Goal: Task Accomplishment & Management: Manage account settings

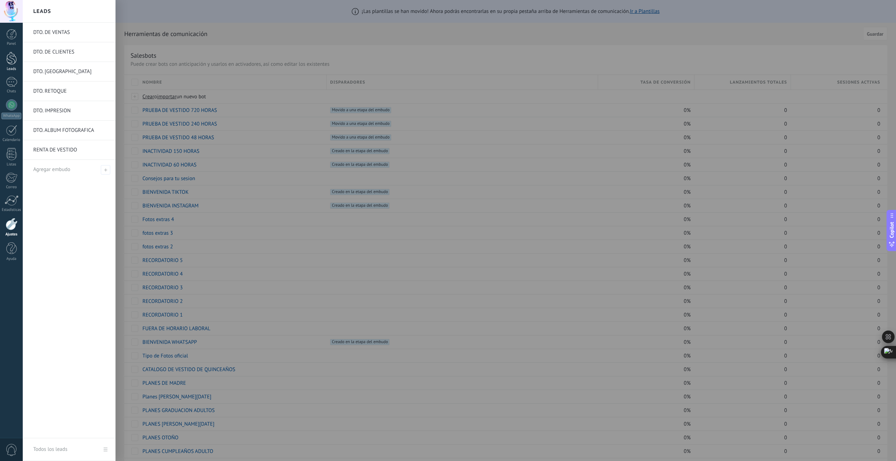
click at [13, 65] on link "Leads" at bounding box center [11, 62] width 23 height 20
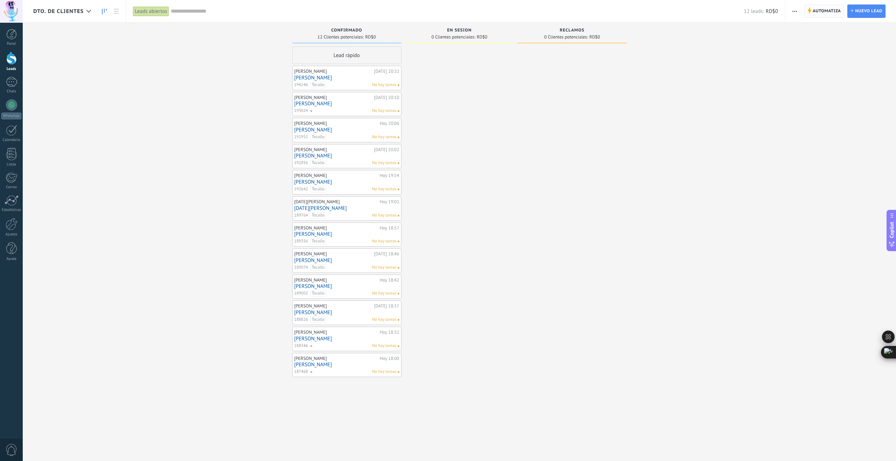
click at [826, 10] on span "Automatiza" at bounding box center [826, 11] width 28 height 13
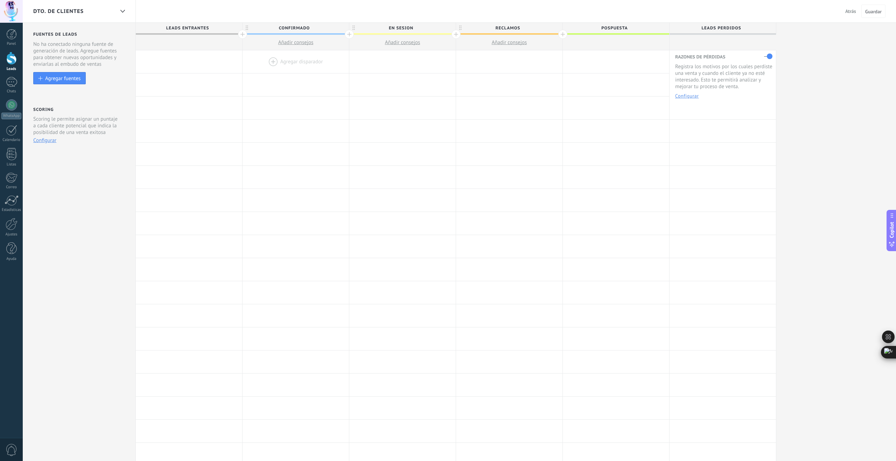
click at [273, 62] on div at bounding box center [295, 61] width 106 height 23
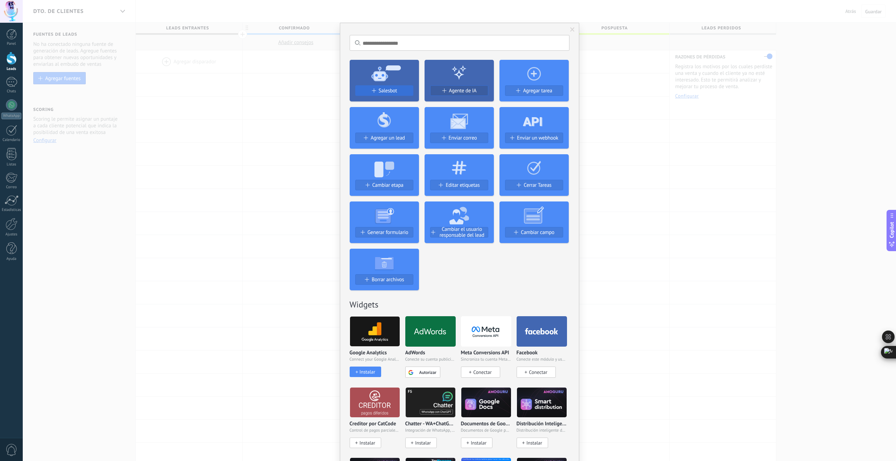
click at [385, 91] on span "Salesbot" at bounding box center [388, 91] width 19 height 6
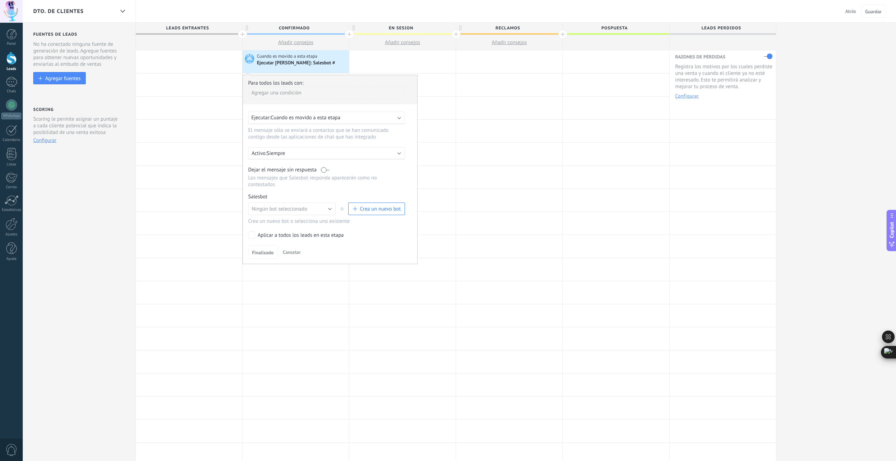
click at [323, 118] on span "Cuando es movido a esta etapa" at bounding box center [305, 117] width 70 height 7
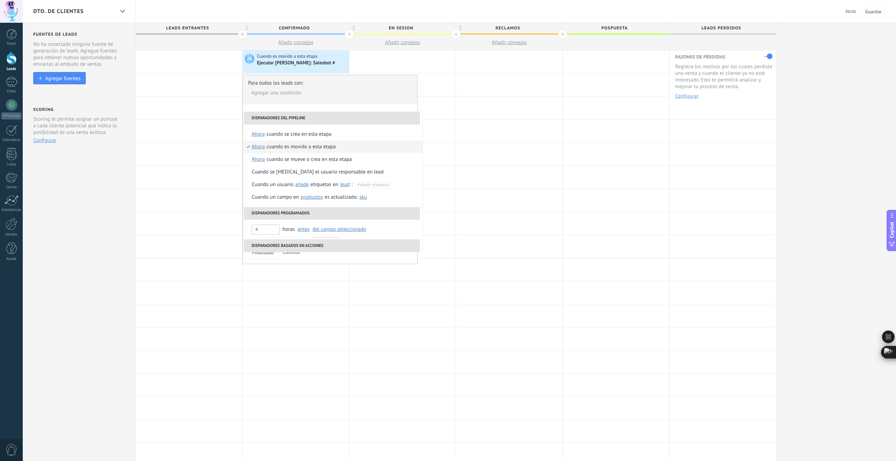
click at [257, 148] on span "ahora" at bounding box center [258, 147] width 13 height 13
click at [327, 198] on input "text" at bounding box center [329, 199] width 23 height 11
type input "*"
click at [300, 198] on div "Seleccionar un intervalo" at bounding box center [287, 199] width 54 height 7
click at [302, 148] on div "Cuando es movido a esta etapa" at bounding box center [321, 147] width 69 height 13
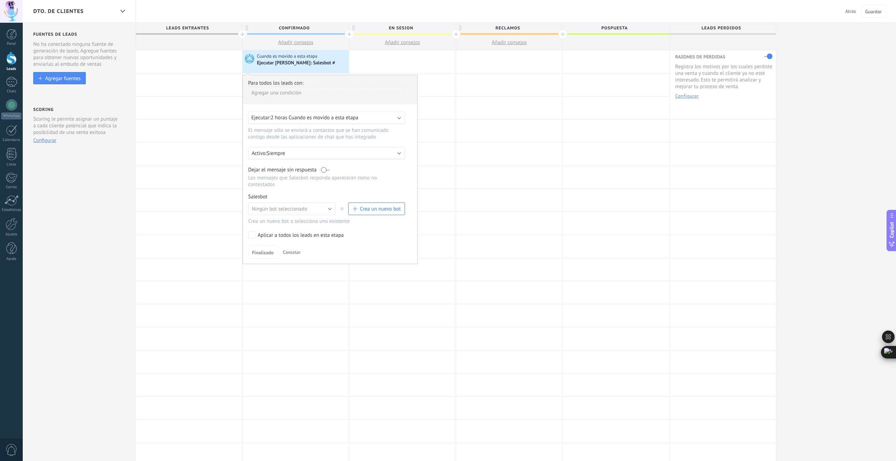
scroll to position [0, 0]
click at [324, 170] on label at bounding box center [325, 169] width 8 height 7
click at [325, 211] on button "Ningún bot seleccionado" at bounding box center [291, 208] width 87 height 13
click at [280, 249] on span "Consejos para tu sesion" at bounding box center [288, 245] width 89 height 7
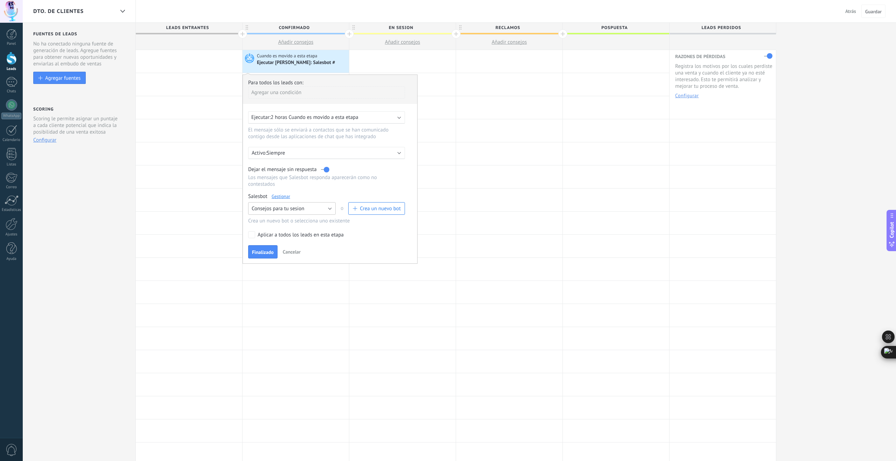
scroll to position [3, 0]
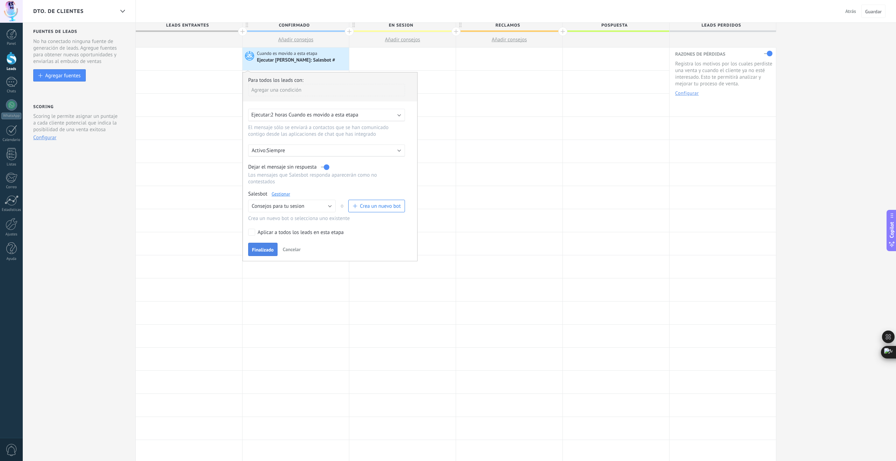
click at [264, 252] on span "Finalizado" at bounding box center [263, 249] width 22 height 5
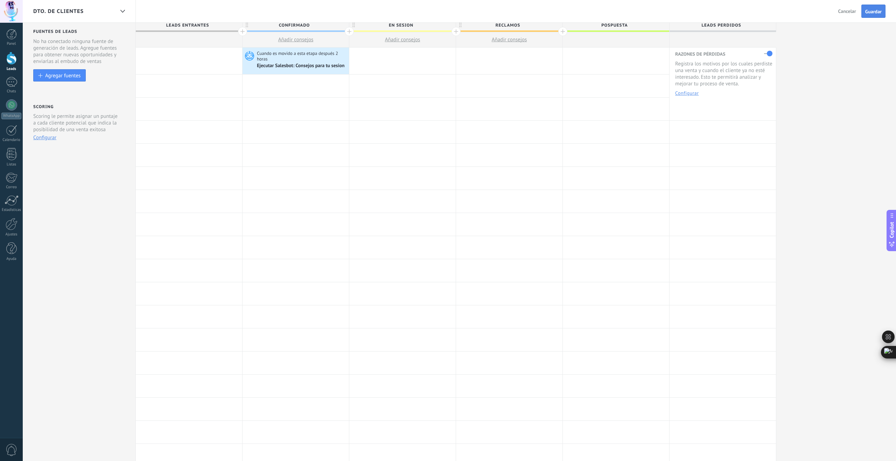
click at [873, 14] on span "Guardar" at bounding box center [873, 11] width 16 height 5
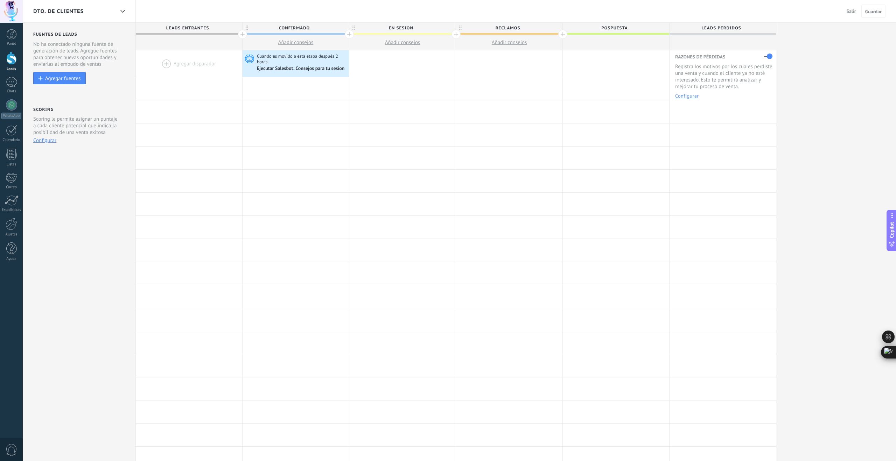
click at [851, 12] on span "Salir" at bounding box center [850, 11] width 9 height 6
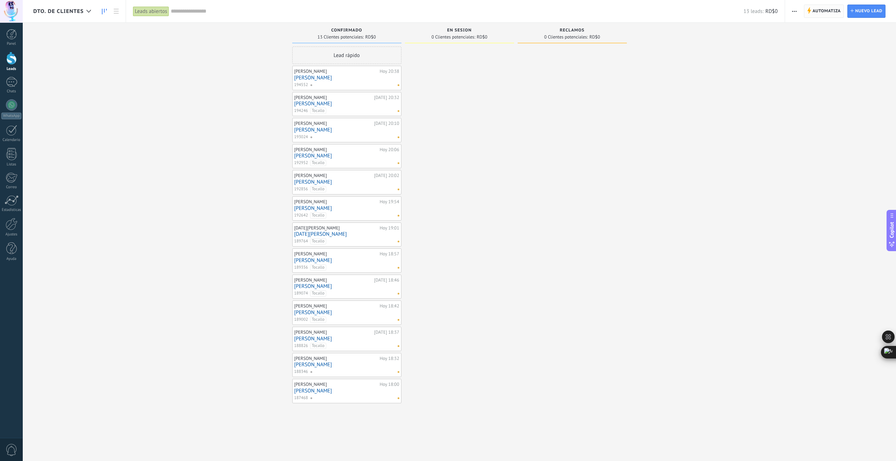
click at [830, 10] on span "Automatiza" at bounding box center [826, 11] width 28 height 13
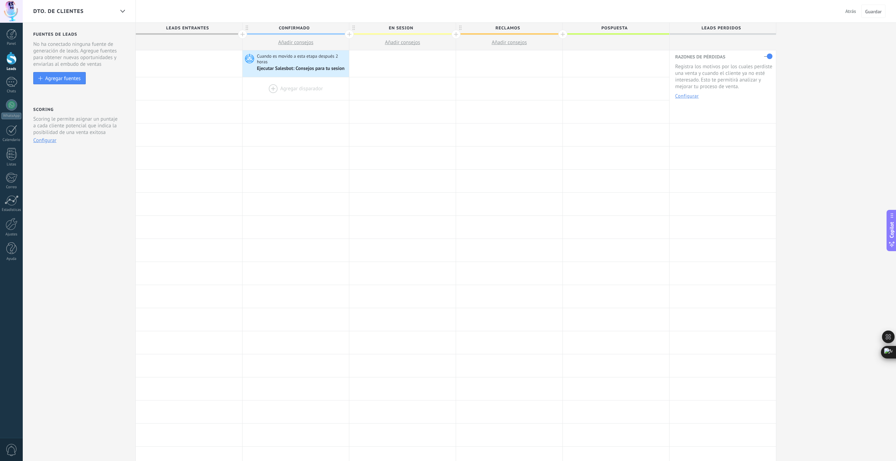
click at [282, 92] on div at bounding box center [295, 88] width 106 height 23
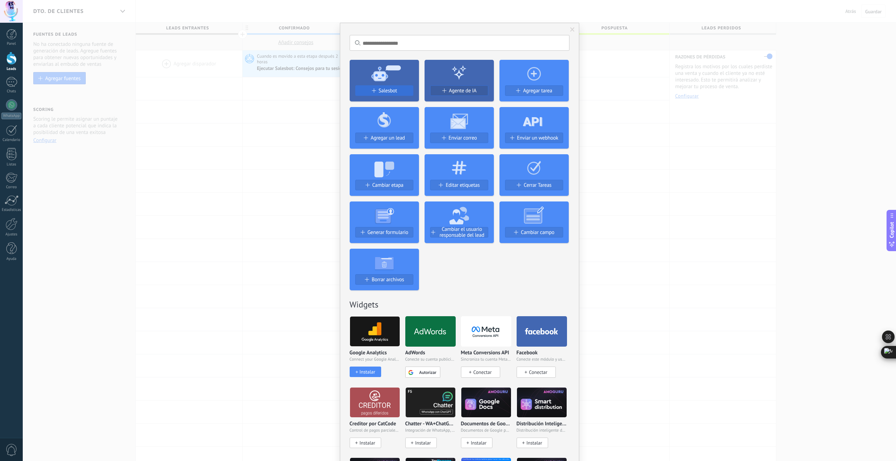
click at [379, 89] on span "Salesbot" at bounding box center [388, 91] width 19 height 6
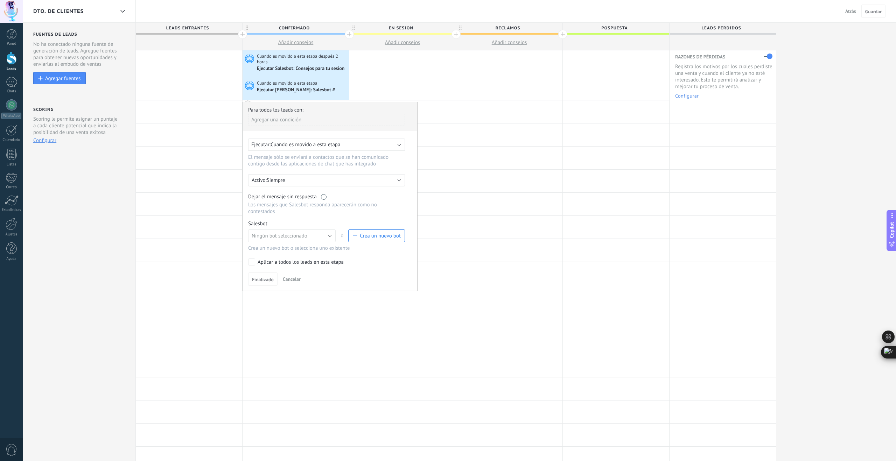
click at [292, 146] on span "Cuando es movido a esta etapa" at bounding box center [305, 144] width 70 height 7
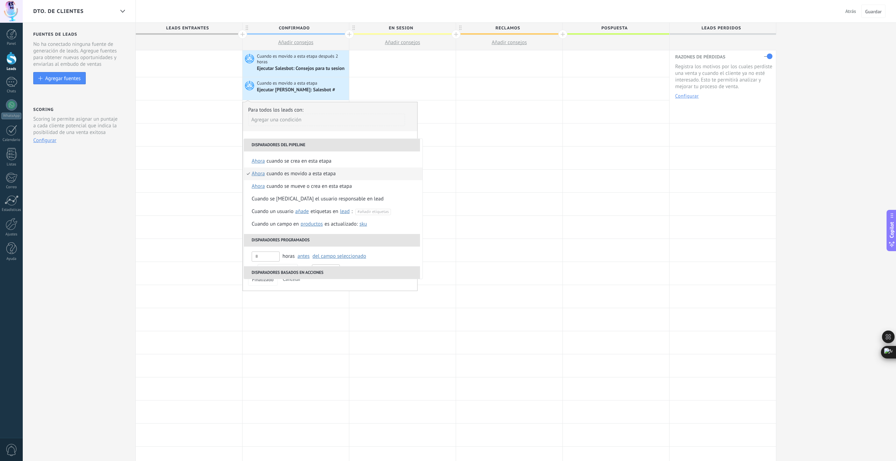
click at [260, 175] on span "ahora" at bounding box center [258, 174] width 13 height 13
click at [327, 228] on input "text" at bounding box center [329, 226] width 23 height 11
type input "**"
click at [302, 227] on div "Seleccionar un intervalo" at bounding box center [287, 226] width 54 height 7
click at [309, 174] on div "Cuando es movido a esta etapa" at bounding box center [324, 174] width 69 height 13
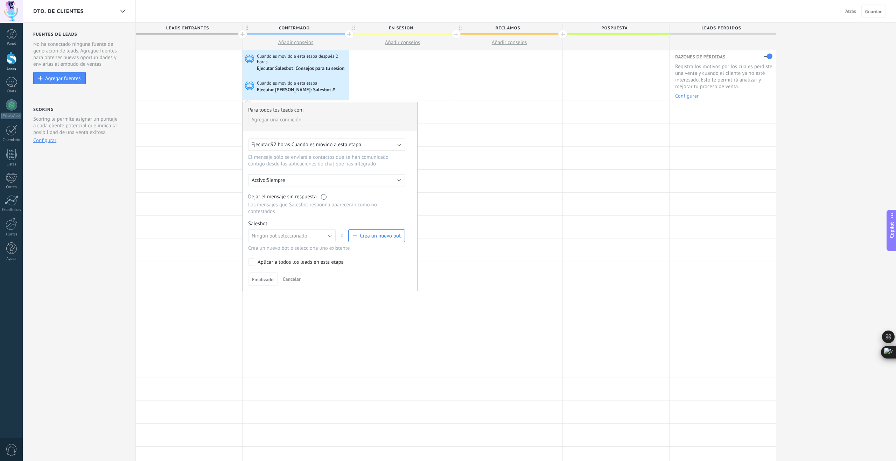
click at [329, 197] on label at bounding box center [325, 196] width 8 height 7
click at [321, 238] on button "Ningún bot seleccionado" at bounding box center [291, 235] width 87 height 13
click at [286, 274] on span "RECORDATORIO 1" at bounding box center [288, 270] width 89 height 7
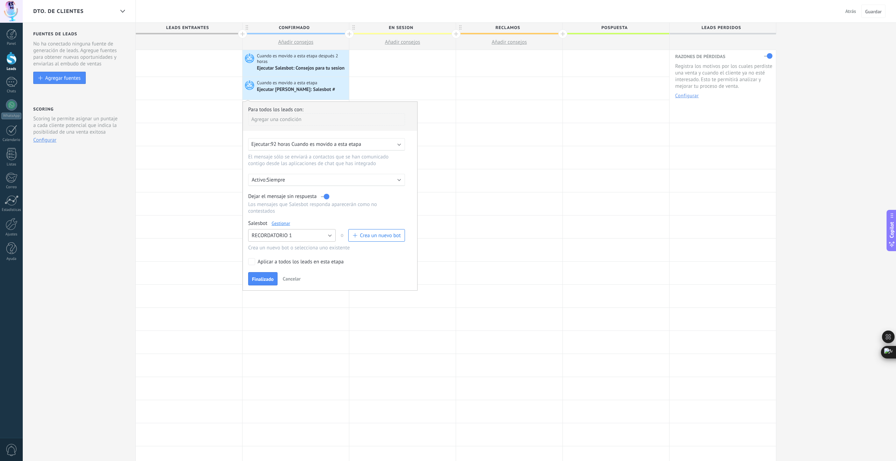
scroll to position [1, 0]
click at [262, 281] on span "Finalizado" at bounding box center [263, 278] width 22 height 5
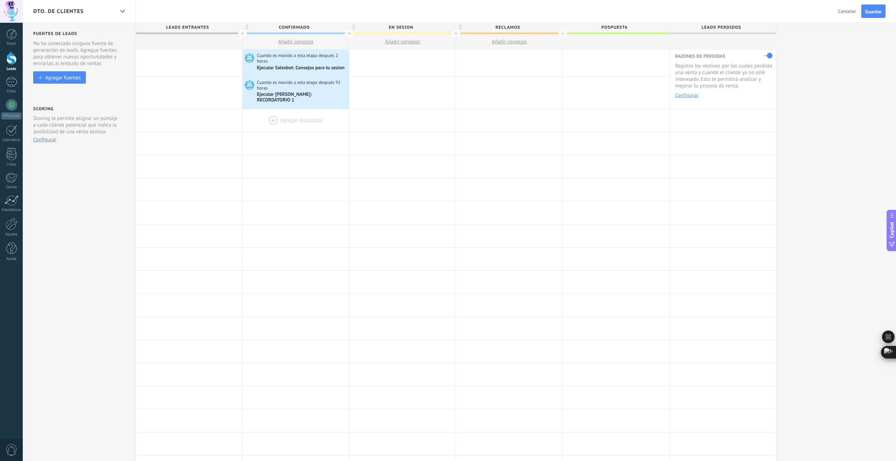
click at [273, 114] on div at bounding box center [295, 120] width 106 height 23
click at [274, 114] on div at bounding box center [295, 120] width 106 height 23
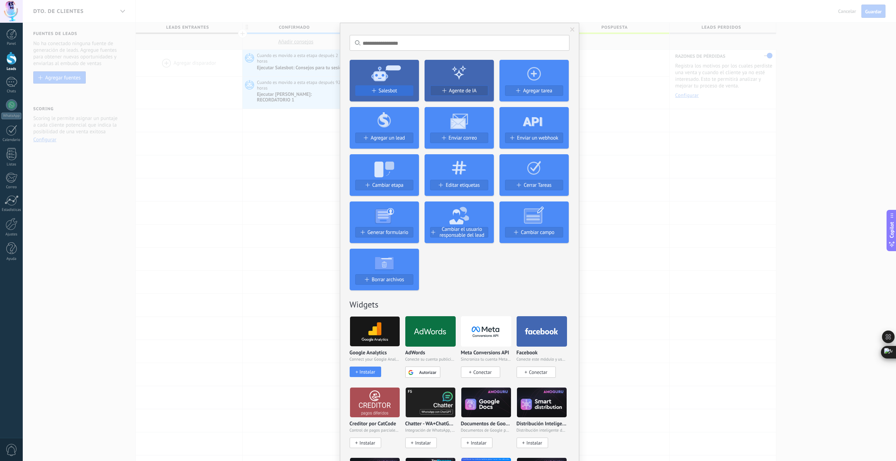
click at [389, 91] on span "Salesbot" at bounding box center [388, 91] width 19 height 6
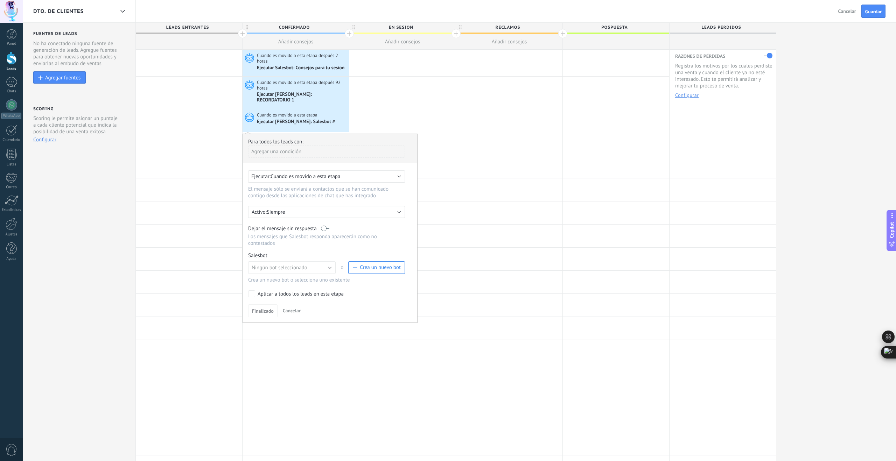
click at [308, 173] on span "Cuando es movido a esta etapa" at bounding box center [305, 176] width 70 height 7
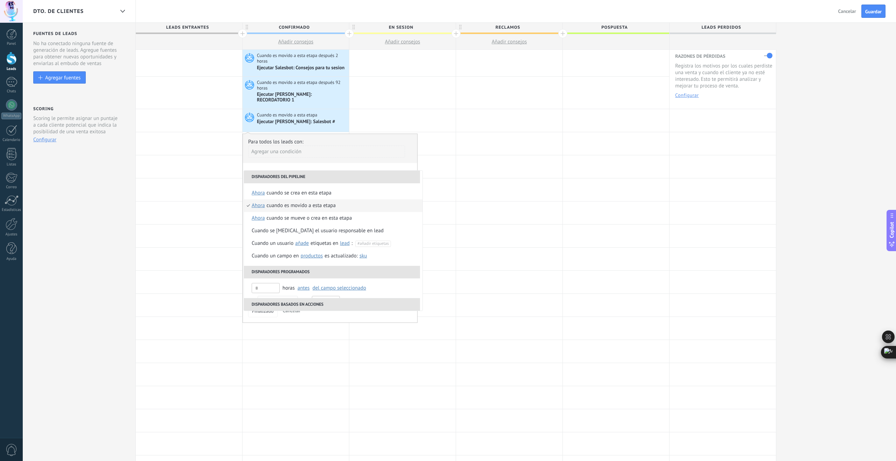
click at [261, 202] on span "ahora" at bounding box center [258, 205] width 13 height 13
click at [327, 251] on input "text" at bounding box center [329, 252] width 23 height 11
type input "***"
click at [309, 254] on div "Seleccionar un intervalo" at bounding box center [287, 252] width 54 height 7
click at [305, 202] on div "Cuando es movido a esta etapa" at bounding box center [327, 205] width 69 height 13
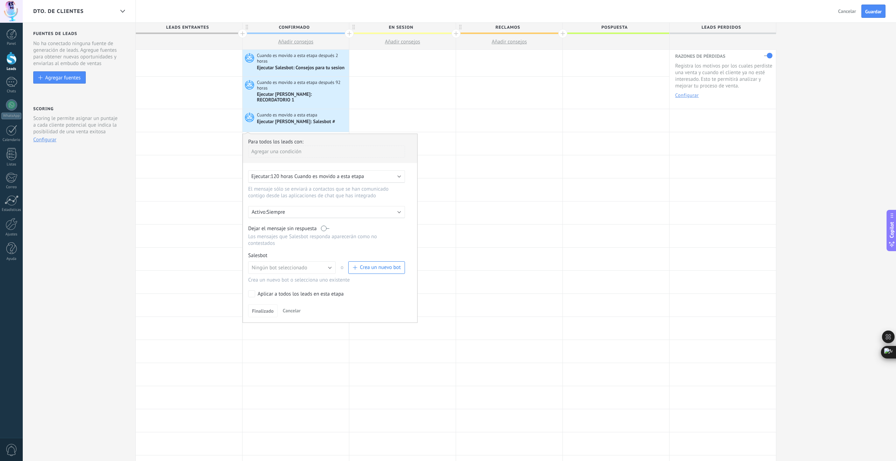
click at [327, 225] on label at bounding box center [325, 228] width 8 height 7
click at [324, 265] on button "Ningún bot seleccionado" at bounding box center [291, 267] width 87 height 13
click at [281, 298] on span "RECORDATORIO 2" at bounding box center [288, 298] width 89 height 7
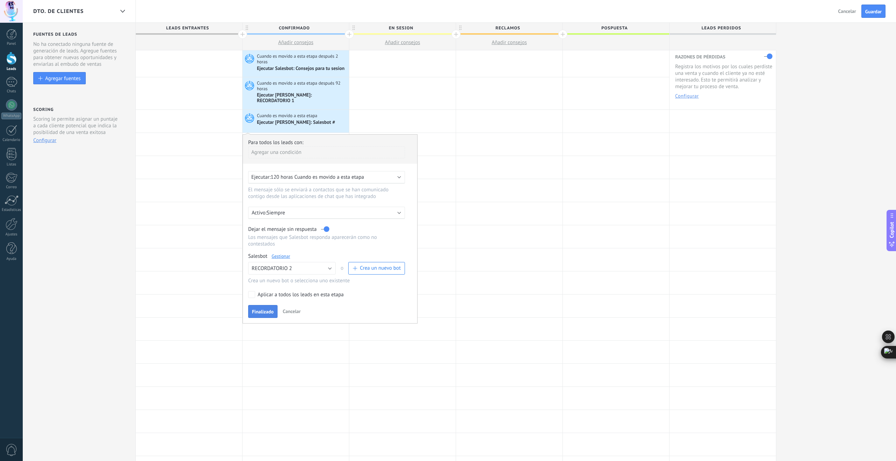
click at [266, 309] on span "Finalizado" at bounding box center [263, 311] width 22 height 5
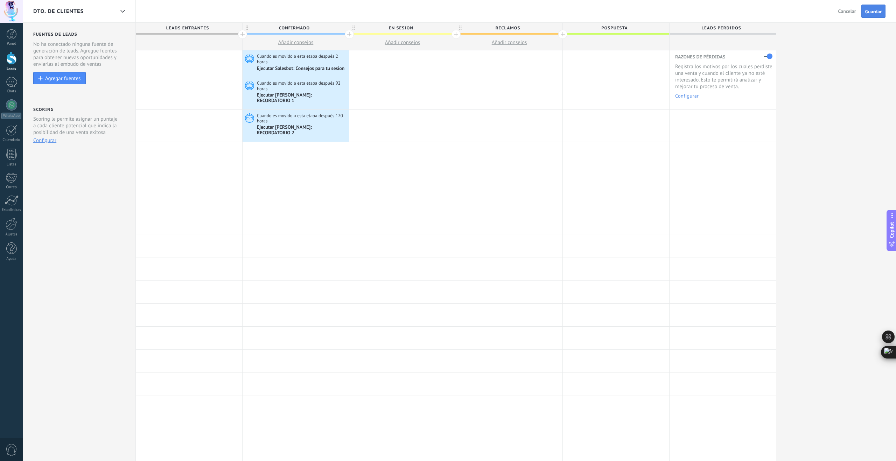
click at [874, 11] on span "Guardar" at bounding box center [873, 11] width 16 height 5
click at [266, 144] on div at bounding box center [295, 153] width 106 height 23
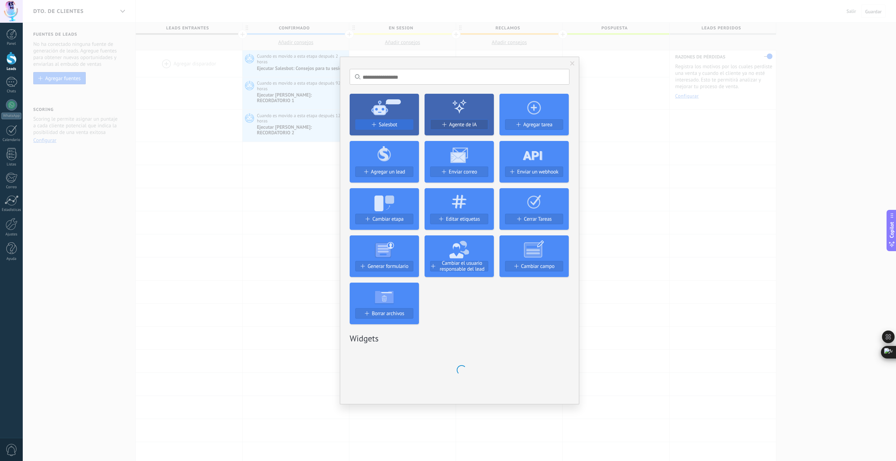
click at [385, 123] on span "Salesbot" at bounding box center [388, 125] width 19 height 6
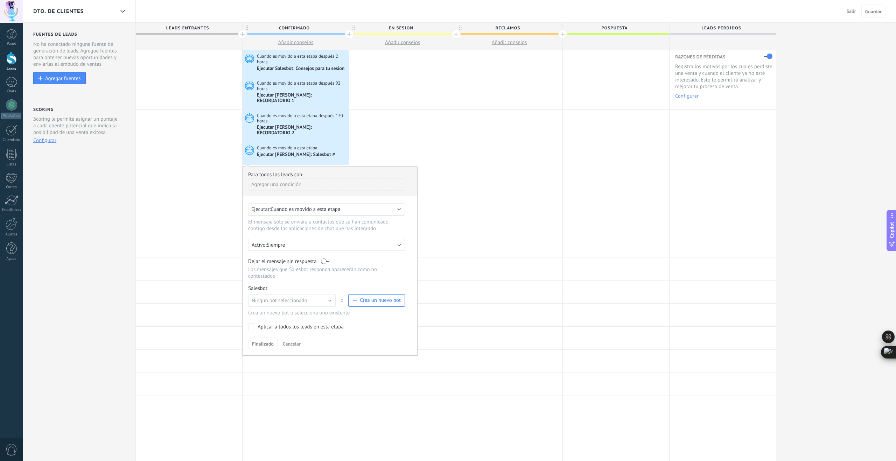
click at [311, 206] on span "Cuando es movido a esta etapa" at bounding box center [305, 209] width 70 height 7
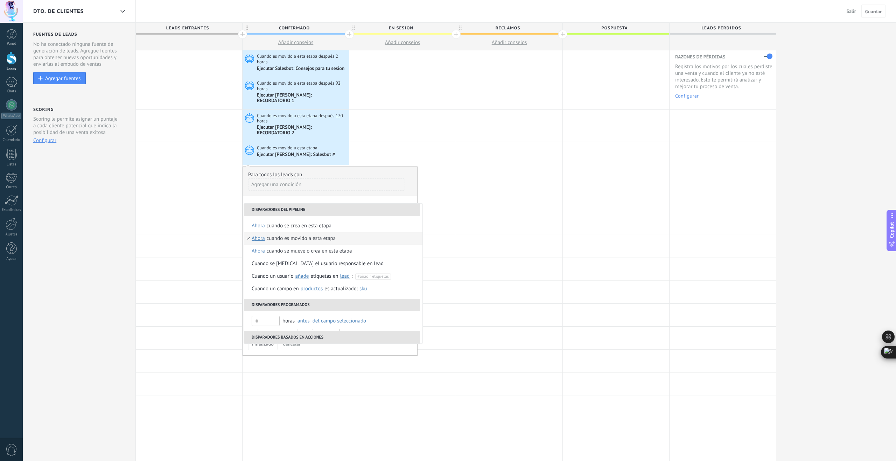
click at [258, 232] on span "ahora" at bounding box center [258, 238] width 13 height 13
click at [333, 281] on input "text" at bounding box center [329, 280] width 23 height 11
type input "***"
click at [306, 280] on div "Seleccionar un intervalo" at bounding box center [287, 280] width 54 height 7
click at [309, 232] on div "Cuando es movido a esta etapa" at bounding box center [327, 238] width 69 height 13
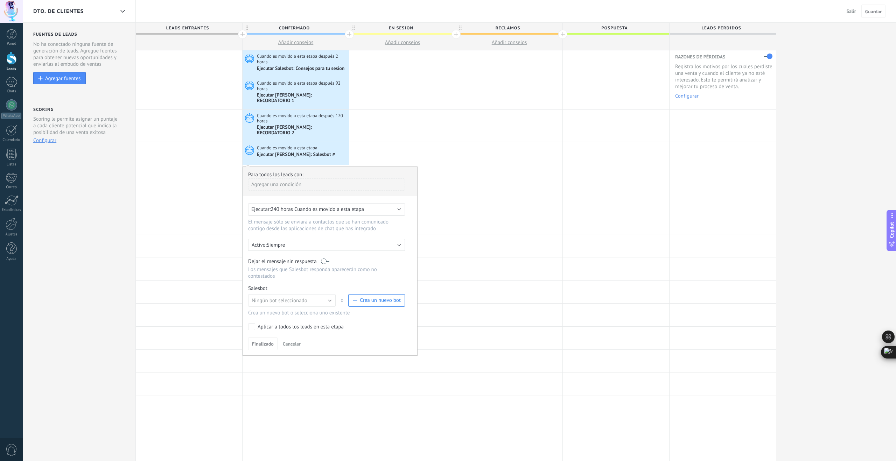
click at [324, 258] on label at bounding box center [325, 261] width 8 height 7
click at [280, 297] on span "Ningún bot seleccionado" at bounding box center [280, 300] width 56 height 7
click at [289, 351] on span "RECORDATORIO 3" at bounding box center [288, 354] width 89 height 7
click at [271, 341] on span "Finalizado" at bounding box center [263, 343] width 22 height 5
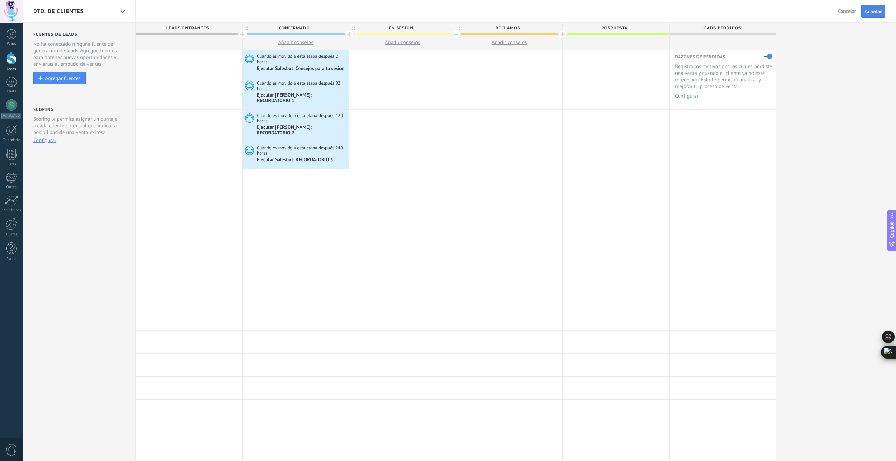
click at [867, 13] on span "Guardar" at bounding box center [873, 11] width 16 height 5
click at [273, 169] on div at bounding box center [295, 180] width 106 height 23
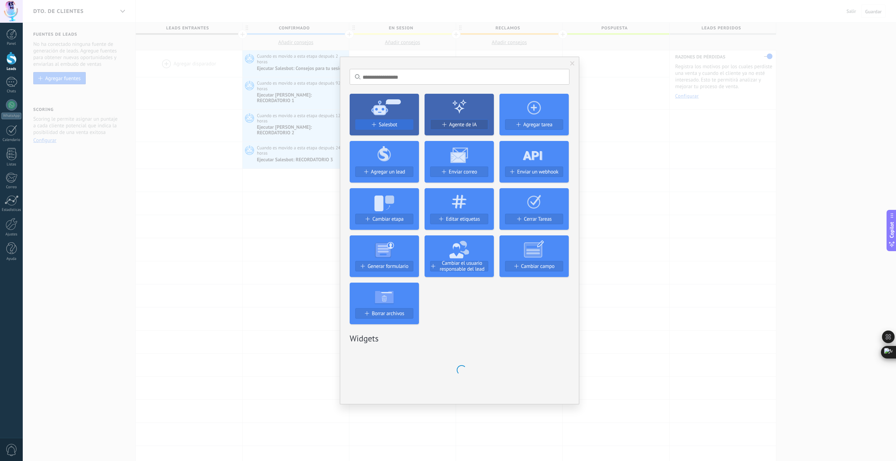
click at [389, 126] on span "Salesbot" at bounding box center [388, 125] width 19 height 6
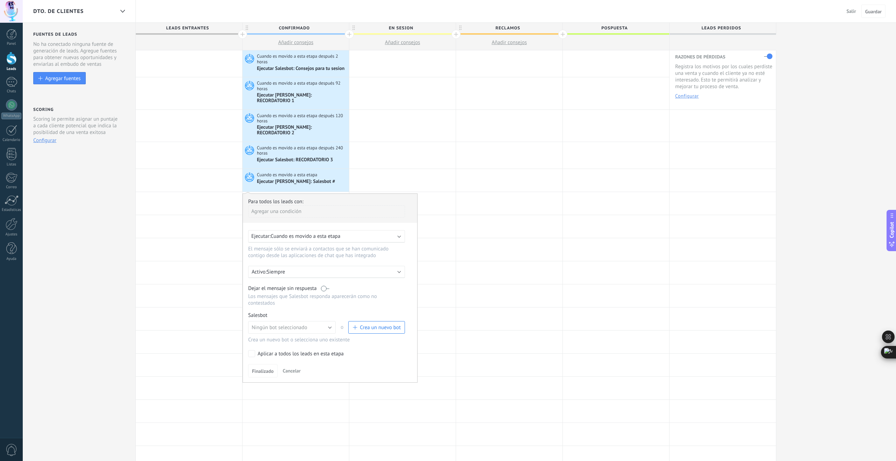
click at [308, 233] on span "Cuando es movido a esta etapa" at bounding box center [305, 236] width 70 height 7
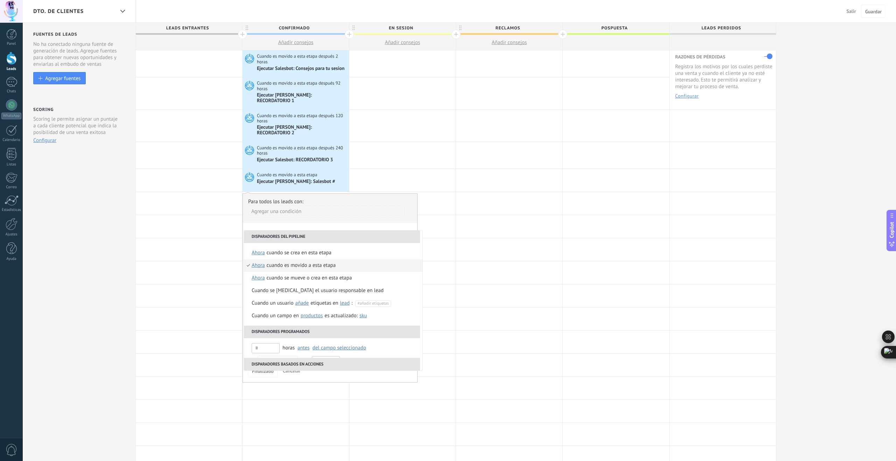
click at [260, 259] on span "ahora" at bounding box center [258, 265] width 13 height 13
click at [330, 309] on input "text" at bounding box center [329, 307] width 23 height 11
type input "***"
click at [303, 308] on div "Seleccionar un intervalo" at bounding box center [287, 307] width 54 height 7
click at [301, 259] on div "Cuando es movido a esta etapa" at bounding box center [327, 265] width 69 height 13
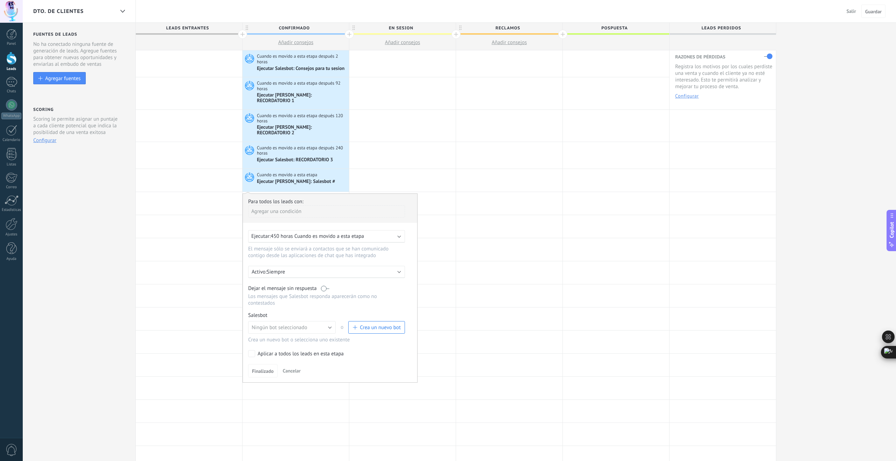
click at [326, 285] on label at bounding box center [325, 288] width 8 height 7
click at [323, 321] on button "Ningún bot seleccionado" at bounding box center [291, 327] width 87 height 13
click at [286, 343] on span "RECORDATORIO 4" at bounding box center [288, 346] width 89 height 7
click at [264, 369] on span "Finalizado" at bounding box center [263, 371] width 22 height 5
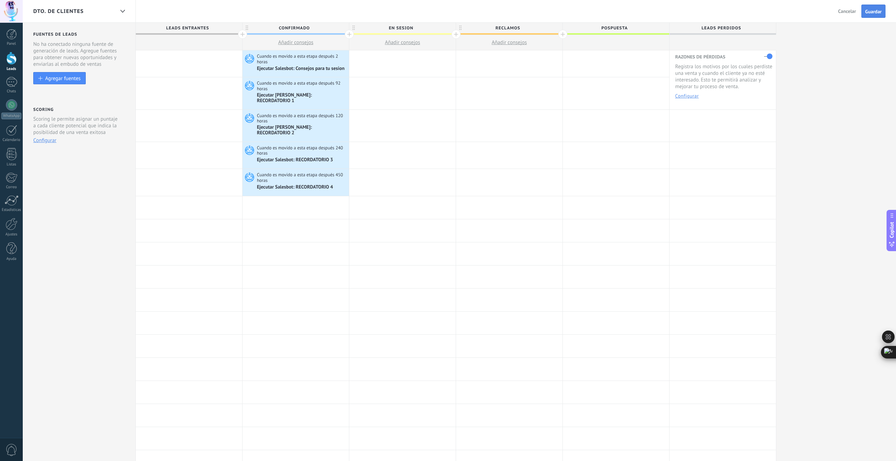
click at [879, 12] on span "Guardar" at bounding box center [873, 11] width 16 height 5
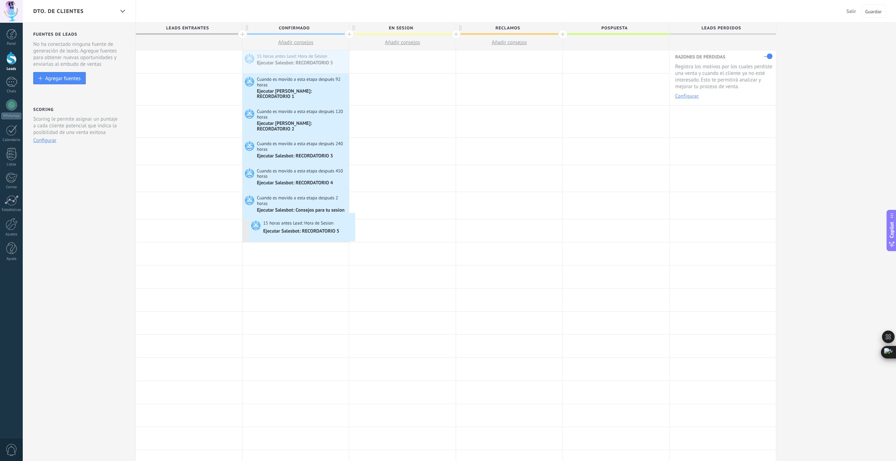
drag, startPoint x: 303, startPoint y: 58, endPoint x: 251, endPoint y: 215, distance: 165.1
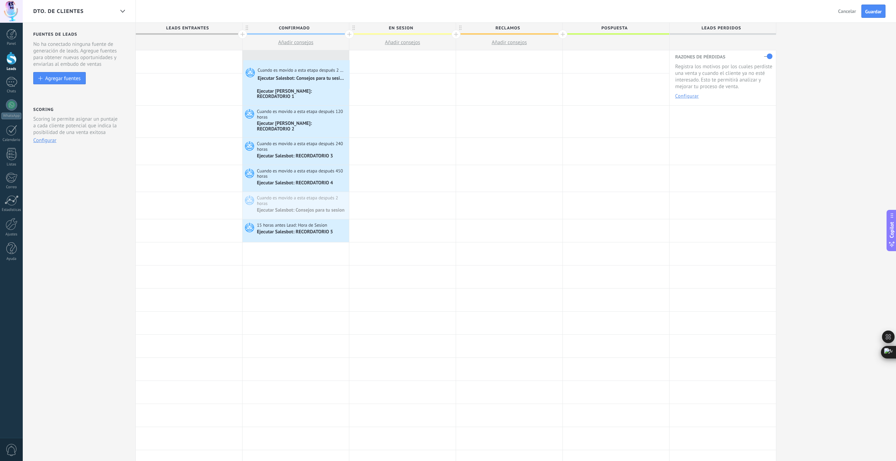
drag, startPoint x: 312, startPoint y: 199, endPoint x: 245, endPoint y: 52, distance: 162.2
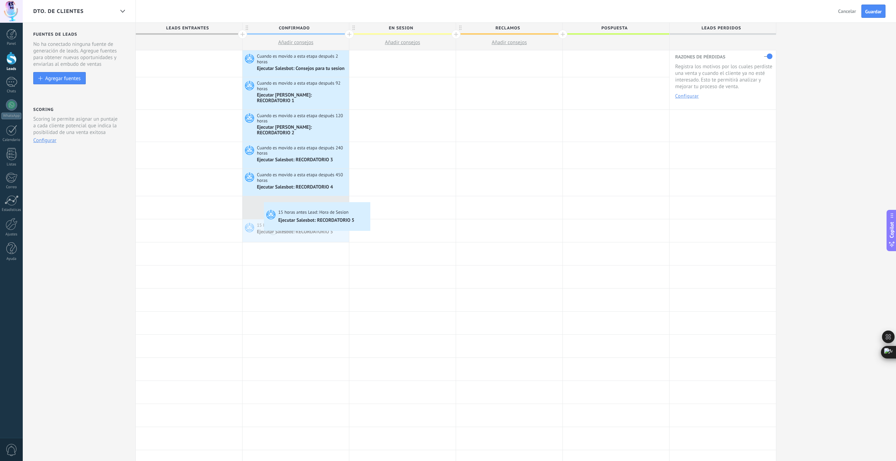
drag, startPoint x: 308, startPoint y: 219, endPoint x: 266, endPoint y: 194, distance: 49.1
click at [870, 11] on span "Guardar" at bounding box center [873, 11] width 16 height 5
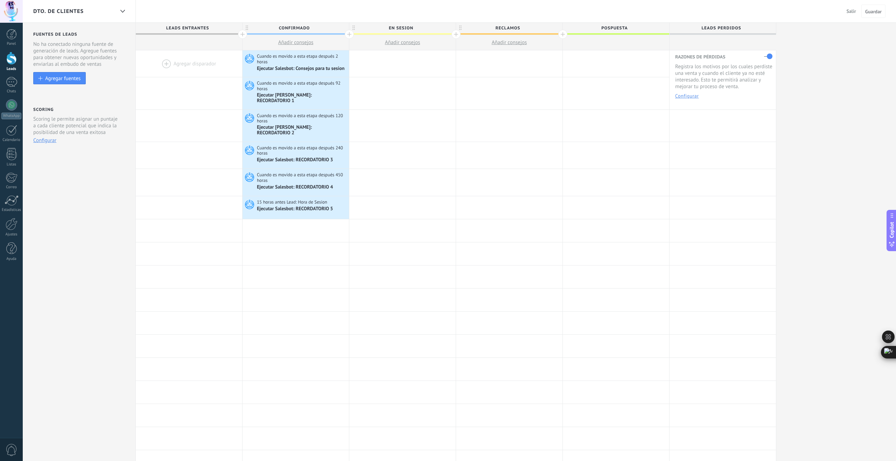
click at [851, 10] on span "Salir" at bounding box center [850, 11] width 9 height 6
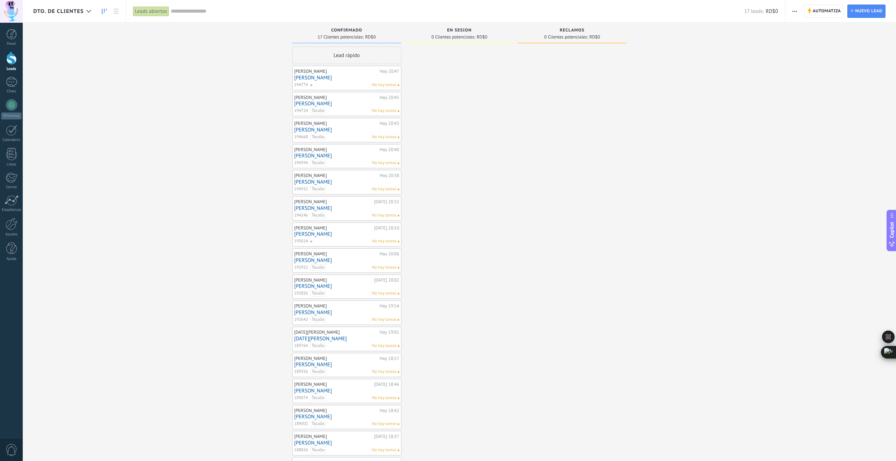
click at [819, 10] on span "Automatiza" at bounding box center [826, 11] width 28 height 13
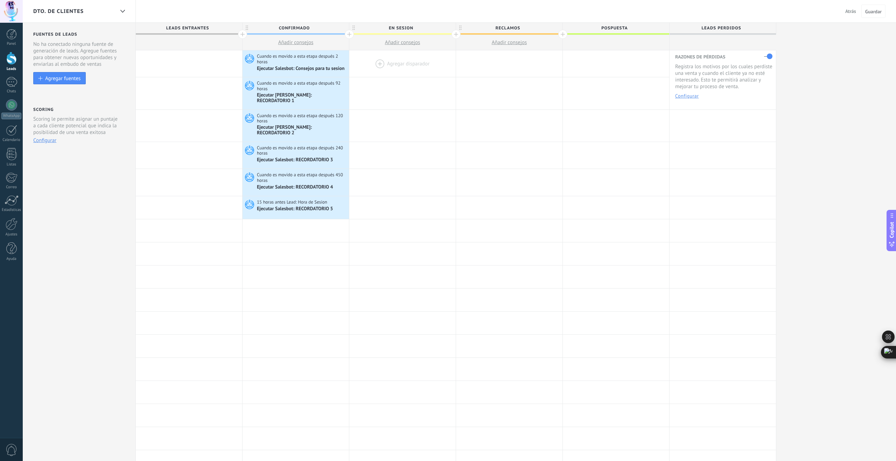
click at [380, 64] on div at bounding box center [402, 63] width 106 height 27
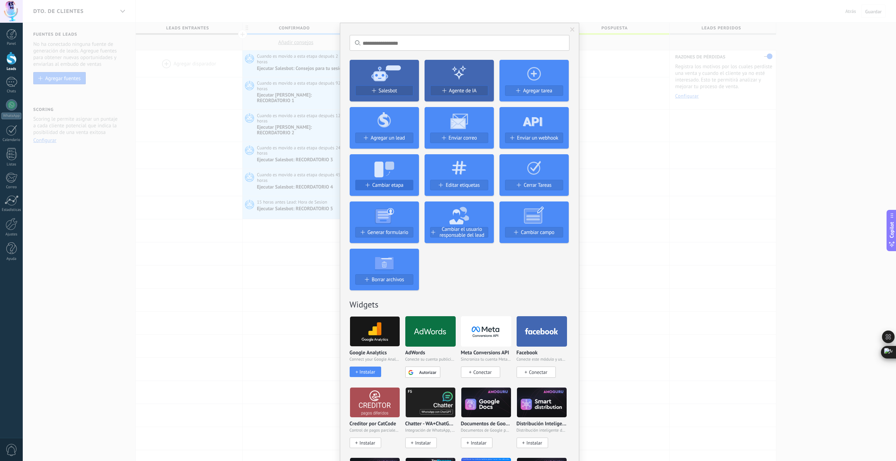
click at [392, 182] on span "Cambiar etapa" at bounding box center [387, 185] width 31 height 6
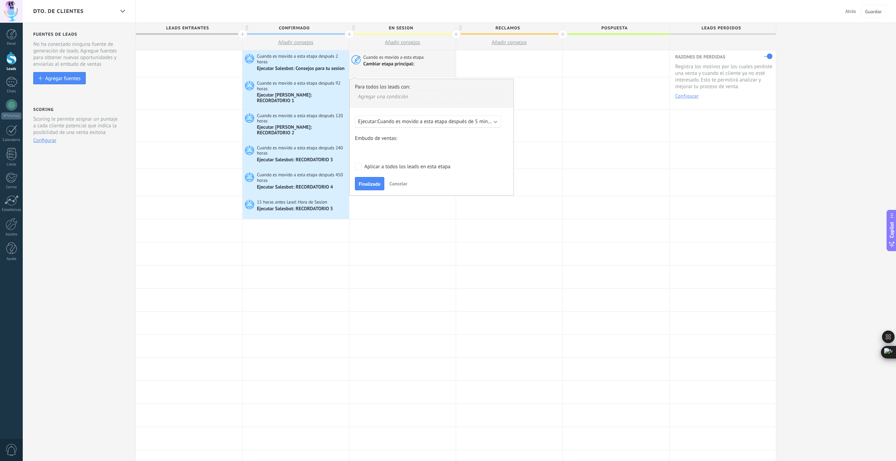
click at [0, 0] on div "COLECCION DE DATOS SEGUIMIENTO POTENCIALES PRUEBA DE VESTIDOS PROBABILIDAD DE P…" at bounding box center [0, 0] width 0 height 0
click at [387, 181] on span at bounding box center [374, 178] width 32 height 6
click at [0, 0] on label "EN PROCESO" at bounding box center [0, 0] width 0 height 0
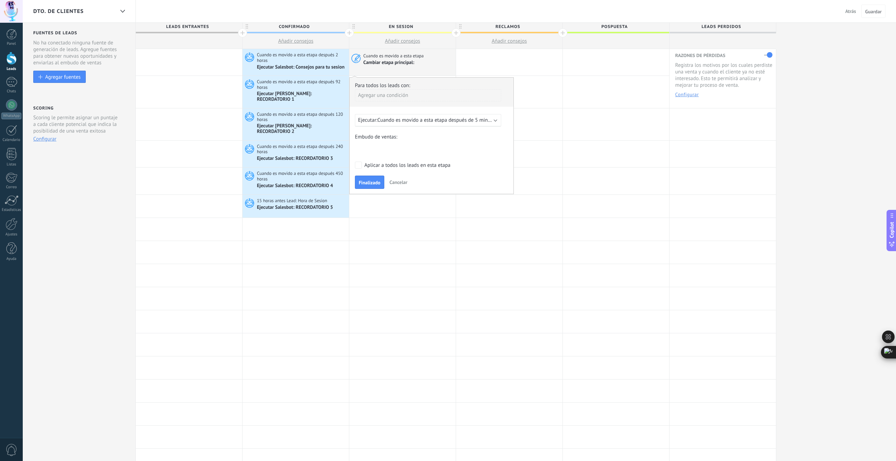
click at [389, 122] on span "Cuando es movido a esta etapa después de 5 minutos" at bounding box center [437, 120] width 120 height 7
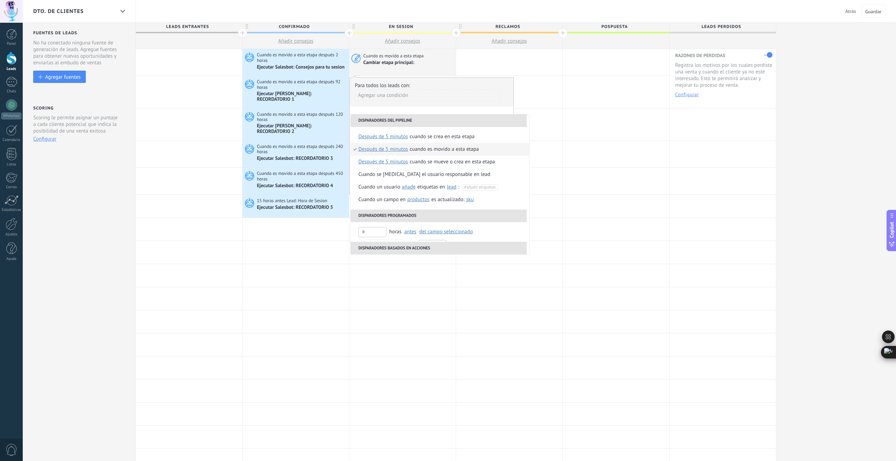
click at [386, 150] on span "después de 5 minutos" at bounding box center [383, 149] width 50 height 13
click at [436, 190] on input "text" at bounding box center [435, 189] width 23 height 11
type input "*"
click at [454, 189] on input "*" at bounding box center [460, 189] width 23 height 11
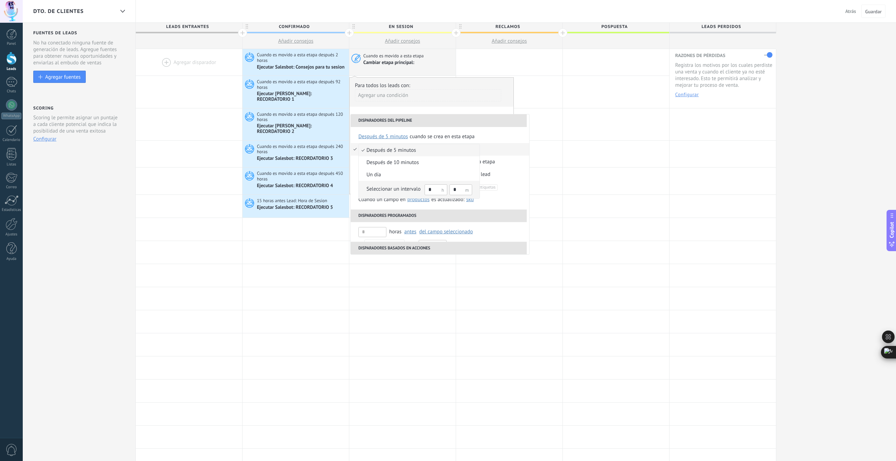
click at [454, 190] on input "*" at bounding box center [460, 189] width 23 height 11
click at [457, 191] on input "*" at bounding box center [460, 189] width 23 height 11
click at [417, 190] on div "Seleccionar un intervalo" at bounding box center [393, 189] width 54 height 7
click at [409, 151] on div "Cuando es movido a esta etapa" at bounding box center [428, 149] width 69 height 13
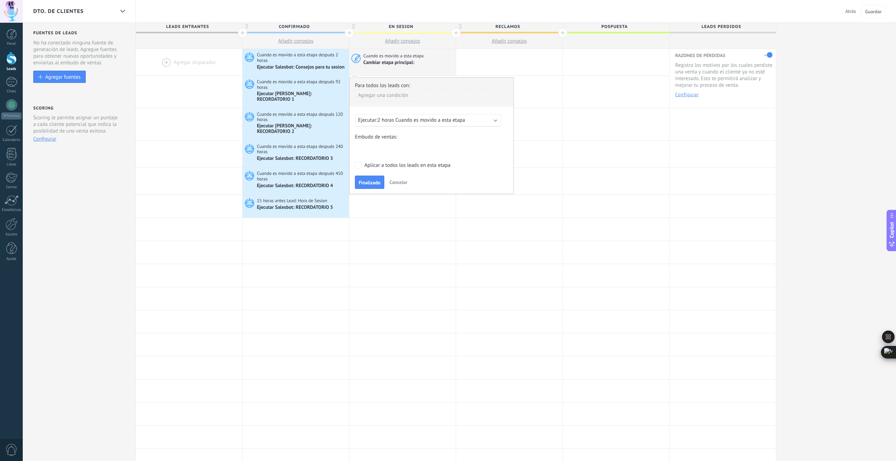
scroll to position [0, 0]
click at [372, 186] on span "Finalizado" at bounding box center [370, 184] width 22 height 5
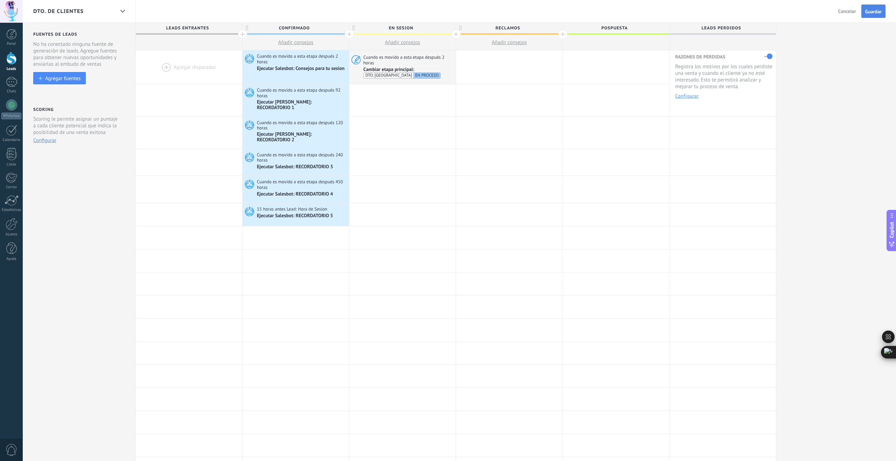
click at [876, 11] on span "Guardar" at bounding box center [873, 11] width 16 height 5
click at [851, 12] on span "Salir" at bounding box center [850, 11] width 9 height 6
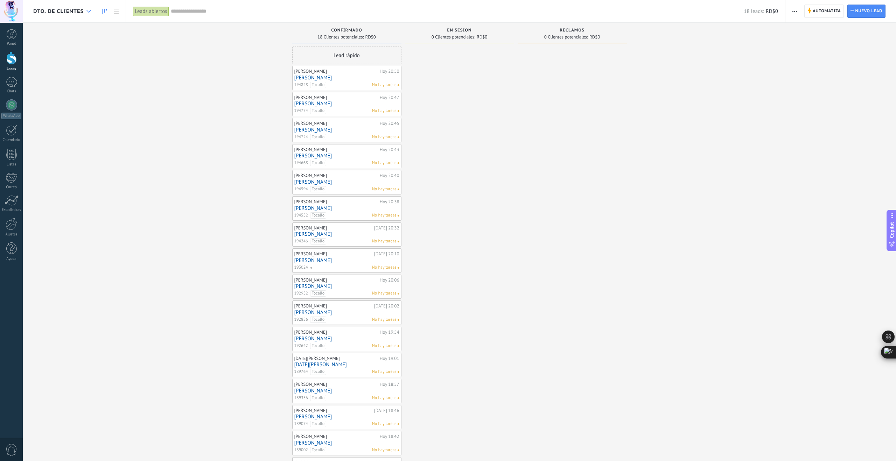
click at [84, 13] on div at bounding box center [89, 12] width 12 height 14
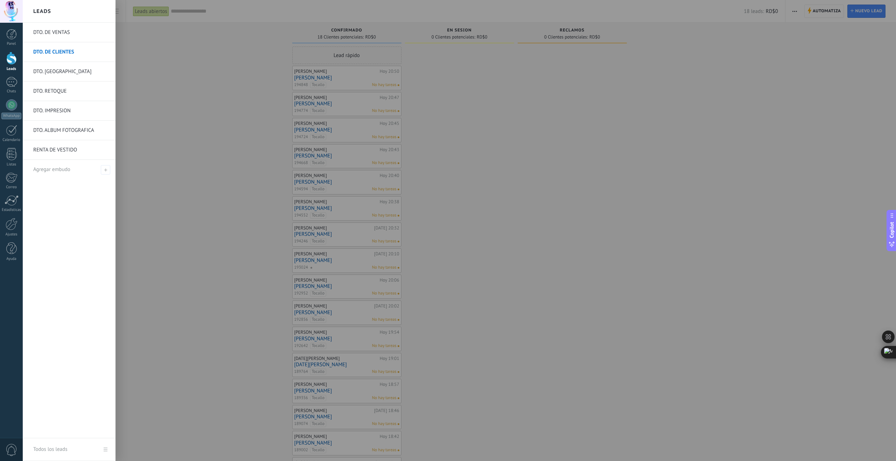
click at [532, 108] on div at bounding box center [471, 230] width 896 height 461
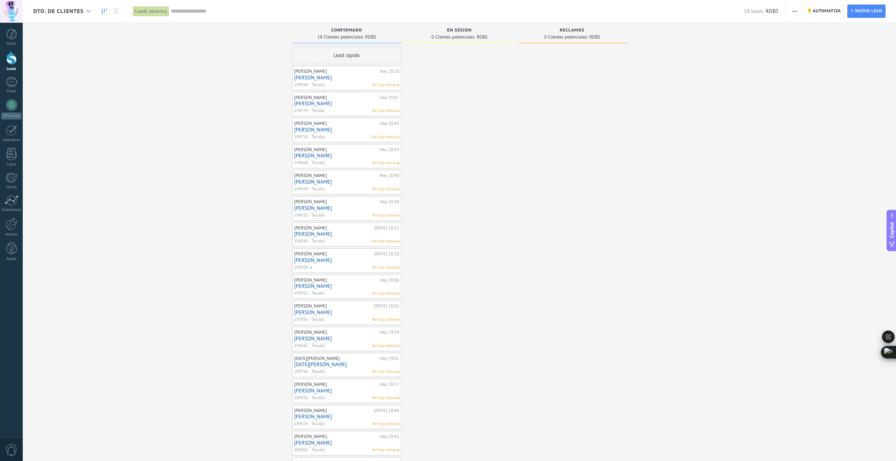
click at [84, 12] on div at bounding box center [89, 12] width 12 height 14
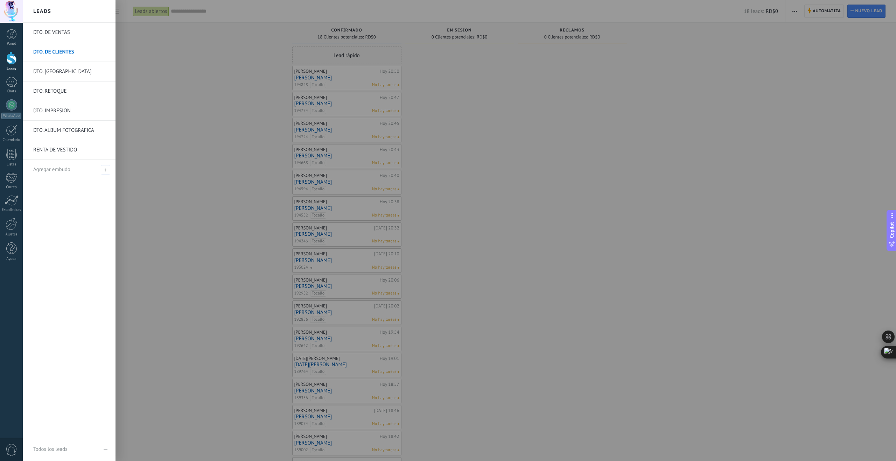
click at [58, 69] on link "DTO. [GEOGRAPHIC_DATA]" at bounding box center [70, 72] width 75 height 20
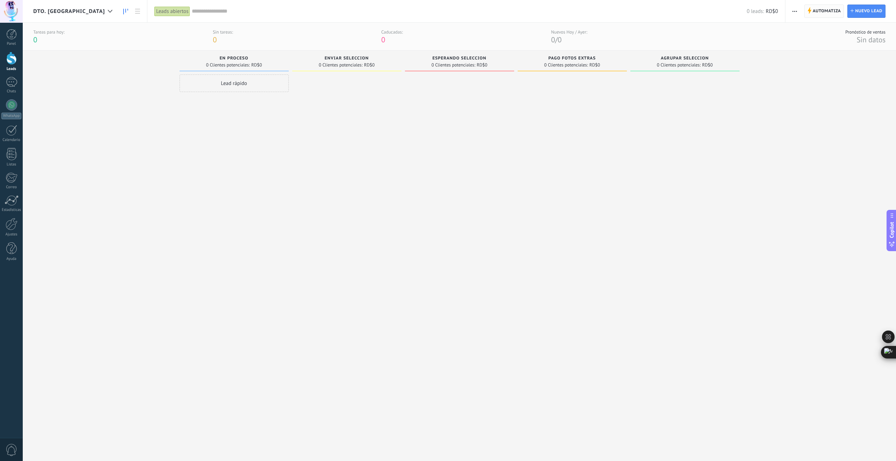
click at [818, 13] on span "Automatiza" at bounding box center [826, 11] width 28 height 13
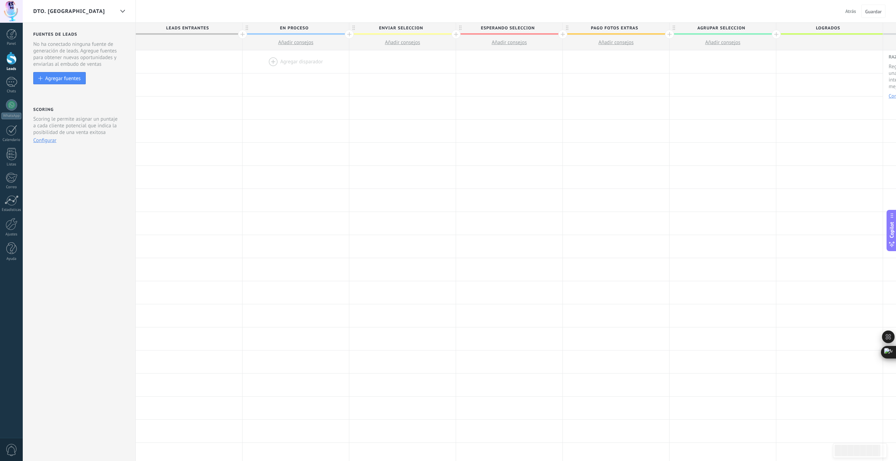
click at [271, 61] on div at bounding box center [295, 61] width 106 height 23
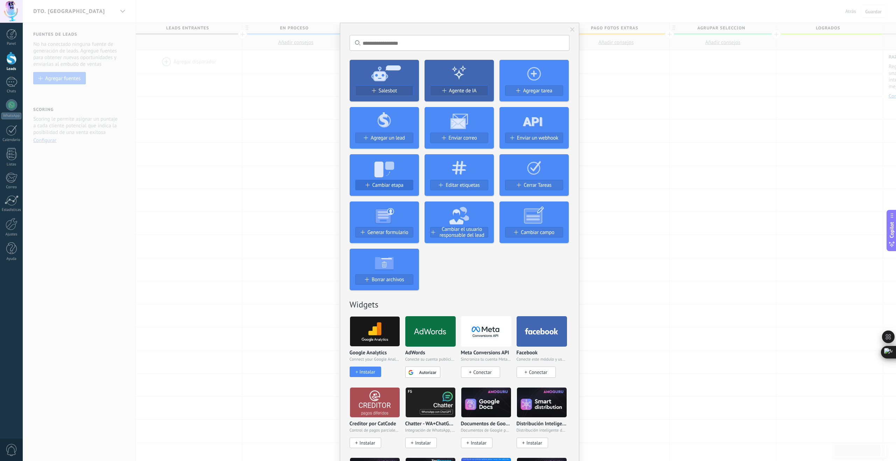
click at [392, 184] on span "Cambiar etapa" at bounding box center [387, 185] width 31 height 6
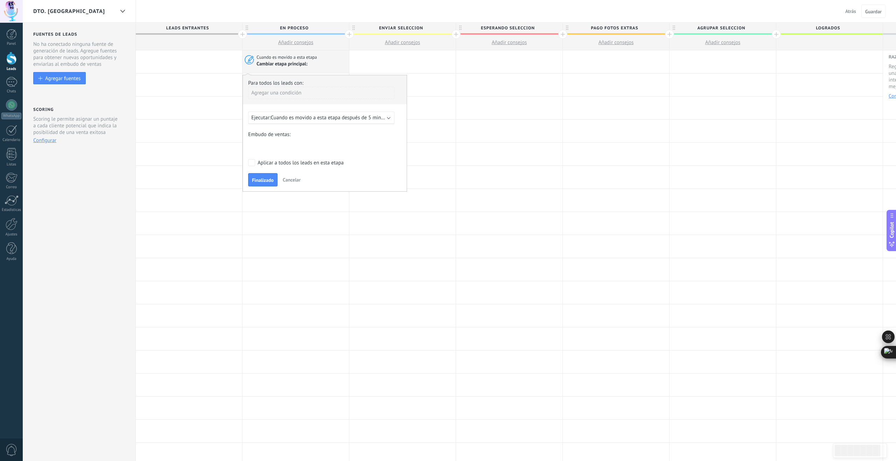
click at [293, 119] on span "Cuando es movido a esta etapa después de 5 minutos" at bounding box center [330, 117] width 120 height 7
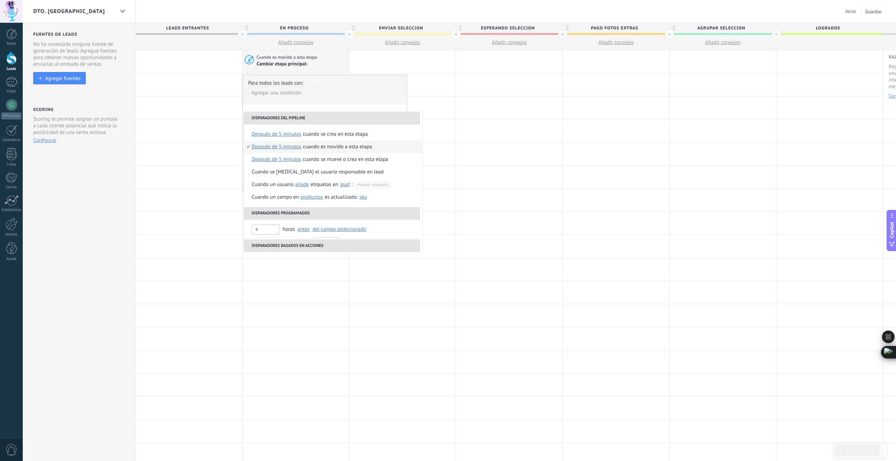
click at [283, 147] on span "después de 5 minutos" at bounding box center [277, 147] width 50 height 13
click at [329, 188] on input "text" at bounding box center [329, 187] width 23 height 11
type input "*"
click at [347, 187] on input "*" at bounding box center [354, 187] width 23 height 11
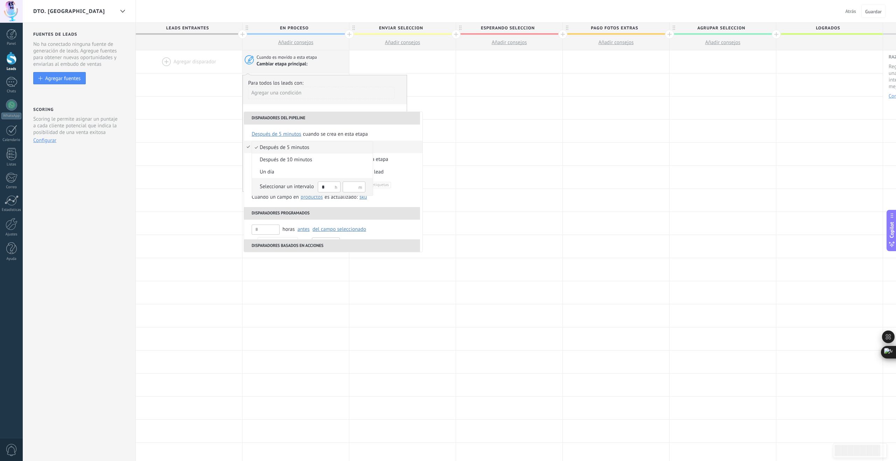
click at [303, 186] on div "Seleccionar un intervalo" at bounding box center [287, 186] width 54 height 7
click at [298, 148] on div "Cuando es movido a esta etapa" at bounding box center [321, 147] width 69 height 13
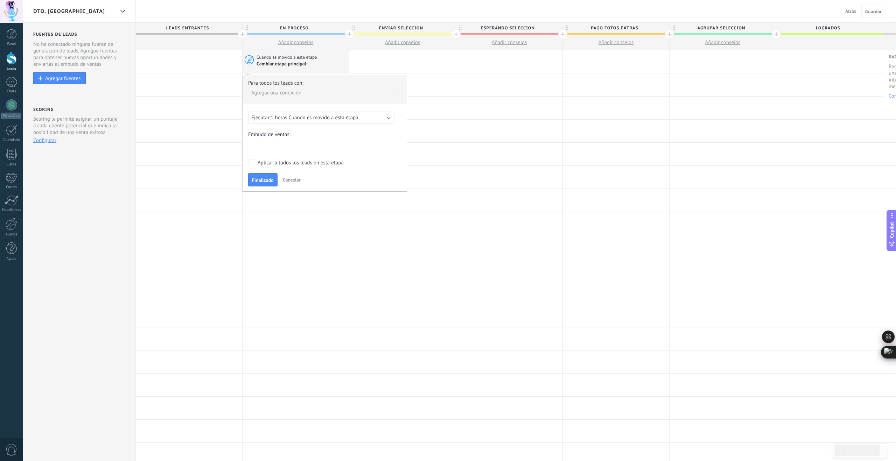
click at [0, 0] on div "COLECCION DE DATOS SEGUIMIENTO POTENCIALES PRUEBA DE VESTIDOS PROBABILIDAD DE P…" at bounding box center [0, 0] width 0 height 0
click at [280, 177] on span at bounding box center [268, 174] width 32 height 6
click at [0, 0] on label "ENVIAR SELECCION" at bounding box center [0, 0] width 0 height 0
click at [261, 180] on span "Finalizado" at bounding box center [263, 180] width 22 height 5
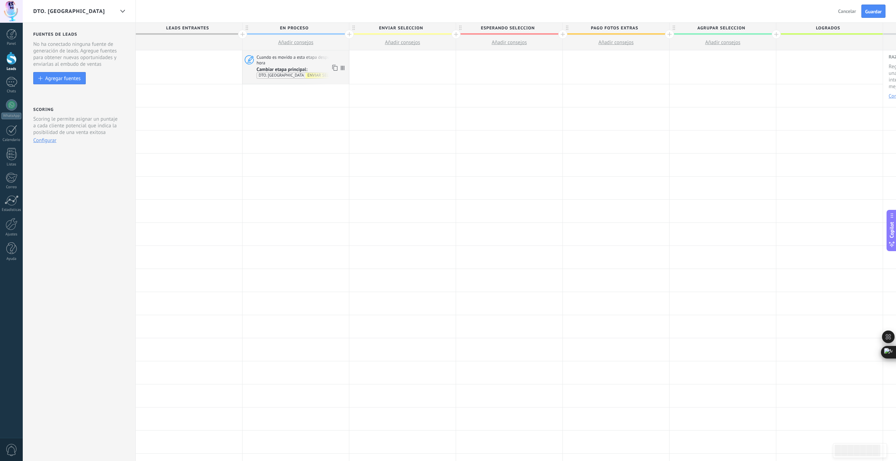
click at [304, 62] on span "Cuando es movido a esta etapa después 1 hora" at bounding box center [301, 60] width 90 height 12
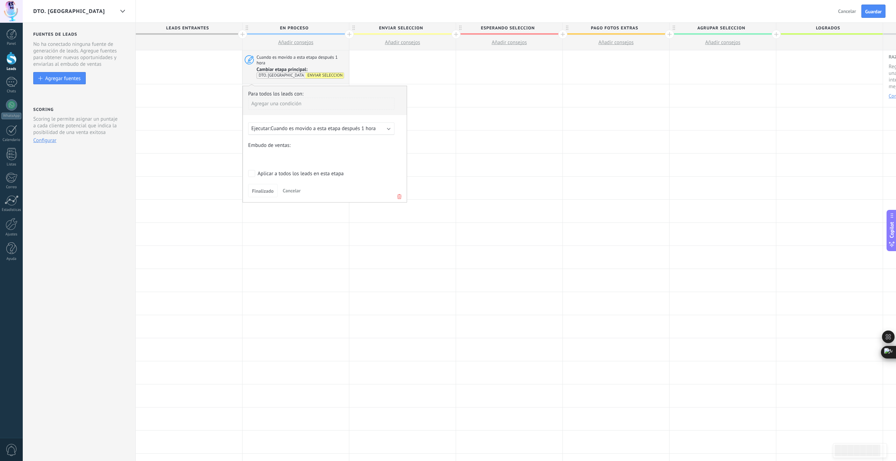
click at [317, 129] on span "Cuando es movido a esta etapa después 1 hora" at bounding box center [322, 128] width 105 height 7
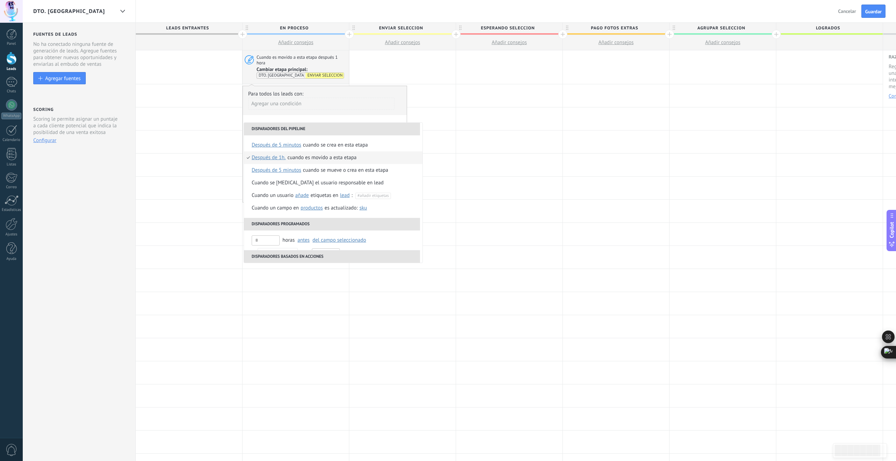
click at [277, 158] on span "Después de 1h." at bounding box center [269, 157] width 34 height 13
click at [293, 170] on span "después de 10 minutos" at bounding box center [308, 170] width 113 height 7
click at [325, 159] on div "Cuando es movido a esta etapa" at bounding box center [340, 157] width 69 height 13
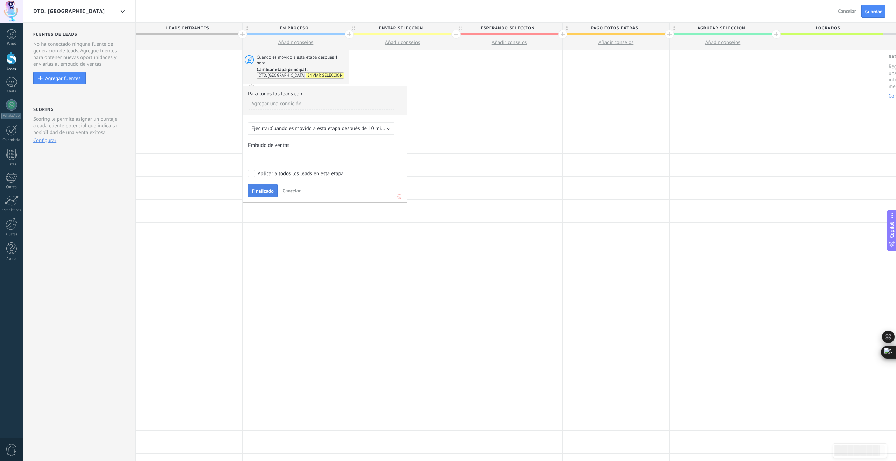
click at [262, 191] on span "Finalizado" at bounding box center [263, 191] width 22 height 5
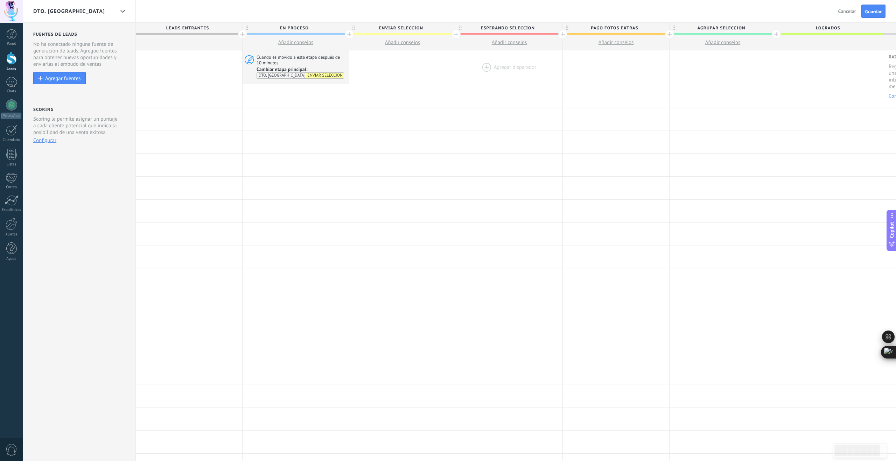
click at [484, 64] on div at bounding box center [509, 67] width 106 height 34
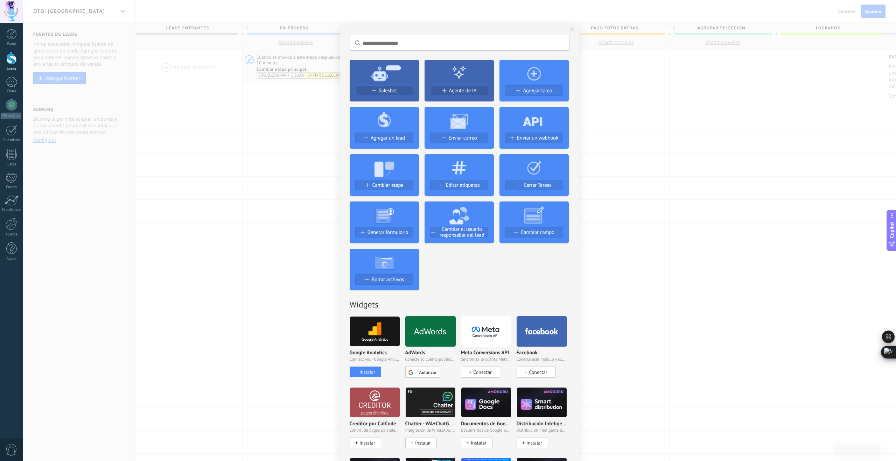
click at [659, 82] on div "No hay resultados Salesbot Agente de IA Agregar tarea Agregar un lead Enviar co…" at bounding box center [459, 230] width 873 height 461
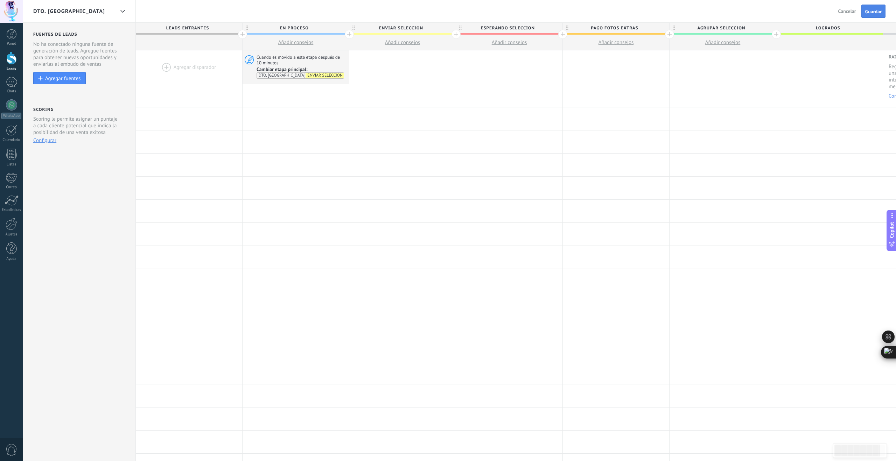
click at [869, 13] on span "Guardar" at bounding box center [873, 11] width 16 height 5
click at [11, 232] on link "Ajustes" at bounding box center [11, 227] width 23 height 19
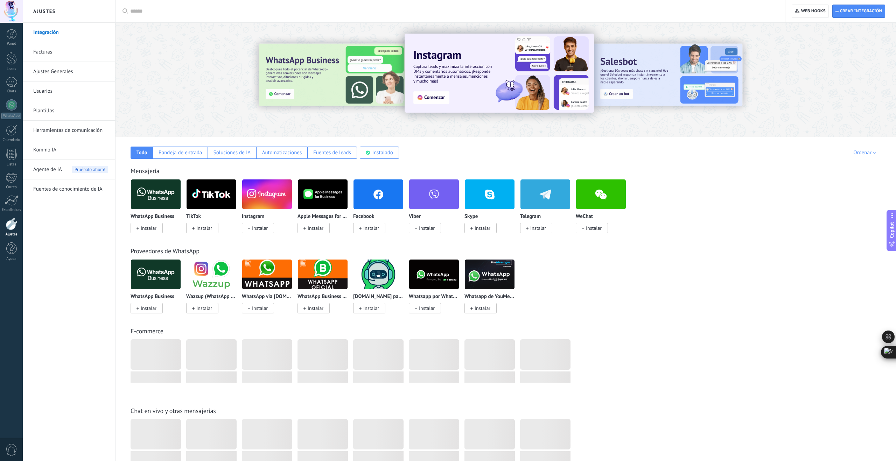
click at [87, 131] on link "Herramientas de comunicación" at bounding box center [70, 131] width 75 height 20
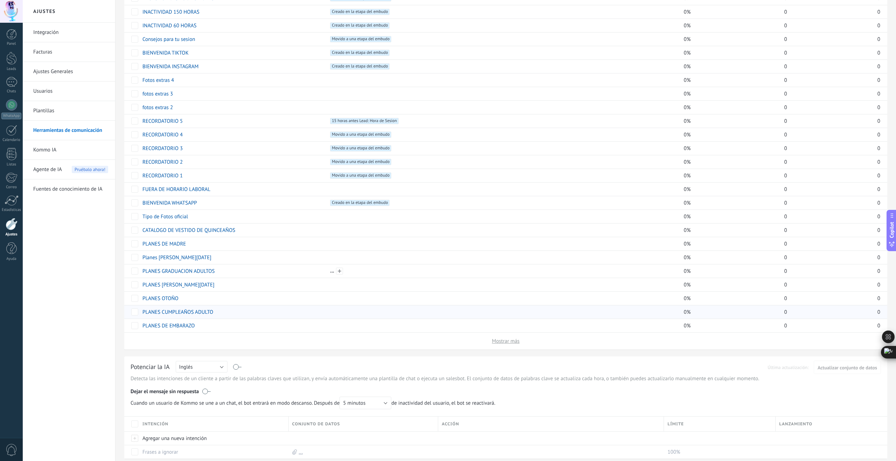
scroll to position [181, 0]
click at [507, 340] on span "Mostrar más" at bounding box center [506, 340] width 28 height 7
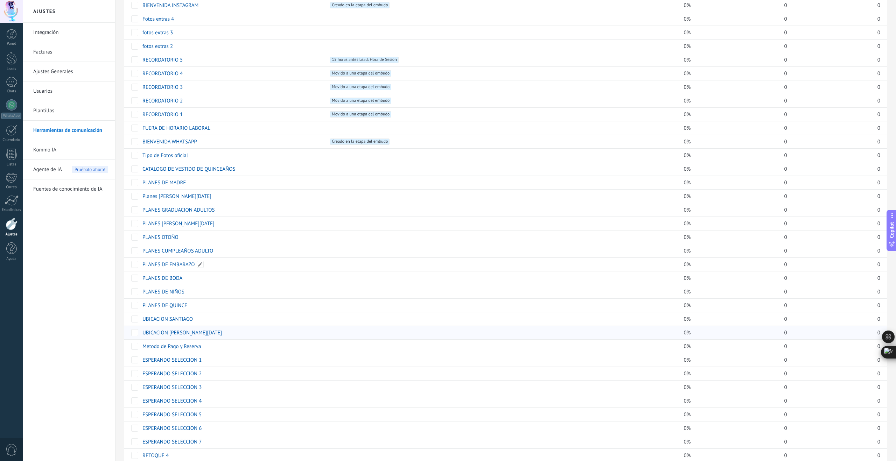
scroll to position [253, 0]
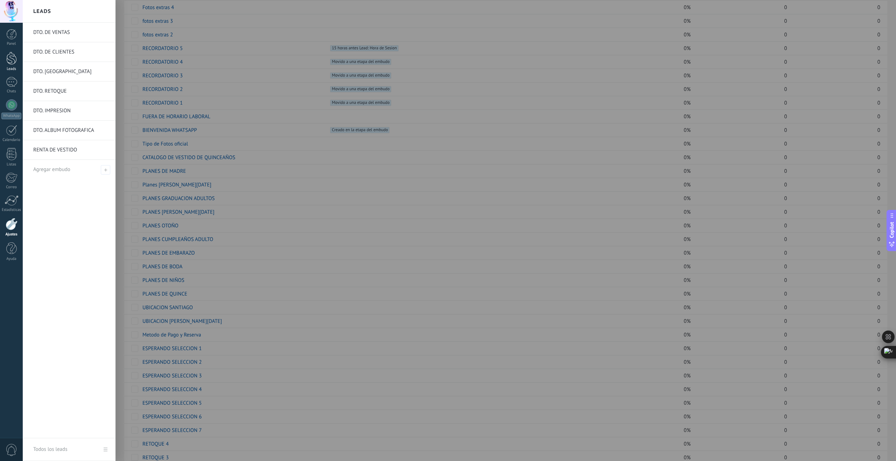
click at [14, 54] on div at bounding box center [11, 58] width 10 height 13
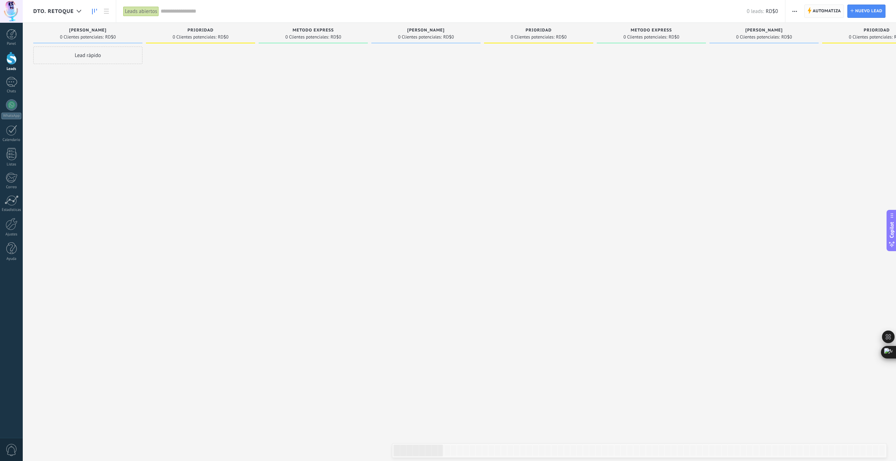
click at [832, 13] on span "Automatiza" at bounding box center [826, 11] width 28 height 13
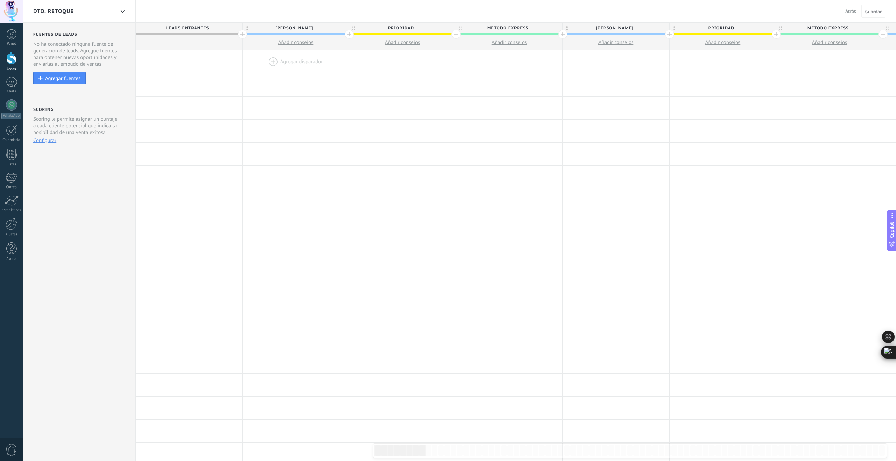
click at [274, 62] on div at bounding box center [295, 61] width 106 height 23
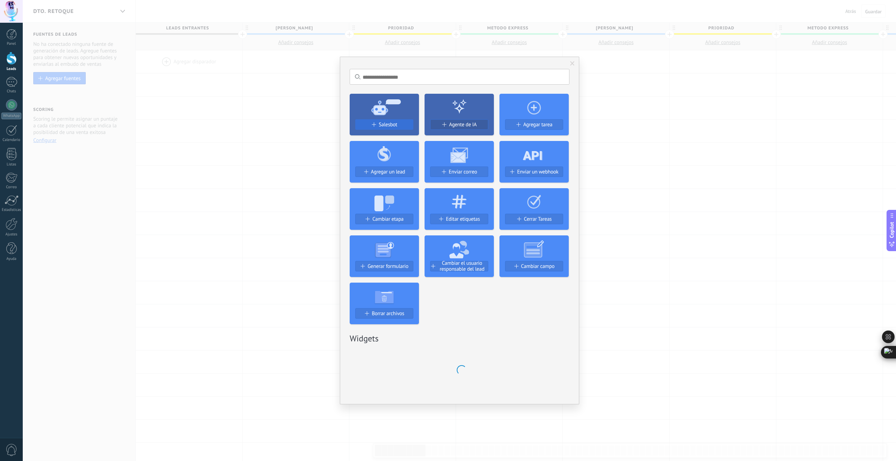
click at [382, 123] on span "Salesbot" at bounding box center [388, 125] width 19 height 6
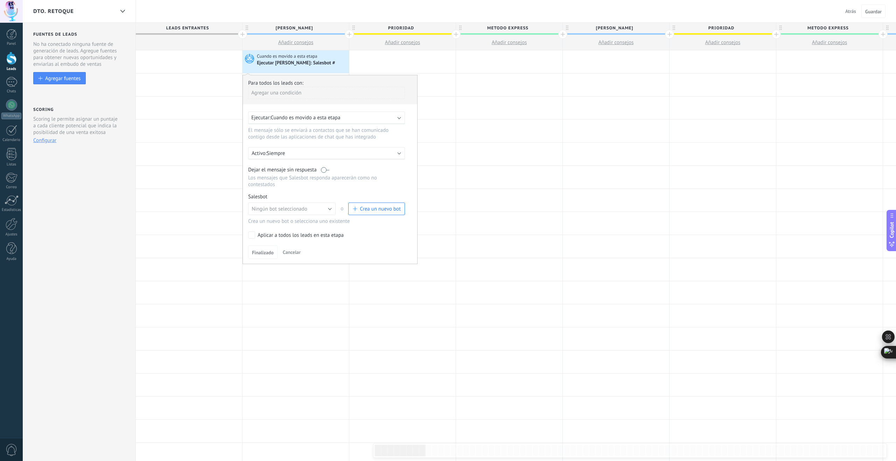
click at [327, 171] on label at bounding box center [325, 170] width 8 height 7
click at [331, 214] on button "Ningún bot seleccionado" at bounding box center [291, 209] width 87 height 13
click at [274, 274] on span "RETOQUE 1" at bounding box center [288, 271] width 89 height 7
click at [265, 252] on span "Finalizado" at bounding box center [263, 252] width 22 height 5
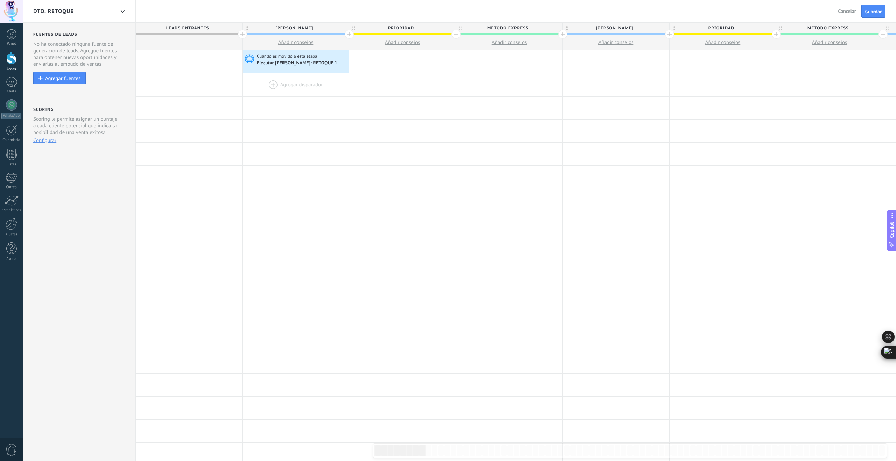
click at [272, 85] on div at bounding box center [295, 84] width 106 height 23
click at [334, 62] on icon at bounding box center [334, 62] width 7 height 9
click at [434, 55] on div at bounding box center [402, 61] width 106 height 23
click at [442, 64] on icon at bounding box center [440, 62] width 7 height 9
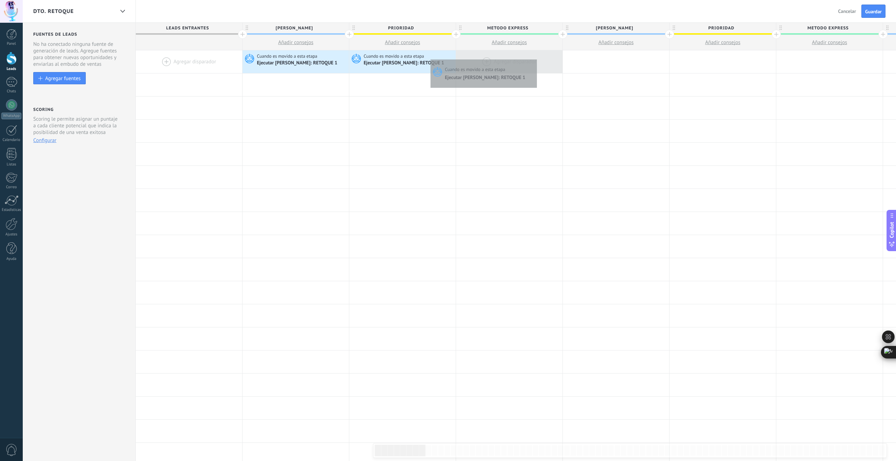
click at [535, 58] on div at bounding box center [509, 61] width 106 height 23
click at [272, 82] on div at bounding box center [295, 84] width 106 height 23
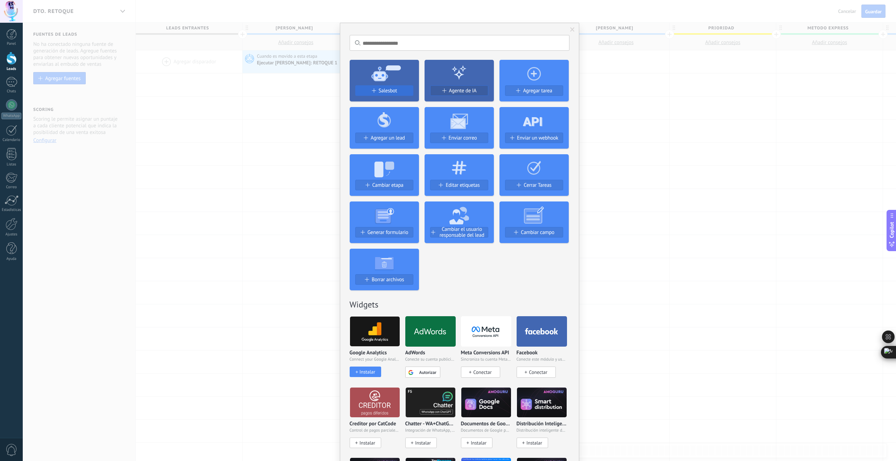
click at [395, 91] on span "Salesbot" at bounding box center [388, 91] width 19 height 6
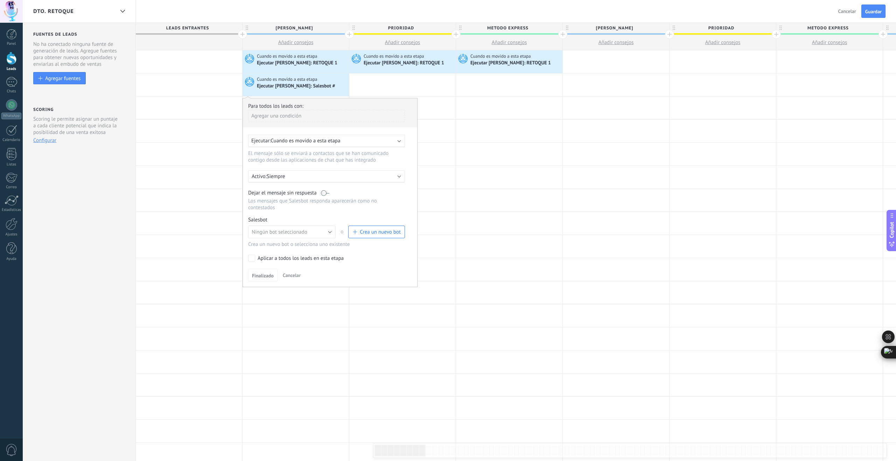
click at [322, 140] on span "Cuando es movido a esta etapa" at bounding box center [305, 140] width 70 height 7
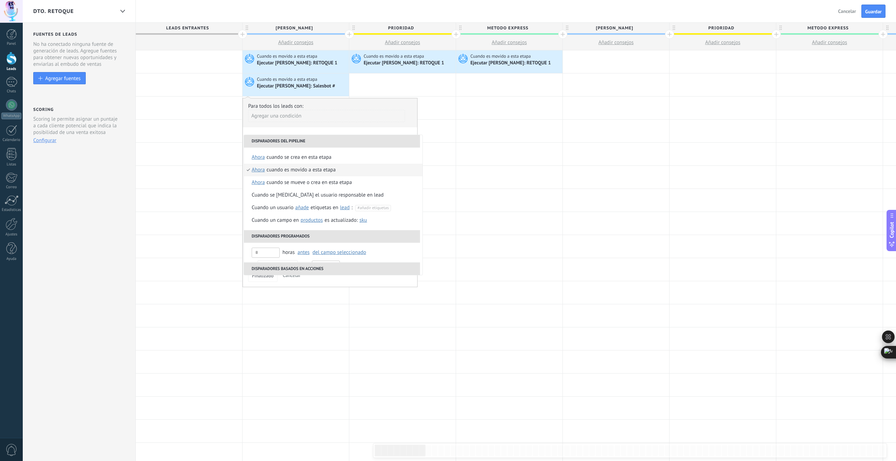
click at [263, 171] on span "ahora" at bounding box center [258, 170] width 13 height 13
click at [330, 224] on input "text" at bounding box center [329, 222] width 23 height 11
type input "**"
click at [299, 224] on div "Seleccionar un intervalo" at bounding box center [287, 222] width 54 height 7
click at [306, 170] on div "Cuando es movido a esta etapa" at bounding box center [324, 170] width 69 height 13
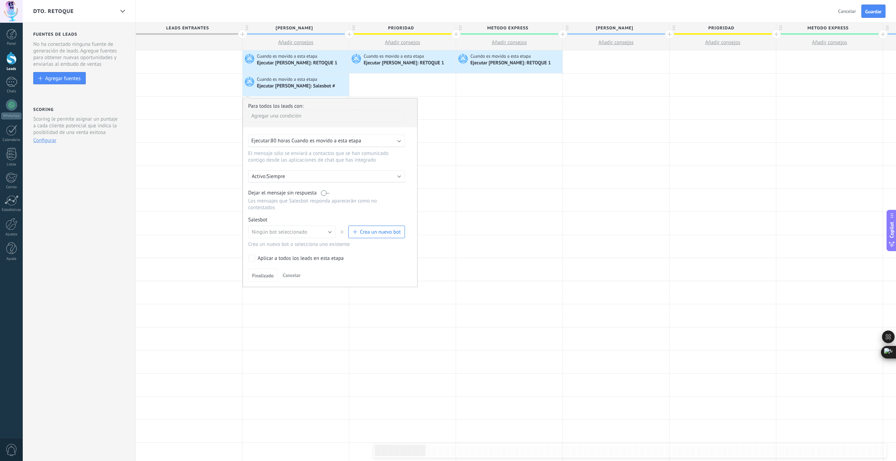
drag, startPoint x: 327, startPoint y: 196, endPoint x: 327, endPoint y: 208, distance: 12.6
click at [327, 196] on label at bounding box center [325, 193] width 8 height 7
click at [326, 231] on button "Ningún bot seleccionado" at bounding box center [291, 232] width 87 height 13
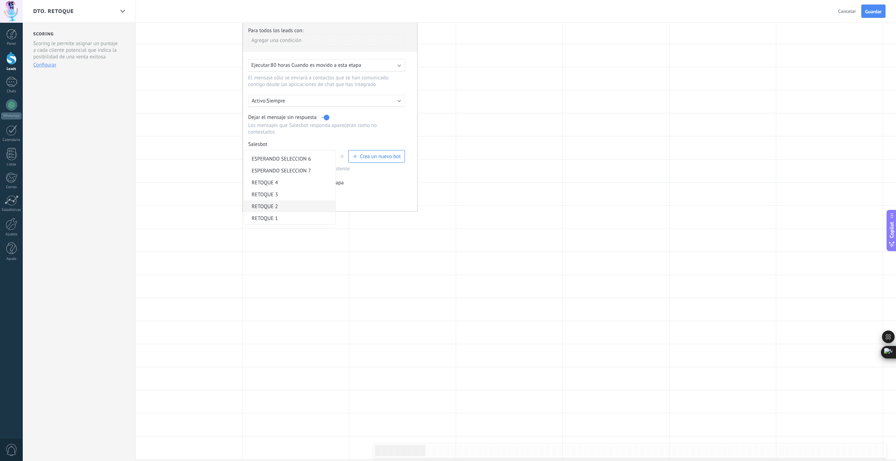
click at [279, 206] on span "RETOQUE 2" at bounding box center [288, 206] width 89 height 7
click at [256, 200] on span "Finalizado" at bounding box center [263, 200] width 22 height 5
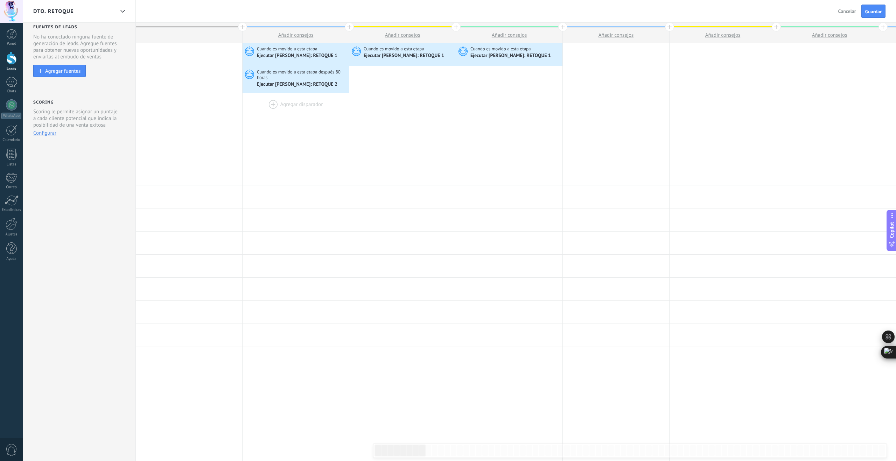
scroll to position [0, 0]
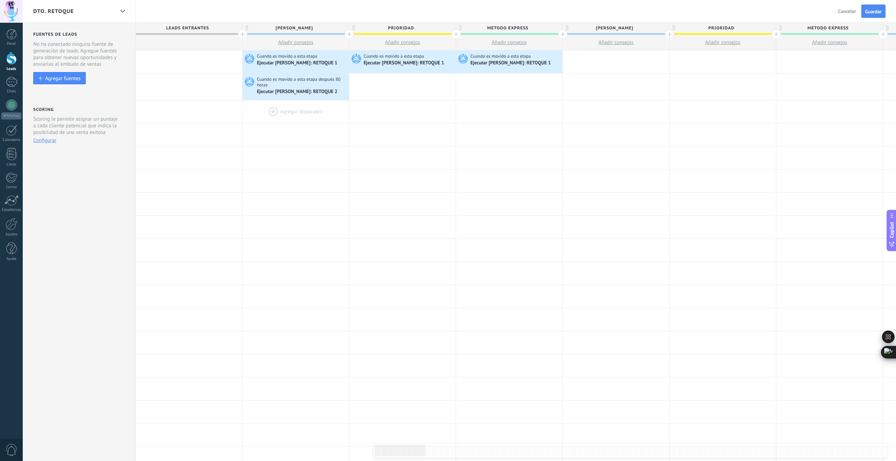
click at [273, 109] on div at bounding box center [295, 111] width 106 height 23
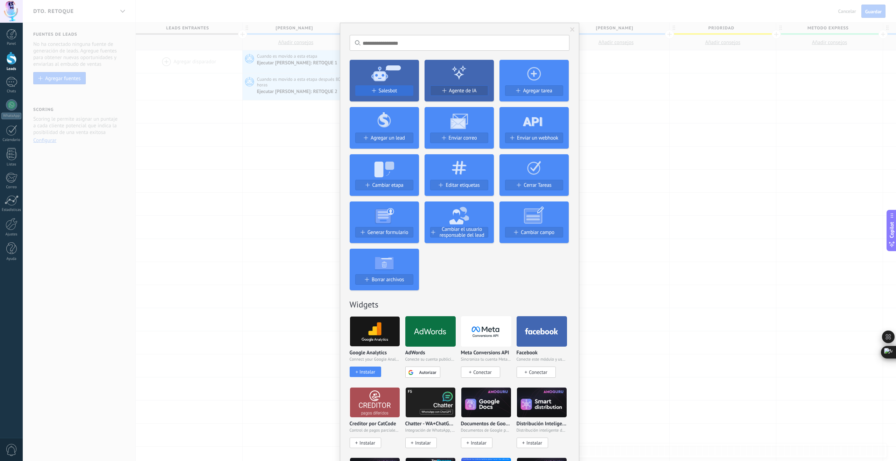
click at [393, 92] on span "Salesbot" at bounding box center [388, 91] width 19 height 6
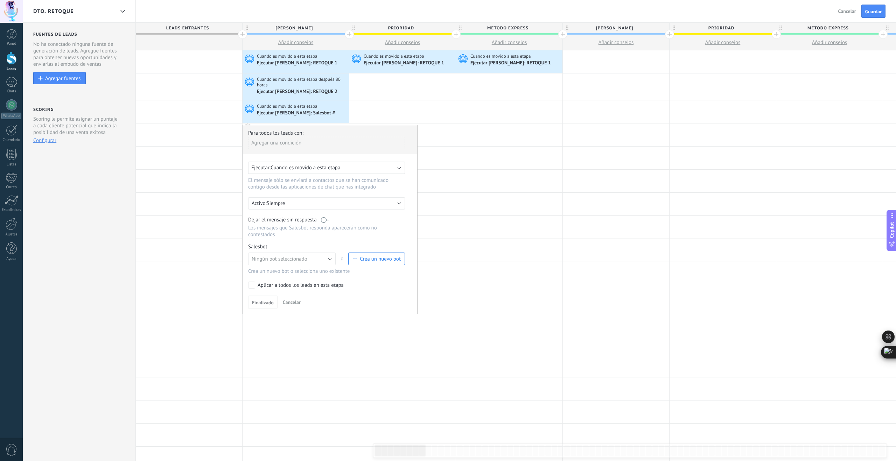
click at [343, 168] on div "Ejecutar: Cuando es movido a esta etapa" at bounding box center [323, 167] width 145 height 7
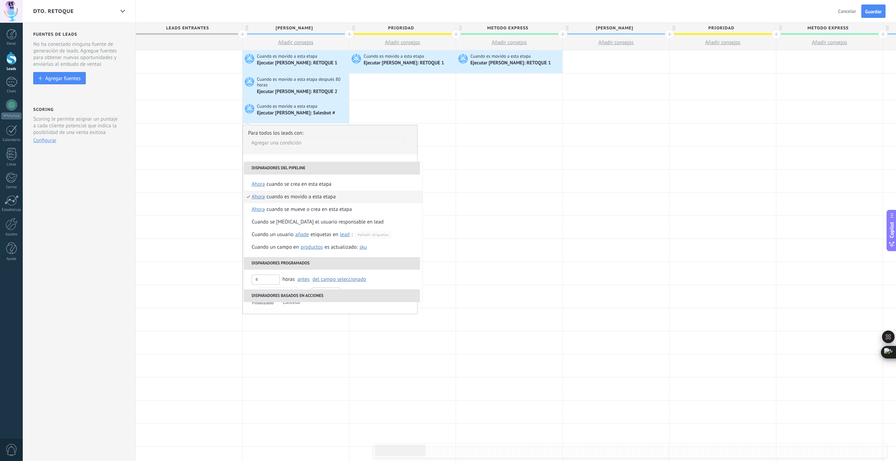
click at [263, 197] on span "ahora" at bounding box center [258, 197] width 13 height 13
click at [329, 253] on input "text" at bounding box center [329, 249] width 23 height 11
type input "***"
click at [297, 252] on div "Seleccionar un intervalo" at bounding box center [287, 249] width 54 height 7
click at [315, 193] on div "Cuando es movido a esta etapa" at bounding box center [327, 197] width 69 height 13
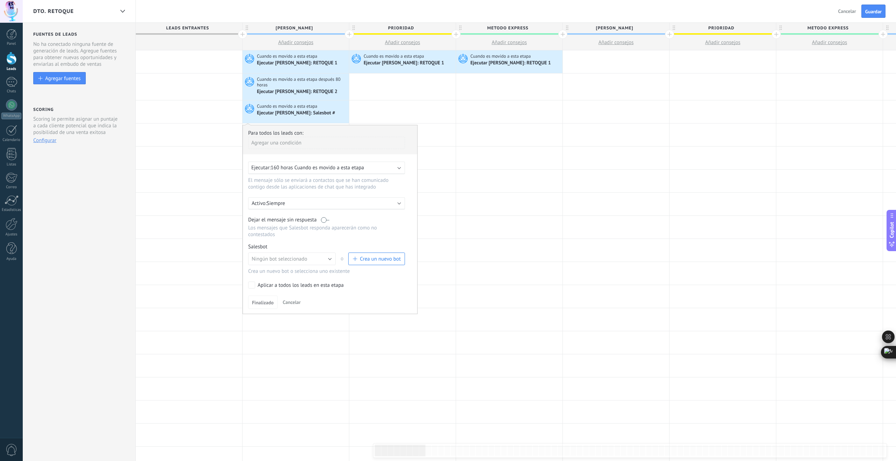
click at [324, 222] on label at bounding box center [325, 220] width 8 height 7
click at [328, 261] on button "Ningún bot seleccionado" at bounding box center [291, 259] width 87 height 13
click at [273, 302] on li "RETOQUE 3" at bounding box center [289, 297] width 91 height 12
click at [271, 303] on span "Finalizado" at bounding box center [263, 302] width 22 height 5
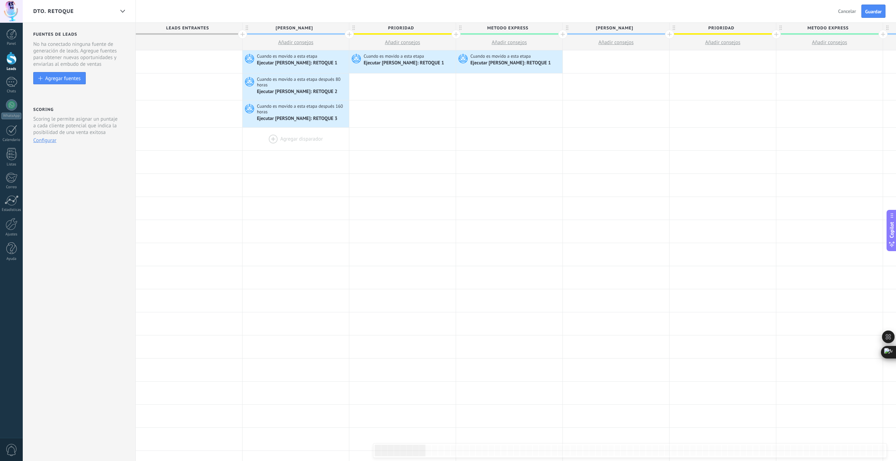
click at [276, 139] on div at bounding box center [295, 139] width 106 height 23
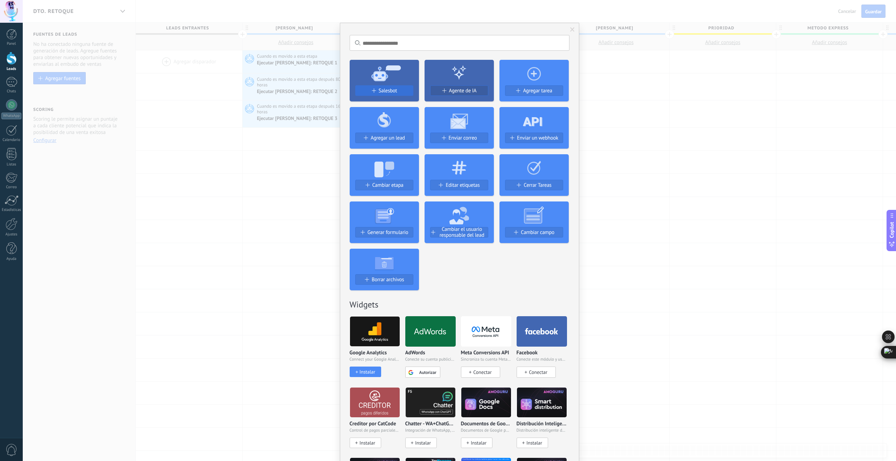
click at [391, 92] on span "Salesbot" at bounding box center [388, 91] width 19 height 6
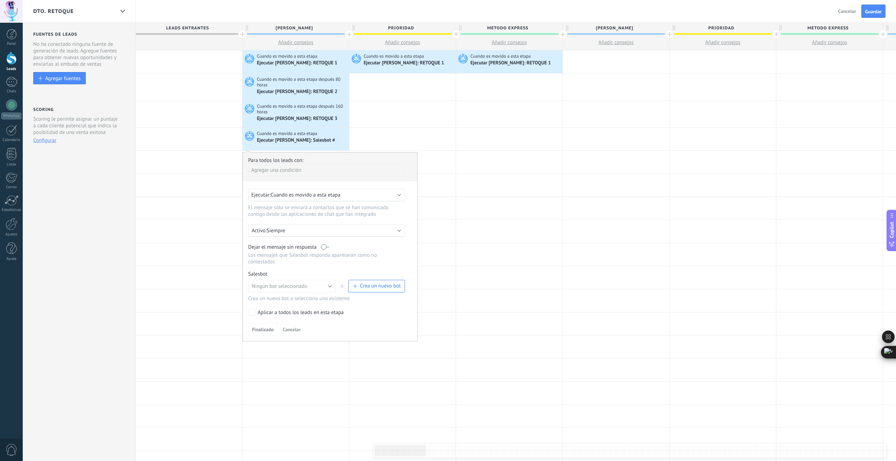
click at [314, 196] on span "Cuando es movido a esta etapa" at bounding box center [305, 195] width 70 height 7
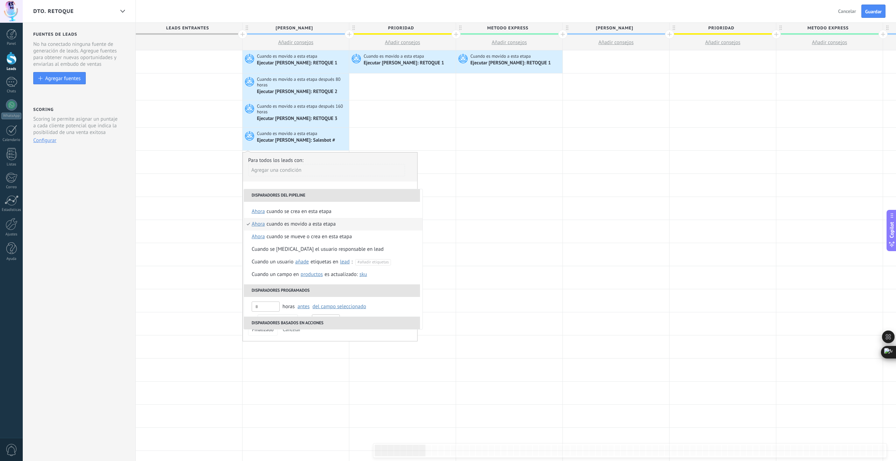
click at [260, 225] on span "ahora" at bounding box center [258, 224] width 13 height 13
click at [326, 278] on input "text" at bounding box center [329, 276] width 23 height 11
type input "***"
click at [303, 278] on div "Seleccionar un intervalo" at bounding box center [287, 276] width 54 height 7
click at [309, 226] on div "Cuando es movido a esta etapa" at bounding box center [327, 224] width 69 height 13
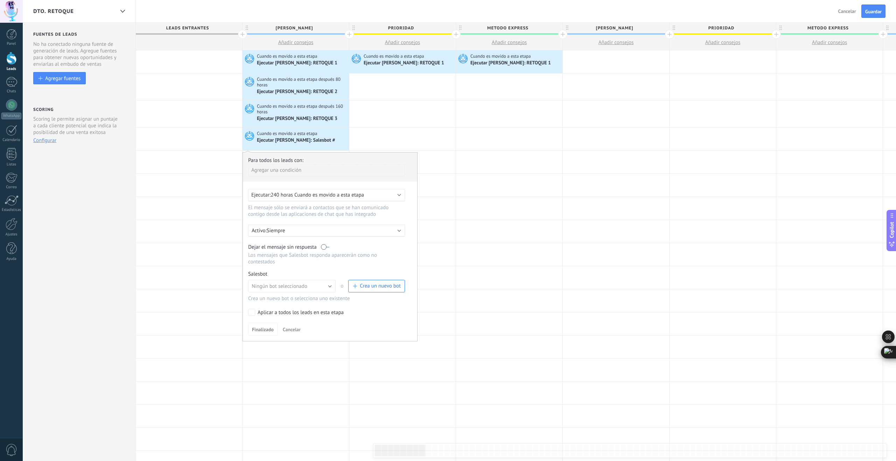
click at [326, 247] on label at bounding box center [325, 247] width 8 height 7
click at [310, 289] on button "Ningún bot seleccionado" at bounding box center [291, 286] width 87 height 13
click at [273, 313] on span "RETOQUE 4" at bounding box center [288, 312] width 89 height 7
click at [269, 330] on span "Finalizado" at bounding box center [263, 329] width 22 height 5
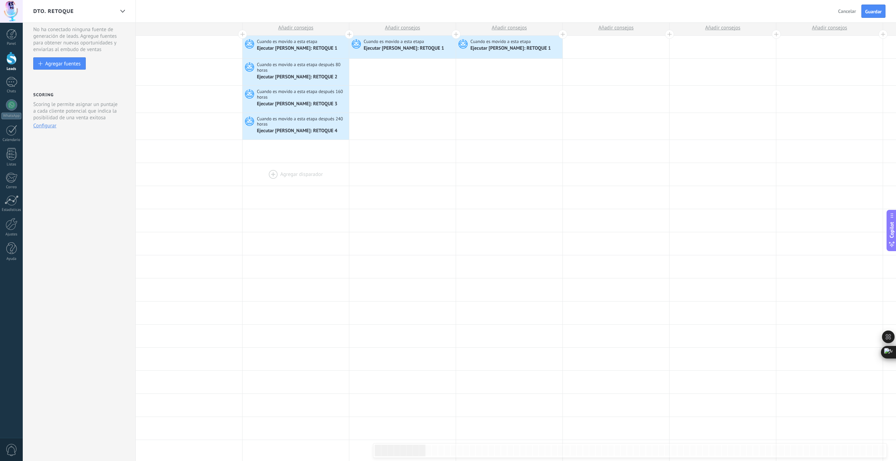
scroll to position [0, 0]
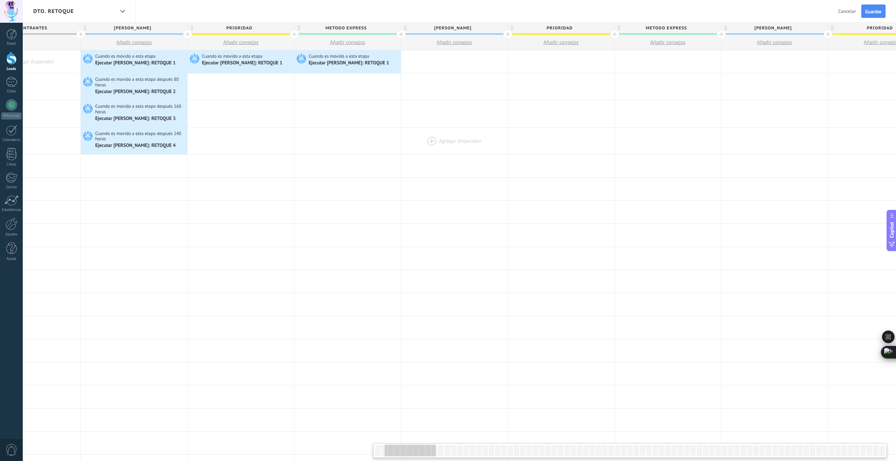
drag, startPoint x: 583, startPoint y: 133, endPoint x: 409, endPoint y: 133, distance: 173.9
click at [421, 136] on div at bounding box center [454, 141] width 106 height 27
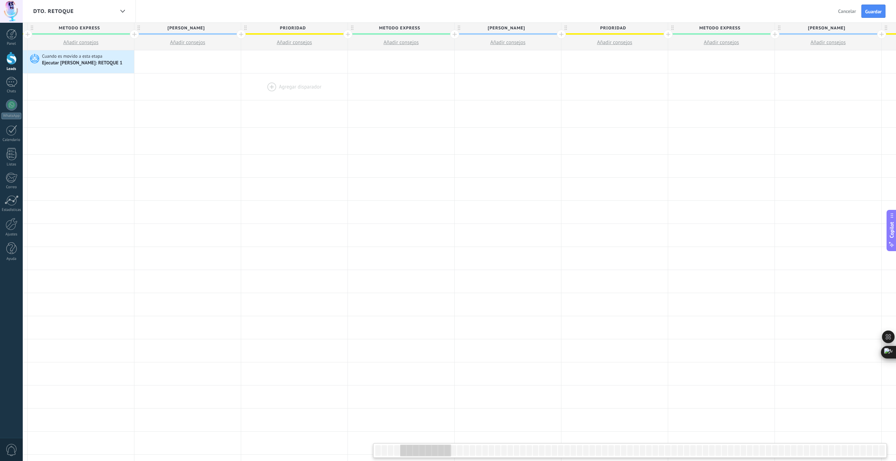
drag, startPoint x: 574, startPoint y: 100, endPoint x: 295, endPoint y: 95, distance: 279.3
click at [306, 106] on div at bounding box center [294, 113] width 106 height 27
click at [120, 63] on icon at bounding box center [118, 62] width 7 height 9
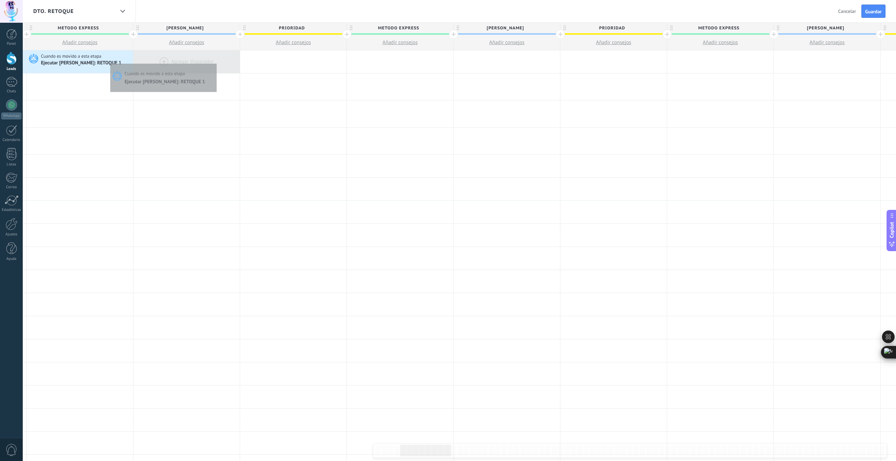
click at [215, 62] on div at bounding box center [186, 61] width 106 height 23
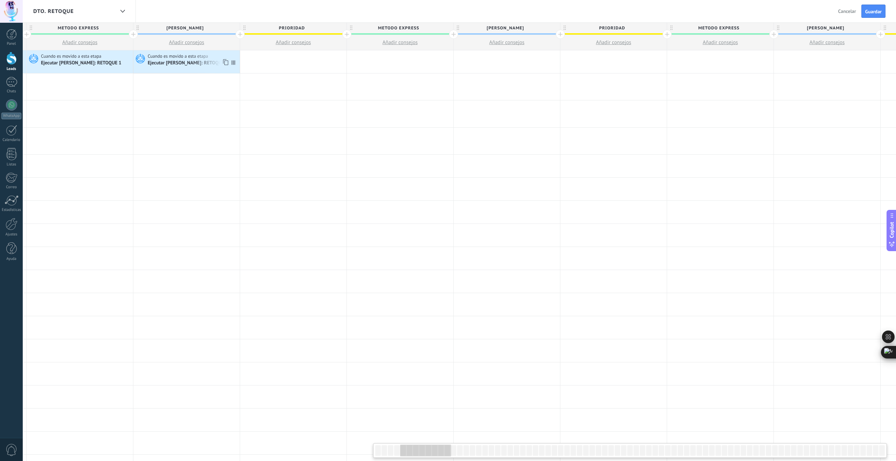
click at [224, 63] on icon at bounding box center [224, 62] width 7 height 9
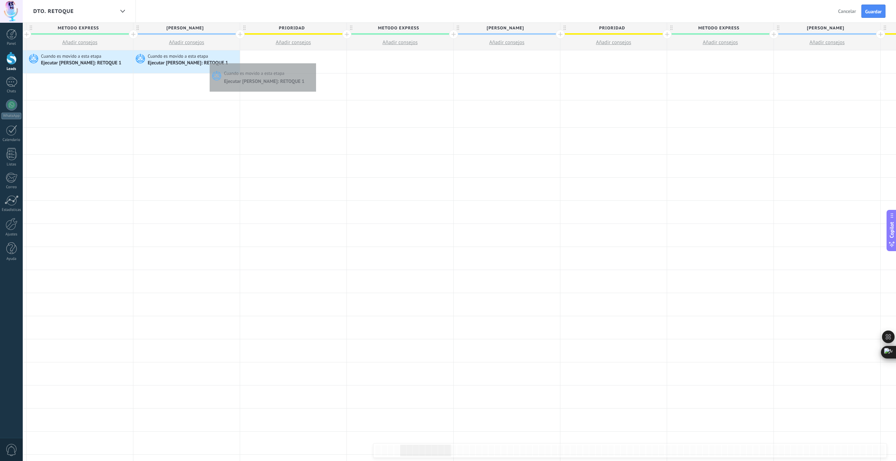
drag, startPoint x: 314, startPoint y: 62, endPoint x: 333, endPoint y: 64, distance: 19.1
click at [314, 62] on div at bounding box center [293, 61] width 106 height 23
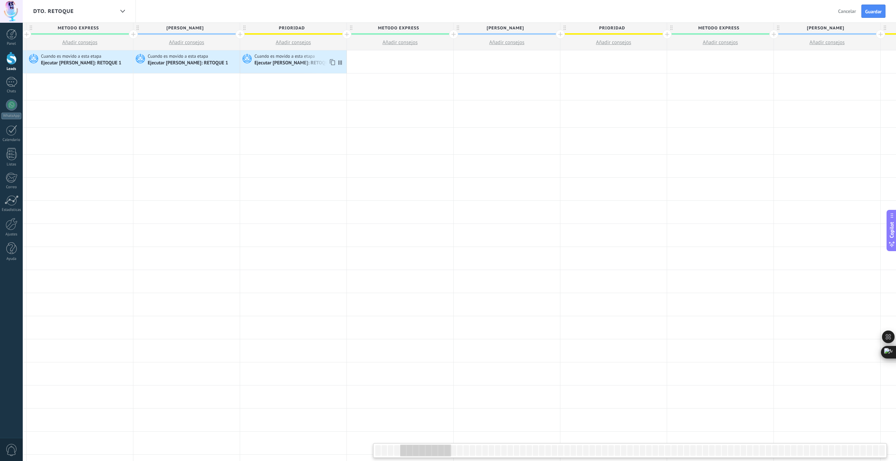
drag, startPoint x: 333, startPoint y: 63, endPoint x: 387, endPoint y: 68, distance: 54.2
click at [334, 63] on icon at bounding box center [331, 62] width 7 height 9
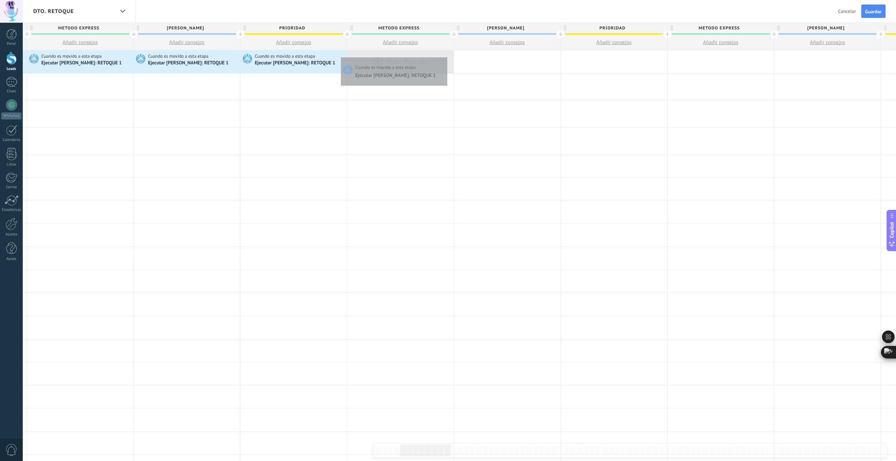
click at [443, 56] on div at bounding box center [400, 61] width 106 height 23
click at [439, 64] on icon at bounding box center [438, 62] width 7 height 9
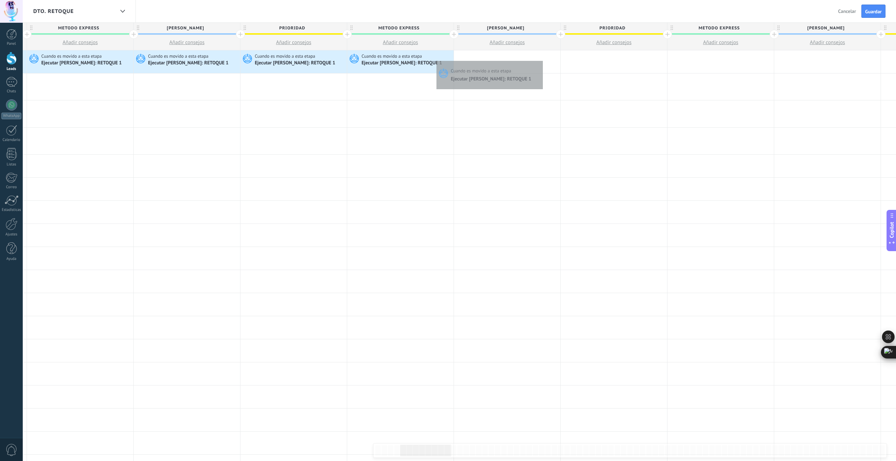
click at [541, 59] on div at bounding box center [507, 61] width 106 height 23
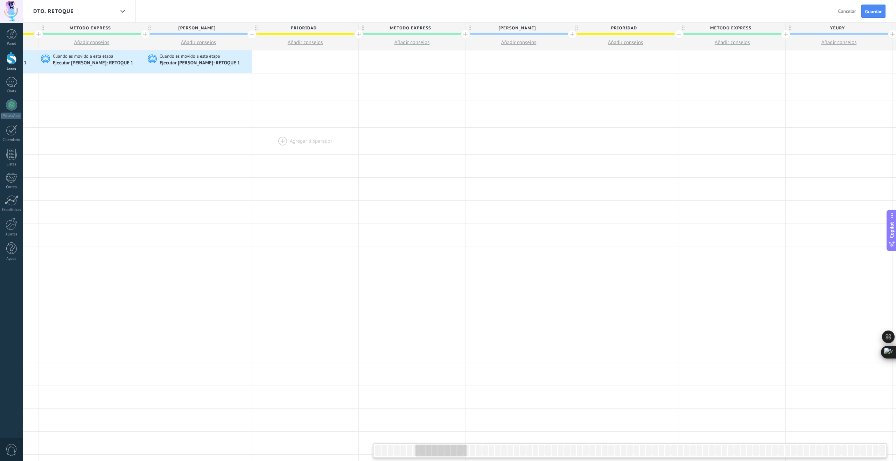
drag, startPoint x: 612, startPoint y: 141, endPoint x: 325, endPoint y: 143, distance: 286.9
click at [325, 143] on div at bounding box center [305, 141] width 106 height 27
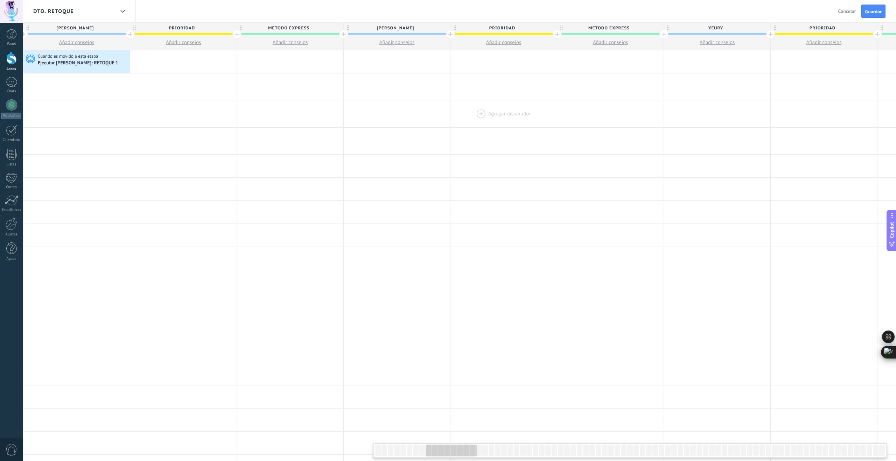
scroll to position [0, 860]
drag, startPoint x: 594, startPoint y: 110, endPoint x: 474, endPoint y: 111, distance: 119.3
click at [477, 113] on div at bounding box center [503, 113] width 106 height 27
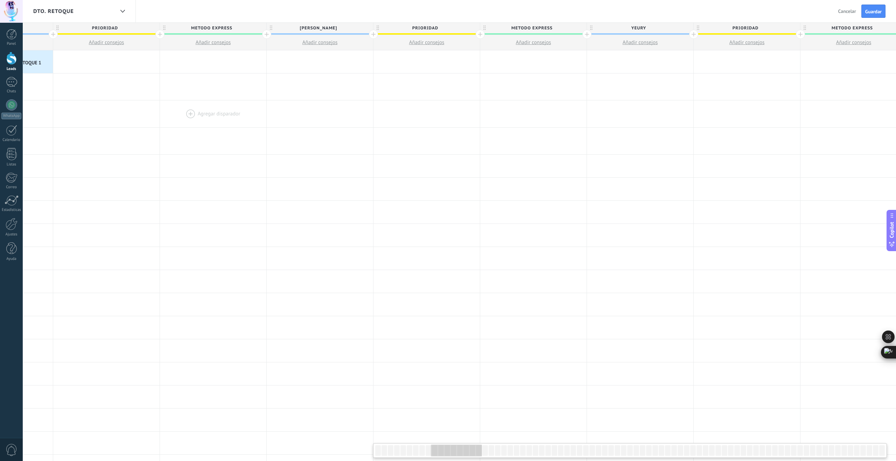
scroll to position [0, 938]
drag, startPoint x: 262, startPoint y: 116, endPoint x: 157, endPoint y: 98, distance: 107.1
click at [185, 118] on div at bounding box center [211, 113] width 106 height 27
drag, startPoint x: 38, startPoint y: 61, endPoint x: 55, endPoint y: 60, distance: 16.8
click at [38, 61] on icon at bounding box center [36, 62] width 7 height 9
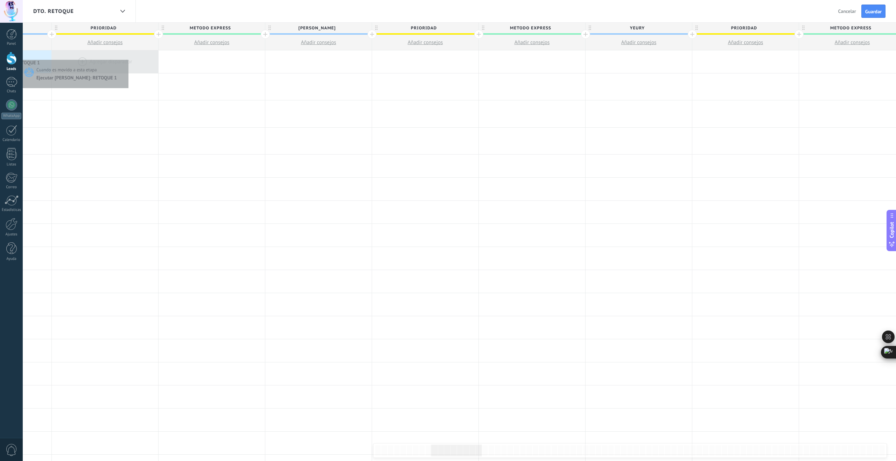
click at [128, 58] on div at bounding box center [105, 61] width 106 height 23
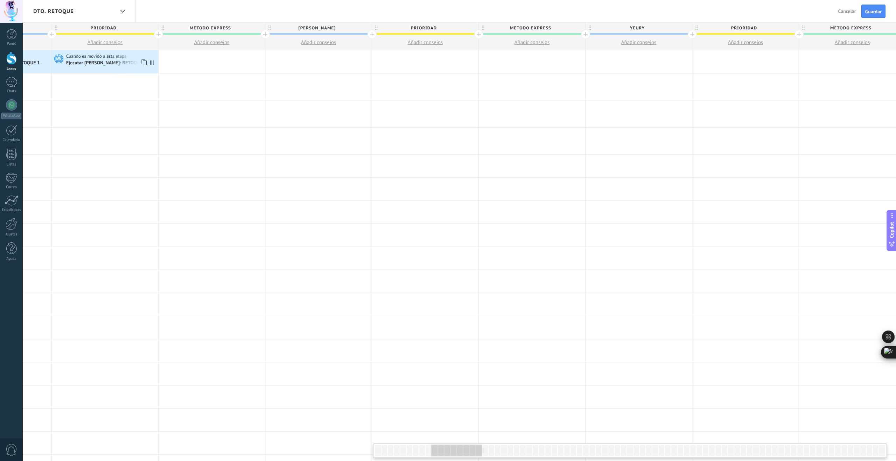
click at [143, 63] on icon at bounding box center [143, 62] width 7 height 9
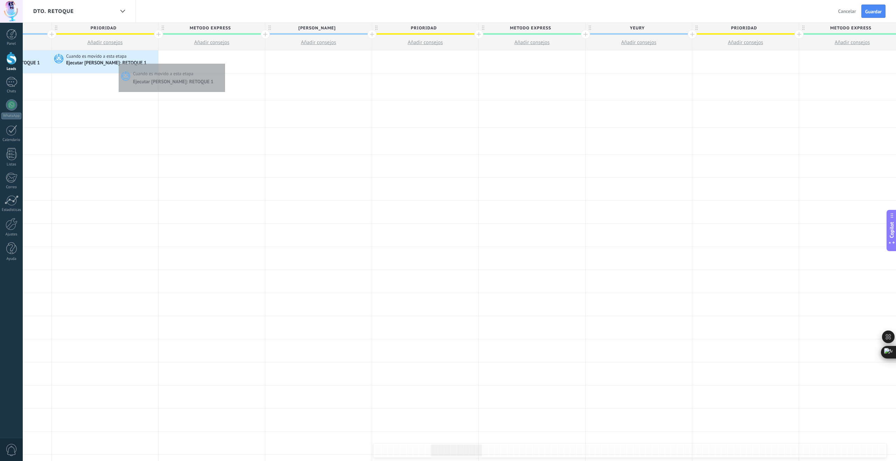
click at [231, 62] on div at bounding box center [211, 61] width 106 height 23
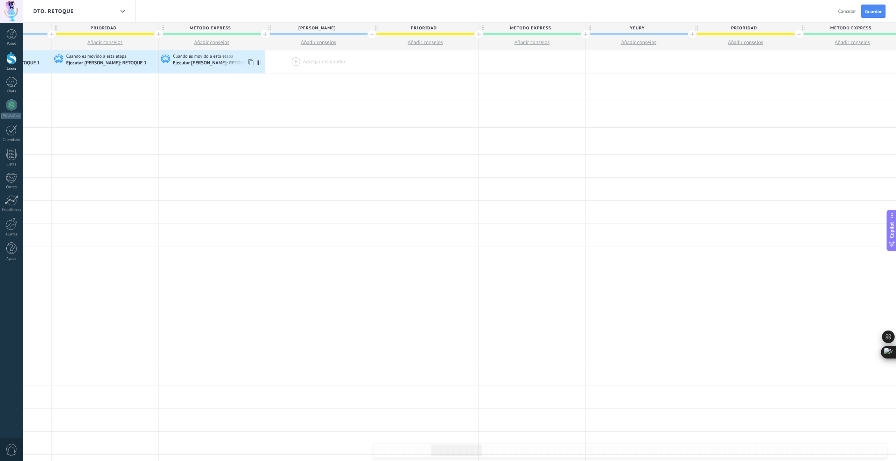
click at [250, 63] on icon at bounding box center [250, 62] width 7 height 9
click at [348, 60] on div at bounding box center [318, 61] width 106 height 23
click at [357, 62] on icon at bounding box center [356, 62] width 7 height 9
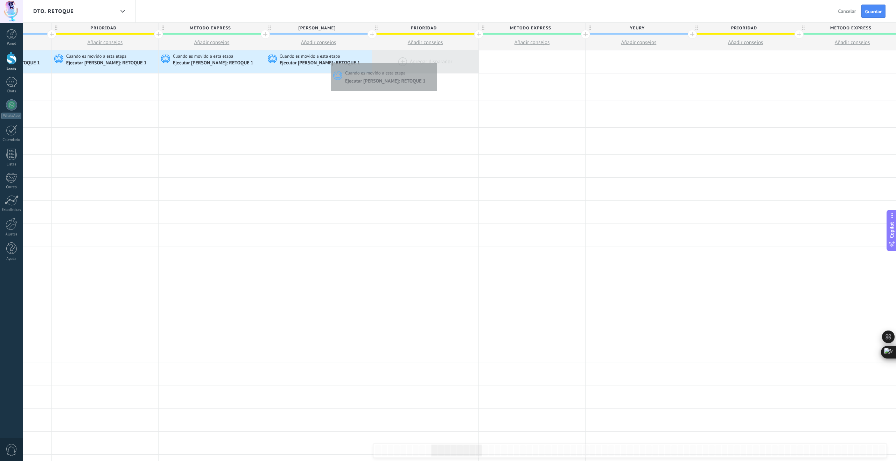
click at [435, 61] on div at bounding box center [425, 61] width 106 height 23
click at [465, 63] on icon at bounding box center [463, 62] width 7 height 9
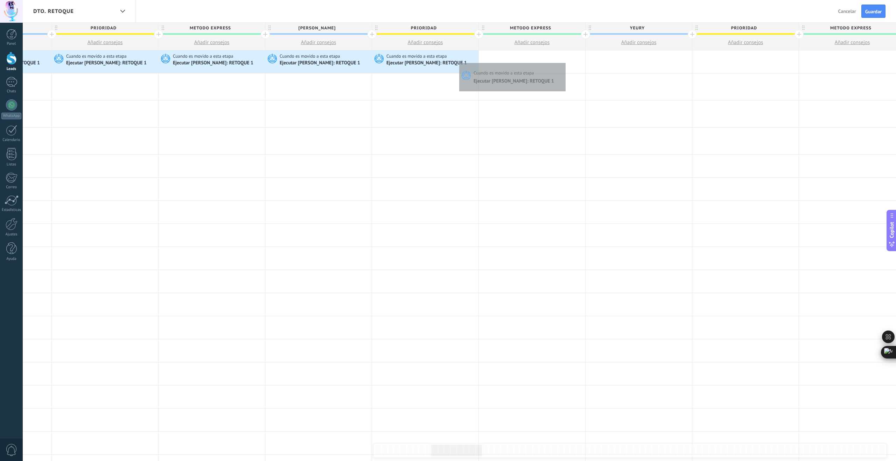
drag, startPoint x: 564, startPoint y: 61, endPoint x: 567, endPoint y: 61, distance: 3.8
click at [564, 61] on div at bounding box center [532, 61] width 106 height 23
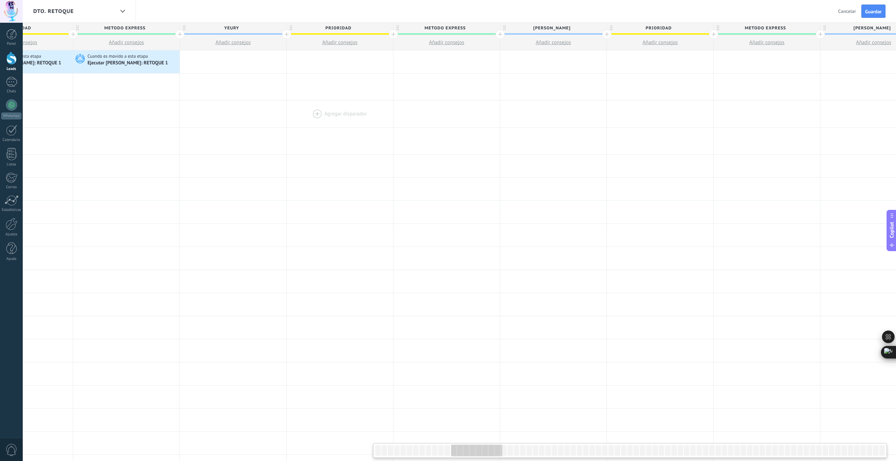
scroll to position [0, 1366]
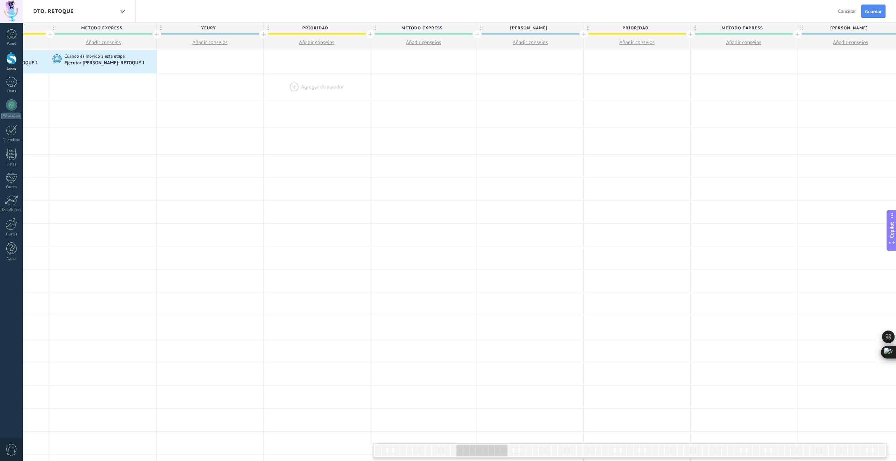
drag, startPoint x: 734, startPoint y: 99, endPoint x: 296, endPoint y: 89, distance: 438.9
click at [143, 61] on icon at bounding box center [141, 62] width 7 height 9
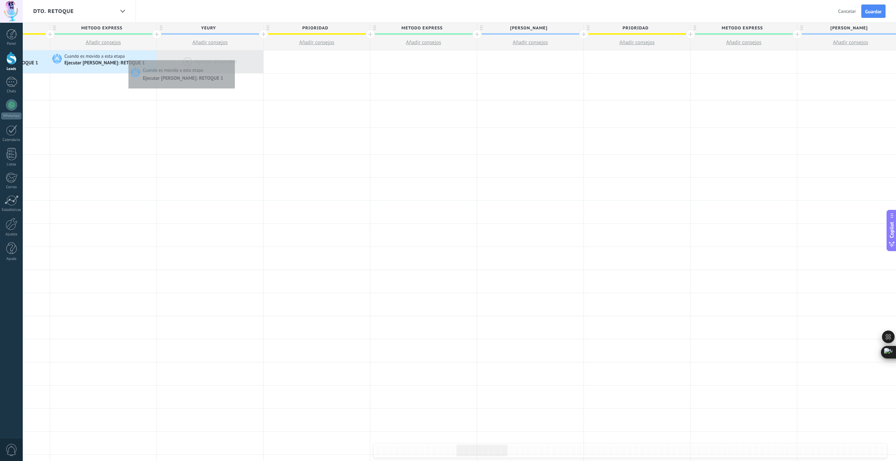
click at [233, 58] on div at bounding box center [210, 61] width 106 height 23
drag, startPoint x: 248, startPoint y: 62, endPoint x: 257, endPoint y: 63, distance: 8.4
click at [248, 62] on icon at bounding box center [248, 62] width 7 height 9
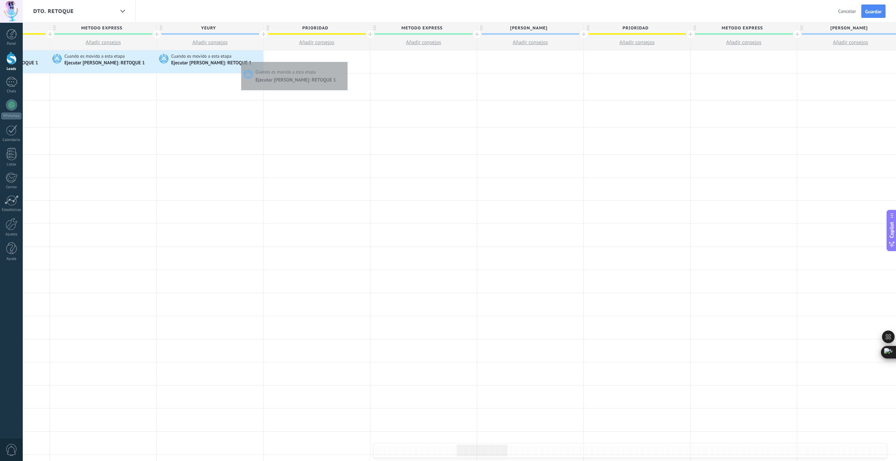
click at [346, 60] on div at bounding box center [316, 61] width 106 height 23
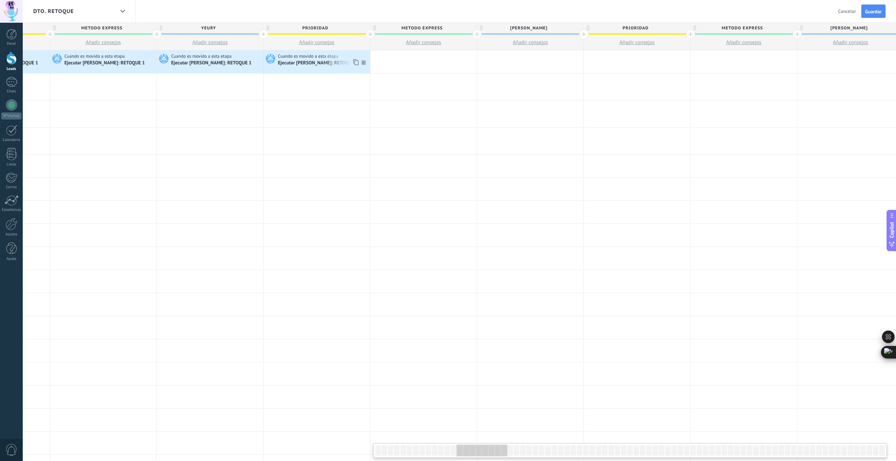
click at [358, 64] on use at bounding box center [355, 62] width 5 height 6
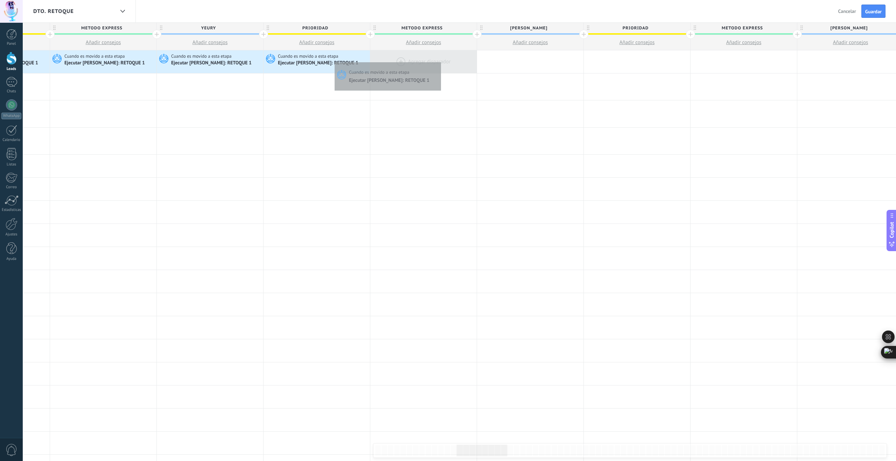
click at [442, 61] on div at bounding box center [423, 61] width 106 height 23
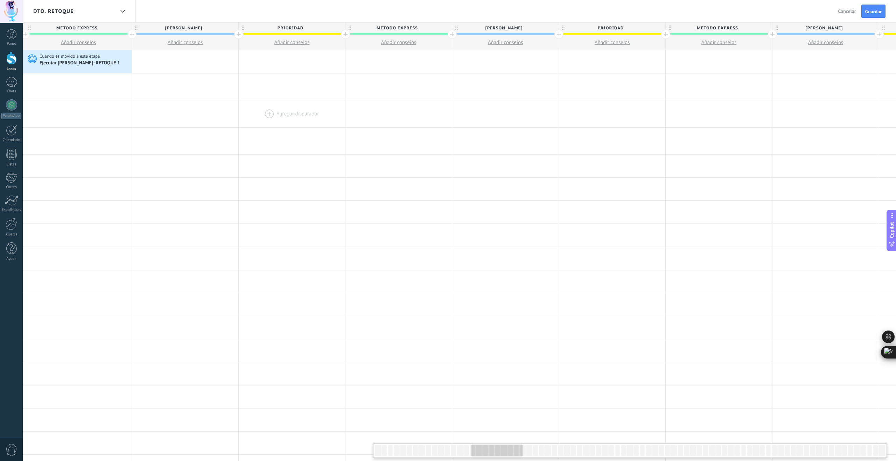
scroll to position [0, 1729]
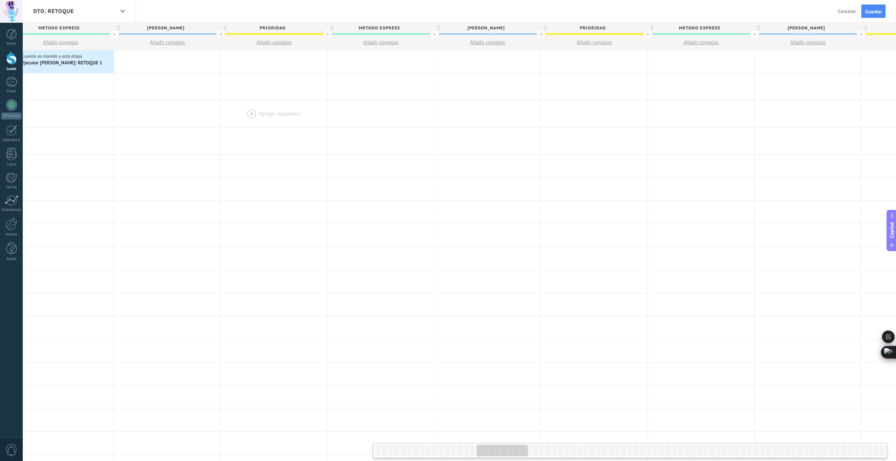
drag, startPoint x: 671, startPoint y: 109, endPoint x: 306, endPoint y: 113, distance: 365.3
click at [313, 120] on div at bounding box center [274, 113] width 106 height 27
click at [99, 63] on icon at bounding box center [99, 62] width 7 height 9
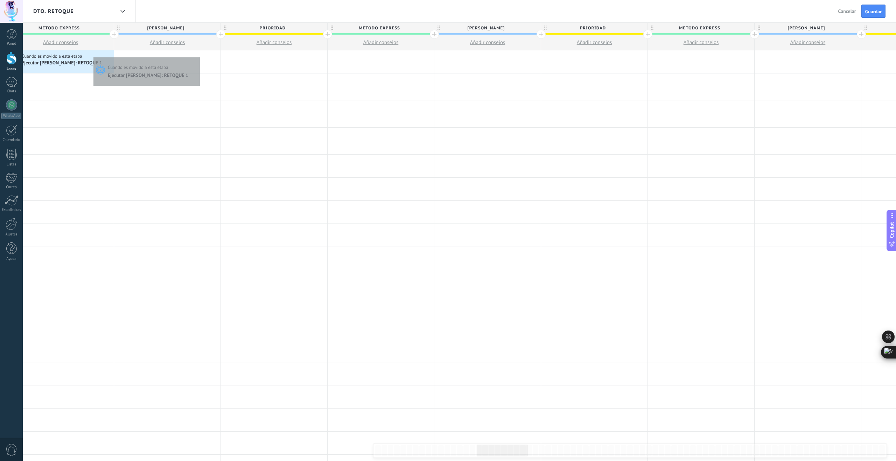
click at [198, 56] on div at bounding box center [167, 61] width 106 height 23
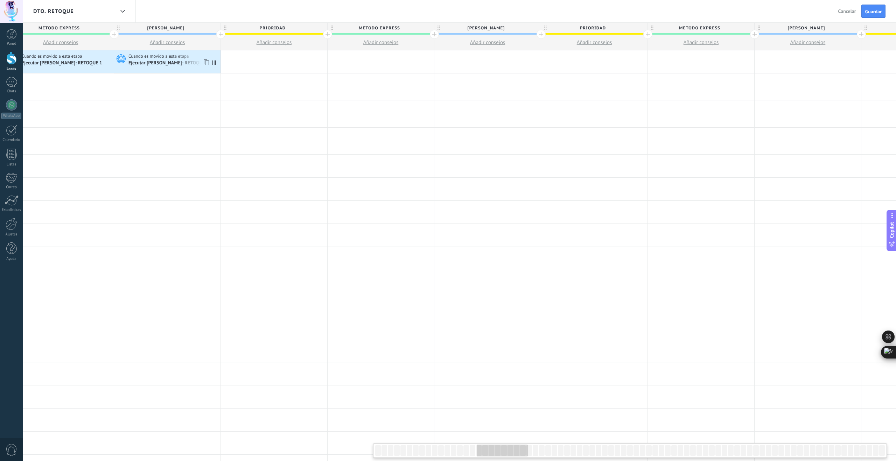
click at [207, 63] on icon at bounding box center [205, 62] width 7 height 9
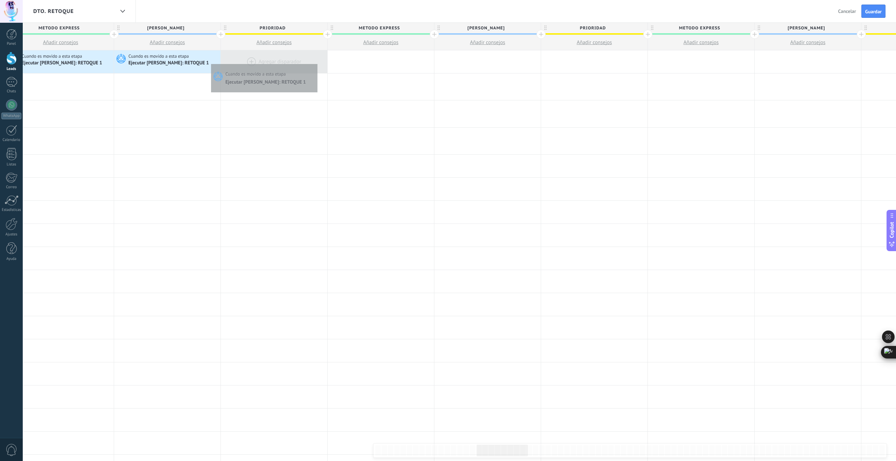
click at [316, 62] on div at bounding box center [274, 61] width 106 height 23
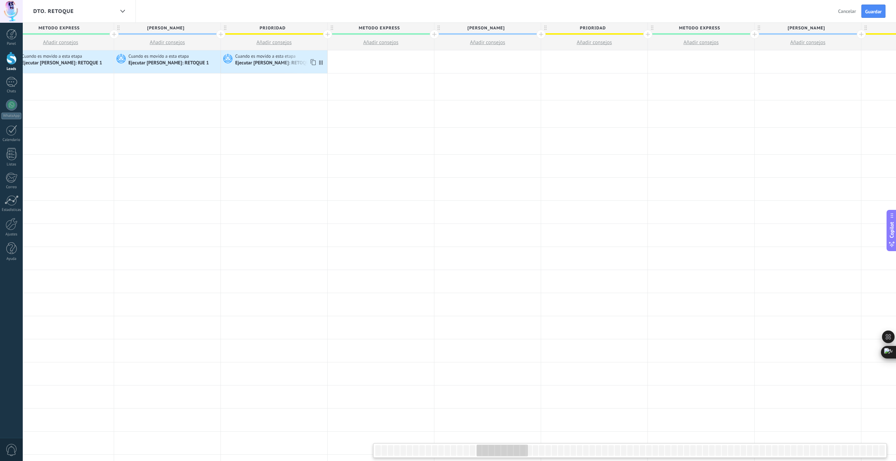
click at [312, 64] on icon at bounding box center [312, 62] width 7 height 9
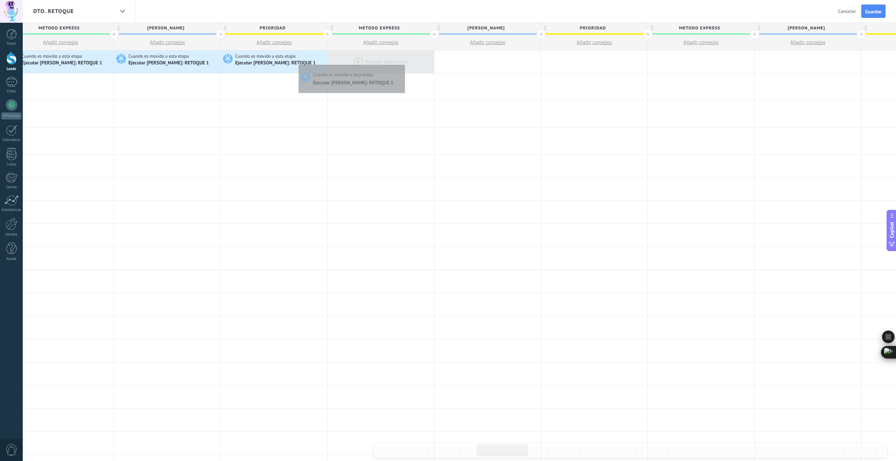
click at [403, 63] on div at bounding box center [380, 61] width 106 height 23
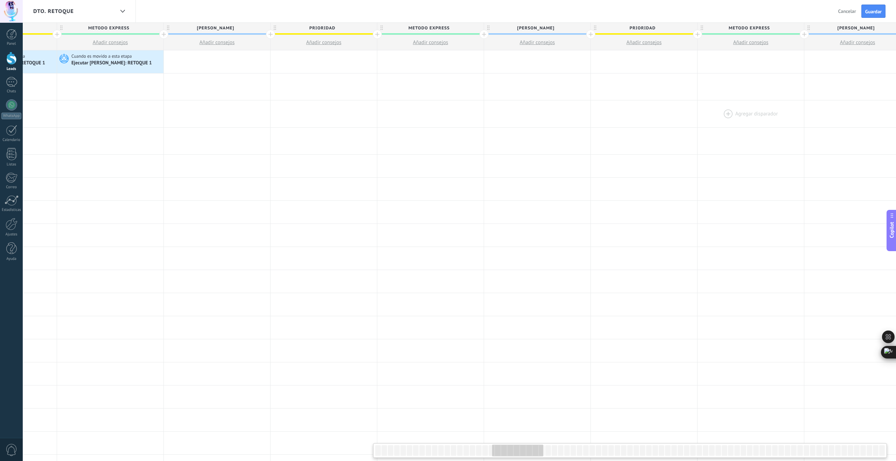
scroll to position [0, 2001]
click at [147, 62] on use at bounding box center [148, 62] width 5 height 6
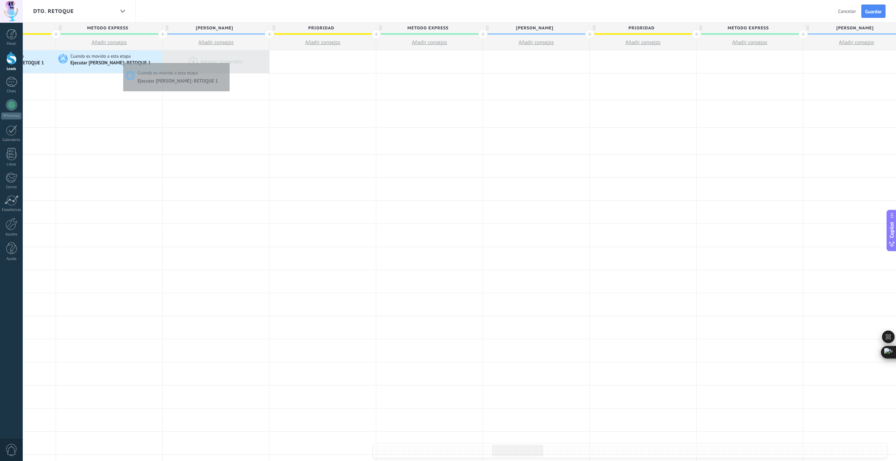
click at [228, 61] on div at bounding box center [216, 61] width 106 height 23
drag, startPoint x: 255, startPoint y: 61, endPoint x: 282, endPoint y: 58, distance: 26.4
click at [256, 61] on icon at bounding box center [254, 62] width 7 height 9
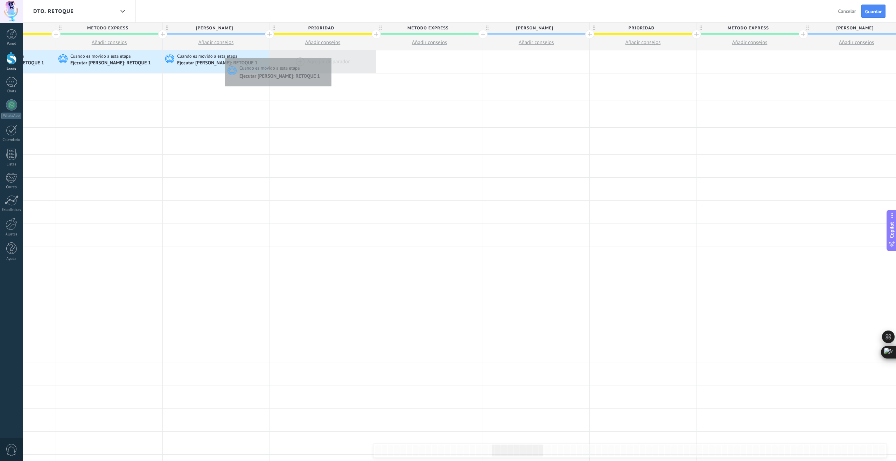
click at [330, 56] on div at bounding box center [322, 61] width 106 height 23
click at [360, 62] on icon at bounding box center [361, 62] width 7 height 9
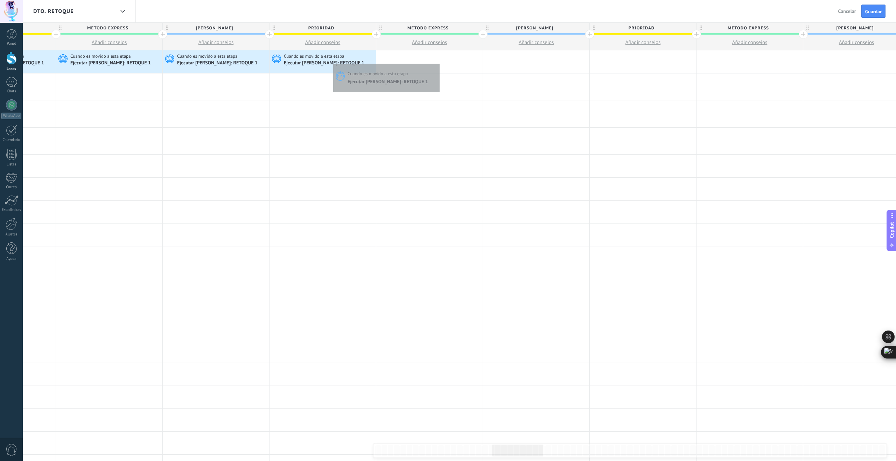
click at [442, 62] on div at bounding box center [429, 61] width 106 height 23
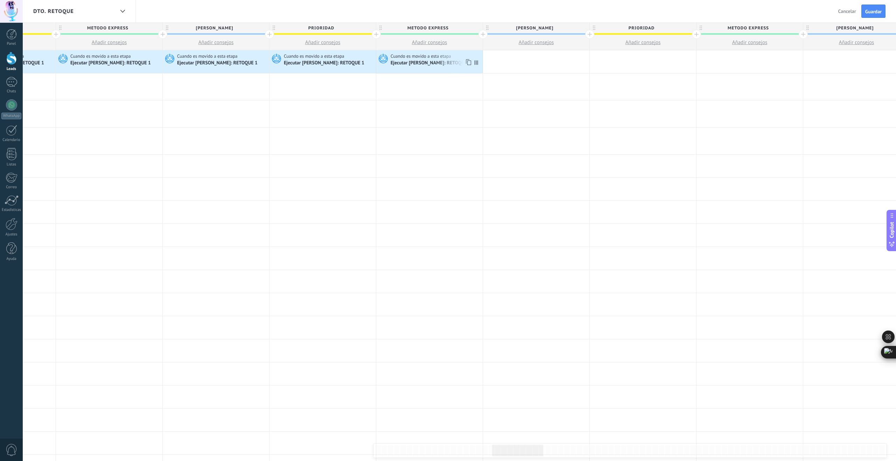
click at [469, 63] on icon at bounding box center [467, 62] width 7 height 9
click at [539, 60] on div at bounding box center [536, 61] width 106 height 23
click at [574, 62] on icon at bounding box center [574, 62] width 7 height 9
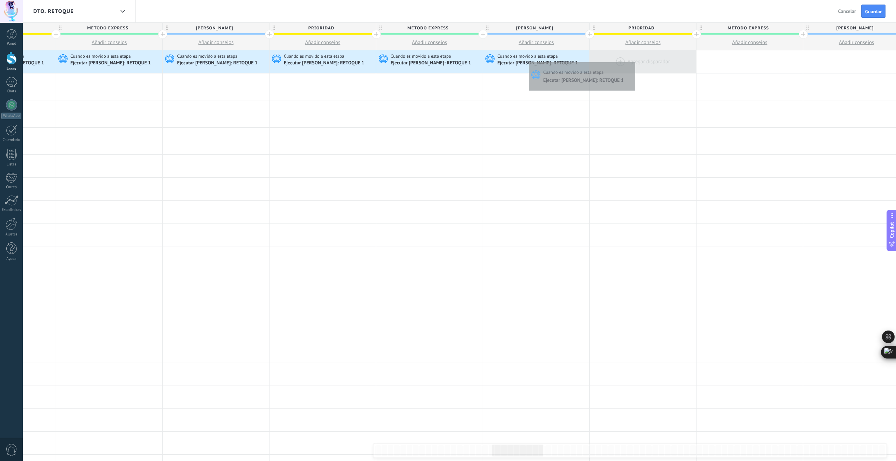
click at [637, 60] on div at bounding box center [643, 61] width 106 height 23
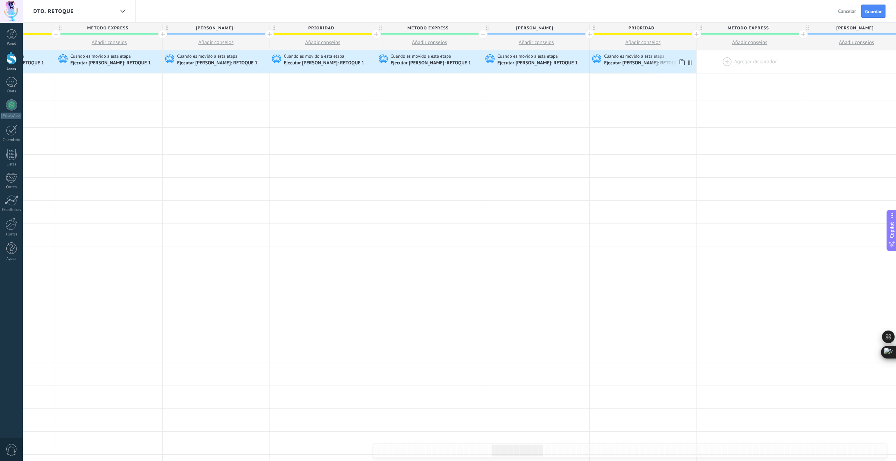
click at [680, 62] on use at bounding box center [681, 62] width 5 height 6
click at [773, 57] on div at bounding box center [749, 61] width 106 height 23
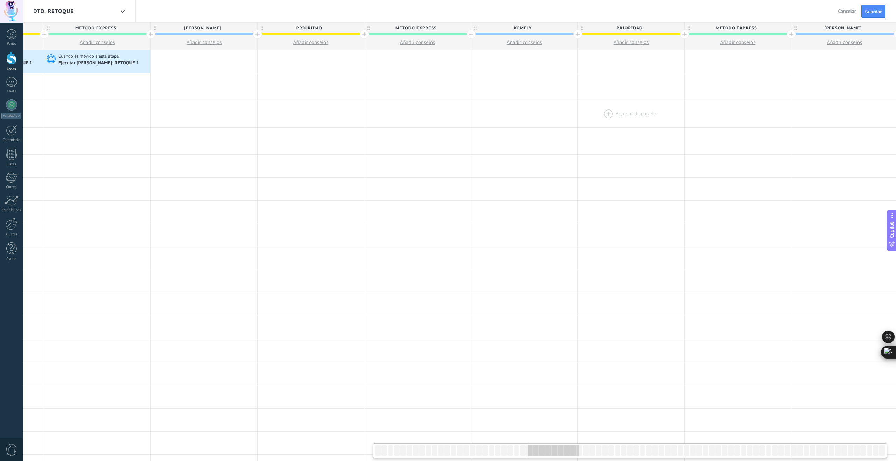
scroll to position [0, 2653]
drag, startPoint x: 136, startPoint y: 63, endPoint x: 182, endPoint y: 64, distance: 45.8
click at [137, 64] on icon at bounding box center [135, 62] width 7 height 9
click at [219, 60] on div at bounding box center [204, 61] width 106 height 23
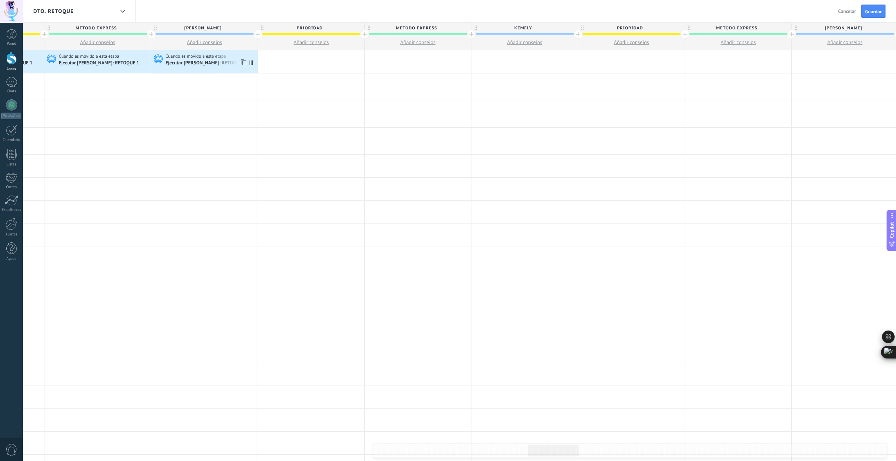
click at [244, 61] on icon at bounding box center [242, 62] width 7 height 9
click at [340, 57] on div at bounding box center [311, 61] width 106 height 23
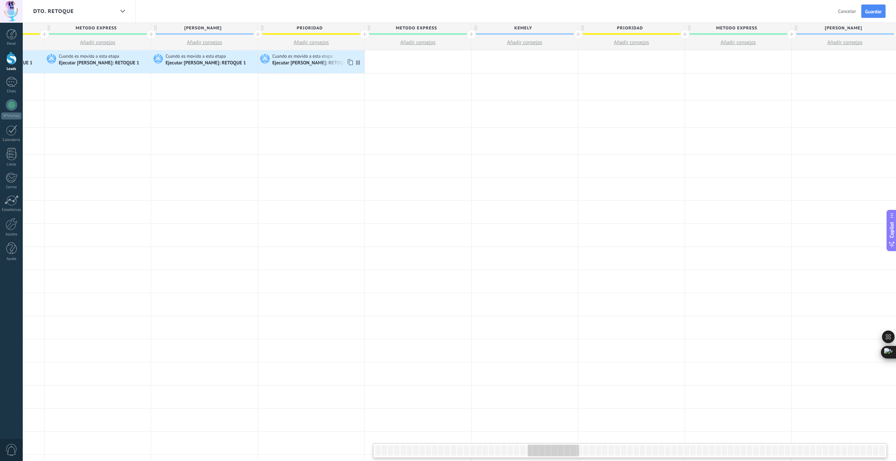
click at [347, 62] on icon at bounding box center [349, 62] width 7 height 9
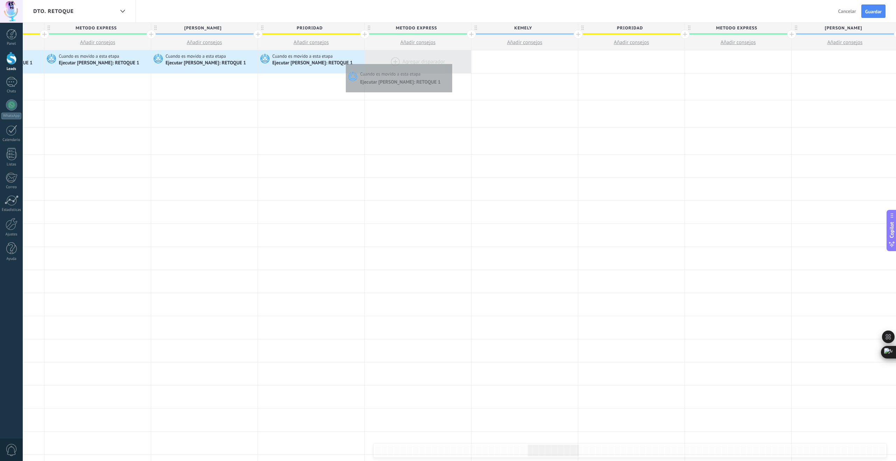
click at [450, 62] on div at bounding box center [418, 61] width 106 height 23
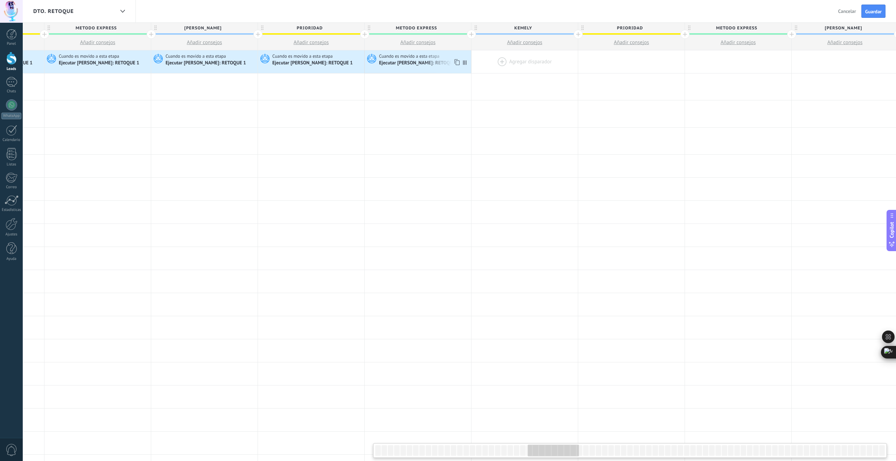
drag, startPoint x: 457, startPoint y: 62, endPoint x: 499, endPoint y: 62, distance: 41.6
click at [458, 62] on icon at bounding box center [456, 62] width 7 height 9
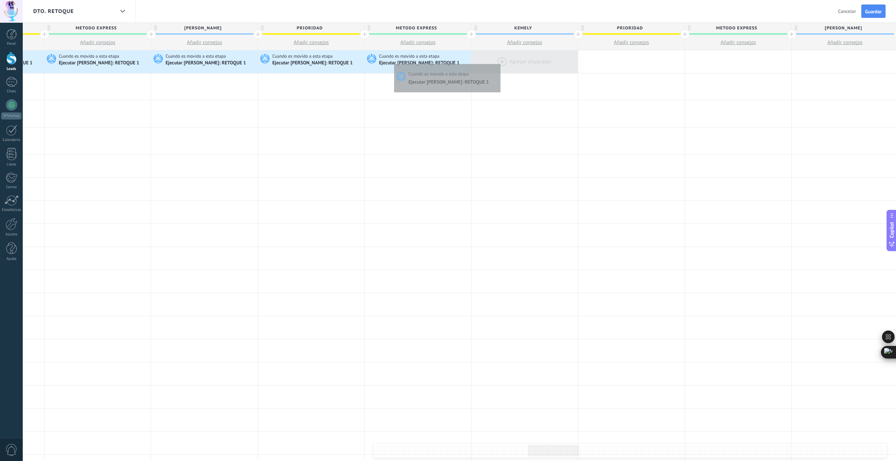
scroll to position [0, 2652]
click at [536, 61] on div at bounding box center [525, 61] width 106 height 23
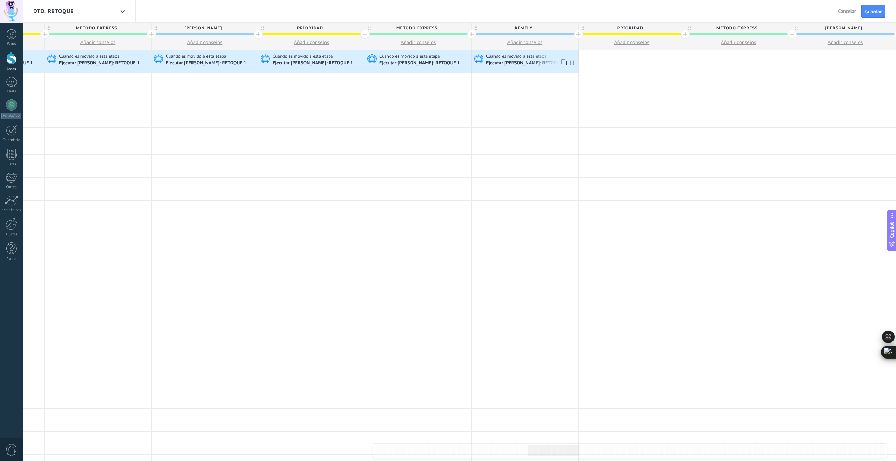
click at [565, 63] on icon at bounding box center [563, 62] width 7 height 9
click at [657, 55] on div at bounding box center [631, 61] width 106 height 23
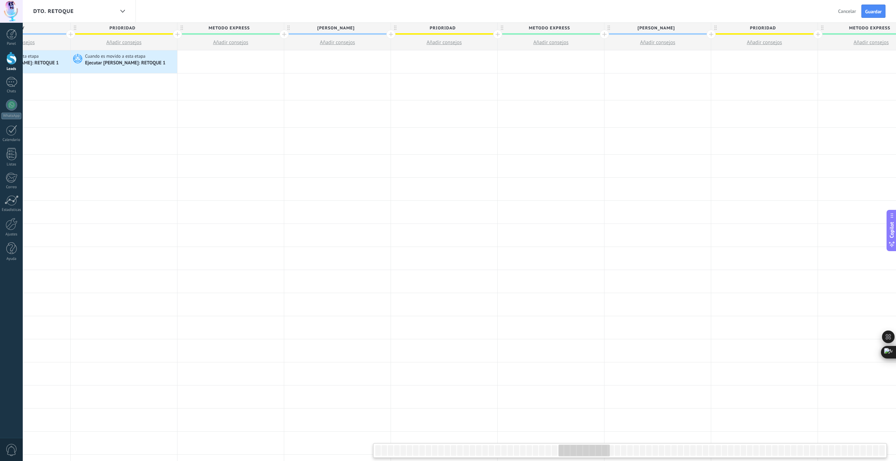
scroll to position [0, 3162]
click at [160, 63] on use at bounding box center [160, 62] width 5 height 6
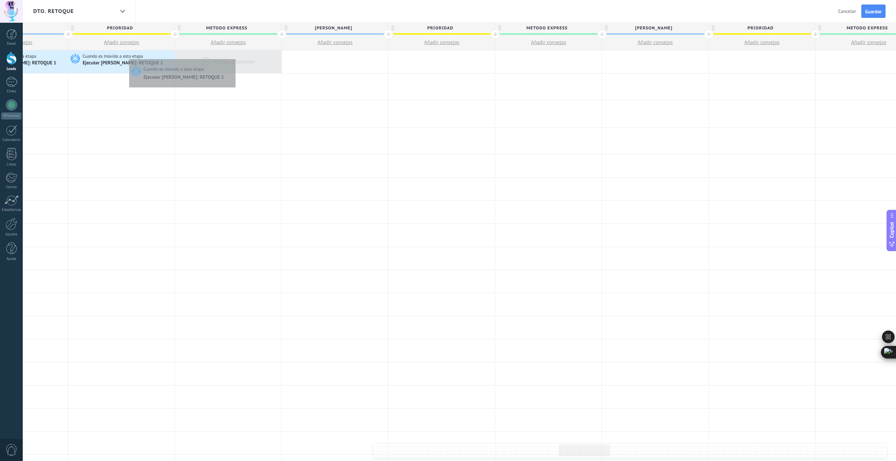
click at [234, 57] on div at bounding box center [228, 61] width 106 height 23
click at [266, 62] on use at bounding box center [267, 62] width 5 height 6
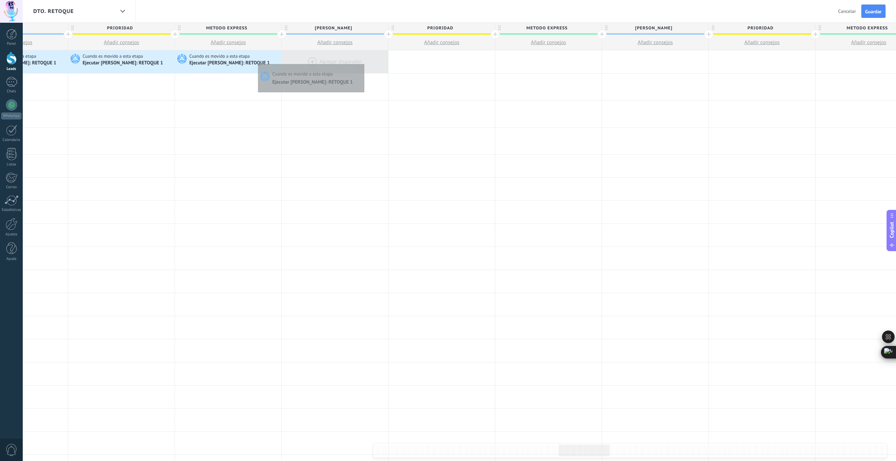
click at [362, 62] on div at bounding box center [335, 61] width 106 height 23
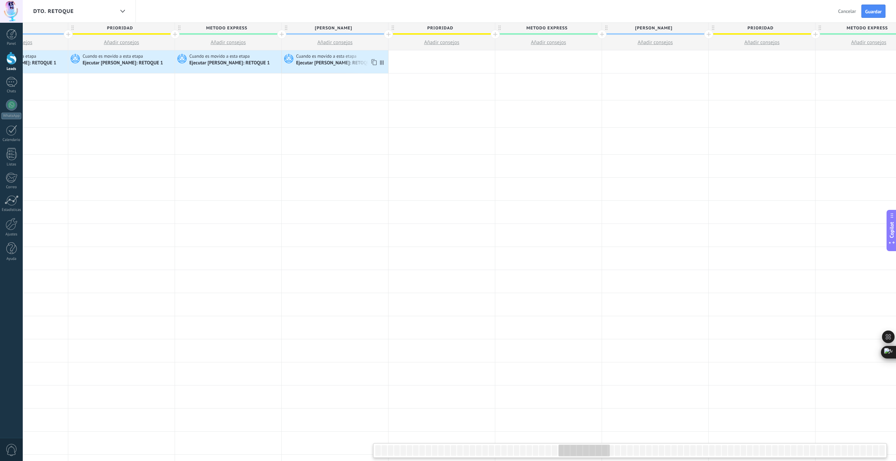
click at [377, 63] on div "Ejecutar Salesbot: RETOQUE 1" at bounding box center [341, 62] width 90 height 7
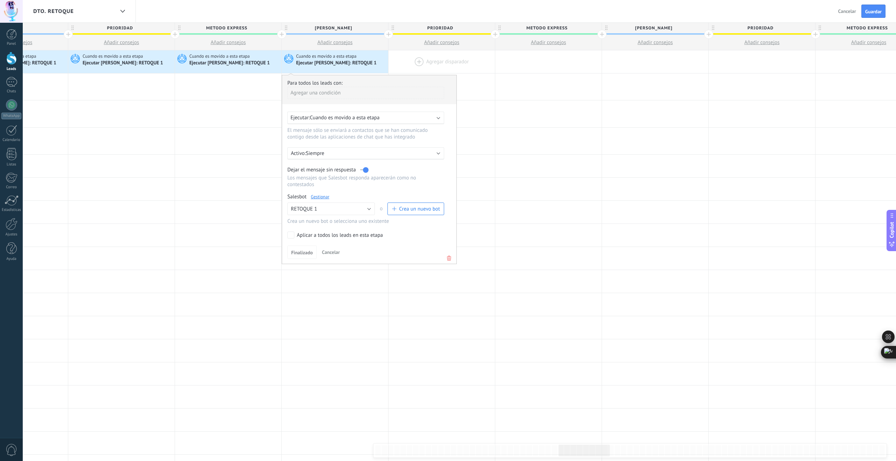
click at [455, 60] on div at bounding box center [441, 61] width 106 height 23
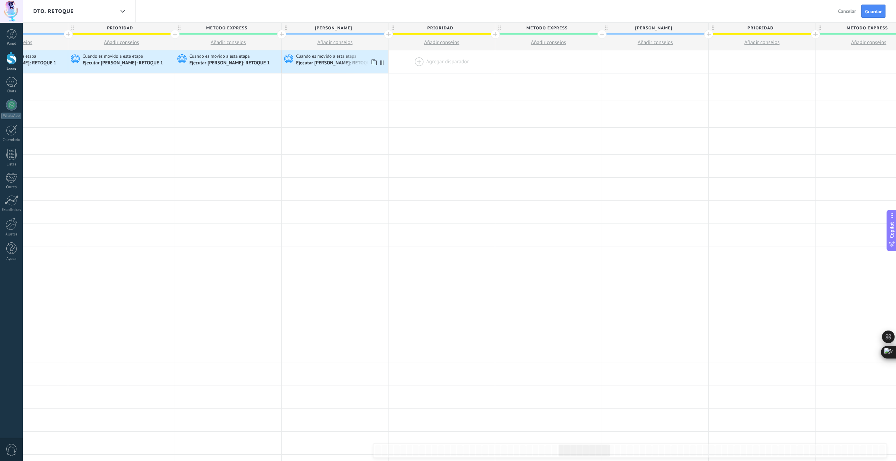
drag, startPoint x: 376, startPoint y: 63, endPoint x: 396, endPoint y: 62, distance: 20.3
click at [376, 63] on icon at bounding box center [373, 62] width 7 height 9
click at [467, 60] on div at bounding box center [441, 61] width 106 height 23
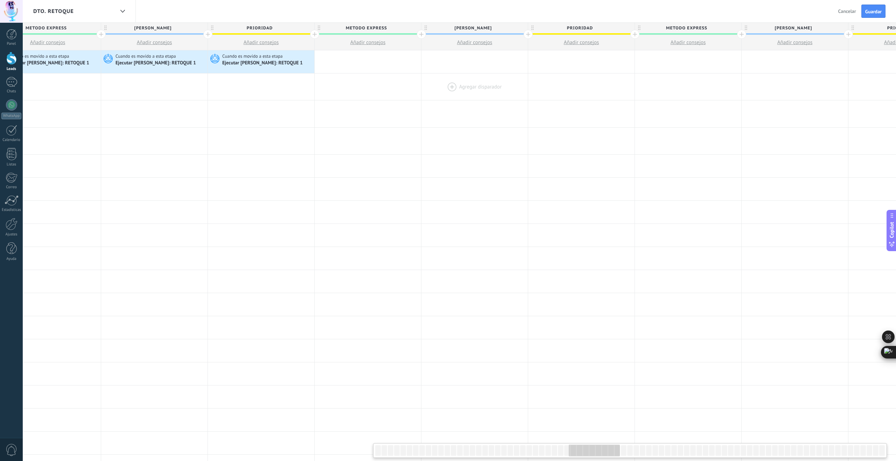
scroll to position [0, 3346]
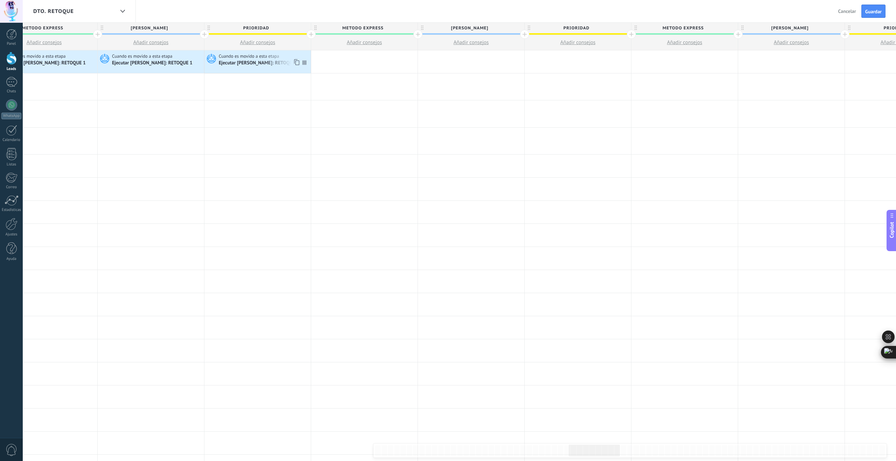
click at [297, 62] on icon at bounding box center [295, 62] width 7 height 9
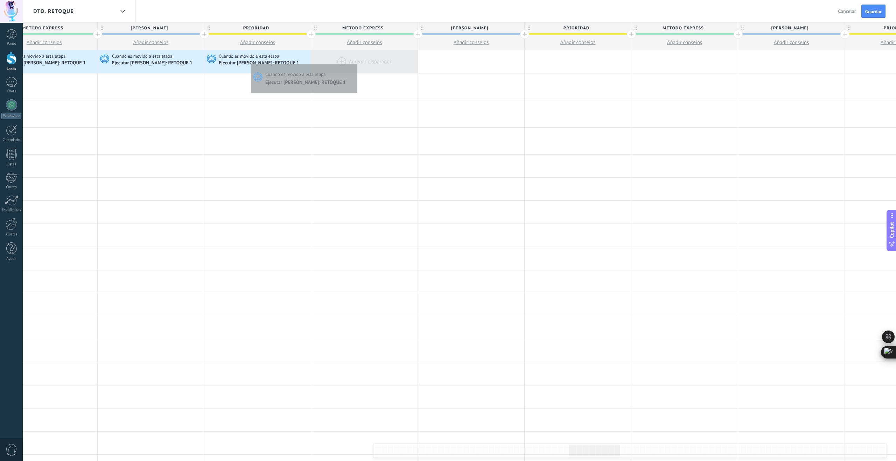
click at [355, 63] on div at bounding box center [364, 61] width 106 height 23
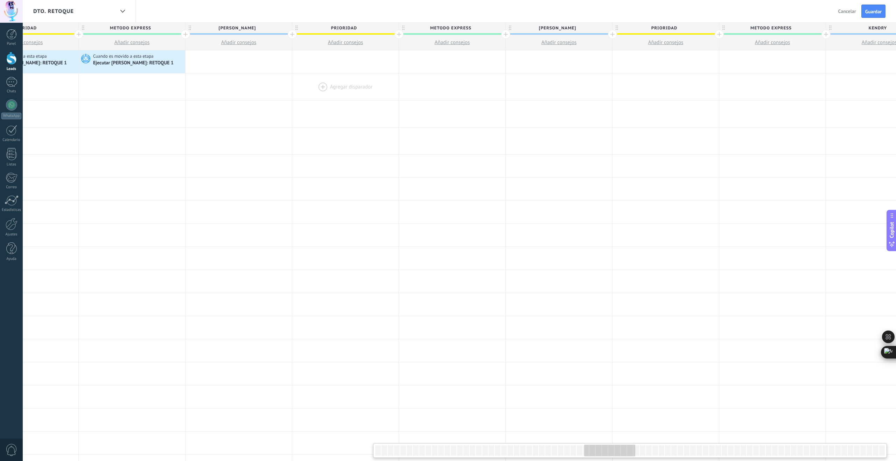
scroll to position [0, 3597]
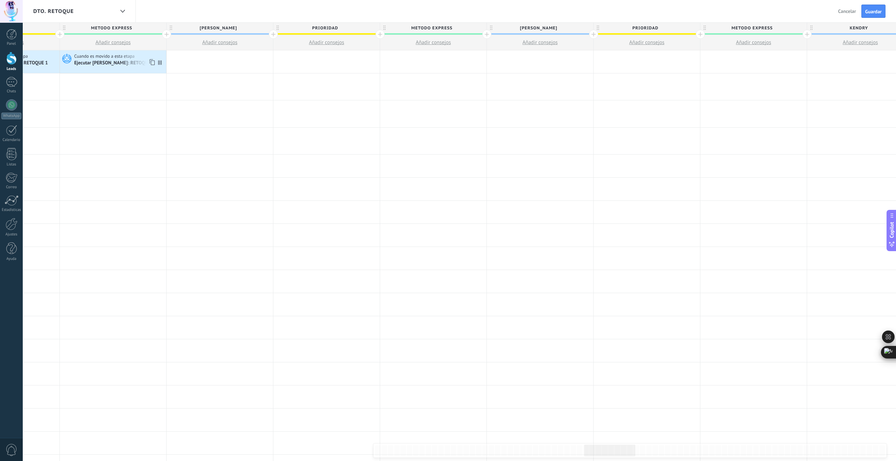
click at [150, 62] on icon at bounding box center [151, 62] width 7 height 9
click at [236, 55] on div at bounding box center [220, 61] width 106 height 23
click at [259, 60] on use at bounding box center [258, 62] width 5 height 6
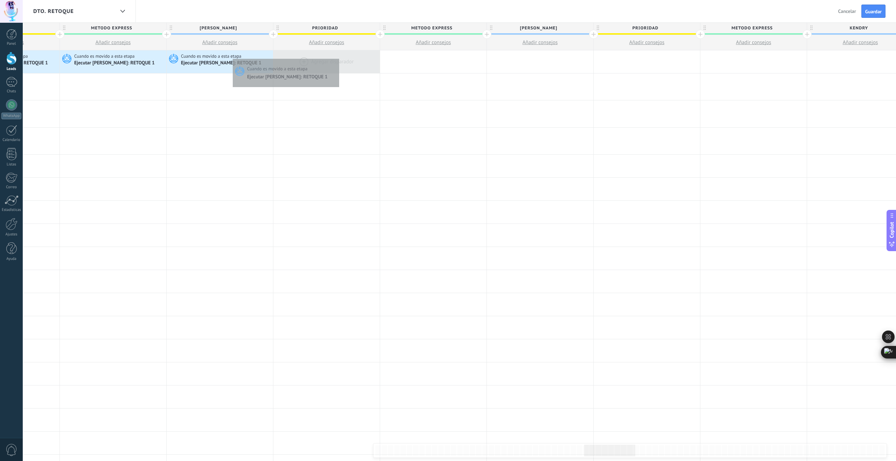
click at [337, 57] on div at bounding box center [326, 61] width 106 height 23
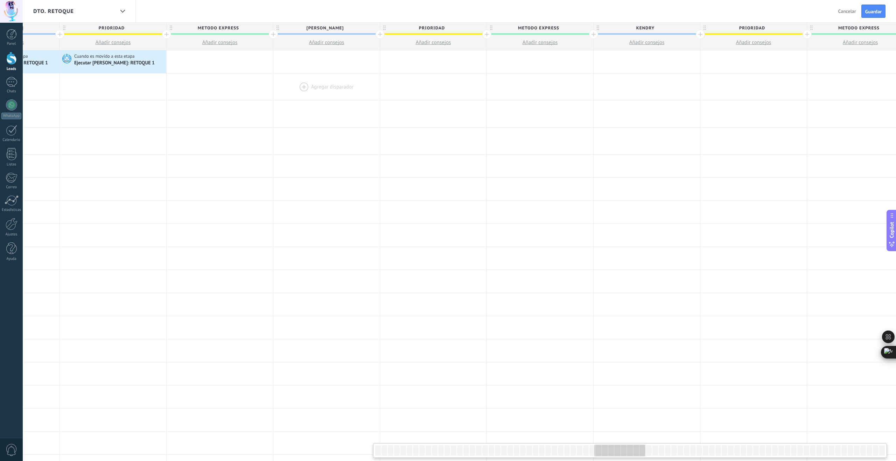
scroll to position [0, 3813]
click at [150, 61] on icon at bounding box center [149, 62] width 7 height 9
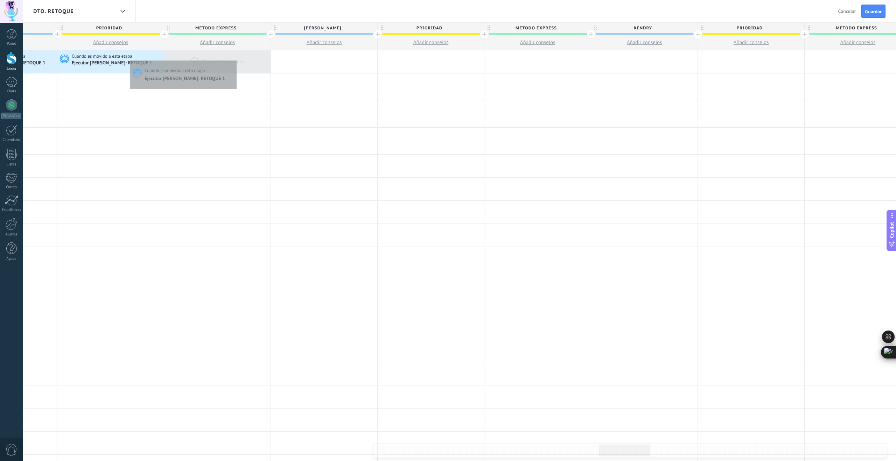
click at [240, 58] on div at bounding box center [217, 61] width 106 height 23
click at [256, 62] on icon at bounding box center [255, 62] width 7 height 9
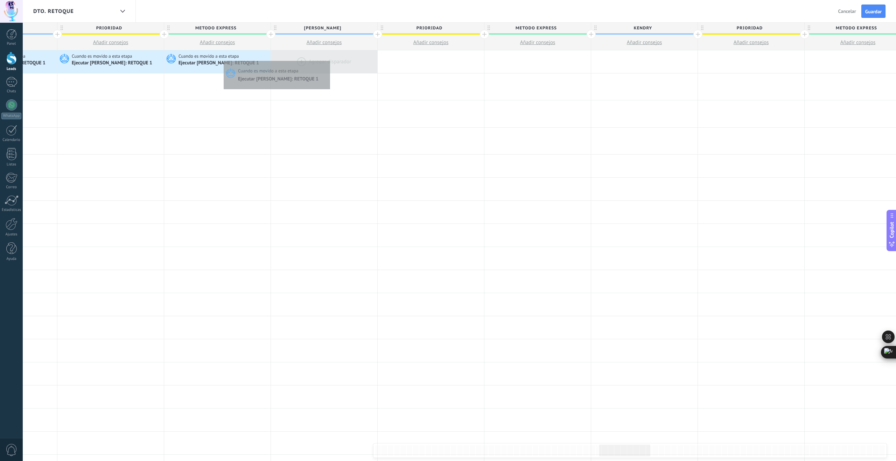
click at [329, 59] on div at bounding box center [324, 61] width 106 height 23
drag, startPoint x: 364, startPoint y: 63, endPoint x: 378, endPoint y: 63, distance: 13.3
click at [364, 63] on icon at bounding box center [362, 62] width 7 height 9
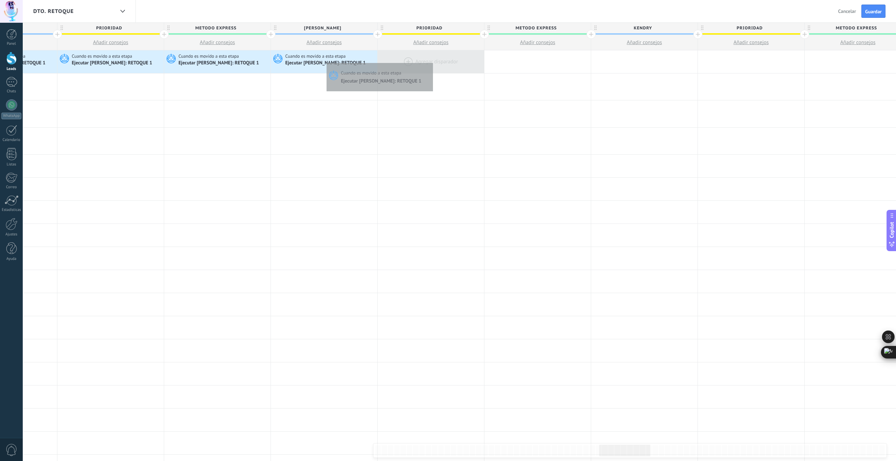
click at [431, 61] on div at bounding box center [431, 61] width 106 height 23
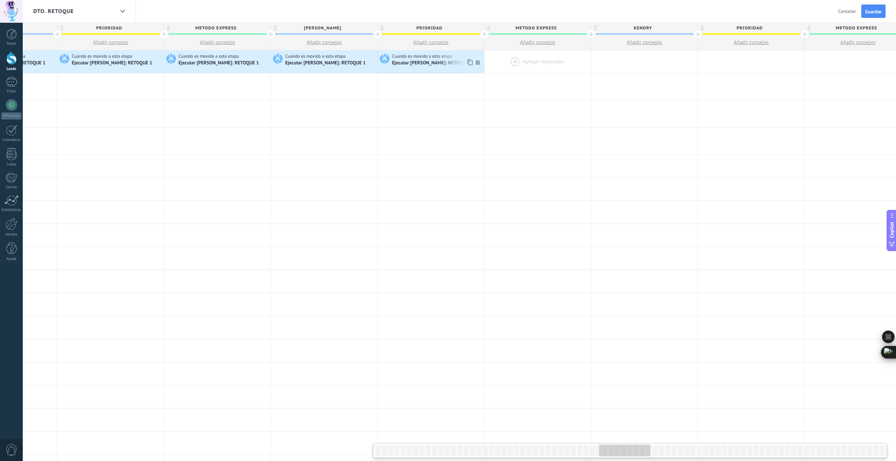
click at [468, 61] on icon at bounding box center [469, 62] width 7 height 9
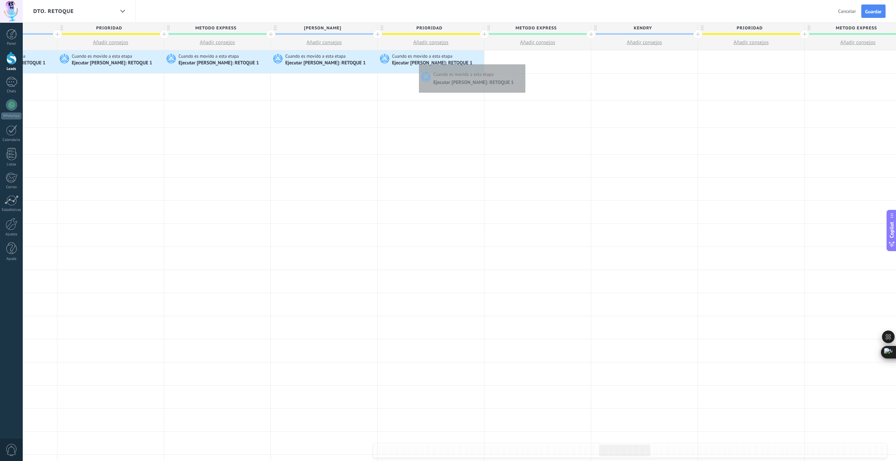
click at [523, 63] on div at bounding box center [537, 61] width 106 height 23
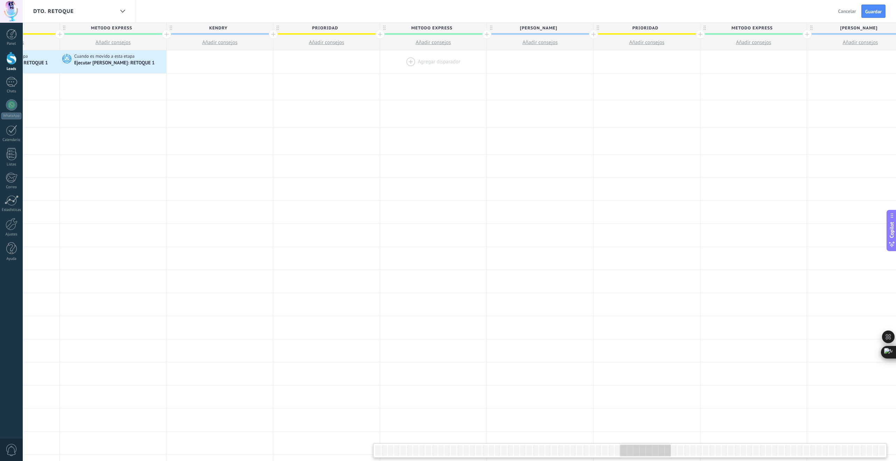
scroll to position [0, 4242]
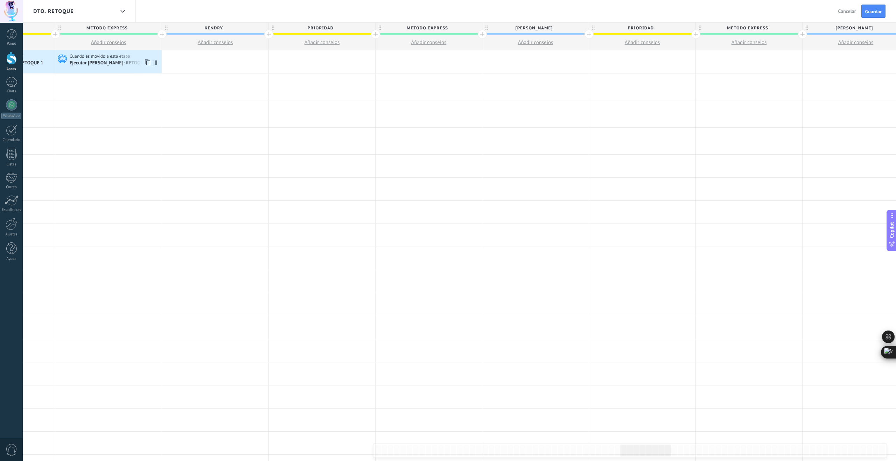
click at [147, 63] on icon at bounding box center [146, 62] width 7 height 9
click at [242, 58] on div at bounding box center [215, 61] width 106 height 23
click at [253, 61] on use at bounding box center [254, 62] width 5 height 6
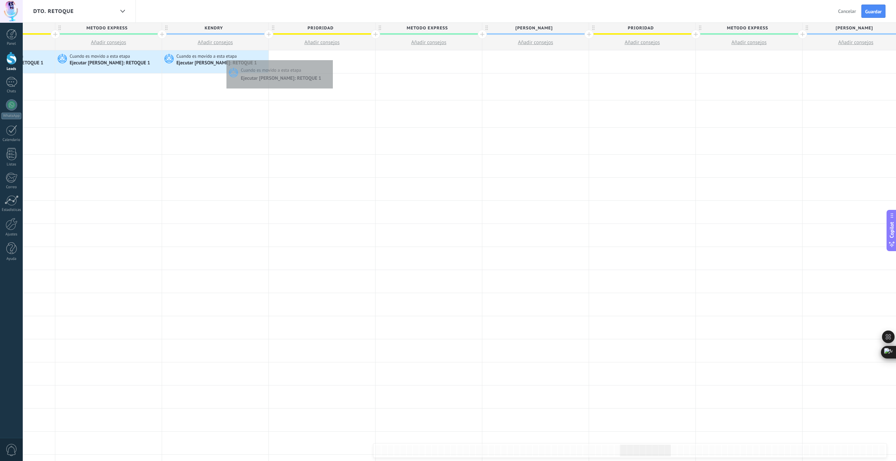
click at [333, 58] on div at bounding box center [322, 61] width 106 height 23
click at [359, 62] on use at bounding box center [360, 62] width 5 height 6
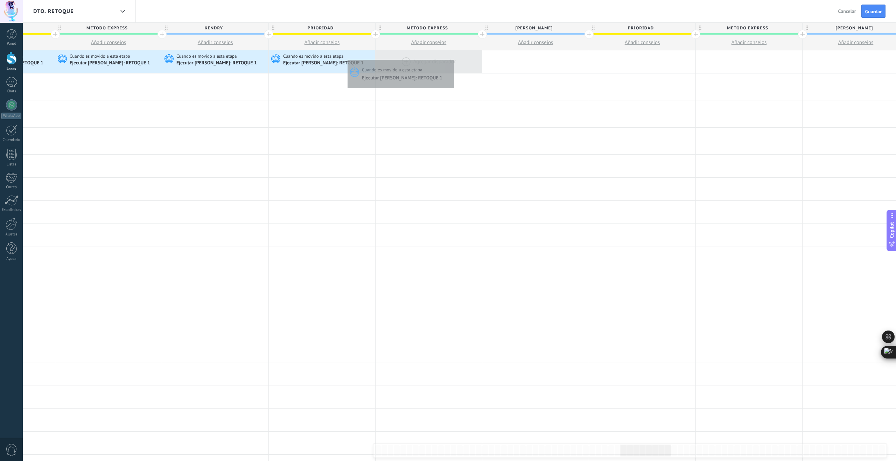
click at [453, 58] on div at bounding box center [428, 61] width 106 height 23
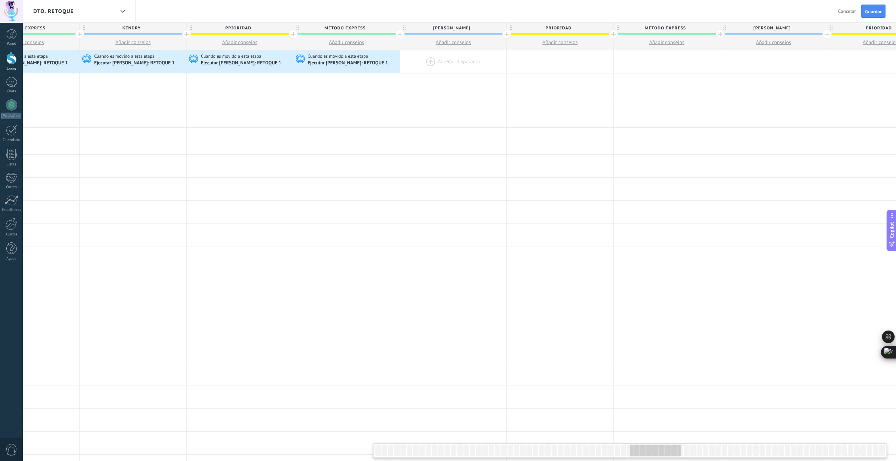
scroll to position [0, 4360]
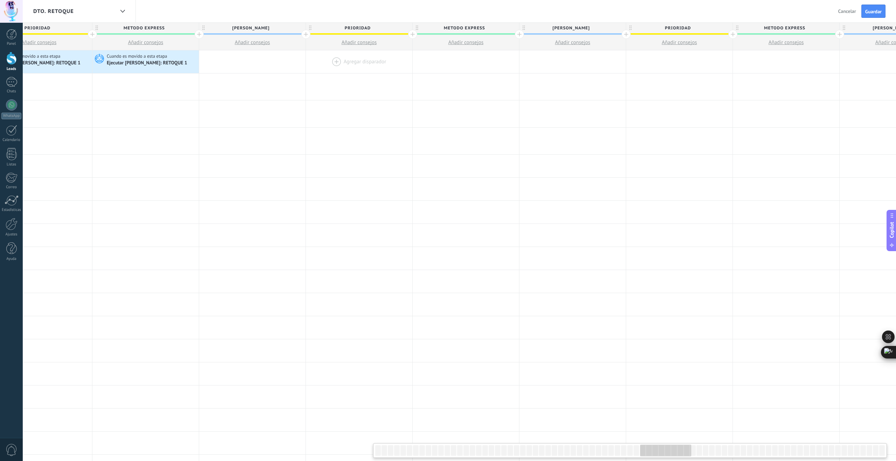
scroll to position [0, 4526]
click at [182, 63] on icon at bounding box center [183, 62] width 7 height 9
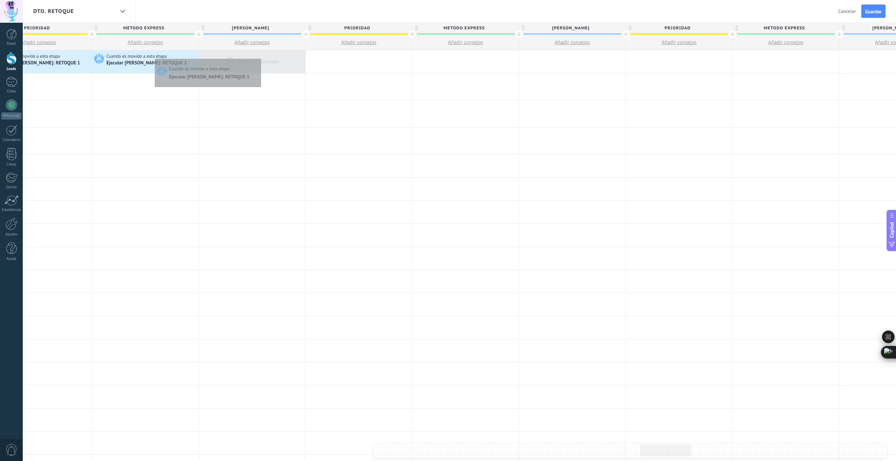
click at [259, 57] on div at bounding box center [252, 61] width 106 height 23
click at [292, 63] on icon at bounding box center [290, 62] width 7 height 9
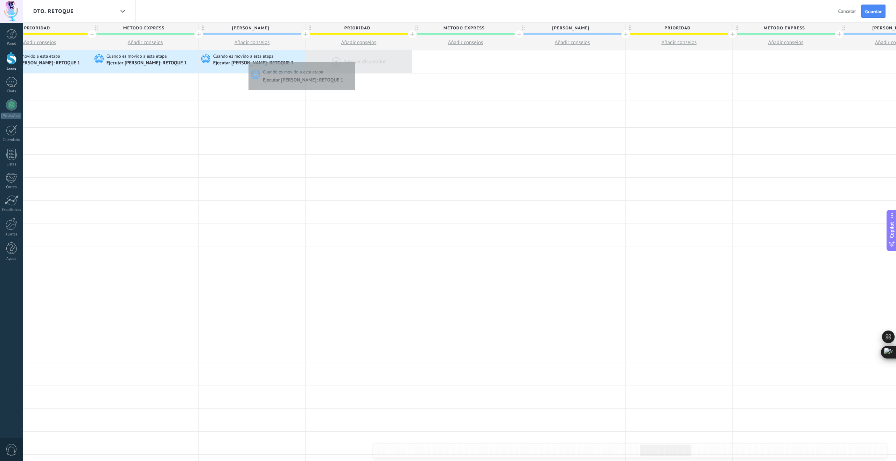
click at [353, 60] on div at bounding box center [358, 61] width 106 height 23
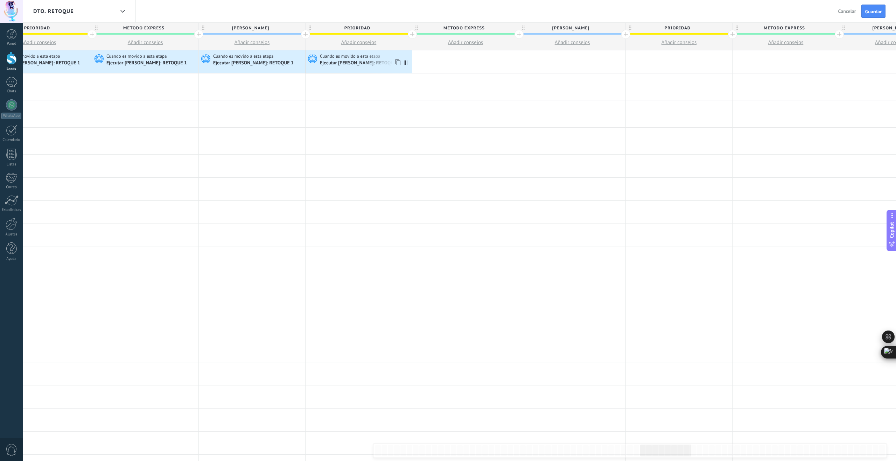
click at [397, 63] on icon at bounding box center [397, 62] width 7 height 9
click at [475, 61] on div at bounding box center [465, 61] width 106 height 23
click at [505, 64] on icon at bounding box center [503, 62] width 7 height 9
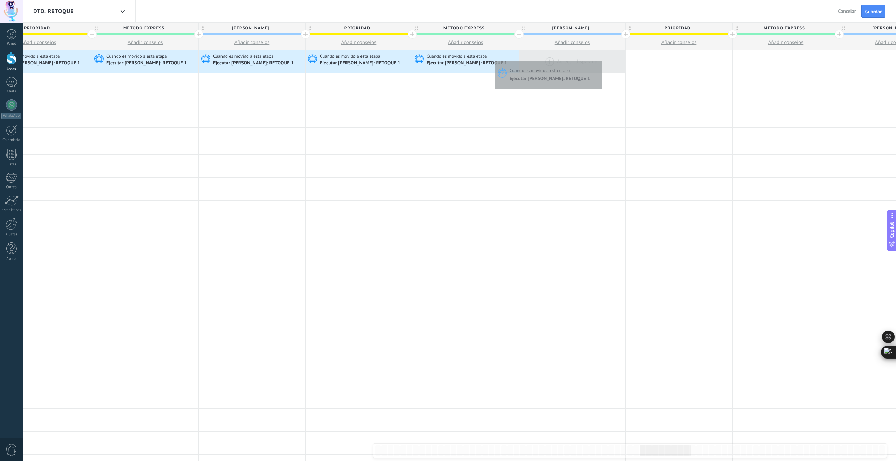
click at [600, 59] on div at bounding box center [572, 61] width 106 height 23
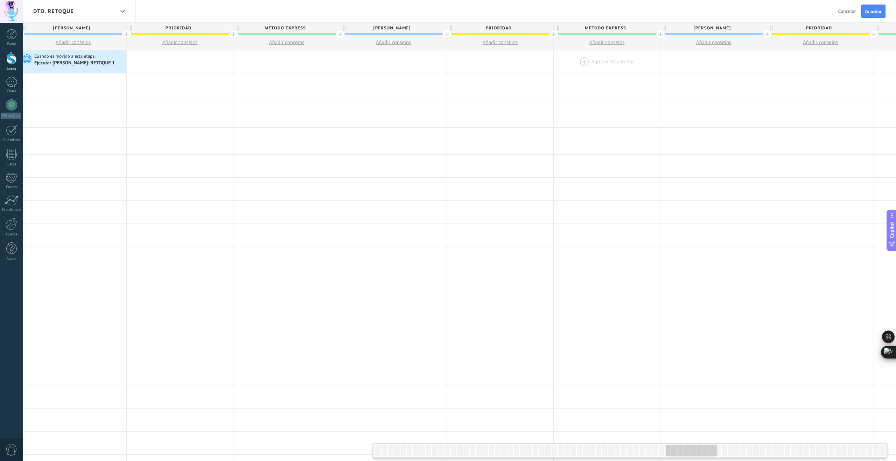
scroll to position [0, 5025]
click at [112, 63] on icon at bounding box center [111, 62] width 7 height 9
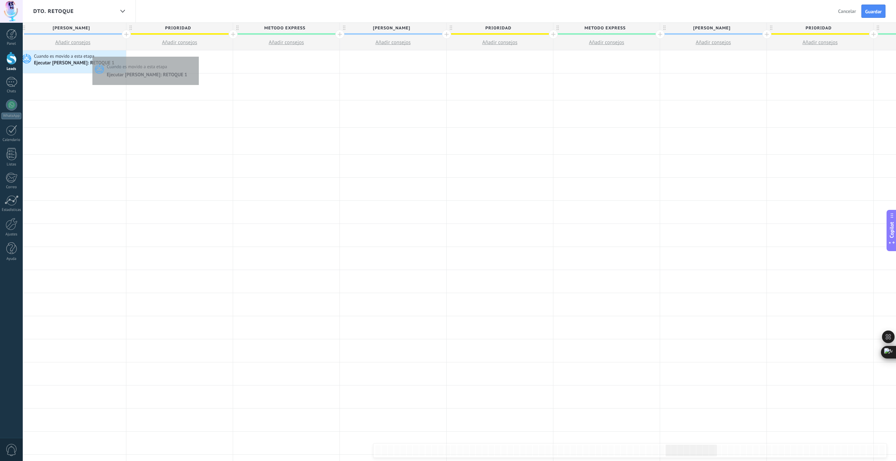
click at [197, 55] on div at bounding box center [179, 61] width 106 height 23
click at [217, 62] on use at bounding box center [218, 62] width 5 height 6
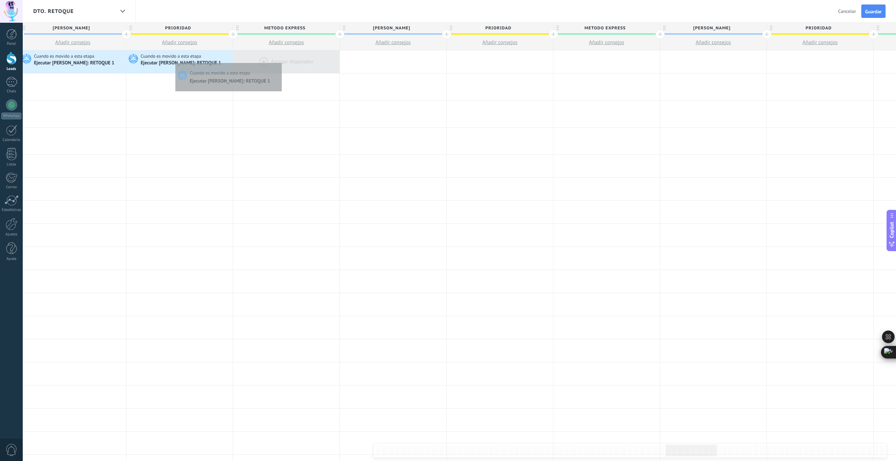
click at [280, 61] on div at bounding box center [286, 61] width 106 height 23
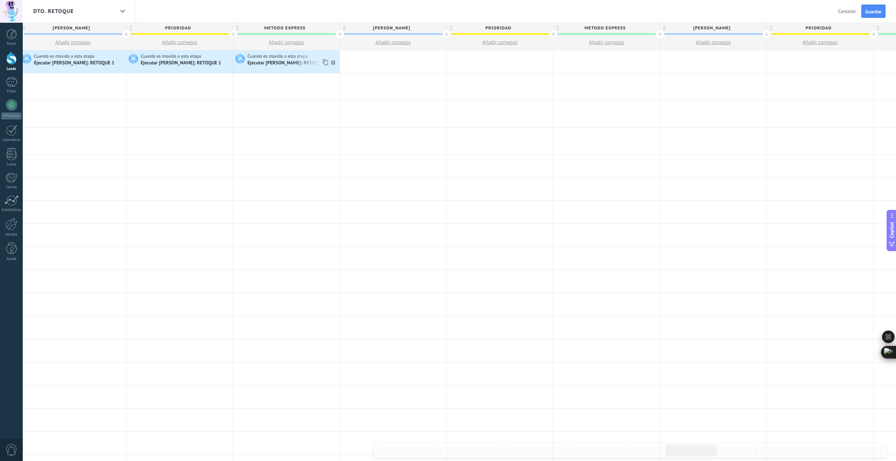
click at [324, 62] on icon at bounding box center [324, 62] width 7 height 9
drag, startPoint x: 384, startPoint y: 61, endPoint x: 393, endPoint y: 61, distance: 8.7
click at [384, 61] on div at bounding box center [393, 61] width 106 height 23
drag, startPoint x: 432, startPoint y: 62, endPoint x: 473, endPoint y: 62, distance: 40.9
click at [432, 62] on icon at bounding box center [431, 62] width 7 height 9
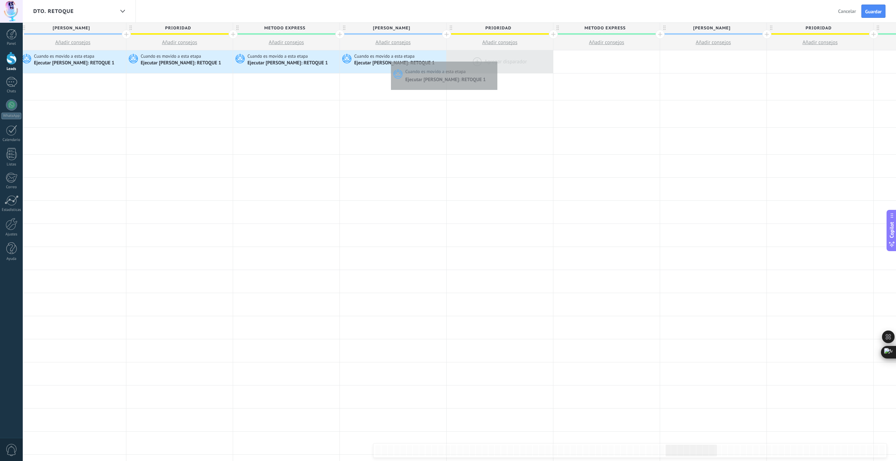
click at [495, 60] on div at bounding box center [499, 61] width 106 height 23
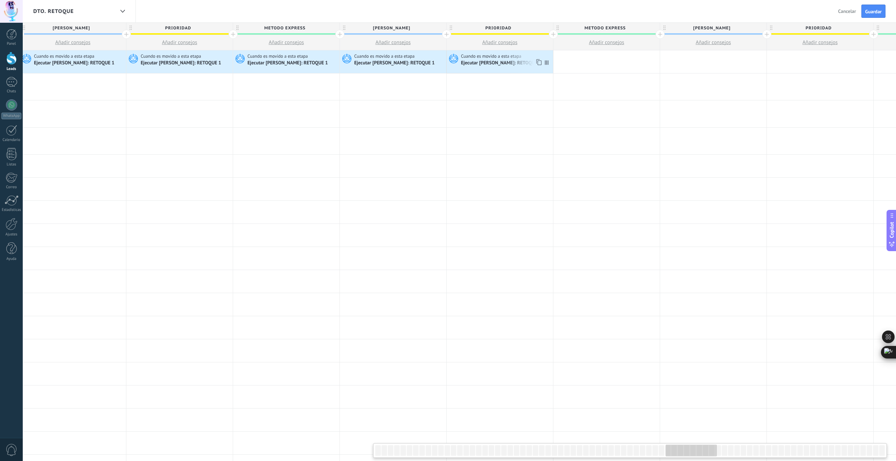
click at [539, 63] on icon at bounding box center [538, 62] width 7 height 9
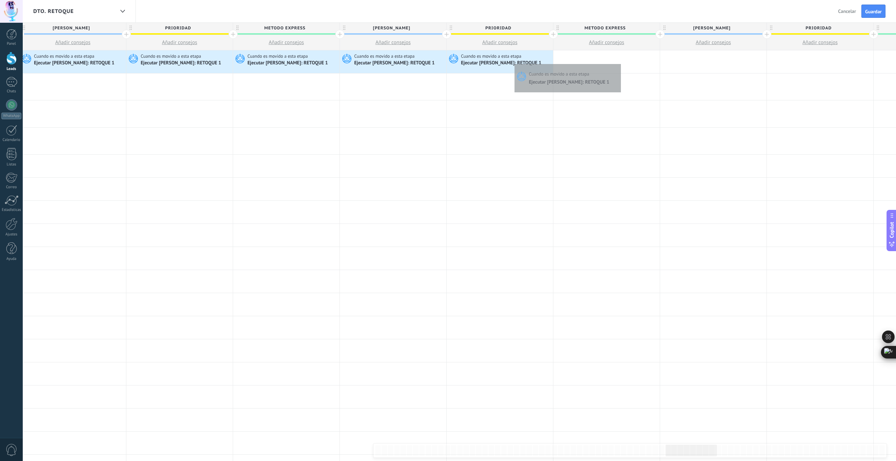
click at [621, 62] on div at bounding box center [606, 61] width 106 height 23
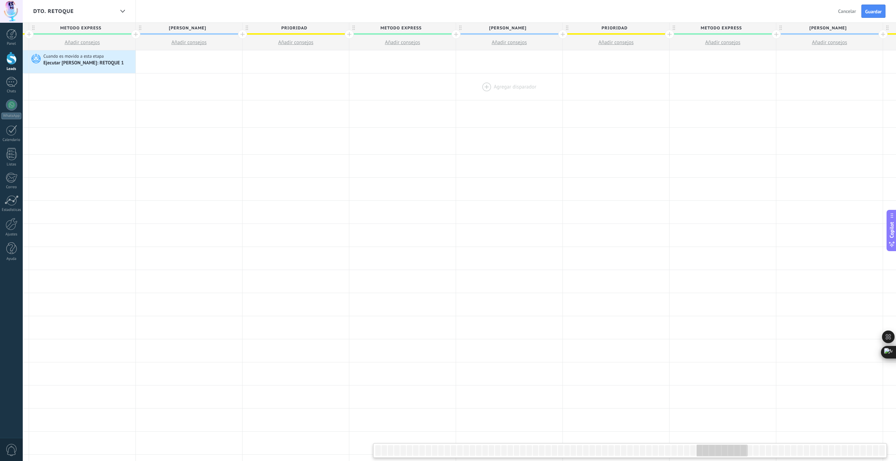
scroll to position [0, 5551]
drag, startPoint x: 120, startPoint y: 62, endPoint x: 152, endPoint y: 59, distance: 32.4
click at [120, 62] on icon at bounding box center [118, 62] width 7 height 9
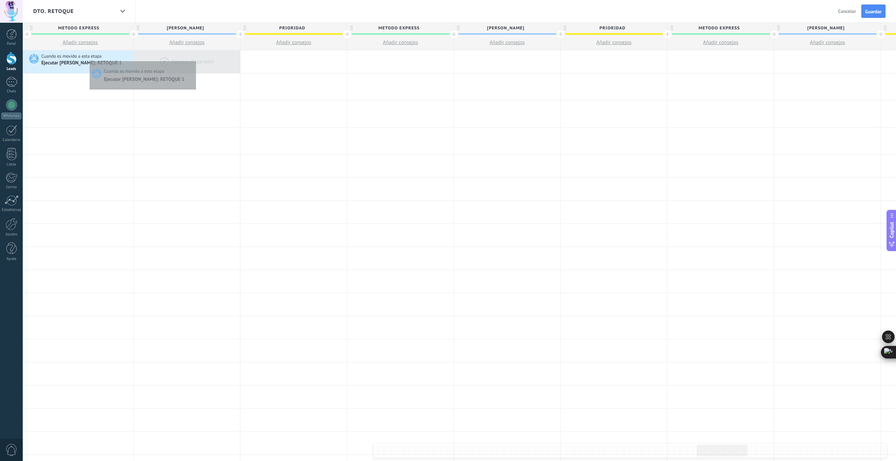
click at [198, 59] on div at bounding box center [187, 61] width 106 height 23
click at [224, 62] on icon at bounding box center [225, 62] width 7 height 9
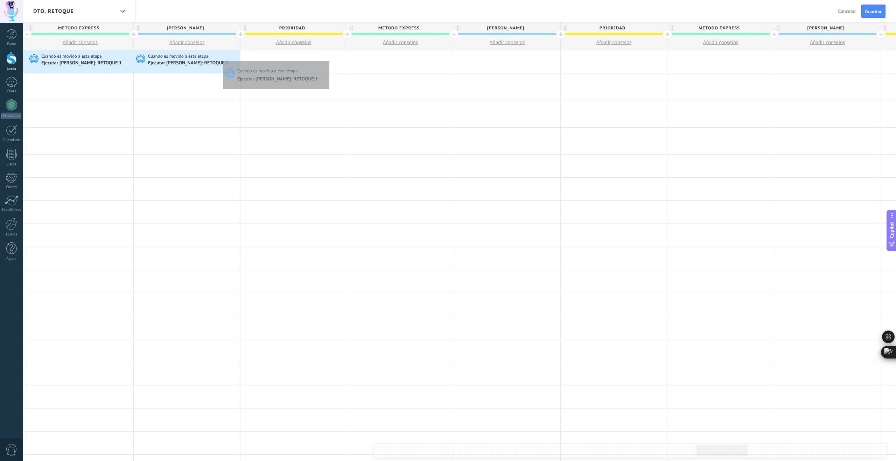
click at [327, 59] on div at bounding box center [293, 61] width 106 height 23
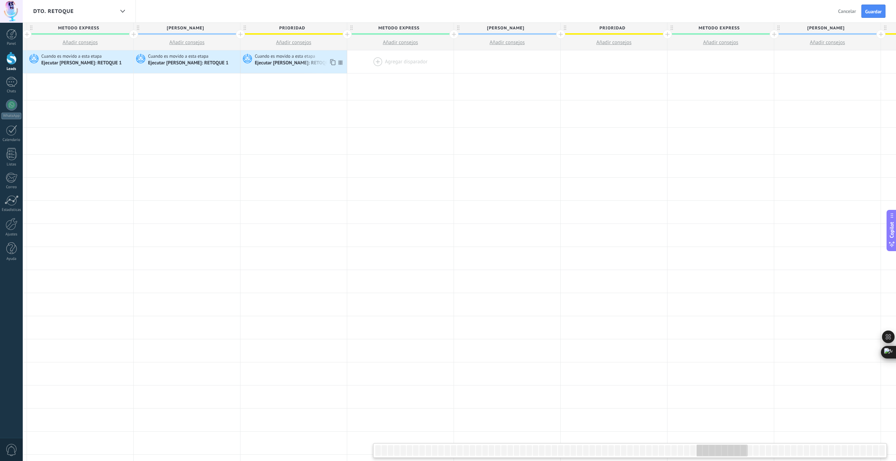
click at [332, 62] on icon at bounding box center [332, 62] width 7 height 9
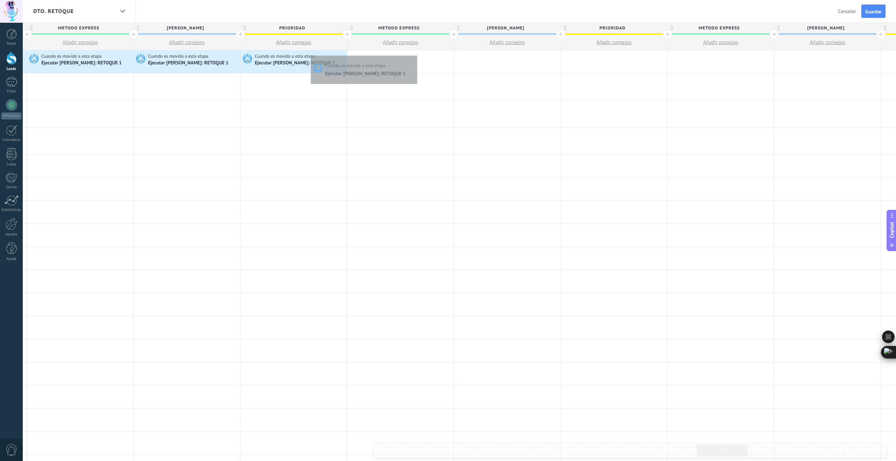
drag, startPoint x: 415, startPoint y: 54, endPoint x: 425, endPoint y: 57, distance: 10.6
click at [415, 54] on div at bounding box center [400, 61] width 106 height 23
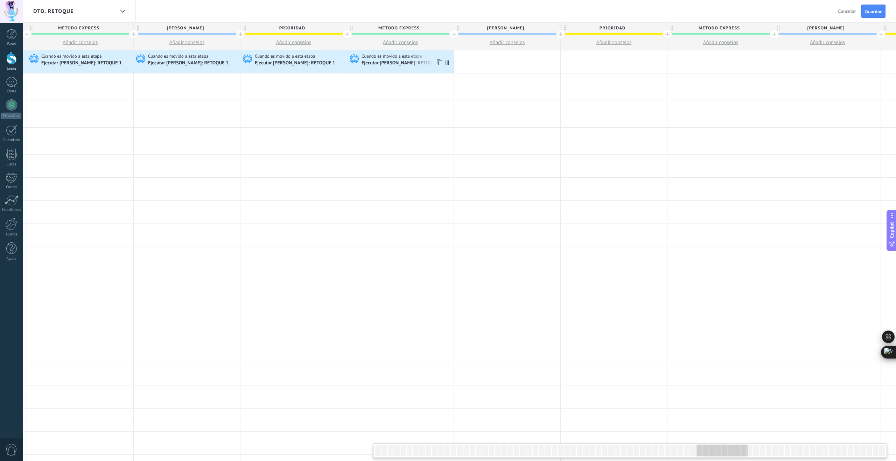
click at [439, 62] on icon at bounding box center [438, 62] width 7 height 9
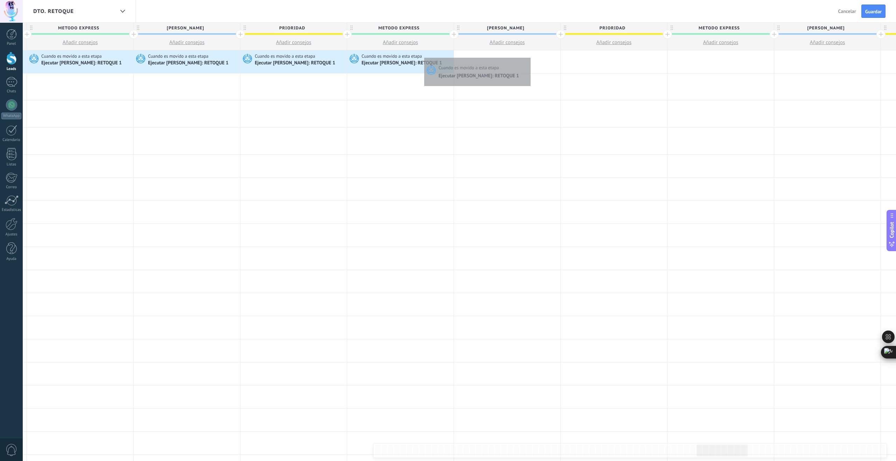
click at [529, 56] on div at bounding box center [507, 61] width 106 height 23
drag, startPoint x: 548, startPoint y: 65, endPoint x: 565, endPoint y: 65, distance: 17.8
click at [548, 64] on use at bounding box center [545, 62] width 5 height 6
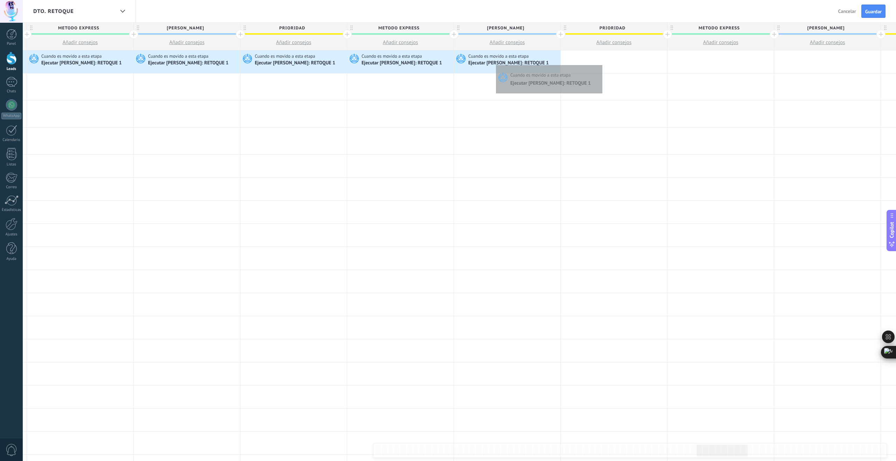
click at [600, 63] on div at bounding box center [613, 61] width 106 height 23
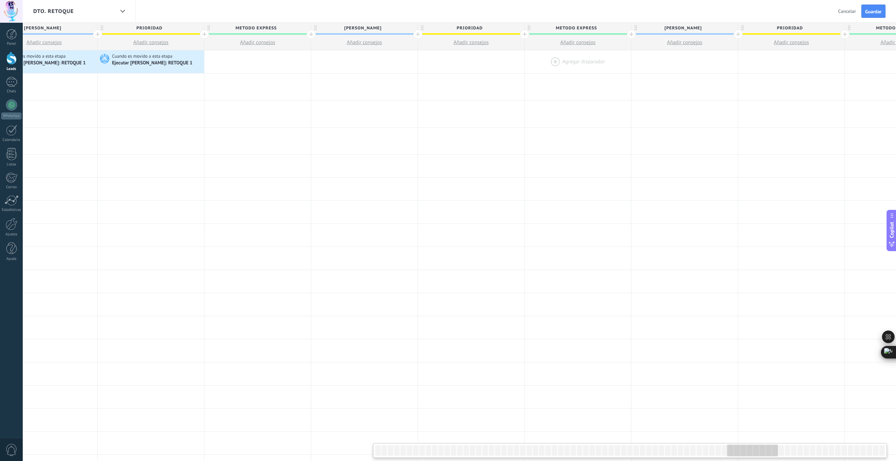
scroll to position [0, 6022]
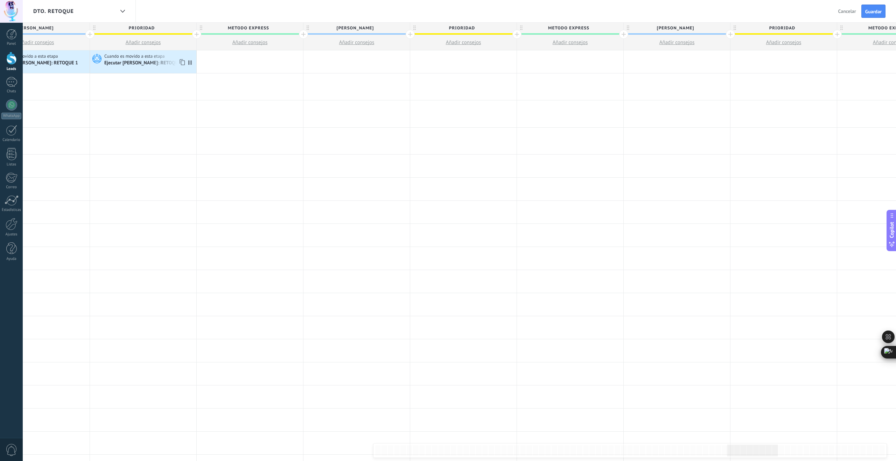
click at [182, 64] on use at bounding box center [181, 62] width 5 height 6
click at [246, 61] on div at bounding box center [250, 61] width 106 height 23
click at [287, 62] on icon at bounding box center [288, 62] width 7 height 9
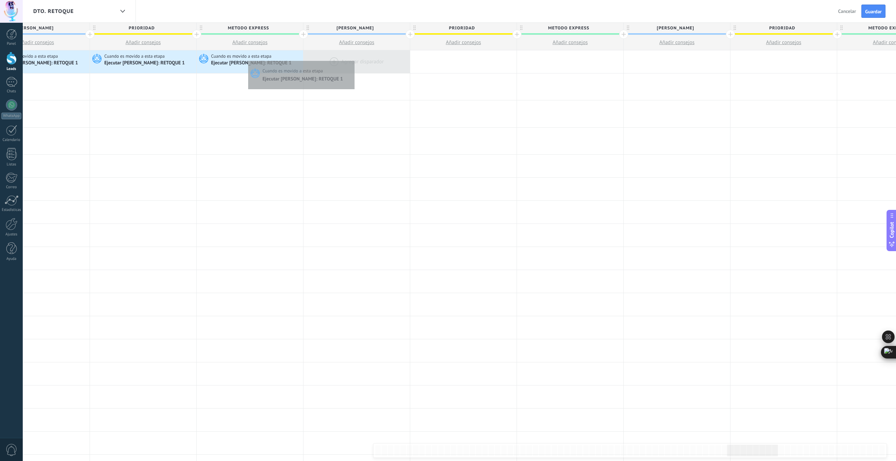
click at [353, 59] on div at bounding box center [356, 61] width 106 height 23
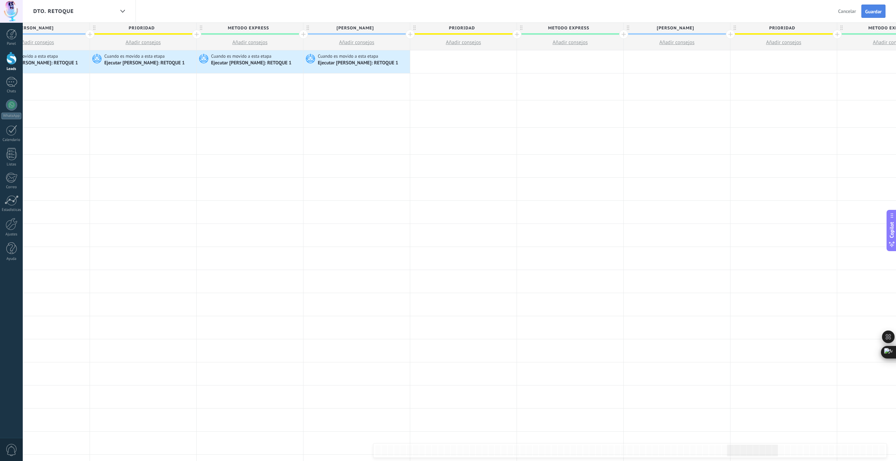
click at [874, 12] on span "Guardar" at bounding box center [873, 11] width 16 height 5
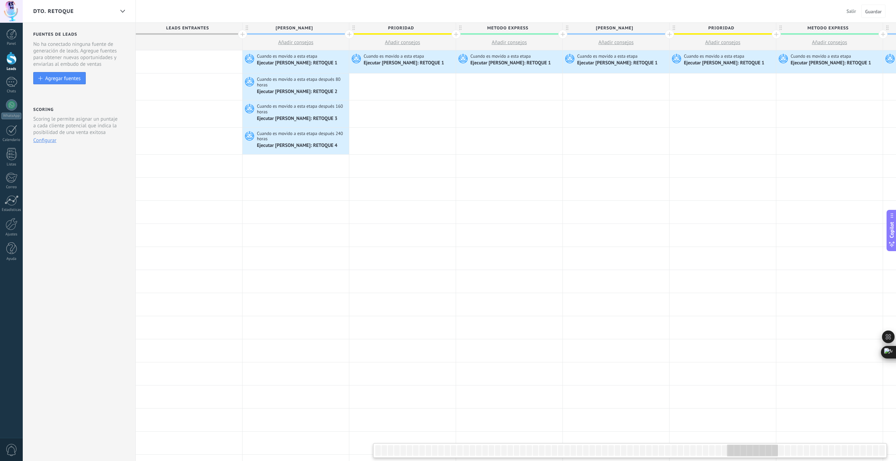
scroll to position [0, 6022]
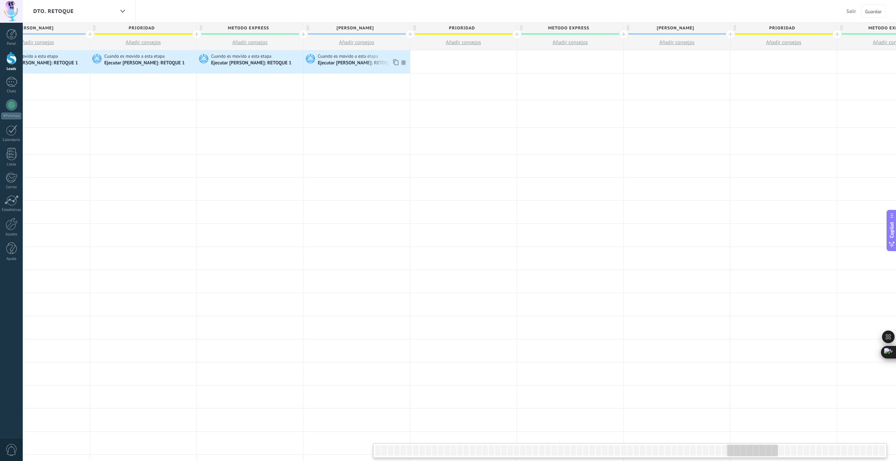
click at [395, 63] on icon at bounding box center [395, 62] width 7 height 9
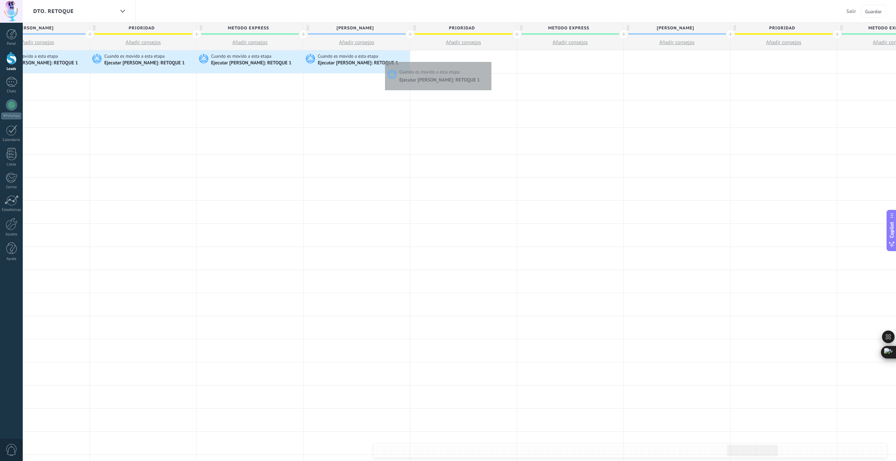
click at [489, 60] on div at bounding box center [463, 61] width 106 height 23
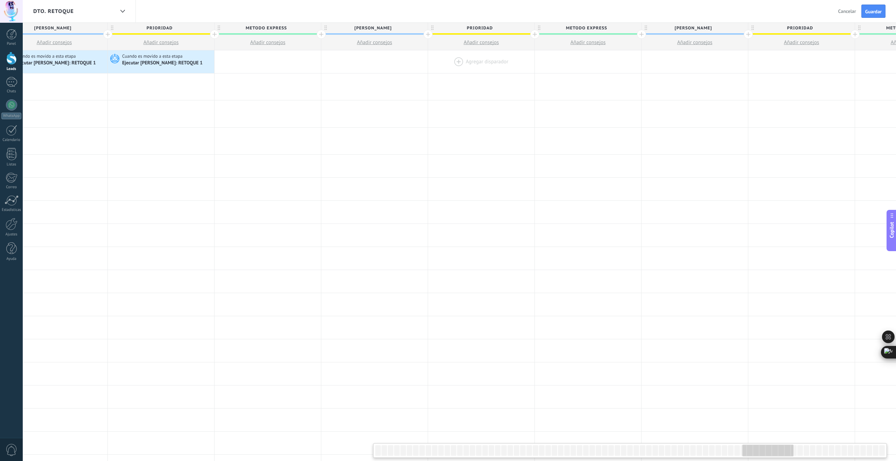
scroll to position [0, 6371]
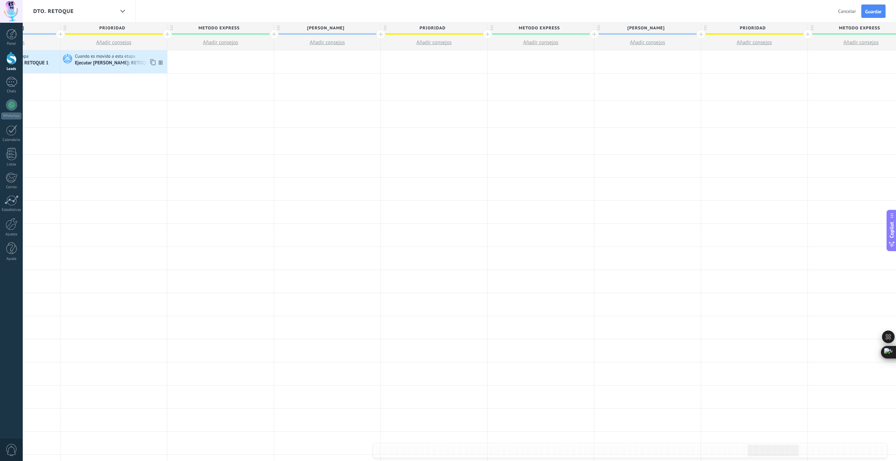
click at [151, 62] on icon at bounding box center [152, 62] width 7 height 9
click at [245, 57] on div at bounding box center [220, 61] width 106 height 23
click at [260, 62] on icon at bounding box center [258, 62] width 7 height 9
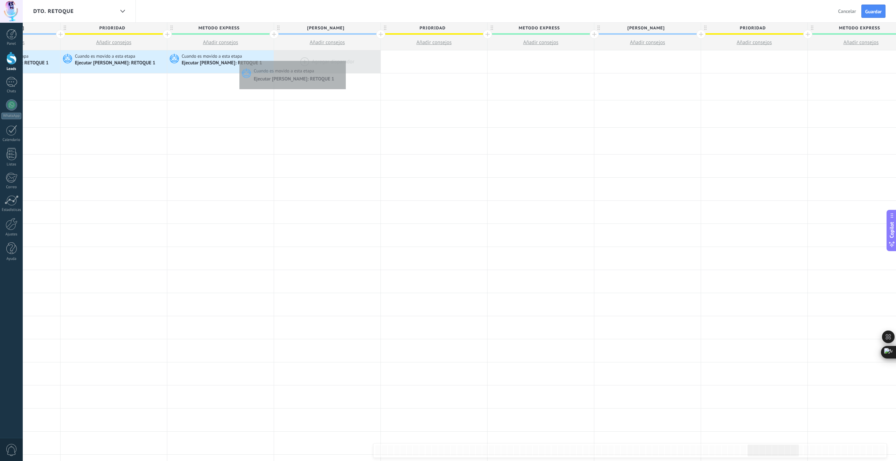
click at [344, 59] on div at bounding box center [327, 61] width 106 height 23
click at [366, 61] on icon at bounding box center [365, 62] width 7 height 9
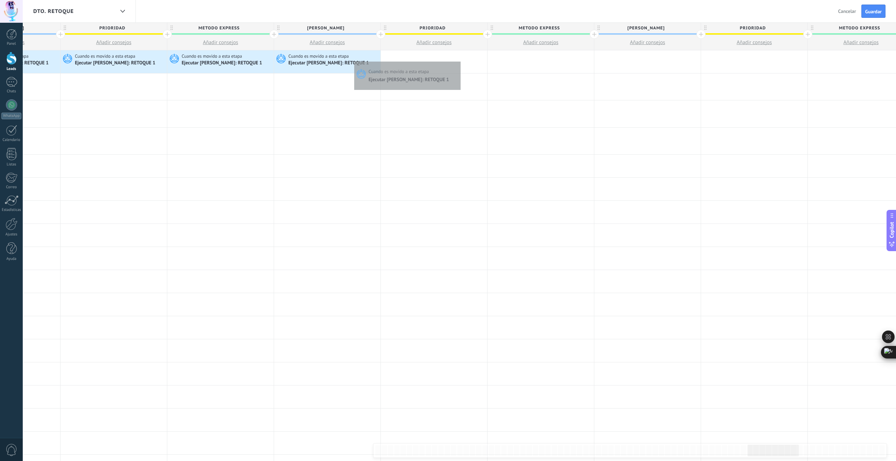
click at [459, 60] on div at bounding box center [434, 61] width 106 height 23
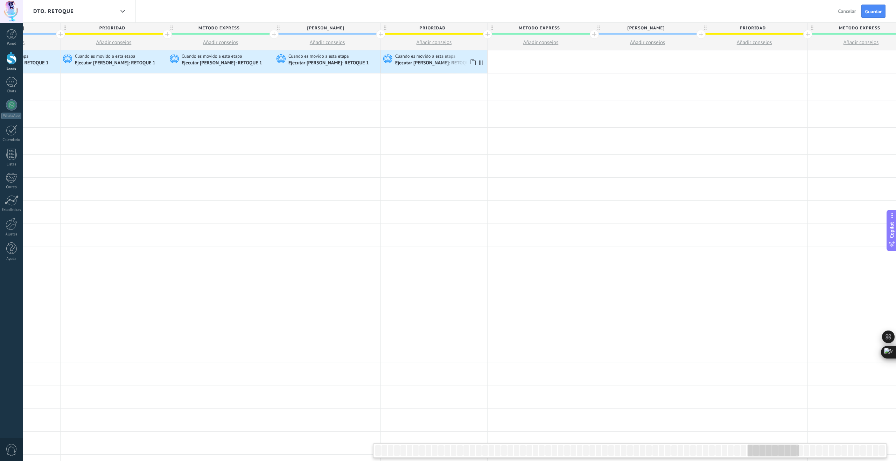
drag, startPoint x: 473, startPoint y: 65, endPoint x: 520, endPoint y: 61, distance: 47.1
click at [473, 65] on use at bounding box center [472, 62] width 5 height 6
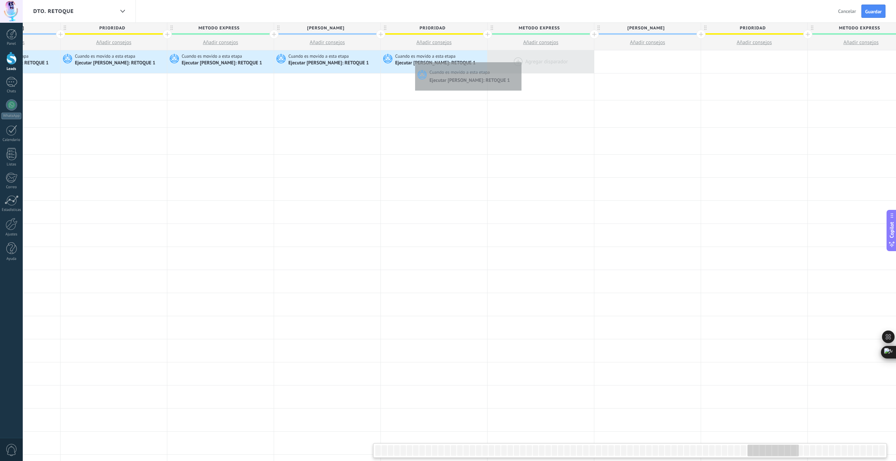
scroll to position [0, 6371]
click at [529, 60] on div at bounding box center [541, 61] width 106 height 23
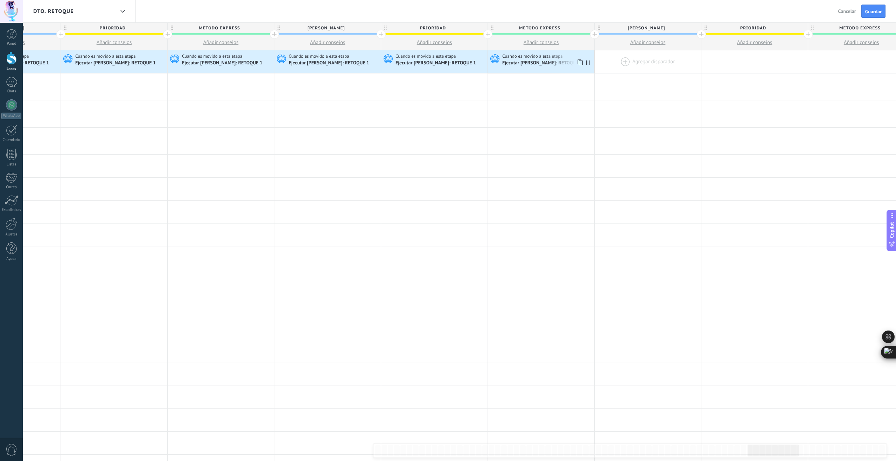
click at [580, 62] on icon at bounding box center [579, 62] width 7 height 9
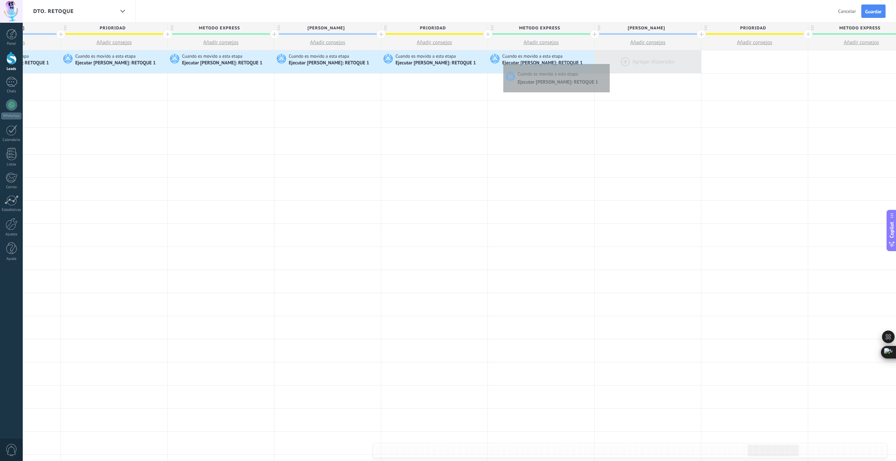
scroll to position [0, 6370]
click at [649, 62] on div at bounding box center [648, 61] width 106 height 23
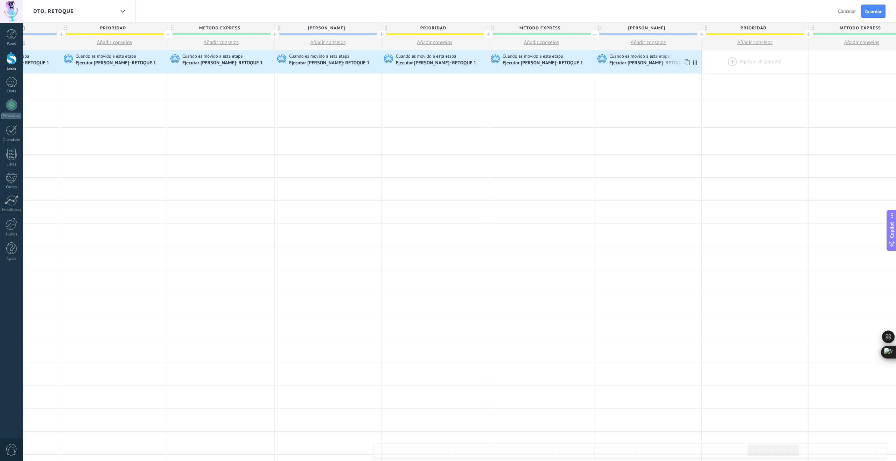
click at [685, 62] on icon at bounding box center [686, 62] width 7 height 9
click at [735, 59] on div at bounding box center [754, 61] width 106 height 23
click at [791, 63] on use at bounding box center [793, 62] width 5 height 6
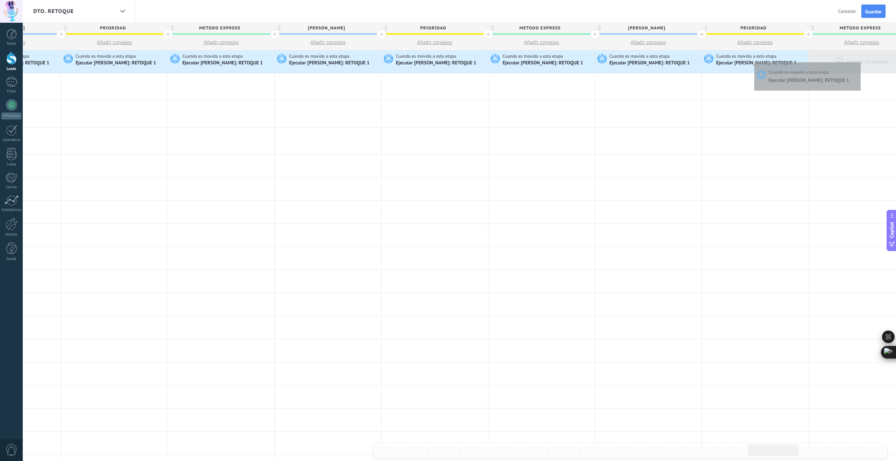
click at [859, 61] on div at bounding box center [861, 61] width 106 height 23
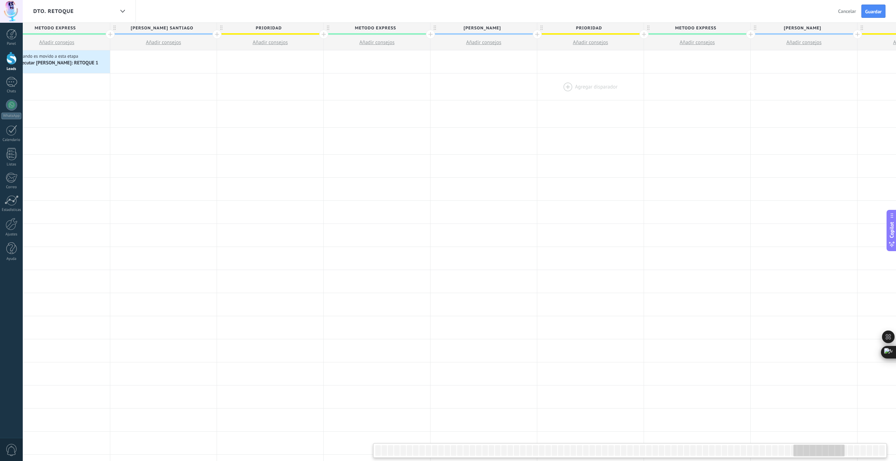
scroll to position [0, 7174]
click at [96, 62] on icon at bounding box center [95, 62] width 7 height 9
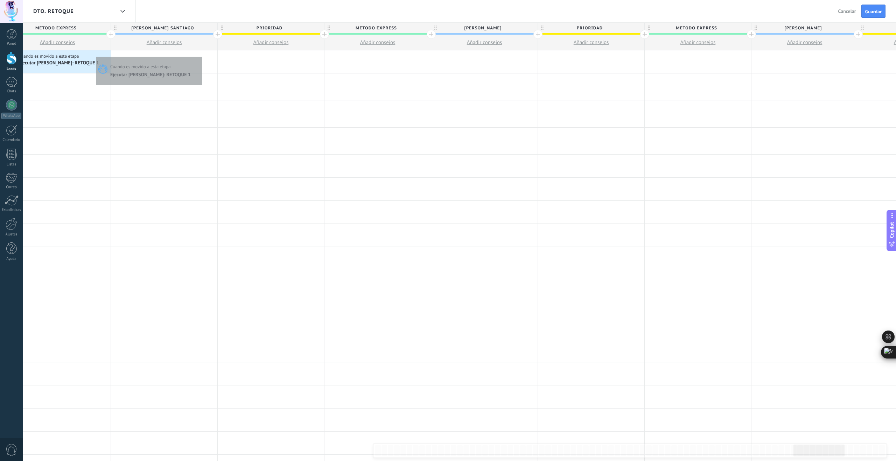
click at [200, 55] on div at bounding box center [164, 61] width 106 height 23
click at [205, 63] on use at bounding box center [202, 62] width 5 height 6
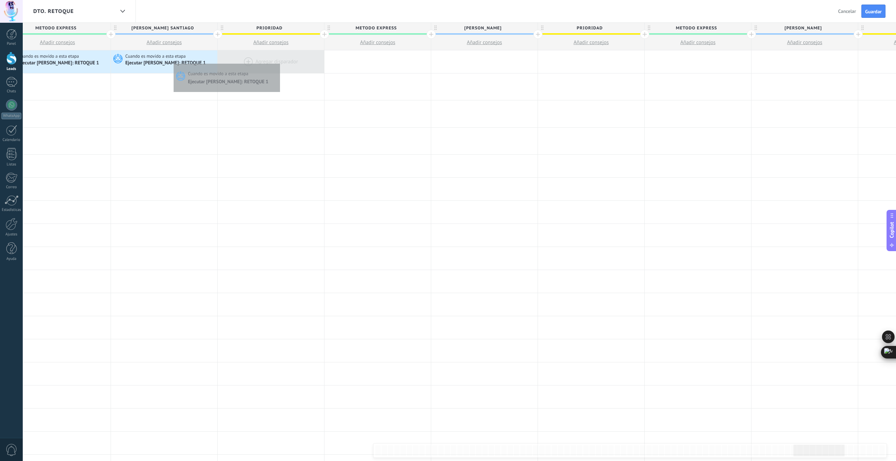
click at [281, 62] on div at bounding box center [271, 61] width 106 height 23
click at [309, 64] on icon at bounding box center [309, 62] width 7 height 9
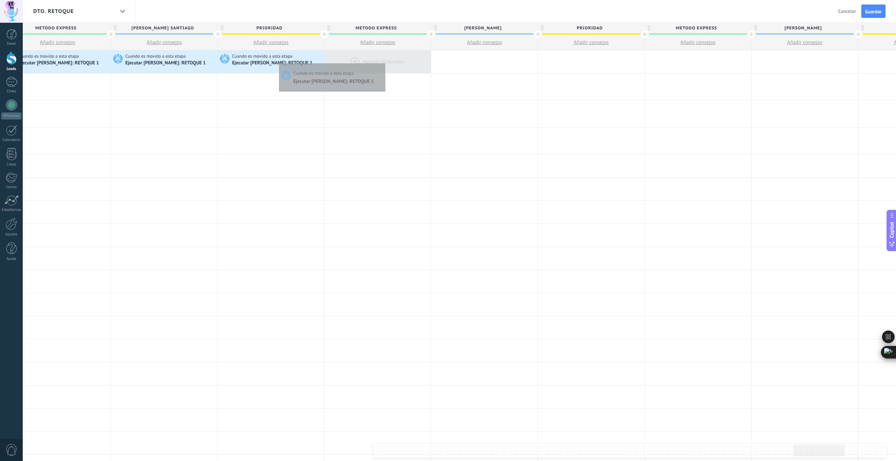
click at [383, 62] on div at bounding box center [377, 61] width 106 height 23
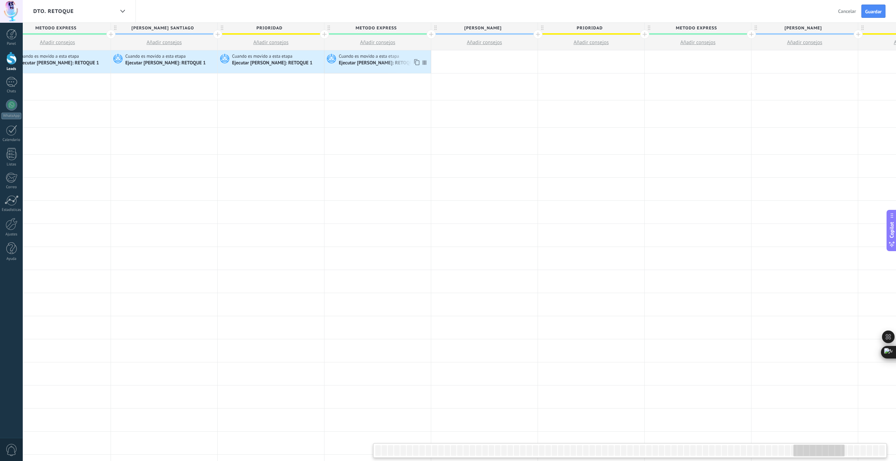
click at [417, 63] on icon at bounding box center [415, 62] width 7 height 9
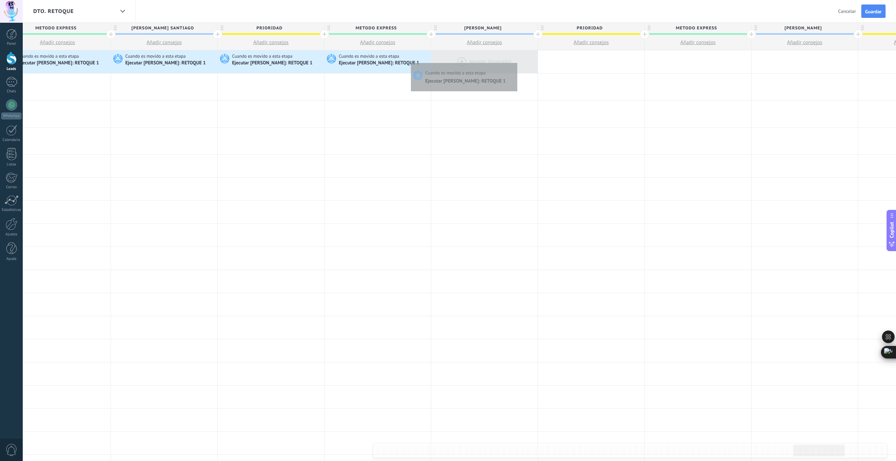
click at [514, 61] on div at bounding box center [484, 61] width 106 height 23
click at [524, 62] on icon at bounding box center [522, 62] width 7 height 9
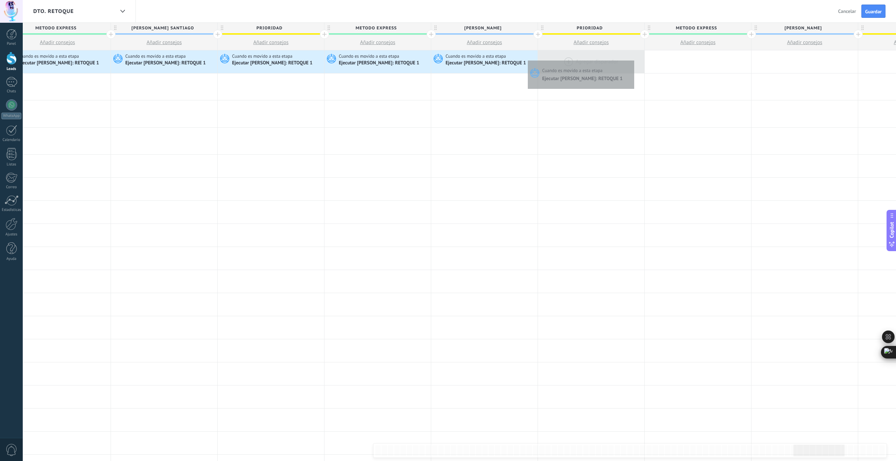
click at [632, 59] on div at bounding box center [591, 61] width 106 height 23
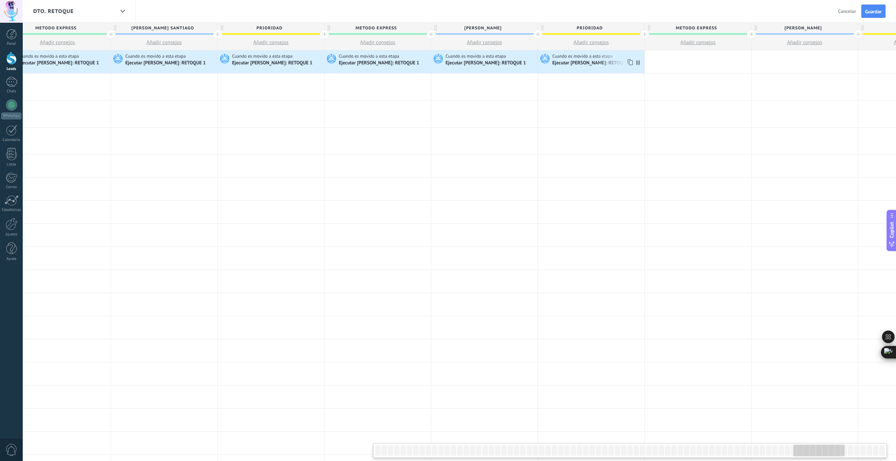
click at [633, 64] on icon at bounding box center [629, 62] width 7 height 9
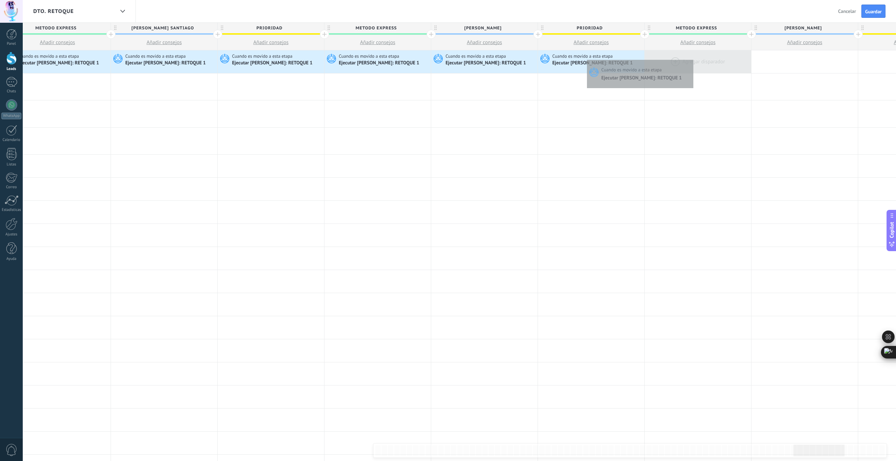
click at [691, 58] on div at bounding box center [697, 61] width 106 height 23
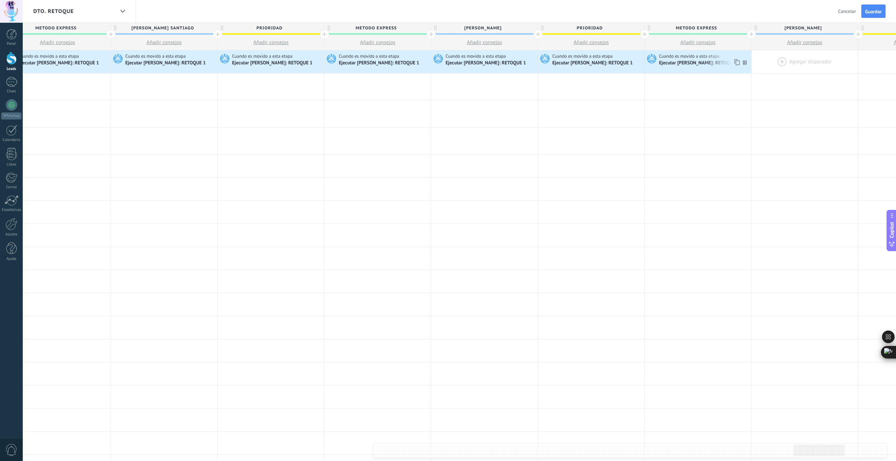
click at [736, 63] on icon at bounding box center [736, 62] width 7 height 9
click at [828, 58] on div at bounding box center [804, 61] width 106 height 23
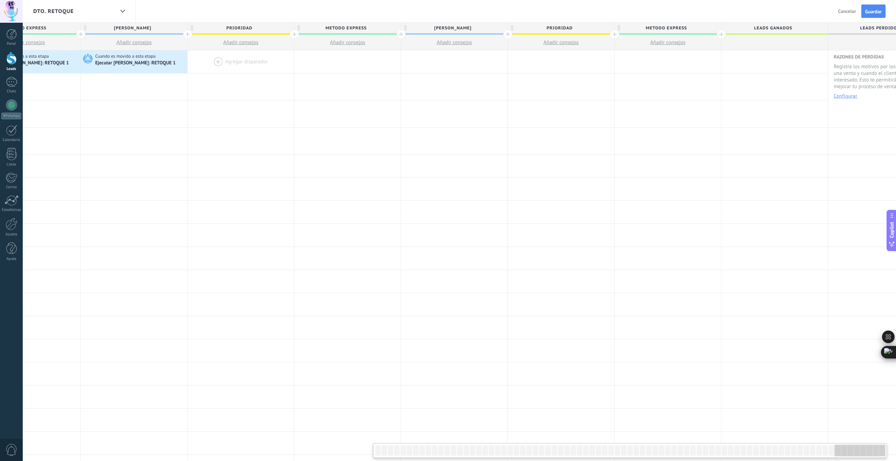
scroll to position [0, 7845]
drag, startPoint x: 173, startPoint y: 63, endPoint x: 207, endPoint y: 60, distance: 34.1
click at [173, 63] on icon at bounding box center [171, 62] width 7 height 9
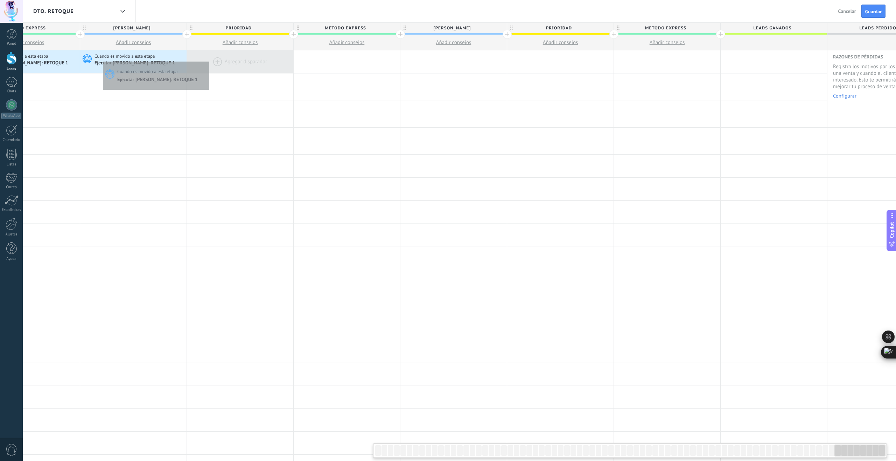
scroll to position [0, 7846]
click at [234, 59] on div at bounding box center [239, 61] width 106 height 23
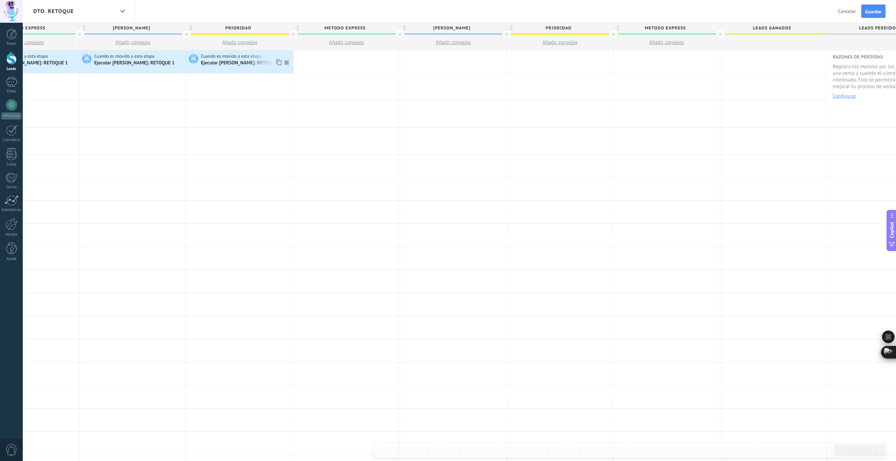
click at [278, 62] on icon at bounding box center [278, 62] width 7 height 9
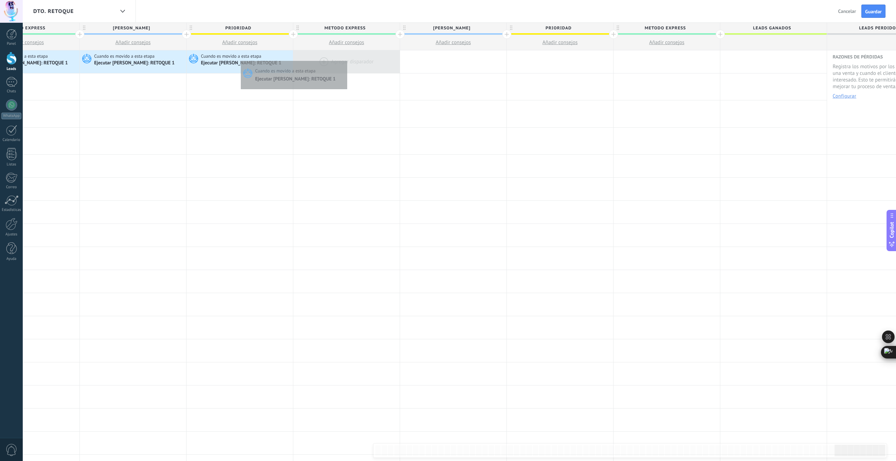
click at [346, 59] on div at bounding box center [346, 61] width 106 height 23
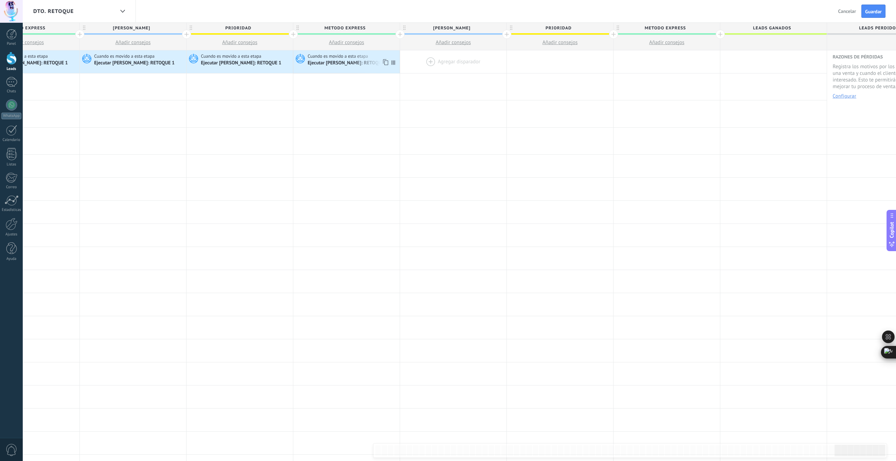
click at [385, 62] on icon at bounding box center [384, 62] width 7 height 9
drag, startPoint x: 458, startPoint y: 60, endPoint x: 473, endPoint y: 62, distance: 15.2
click at [458, 59] on div at bounding box center [453, 61] width 106 height 23
drag, startPoint x: 493, startPoint y: 61, endPoint x: 551, endPoint y: 60, distance: 58.1
click at [493, 61] on icon at bounding box center [491, 62] width 7 height 9
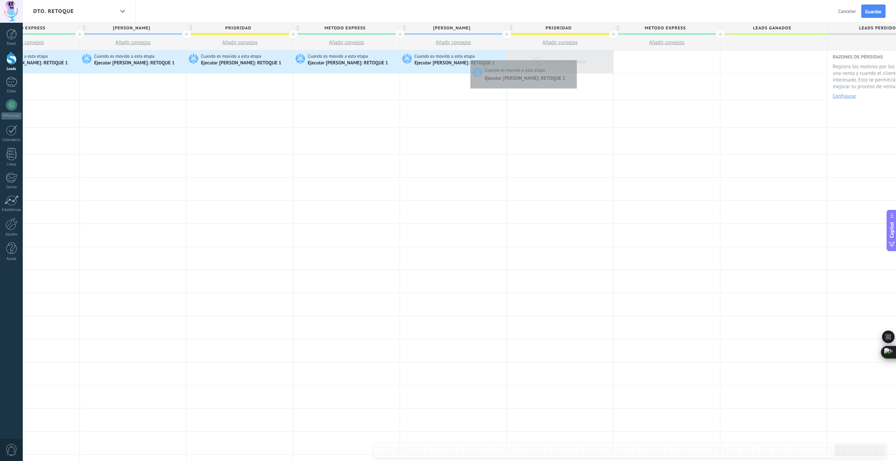
click at [575, 58] on div at bounding box center [560, 61] width 106 height 23
click at [598, 61] on icon at bounding box center [598, 62] width 7 height 9
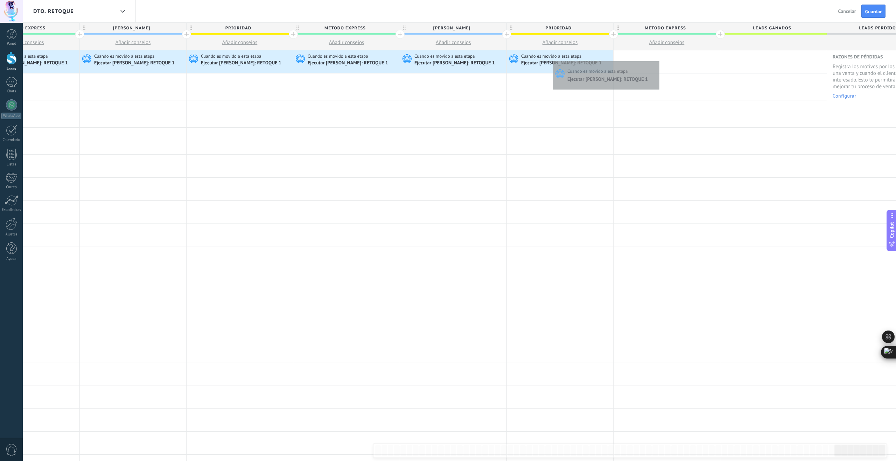
click at [658, 59] on div at bounding box center [666, 61] width 106 height 23
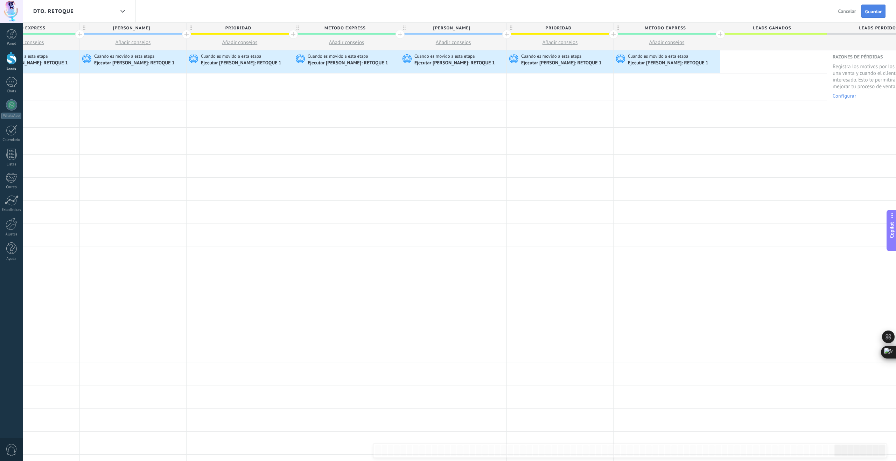
click at [875, 13] on span "Guardar" at bounding box center [873, 11] width 16 height 5
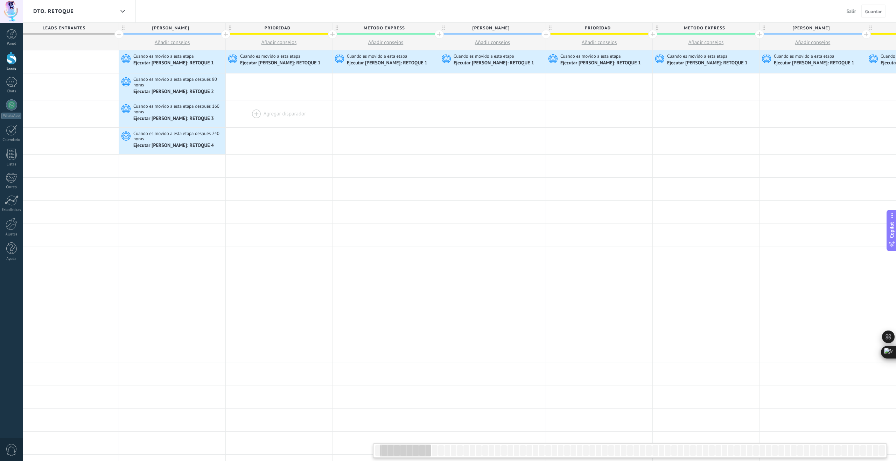
scroll to position [0, 122]
click at [212, 88] on icon at bounding box center [212, 87] width 7 height 9
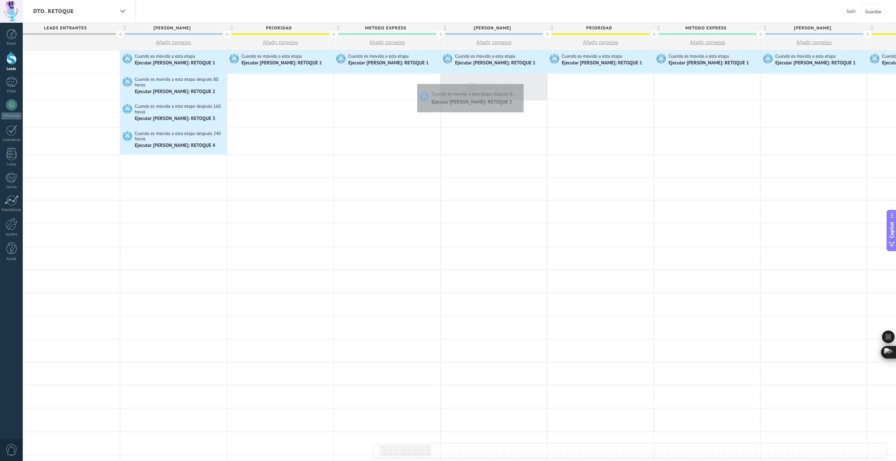
click at [522, 82] on div at bounding box center [493, 86] width 106 height 27
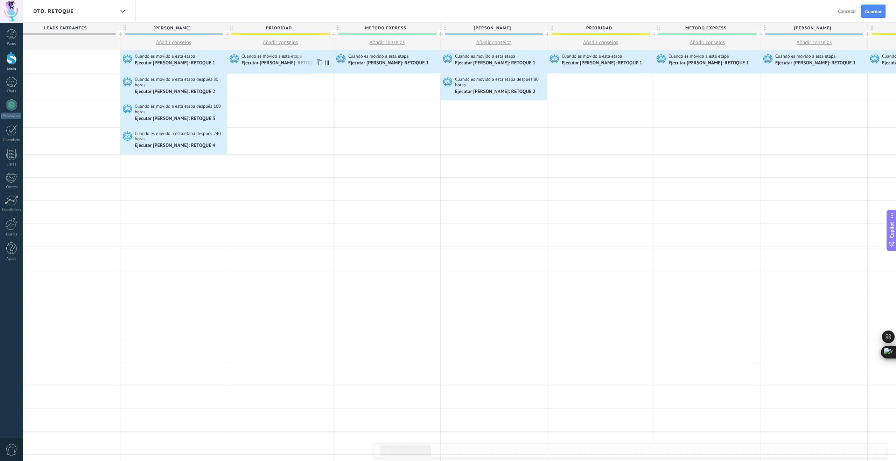
click at [298, 62] on div "Ejecutar Salesbot: RETOQUE 1" at bounding box center [282, 63] width 82 height 6
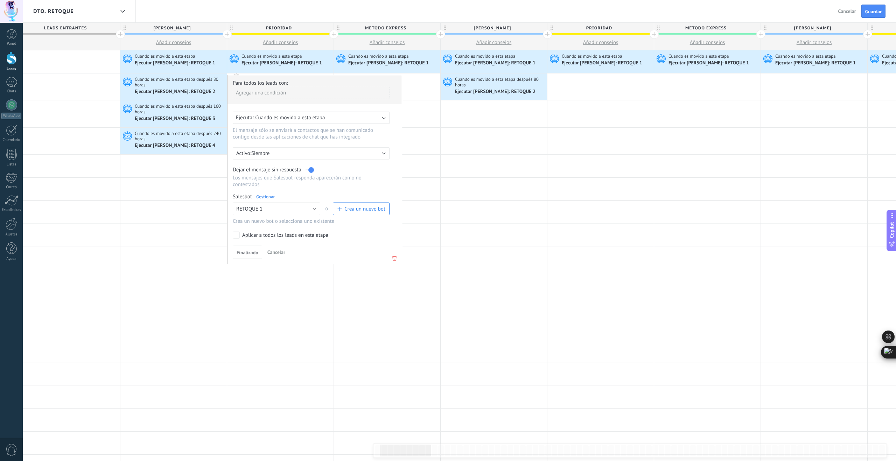
click at [395, 260] on use at bounding box center [394, 258] width 4 height 5
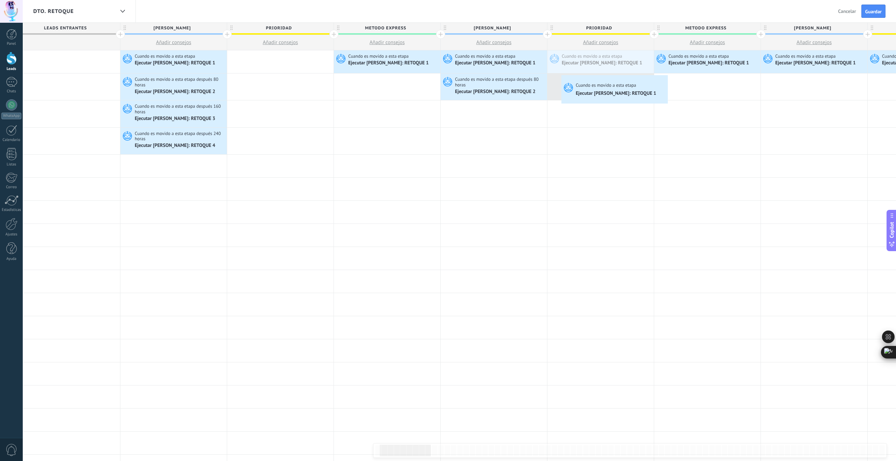
drag, startPoint x: 602, startPoint y: 61, endPoint x: 563, endPoint y: 77, distance: 42.8
click at [639, 88] on icon at bounding box center [638, 87] width 7 height 9
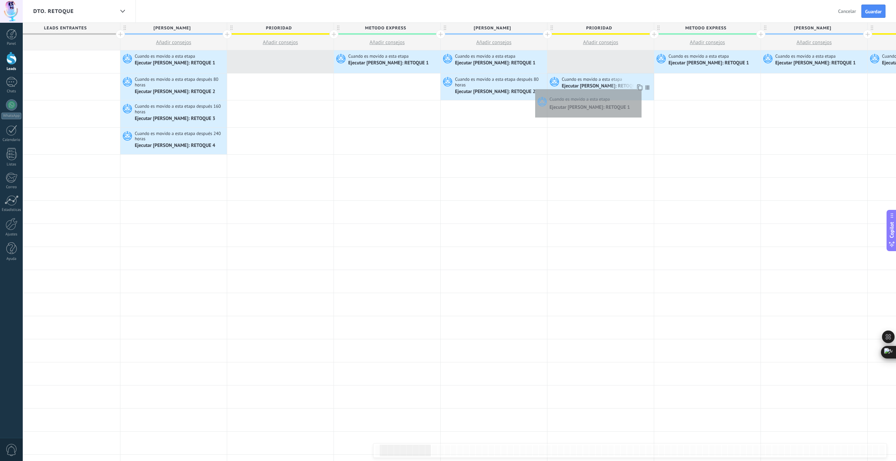
click at [640, 87] on icon at bounding box center [638, 87] width 7 height 9
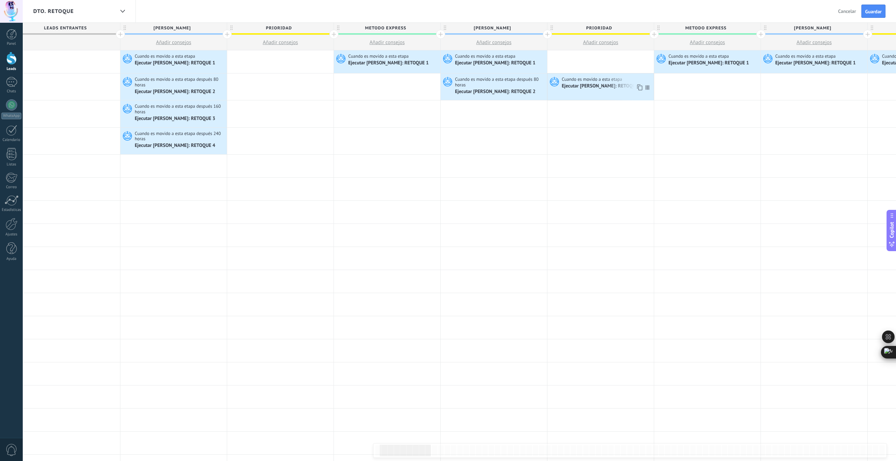
click at [648, 87] on icon at bounding box center [647, 87] width 3 height 5
click at [619, 84] on div "Ejecutar Salesbot: RETOQUE 1" at bounding box center [603, 86] width 82 height 6
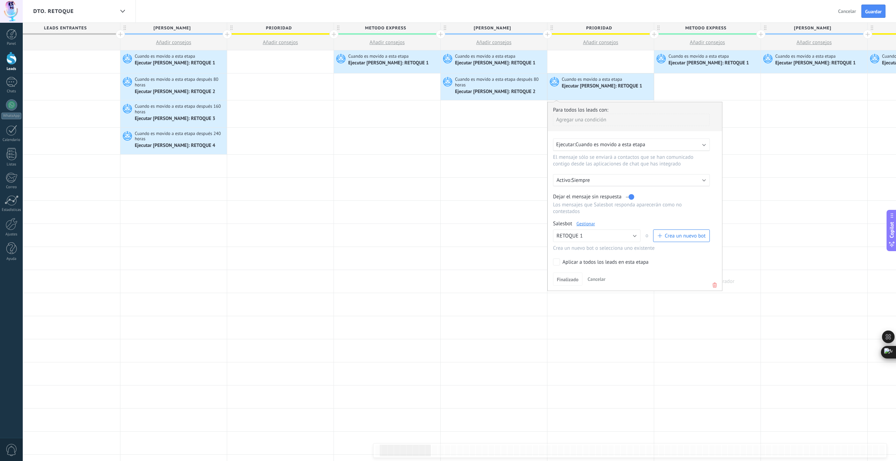
click at [713, 287] on use at bounding box center [714, 285] width 4 height 5
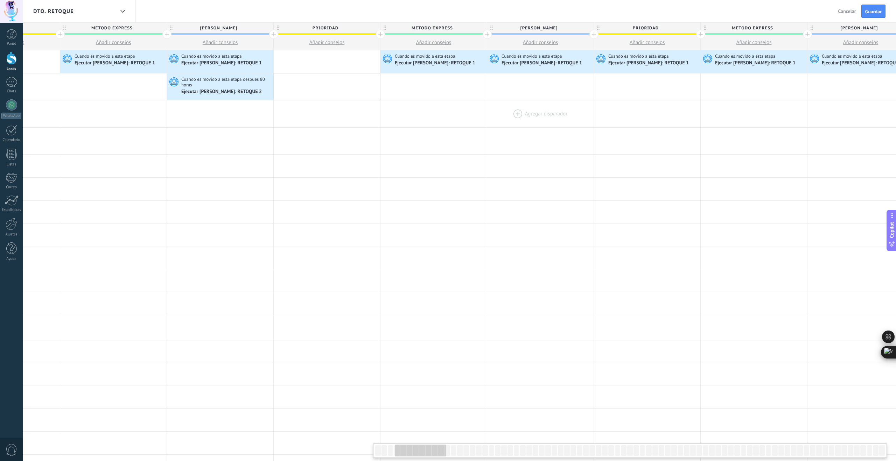
scroll to position [0, 397]
click at [657, 64] on div "Ejecutar Salesbot: RETOQUE 1" at bounding box center [647, 63] width 82 height 6
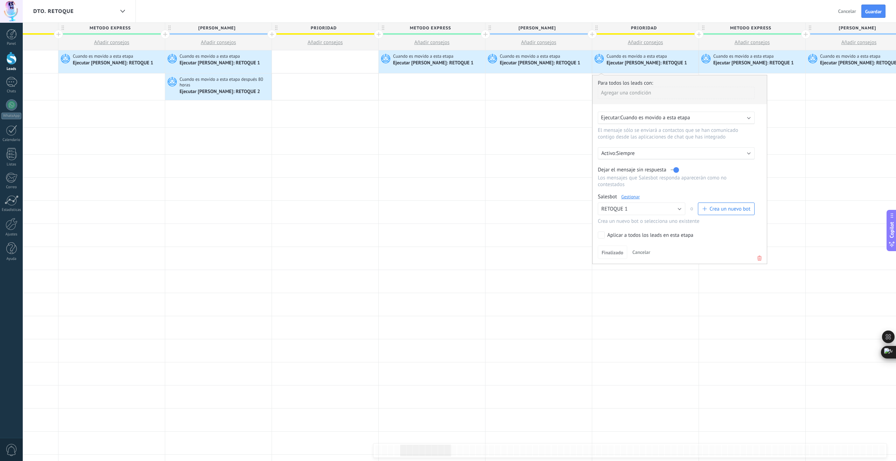
click at [758, 260] on use at bounding box center [759, 258] width 4 height 5
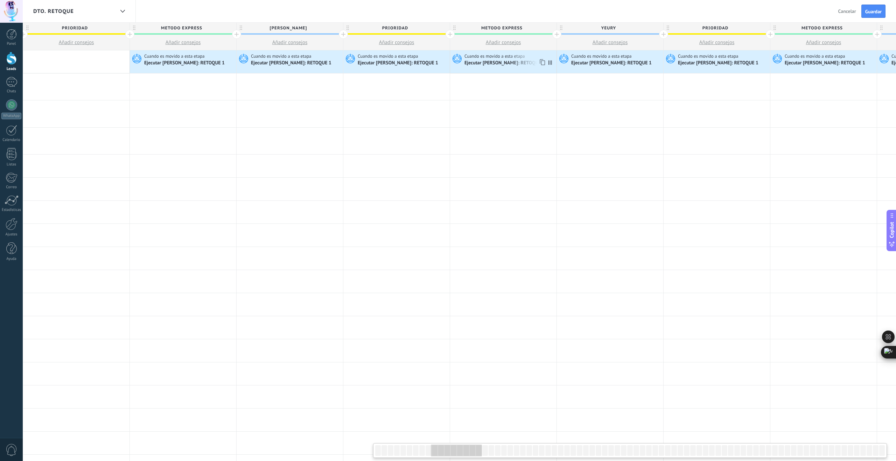
scroll to position [0, 967]
click at [407, 64] on div "Ejecutar Salesbot: RETOQUE 1" at bounding box center [398, 63] width 82 height 6
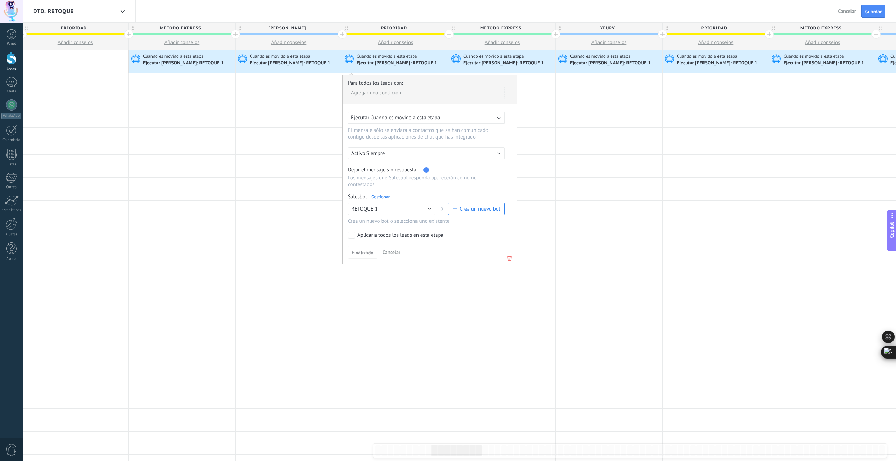
scroll to position [5, 0]
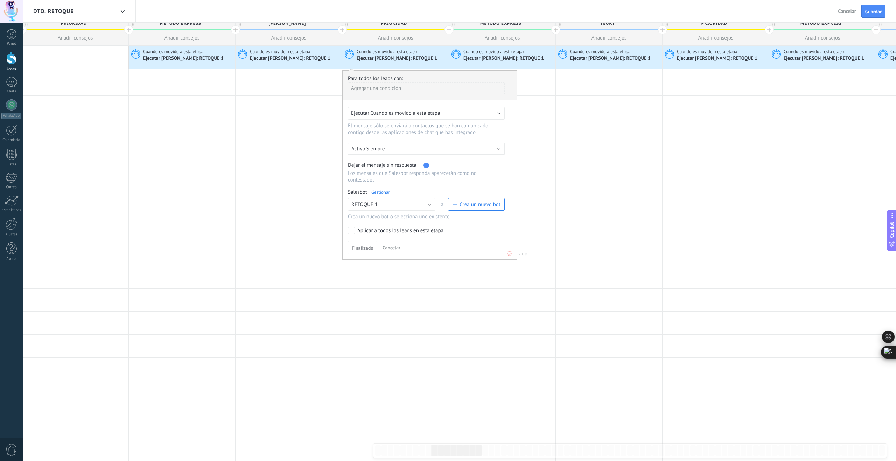
click at [510, 254] on use at bounding box center [509, 253] width 4 height 5
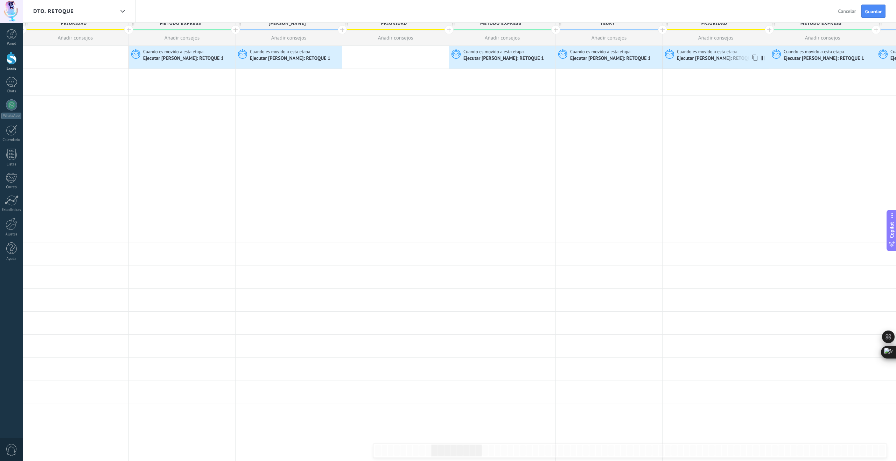
click at [721, 53] on span "Cuando es movido a esta etapa" at bounding box center [708, 52] width 62 height 6
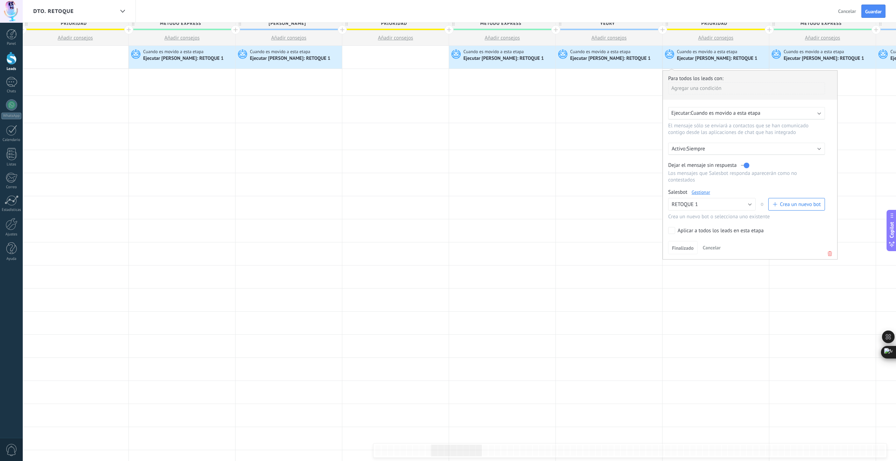
click at [834, 256] on div "Para todos los leads con: Agregar una condición Ejecutar: Cuando es movido a es…" at bounding box center [749, 164] width 175 height 189
click at [828, 257] on icon at bounding box center [830, 253] width 8 height 8
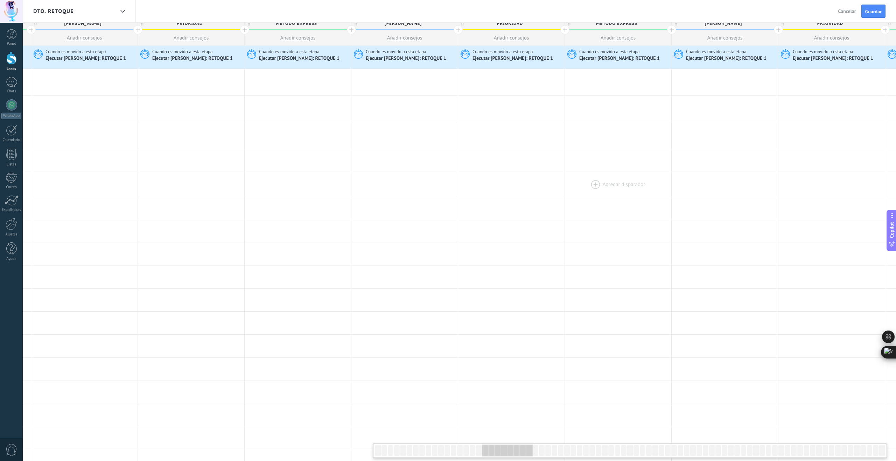
scroll to position [0, 1814]
click at [197, 57] on div "Ejecutar Salesbot: RETOQUE 1" at bounding box center [191, 59] width 82 height 6
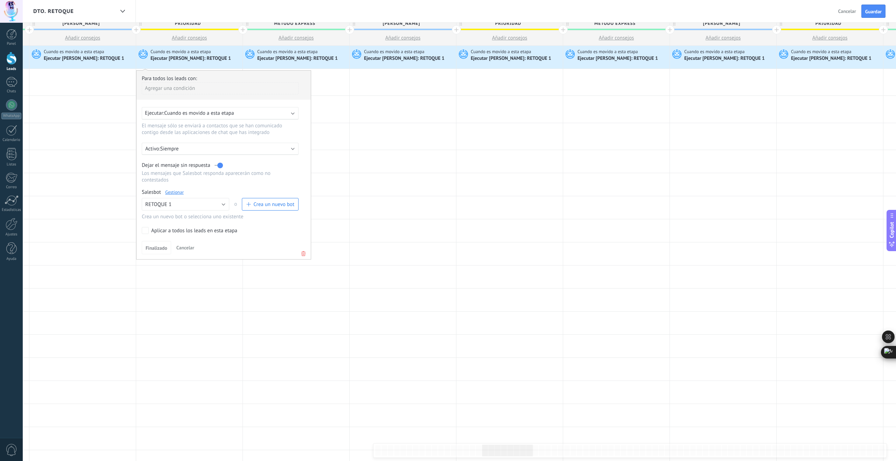
click at [301, 256] on icon at bounding box center [303, 253] width 8 height 8
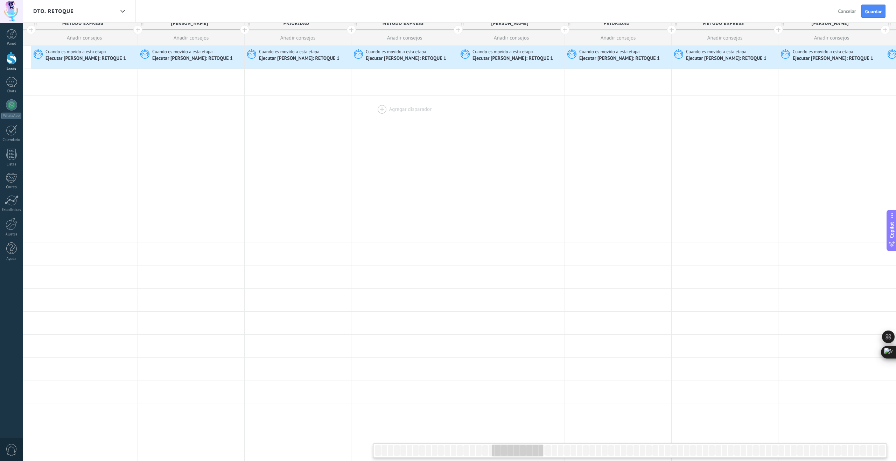
scroll to position [0, 2027]
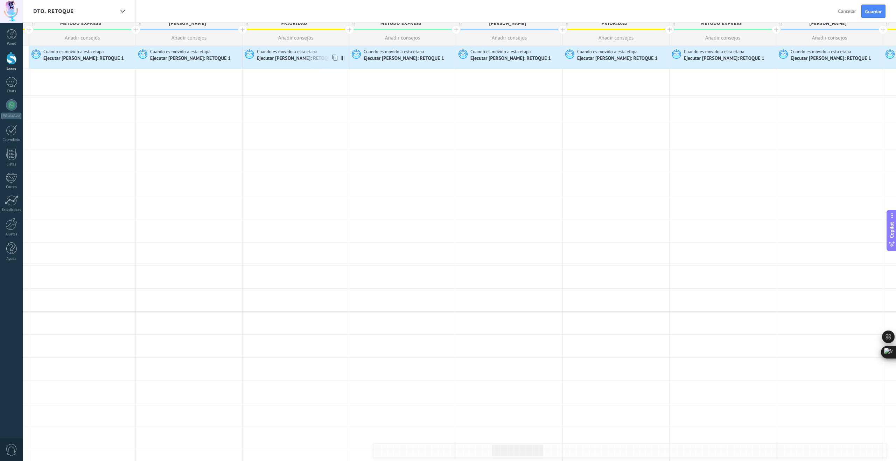
click at [308, 59] on div "Ejecutar Salesbot: RETOQUE 1" at bounding box center [298, 59] width 82 height 6
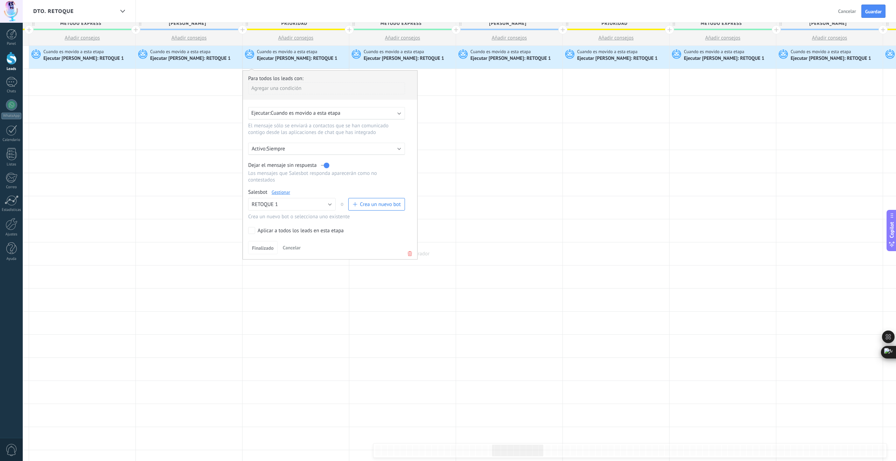
click at [408, 256] on icon at bounding box center [410, 253] width 8 height 8
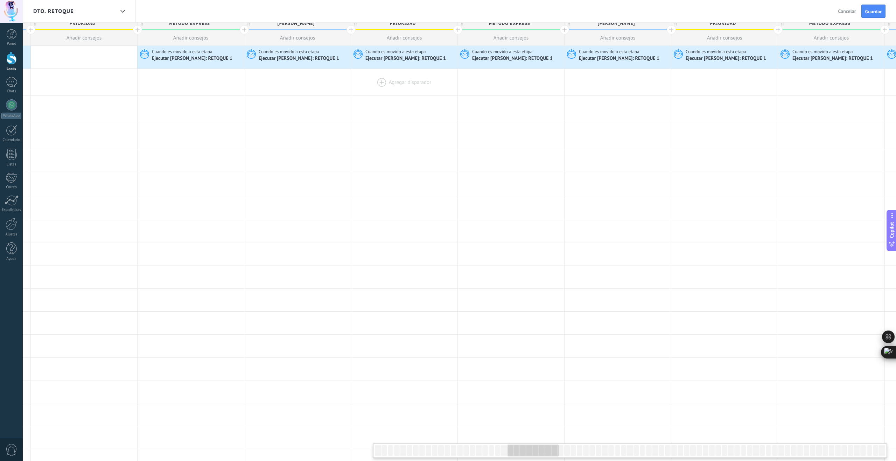
scroll to position [0, 2241]
click at [381, 57] on div "Ejecutar Salesbot: RETOQUE 1" at bounding box center [405, 59] width 82 height 6
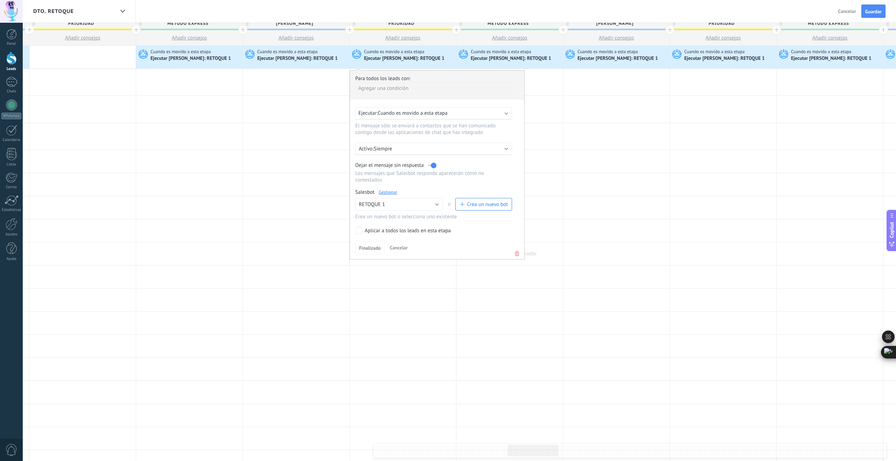
drag, startPoint x: 516, startPoint y: 256, endPoint x: 513, endPoint y: 250, distance: 7.2
click at [516, 256] on icon at bounding box center [517, 253] width 8 height 8
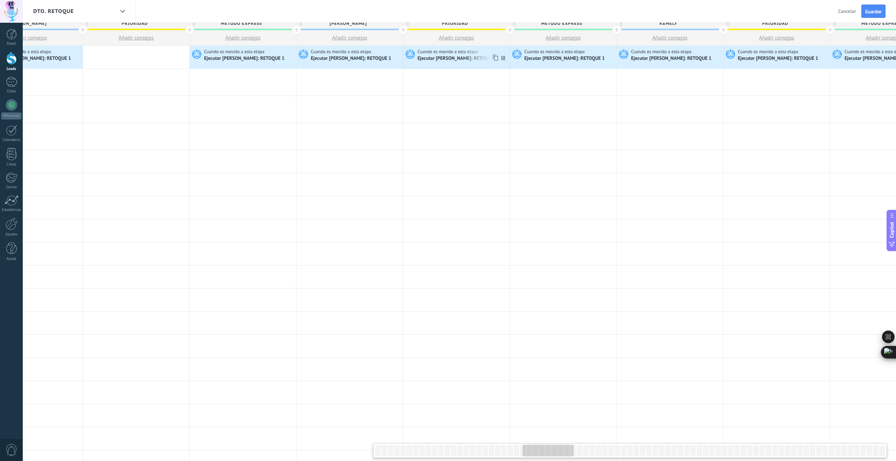
scroll to position [0, 2508]
click at [451, 58] on div "Ejecutar Salesbot: RETOQUE 1" at bounding box center [458, 59] width 82 height 6
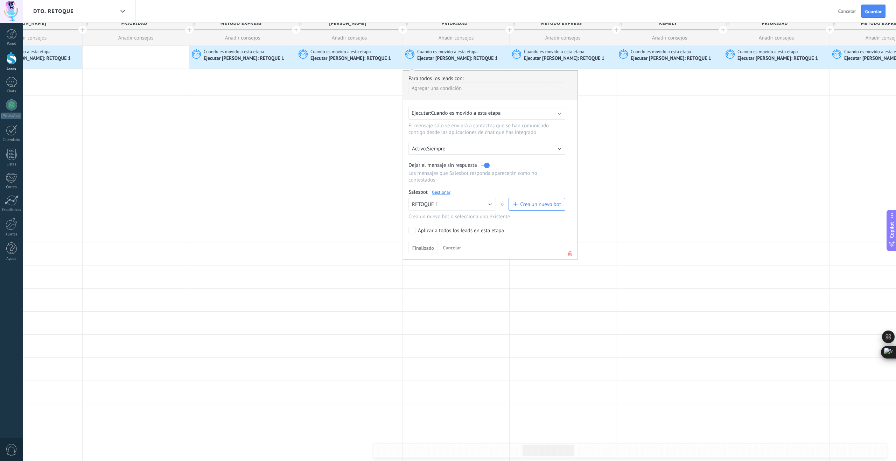
click at [570, 255] on icon at bounding box center [570, 253] width 8 height 8
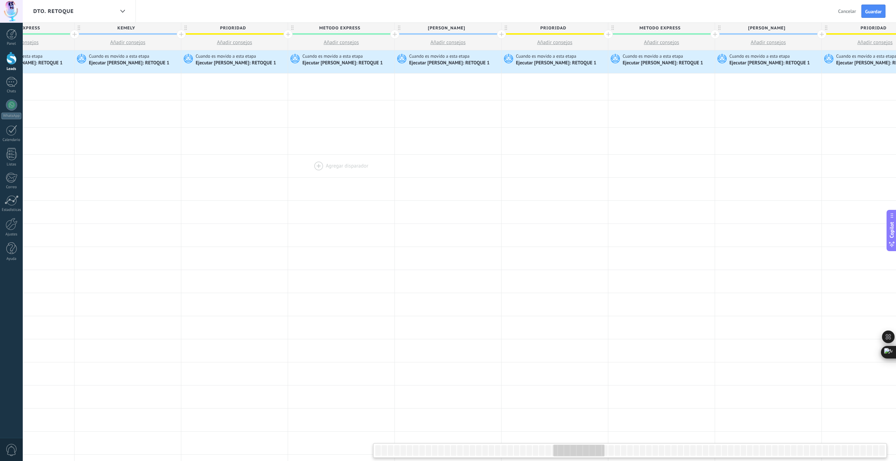
scroll to position [0, 3061]
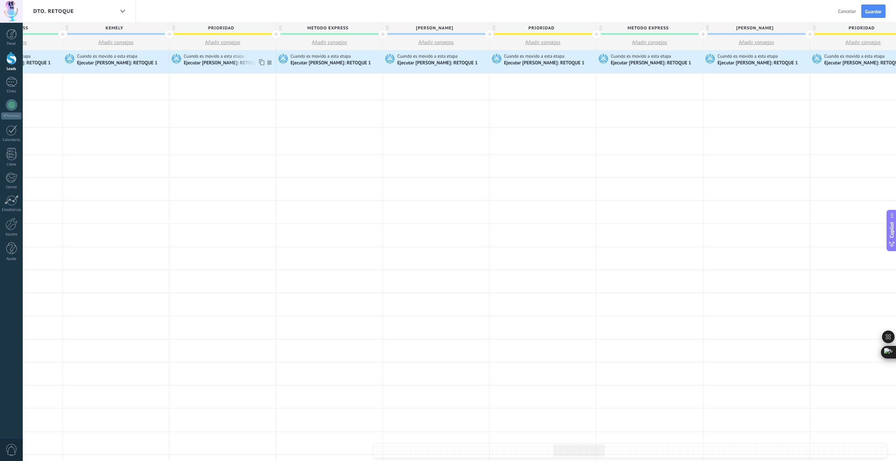
click at [225, 64] on div "Ejecutar Salesbot: RETOQUE 1" at bounding box center [225, 63] width 82 height 6
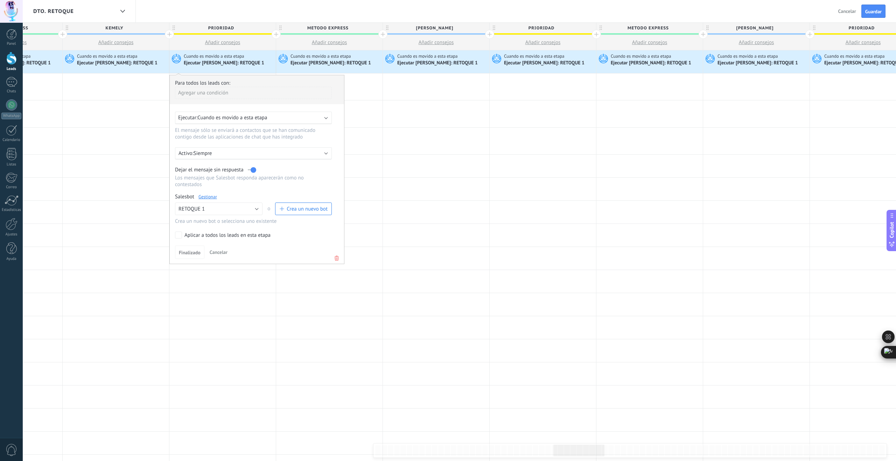
click at [338, 259] on icon at bounding box center [337, 258] width 8 height 8
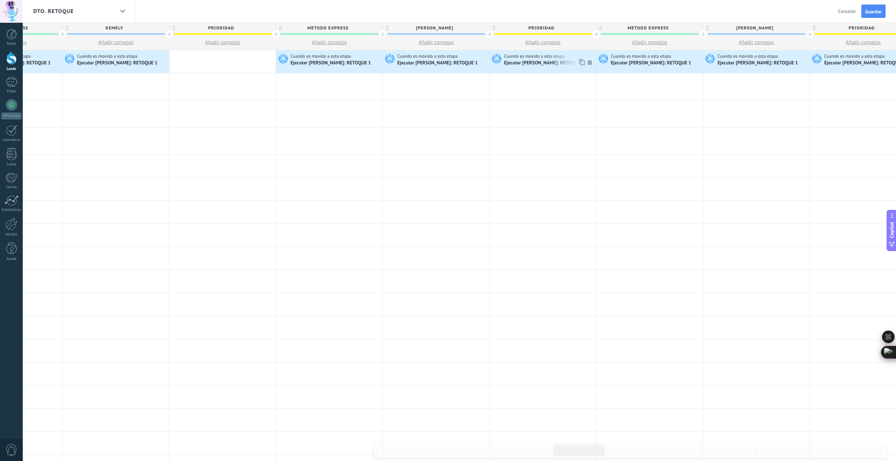
click at [565, 61] on div "Ejecutar Salesbot: RETOQUE 1" at bounding box center [545, 63] width 82 height 6
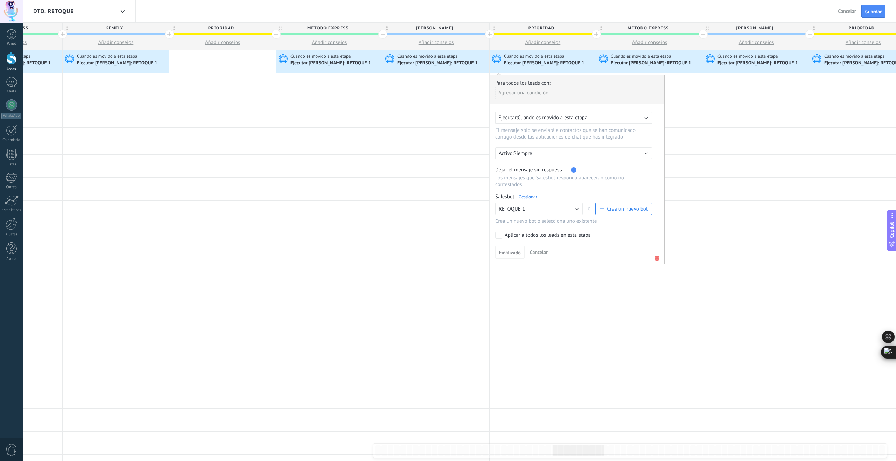
click at [656, 259] on icon at bounding box center [657, 258] width 8 height 8
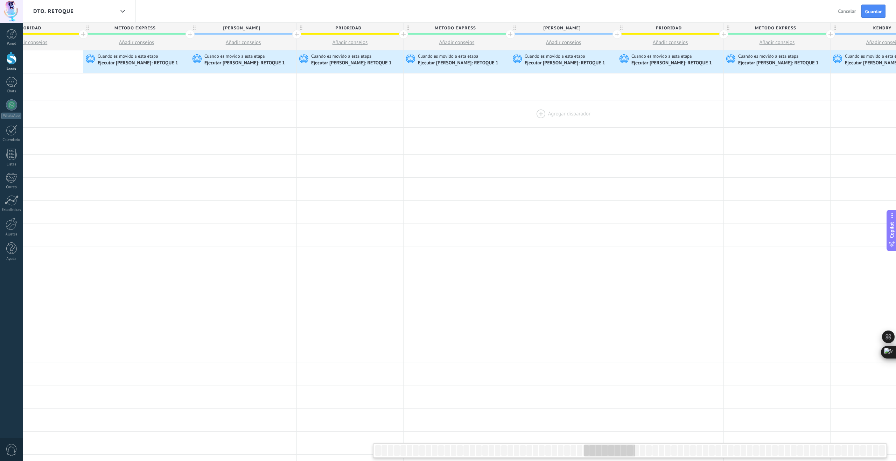
scroll to position [0, 3575]
click at [363, 58] on span "Cuando es movido a esta etapa" at bounding box center [341, 56] width 62 height 6
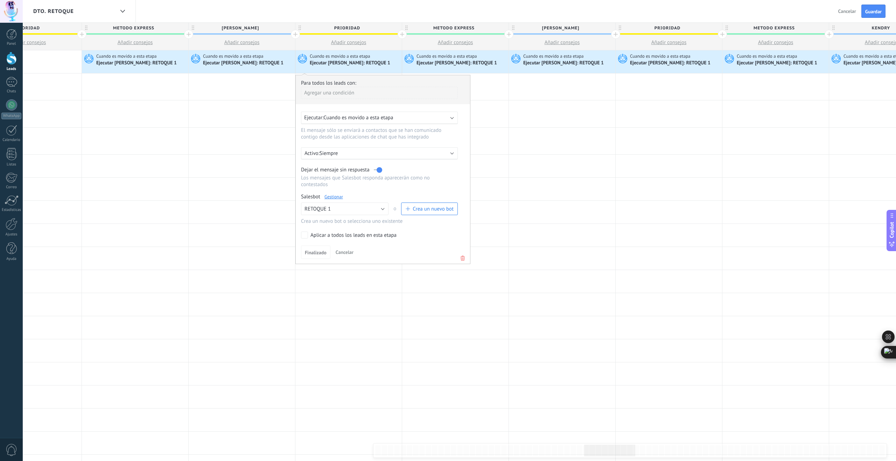
click at [464, 261] on use at bounding box center [462, 258] width 4 height 5
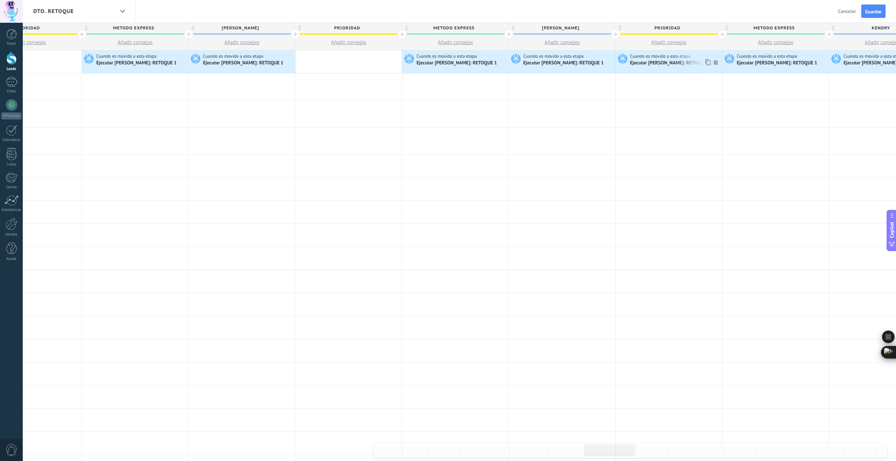
click at [668, 62] on div "Ejecutar Salesbot: RETOQUE 1" at bounding box center [671, 63] width 82 height 6
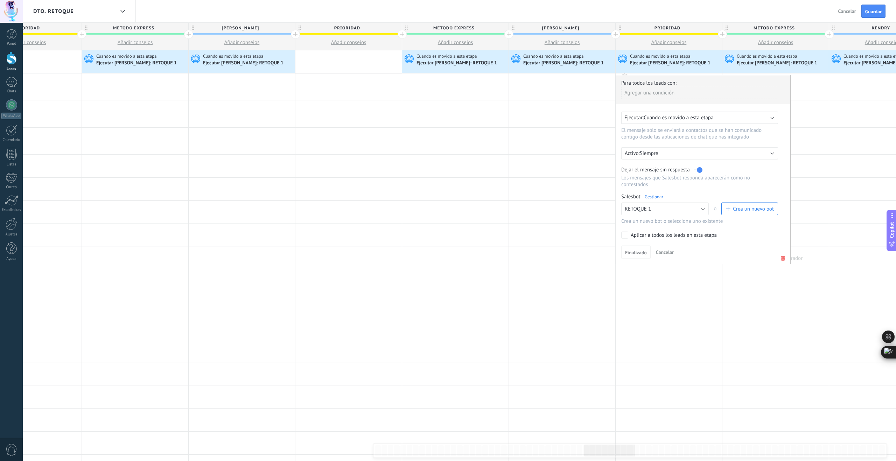
click at [783, 258] on use at bounding box center [783, 258] width 4 height 5
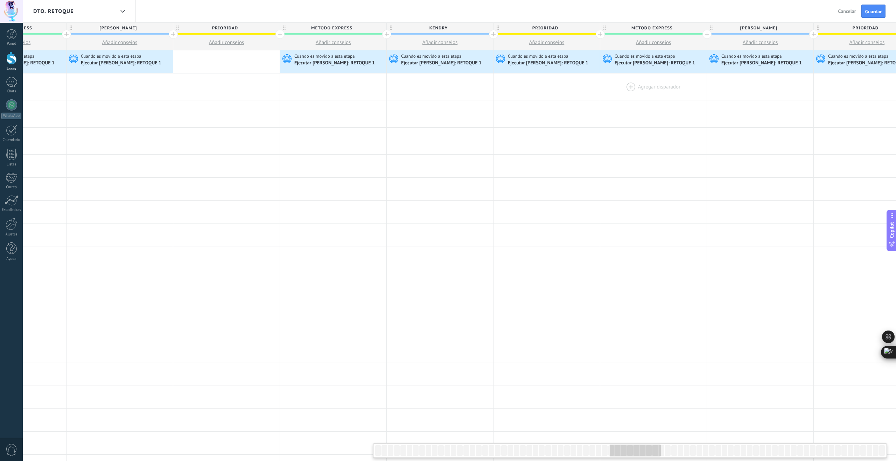
scroll to position [0, 4017]
click at [558, 62] on div "Ejecutar Salesbot: RETOQUE 1" at bounding box center [549, 63] width 82 height 6
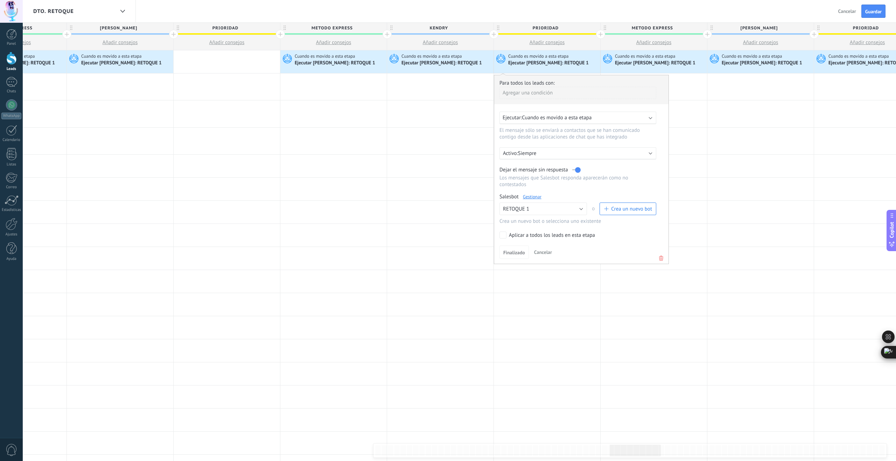
click at [662, 258] on use at bounding box center [661, 258] width 4 height 5
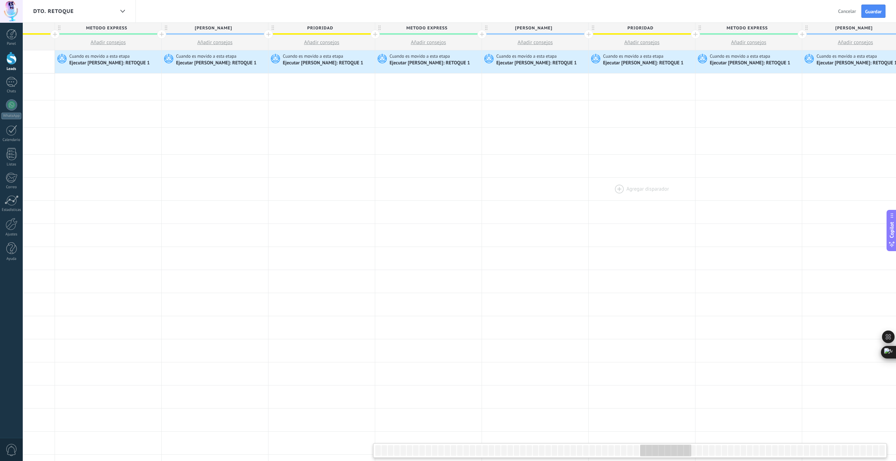
scroll to position [0, 4573]
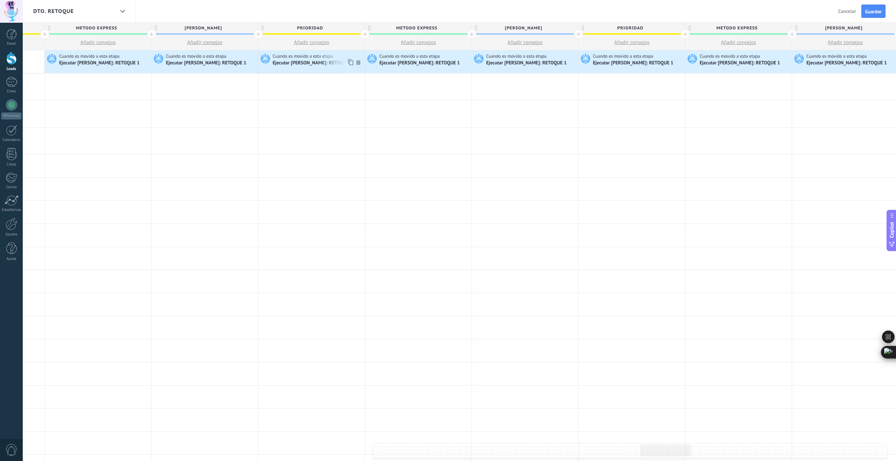
click at [312, 61] on div "Ejecutar Salesbot: RETOQUE 1" at bounding box center [314, 63] width 82 height 6
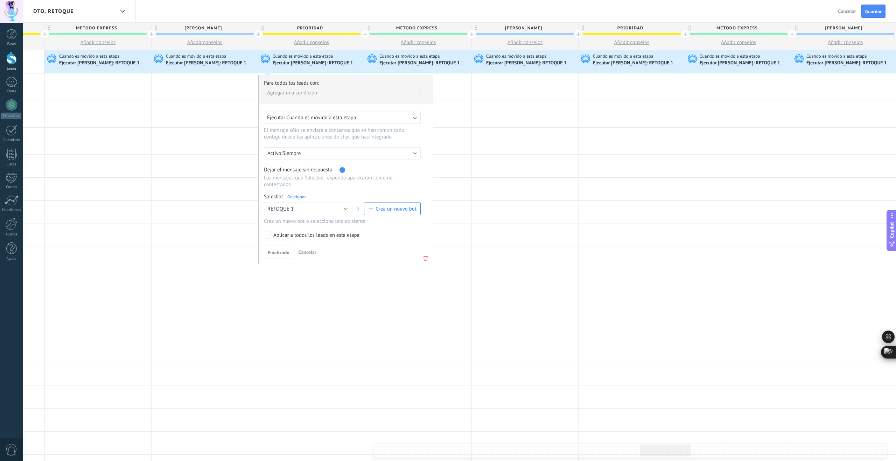
click at [427, 259] on use at bounding box center [425, 258] width 4 height 5
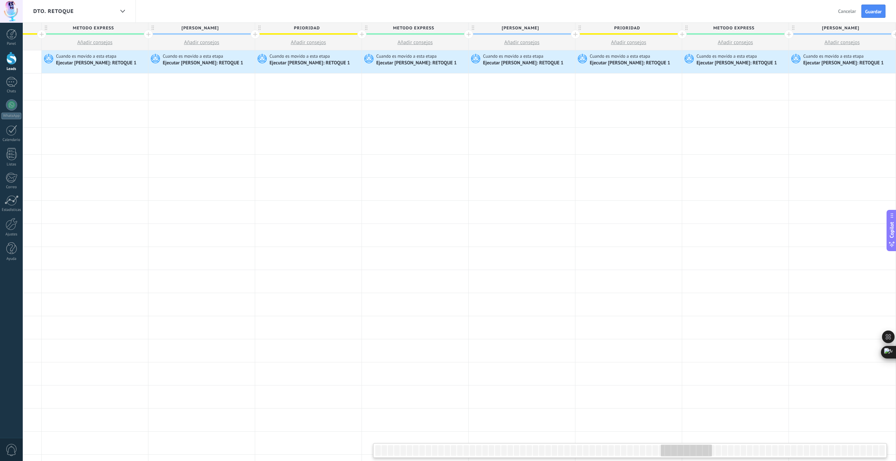
scroll to position [0, 4916]
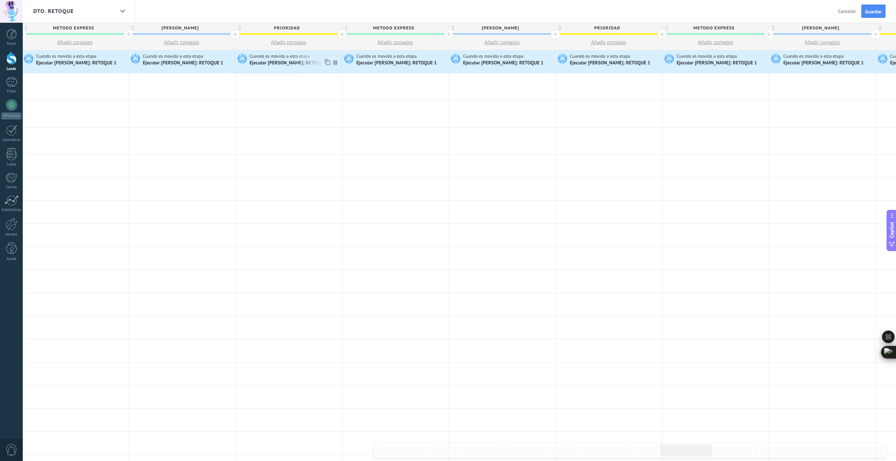
click at [289, 61] on div "Ejecutar Salesbot: RETOQUE 1" at bounding box center [290, 63] width 82 height 6
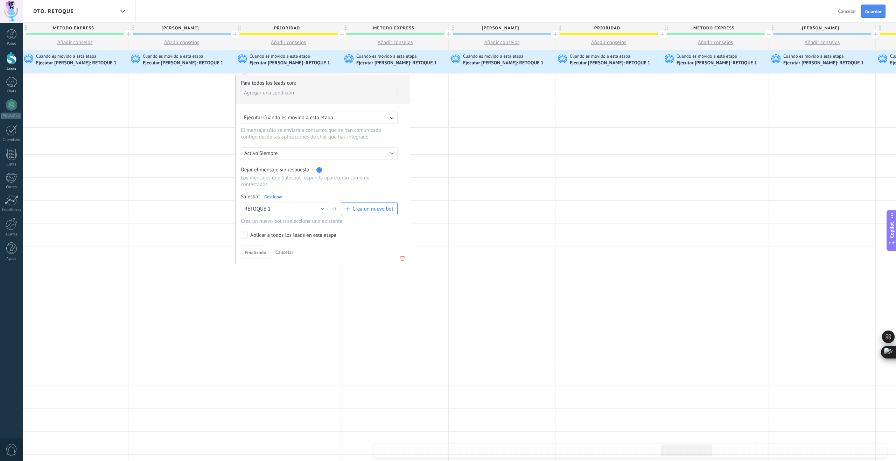
click at [404, 260] on use at bounding box center [402, 258] width 4 height 5
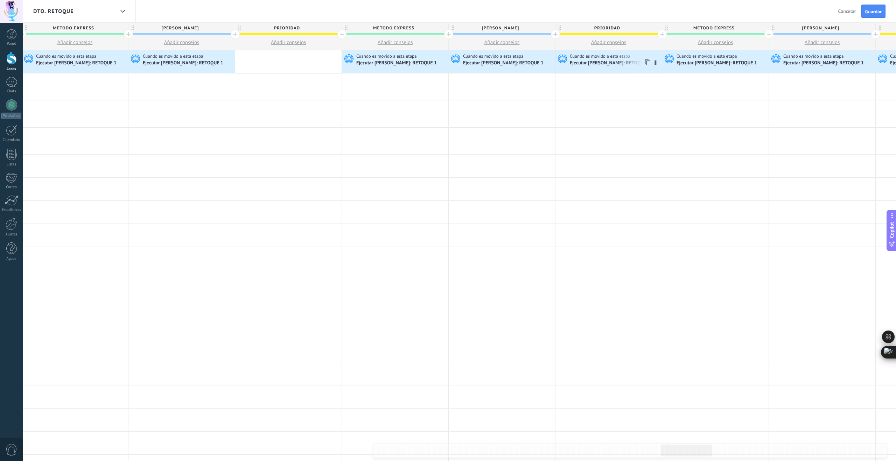
click at [608, 61] on div "Ejecutar Salesbot: RETOQUE 1" at bounding box center [611, 63] width 82 height 6
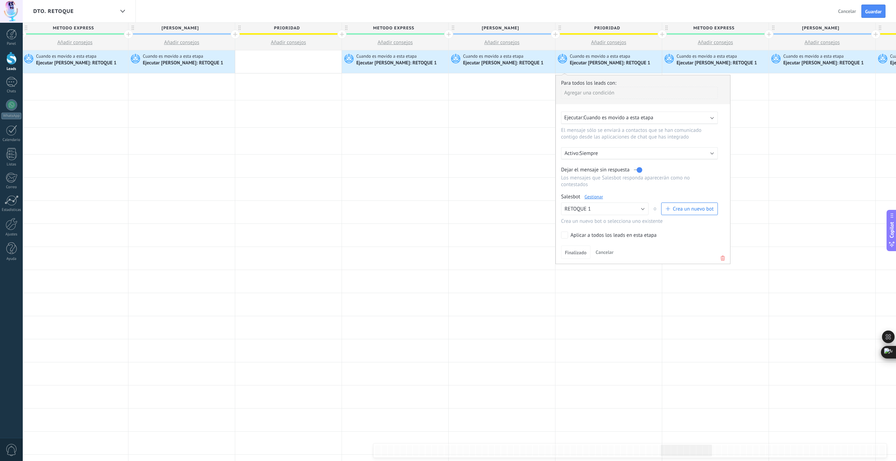
drag, startPoint x: 724, startPoint y: 259, endPoint x: 722, endPoint y: 253, distance: 5.9
click at [724, 259] on icon at bounding box center [723, 258] width 8 height 8
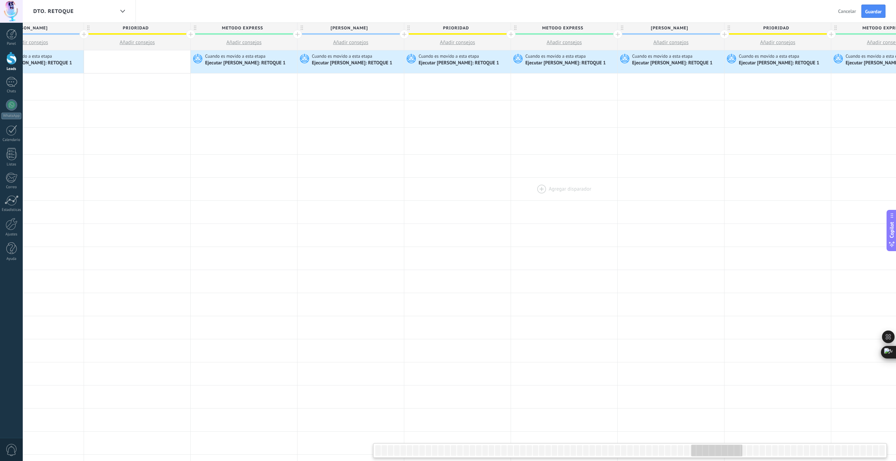
scroll to position [0, 5389]
click at [447, 57] on span "Cuando es movido a esta etapa" at bounding box center [448, 56] width 62 height 6
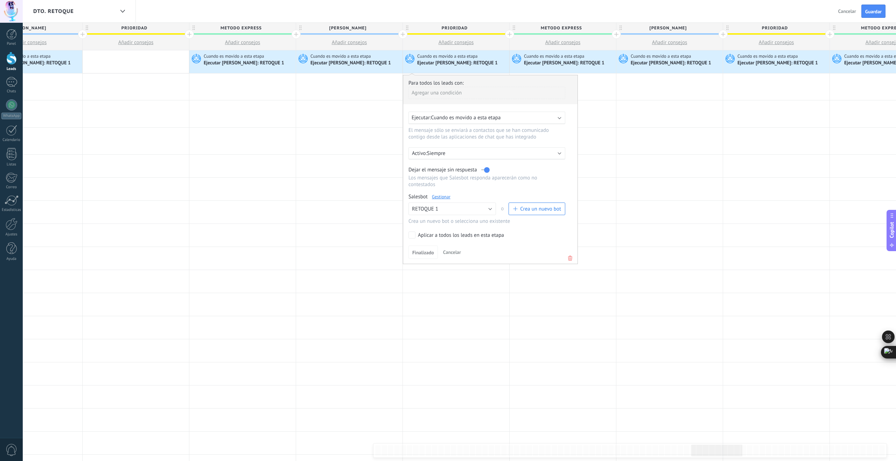
drag, startPoint x: 570, startPoint y: 262, endPoint x: 567, endPoint y: 241, distance: 20.5
click at [570, 262] on icon at bounding box center [570, 258] width 8 height 8
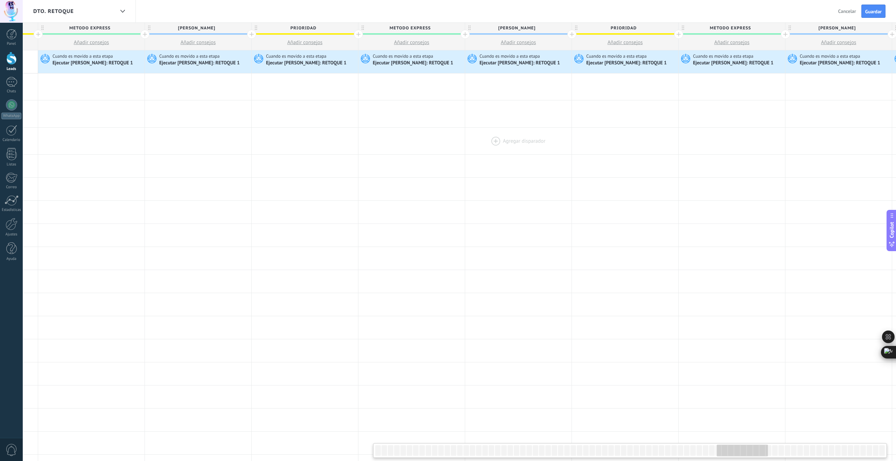
scroll to position [0, 5860]
click at [308, 58] on span "Cuando es movido a esta etapa" at bounding box center [297, 56] width 62 height 6
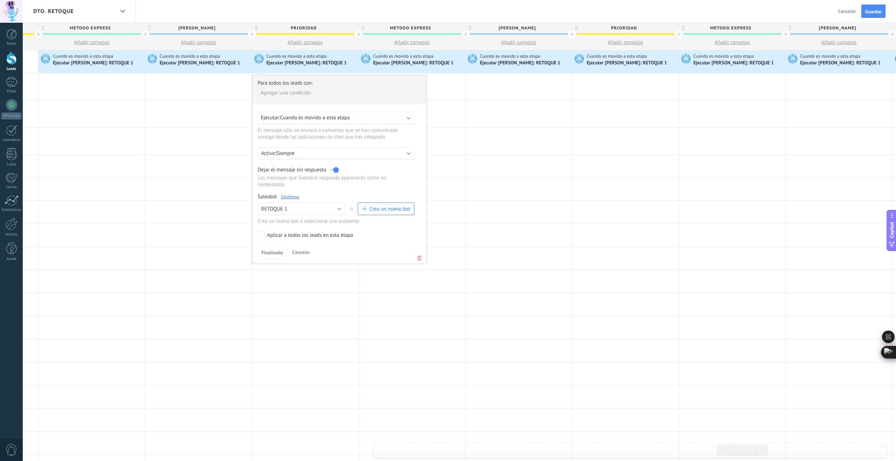
click at [418, 260] on use at bounding box center [419, 258] width 4 height 5
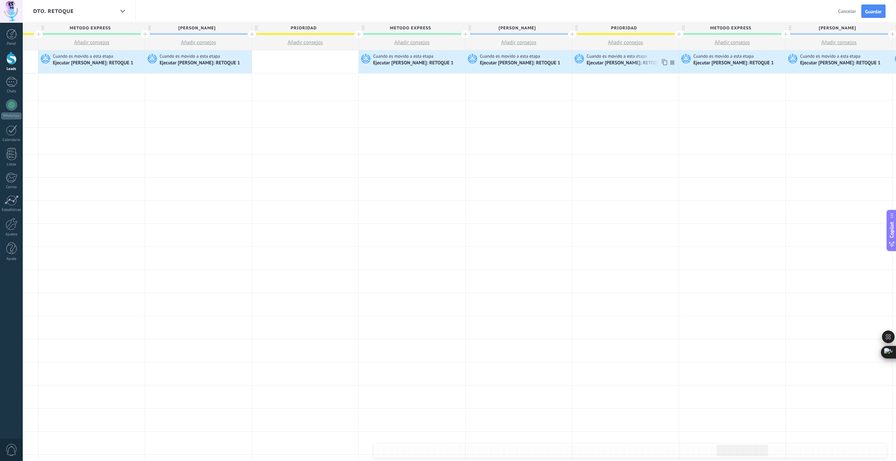
click at [616, 62] on div "Ejecutar Salesbot: RETOQUE 1" at bounding box center [627, 63] width 82 height 6
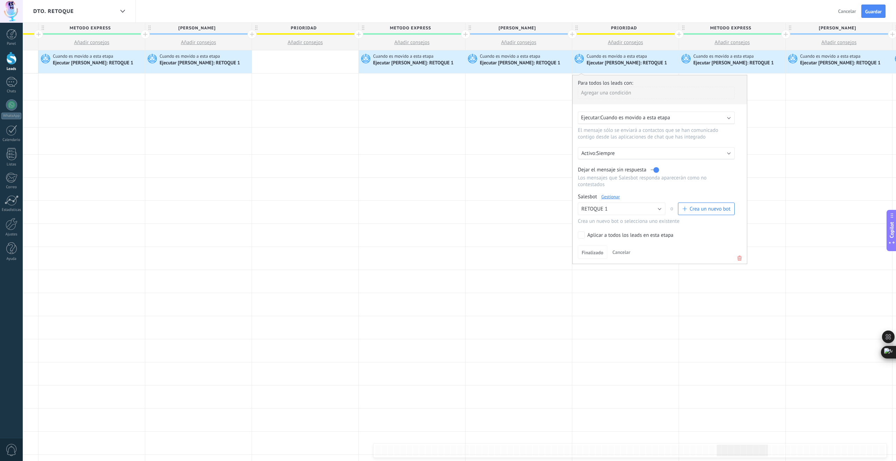
click at [741, 261] on icon at bounding box center [739, 258] width 8 height 8
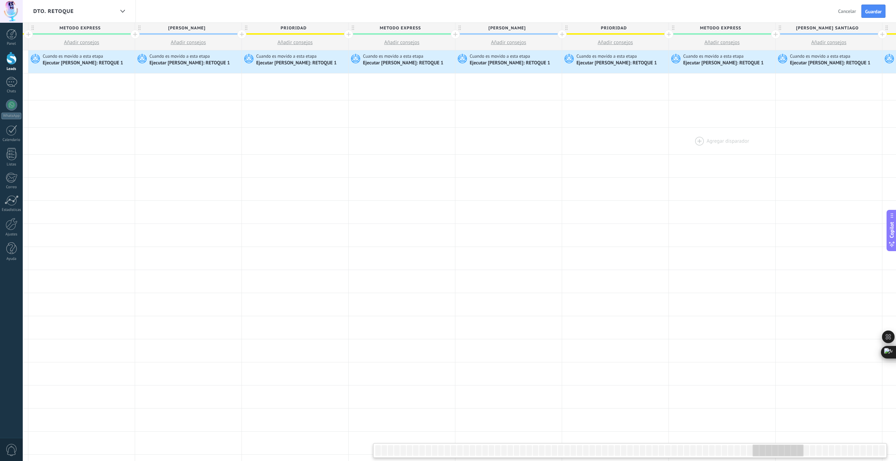
scroll to position [0, 6517]
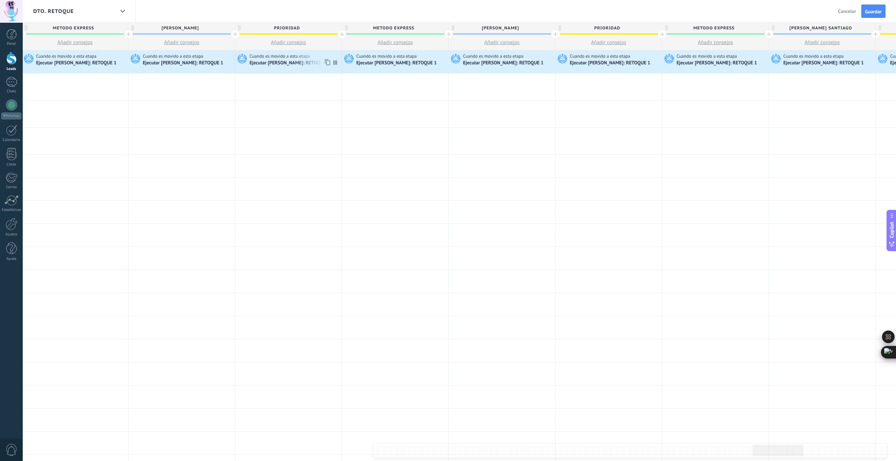
click at [297, 57] on span "Cuando es movido a esta etapa" at bounding box center [280, 56] width 62 height 6
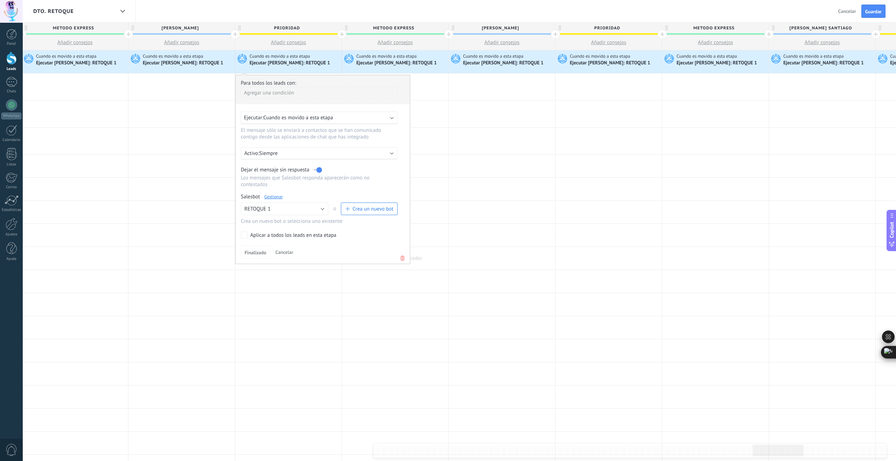
click at [403, 258] on use at bounding box center [402, 258] width 4 height 5
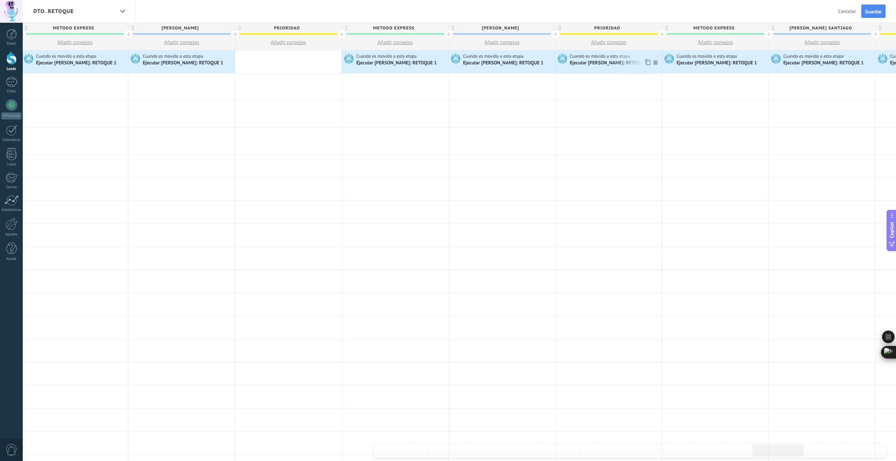
click at [582, 63] on div "Ejecutar Salesbot: RETOQUE 1" at bounding box center [611, 63] width 82 height 6
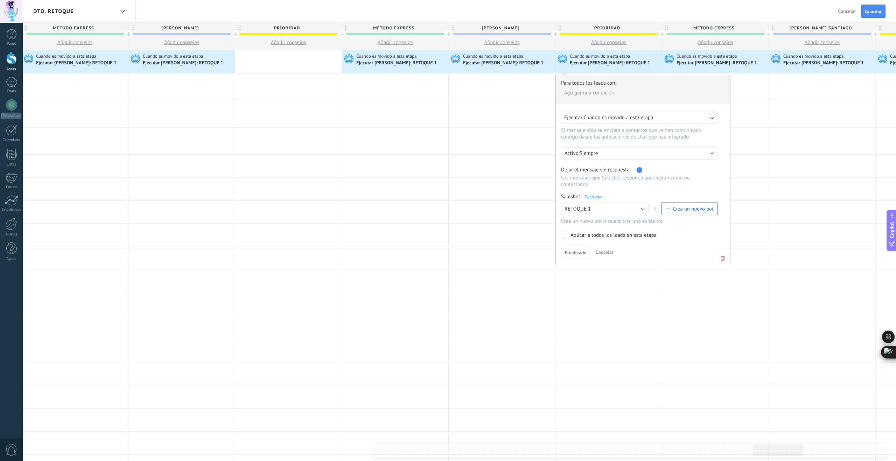
click at [723, 260] on use at bounding box center [722, 258] width 4 height 5
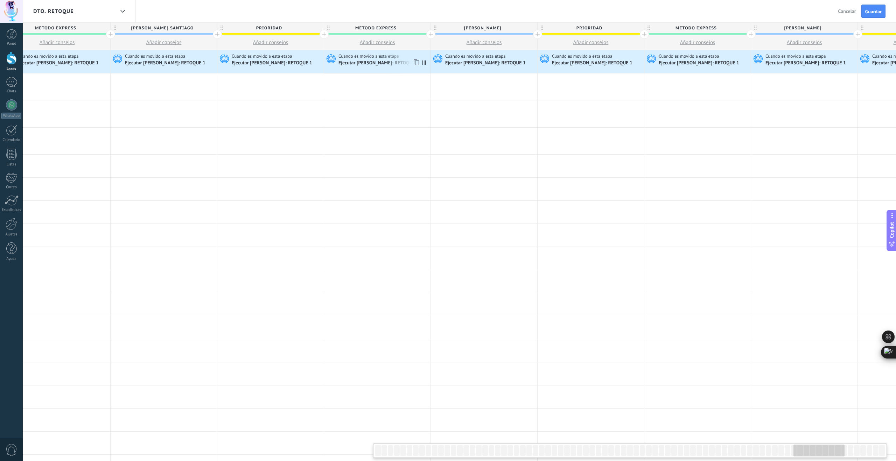
scroll to position [0, 7177]
click at [286, 62] on div "Ejecutar Salesbot: RETOQUE 1" at bounding box center [271, 63] width 82 height 6
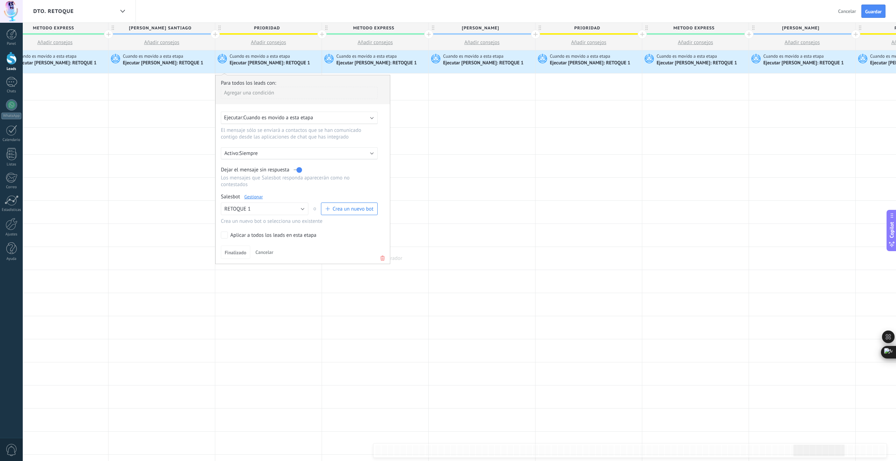
click at [382, 260] on use at bounding box center [382, 258] width 4 height 5
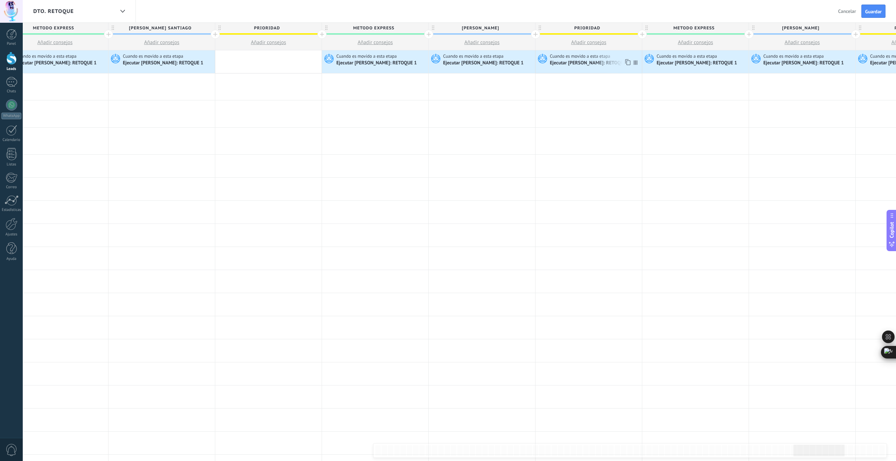
click at [583, 57] on span "Cuando es movido a esta etapa" at bounding box center [581, 56] width 62 height 6
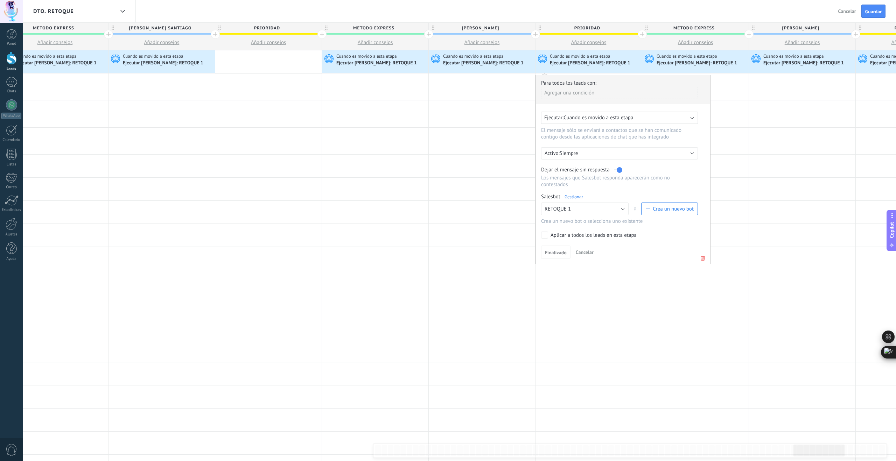
click at [701, 260] on use at bounding box center [702, 258] width 4 height 5
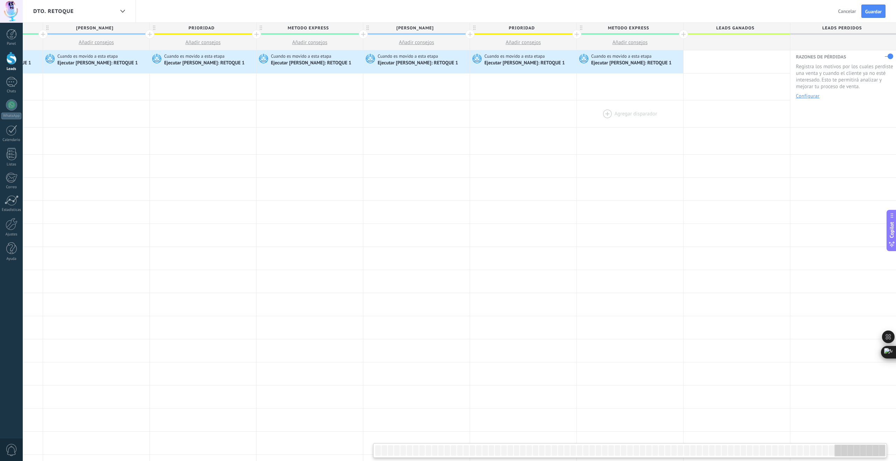
scroll to position [0, 7884]
click at [200, 59] on span "Cuando es movido a esta etapa" at bounding box center [194, 56] width 62 height 6
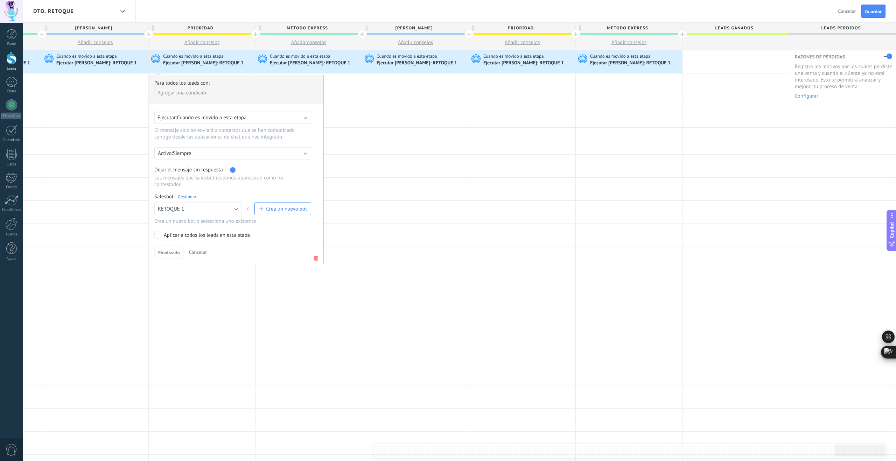
click at [313, 258] on icon at bounding box center [316, 258] width 8 height 8
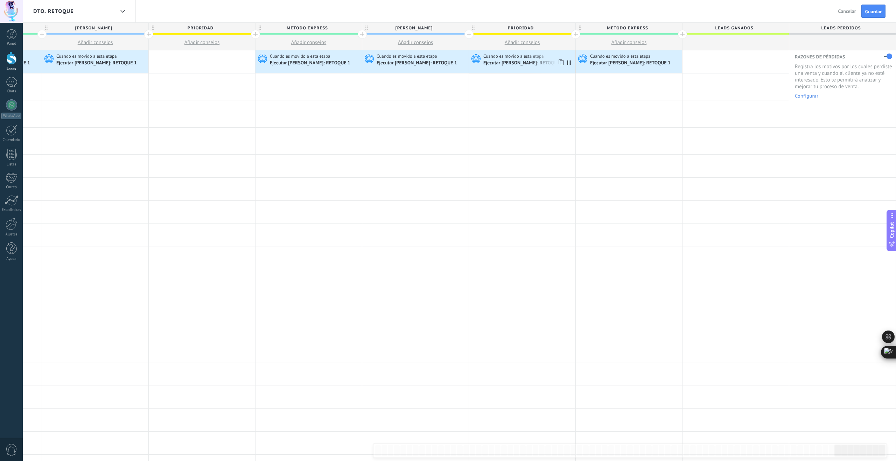
click at [505, 60] on div "Ejecutar Salesbot: RETOQUE 1" at bounding box center [524, 63] width 82 height 6
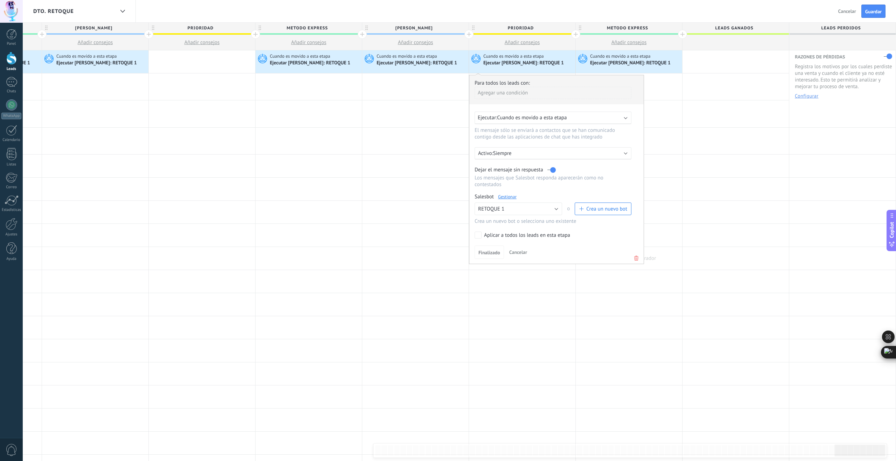
click at [634, 259] on icon at bounding box center [636, 258] width 8 height 8
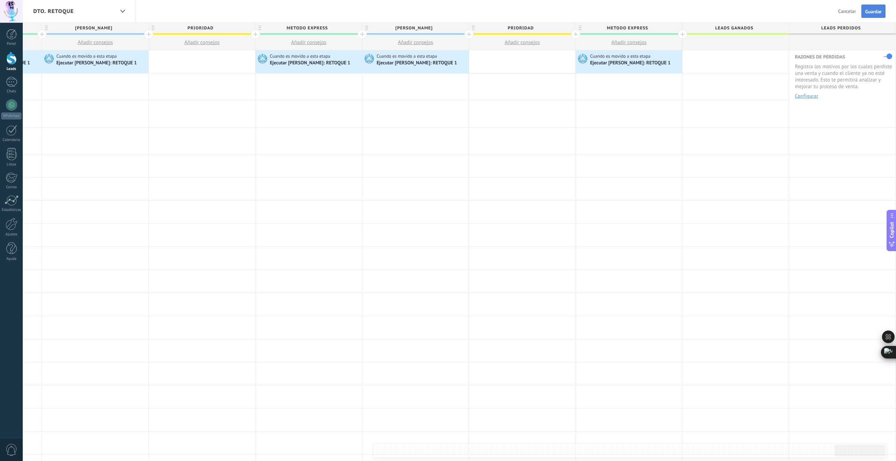
click at [869, 14] on span "Guardar" at bounding box center [873, 11] width 16 height 5
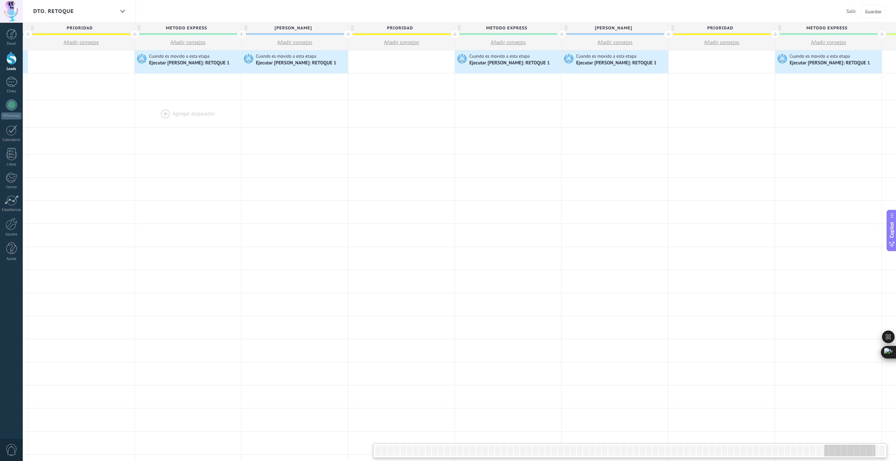
scroll to position [0, 7670]
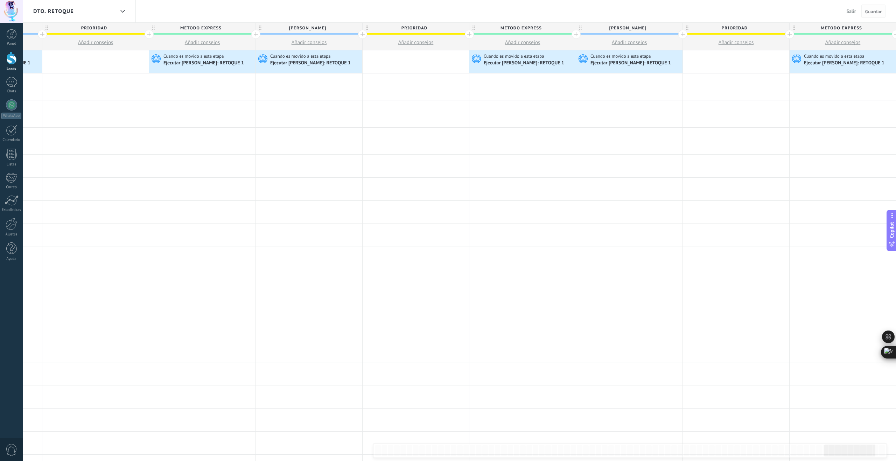
click at [872, 10] on span "Guardar" at bounding box center [873, 11] width 16 height 5
click at [872, 11] on span "Guardar" at bounding box center [873, 11] width 16 height 5
click at [325, 112] on div at bounding box center [309, 113] width 106 height 27
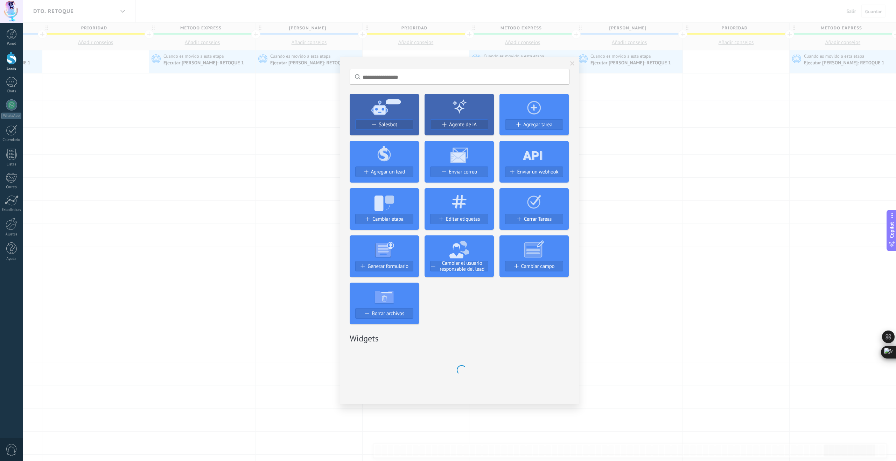
click at [241, 106] on div "No hay resultados Salesbot Agente de IA Agregar tarea Agregar un lead Enviar co…" at bounding box center [459, 230] width 873 height 461
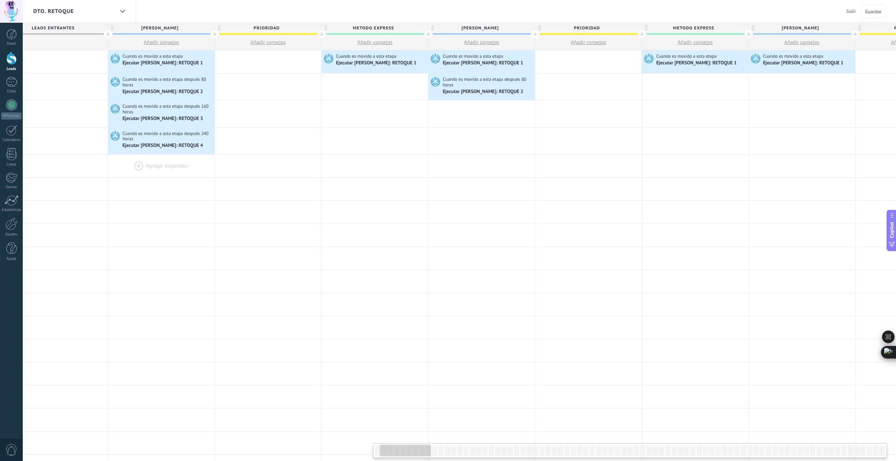
scroll to position [0, 0]
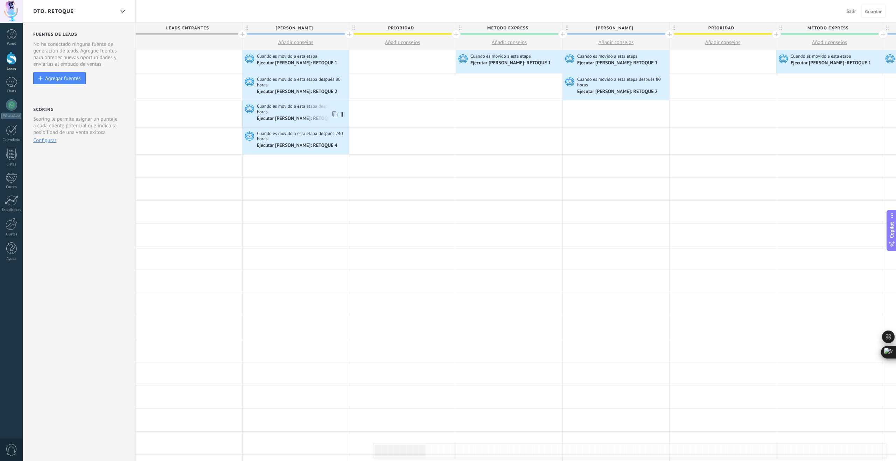
click at [336, 114] on icon at bounding box center [334, 114] width 7 height 9
click at [655, 108] on div at bounding box center [616, 113] width 106 height 27
click at [336, 143] on icon at bounding box center [334, 141] width 7 height 9
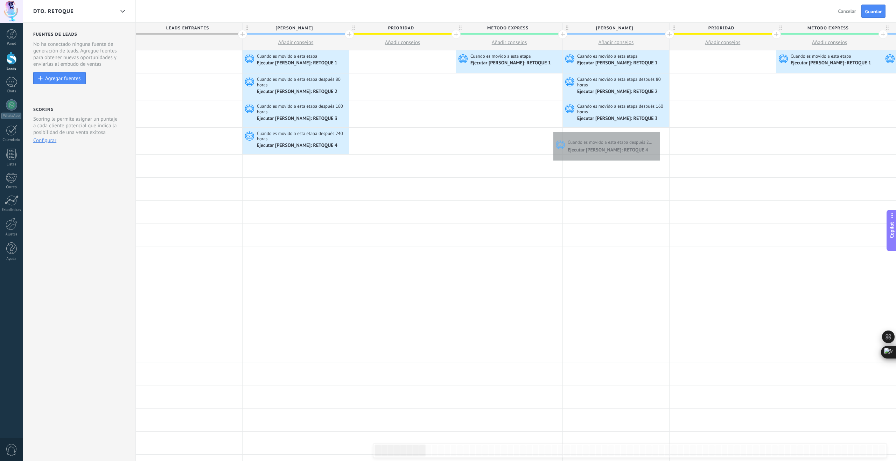
click at [658, 131] on div at bounding box center [616, 141] width 106 height 27
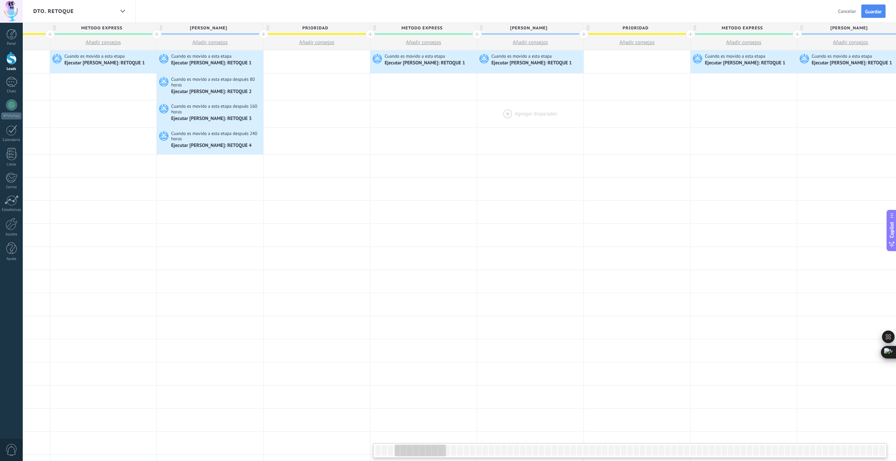
scroll to position [0, 406]
click at [249, 88] on icon at bounding box center [248, 87] width 7 height 9
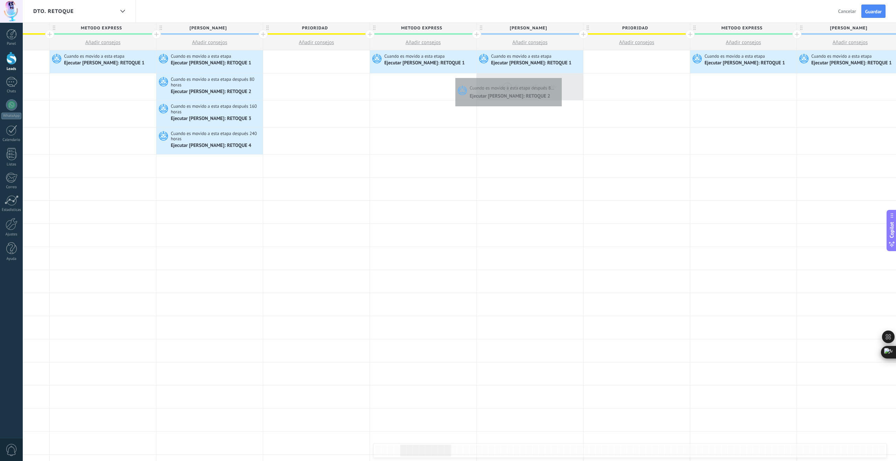
click at [560, 76] on div at bounding box center [530, 86] width 106 height 27
drag, startPoint x: 248, startPoint y: 114, endPoint x: 572, endPoint y: 113, distance: 324.7
click at [248, 114] on icon at bounding box center [248, 114] width 7 height 9
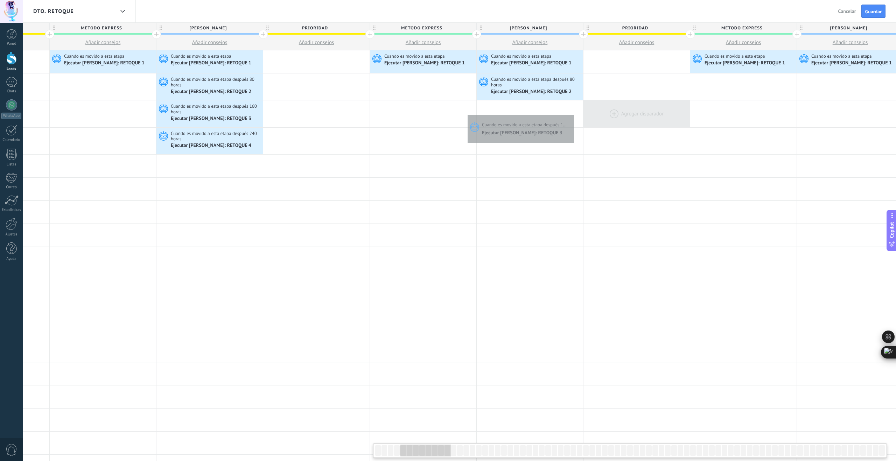
scroll to position [0, 406]
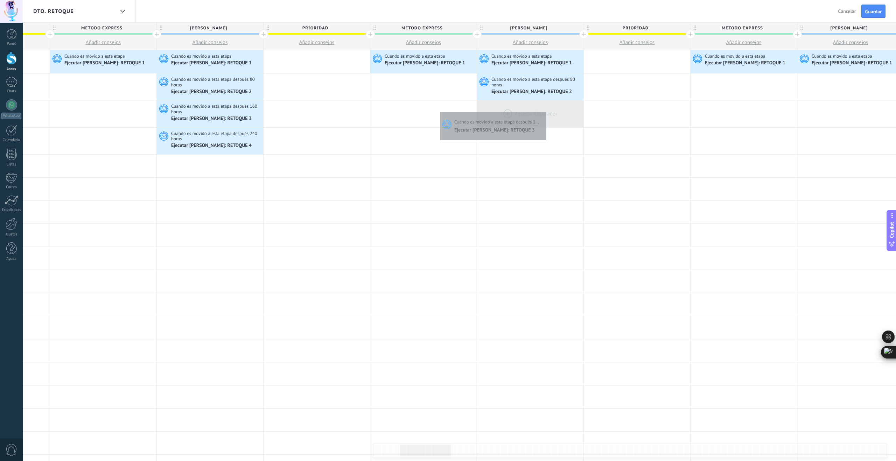
click at [544, 110] on div at bounding box center [530, 113] width 106 height 27
click at [249, 141] on icon at bounding box center [248, 141] width 7 height 9
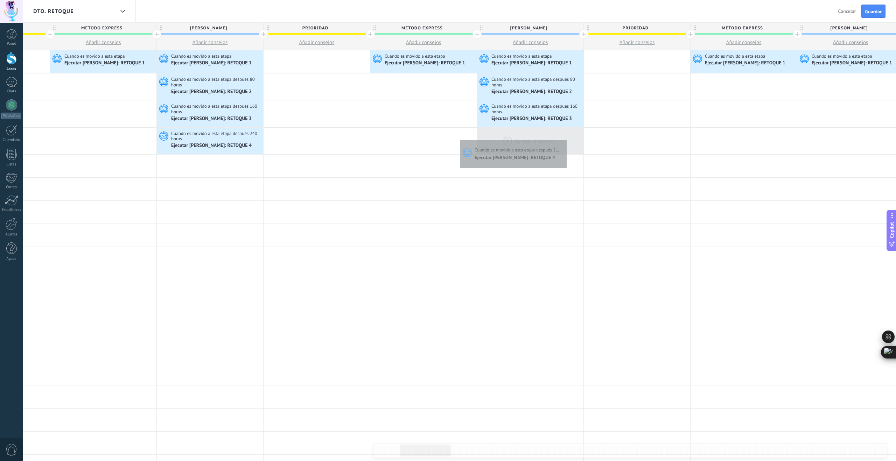
click at [565, 138] on div at bounding box center [530, 141] width 106 height 27
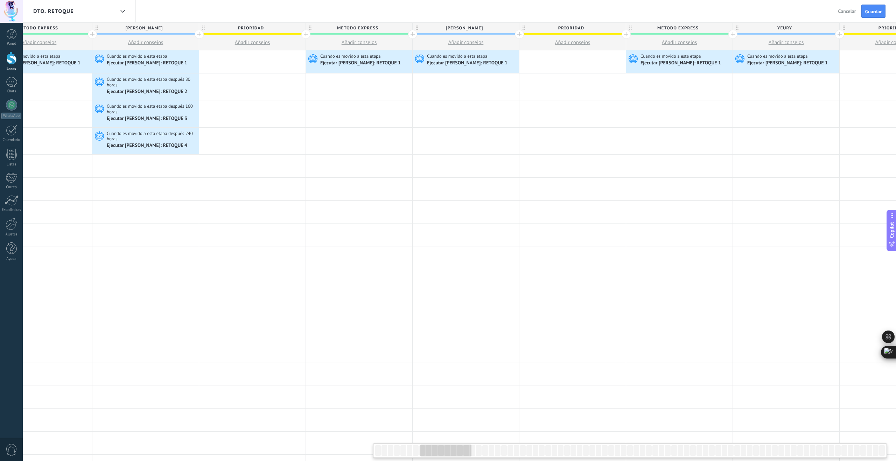
scroll to position [0, 790]
click at [186, 87] on icon at bounding box center [184, 87] width 7 height 9
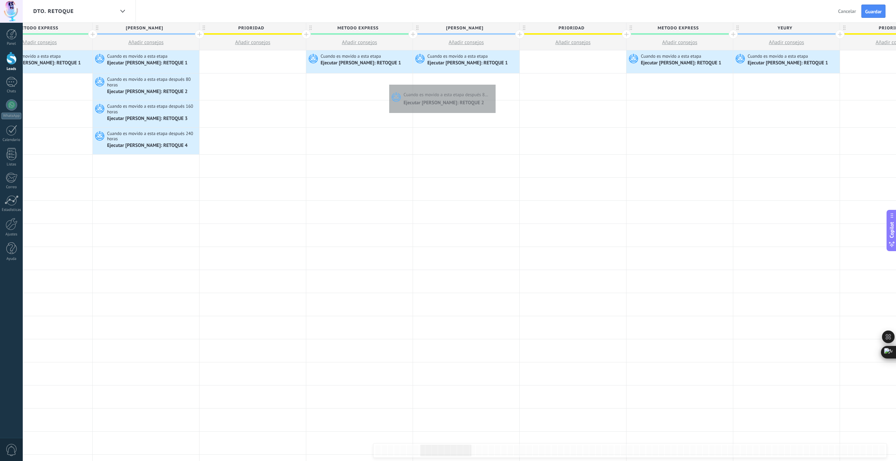
drag, startPoint x: 494, startPoint y: 83, endPoint x: 490, endPoint y: 84, distance: 3.9
click at [494, 83] on div at bounding box center [466, 86] width 106 height 27
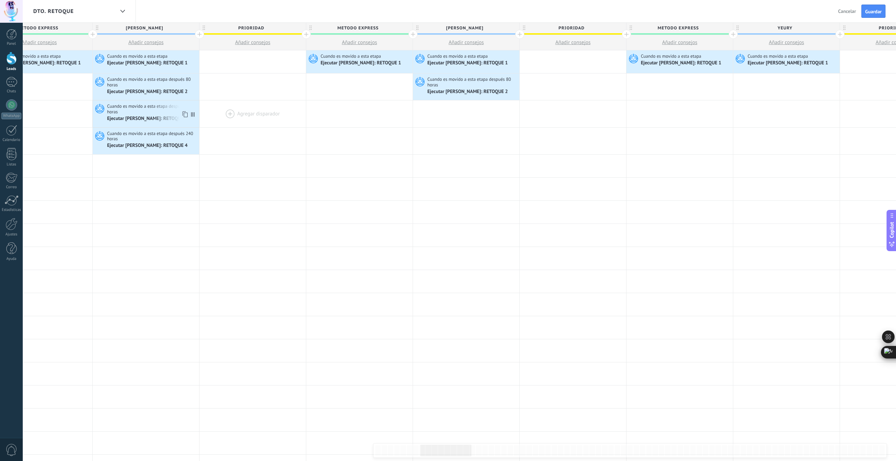
click at [185, 115] on icon at bounding box center [184, 114] width 7 height 9
click at [504, 109] on div at bounding box center [466, 113] width 106 height 27
click at [184, 141] on icon at bounding box center [184, 141] width 7 height 9
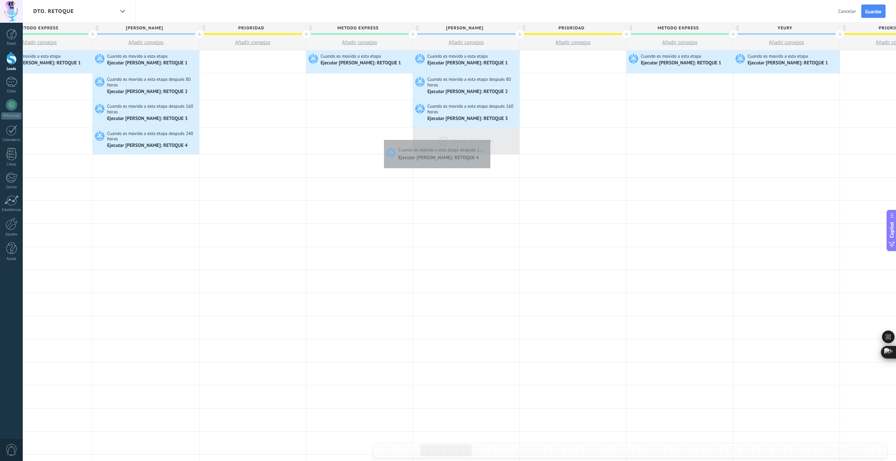
click at [488, 138] on div at bounding box center [466, 141] width 106 height 27
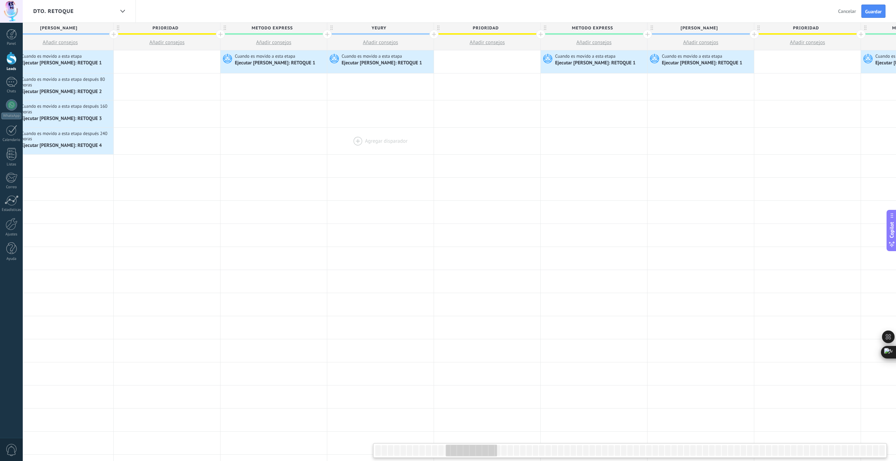
scroll to position [0, 1197]
drag, startPoint x: 100, startPoint y: 87, endPoint x: 168, endPoint y: 87, distance: 68.6
click at [100, 87] on icon at bounding box center [97, 87] width 7 height 9
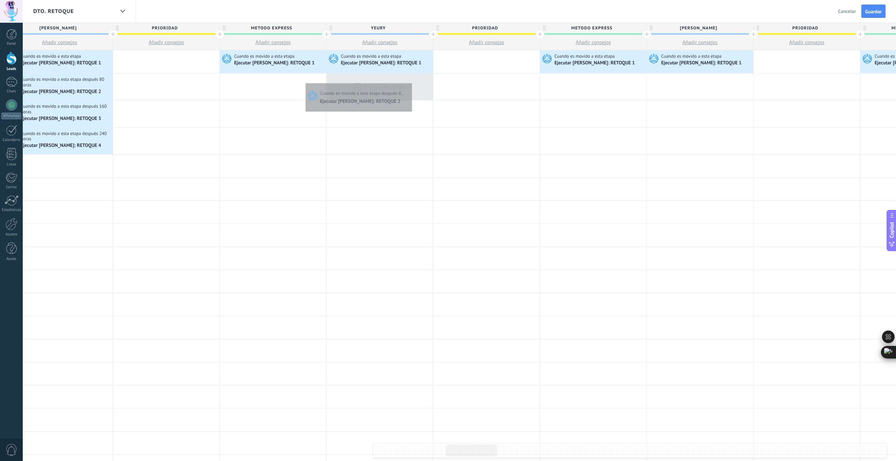
click at [410, 82] on div at bounding box center [379, 86] width 106 height 27
click at [99, 113] on icon at bounding box center [97, 114] width 7 height 9
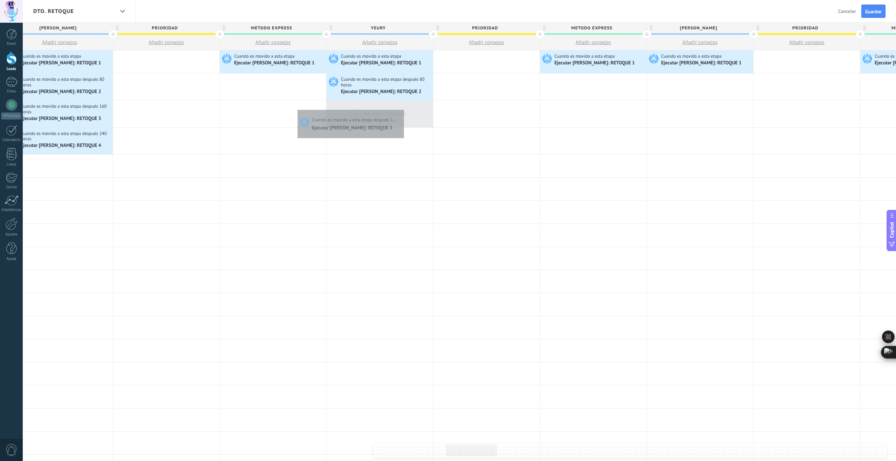
click at [402, 108] on div at bounding box center [379, 113] width 106 height 27
drag, startPoint x: 99, startPoint y: 141, endPoint x: 187, endPoint y: 141, distance: 88.5
click at [99, 141] on icon at bounding box center [97, 141] width 7 height 9
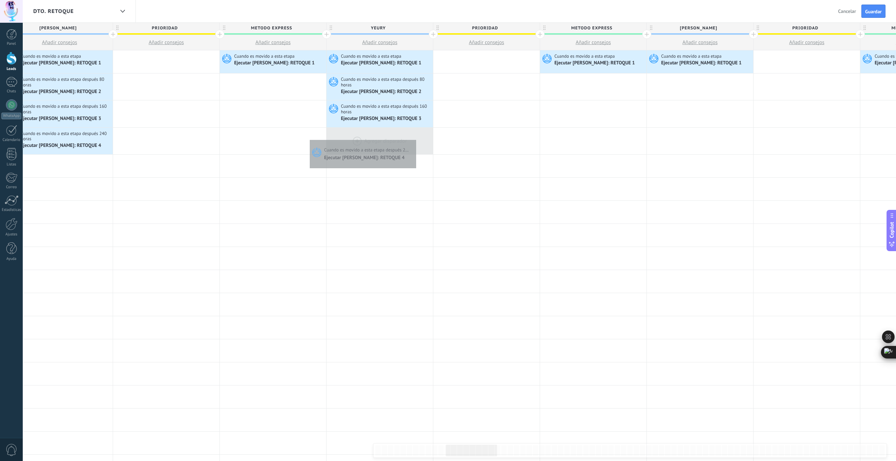
click at [414, 138] on div at bounding box center [379, 141] width 106 height 27
click at [419, 89] on icon at bounding box center [418, 87] width 7 height 9
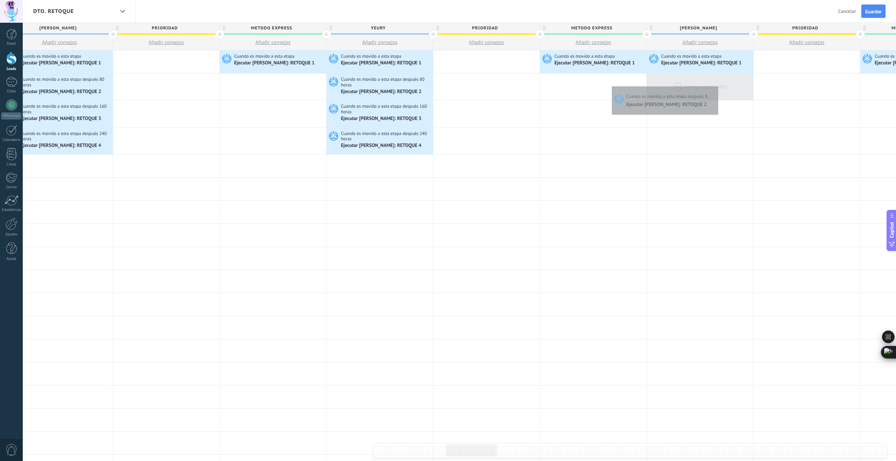
click at [716, 85] on div at bounding box center [700, 86] width 106 height 27
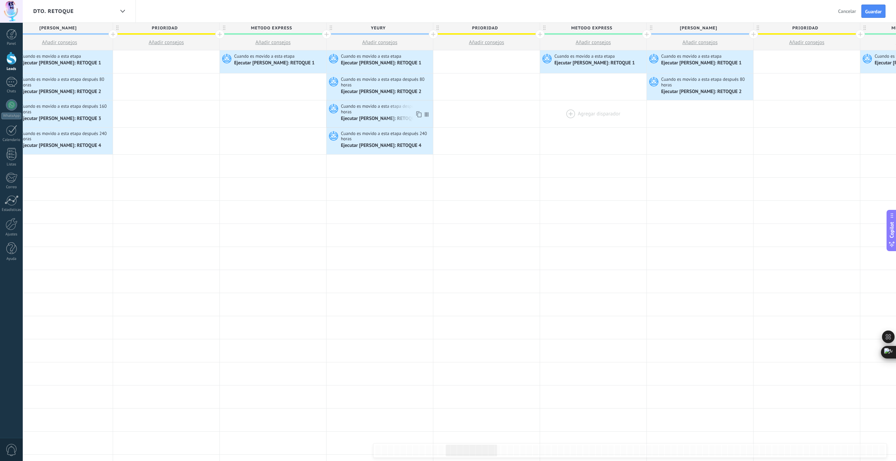
drag, startPoint x: 419, startPoint y: 116, endPoint x: 620, endPoint y: 113, distance: 200.1
click at [420, 116] on icon at bounding box center [418, 114] width 7 height 9
click at [736, 110] on div at bounding box center [700, 113] width 106 height 27
drag, startPoint x: 419, startPoint y: 142, endPoint x: 495, endPoint y: 138, distance: 75.3
click at [420, 142] on icon at bounding box center [418, 141] width 7 height 9
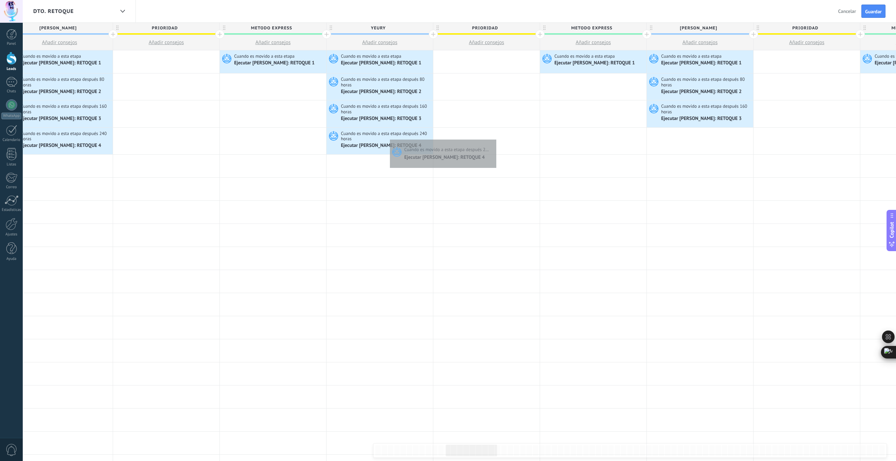
scroll to position [0, 1196]
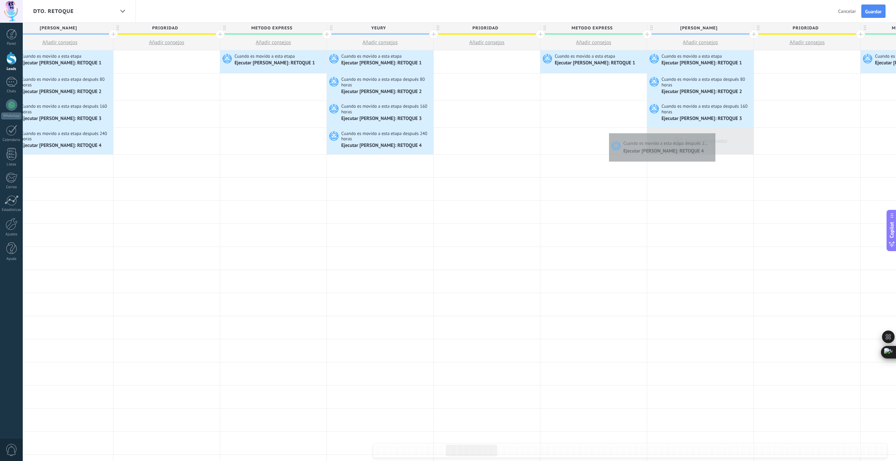
click at [713, 132] on div at bounding box center [700, 141] width 106 height 27
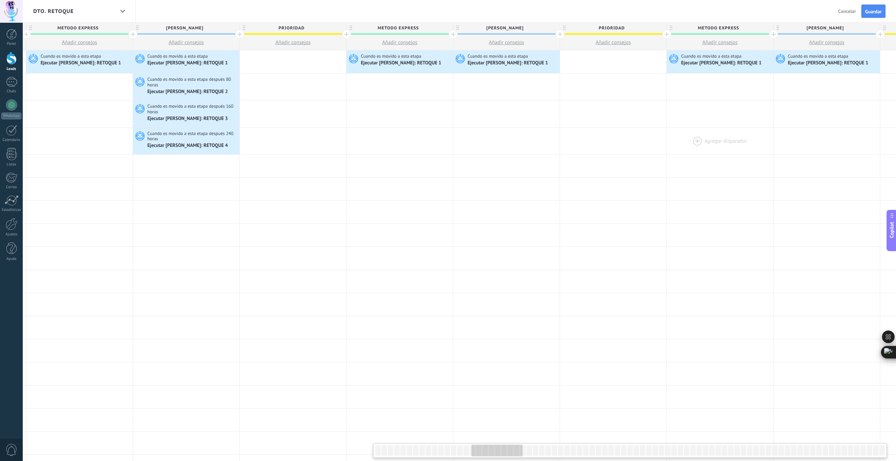
scroll to position [0, 1744]
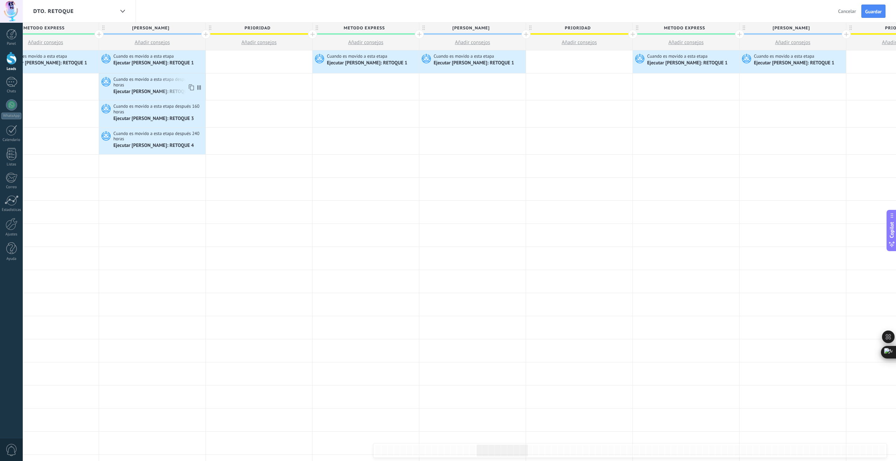
click at [188, 87] on icon at bounding box center [190, 87] width 7 height 9
drag, startPoint x: 478, startPoint y: 78, endPoint x: 473, endPoint y: 77, distance: 5.3
click at [479, 78] on div at bounding box center [472, 86] width 106 height 27
click at [191, 115] on icon at bounding box center [190, 114] width 7 height 9
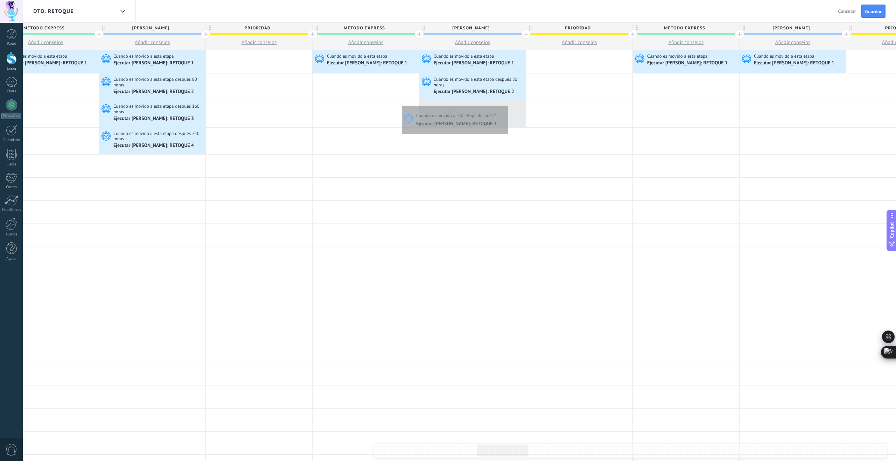
click at [505, 106] on div at bounding box center [472, 113] width 106 height 27
click at [191, 142] on icon at bounding box center [190, 141] width 7 height 9
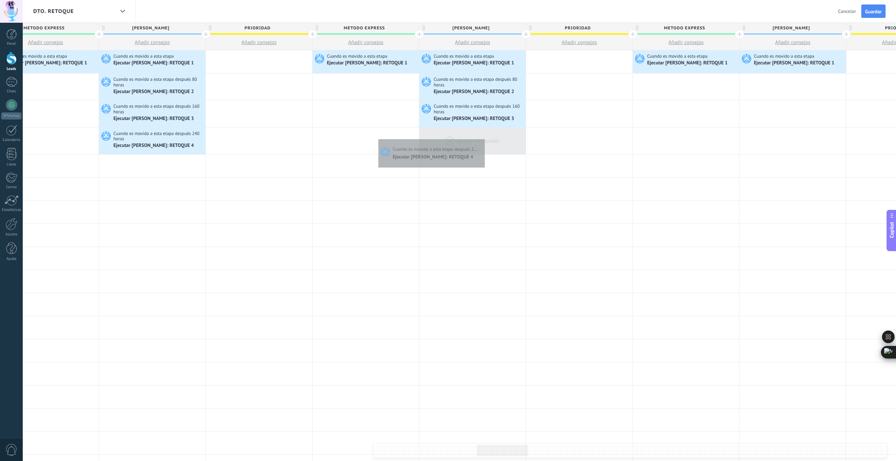
click at [484, 137] on div at bounding box center [472, 141] width 106 height 27
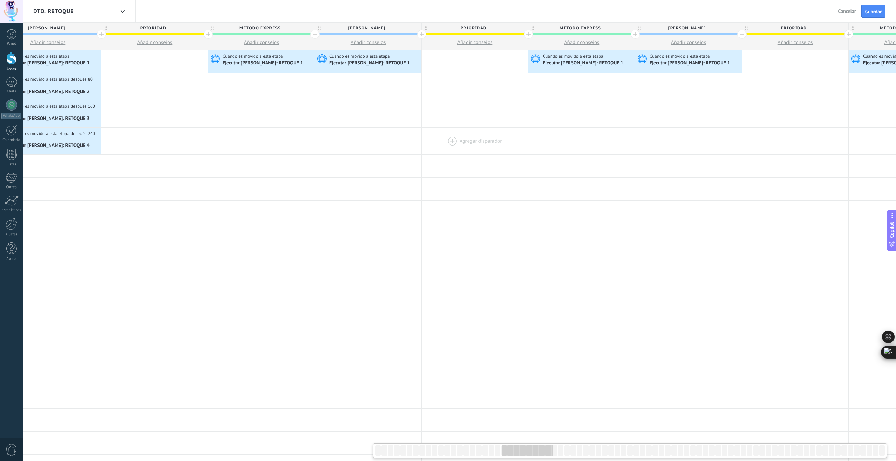
scroll to position [0, 2170]
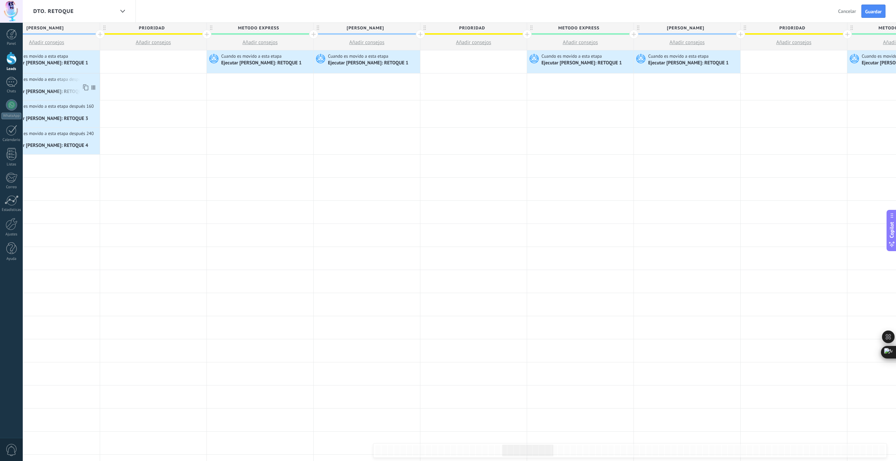
click at [86, 89] on icon at bounding box center [85, 87] width 7 height 9
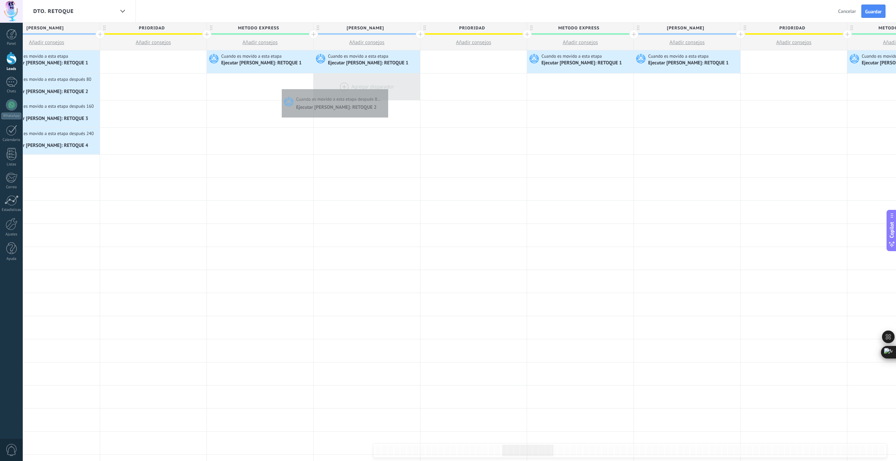
click at [386, 87] on div at bounding box center [366, 86] width 106 height 27
click at [87, 115] on icon at bounding box center [85, 114] width 7 height 9
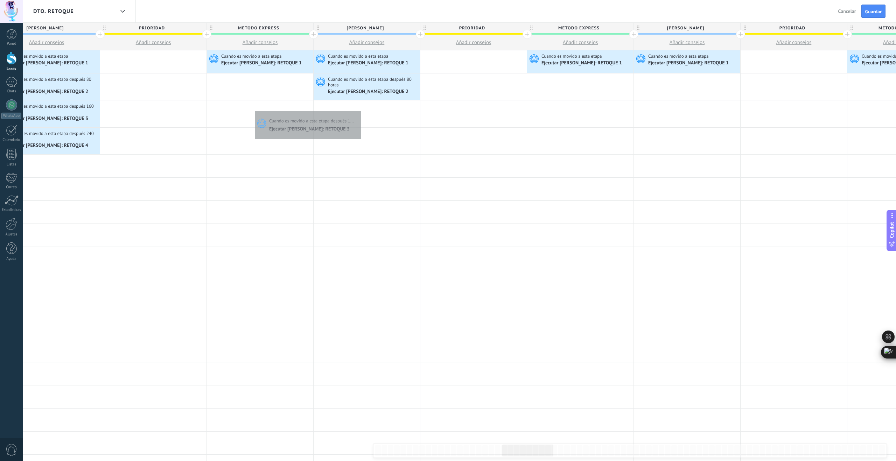
click at [367, 109] on div at bounding box center [366, 113] width 106 height 27
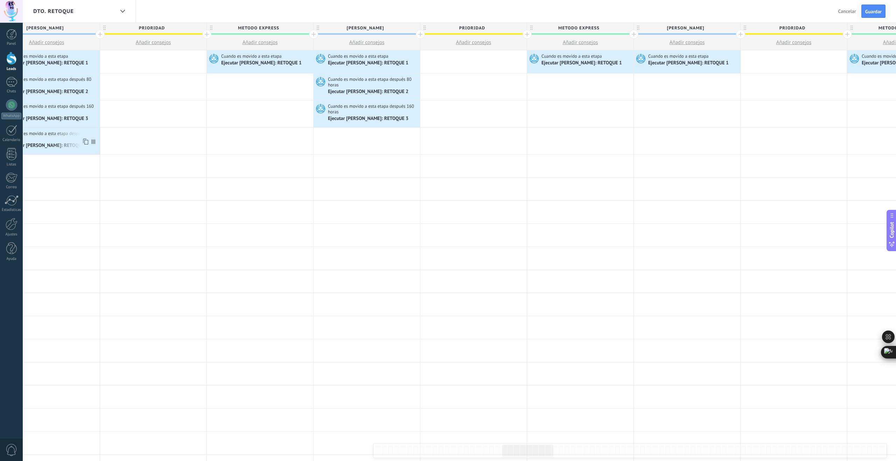
click at [87, 142] on icon at bounding box center [85, 141] width 7 height 9
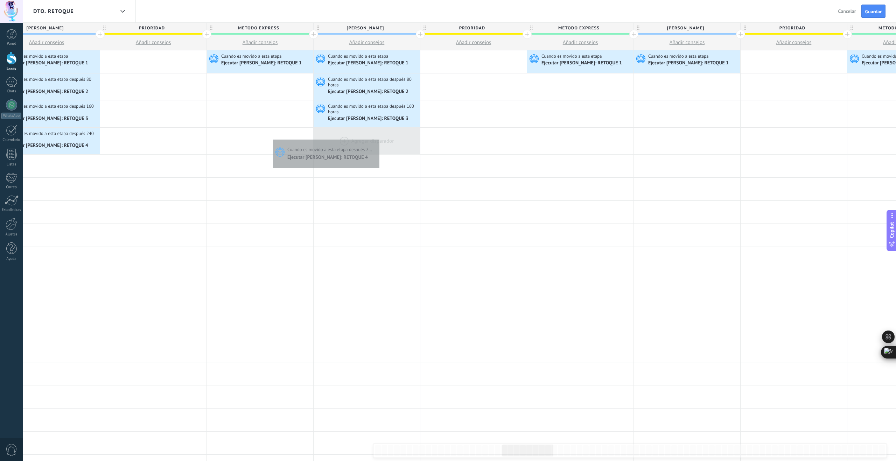
click at [378, 138] on div at bounding box center [366, 141] width 106 height 27
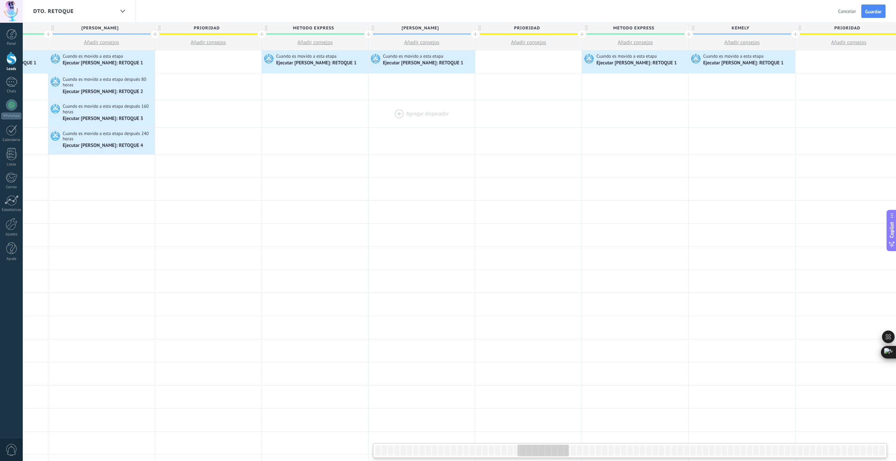
scroll to position [0, 2436]
click at [138, 89] on icon at bounding box center [138, 87] width 7 height 9
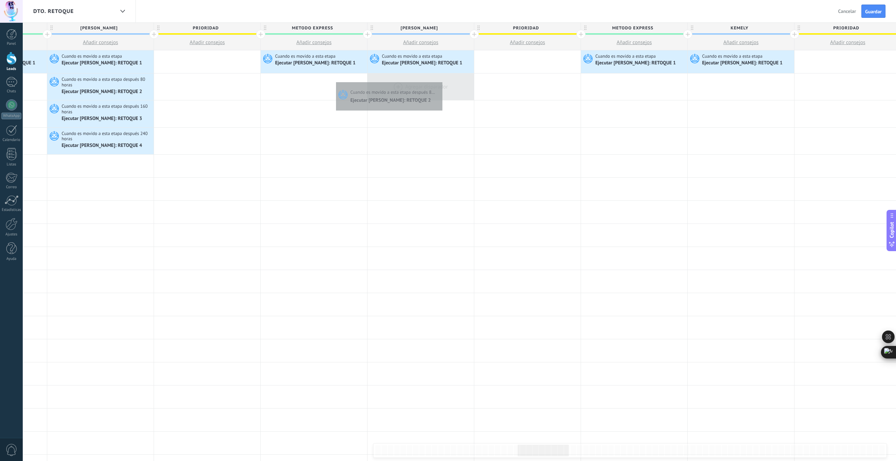
click at [440, 80] on div at bounding box center [420, 86] width 106 height 27
click at [139, 114] on icon at bounding box center [138, 114] width 7 height 9
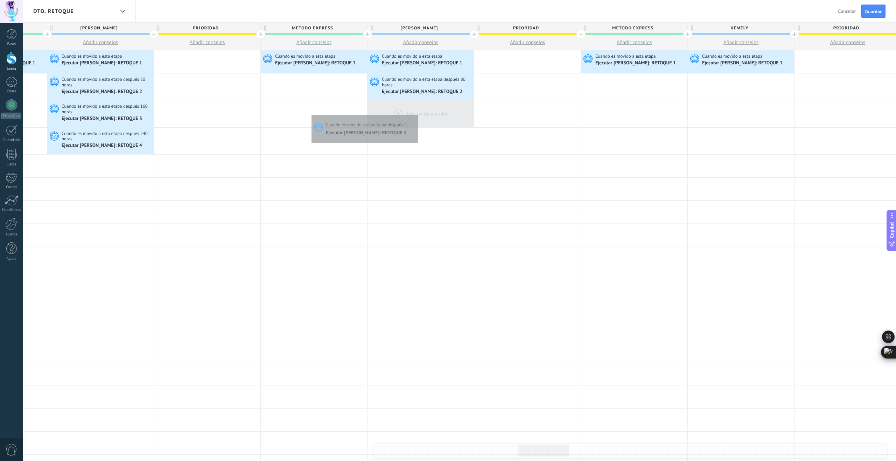
click at [416, 113] on div at bounding box center [420, 113] width 106 height 27
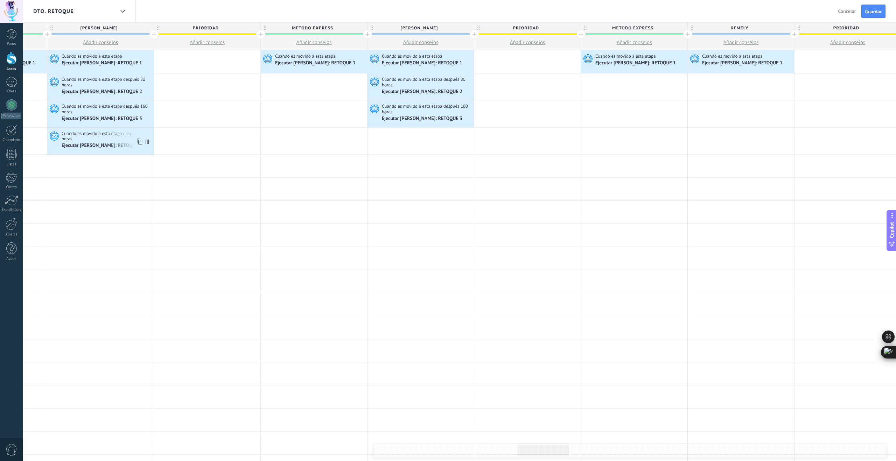
click at [137, 142] on use at bounding box center [139, 142] width 5 height 6
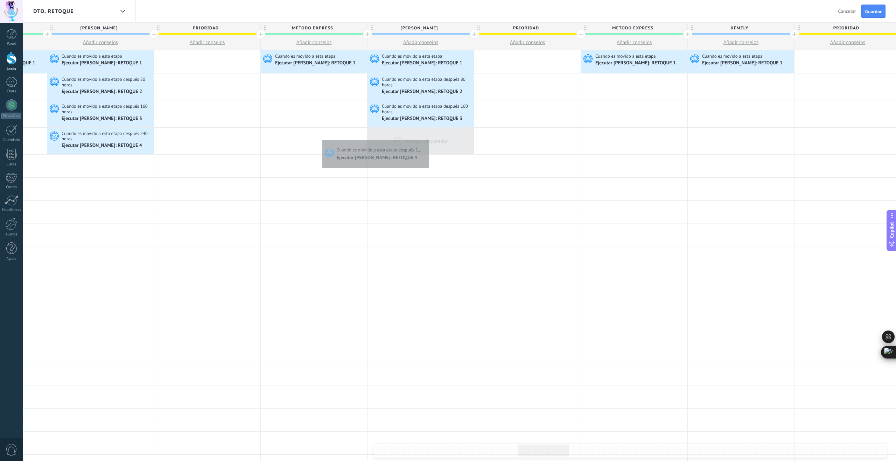
click at [427, 138] on div at bounding box center [420, 141] width 106 height 27
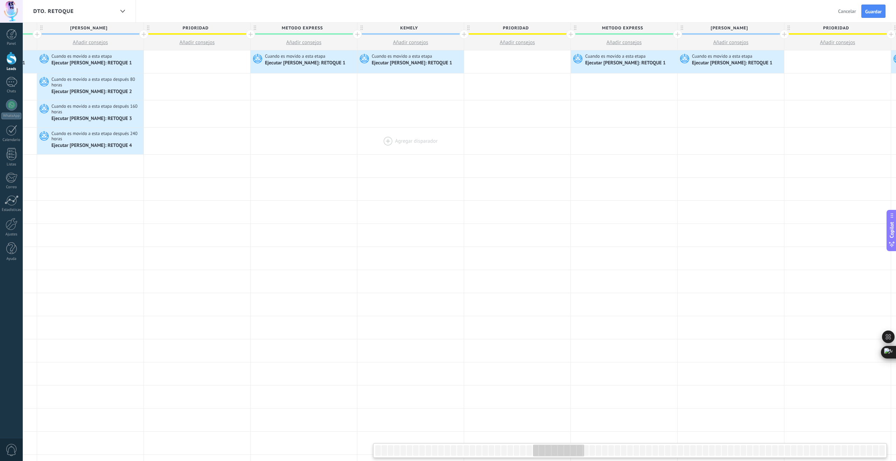
scroll to position [0, 2788]
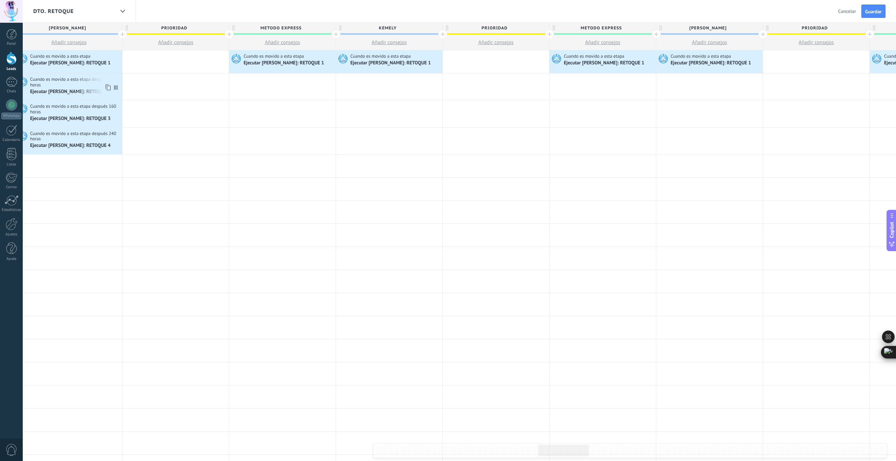
click at [108, 87] on icon at bounding box center [107, 87] width 7 height 9
click at [393, 82] on div at bounding box center [389, 86] width 106 height 27
click at [110, 114] on use at bounding box center [107, 114] width 5 height 6
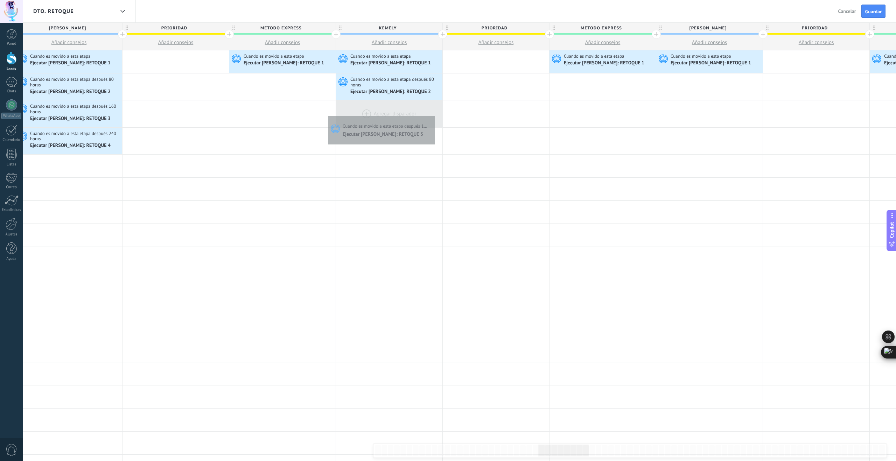
click at [433, 114] on div at bounding box center [389, 113] width 106 height 27
click at [108, 142] on icon at bounding box center [107, 141] width 7 height 9
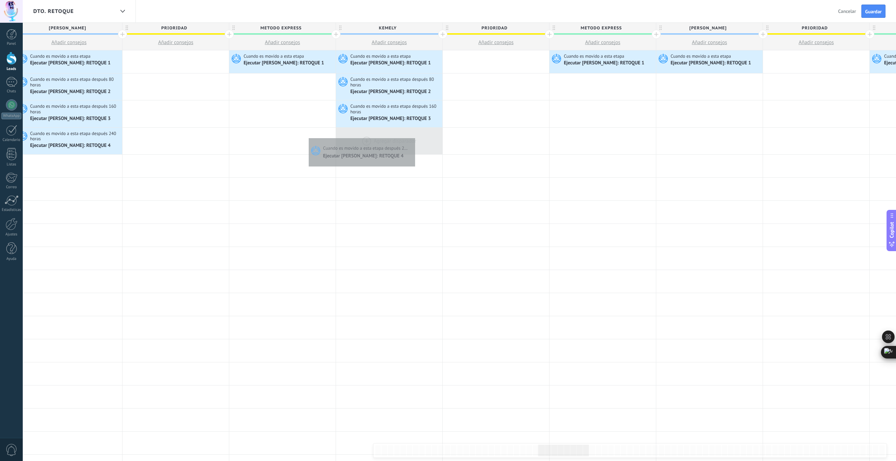
click at [413, 136] on div at bounding box center [389, 141] width 106 height 27
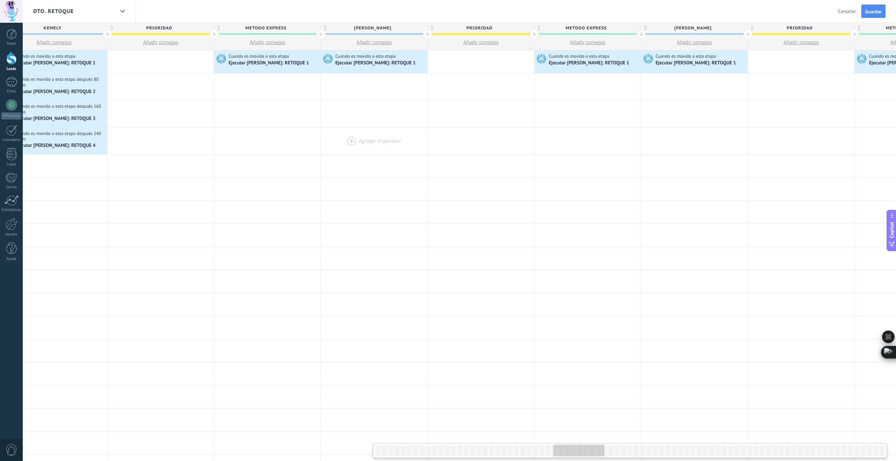
scroll to position [0, 3127]
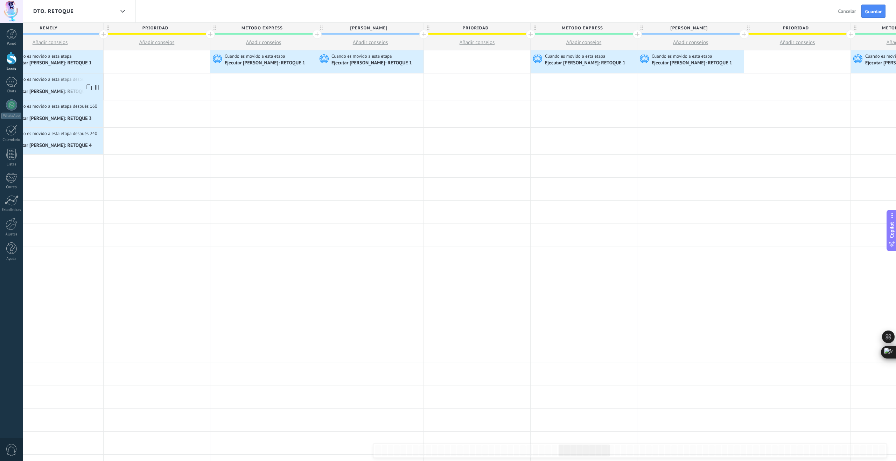
click at [90, 87] on icon at bounding box center [88, 87] width 7 height 9
click at [371, 80] on div at bounding box center [370, 86] width 106 height 27
click at [91, 115] on icon at bounding box center [88, 114] width 7 height 9
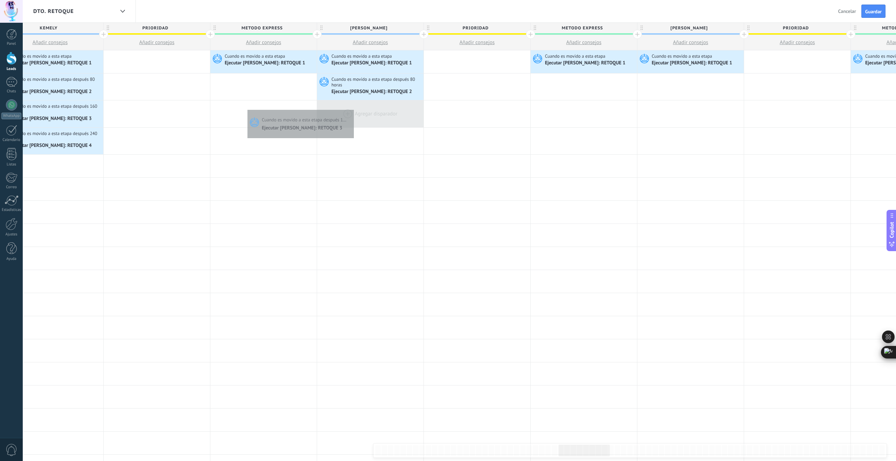
click at [355, 108] on div at bounding box center [370, 113] width 106 height 27
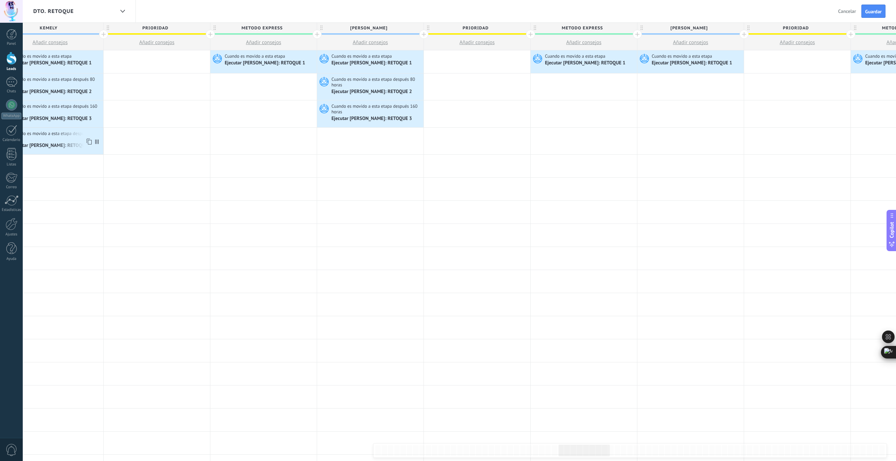
click at [89, 142] on icon at bounding box center [88, 141] width 7 height 9
click at [408, 130] on div at bounding box center [370, 141] width 106 height 27
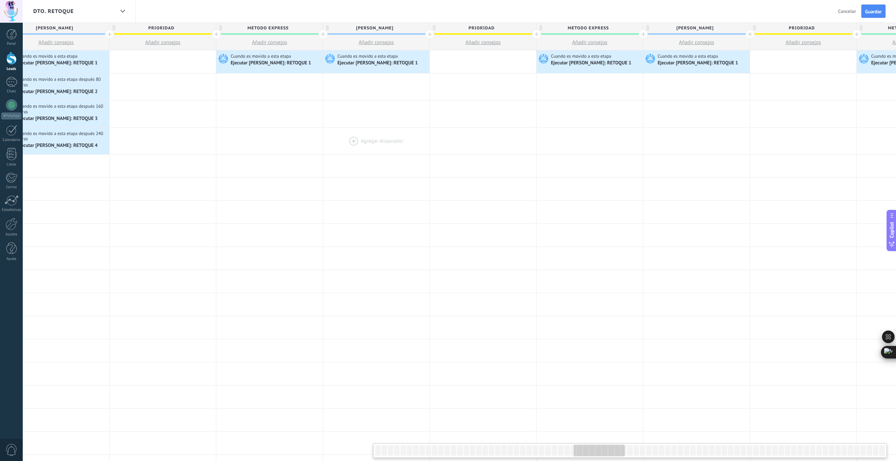
scroll to position [0, 3441]
click at [93, 87] on icon at bounding box center [94, 87] width 7 height 9
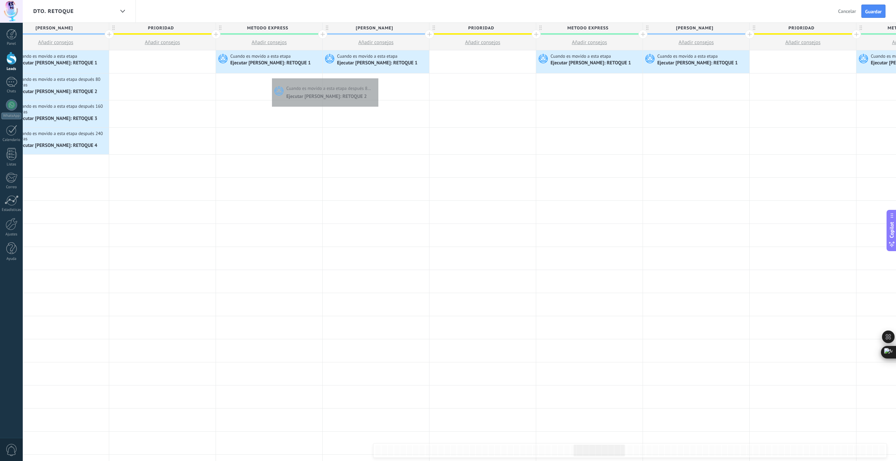
click at [376, 77] on div at bounding box center [376, 86] width 106 height 27
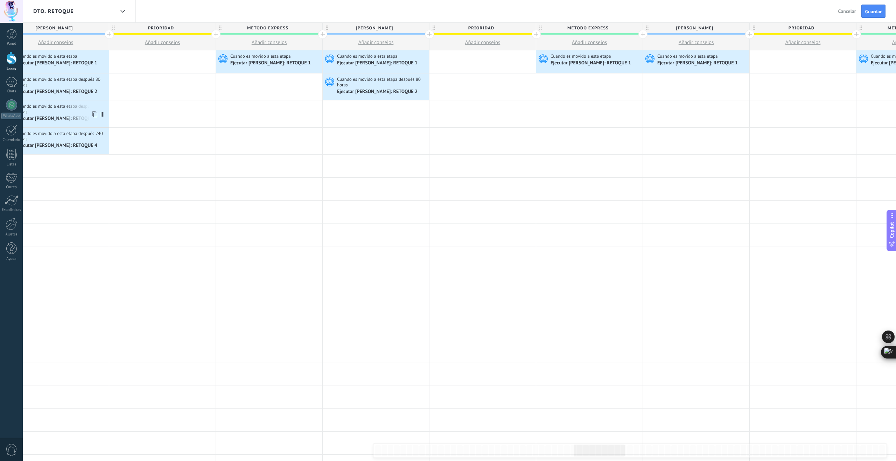
click at [96, 114] on icon at bounding box center [94, 114] width 7 height 9
click at [411, 106] on div at bounding box center [376, 113] width 106 height 27
click at [94, 142] on icon at bounding box center [94, 141] width 7 height 9
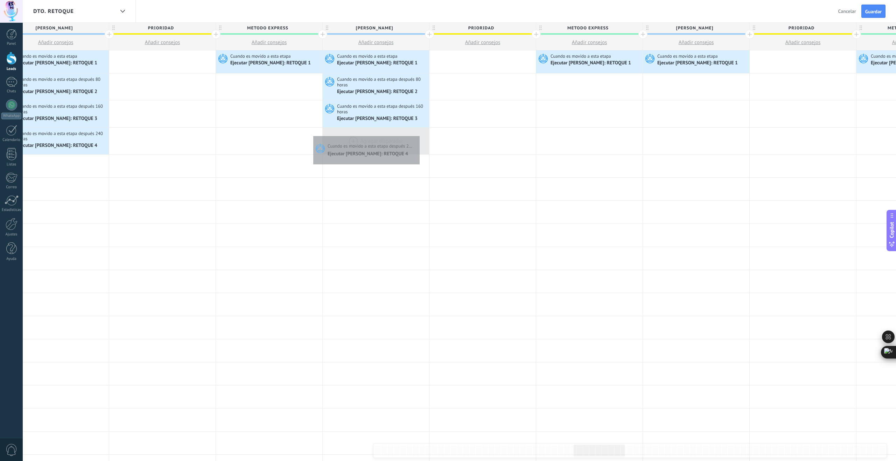
click at [418, 134] on div at bounding box center [376, 141] width 106 height 27
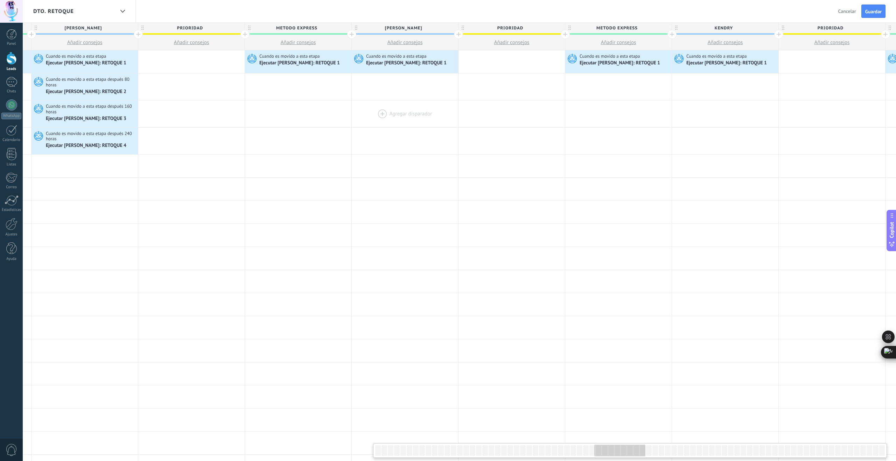
scroll to position [0, 3732]
click at [126, 89] on icon at bounding box center [123, 87] width 7 height 9
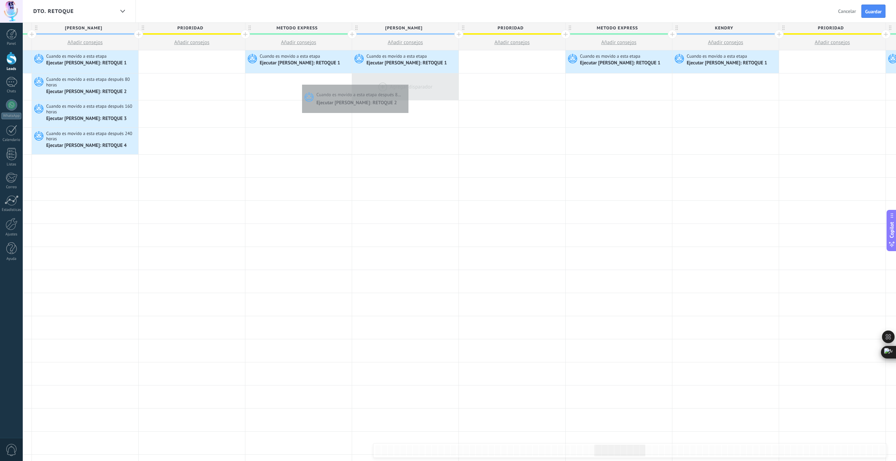
click at [407, 83] on div at bounding box center [405, 86] width 106 height 27
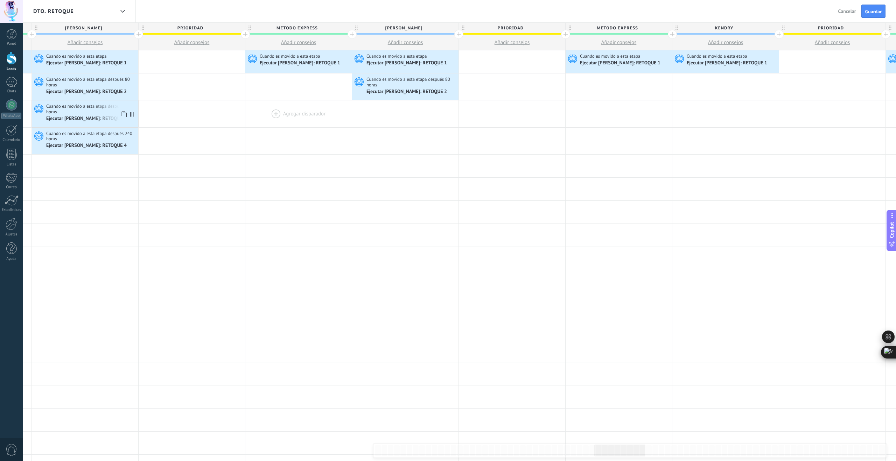
drag, startPoint x: 124, startPoint y: 115, endPoint x: 256, endPoint y: 112, distance: 132.3
click at [124, 115] on icon at bounding box center [123, 114] width 7 height 9
click at [433, 108] on div at bounding box center [405, 113] width 106 height 27
click at [122, 141] on use at bounding box center [123, 142] width 5 height 6
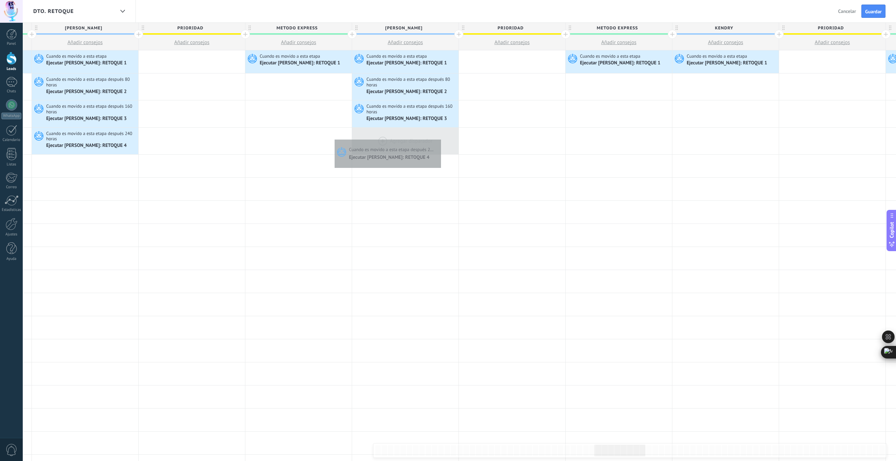
click at [439, 138] on div at bounding box center [405, 141] width 106 height 27
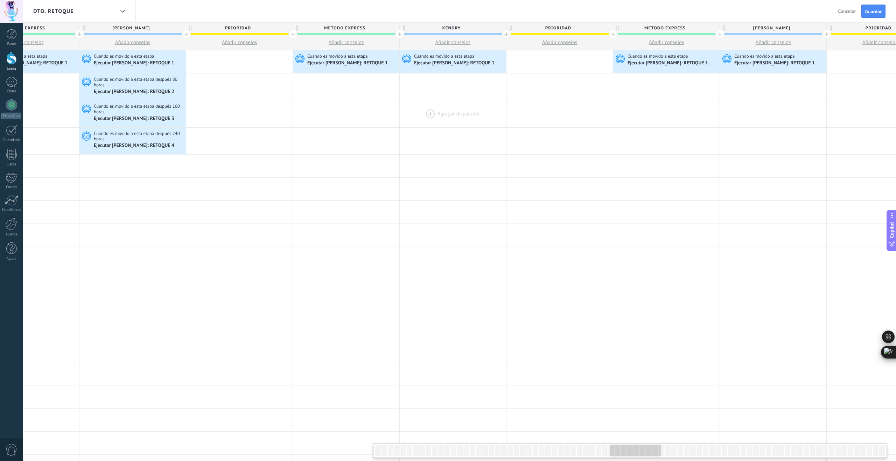
scroll to position [0, 4004]
click at [173, 87] on icon at bounding box center [171, 87] width 7 height 9
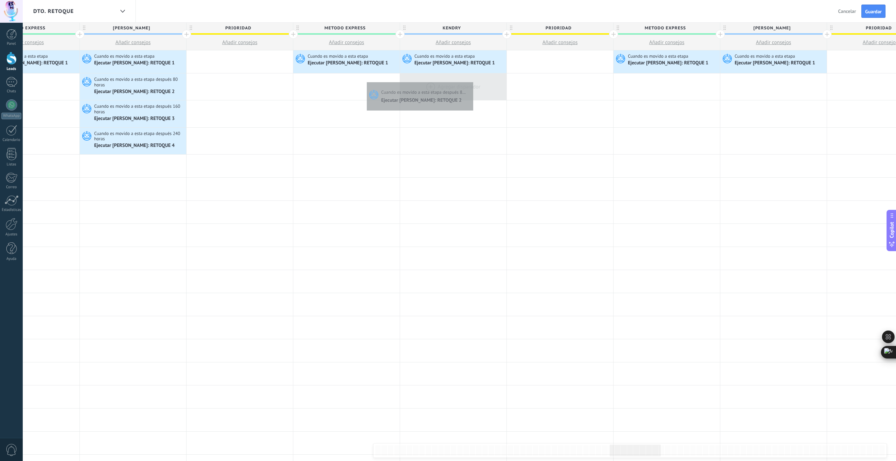
click at [471, 80] on div at bounding box center [453, 86] width 106 height 27
click at [172, 114] on icon at bounding box center [171, 114] width 7 height 9
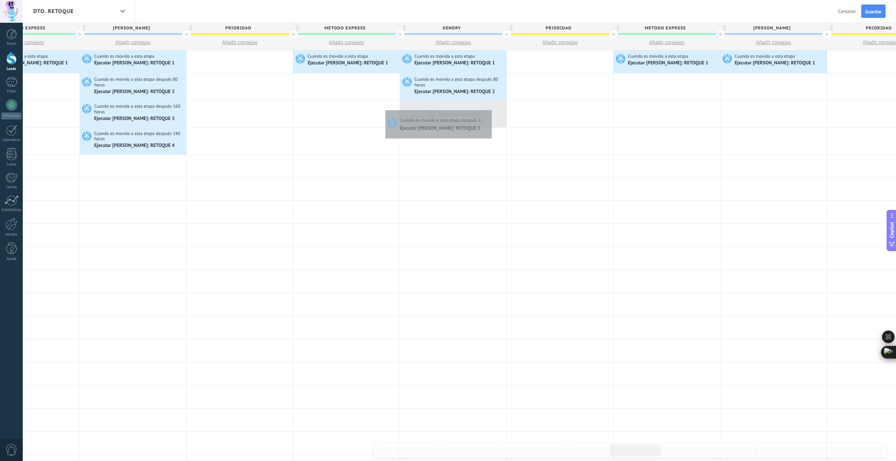
click at [488, 108] on div at bounding box center [453, 113] width 106 height 27
click at [173, 143] on icon at bounding box center [171, 141] width 7 height 9
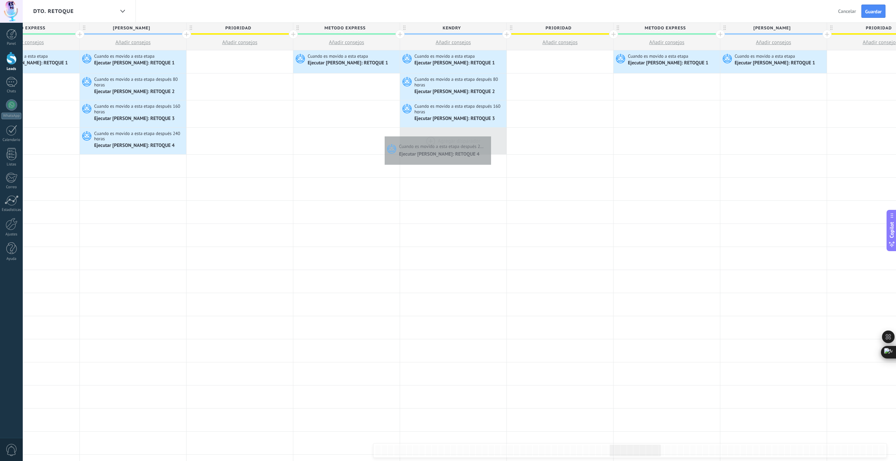
click at [489, 135] on div at bounding box center [453, 141] width 106 height 27
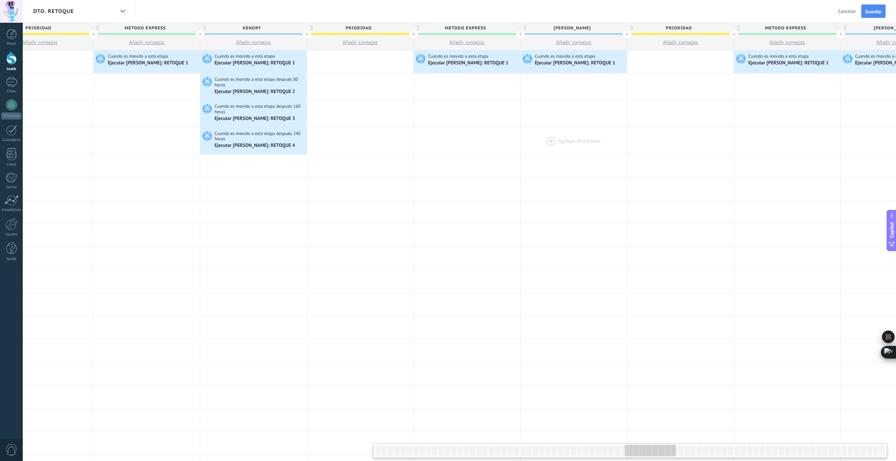
scroll to position [0, 4340]
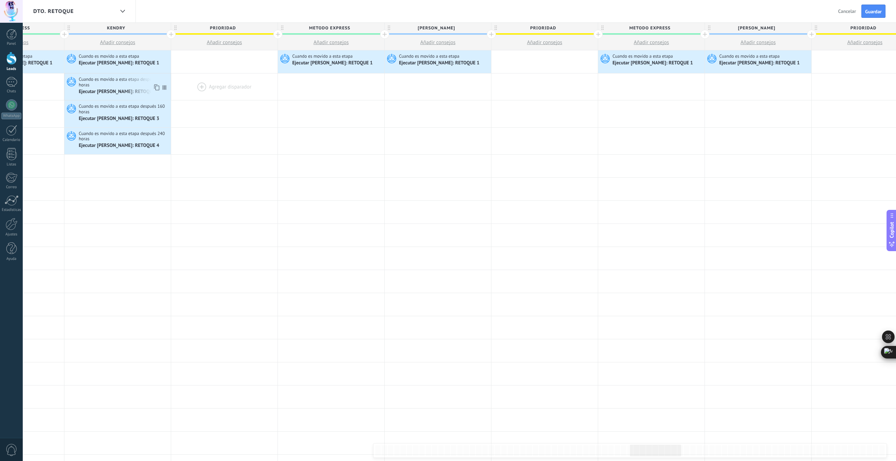
click at [156, 87] on icon at bounding box center [156, 87] width 7 height 9
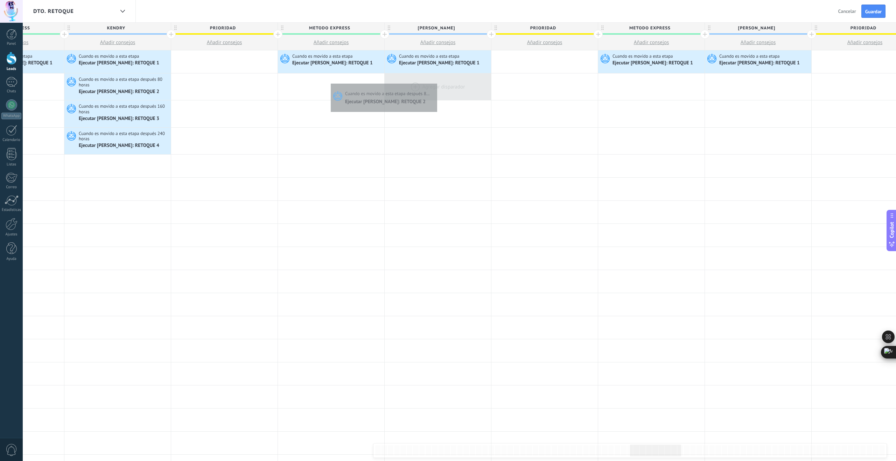
click at [445, 82] on div at bounding box center [438, 86] width 106 height 27
click at [157, 115] on icon at bounding box center [156, 114] width 7 height 9
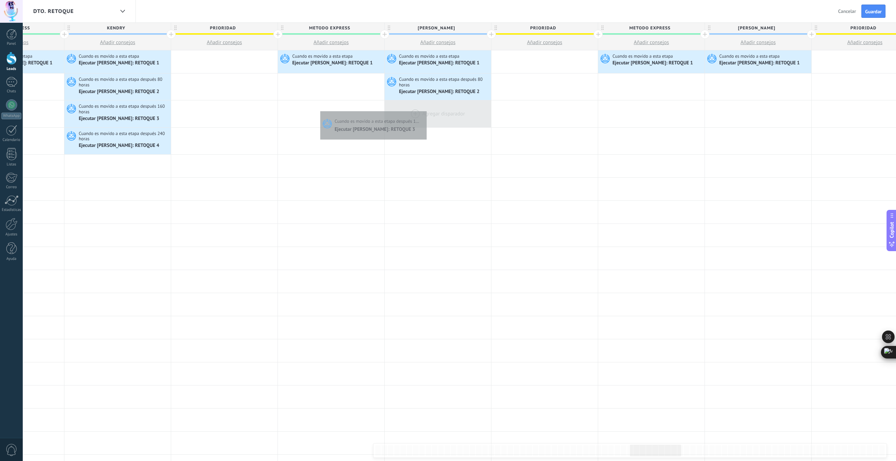
click at [425, 110] on div at bounding box center [438, 113] width 106 height 27
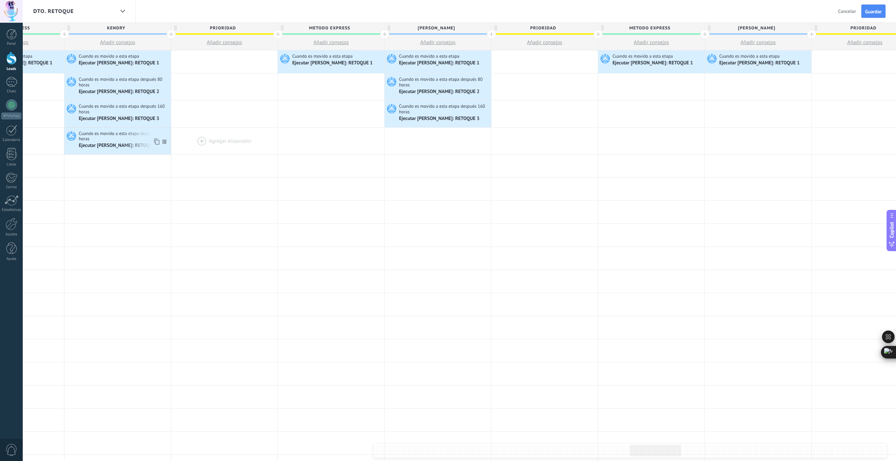
click at [156, 140] on icon at bounding box center [156, 141] width 7 height 9
click at [480, 137] on div at bounding box center [438, 141] width 106 height 27
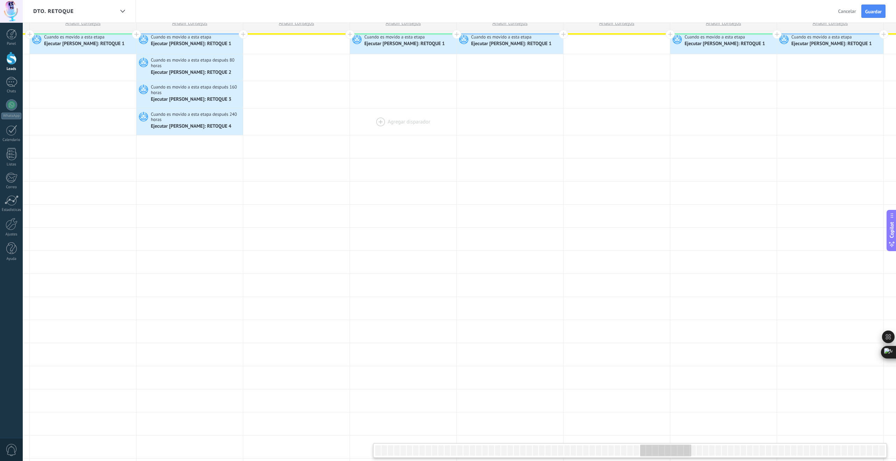
scroll to position [0, 0]
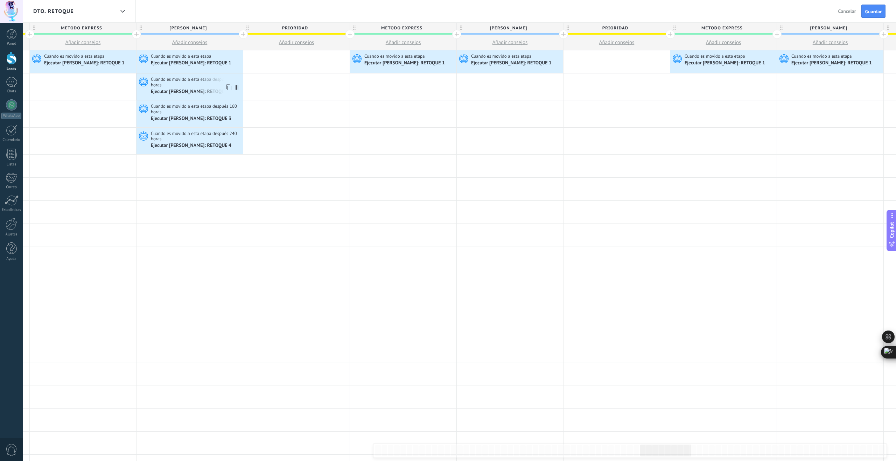
click at [230, 89] on icon at bounding box center [228, 87] width 7 height 9
click at [411, 84] on div at bounding box center [403, 86] width 106 height 27
click at [230, 115] on icon at bounding box center [228, 114] width 7 height 9
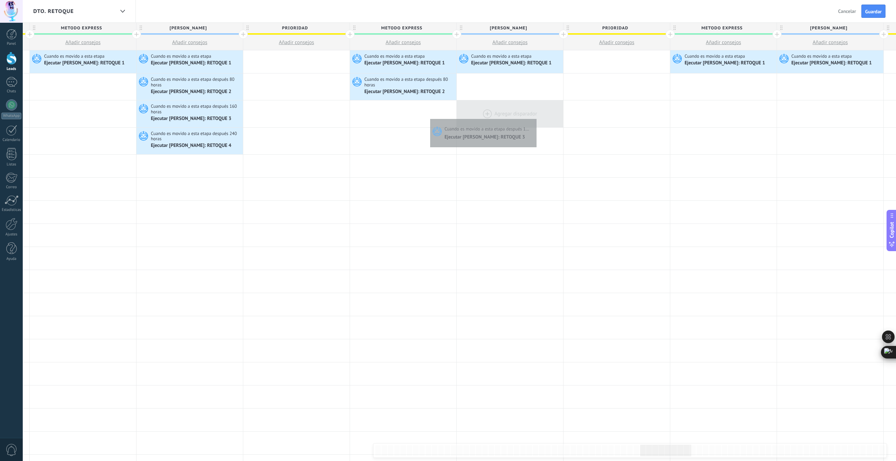
click at [535, 117] on div at bounding box center [510, 113] width 106 height 27
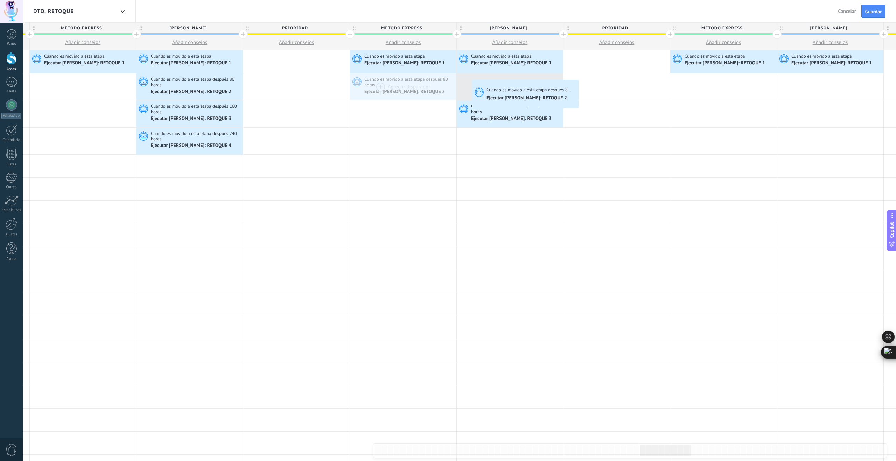
drag, startPoint x: 412, startPoint y: 84, endPoint x: 473, endPoint y: 82, distance: 60.2
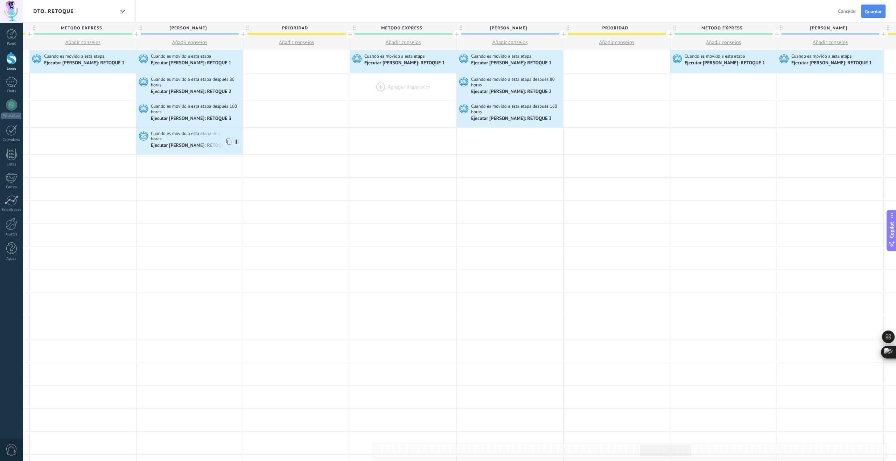
click at [229, 140] on icon at bounding box center [228, 141] width 7 height 9
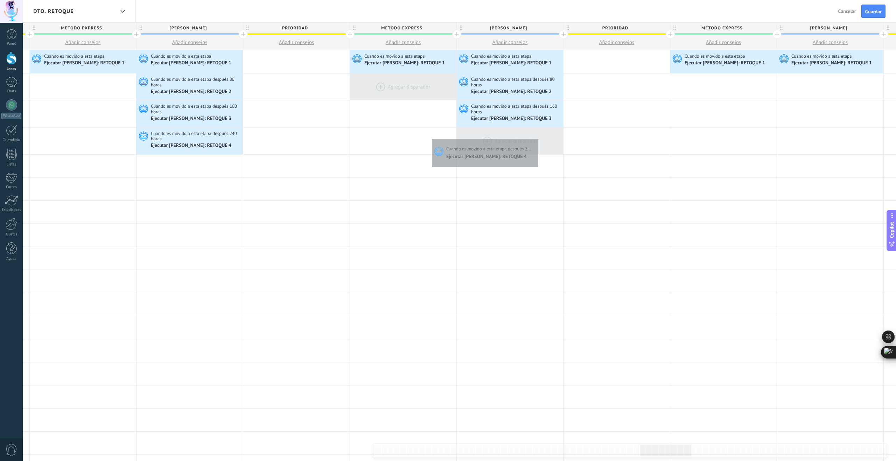
click at [536, 137] on div at bounding box center [510, 141] width 106 height 27
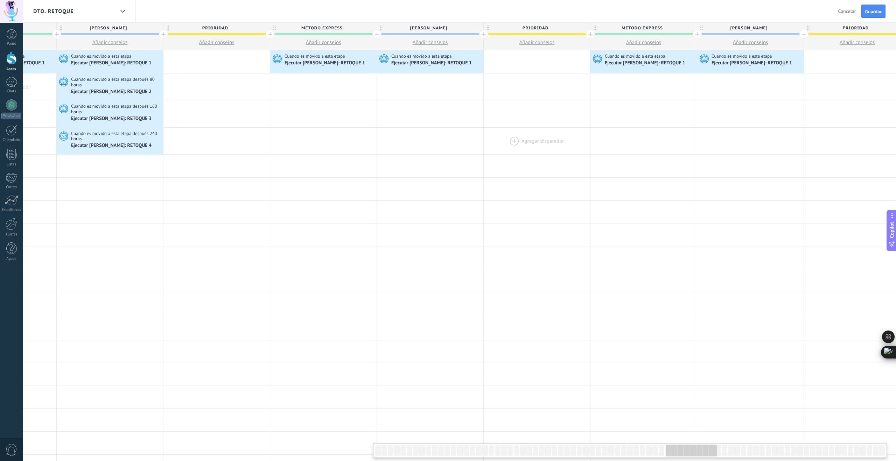
scroll to position [0, 4989]
click at [150, 87] on icon at bounding box center [146, 87] width 7 height 9
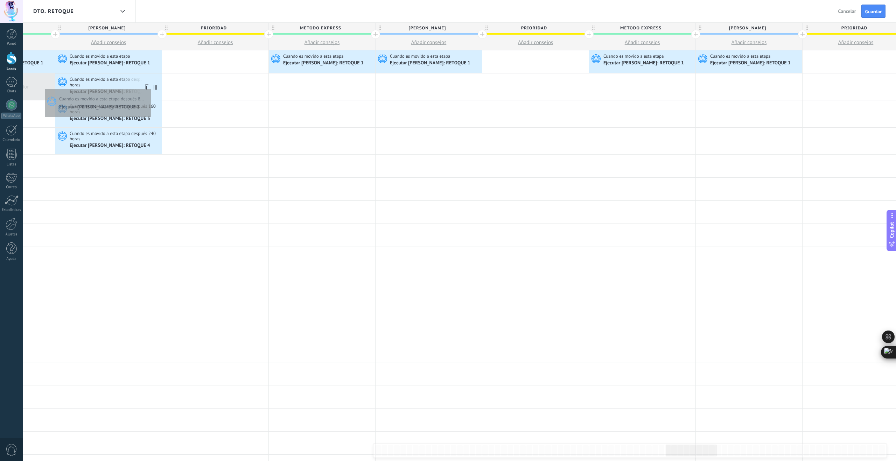
scroll to position [0, 4989]
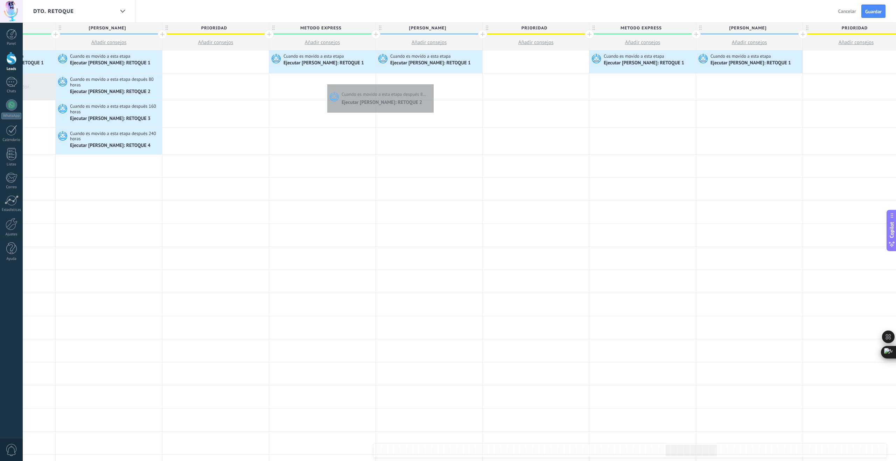
click at [434, 82] on div at bounding box center [429, 86] width 106 height 27
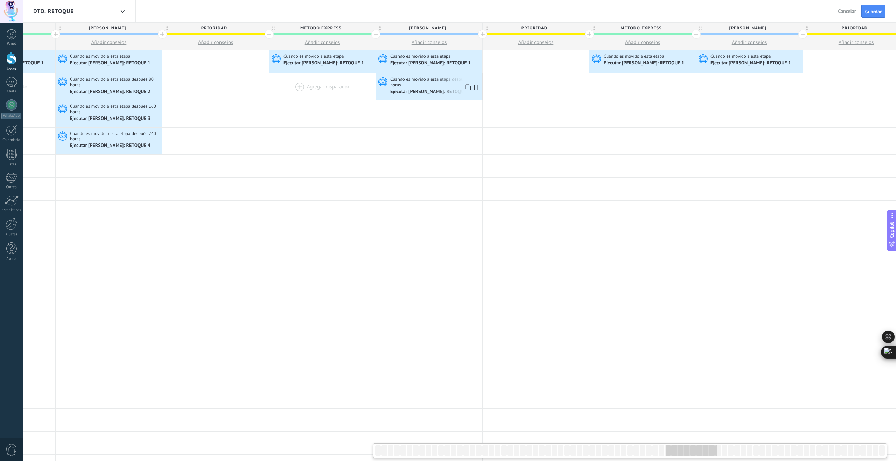
scroll to position [0, 0]
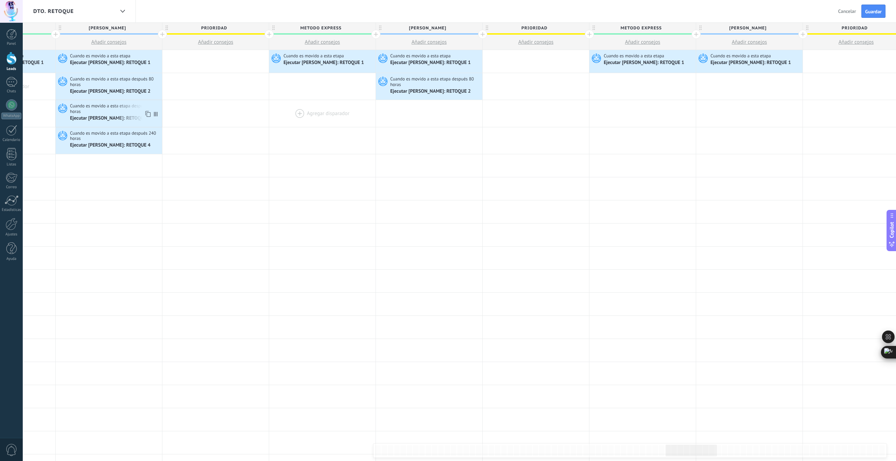
click at [149, 113] on icon at bounding box center [147, 114] width 7 height 9
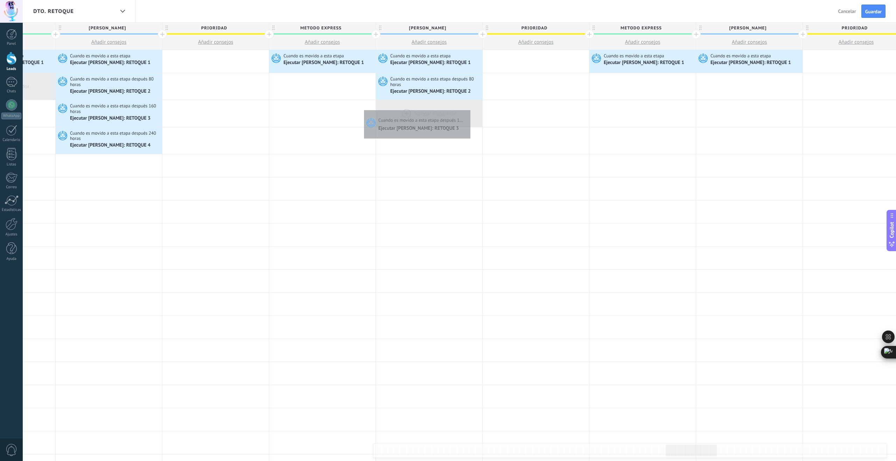
click at [468, 108] on div at bounding box center [429, 113] width 106 height 27
click at [147, 141] on icon at bounding box center [147, 141] width 7 height 9
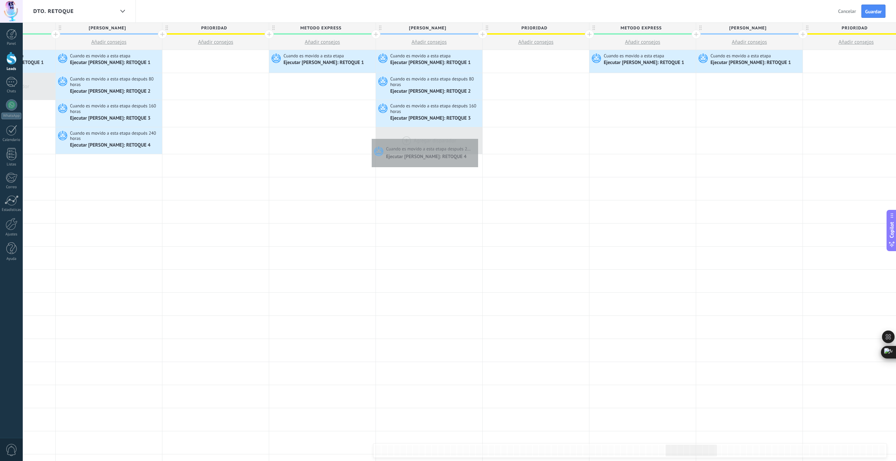
click at [475, 137] on div at bounding box center [429, 140] width 106 height 27
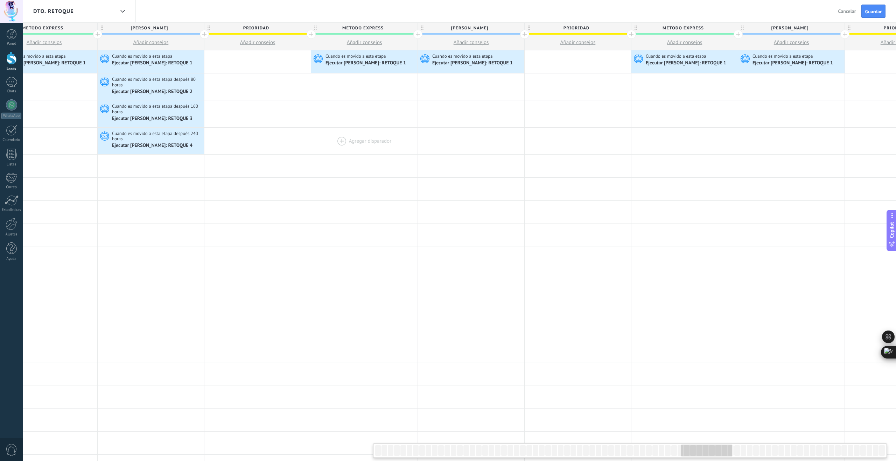
scroll to position [0, 5270]
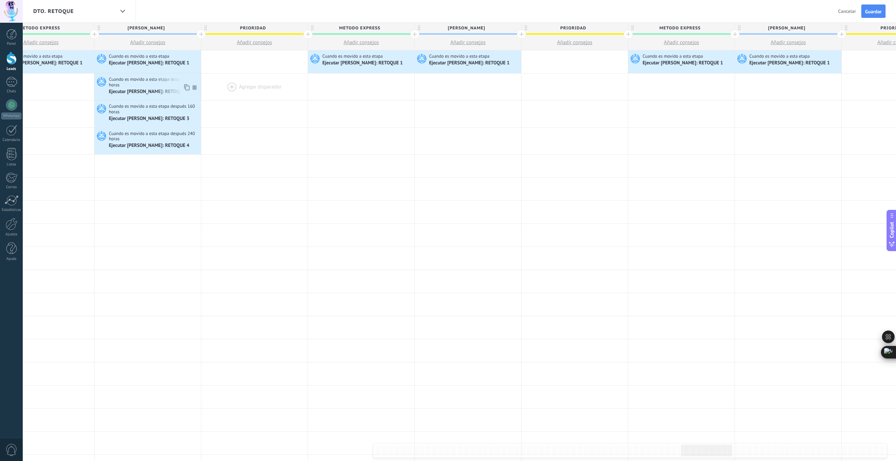
click at [187, 88] on icon at bounding box center [186, 87] width 7 height 9
click at [486, 82] on div at bounding box center [468, 86] width 106 height 27
click at [186, 87] on icon at bounding box center [186, 87] width 7 height 9
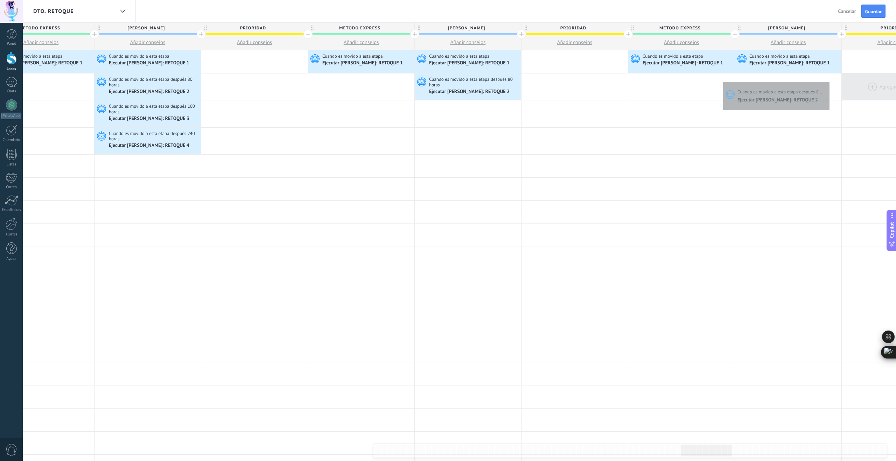
scroll to position [0, 5326]
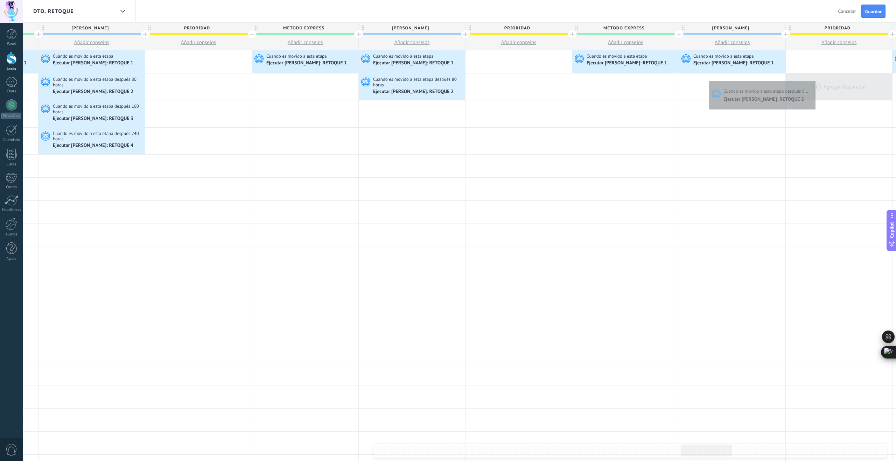
click at [827, 79] on div at bounding box center [838, 86] width 106 height 27
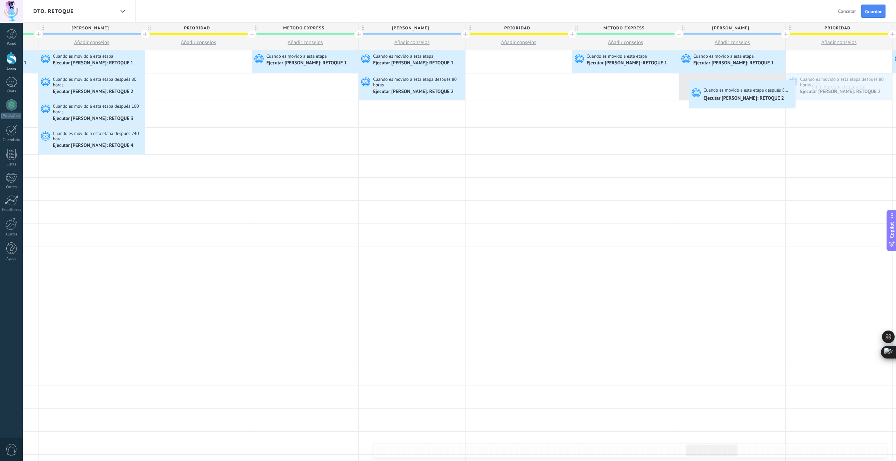
drag, startPoint x: 842, startPoint y: 81, endPoint x: 691, endPoint y: 82, distance: 151.1
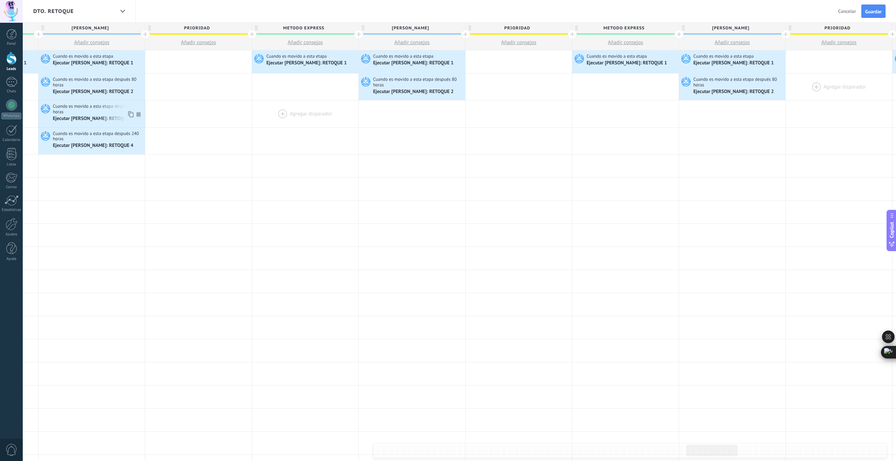
drag, startPoint x: 131, startPoint y: 117, endPoint x: 311, endPoint y: 117, distance: 179.8
click at [131, 117] on icon at bounding box center [130, 114] width 7 height 9
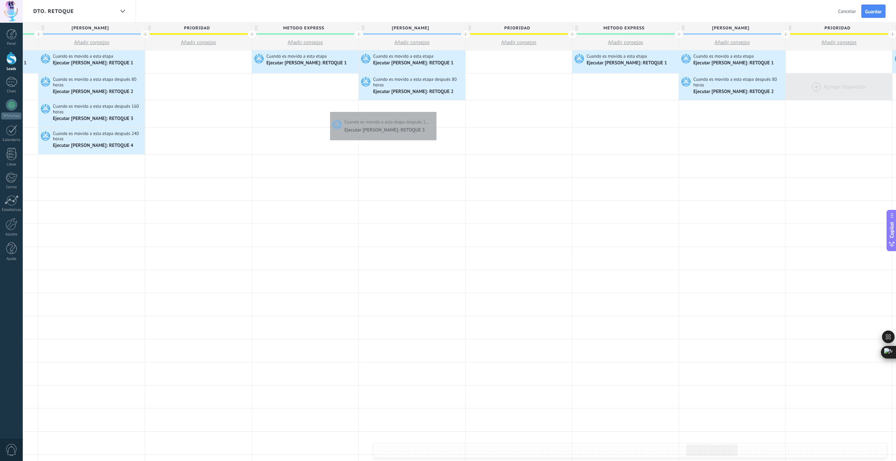
click at [435, 110] on div at bounding box center [412, 113] width 106 height 27
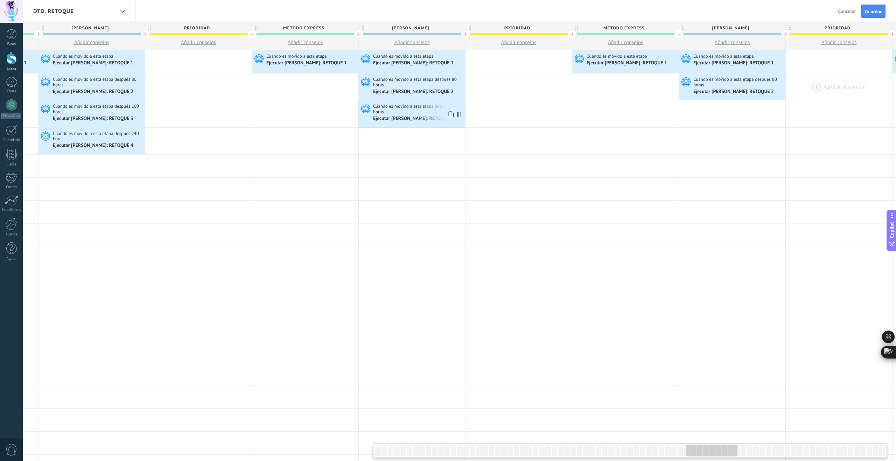
drag, startPoint x: 451, startPoint y: 116, endPoint x: 578, endPoint y: 121, distance: 127.5
click at [451, 116] on icon at bounding box center [450, 114] width 7 height 9
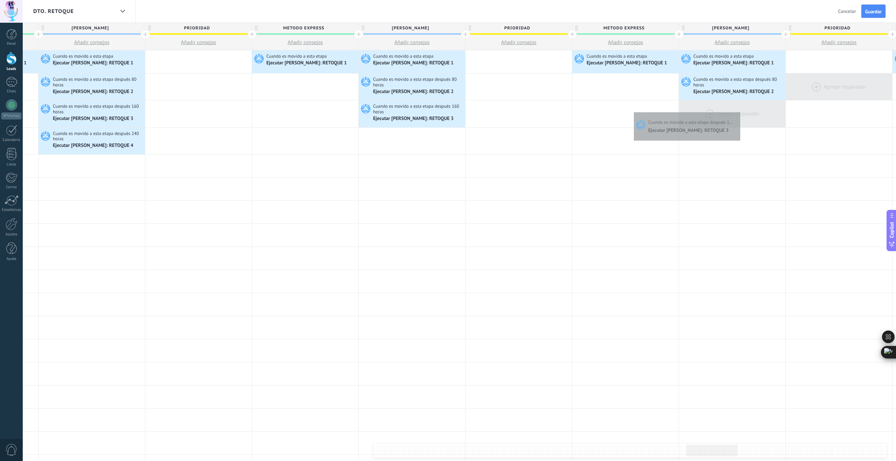
click at [739, 110] on div at bounding box center [732, 113] width 106 height 27
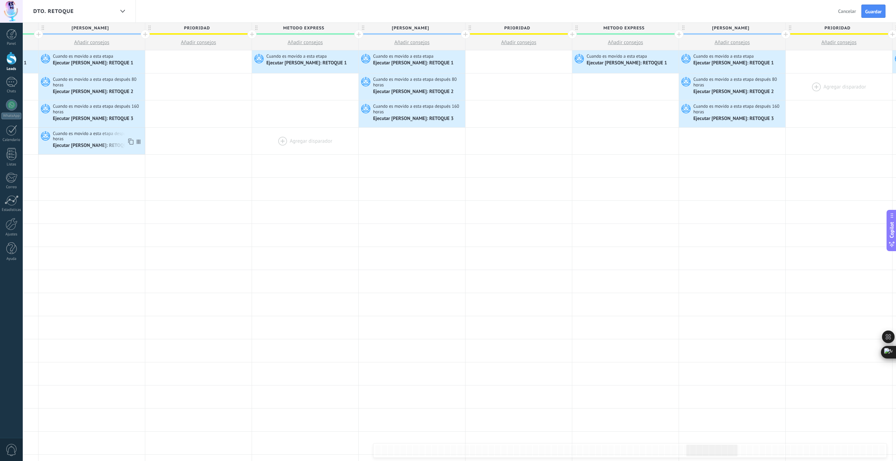
click at [129, 142] on use at bounding box center [130, 142] width 5 height 6
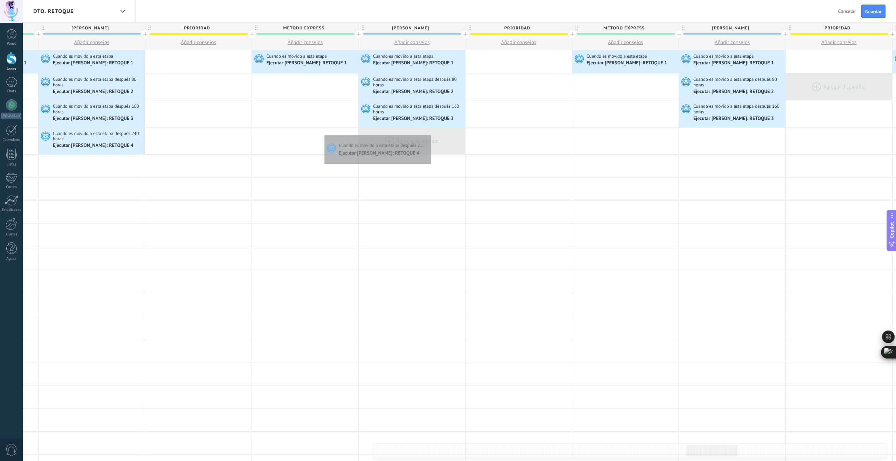
click at [429, 134] on div at bounding box center [412, 141] width 106 height 27
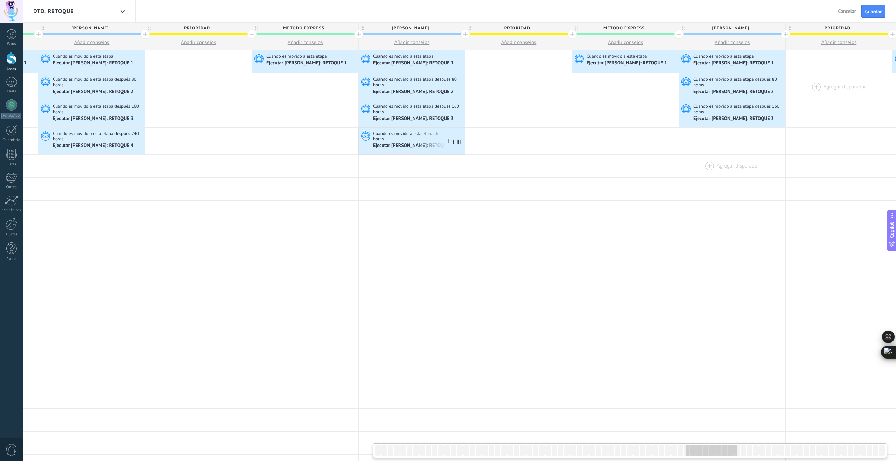
click at [451, 144] on icon at bounding box center [450, 141] width 7 height 9
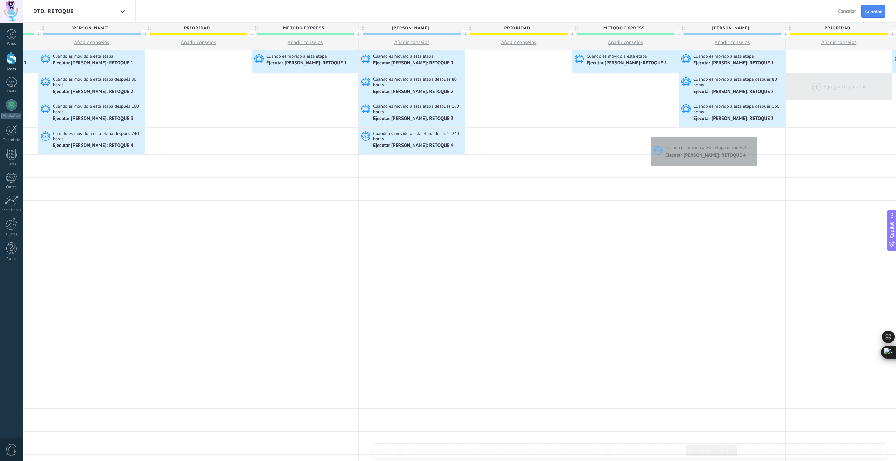
click at [755, 136] on div at bounding box center [732, 141] width 106 height 27
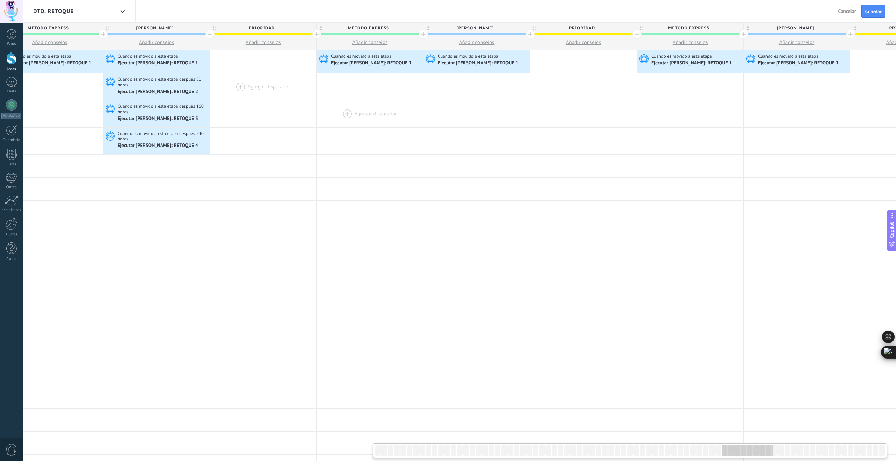
scroll to position [0, 5917]
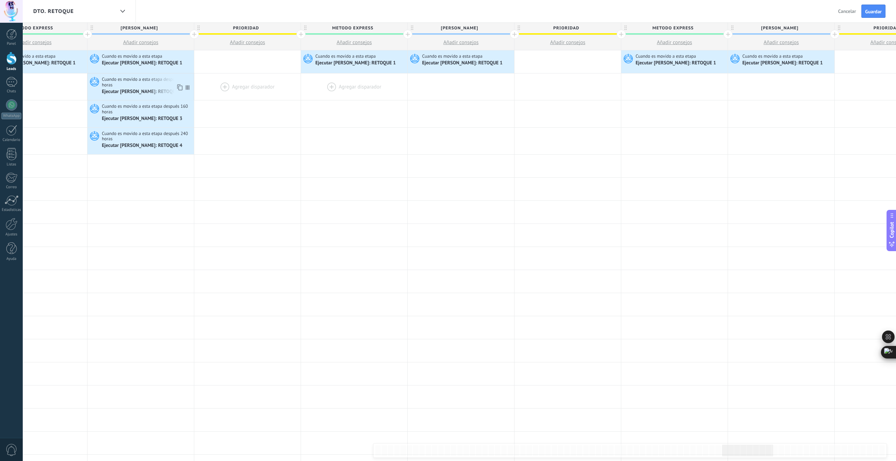
click at [179, 86] on icon at bounding box center [179, 87] width 7 height 9
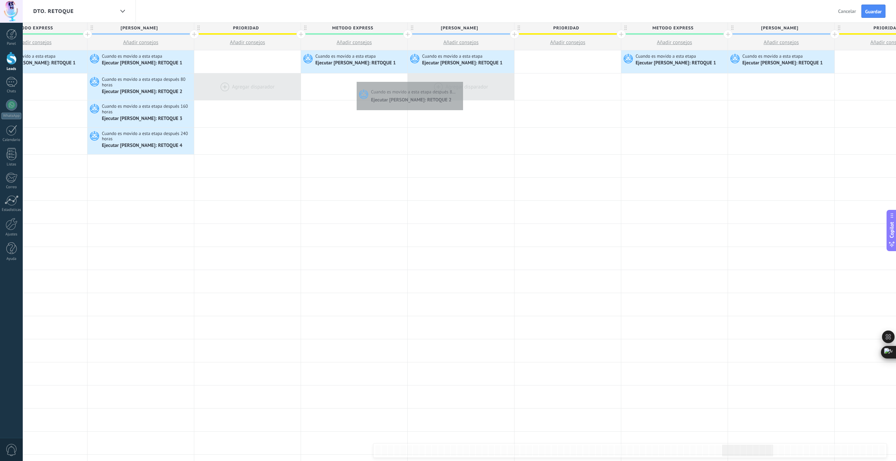
click at [461, 80] on div at bounding box center [461, 86] width 106 height 27
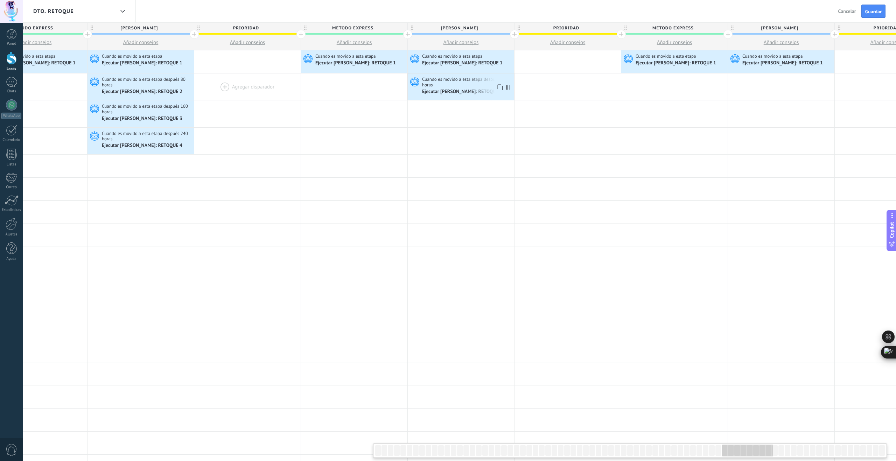
drag, startPoint x: 500, startPoint y: 86, endPoint x: 636, endPoint y: 82, distance: 135.8
click at [500, 86] on icon at bounding box center [499, 87] width 7 height 9
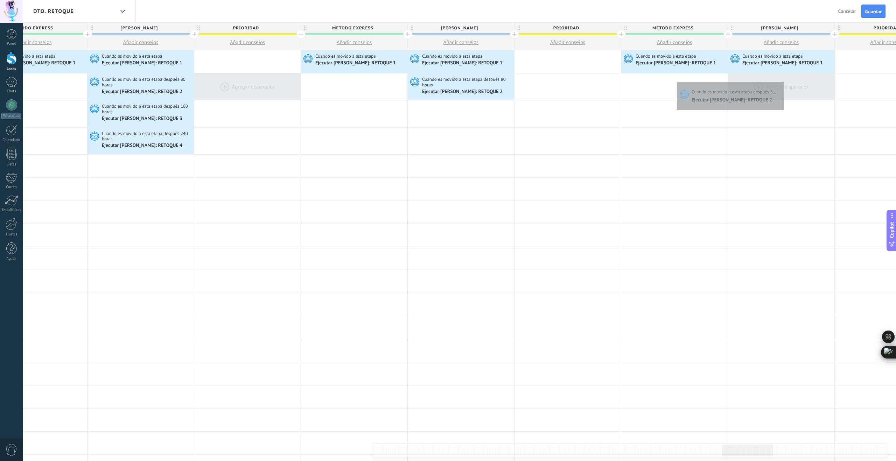
click at [782, 80] on div at bounding box center [781, 86] width 106 height 27
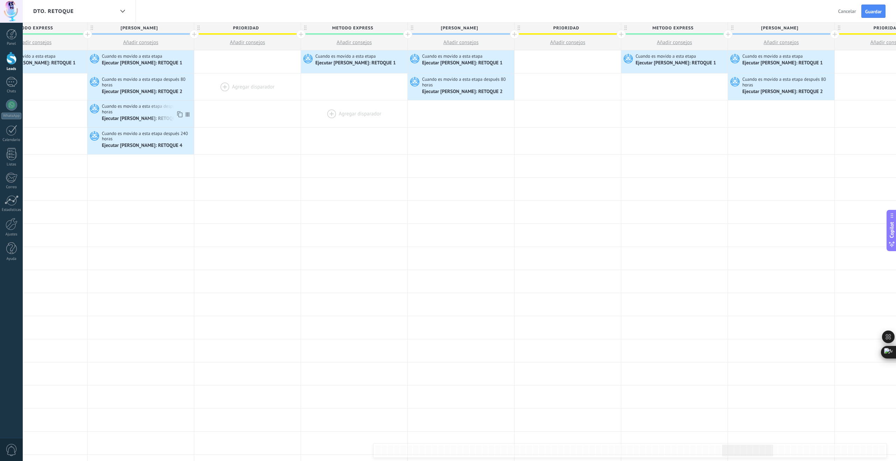
click at [179, 117] on use at bounding box center [179, 114] width 5 height 6
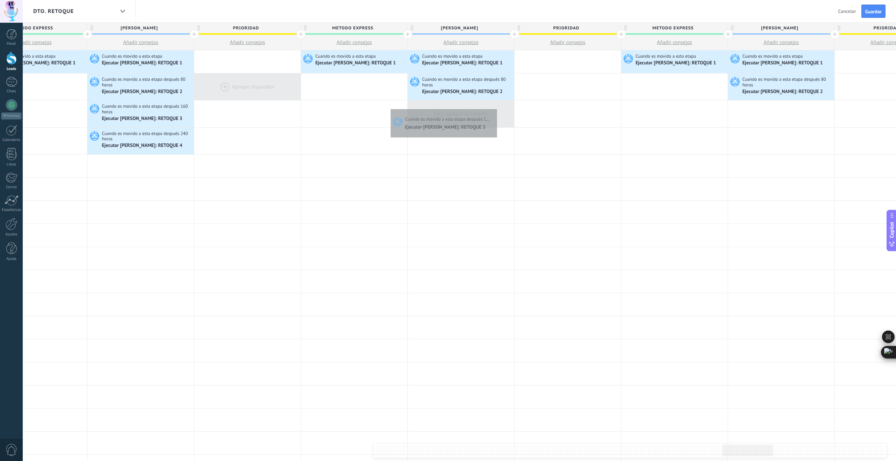
click at [495, 107] on div at bounding box center [461, 113] width 106 height 27
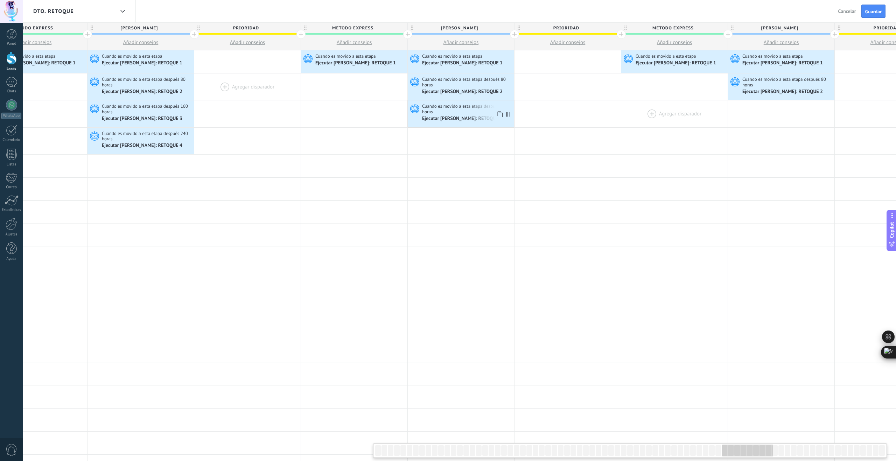
click at [499, 118] on icon at bounding box center [499, 114] width 7 height 9
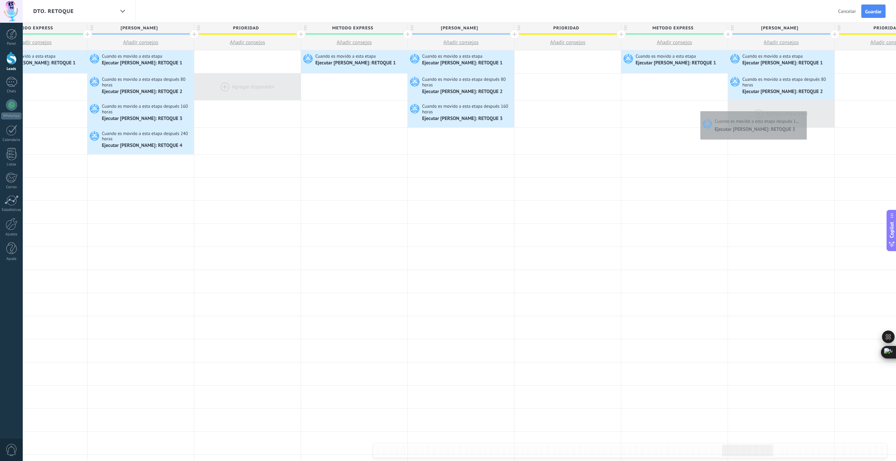
click at [805, 110] on div at bounding box center [781, 113] width 106 height 27
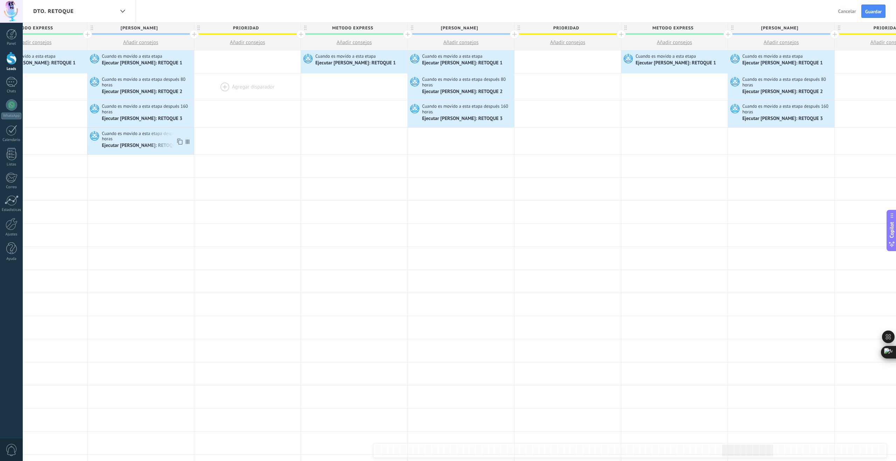
click at [179, 141] on icon at bounding box center [179, 141] width 7 height 9
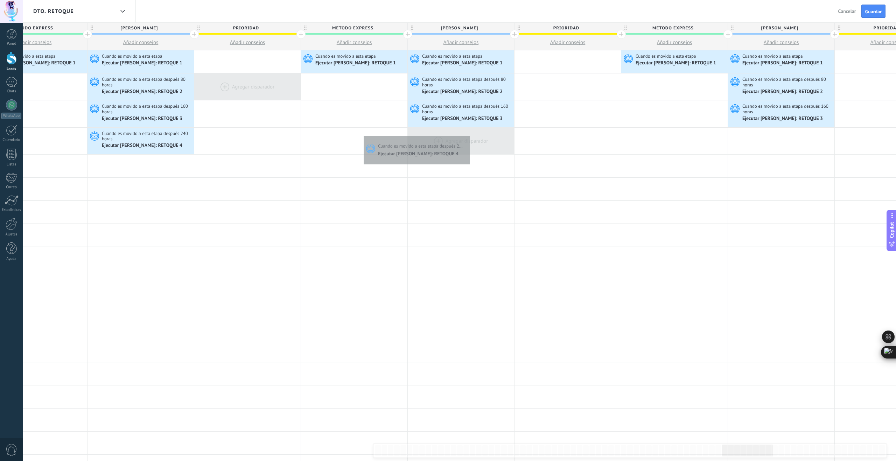
click at [468, 134] on div at bounding box center [461, 141] width 106 height 27
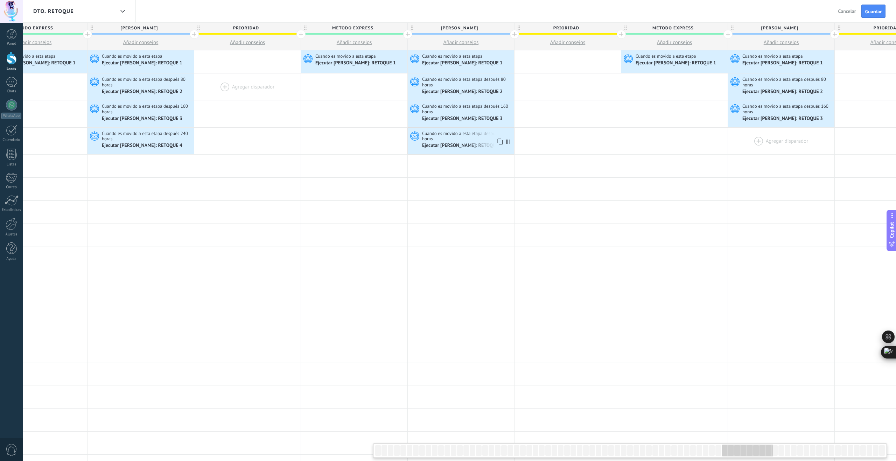
click at [501, 142] on icon at bounding box center [499, 141] width 7 height 9
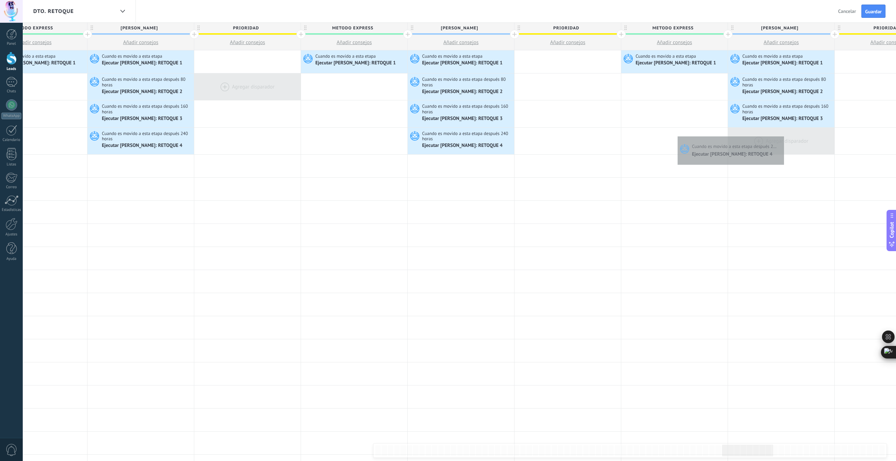
click at [782, 135] on div at bounding box center [781, 141] width 106 height 27
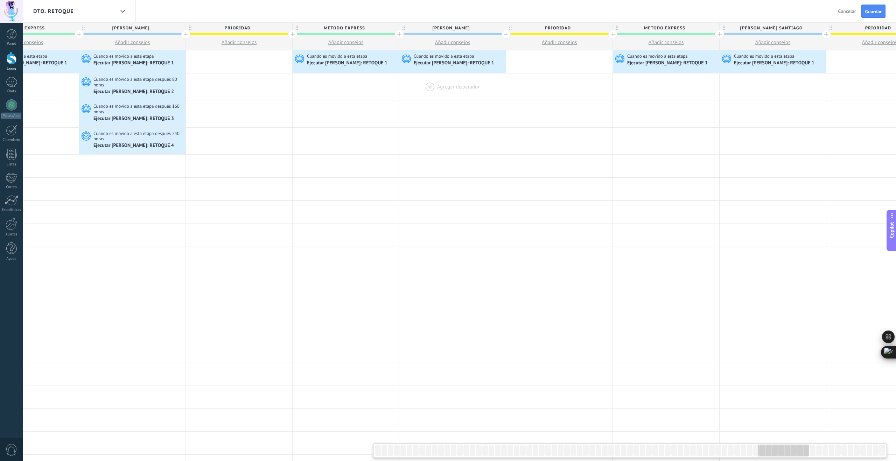
scroll to position [0, 6575]
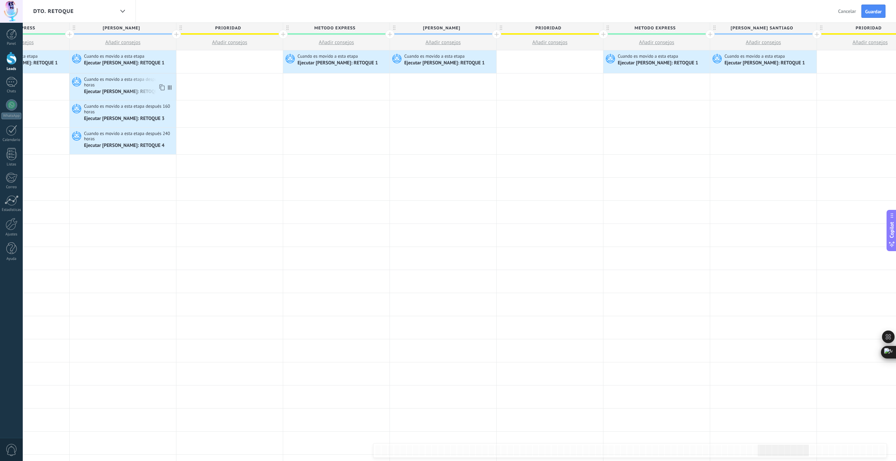
click at [164, 86] on icon at bounding box center [161, 87] width 7 height 9
click at [466, 79] on div at bounding box center [443, 86] width 106 height 27
click at [482, 86] on icon at bounding box center [481, 87] width 7 height 9
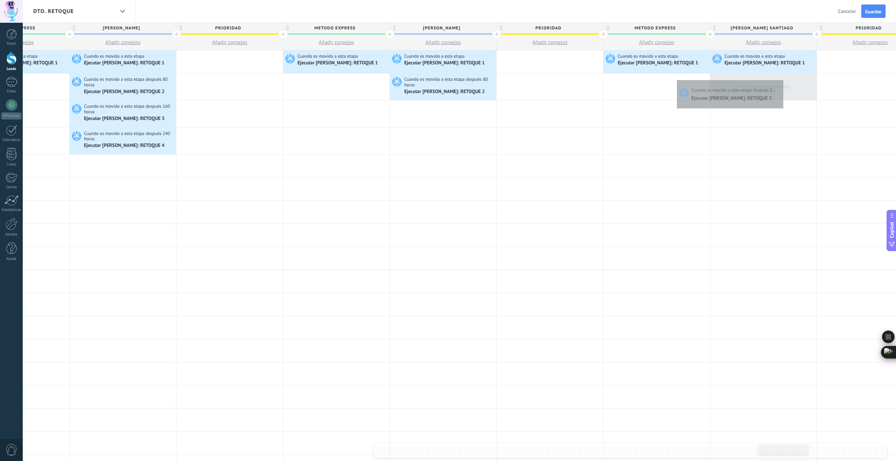
click at [781, 78] on div at bounding box center [763, 86] width 106 height 27
click at [163, 116] on icon at bounding box center [161, 114] width 7 height 9
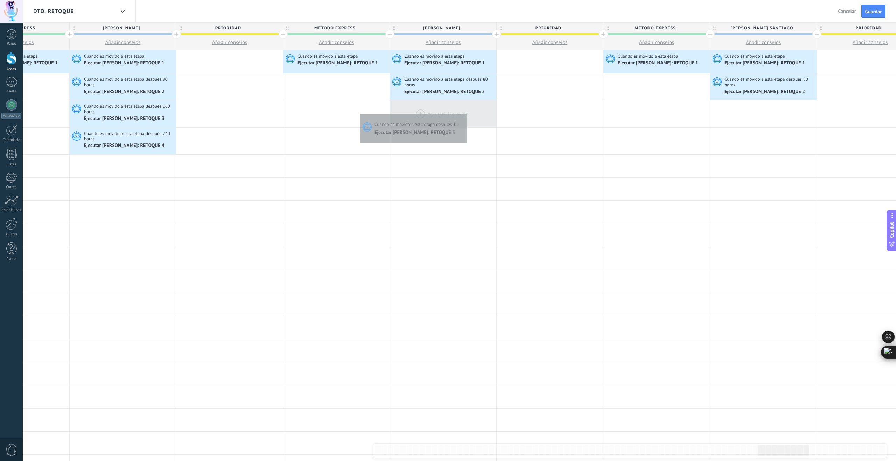
click at [465, 112] on div at bounding box center [443, 113] width 106 height 27
click at [482, 114] on icon at bounding box center [481, 114] width 7 height 9
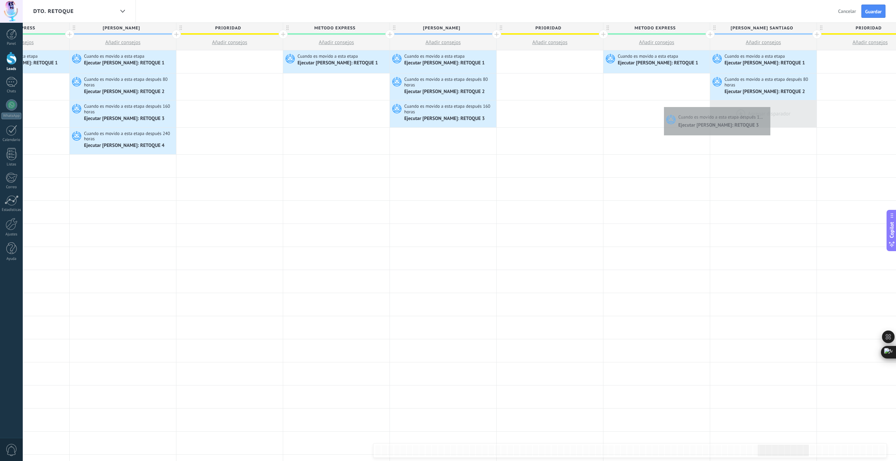
click at [768, 105] on div at bounding box center [763, 113] width 106 height 27
click at [160, 141] on use at bounding box center [161, 142] width 5 height 6
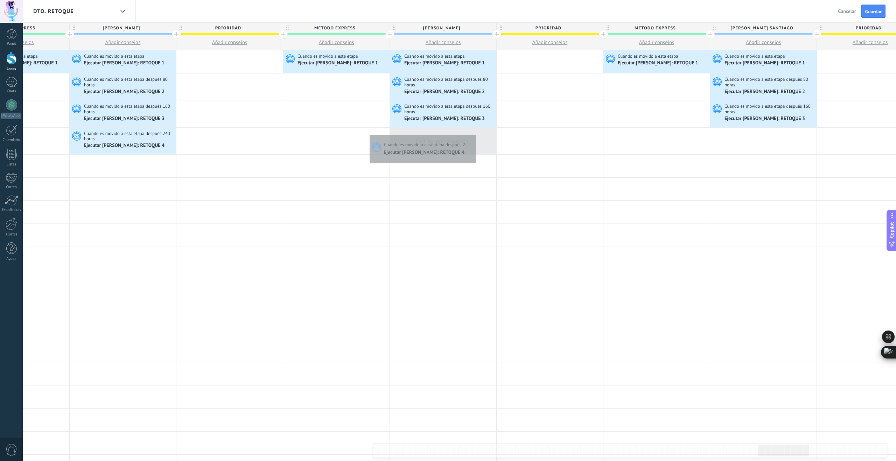
click at [474, 133] on div at bounding box center [443, 141] width 106 height 27
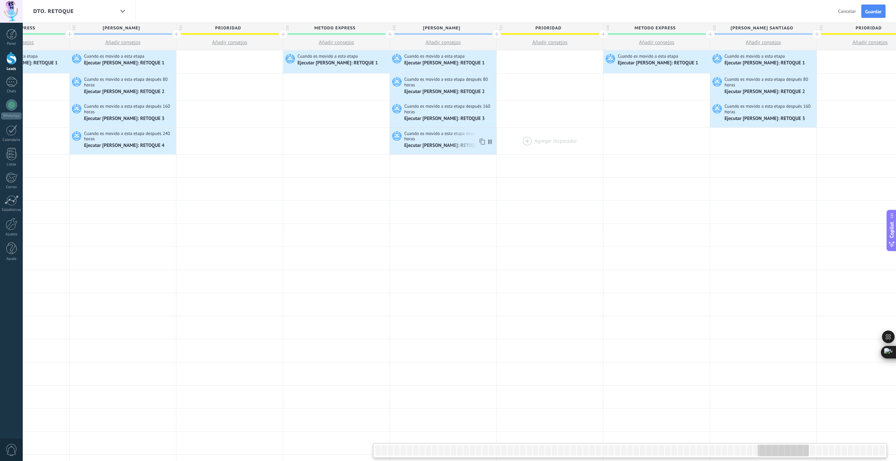
click at [484, 142] on icon at bounding box center [481, 141] width 7 height 9
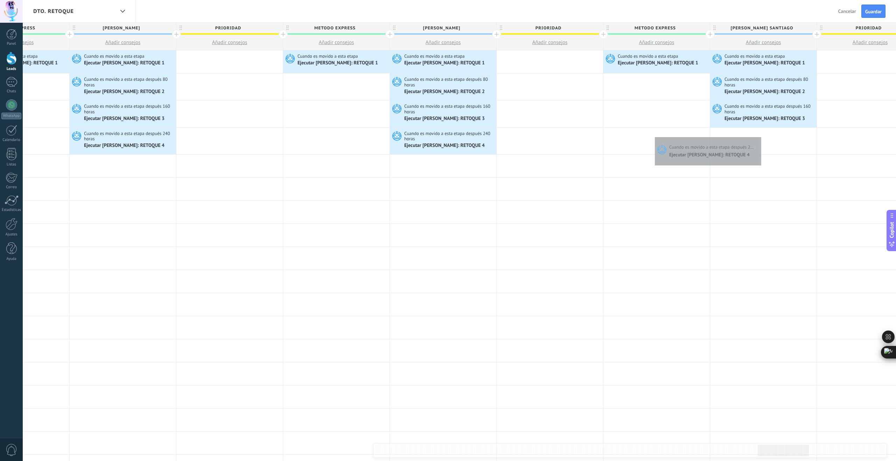
click at [759, 135] on div at bounding box center [763, 141] width 106 height 27
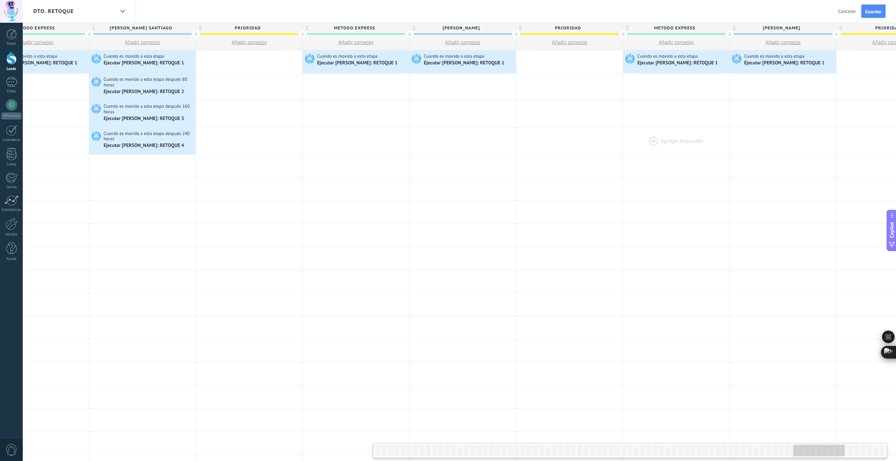
scroll to position [0, 7206]
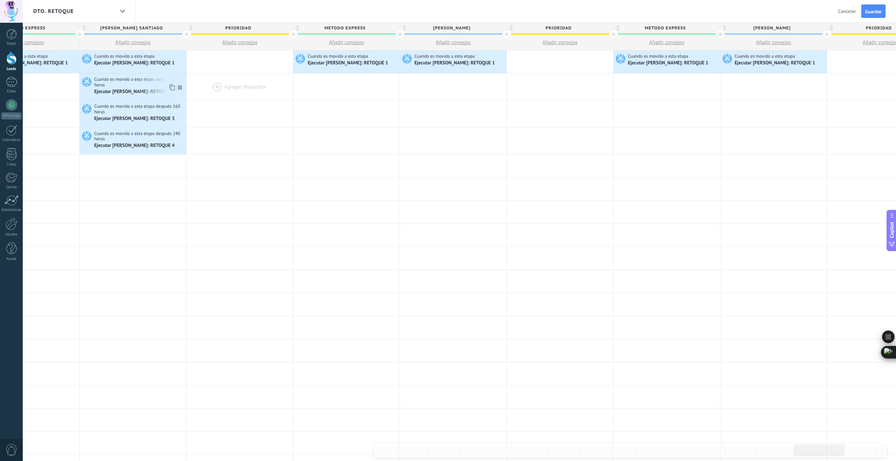
drag, startPoint x: 171, startPoint y: 89, endPoint x: 207, endPoint y: 85, distance: 35.5
click at [171, 89] on icon at bounding box center [171, 87] width 7 height 9
click at [463, 78] on div at bounding box center [453, 86] width 106 height 27
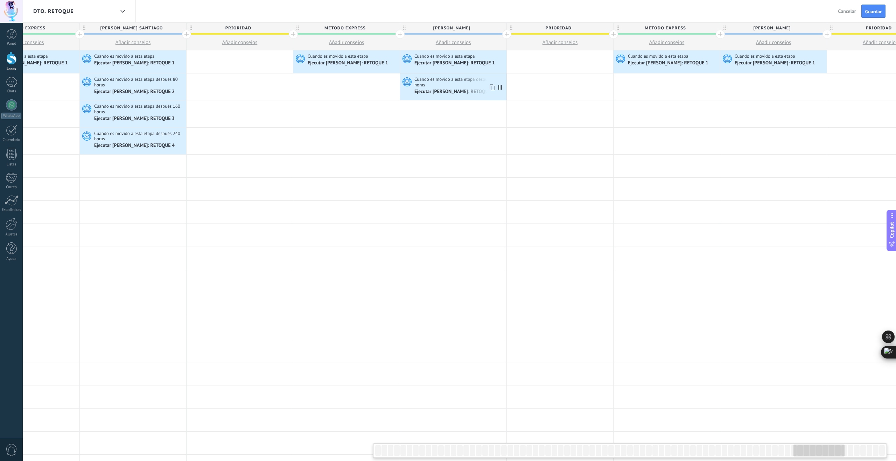
click at [492, 87] on icon at bounding box center [491, 87] width 7 height 9
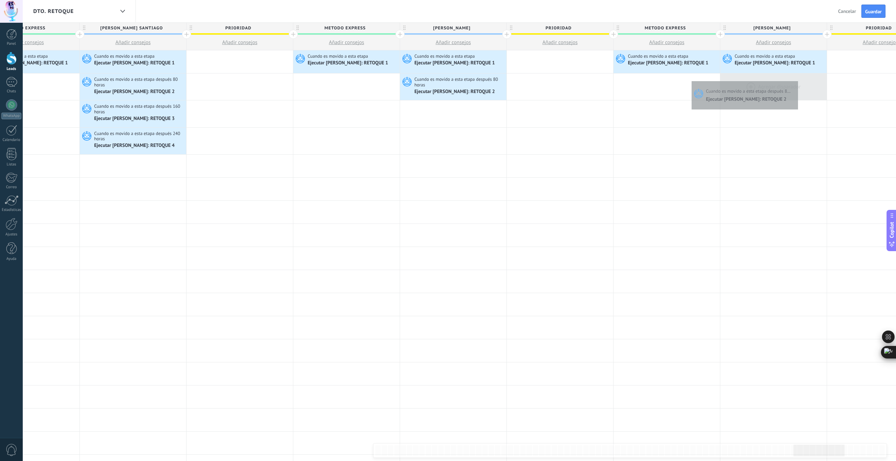
click at [796, 79] on div at bounding box center [773, 86] width 106 height 27
click at [172, 115] on icon at bounding box center [171, 114] width 7 height 9
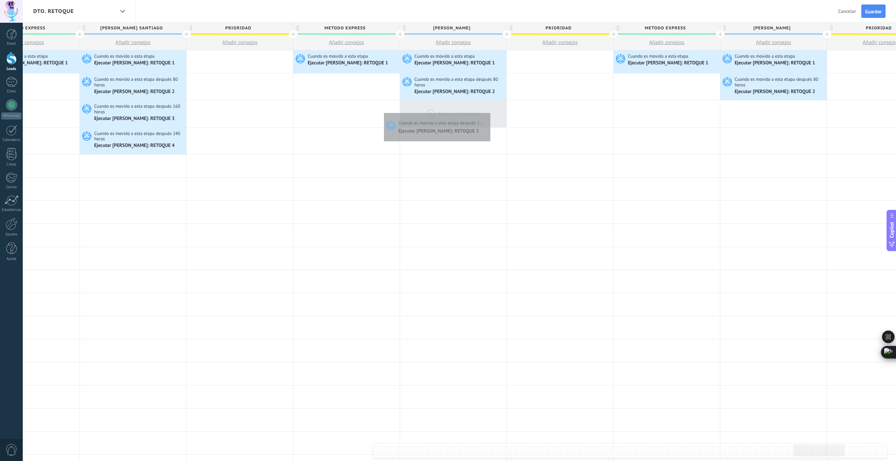
click at [489, 111] on div at bounding box center [453, 113] width 106 height 27
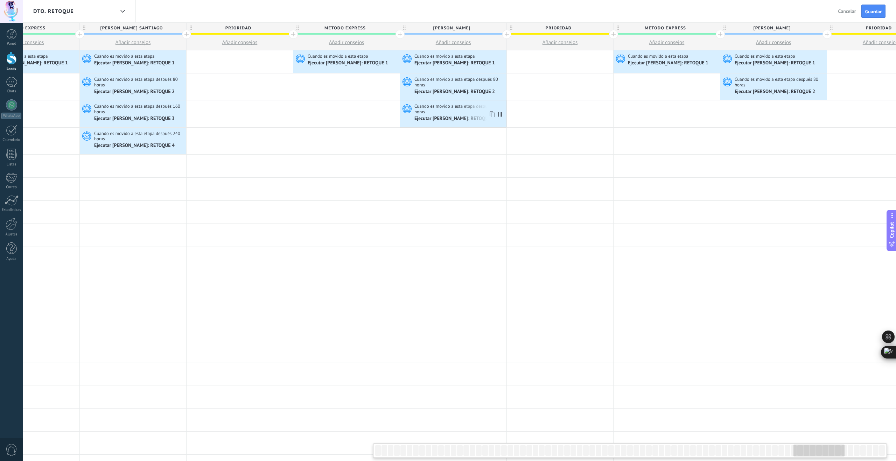
click at [494, 114] on icon at bounding box center [491, 114] width 7 height 9
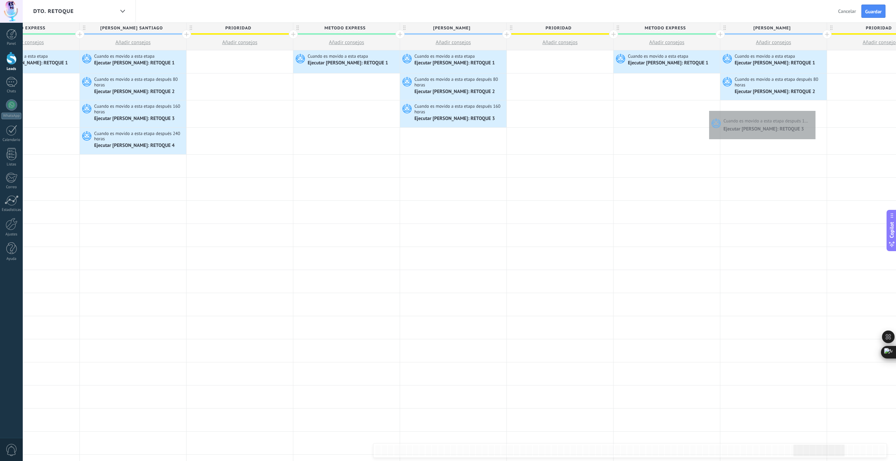
click at [813, 109] on div at bounding box center [773, 113] width 106 height 27
click at [172, 143] on icon at bounding box center [171, 141] width 7 height 9
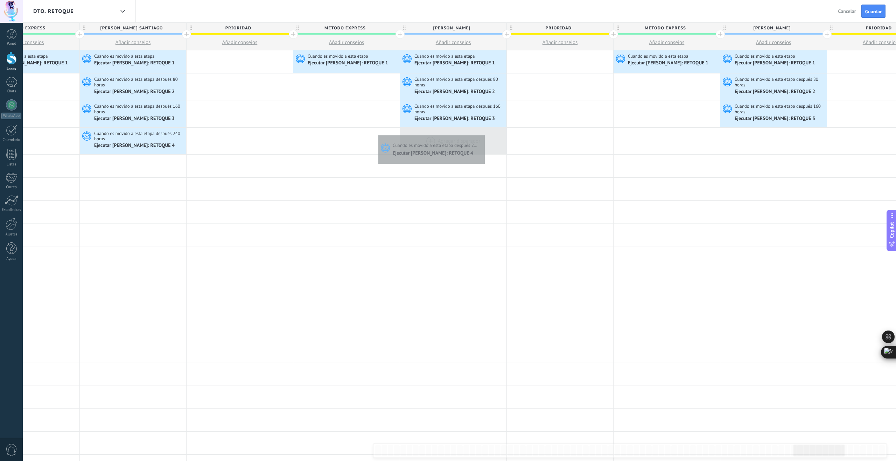
click at [483, 134] on div at bounding box center [453, 141] width 106 height 27
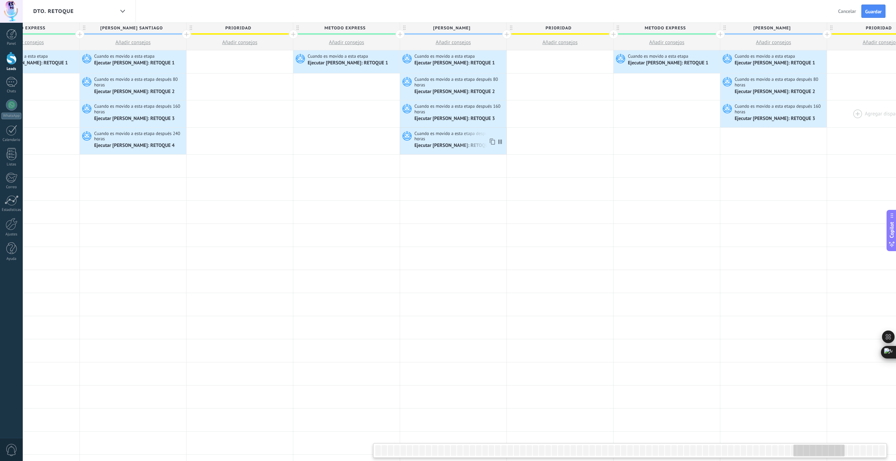
click at [492, 143] on icon at bounding box center [491, 141] width 7 height 9
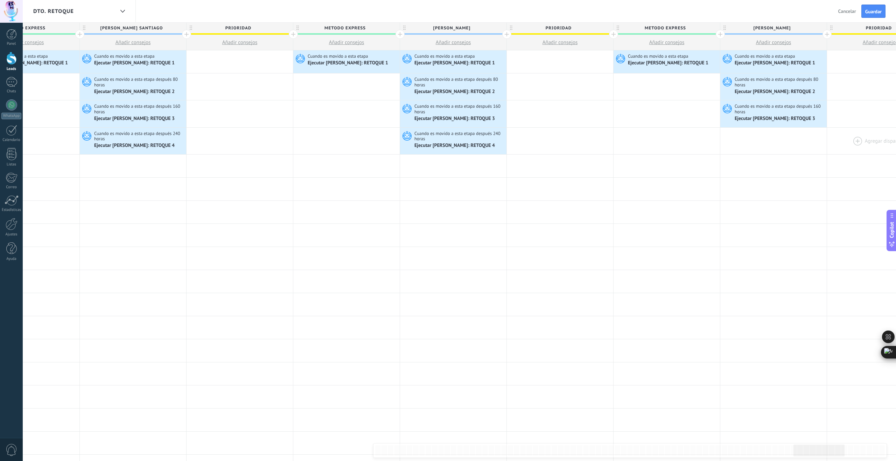
scroll to position [0, 7234]
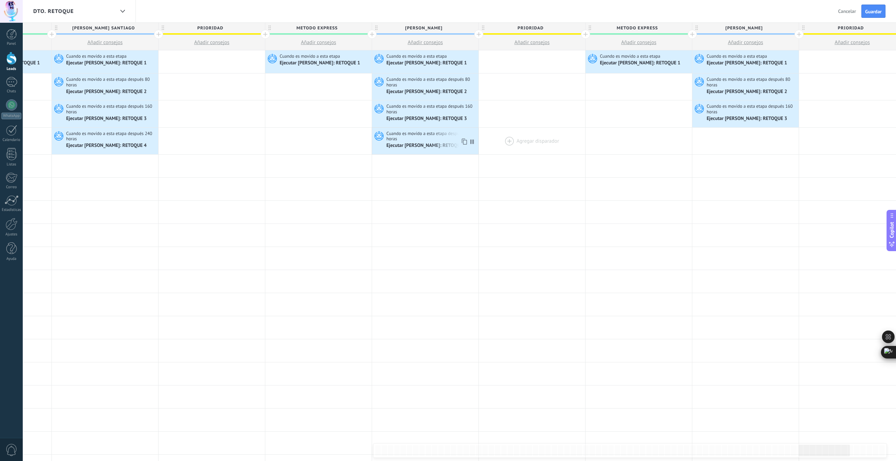
click at [461, 141] on use at bounding box center [463, 142] width 5 height 6
click at [776, 135] on div at bounding box center [745, 141] width 106 height 27
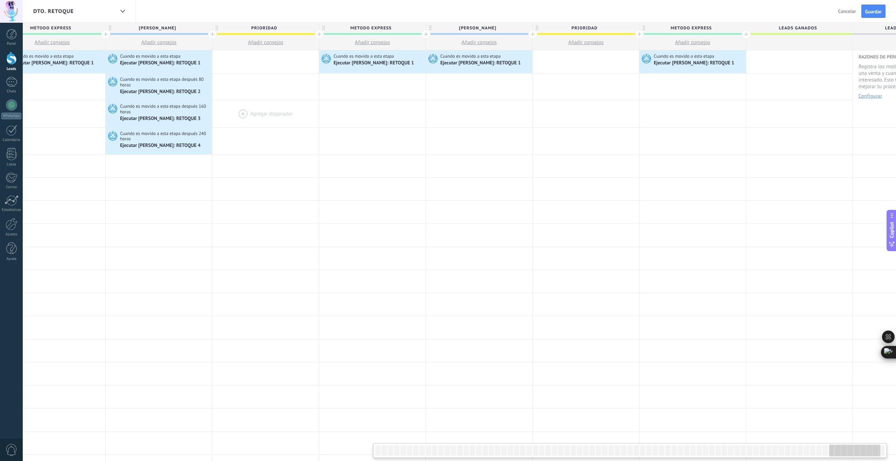
scroll to position [0, 7821]
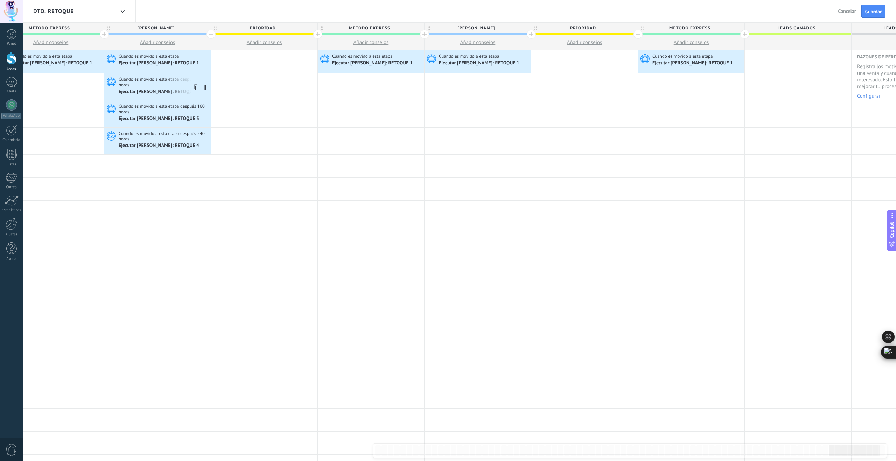
click at [197, 87] on icon at bounding box center [195, 87] width 7 height 9
click at [505, 78] on div at bounding box center [477, 86] width 106 height 27
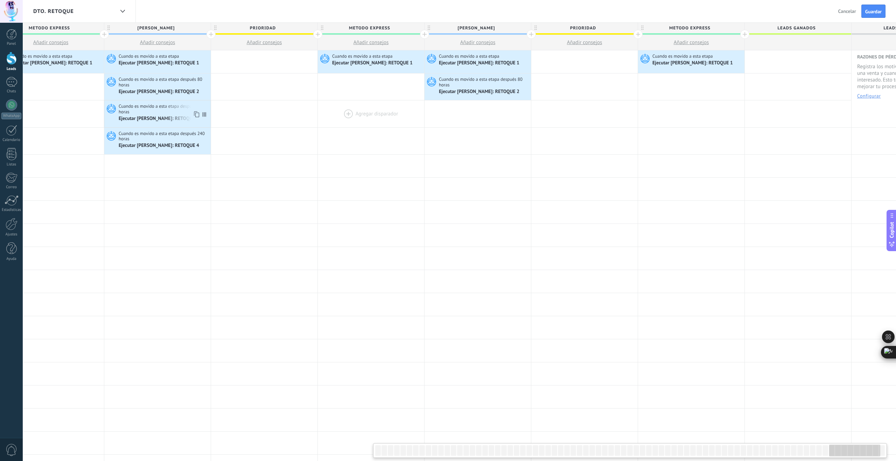
click at [197, 115] on icon at bounding box center [195, 114] width 7 height 9
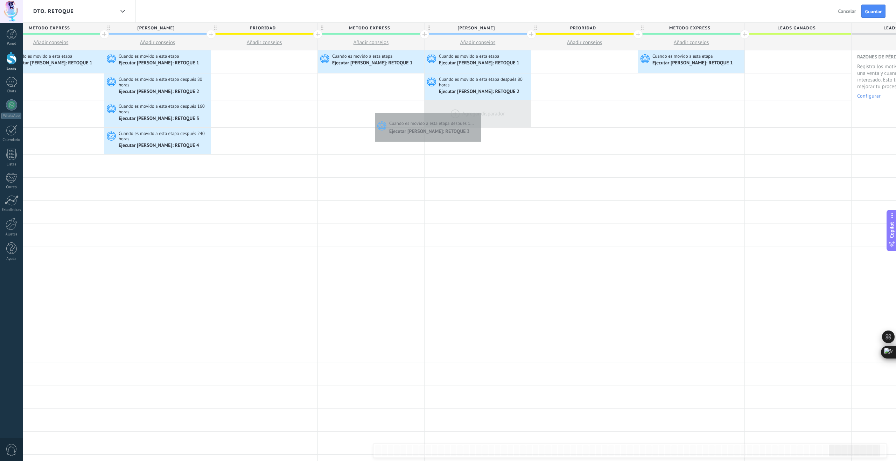
click at [479, 112] on div at bounding box center [477, 113] width 106 height 27
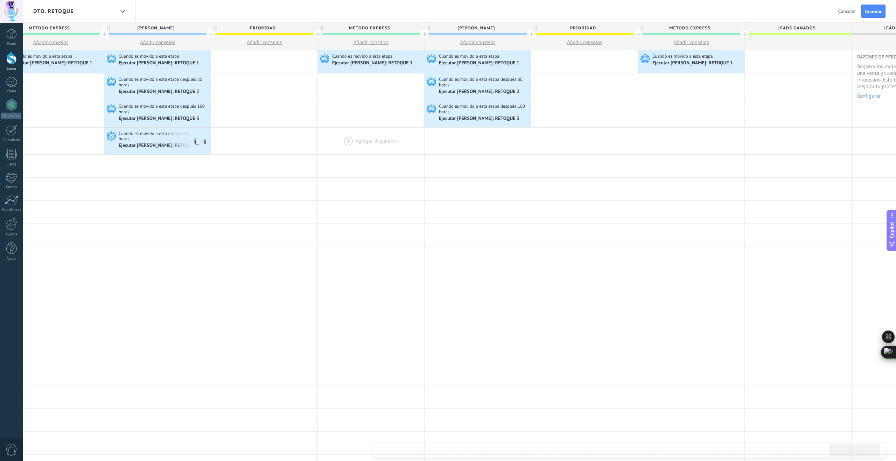
click at [197, 142] on icon at bounding box center [195, 141] width 7 height 9
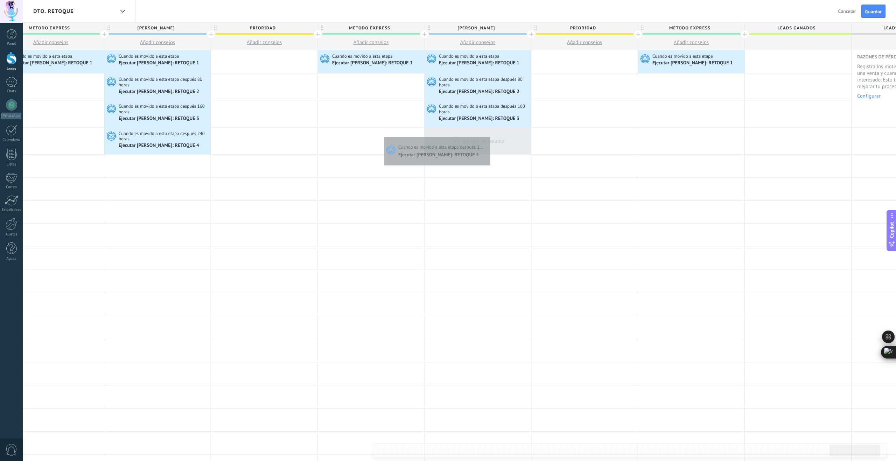
click at [492, 136] on div at bounding box center [477, 141] width 106 height 27
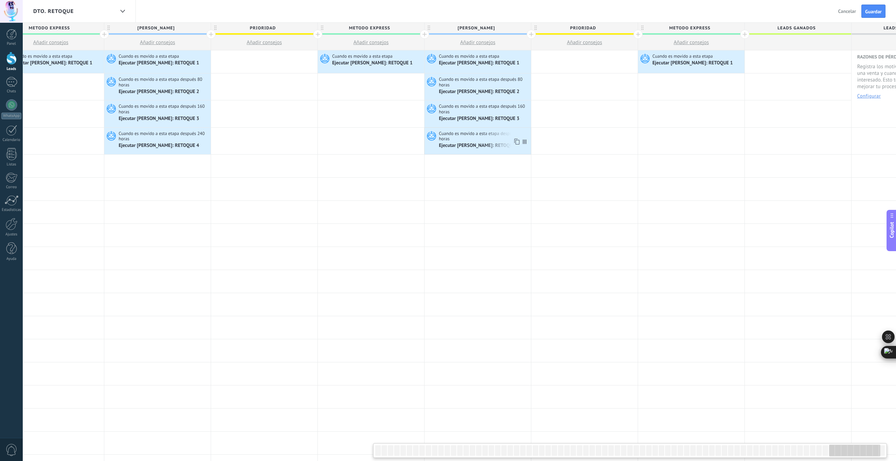
scroll to position [0, 7884]
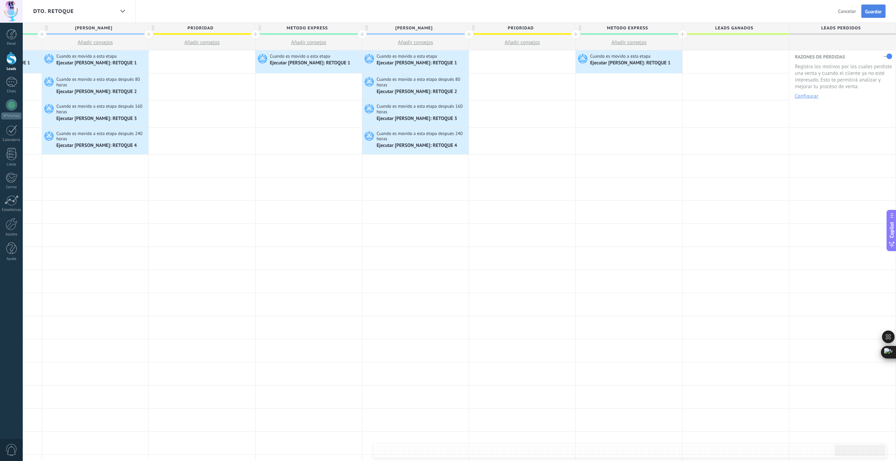
click at [874, 11] on span "Guardar" at bounding box center [873, 11] width 16 height 5
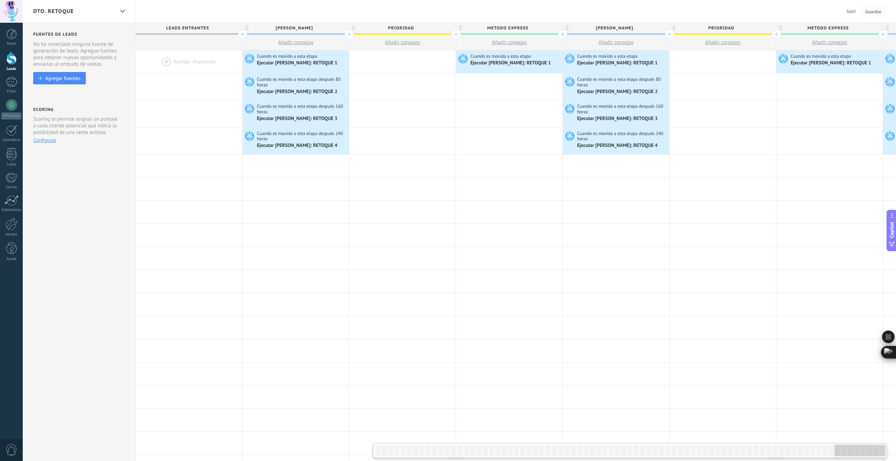
scroll to position [0, 7884]
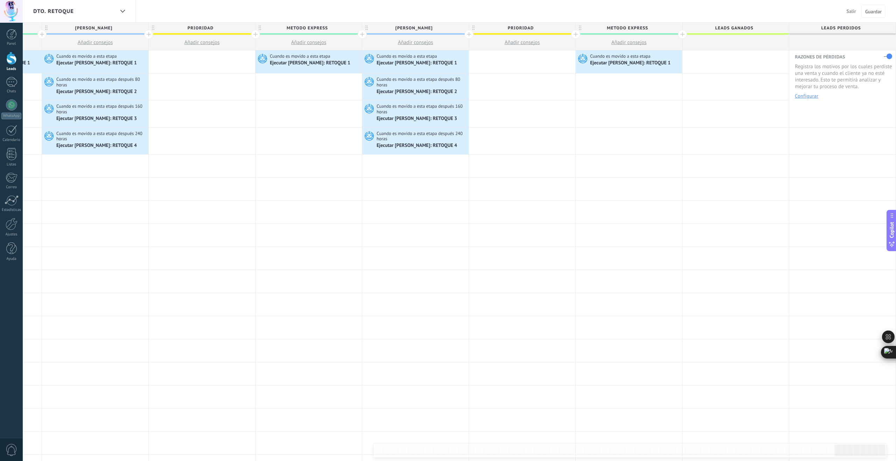
click at [855, 10] on button "Salir" at bounding box center [851, 11] width 15 height 10
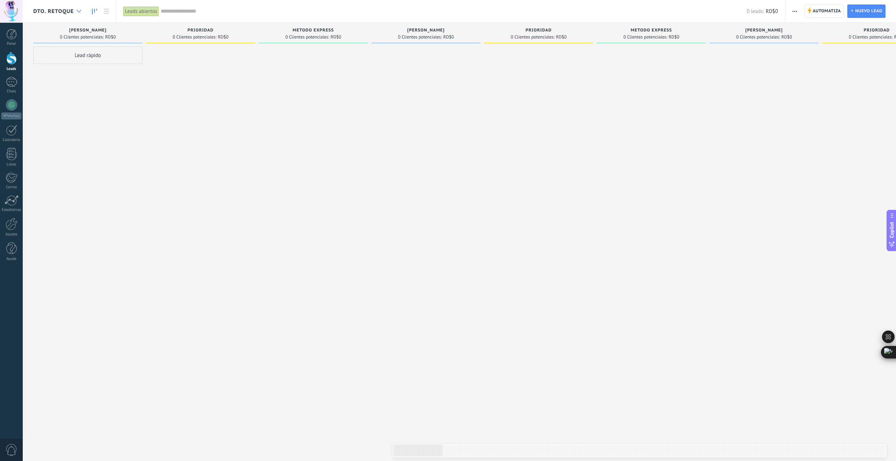
click at [77, 12] on icon at bounding box center [79, 11] width 5 height 3
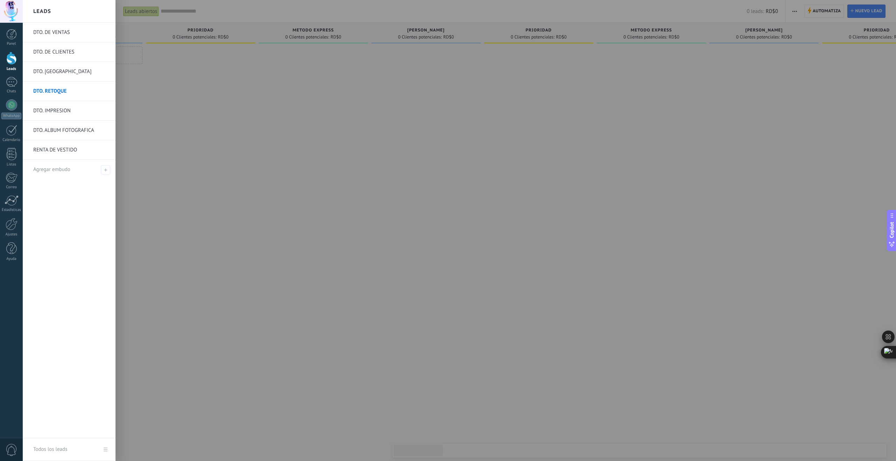
click at [328, 110] on div at bounding box center [471, 230] width 896 height 461
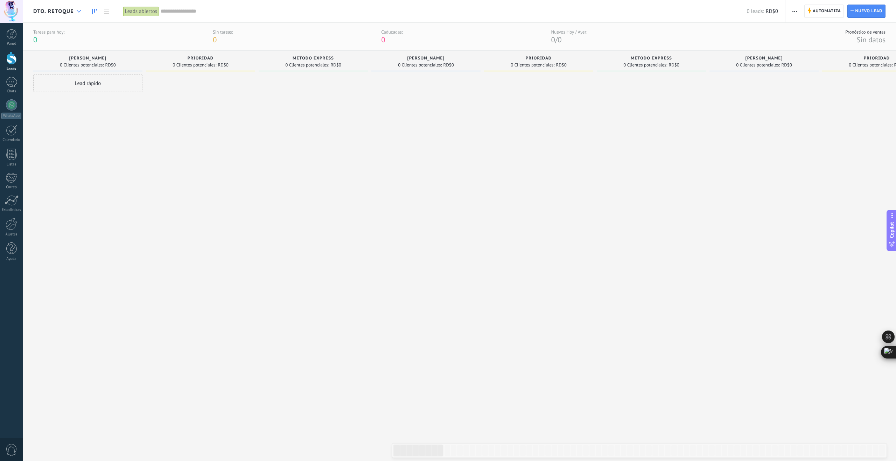
click at [77, 11] on use at bounding box center [79, 11] width 5 height 3
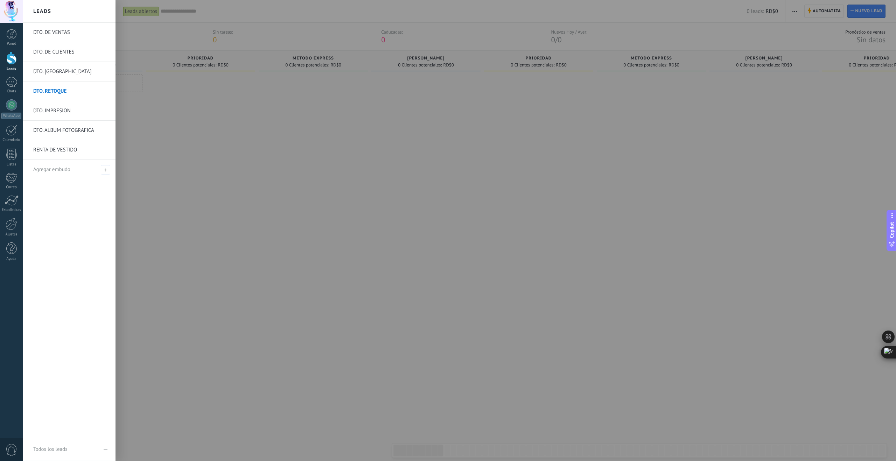
click at [61, 110] on link "DTO. IMPRESION" at bounding box center [70, 111] width 75 height 20
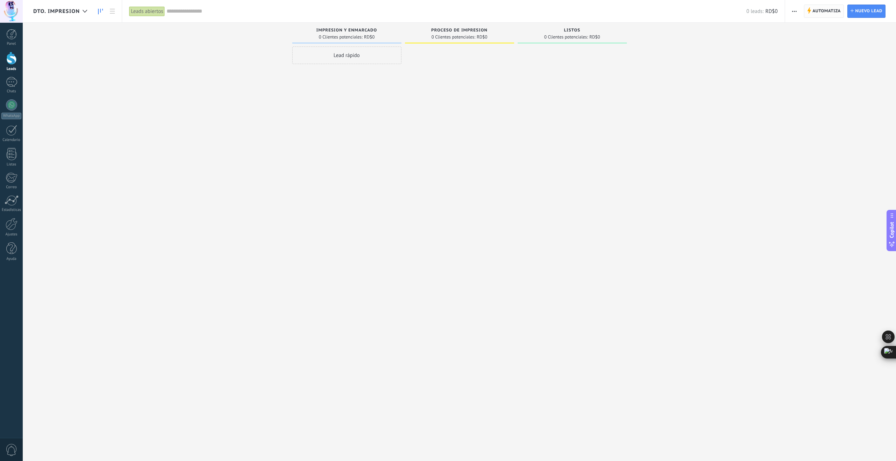
click at [823, 10] on span "Automatiza" at bounding box center [826, 11] width 28 height 13
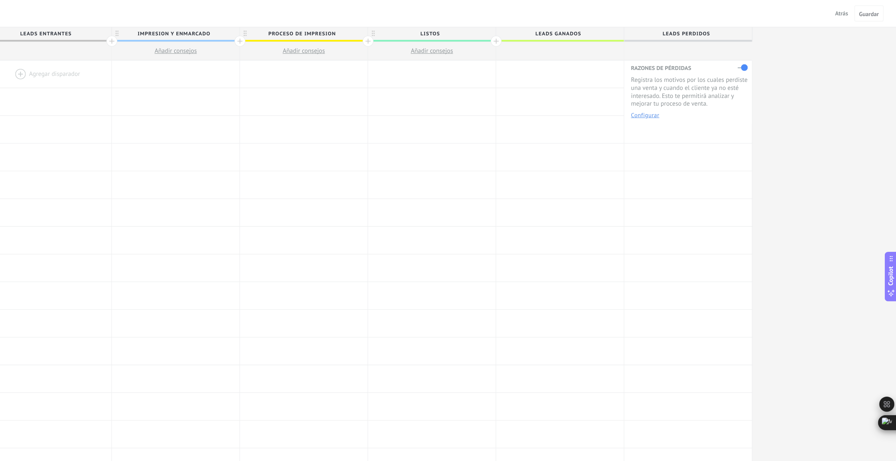
click at [528, 28] on span "LISTOS" at bounding box center [507, 28] width 103 height 11
type input "*****"
click at [497, 62] on div at bounding box center [509, 61] width 106 height 23
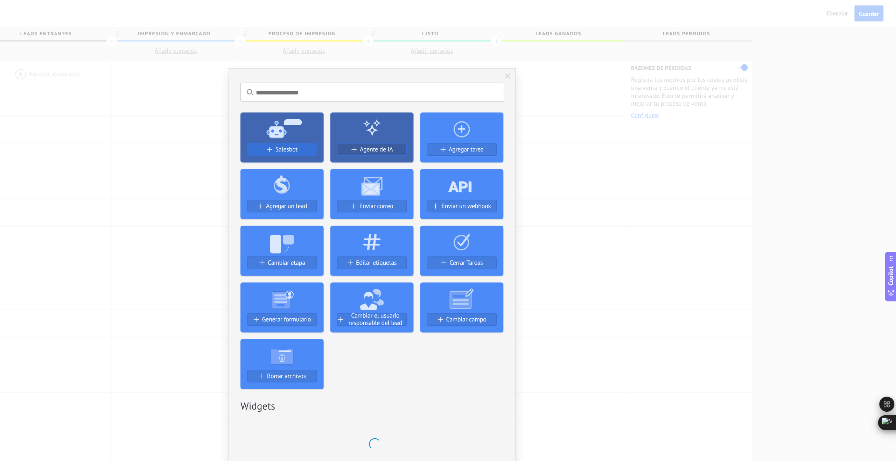
click at [402, 125] on div "Salesbot" at bounding box center [383, 125] width 57 height 6
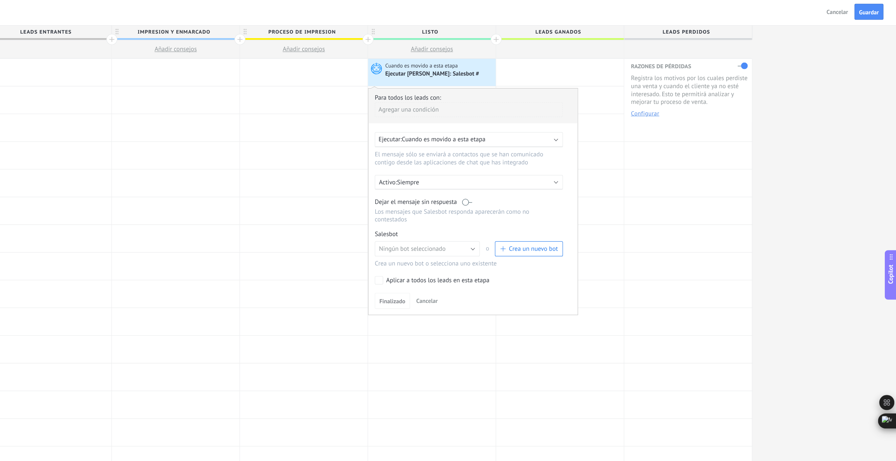
click at [539, 170] on label at bounding box center [538, 170] width 8 height 7
click at [578, 211] on span "Crea un nuevo bot" at bounding box center [593, 209] width 41 height 7
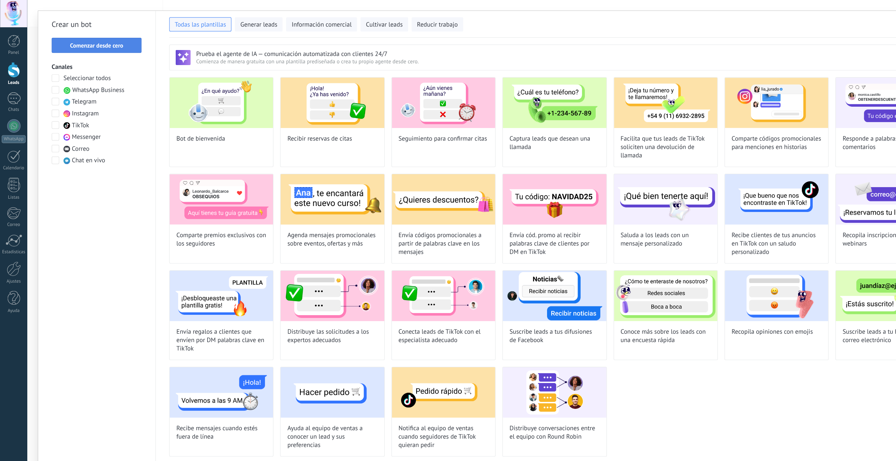
click at [89, 40] on span "Comenzar desde cero" at bounding box center [80, 37] width 44 height 5
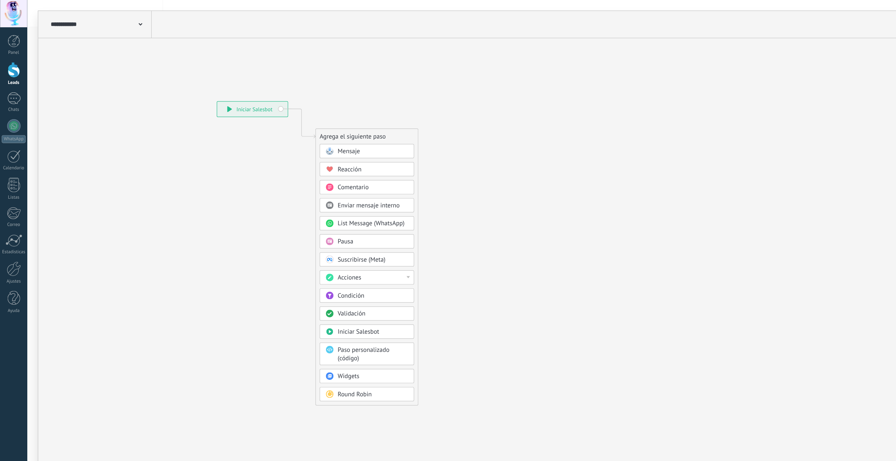
click at [117, 21] on use at bounding box center [116, 20] width 3 height 2
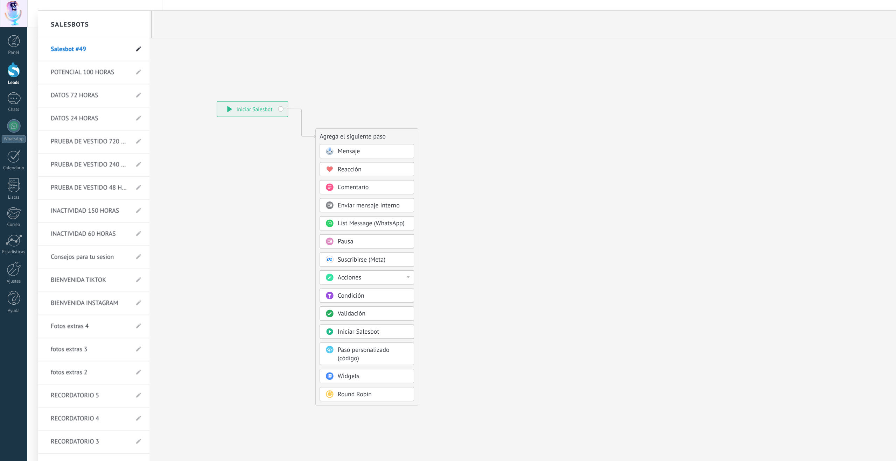
click at [113, 40] on use at bounding box center [115, 41] width 4 height 4
drag, startPoint x: 84, startPoint y: 41, endPoint x: 39, endPoint y: 42, distance: 44.4
click at [40, 42] on li "**********" at bounding box center [78, 41] width 93 height 19
type input "**********"
click at [114, 41] on use at bounding box center [114, 42] width 5 height 4
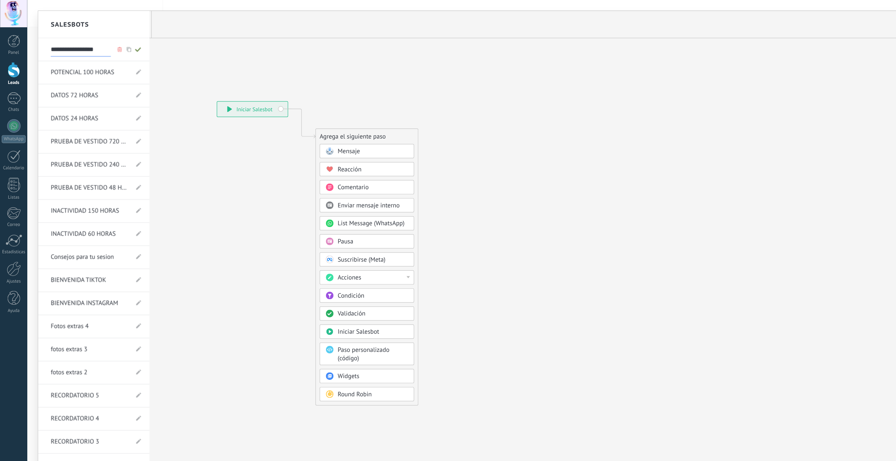
type input "**********"
click at [296, 127] on div at bounding box center [459, 230] width 855 height 443
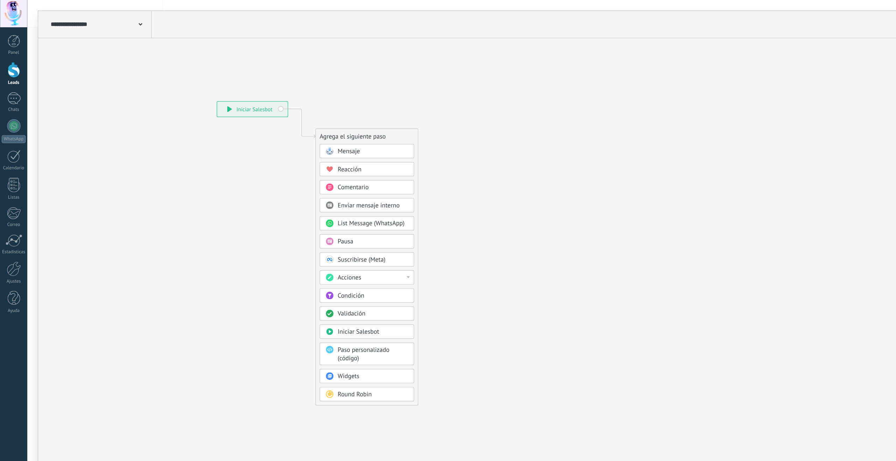
click at [296, 127] on span "Mensaje" at bounding box center [290, 126] width 19 height 7
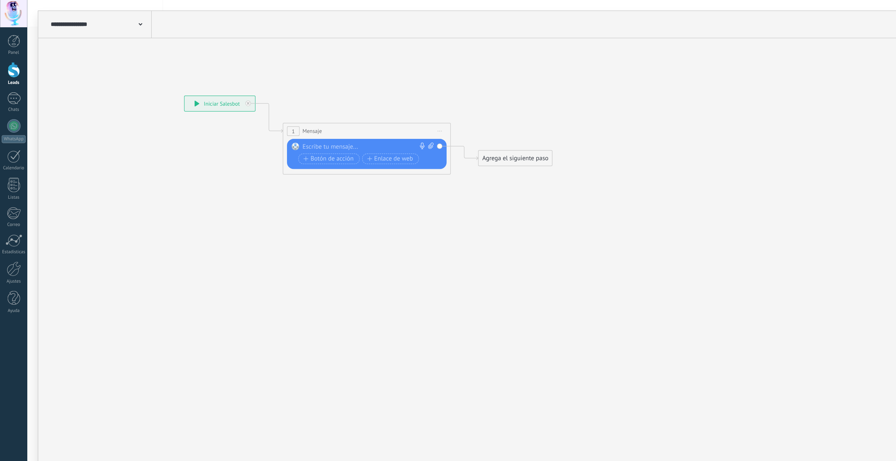
click at [289, 120] on div at bounding box center [304, 122] width 104 height 7
paste div
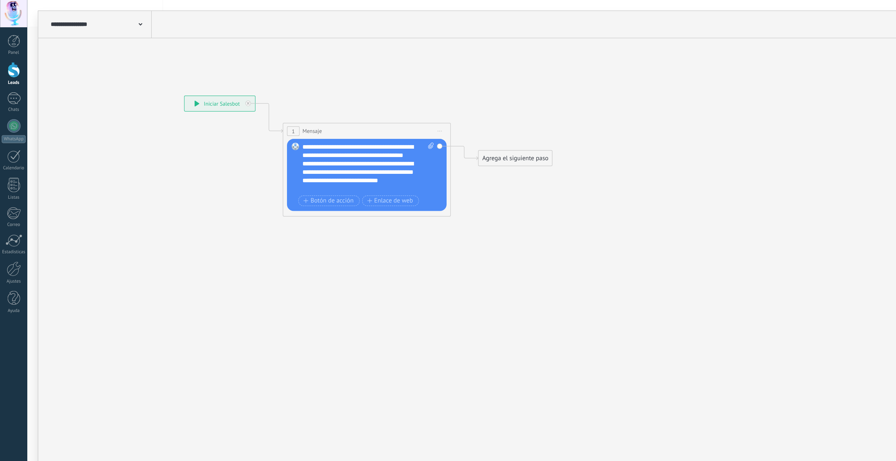
click at [348, 122] on div "**********" at bounding box center [307, 140] width 110 height 42
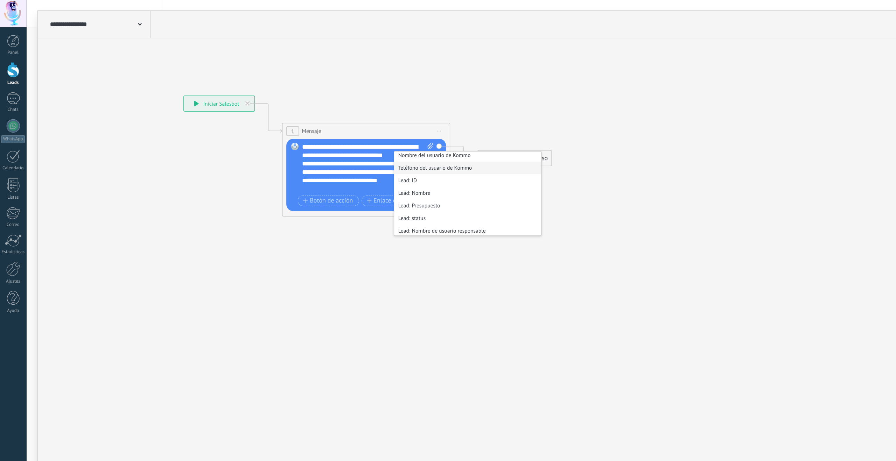
scroll to position [95, 0]
click at [355, 153] on li "Lead: Nombre" at bounding box center [390, 152] width 122 height 10
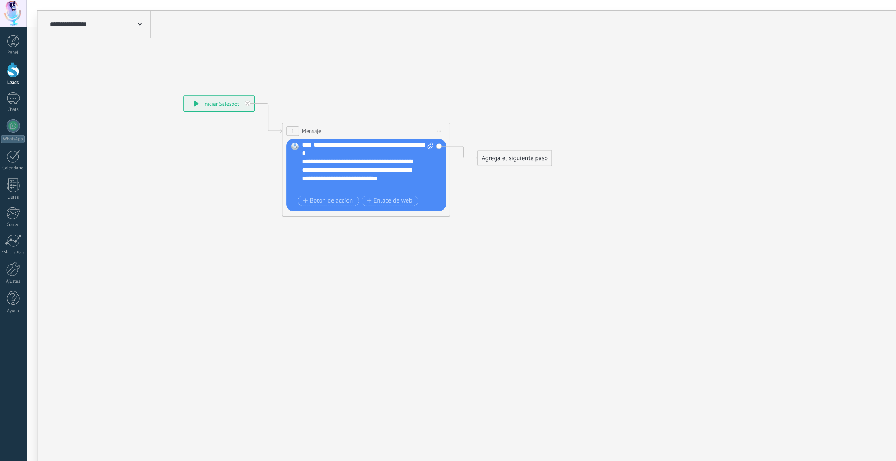
scroll to position [14, 0]
click at [322, 144] on div "**********" at bounding box center [303, 136] width 103 height 21
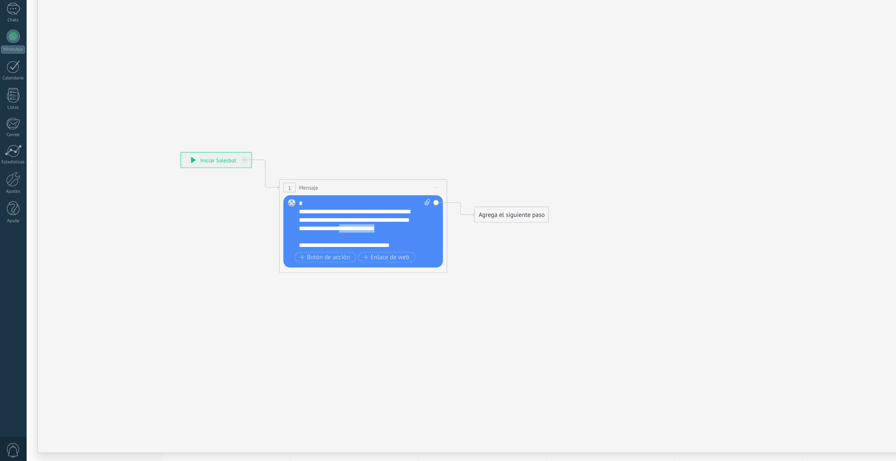
drag, startPoint x: 321, startPoint y: 266, endPoint x: 287, endPoint y: 270, distance: 34.6
click at [282, 266] on div "**********" at bounding box center [300, 258] width 103 height 21
click at [414, 258] on div "Agrega el siguiente paso" at bounding box center [426, 254] width 61 height 12
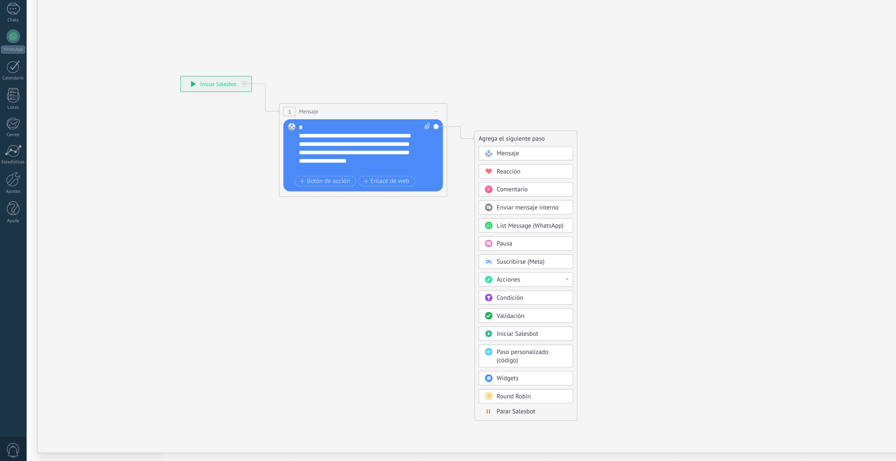
click at [422, 418] on span "Parar Salesbot" at bounding box center [430, 418] width 32 height 7
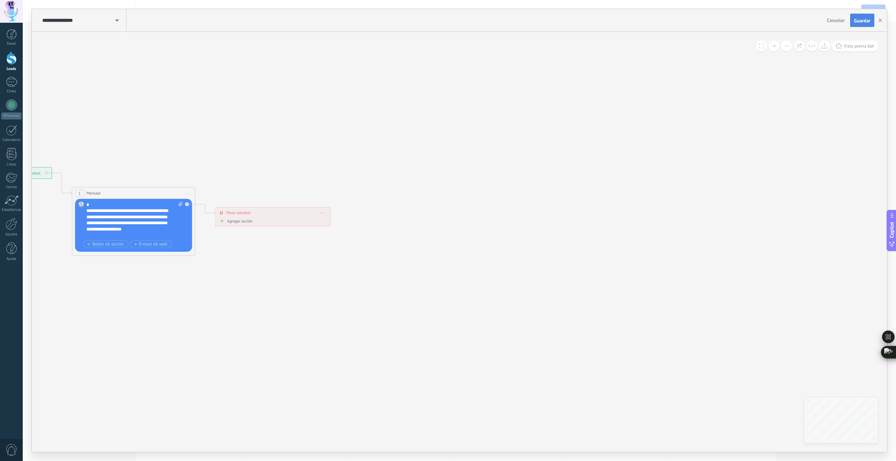
click at [862, 21] on span "Guardar" at bounding box center [862, 20] width 16 height 5
click at [880, 19] on icon "button" at bounding box center [879, 20] width 3 height 3
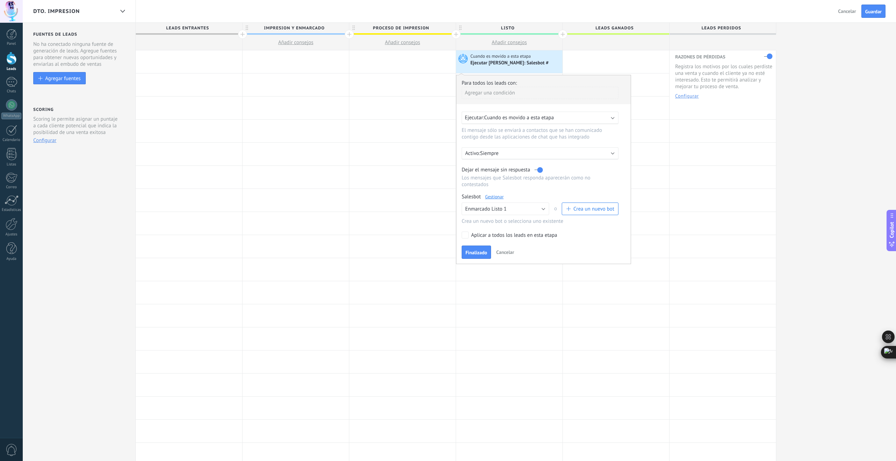
click at [476, 254] on span "Finalizado" at bounding box center [476, 252] width 22 height 5
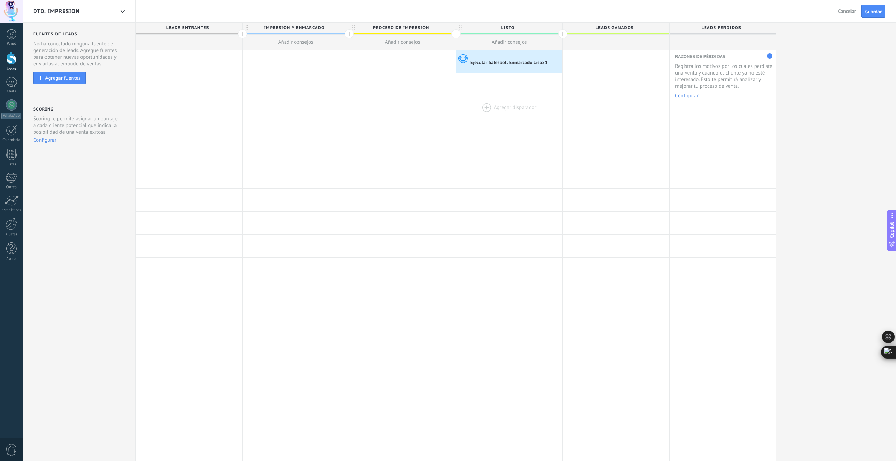
scroll to position [0, 0]
click at [563, 35] on div at bounding box center [562, 34] width 9 height 9
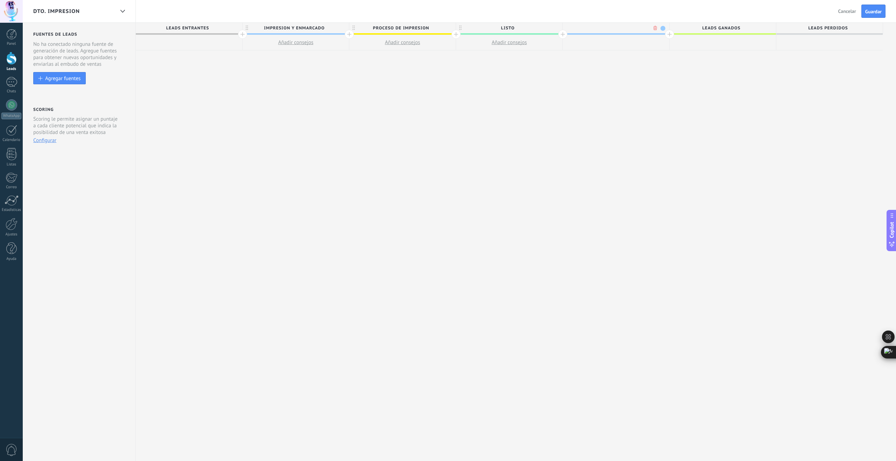
click at [662, 28] on span at bounding box center [662, 28] width 5 height 5
click at [667, 47] on span at bounding box center [668, 48] width 6 height 7
drag, startPoint x: 629, startPoint y: 28, endPoint x: 600, endPoint y: 28, distance: 29.0
click at [600, 28] on input "**********" at bounding box center [614, 28] width 93 height 10
type input "**********"
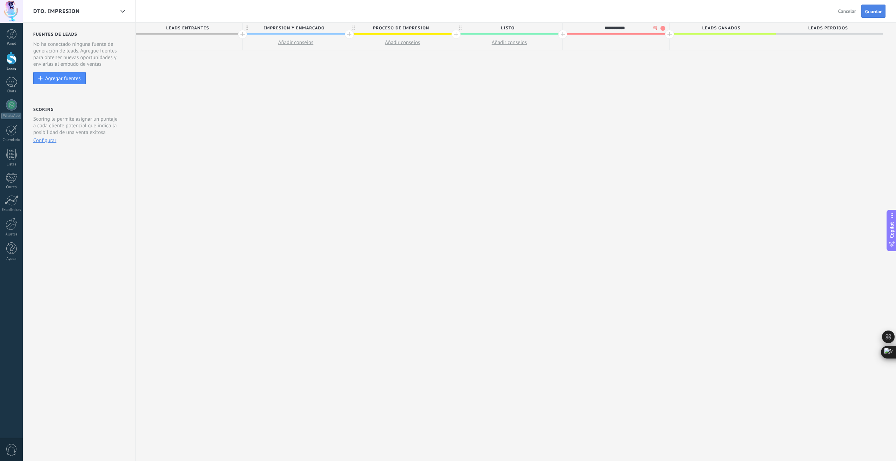
click at [876, 12] on span "Guardar" at bounding box center [873, 11] width 16 height 5
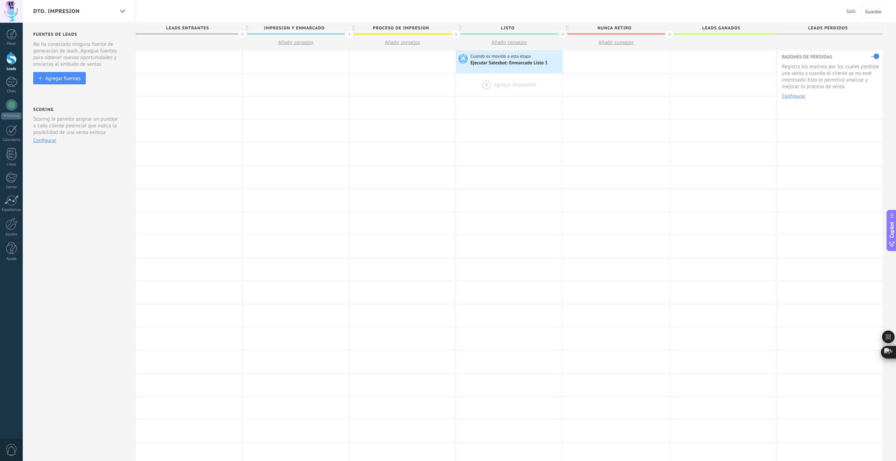
click at [487, 85] on div at bounding box center [509, 84] width 106 height 23
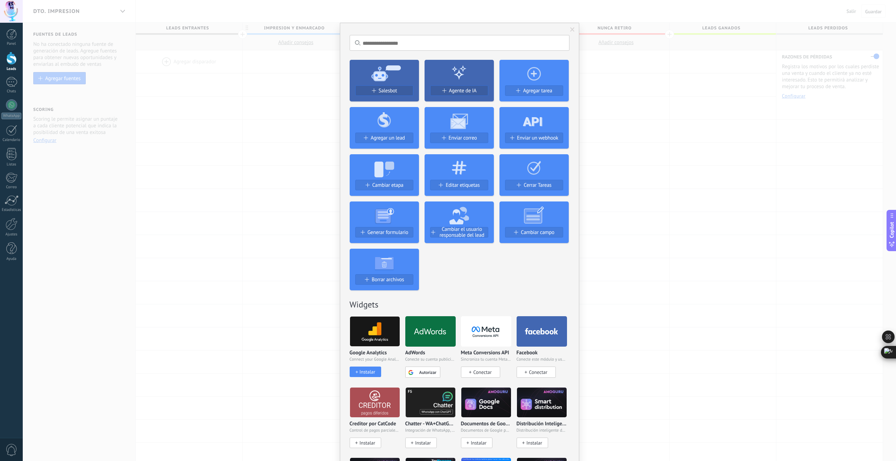
click at [390, 91] on span "Salesbot" at bounding box center [388, 91] width 19 height 6
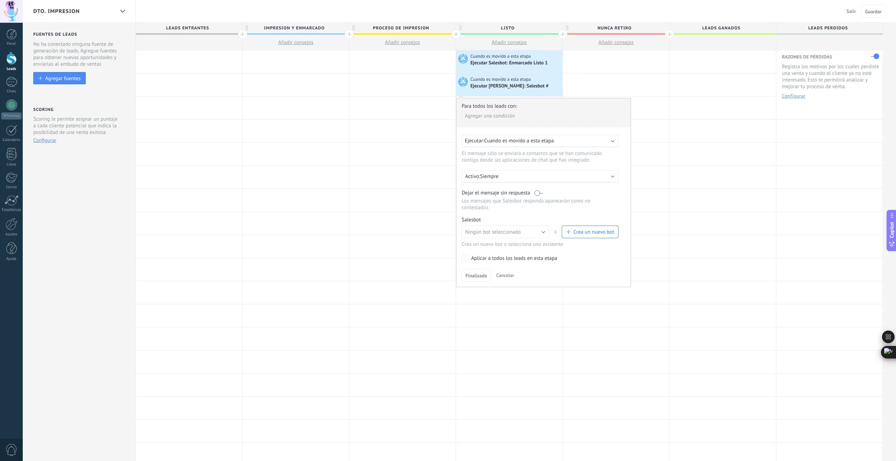
click at [522, 142] on span "Cuando es movido a esta etapa" at bounding box center [519, 140] width 70 height 7
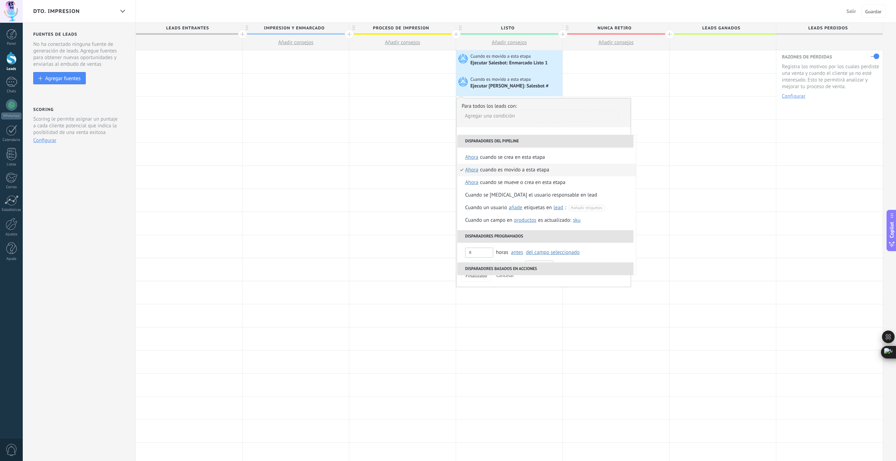
click at [473, 170] on span "ahora" at bounding box center [471, 170] width 13 height 13
click at [539, 223] on input "text" at bounding box center [542, 222] width 23 height 11
type input "**"
drag, startPoint x: 514, startPoint y: 224, endPoint x: 510, endPoint y: 225, distance: 4.4
click at [510, 225] on div "Seleccionar un intervalo" at bounding box center [500, 222] width 54 height 7
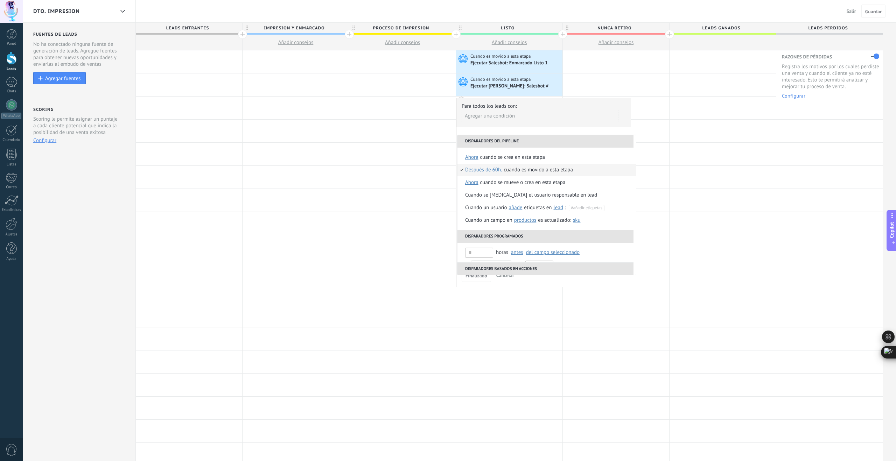
click at [522, 172] on div "Cuando es movido a esta etapa" at bounding box center [537, 170] width 69 height 13
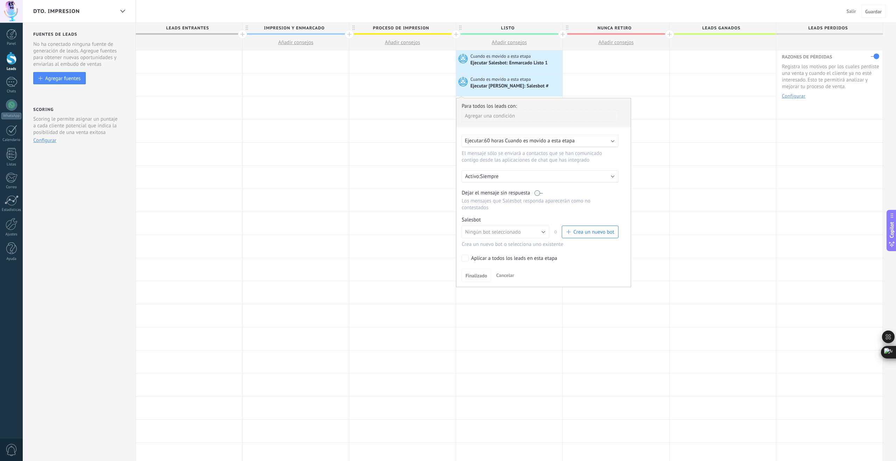
click at [541, 193] on label at bounding box center [538, 193] width 8 height 7
click at [585, 234] on span "Crea un nuevo bot" at bounding box center [593, 232] width 41 height 7
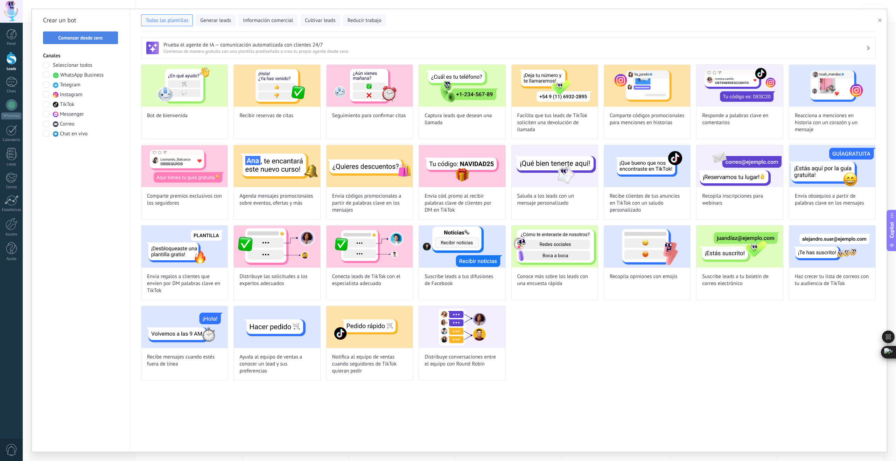
click at [95, 40] on span "Comenzar desde cero" at bounding box center [80, 37] width 44 height 5
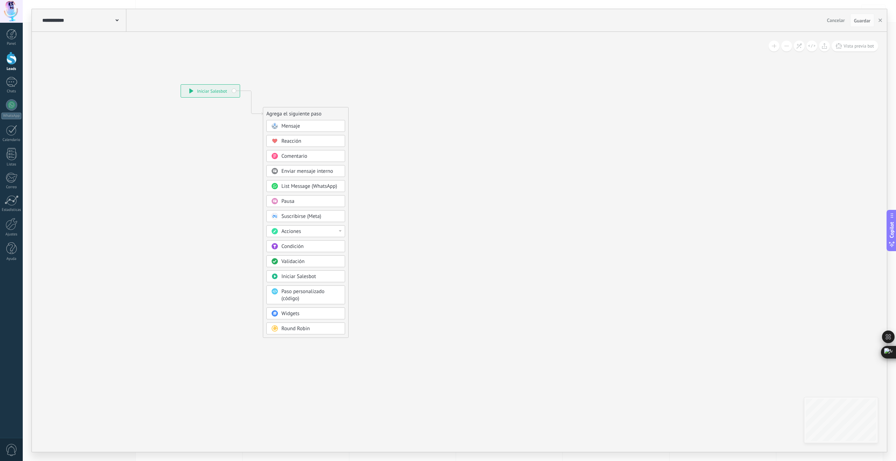
click at [116, 20] on use at bounding box center [116, 20] width 3 height 2
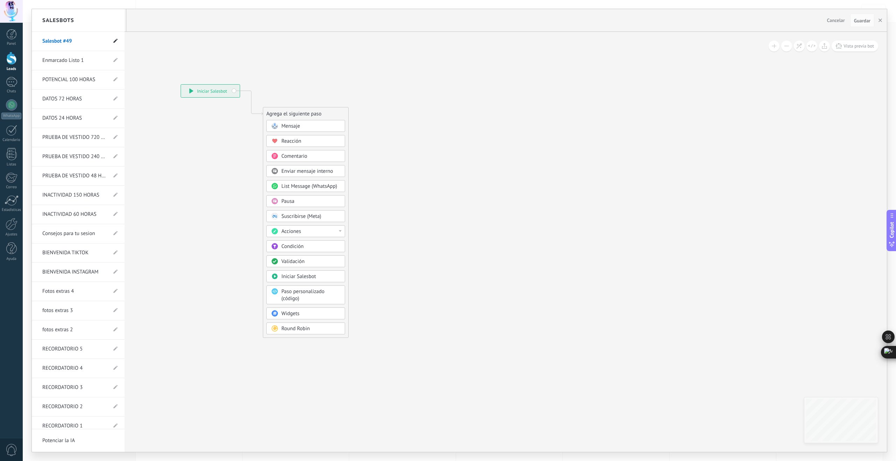
click at [113, 41] on use at bounding box center [115, 41] width 4 height 4
drag, startPoint x: 80, startPoint y: 41, endPoint x: 32, endPoint y: 41, distance: 48.3
click at [32, 41] on li "**********" at bounding box center [78, 41] width 93 height 19
type input "**********"
click at [113, 42] on icon at bounding box center [115, 41] width 8 height 4
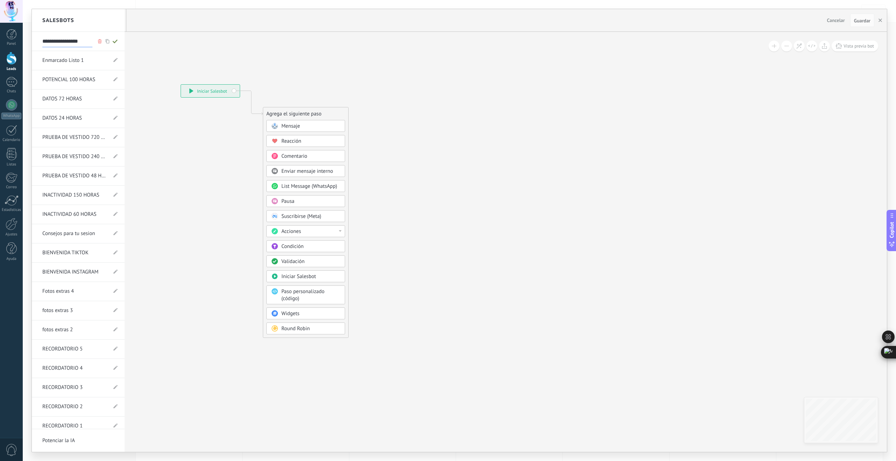
type input "**********"
click at [297, 129] on div at bounding box center [459, 230] width 855 height 443
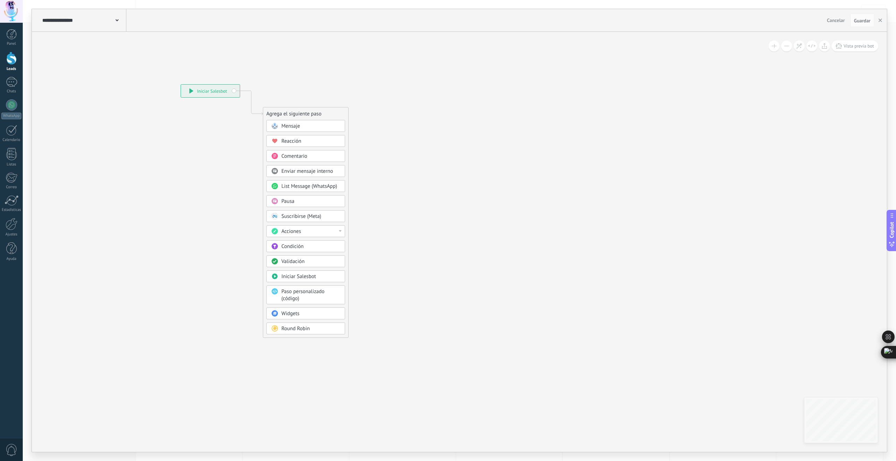
click at [297, 127] on span "Mensaje" at bounding box center [290, 126] width 19 height 7
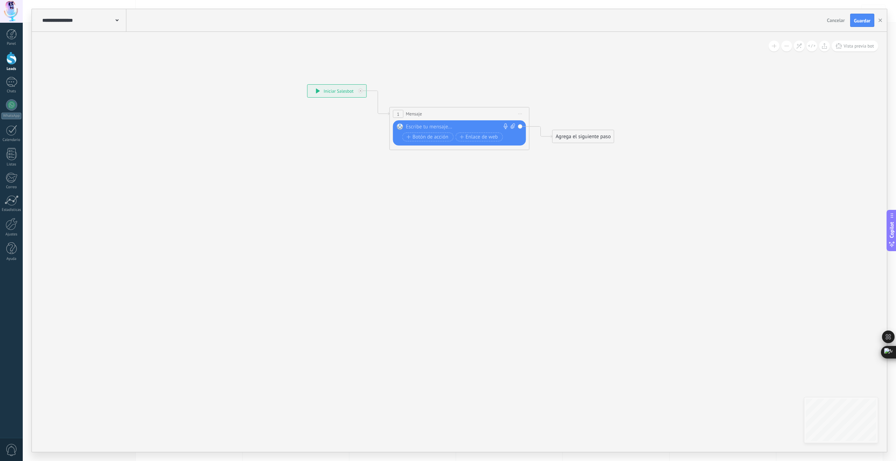
click at [446, 130] on div at bounding box center [458, 127] width 104 height 7
paste div
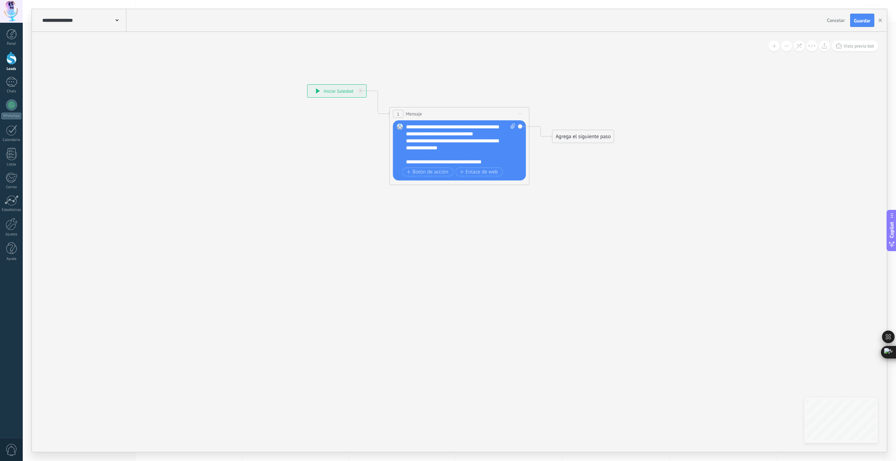
click at [443, 147] on div "**********" at bounding box center [457, 144] width 103 height 14
click at [588, 135] on div "Agrega el siguiente paso" at bounding box center [582, 137] width 61 height 12
click at [598, 362] on span "Parar Salesbot" at bounding box center [587, 364] width 32 height 7
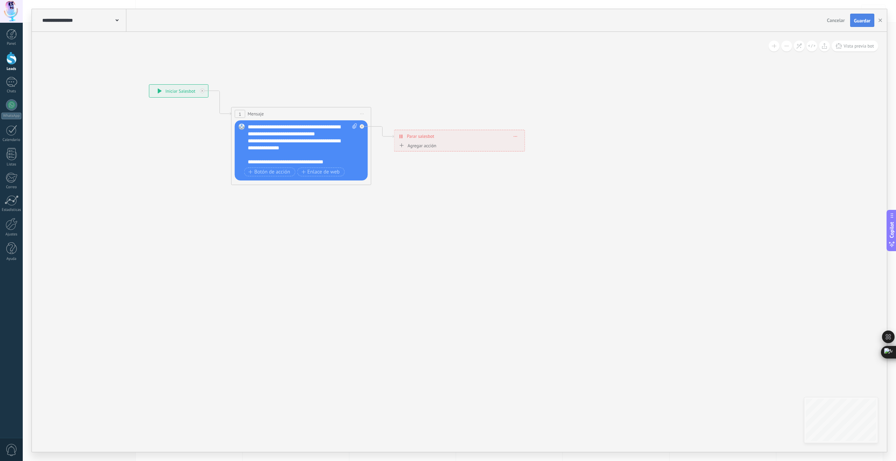
click at [865, 21] on span "Guardar" at bounding box center [862, 20] width 16 height 5
click at [881, 20] on icon "button" at bounding box center [879, 20] width 3 height 3
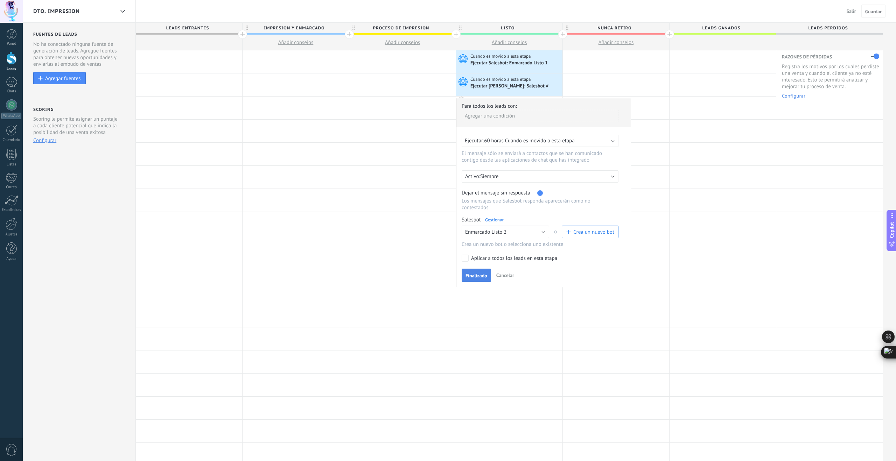
click at [482, 276] on span "Finalizado" at bounding box center [476, 275] width 22 height 5
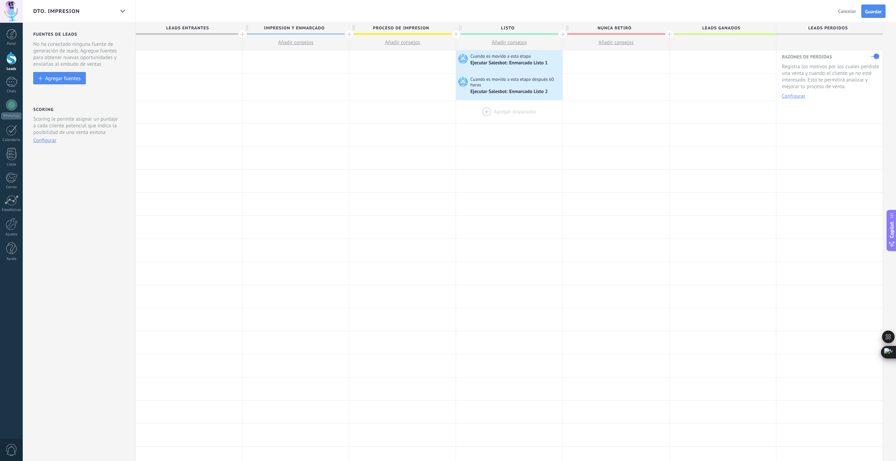
click at [486, 112] on div at bounding box center [509, 111] width 106 height 23
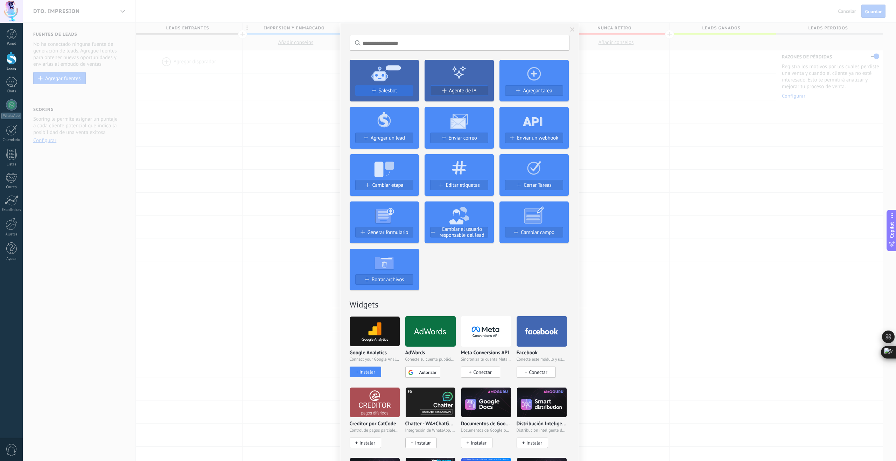
click at [388, 91] on span "Salesbot" at bounding box center [388, 91] width 19 height 6
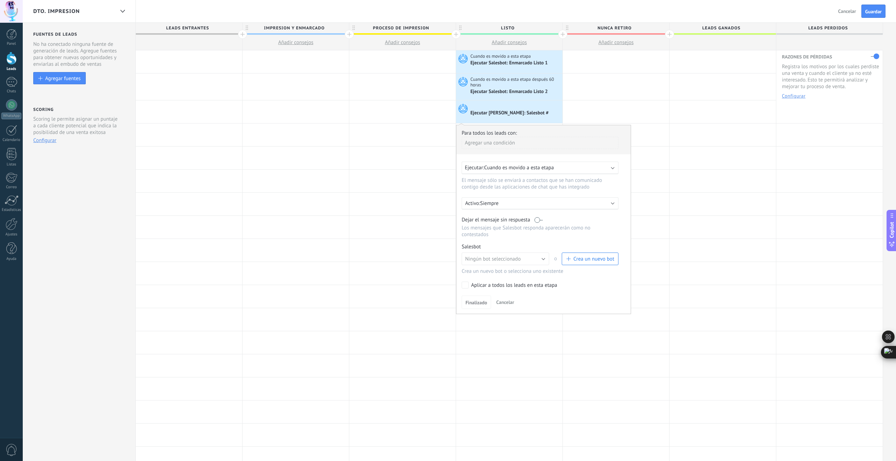
click at [511, 167] on span "Cuando es movido a esta etapa" at bounding box center [519, 167] width 70 height 7
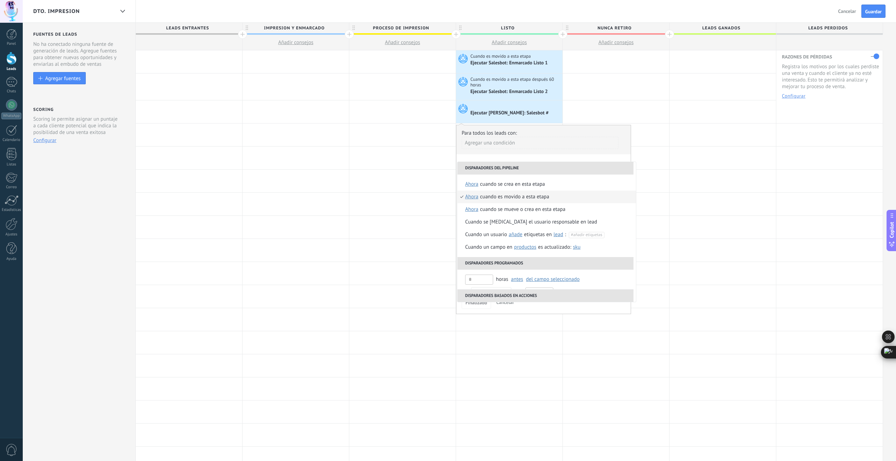
click at [472, 198] on span "ahora" at bounding box center [471, 197] width 13 height 13
click at [541, 249] on input "text" at bounding box center [542, 249] width 23 height 11
type input "*"
type input "***"
click at [520, 247] on div "Seleccionar un intervalo" at bounding box center [500, 249] width 54 height 7
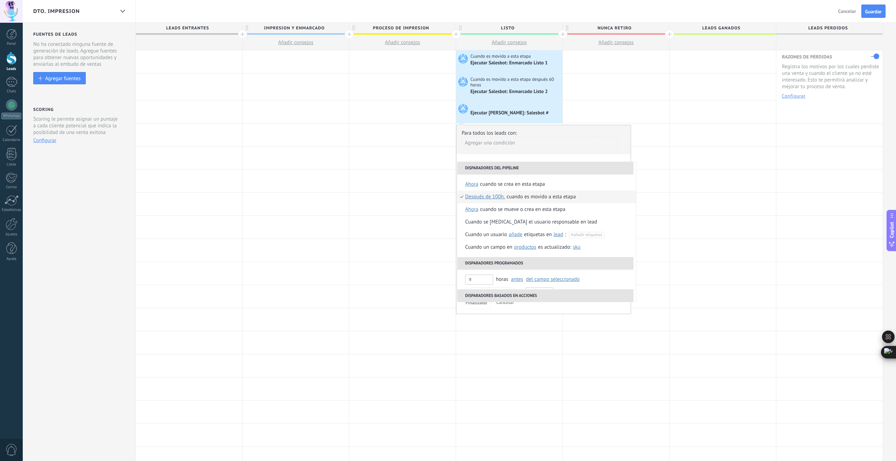
scroll to position [21, 0]
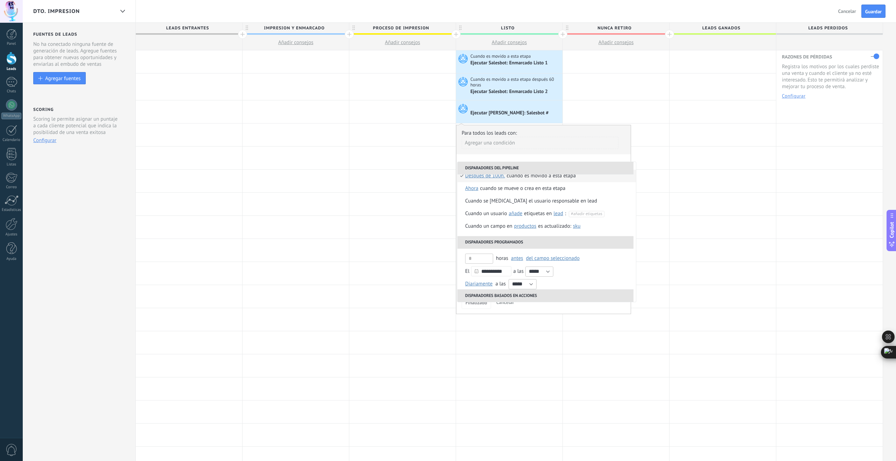
click at [530, 176] on div "Cuando es movido a esta etapa" at bounding box center [541, 176] width 69 height 13
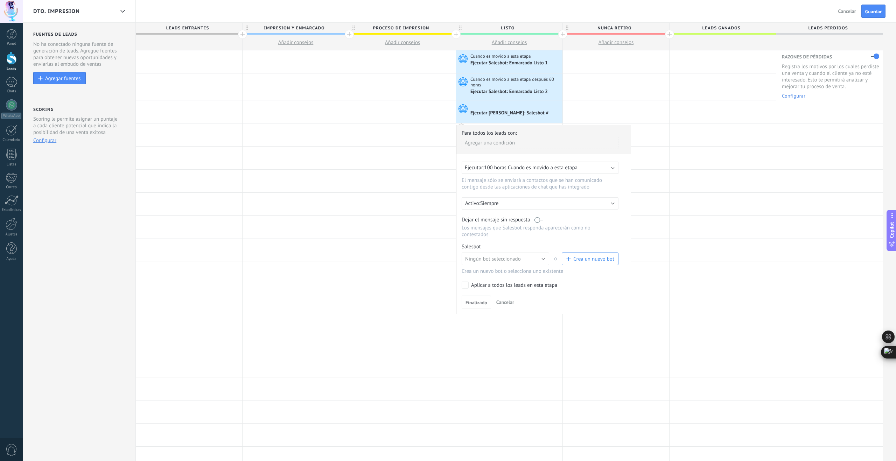
click at [538, 223] on label at bounding box center [538, 220] width 8 height 7
click at [590, 269] on div "Ningún bot seleccionado Enmarcado Listo 2 Enmarcado Listo 1 POTENCIAL 100 HORAS…" at bounding box center [539, 261] width 157 height 16
click at [591, 260] on span "Crea un nuevo bot" at bounding box center [593, 259] width 41 height 7
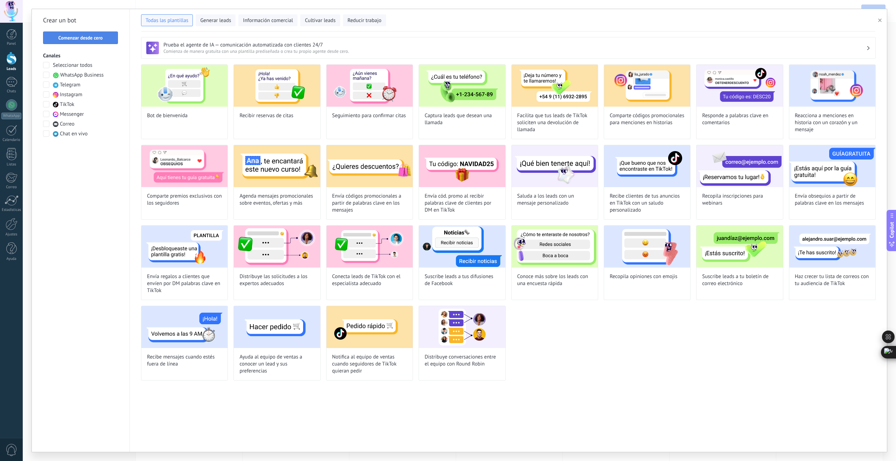
click at [96, 39] on span "Comenzar desde cero" at bounding box center [80, 37] width 44 height 5
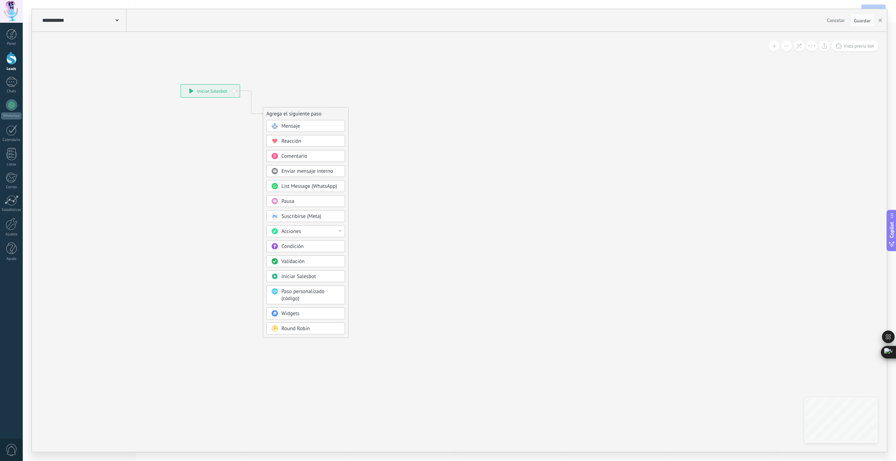
click at [289, 125] on span "Mensaje" at bounding box center [290, 126] width 19 height 7
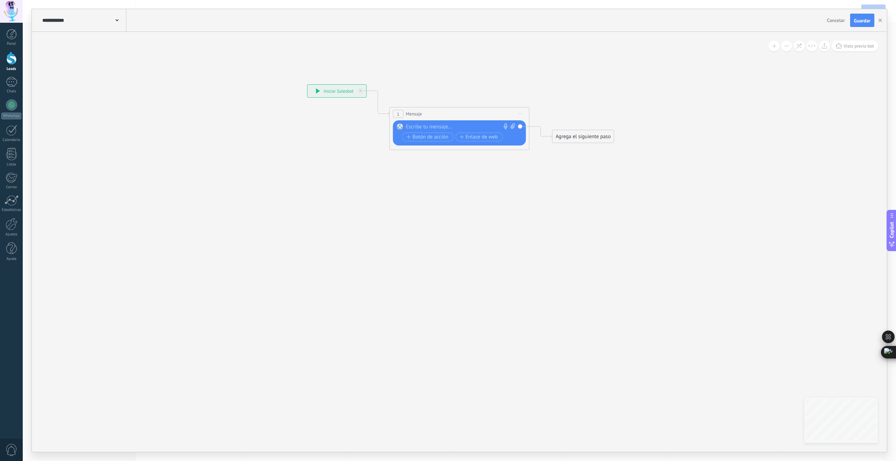
click at [116, 19] on span at bounding box center [116, 19] width 3 height 7
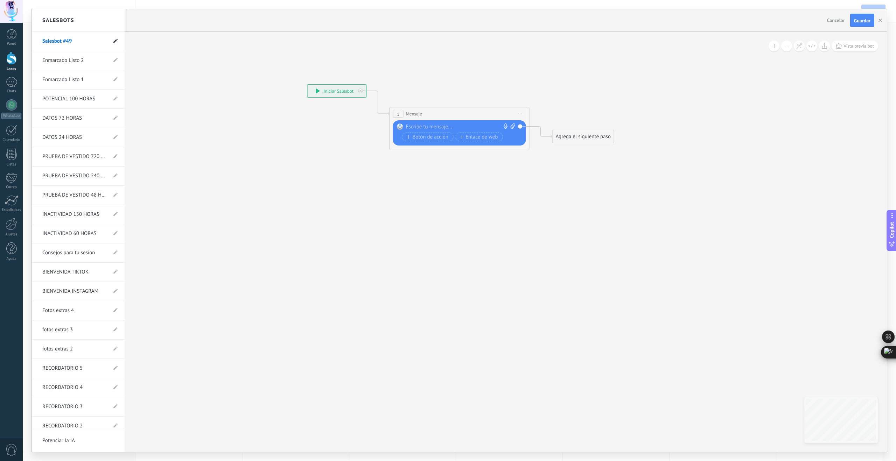
click at [113, 42] on icon at bounding box center [115, 41] width 4 height 4
click at [52, 60] on link "Enmarcado Listo 2" at bounding box center [74, 61] width 65 height 20
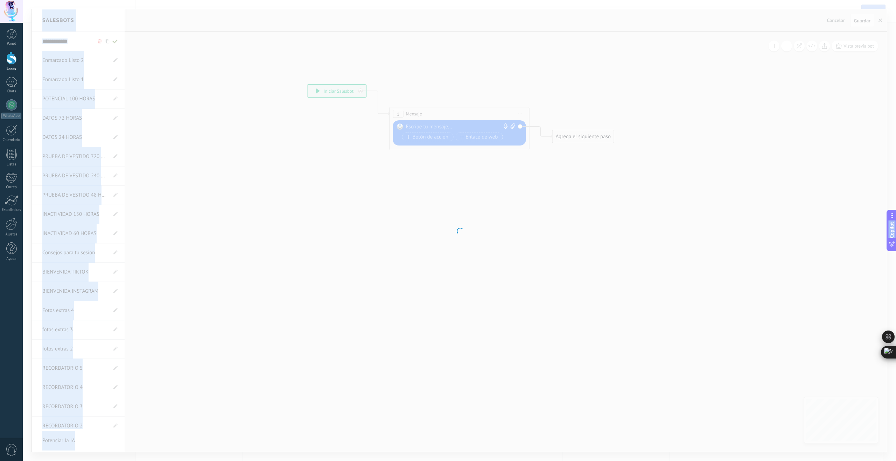
type input "**********"
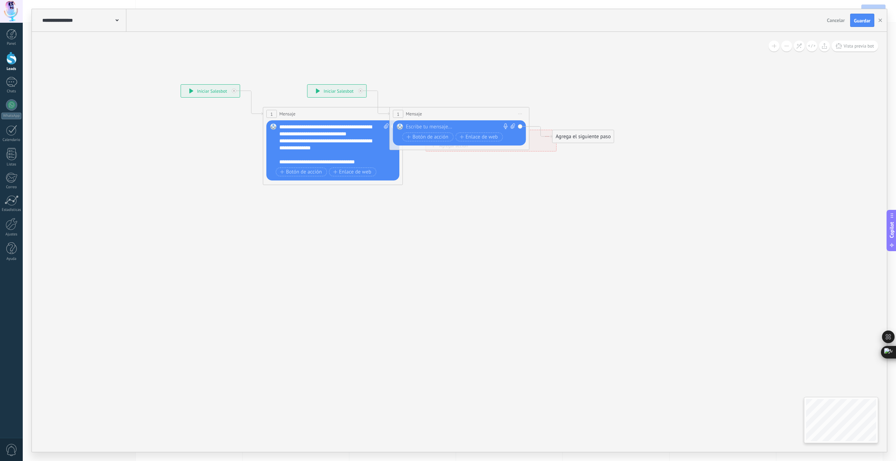
click at [120, 20] on div "**********" at bounding box center [84, 20] width 86 height 22
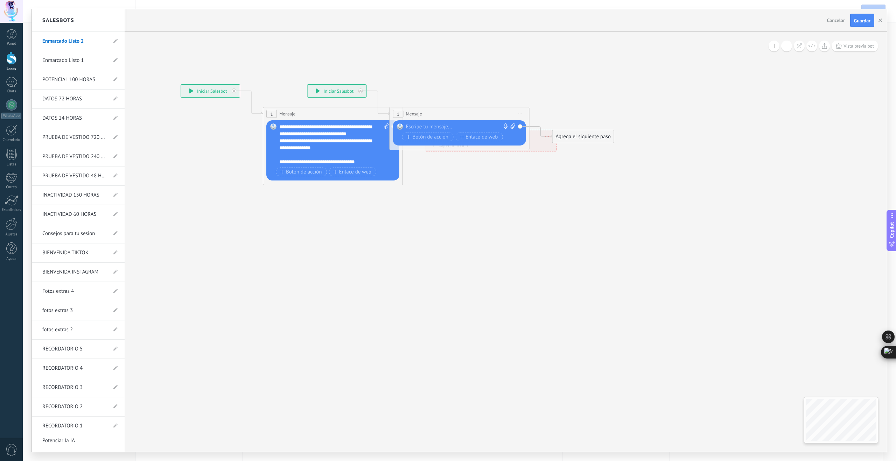
click at [879, 20] on div at bounding box center [459, 230] width 855 height 443
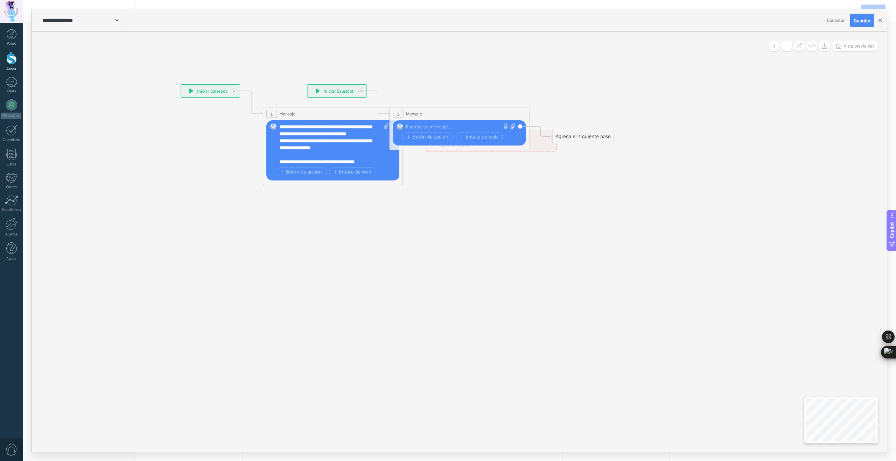
click at [879, 20] on use "button" at bounding box center [879, 20] width 3 height 3
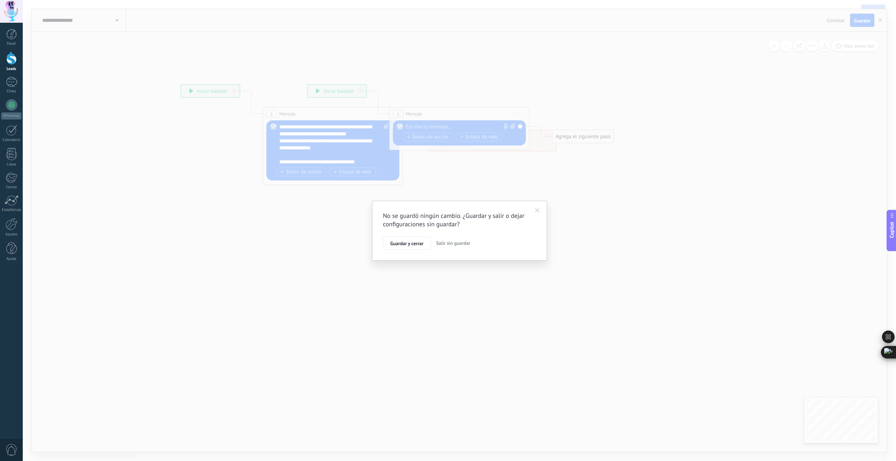
click at [453, 244] on span "Salir sin guardar" at bounding box center [453, 243] width 34 height 6
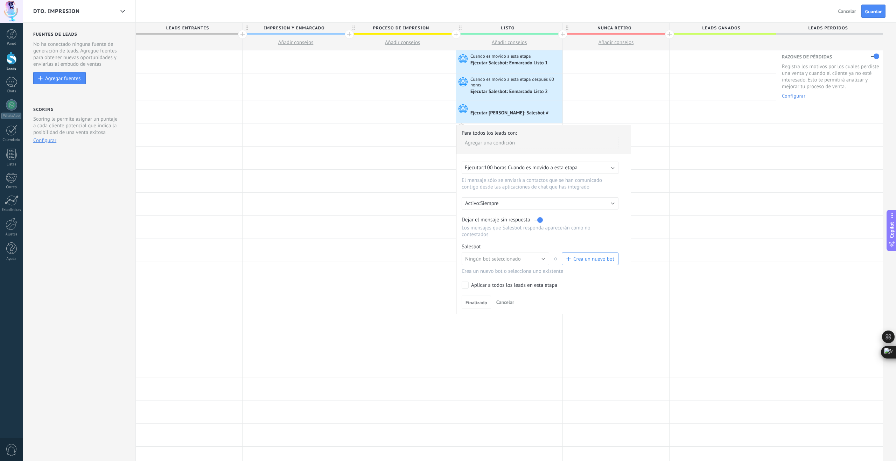
click at [588, 262] on span "Crea un nuevo bot" at bounding box center [593, 259] width 41 height 7
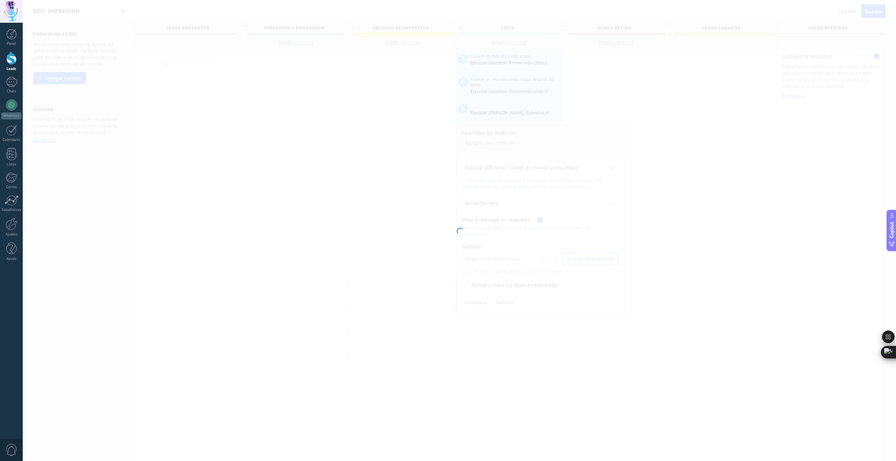
type input "**********"
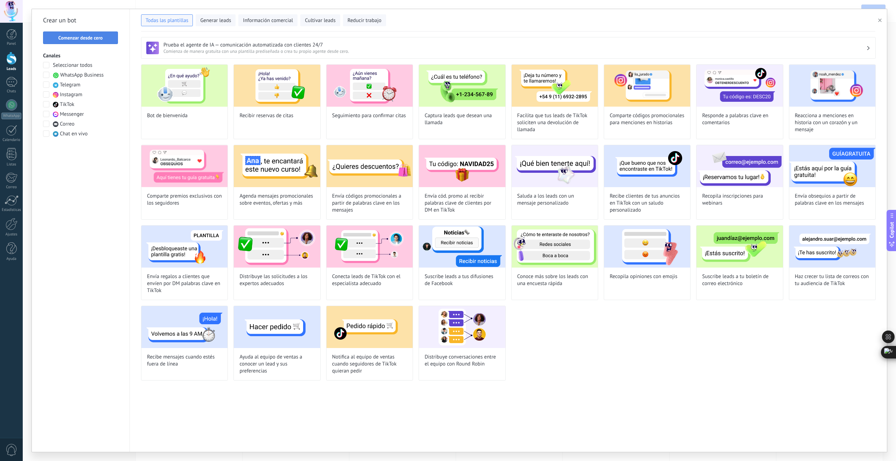
click at [87, 40] on span "Comenzar desde cero" at bounding box center [80, 37] width 44 height 5
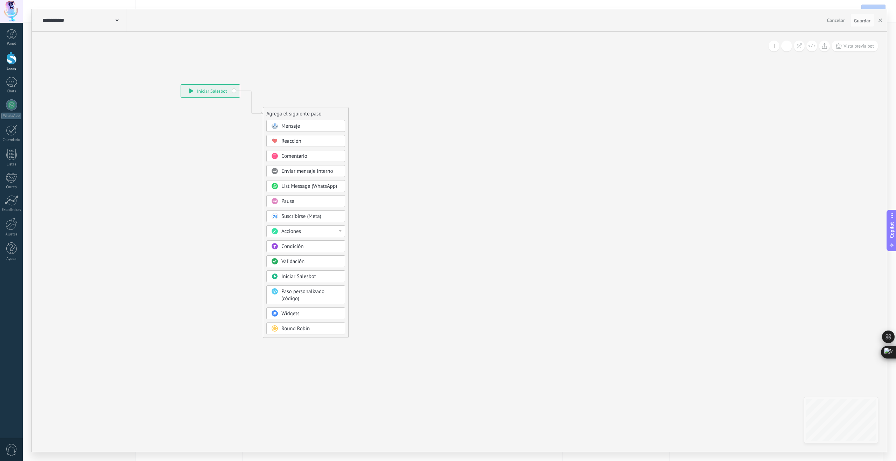
click at [117, 20] on icon at bounding box center [116, 20] width 3 height 2
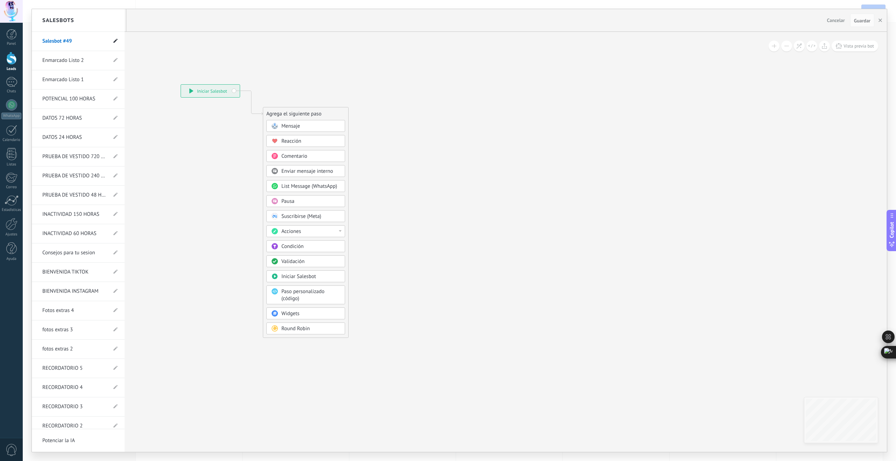
click at [113, 42] on use at bounding box center [115, 41] width 4 height 4
drag, startPoint x: 75, startPoint y: 41, endPoint x: 33, endPoint y: 41, distance: 42.0
click at [33, 41] on li "**********" at bounding box center [78, 41] width 93 height 19
type input "**********"
click at [111, 43] on icon at bounding box center [115, 41] width 8 height 4
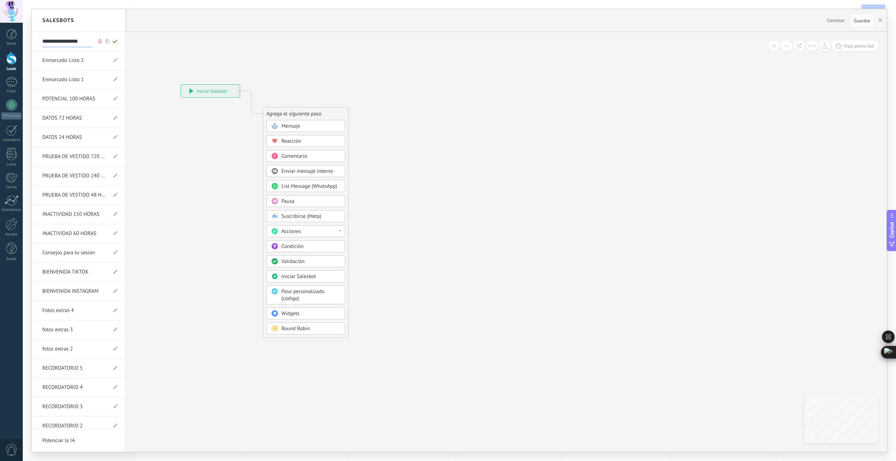
type input "**********"
click at [290, 125] on div at bounding box center [459, 230] width 855 height 443
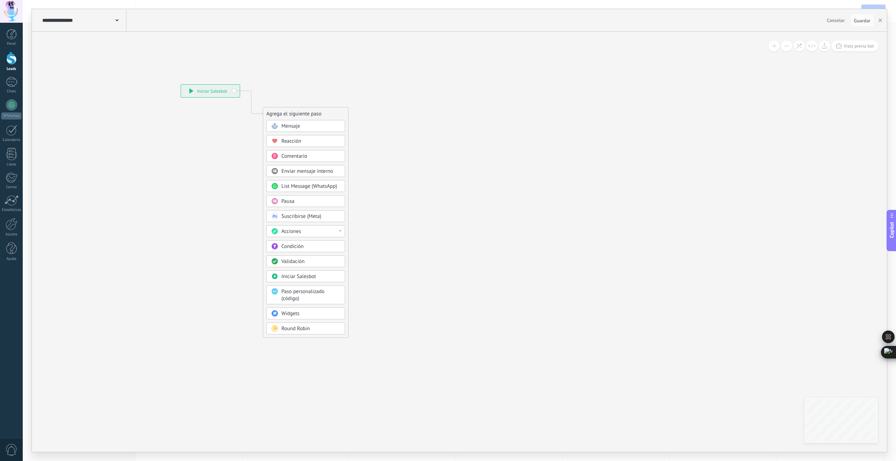
click at [290, 126] on span "Mensaje" at bounding box center [290, 126] width 19 height 7
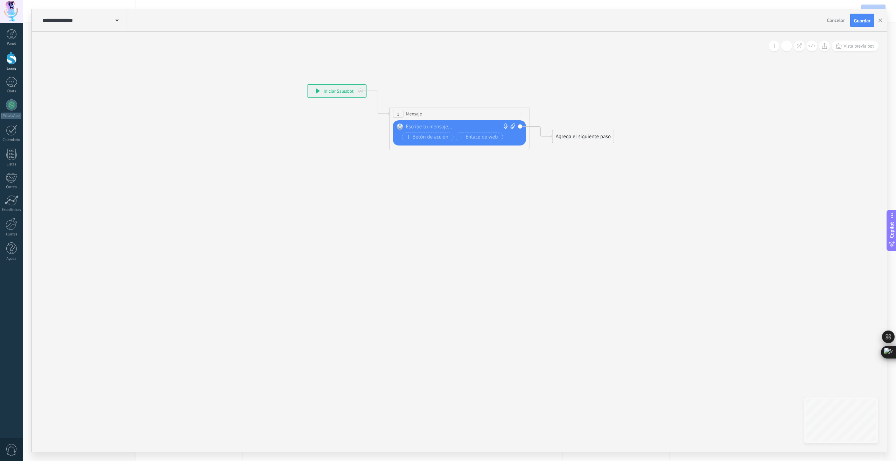
click at [415, 126] on div at bounding box center [458, 127] width 104 height 7
paste div
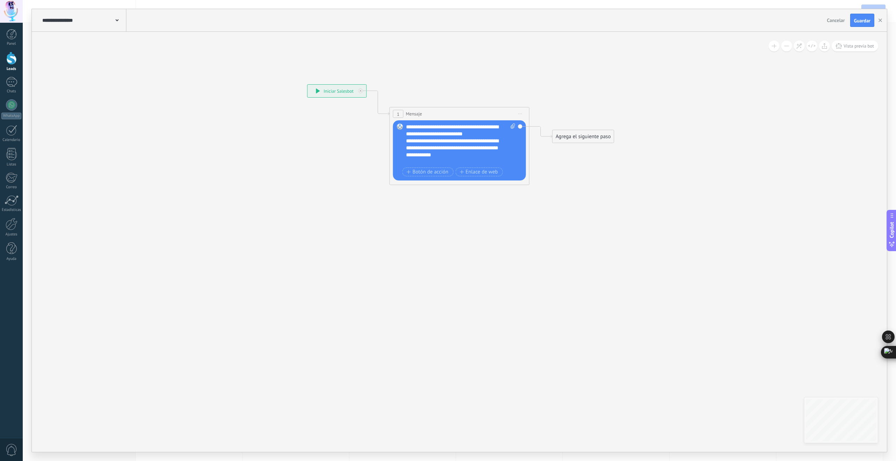
click at [502, 149] on div "**********" at bounding box center [457, 147] width 103 height 21
click at [591, 135] on div "Agrega el siguiente paso" at bounding box center [582, 137] width 61 height 12
click at [586, 362] on span "Parar Salesbot" at bounding box center [587, 364] width 32 height 7
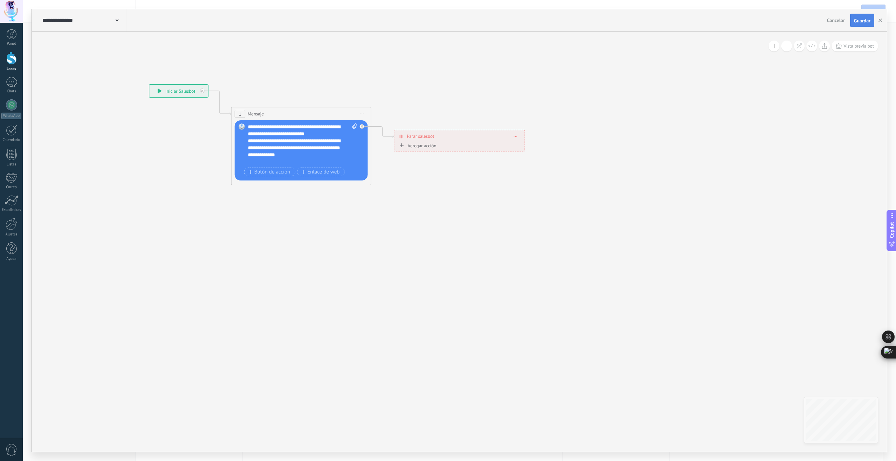
click at [861, 20] on span "Guardar" at bounding box center [862, 20] width 16 height 5
click at [879, 21] on use "button" at bounding box center [879, 20] width 3 height 3
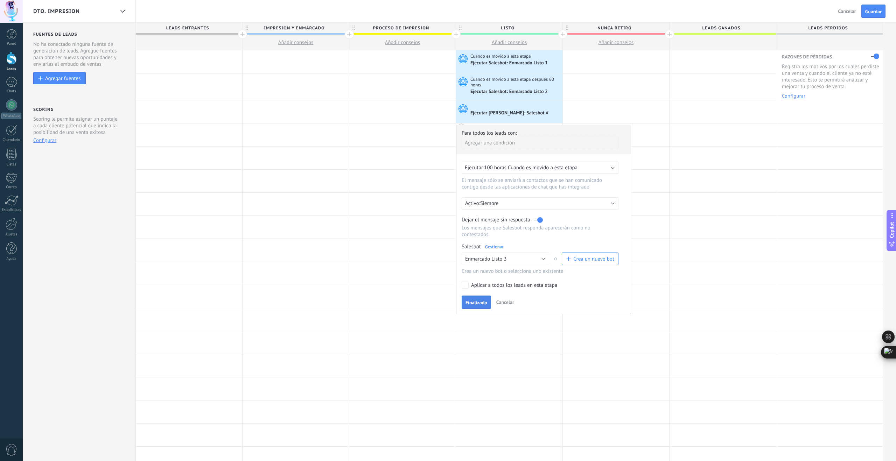
click at [483, 304] on span "Finalizado" at bounding box center [476, 302] width 22 height 5
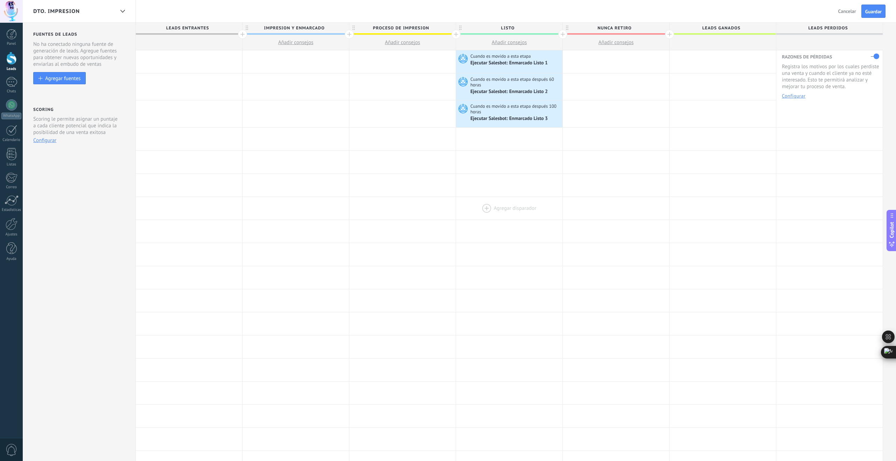
scroll to position [1, 0]
click at [486, 137] on div at bounding box center [509, 137] width 106 height 23
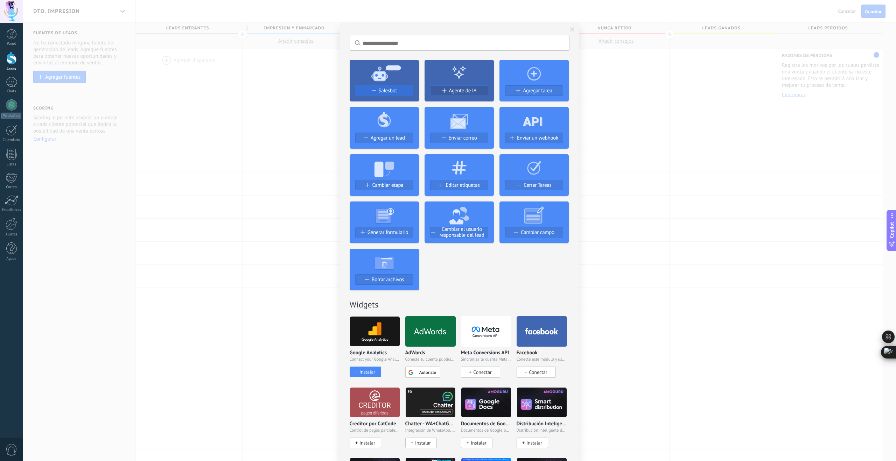
click at [391, 91] on span "Salesbot" at bounding box center [388, 91] width 19 height 6
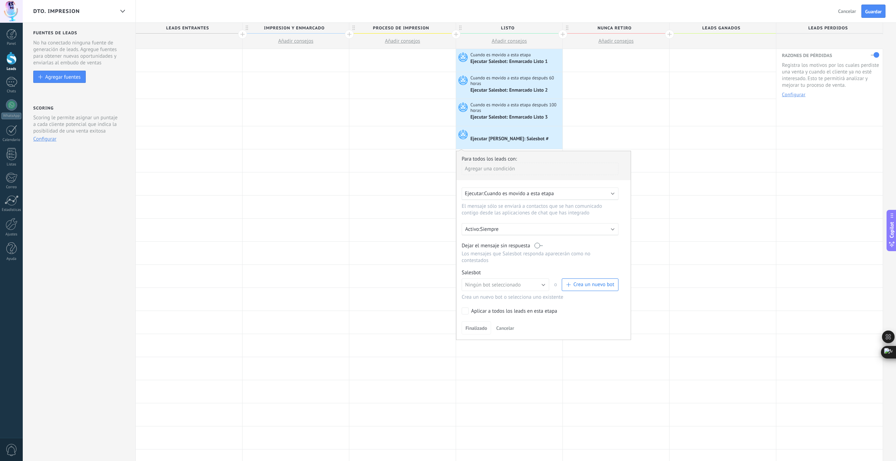
click at [521, 195] on span "Cuando es movido a esta etapa" at bounding box center [519, 193] width 70 height 7
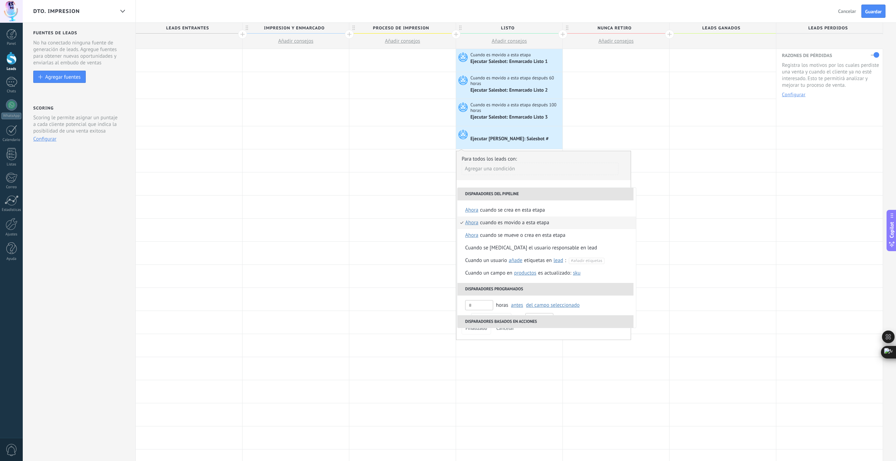
click at [473, 224] on span "ahora" at bounding box center [471, 223] width 13 height 13
click at [541, 277] on input "text" at bounding box center [542, 275] width 23 height 11
type input "***"
click at [513, 276] on div "Seleccionar un intervalo" at bounding box center [500, 274] width 54 height 7
click at [523, 220] on div "Cuando es movido a esta etapa" at bounding box center [541, 223] width 69 height 13
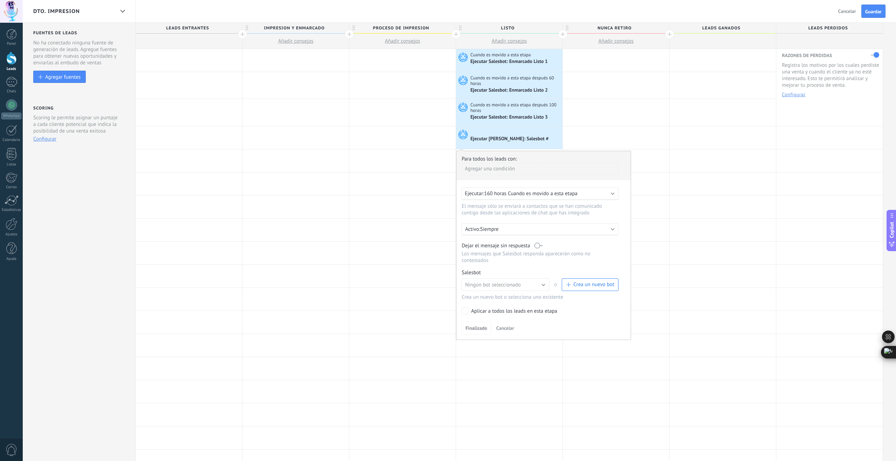
click at [539, 246] on label at bounding box center [538, 245] width 8 height 7
click at [530, 284] on button "Ningún bot seleccionado" at bounding box center [504, 284] width 87 height 13
click at [578, 285] on span "Crea un nuevo bot" at bounding box center [593, 284] width 41 height 7
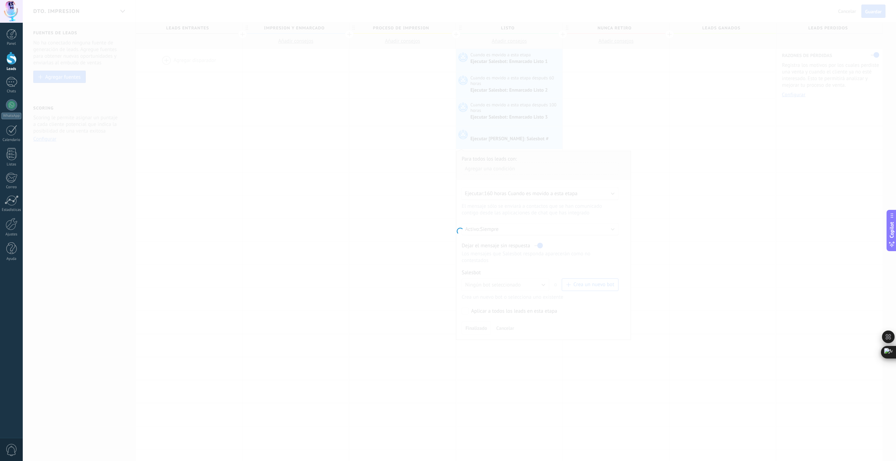
type input "**********"
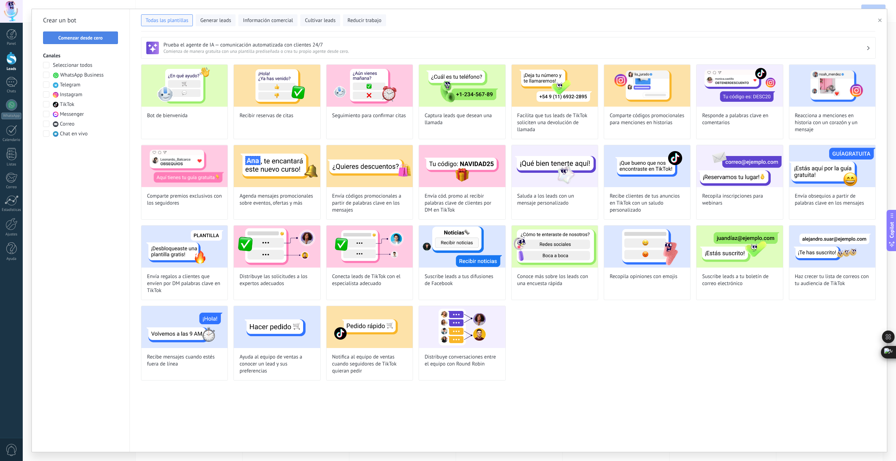
click at [80, 36] on span "Comenzar desde cero" at bounding box center [80, 37] width 44 height 5
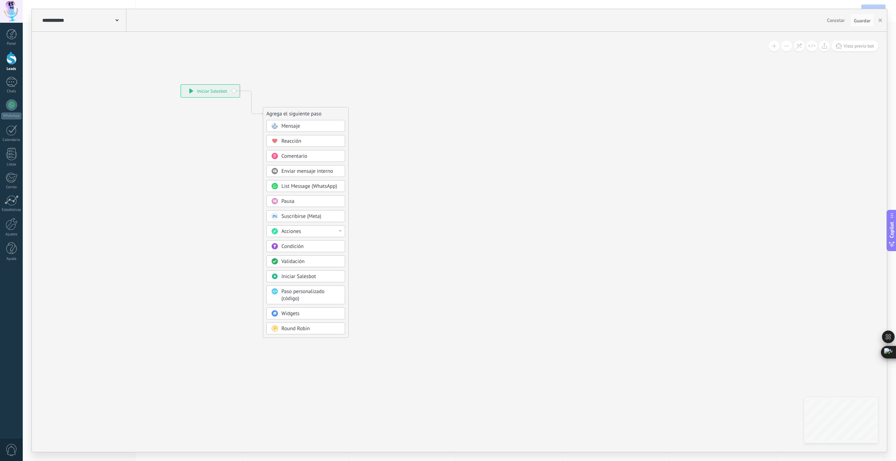
click at [116, 20] on use at bounding box center [116, 20] width 3 height 2
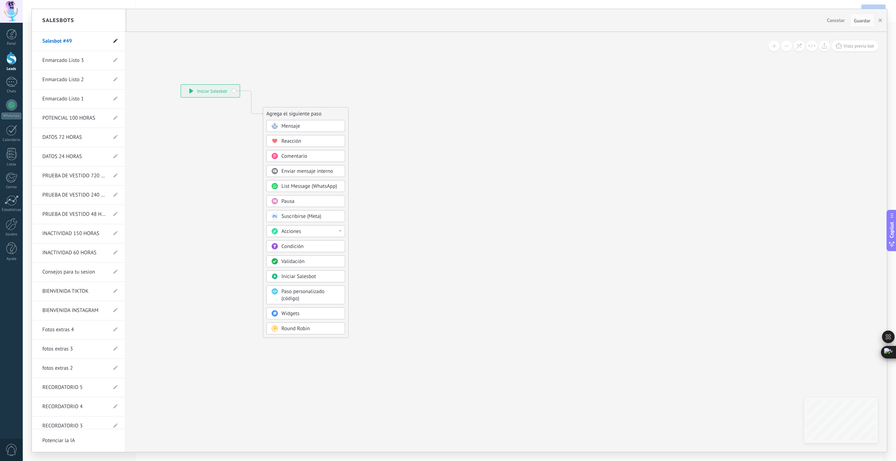
click at [115, 39] on icon at bounding box center [115, 41] width 4 height 4
drag, startPoint x: 83, startPoint y: 40, endPoint x: 40, endPoint y: 40, distance: 43.0
click at [40, 40] on li "**********" at bounding box center [78, 41] width 93 height 19
type input "**********"
click at [113, 42] on use at bounding box center [114, 42] width 5 height 4
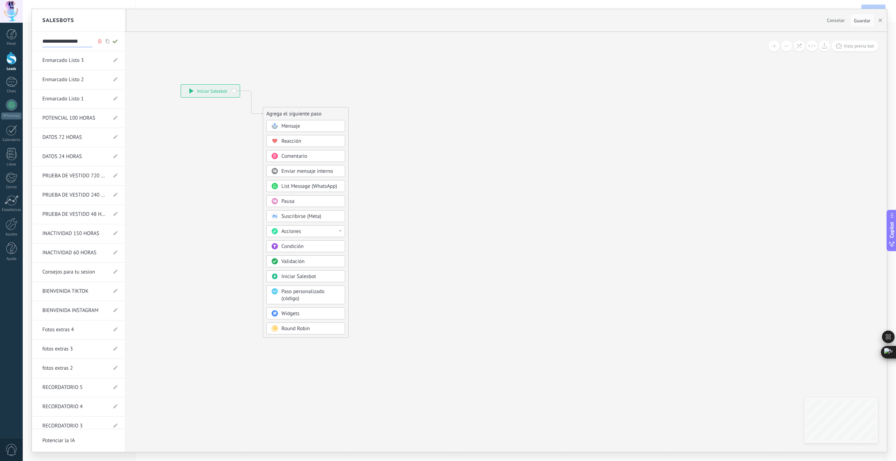
type input "**********"
click at [289, 124] on div at bounding box center [459, 230] width 855 height 443
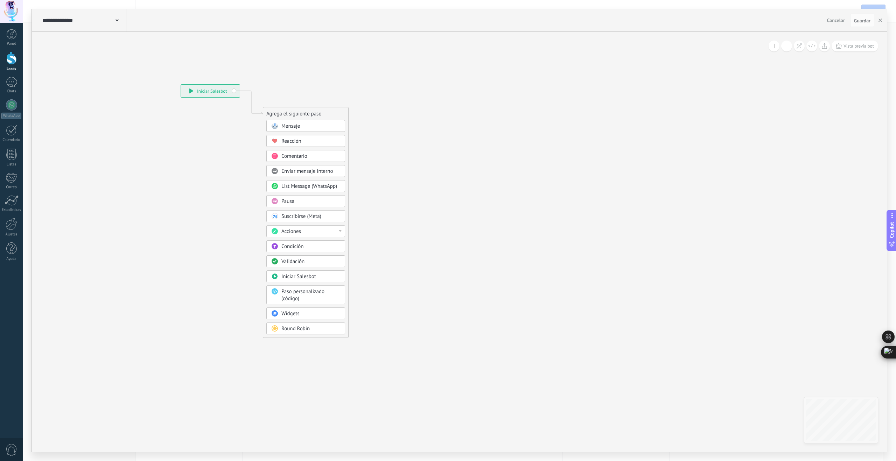
click at [289, 125] on span "Mensaje" at bounding box center [290, 126] width 19 height 7
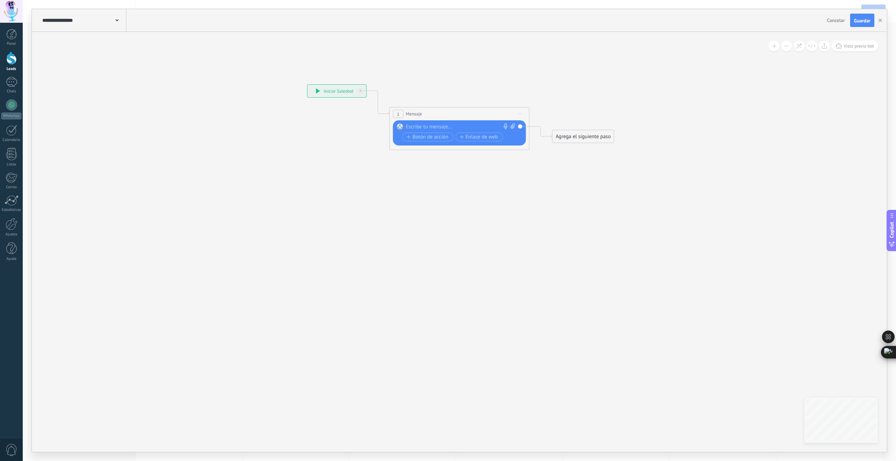
click at [434, 128] on div at bounding box center [458, 127] width 104 height 7
paste div
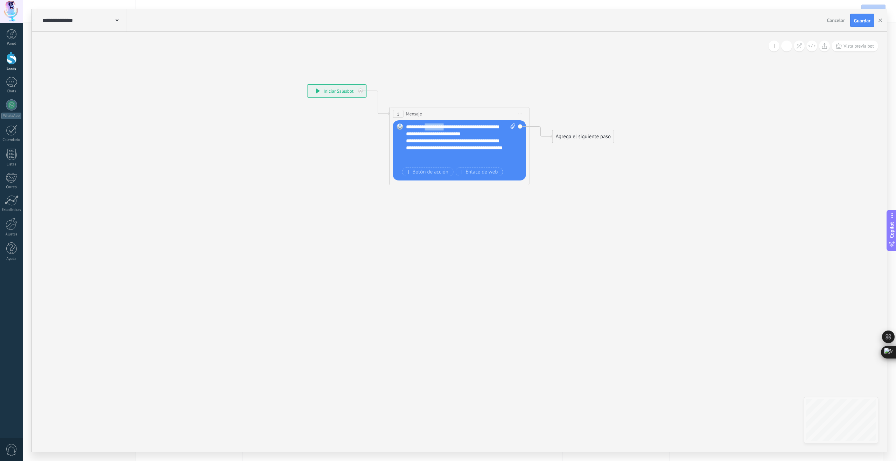
drag, startPoint x: 452, startPoint y: 128, endPoint x: 435, endPoint y: 134, distance: 18.5
click at [431, 129] on div "**********" at bounding box center [461, 145] width 110 height 42
drag, startPoint x: 454, startPoint y: 142, endPoint x: 405, endPoint y: 142, distance: 49.3
click at [405, 142] on div "Reemplazar Quitar Convertir a mensaje de voz Arrastre la imagen aquí para adjun…" at bounding box center [459, 150] width 133 height 60
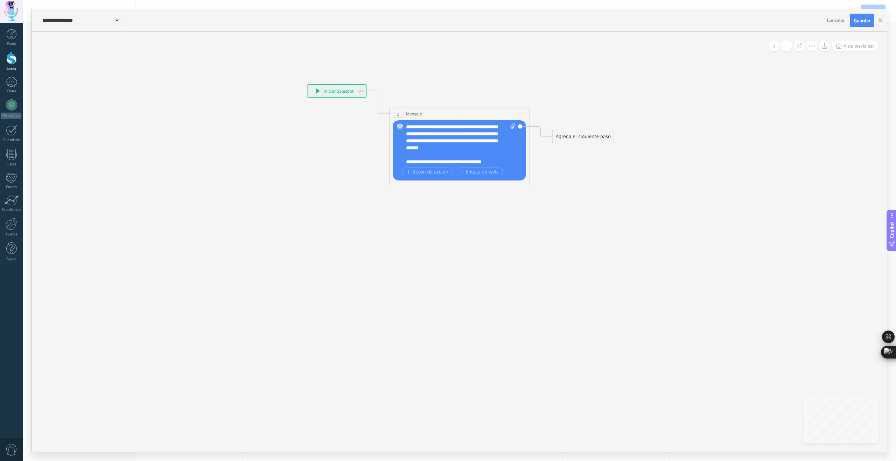
click at [595, 136] on div "Agrega el siguiente paso" at bounding box center [582, 137] width 61 height 12
click at [597, 366] on span "Parar Salesbot" at bounding box center [587, 364] width 32 height 7
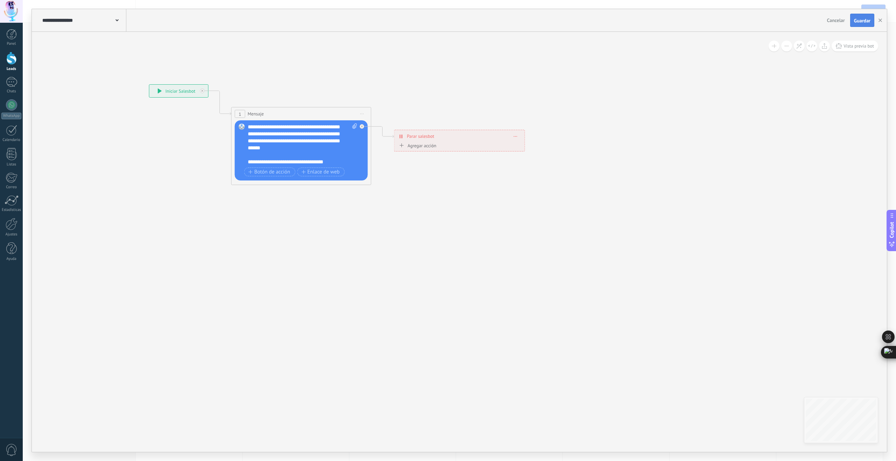
click at [860, 19] on span "Guardar" at bounding box center [862, 20] width 16 height 5
click at [880, 20] on icon "button" at bounding box center [879, 20] width 3 height 3
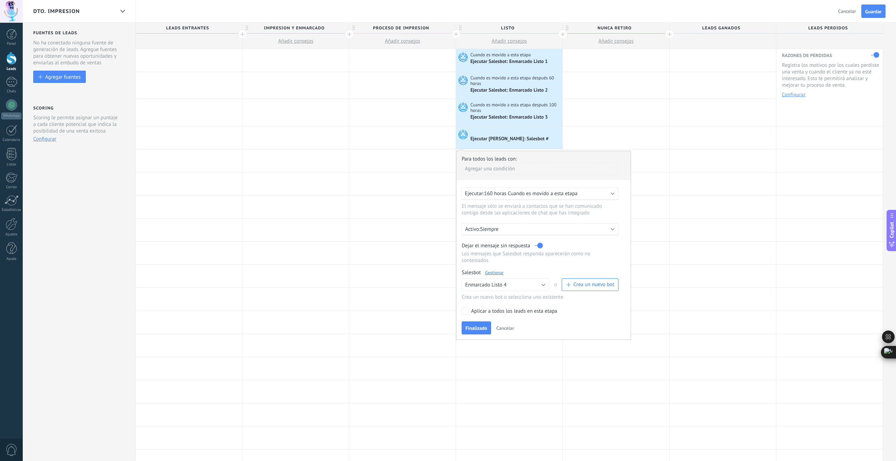
click at [477, 331] on span "Finalizado" at bounding box center [476, 328] width 22 height 5
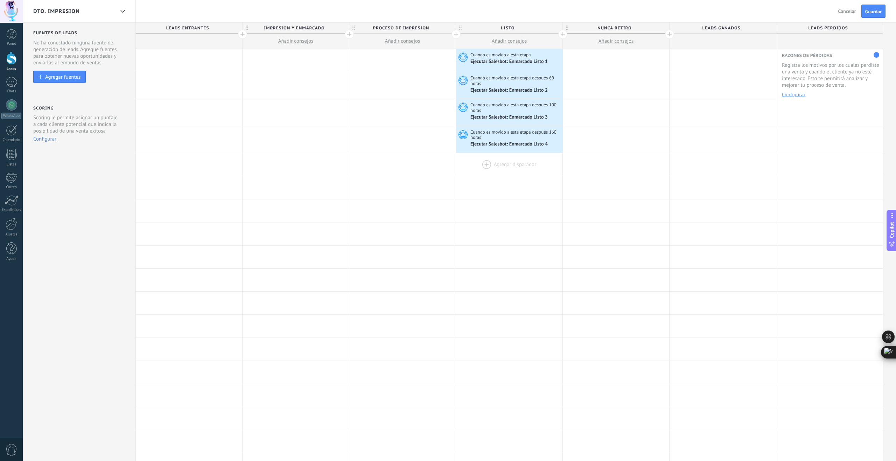
click at [486, 165] on div at bounding box center [509, 164] width 106 height 23
click at [487, 164] on div at bounding box center [509, 164] width 106 height 23
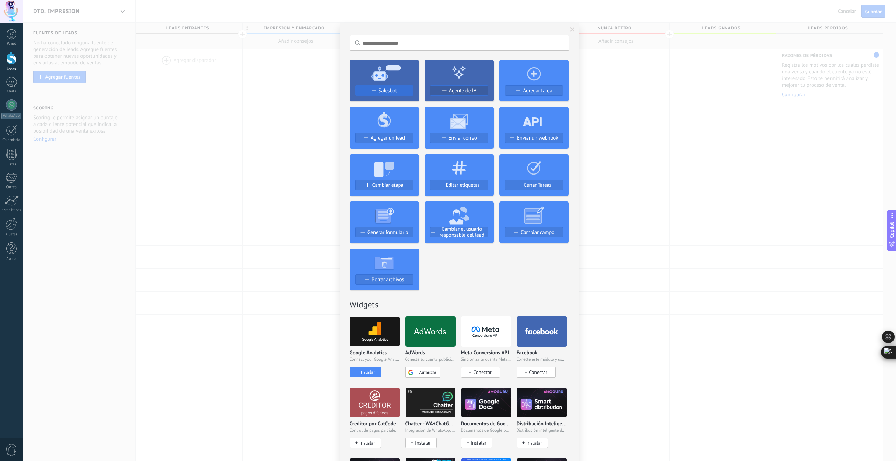
click at [389, 93] on span "Salesbot" at bounding box center [388, 91] width 19 height 6
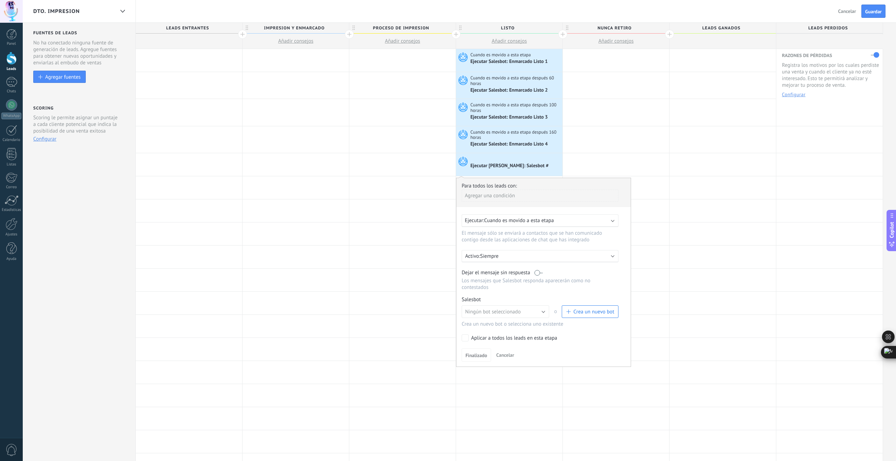
click at [531, 223] on span "Cuando es movido a esta etapa" at bounding box center [519, 220] width 70 height 7
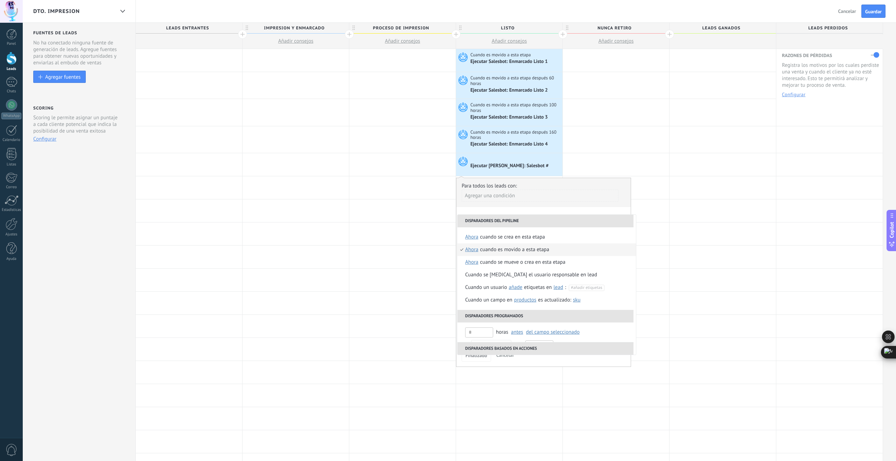
click at [475, 250] on span "ahora" at bounding box center [471, 250] width 13 height 13
click at [541, 302] on input "text" at bounding box center [542, 302] width 23 height 11
type input "***"
click at [520, 302] on div "Seleccionar un intervalo" at bounding box center [500, 301] width 54 height 7
click at [526, 249] on div "Cuando es movido a esta etapa" at bounding box center [541, 250] width 69 height 13
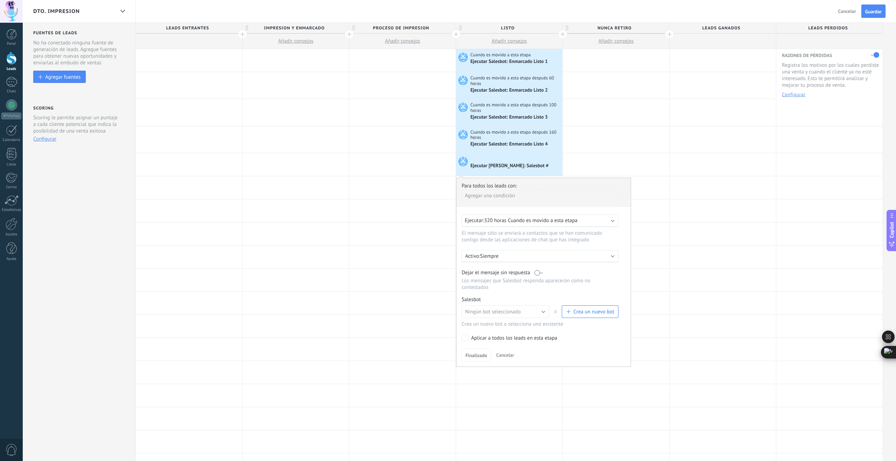
click at [541, 274] on label at bounding box center [538, 272] width 8 height 7
click at [539, 312] on button "Ningún bot seleccionado" at bounding box center [504, 311] width 87 height 13
click at [590, 309] on button "Crea un nuevo bot" at bounding box center [590, 311] width 57 height 13
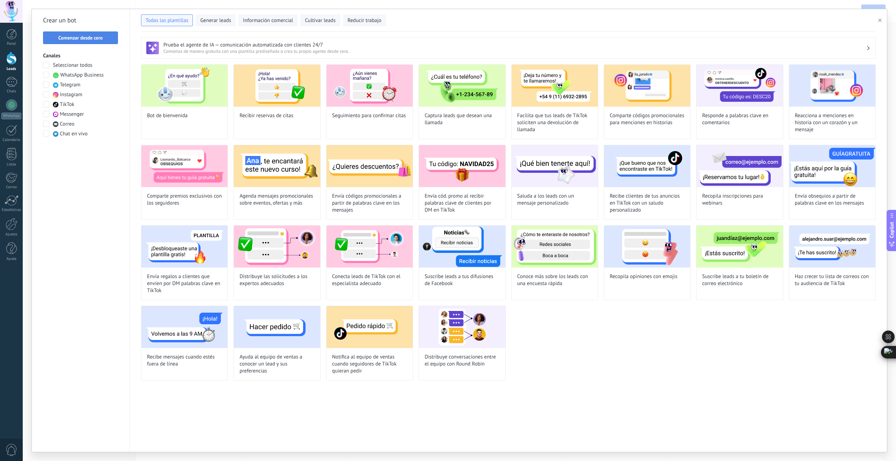
click at [77, 37] on span "Comenzar desde cero" at bounding box center [80, 37] width 44 height 5
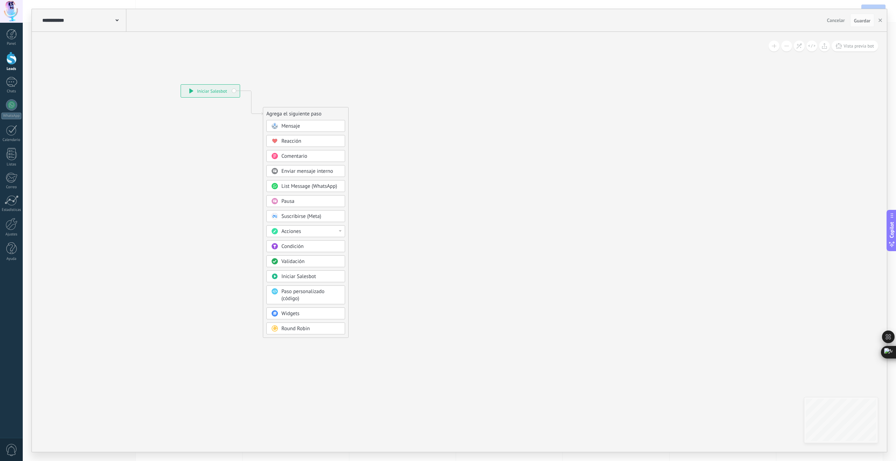
click at [117, 20] on use at bounding box center [116, 20] width 3 height 2
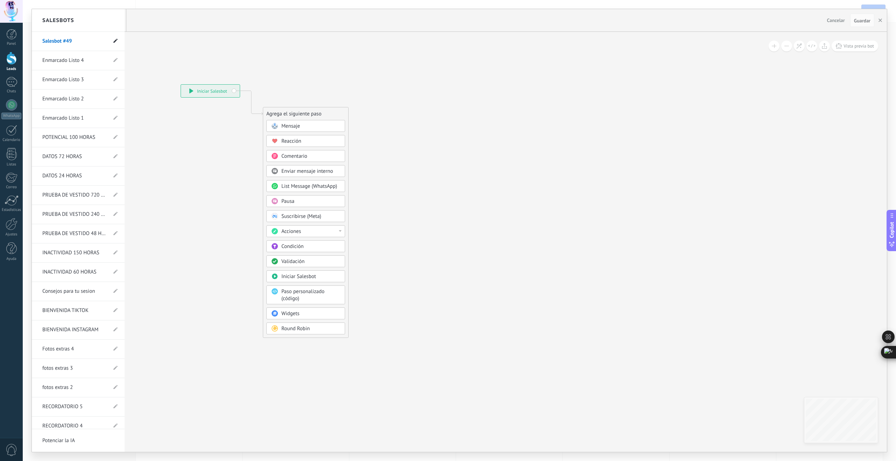
click at [113, 42] on icon at bounding box center [115, 41] width 4 height 4
drag, startPoint x: 75, startPoint y: 42, endPoint x: 42, endPoint y: 42, distance: 32.9
click at [43, 42] on input "**********" at bounding box center [67, 41] width 50 height 11
type input "**********"
click at [114, 40] on icon at bounding box center [115, 41] width 8 height 4
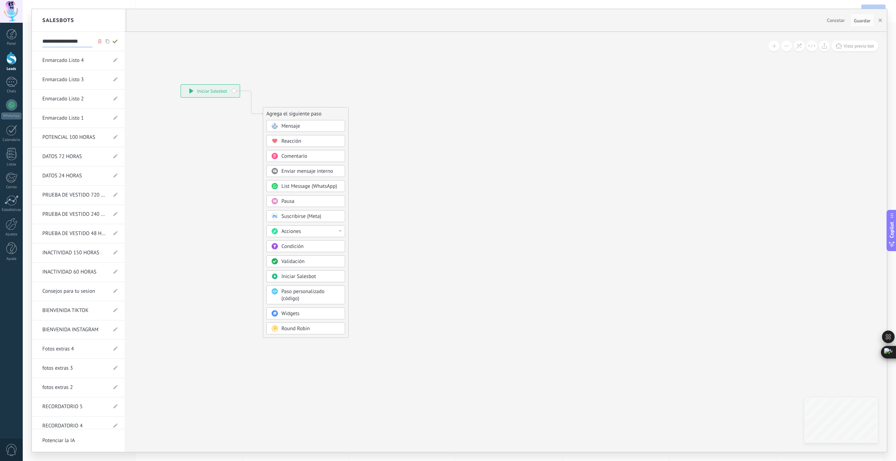
type input "**********"
click at [288, 124] on div at bounding box center [459, 230] width 855 height 443
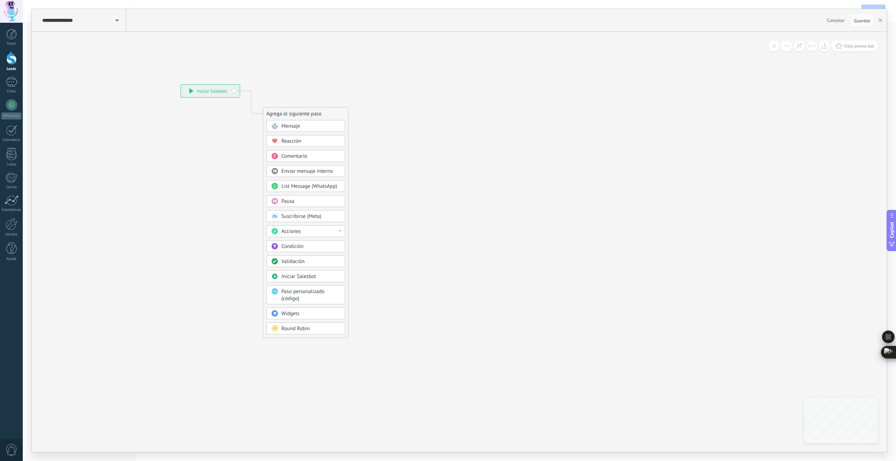
click at [291, 126] on span "Mensaje" at bounding box center [290, 126] width 19 height 7
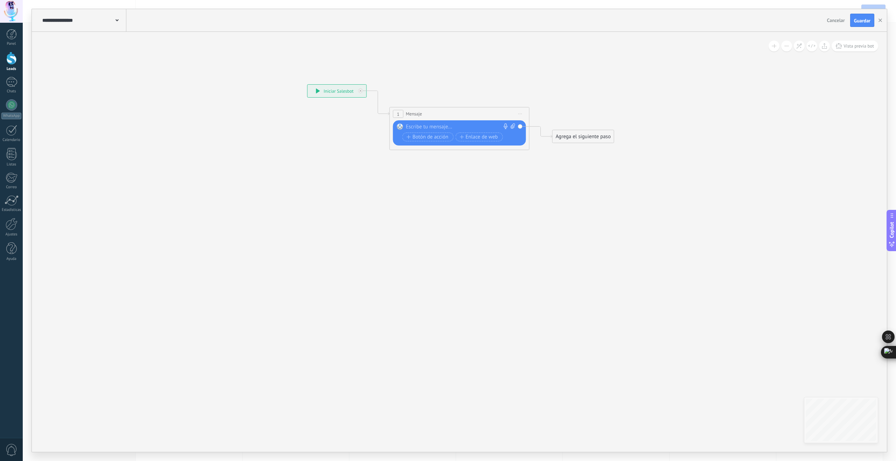
click at [435, 129] on div at bounding box center [458, 127] width 104 height 7
paste div
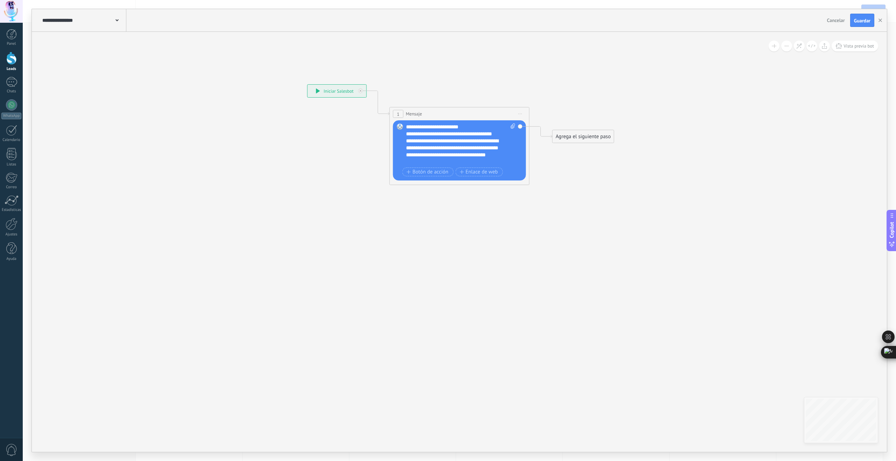
click at [446, 142] on div "**********" at bounding box center [457, 151] width 103 height 28
click at [437, 160] on div "**********" at bounding box center [457, 151] width 103 height 28
click at [581, 137] on div "Agrega el siguiente paso" at bounding box center [582, 137] width 61 height 12
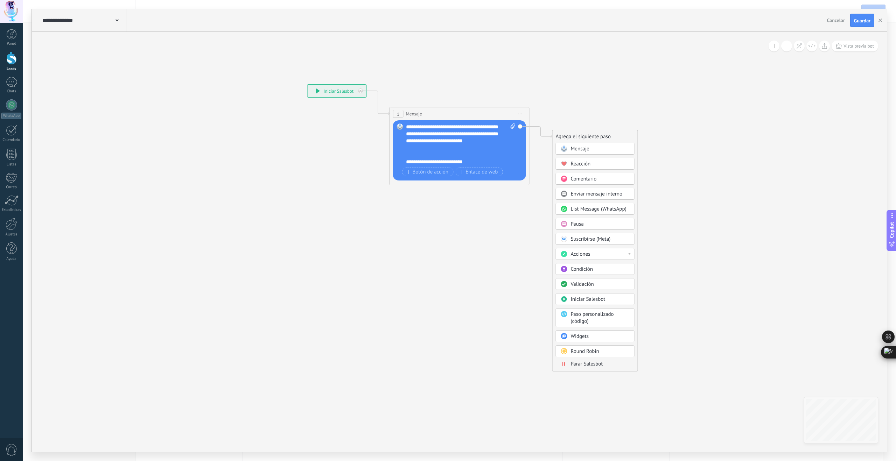
click at [595, 365] on span "Parar Salesbot" at bounding box center [587, 364] width 32 height 7
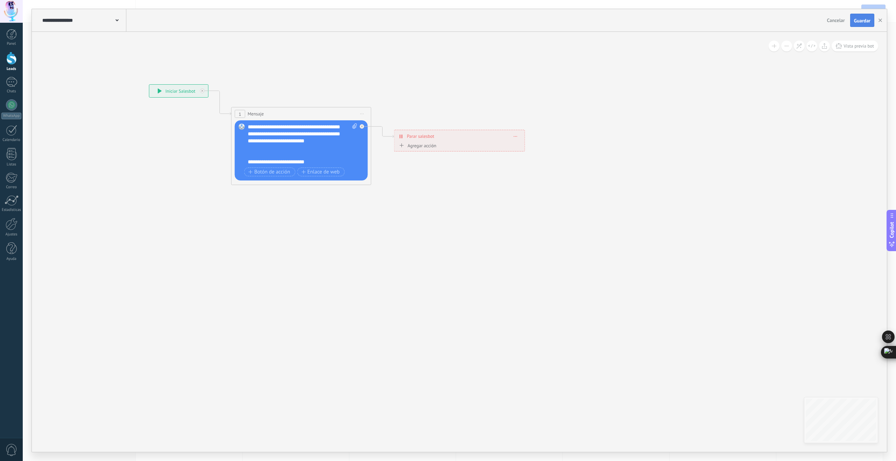
click at [855, 22] on span "Guardar" at bounding box center [862, 20] width 16 height 5
click at [879, 22] on icon "button" at bounding box center [879, 20] width 3 height 3
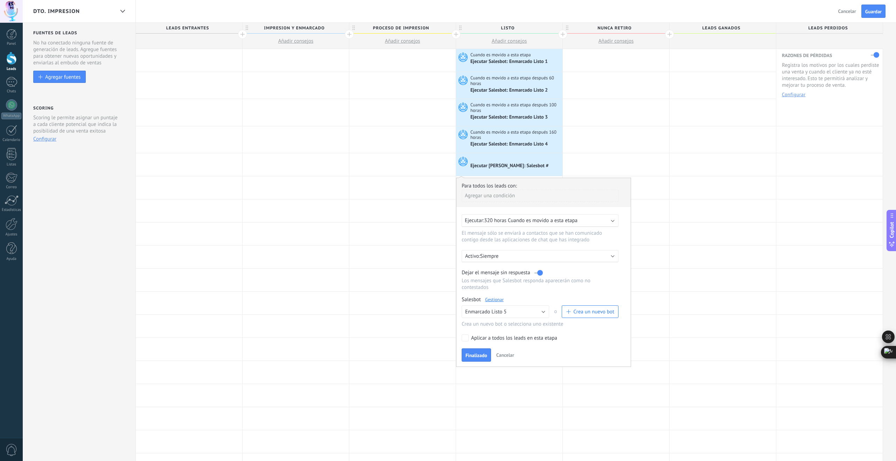
click at [495, 221] on span "320 horas Cuando es movido a esta etapa" at bounding box center [530, 220] width 93 height 7
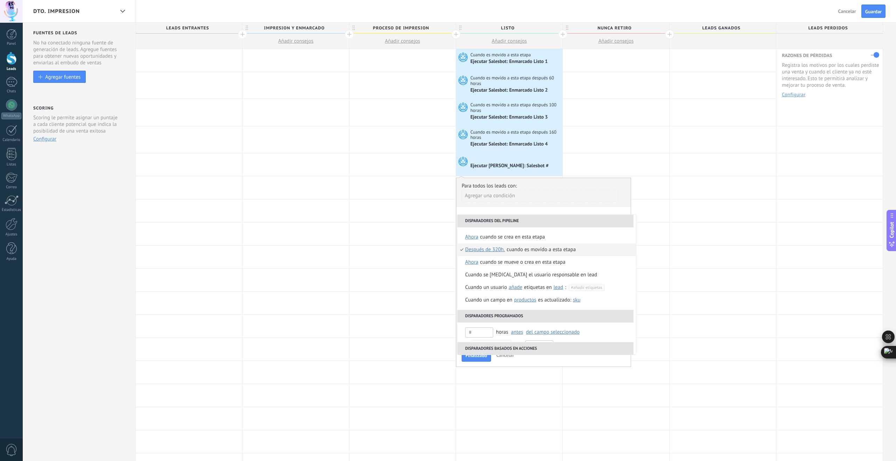
click at [492, 250] on span "Después de 320h." at bounding box center [485, 250] width 40 height 13
click at [546, 302] on input "***" at bounding box center [542, 302] width 23 height 11
drag, startPoint x: 545, startPoint y: 302, endPoint x: 529, endPoint y: 302, distance: 16.1
click at [529, 302] on div "Seleccionar un intervalo ***" at bounding box center [526, 302] width 106 height 12
click at [496, 251] on span "Después de 320h." at bounding box center [485, 250] width 40 height 13
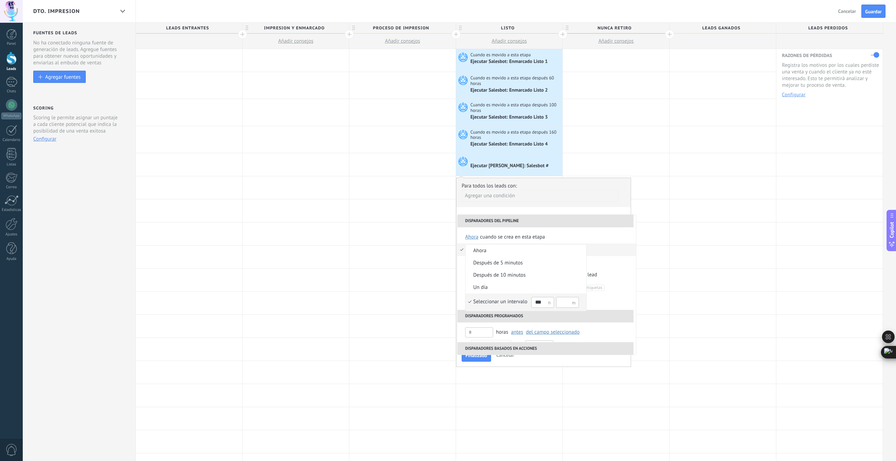
click at [540, 301] on input "***" at bounding box center [542, 302] width 23 height 11
type input "***"
click at [524, 301] on div "Seleccionar un intervalo" at bounding box center [500, 301] width 54 height 7
click at [515, 249] on div "Cuando es movido a esta etapa" at bounding box center [541, 250] width 69 height 13
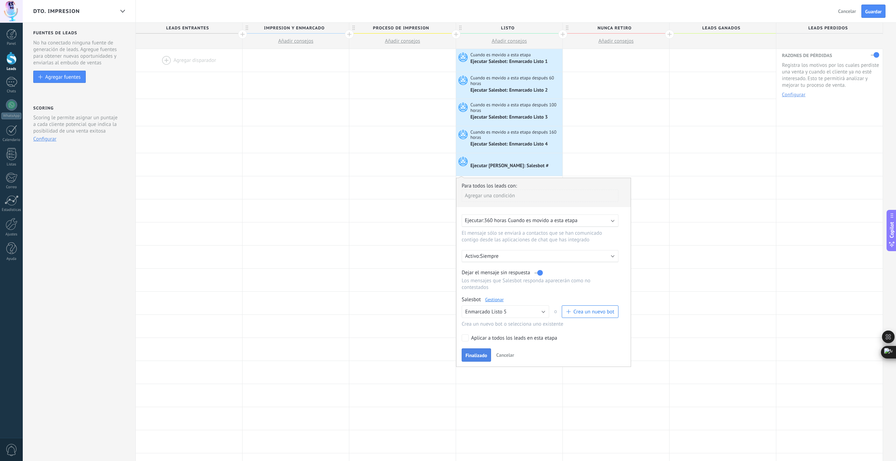
click at [485, 358] on span "Finalizado" at bounding box center [476, 355] width 22 height 5
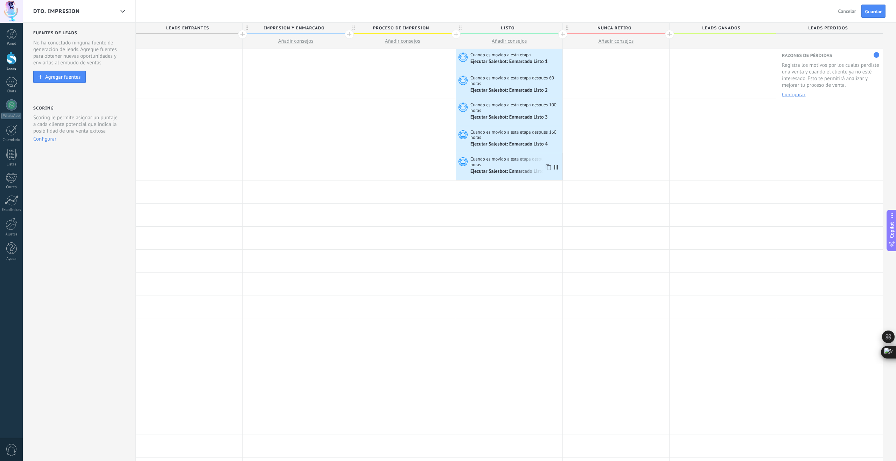
click at [499, 161] on span "Cuando es movido a esta etapa después 360 horas" at bounding box center [515, 162] width 90 height 12
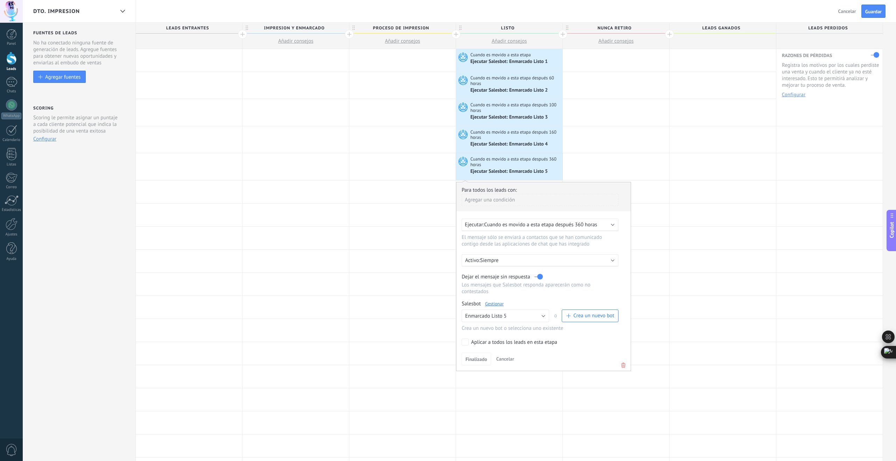
click at [563, 225] on span "Cuando es movido a esta etapa después 360 horas" at bounding box center [540, 224] width 113 height 7
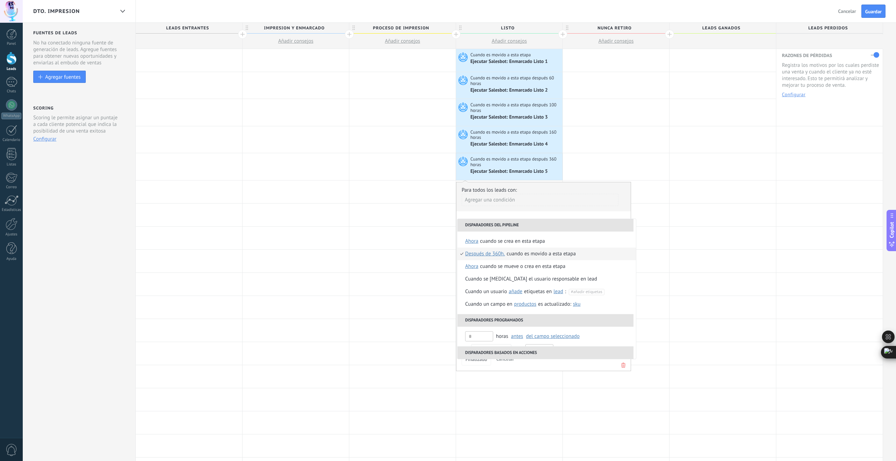
click at [498, 255] on span "Después de 360h." at bounding box center [485, 254] width 40 height 13
click at [539, 306] on input "***" at bounding box center [542, 306] width 23 height 11
type input "***"
click at [520, 306] on div "Seleccionar un intervalo" at bounding box center [500, 306] width 54 height 7
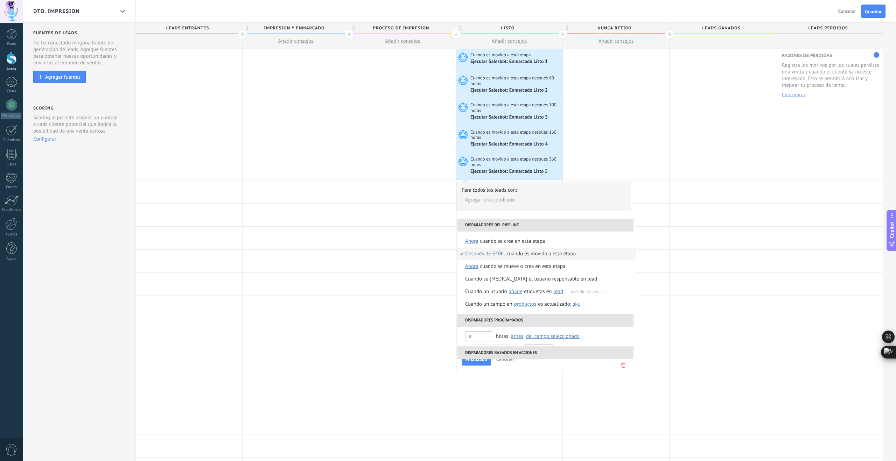
click at [526, 256] on div "Cuando es movido a esta etapa" at bounding box center [541, 254] width 69 height 13
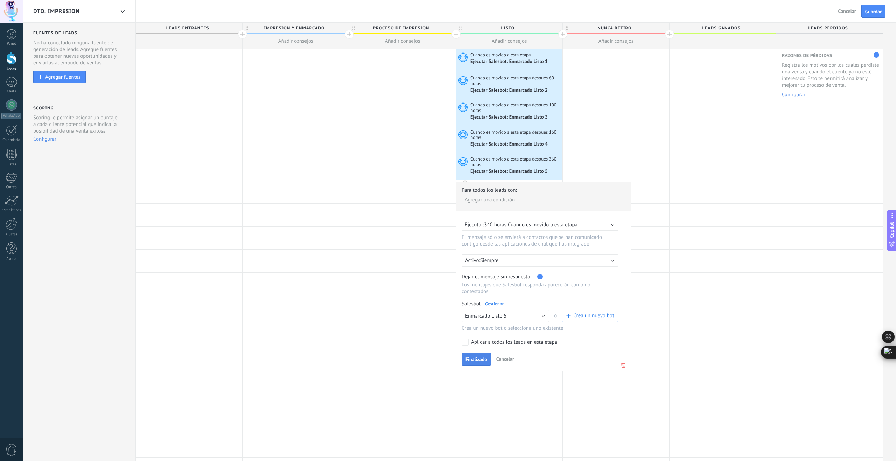
click at [482, 362] on span "Finalizado" at bounding box center [476, 359] width 22 height 5
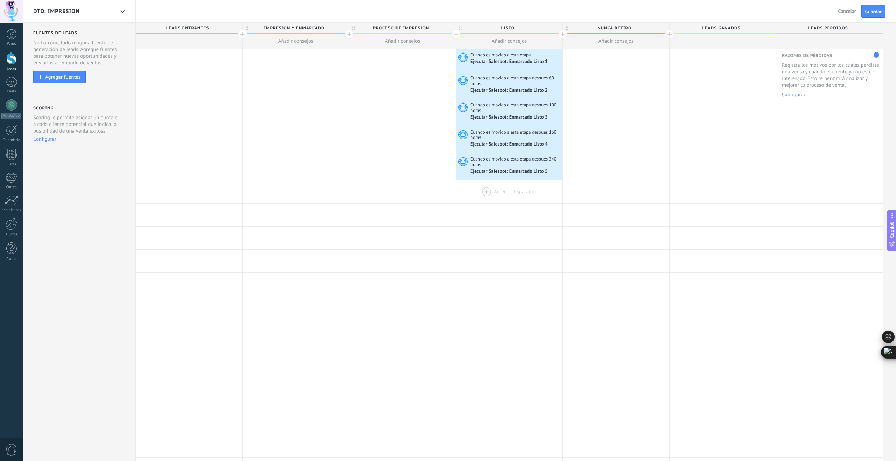
click at [489, 192] on div at bounding box center [509, 192] width 106 height 23
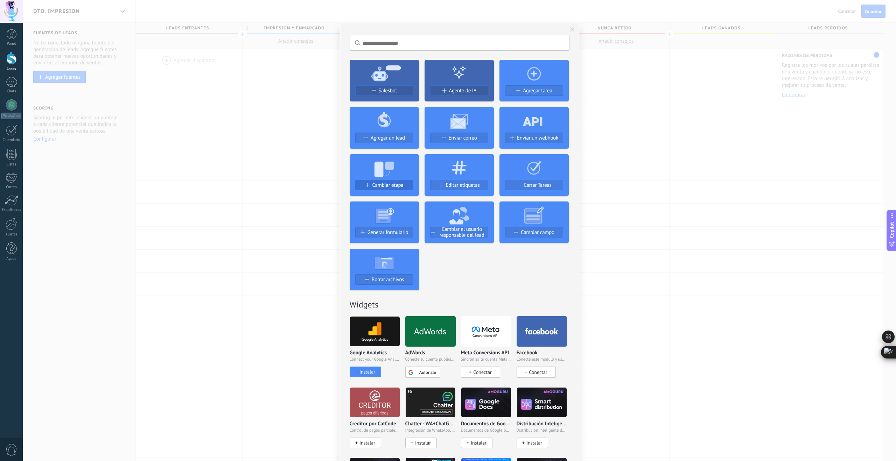
click at [377, 186] on span "Cambiar etapa" at bounding box center [387, 185] width 31 height 6
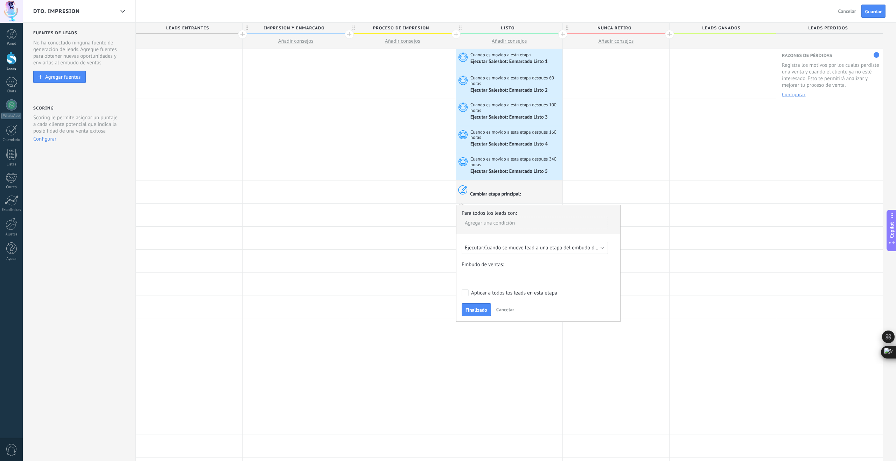
click at [515, 250] on span "Cuando se mueve lead a una etapa del embudo después de 5 minutos" at bounding box center [562, 248] width 156 height 7
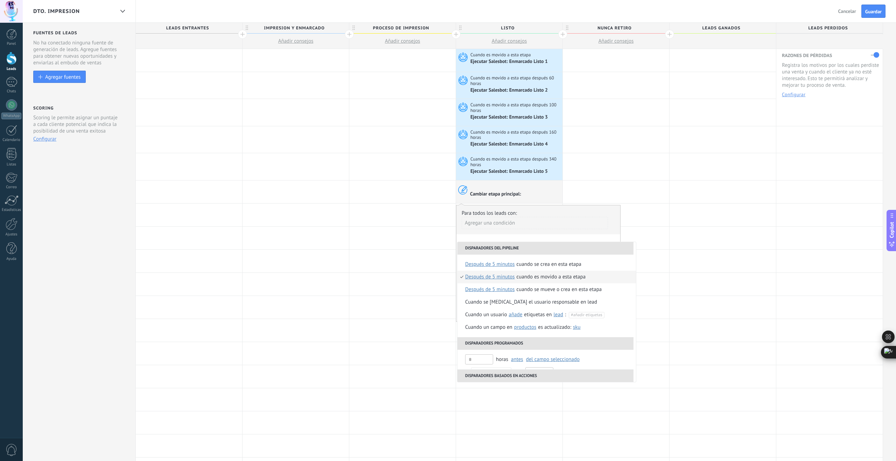
click at [529, 239] on div "**********" at bounding box center [538, 263] width 164 height 117
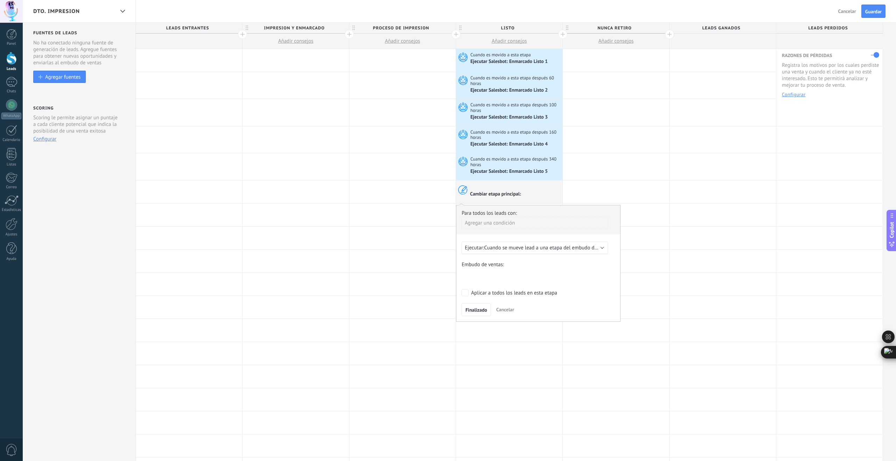
click at [0, 0] on div "COLECCION DE DATOS SEGUIMIENTO POTENCIALES PRUEBA DE VESTIDOS PROBABILIDAD DE P…" at bounding box center [0, 0] width 0 height 0
click at [489, 334] on span at bounding box center [481, 332] width 33 height 6
click at [0, 0] on label "NUNCA RETIRO" at bounding box center [0, 0] width 0 height 0
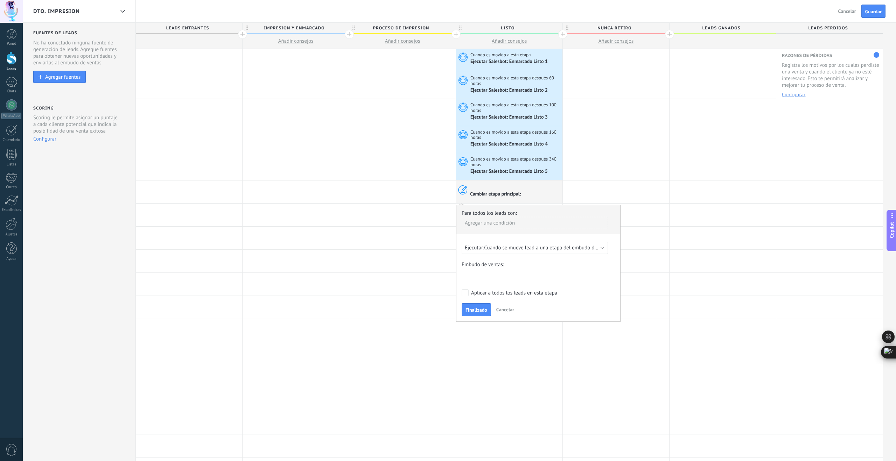
click at [512, 249] on span "Cuando se mueve lead a una etapa del embudo después de 5 minutos" at bounding box center [562, 248] width 156 height 7
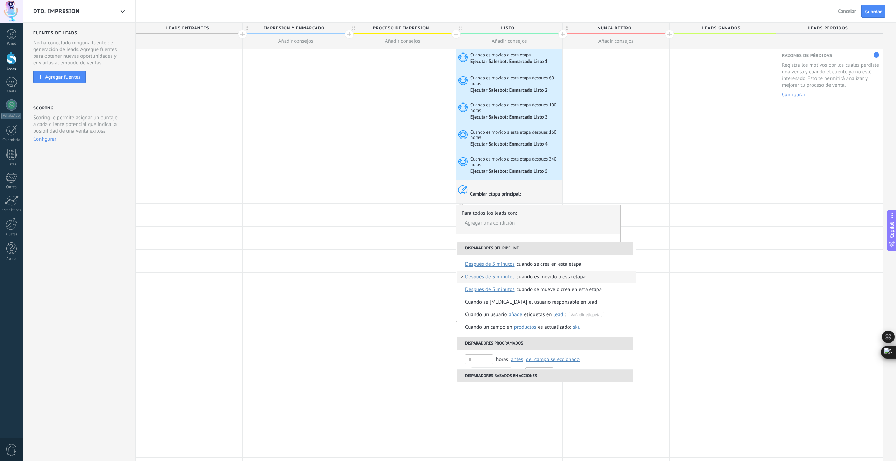
click at [501, 278] on span "después de 5 minutos" at bounding box center [490, 277] width 50 height 13
click at [546, 317] on input "text" at bounding box center [542, 317] width 23 height 11
type input "***"
type input "*"
click at [519, 318] on div "Seleccionar un intervalo" at bounding box center [500, 316] width 54 height 7
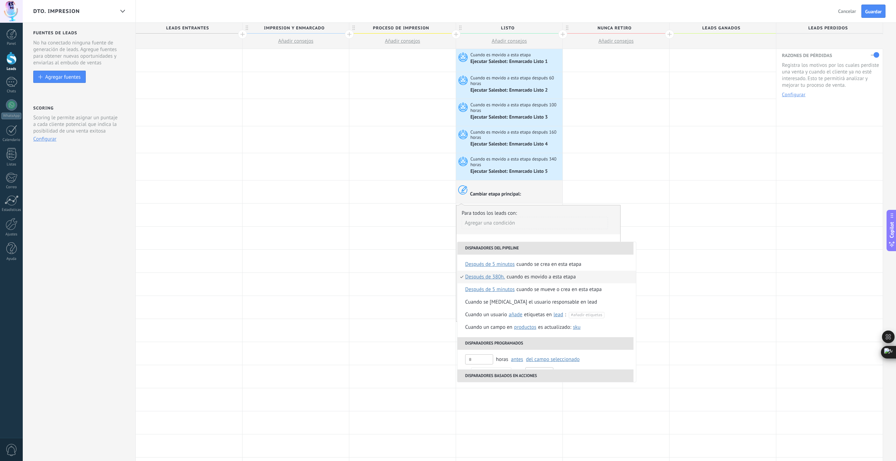
click at [520, 279] on div "Cuando es movido a esta etapa" at bounding box center [541, 277] width 69 height 13
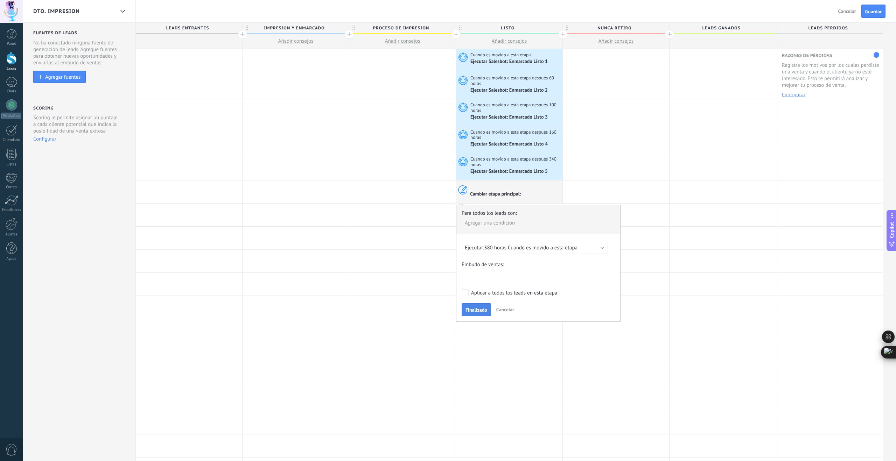
click at [478, 311] on span "Finalizado" at bounding box center [476, 310] width 22 height 5
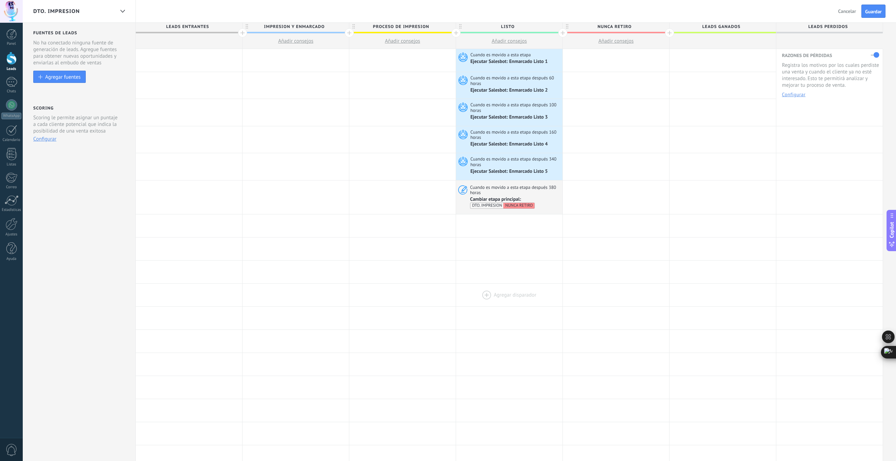
scroll to position [2, 0]
click at [867, 13] on span "Guardar" at bounding box center [873, 11] width 16 height 5
click at [616, 61] on div at bounding box center [616, 61] width 106 height 23
click at [591, 61] on div at bounding box center [616, 61] width 106 height 23
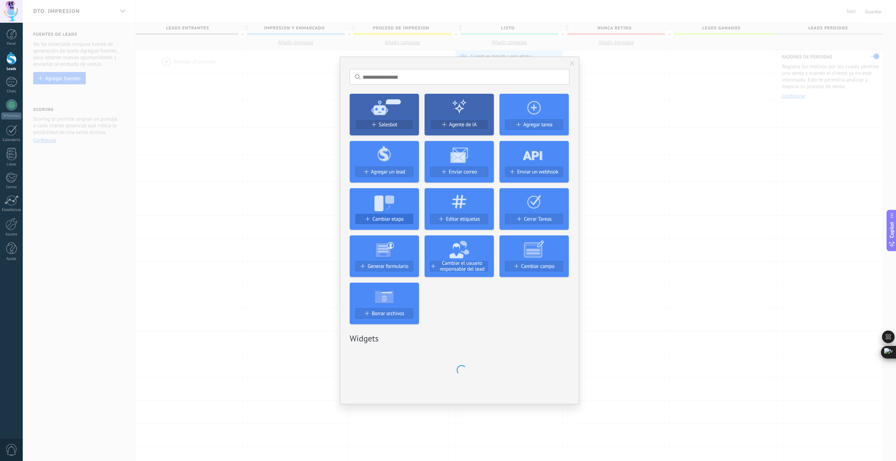
click at [392, 220] on span "Cambiar etapa" at bounding box center [387, 219] width 31 height 6
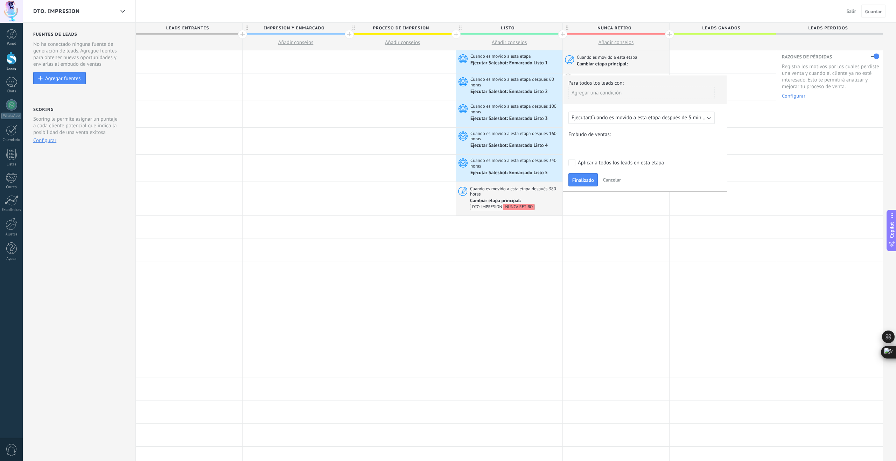
click at [614, 121] on div "Ejecutar: Cuando es movido a esta etapa después de 5 minutos" at bounding box center [641, 118] width 146 height 13
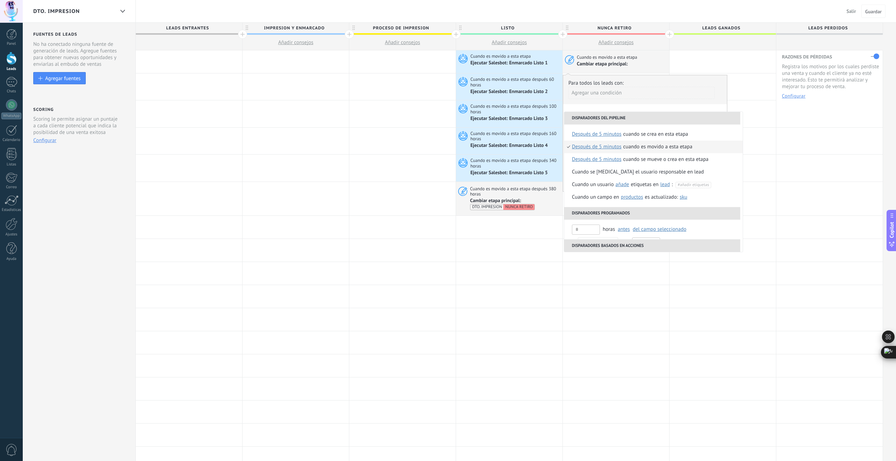
click at [601, 148] on span "después de 5 minutos" at bounding box center [597, 147] width 50 height 13
click at [649, 188] on input "text" at bounding box center [649, 187] width 23 height 11
type input "*"
type input "***"
click at [672, 189] on input "*" at bounding box center [674, 187] width 23 height 11
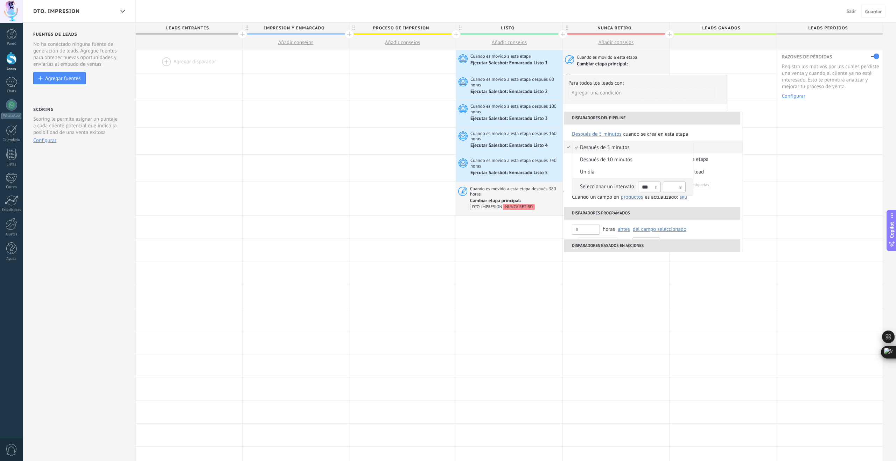
click at [607, 187] on div "Seleccionar un intervalo" at bounding box center [607, 186] width 54 height 7
click at [628, 149] on div "Cuando es movido a esta etapa" at bounding box center [647, 147] width 69 height 13
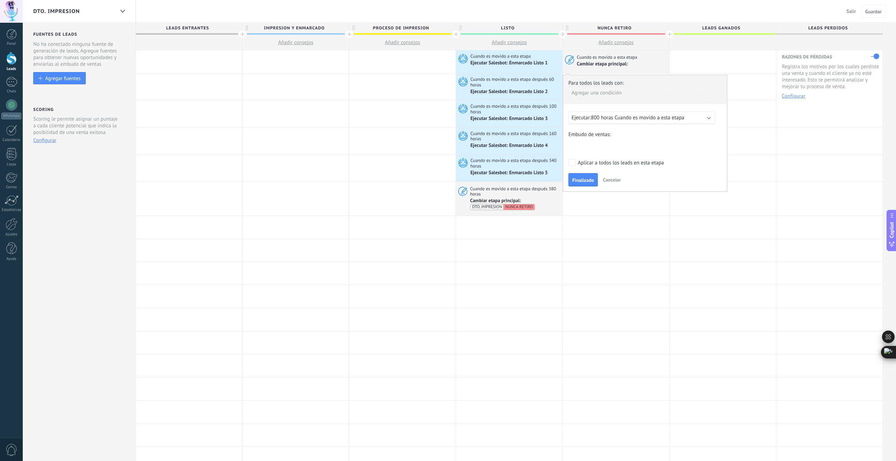
click at [0, 0] on div "COLECCION DE DATOS SEGUIMIENTO POTENCIALES PRUEBA DE VESTIDOS PROBABILIDAD DE P…" at bounding box center [0, 0] width 0 height 0
click at [596, 207] on label at bounding box center [641, 202] width 146 height 12
click at [0, 0] on label "Leads perdidos" at bounding box center [0, 0] width 0 height 0
click at [583, 210] on span "Finalizado" at bounding box center [583, 208] width 22 height 5
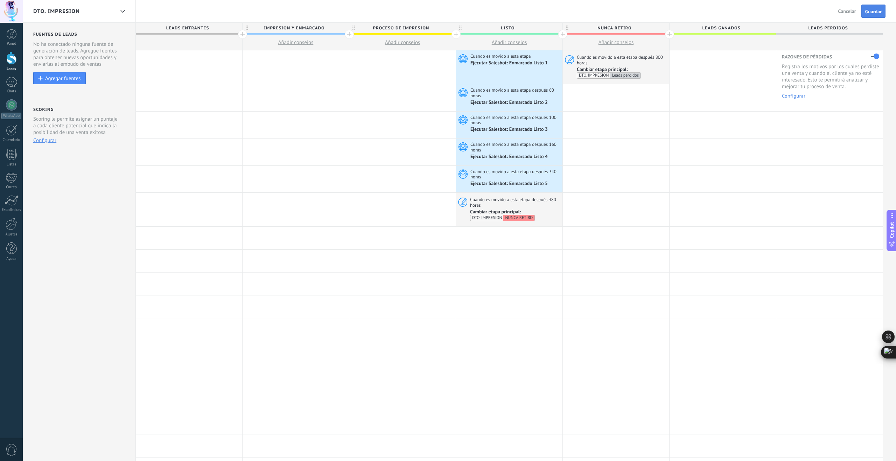
click at [871, 13] on span "Guardar" at bounding box center [873, 11] width 16 height 5
click at [277, 69] on div at bounding box center [295, 67] width 106 height 34
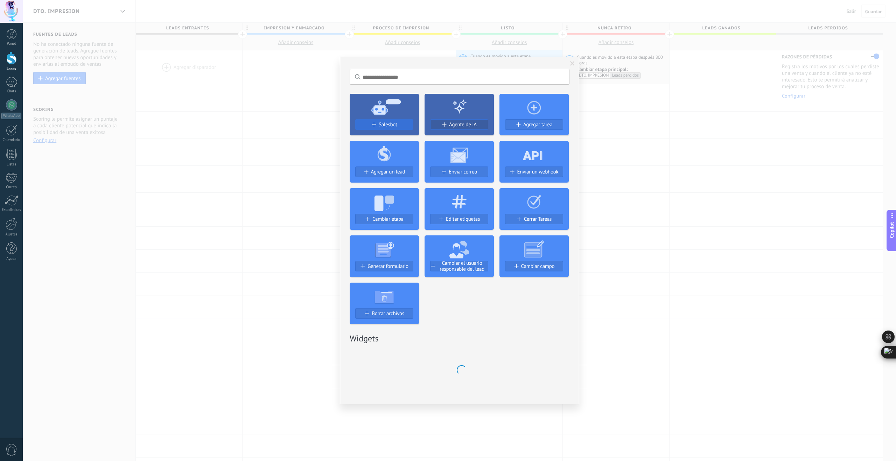
click at [400, 124] on div "Salesbot" at bounding box center [383, 125] width 57 height 6
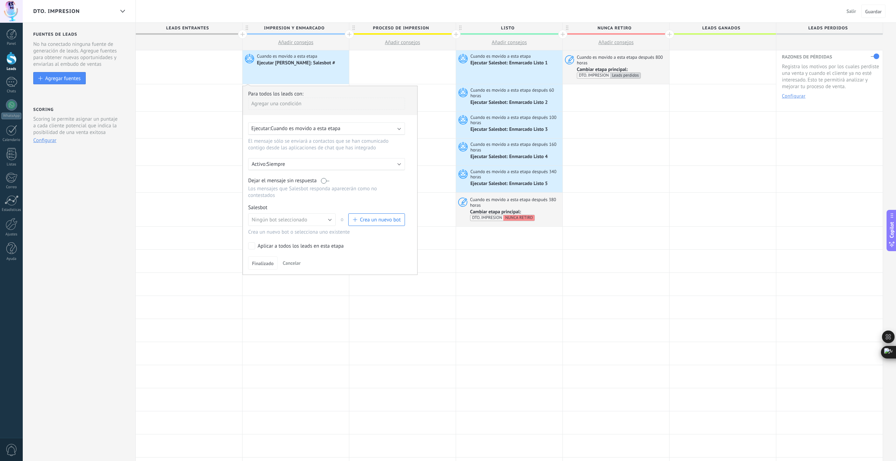
click at [333, 131] on span "Cuando es movido a esta etapa" at bounding box center [305, 128] width 70 height 7
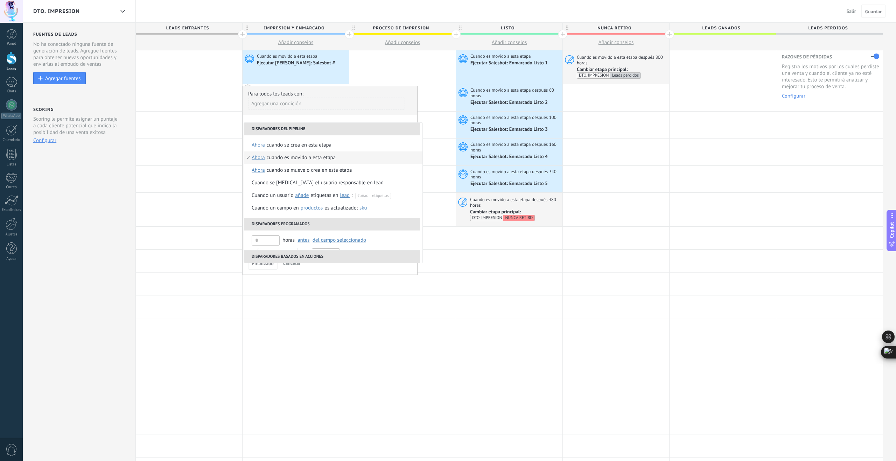
click at [296, 158] on div "Cuando es movido a esta etapa" at bounding box center [301, 157] width 69 height 13
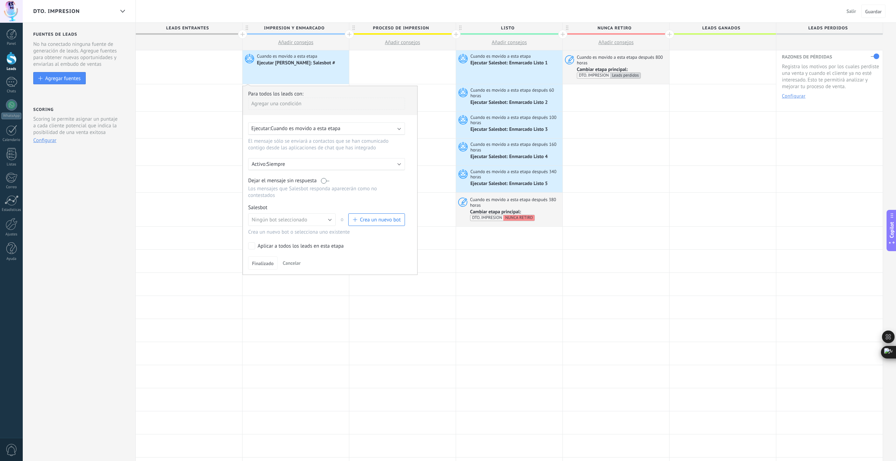
click at [327, 179] on label at bounding box center [325, 180] width 8 height 7
click at [368, 223] on span "Crea un nuevo bot" at bounding box center [380, 220] width 41 height 7
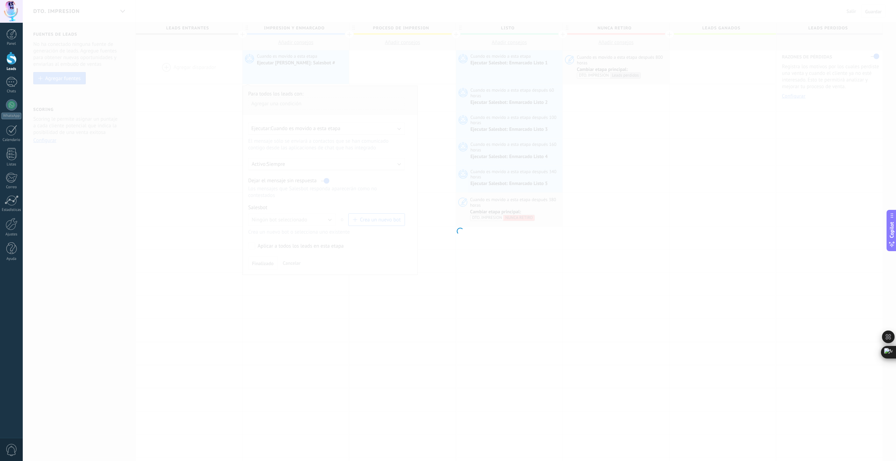
type input "**********"
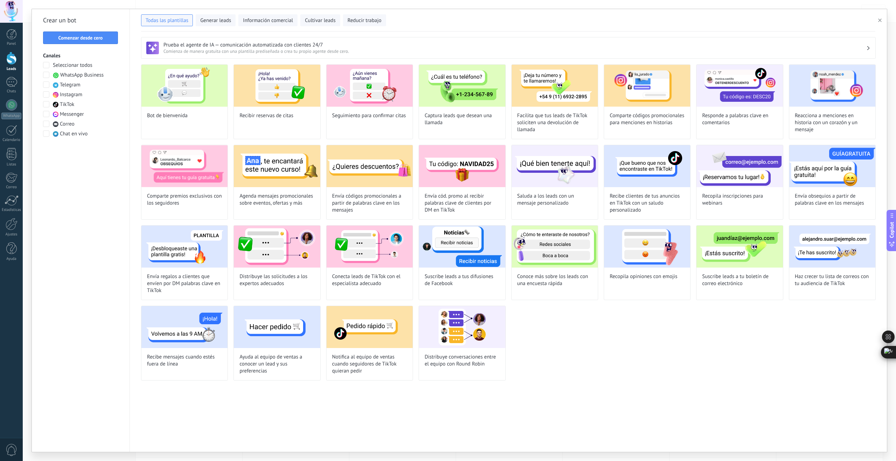
click at [95, 39] on span "Comenzar desde cero" at bounding box center [80, 37] width 44 height 5
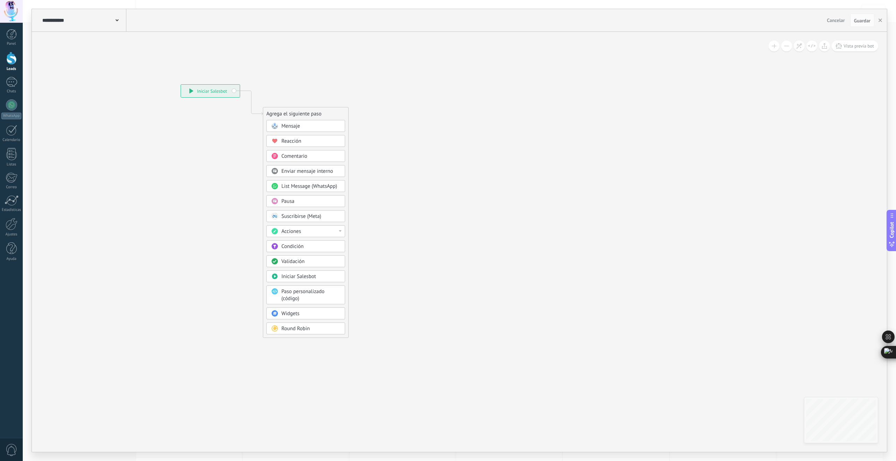
click at [297, 124] on span "Mensaje" at bounding box center [290, 126] width 19 height 7
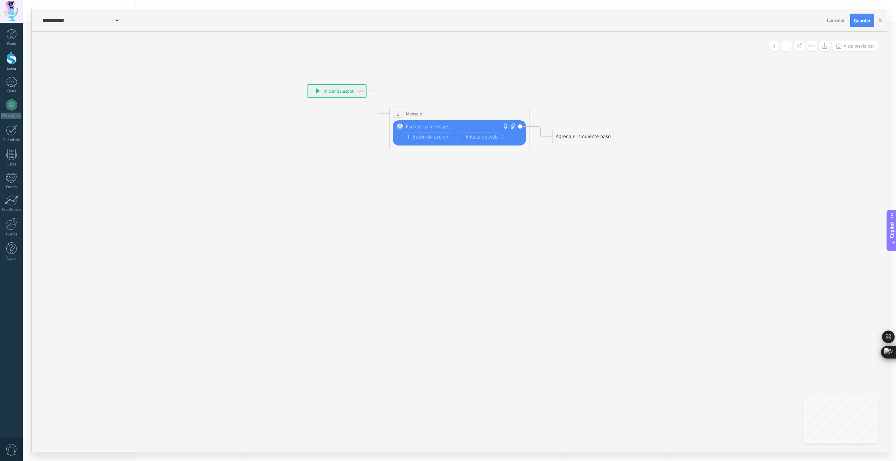
click at [117, 19] on span at bounding box center [116, 19] width 3 height 7
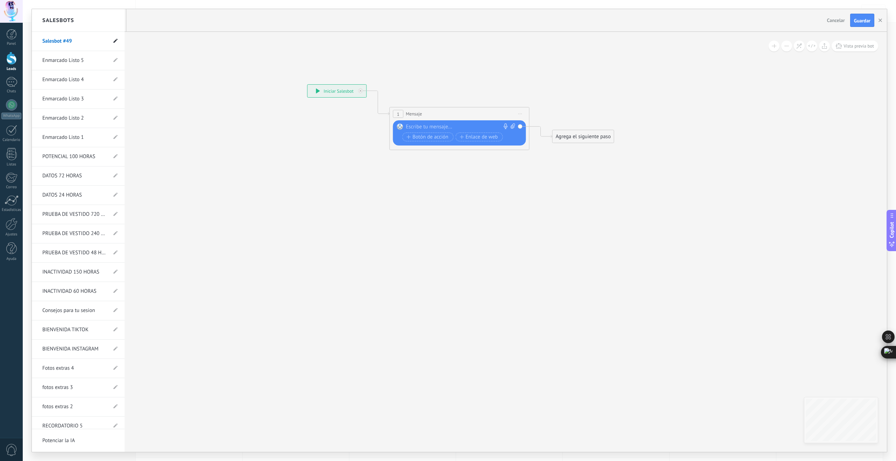
click at [113, 40] on icon at bounding box center [115, 41] width 4 height 4
drag, startPoint x: 77, startPoint y: 41, endPoint x: 39, endPoint y: 41, distance: 38.1
click at [39, 41] on li "**********" at bounding box center [78, 41] width 93 height 19
type input "**********"
click at [113, 41] on use at bounding box center [114, 42] width 5 height 4
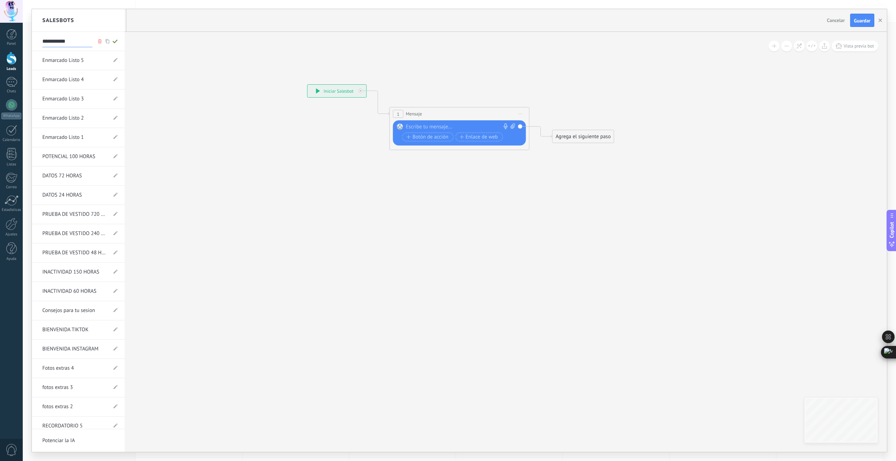
type input "**********"
click at [433, 128] on div at bounding box center [459, 230] width 855 height 443
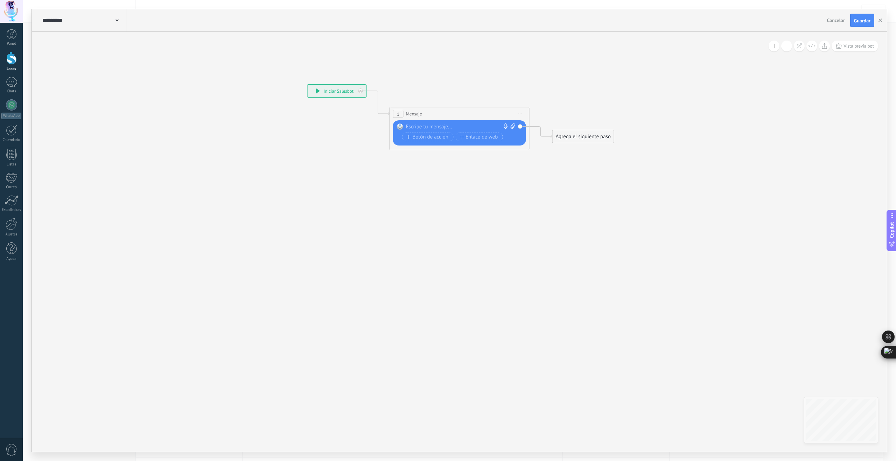
click at [433, 128] on div at bounding box center [458, 127] width 104 height 7
click at [432, 125] on div at bounding box center [458, 127] width 104 height 7
click at [423, 128] on div at bounding box center [458, 127] width 104 height 7
click at [430, 128] on div at bounding box center [458, 127] width 104 height 7
paste div
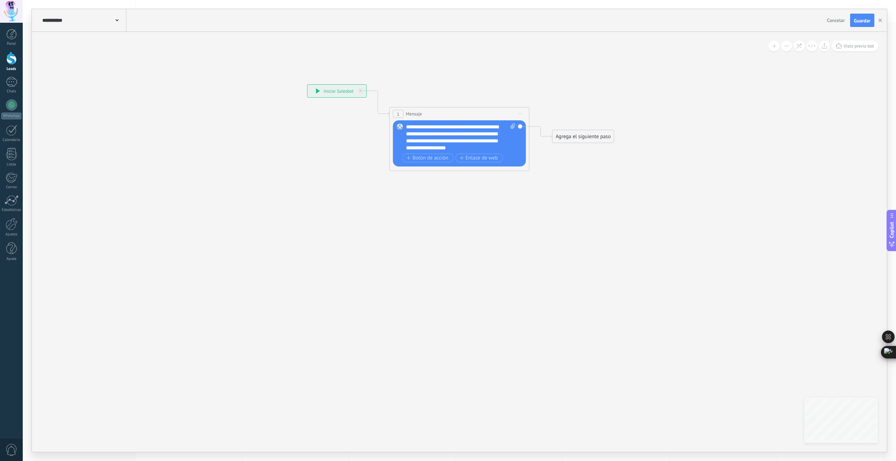
click at [565, 139] on div "Agrega el siguiente paso" at bounding box center [582, 137] width 61 height 12
click at [584, 149] on span "Mensaje" at bounding box center [580, 149] width 19 height 7
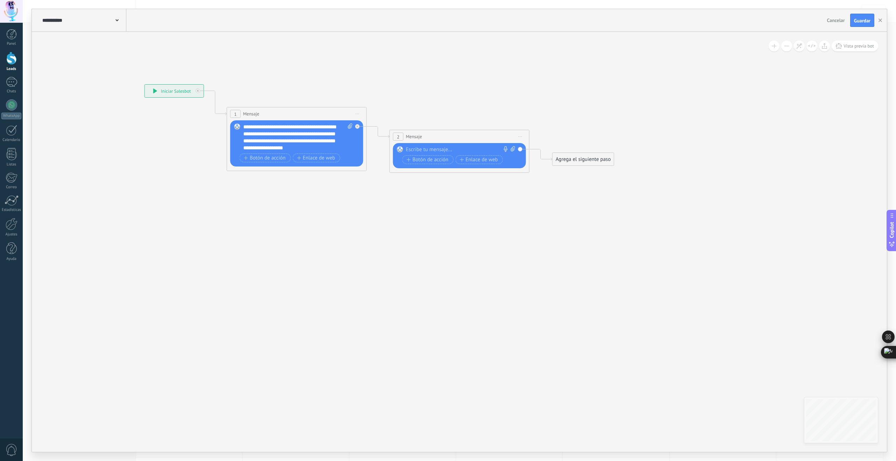
click at [474, 148] on div at bounding box center [458, 149] width 104 height 7
click at [511, 148] on icon at bounding box center [512, 148] width 5 height 5
click input "Subir" at bounding box center [0, 0] width 0 height 0
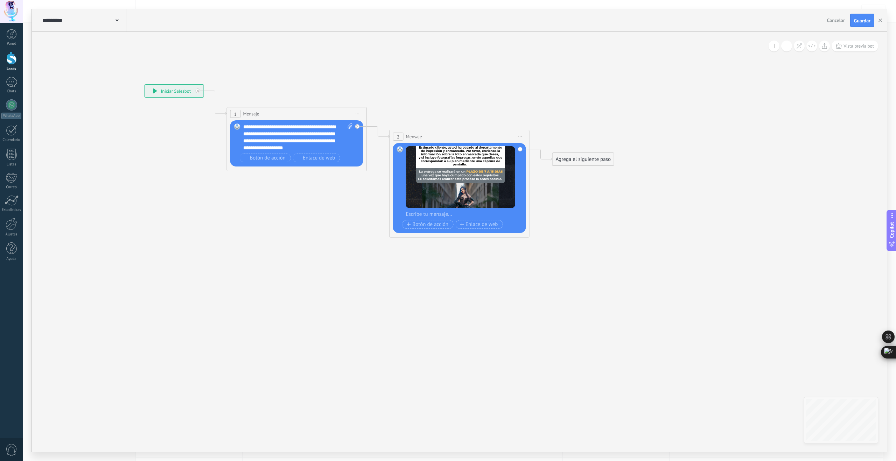
click at [423, 215] on div at bounding box center [464, 214] width 116 height 7
paste div
click at [513, 222] on div "**********" at bounding box center [464, 221] width 116 height 21
click at [472, 227] on div "**********" at bounding box center [464, 221] width 116 height 21
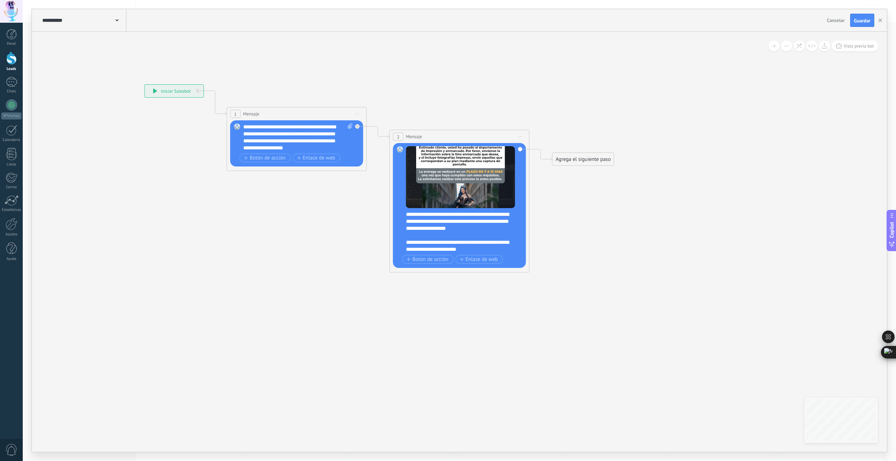
click at [445, 249] on div "**********" at bounding box center [460, 246] width 109 height 14
click at [567, 161] on div "Agrega el siguiente paso" at bounding box center [582, 160] width 61 height 12
click at [581, 401] on span "Parar Salesbot" at bounding box center [587, 402] width 32 height 7
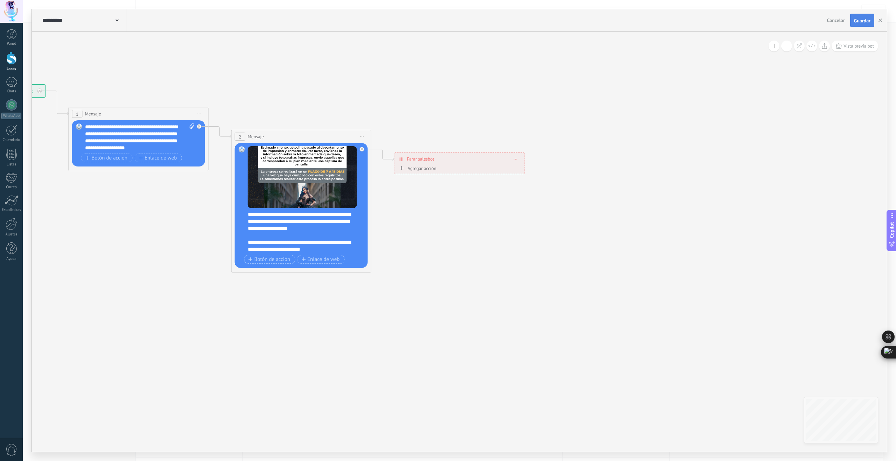
click at [856, 22] on span "Guardar" at bounding box center [862, 20] width 16 height 5
click at [881, 20] on icon "button" at bounding box center [879, 20] width 3 height 3
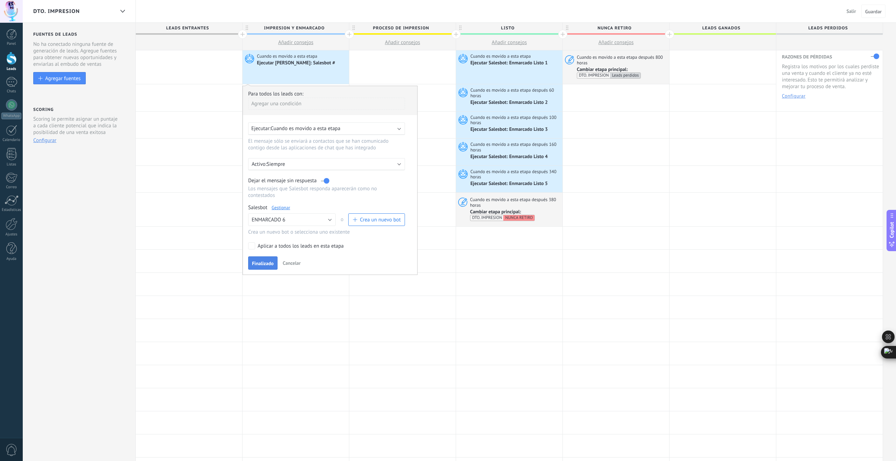
click at [266, 264] on span "Finalizado" at bounding box center [263, 263] width 22 height 5
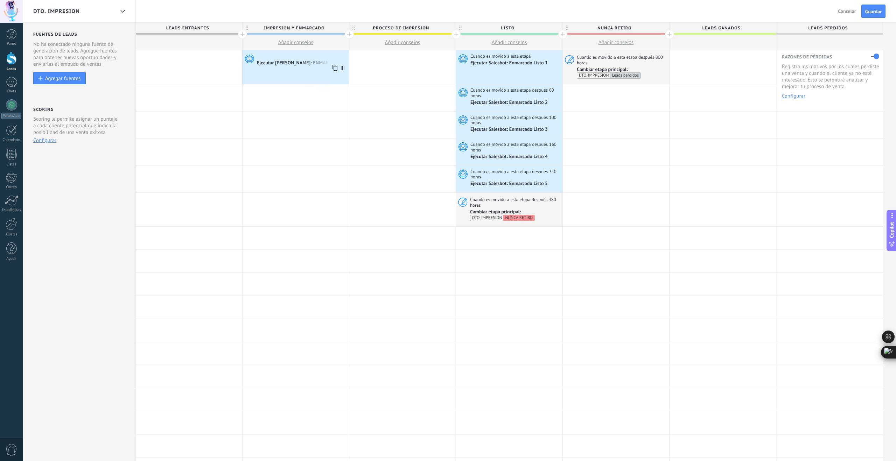
click at [310, 64] on div "Ejecutar [PERSON_NAME]: ENMARCADO 6" at bounding box center [301, 63] width 89 height 6
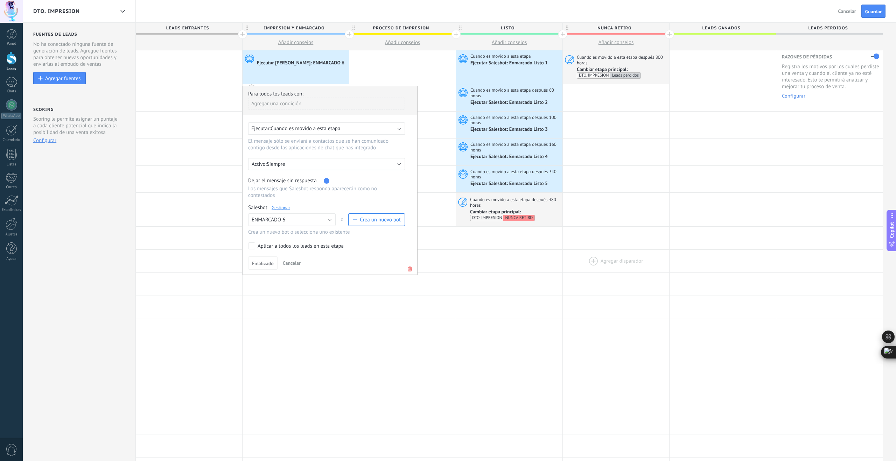
drag, startPoint x: 586, startPoint y: 285, endPoint x: 594, endPoint y: 254, distance: 32.6
click at [586, 285] on div at bounding box center [616, 284] width 106 height 23
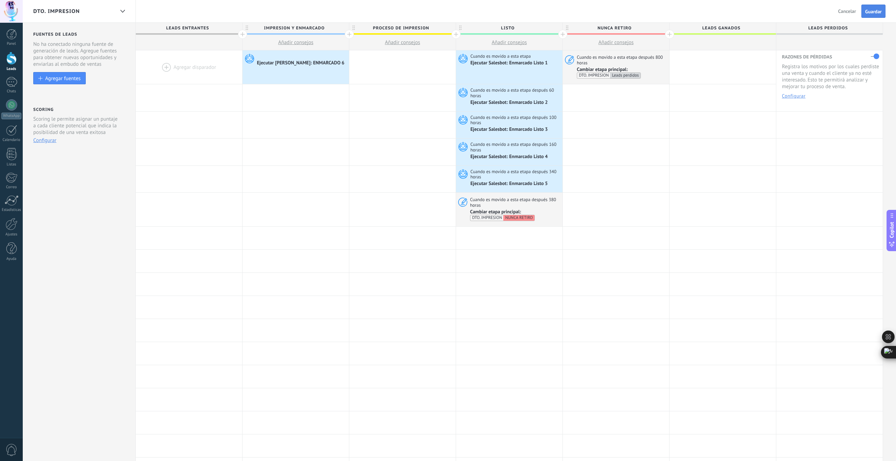
click at [877, 11] on span "Guardar" at bounding box center [873, 11] width 16 height 5
click at [274, 98] on div at bounding box center [295, 97] width 106 height 27
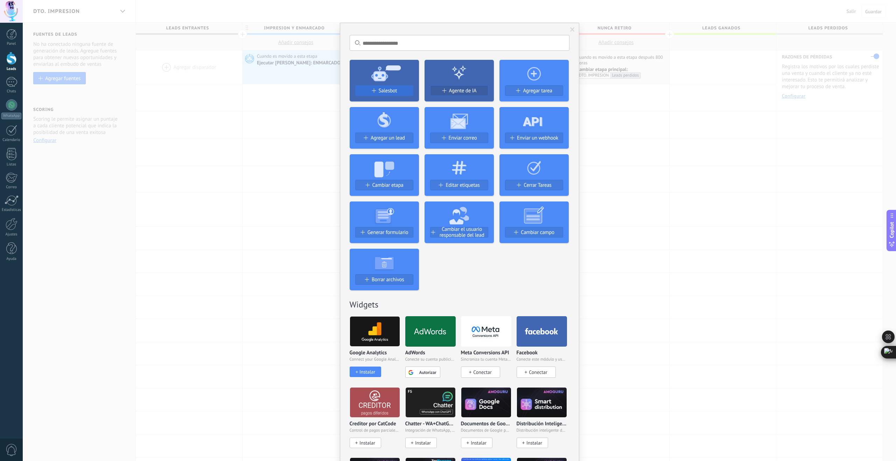
click at [379, 91] on span "Salesbot" at bounding box center [388, 91] width 19 height 6
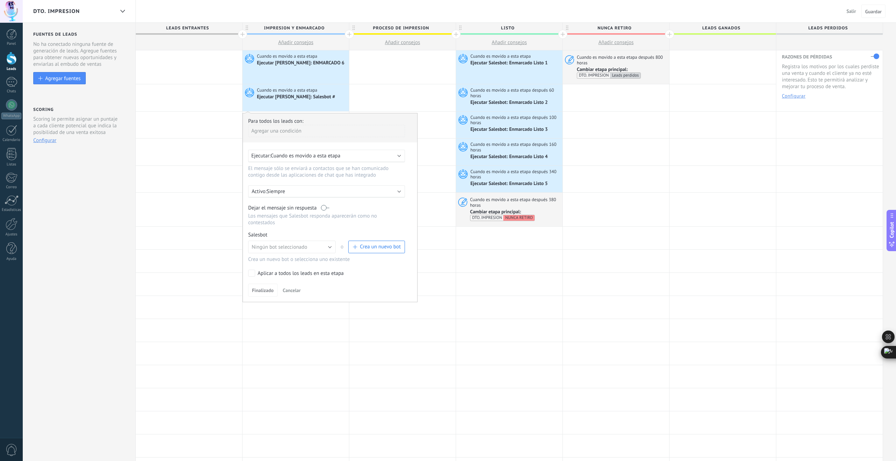
click at [291, 157] on span "Cuando es movido a esta etapa" at bounding box center [305, 156] width 70 height 7
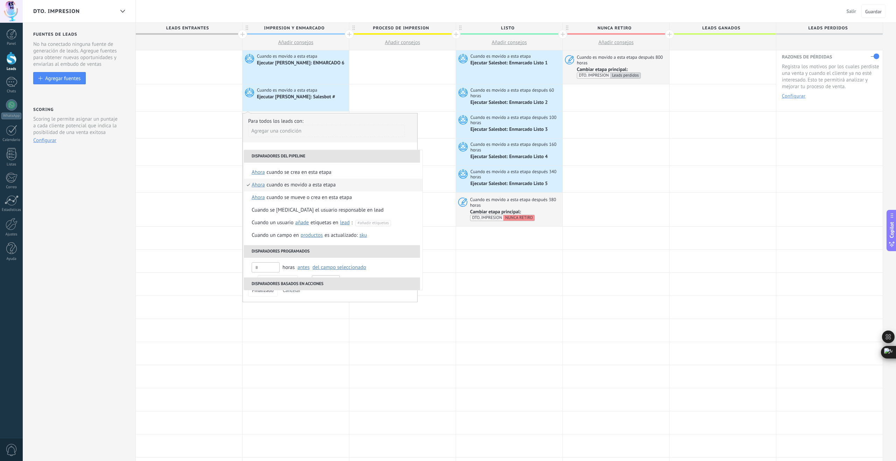
click at [258, 186] on span "ahora" at bounding box center [258, 185] width 13 height 13
click at [330, 238] on input "text" at bounding box center [329, 237] width 23 height 11
type input "**"
click at [311, 238] on div "Seleccionar un intervalo" at bounding box center [287, 236] width 54 height 7
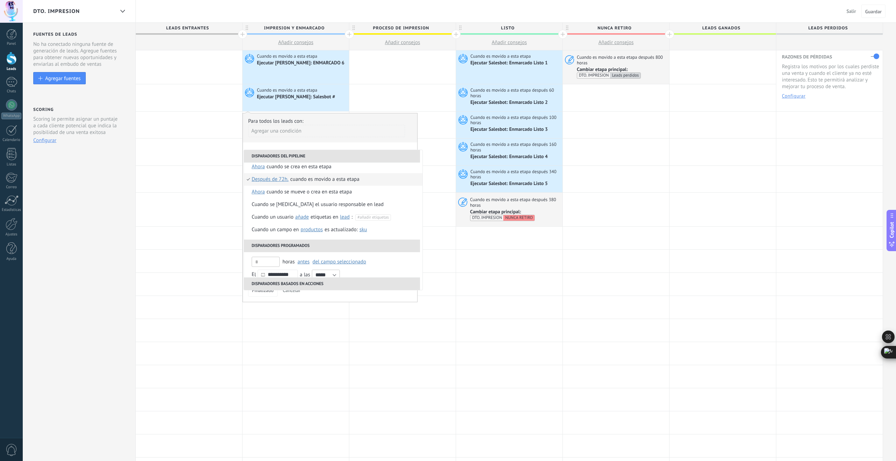
drag, startPoint x: 323, startPoint y: 181, endPoint x: 322, endPoint y: 186, distance: 5.4
click at [323, 181] on div "Cuando es movido a esta etapa" at bounding box center [324, 179] width 69 height 13
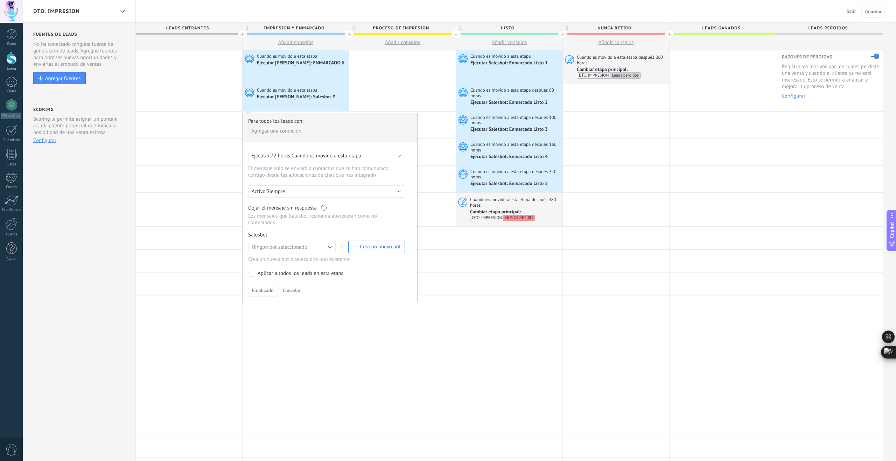
click at [368, 250] on span "Crea un nuevo bot" at bounding box center [380, 247] width 41 height 7
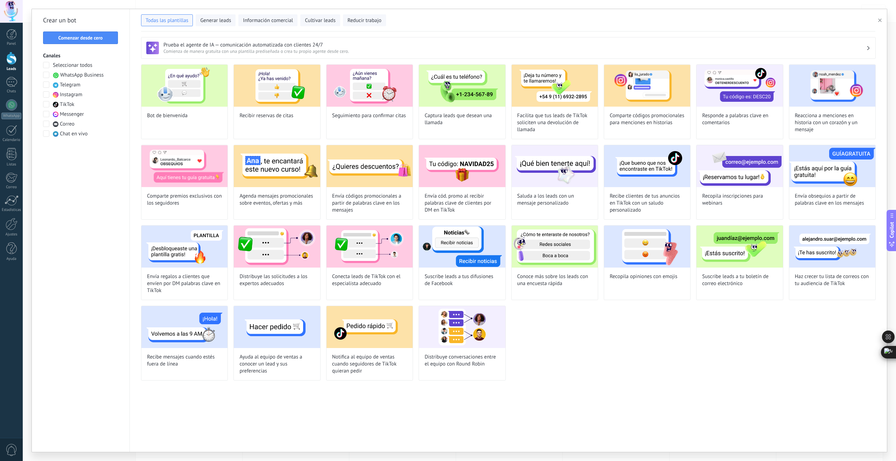
click at [80, 36] on span "Comenzar desde cero" at bounding box center [80, 37] width 44 height 5
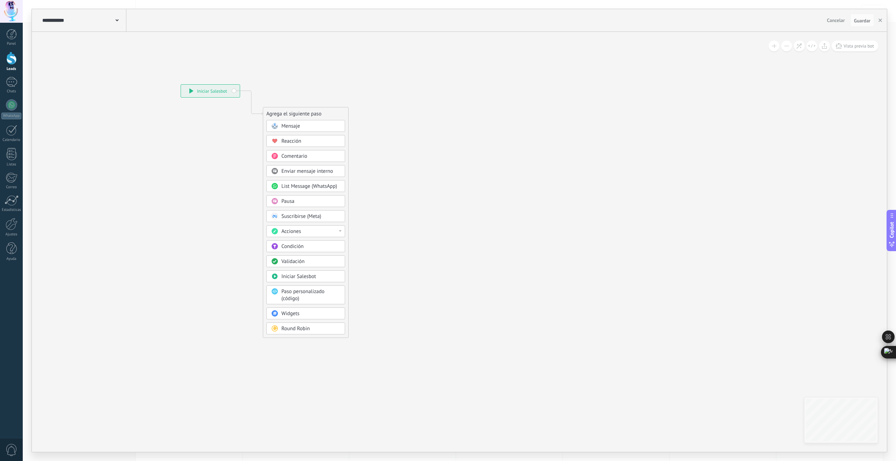
click at [293, 128] on span "Mensaje" at bounding box center [290, 126] width 19 height 7
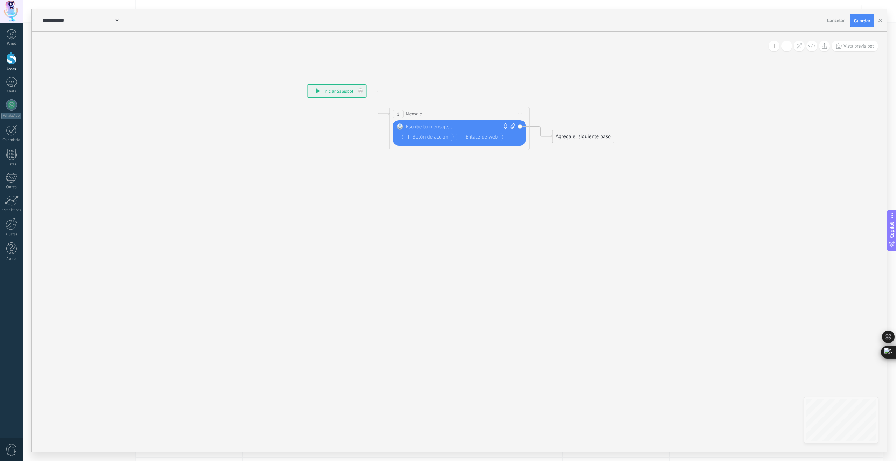
click at [437, 127] on div at bounding box center [458, 127] width 104 height 7
click at [836, 20] on span "Cancelar" at bounding box center [836, 20] width 18 height 6
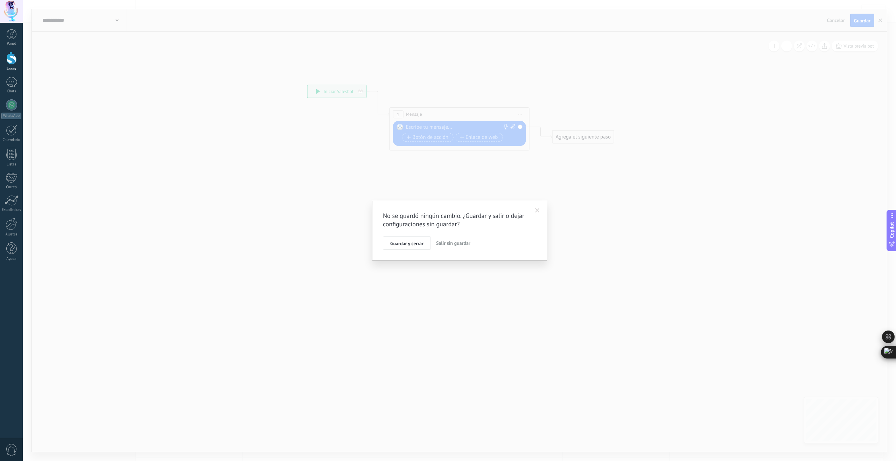
click at [446, 248] on button "Salir sin guardar" at bounding box center [453, 243] width 40 height 13
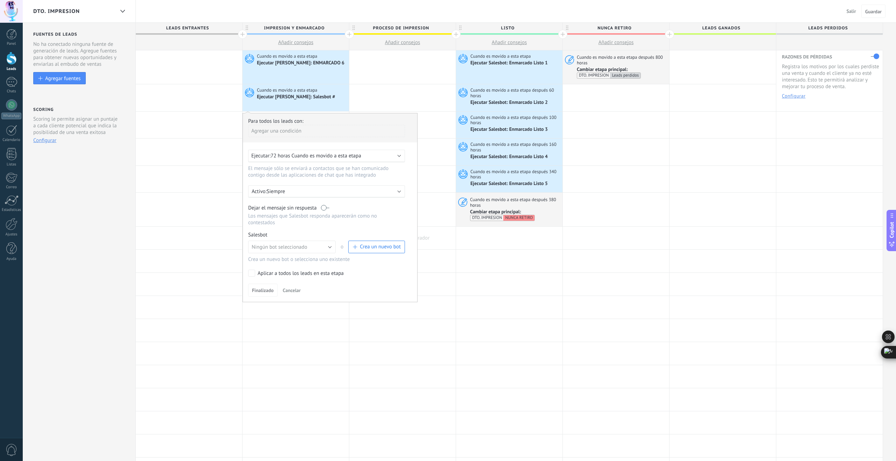
click at [447, 237] on div at bounding box center [402, 238] width 106 height 23
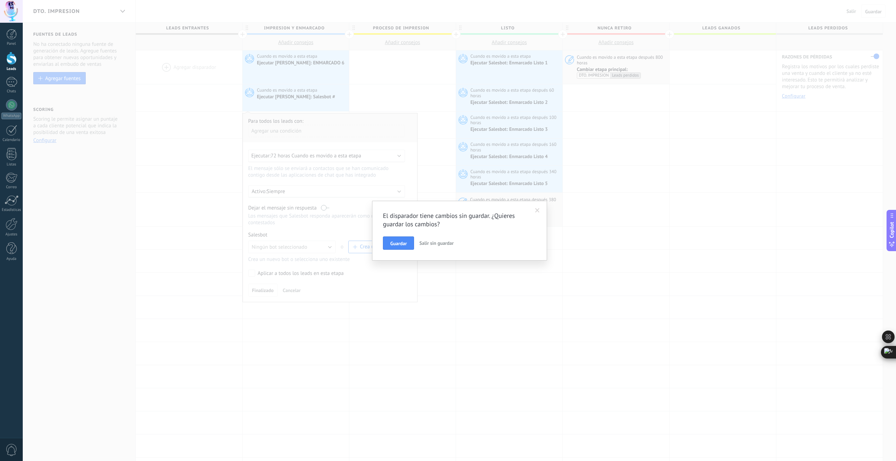
click at [536, 211] on span at bounding box center [537, 210] width 5 height 5
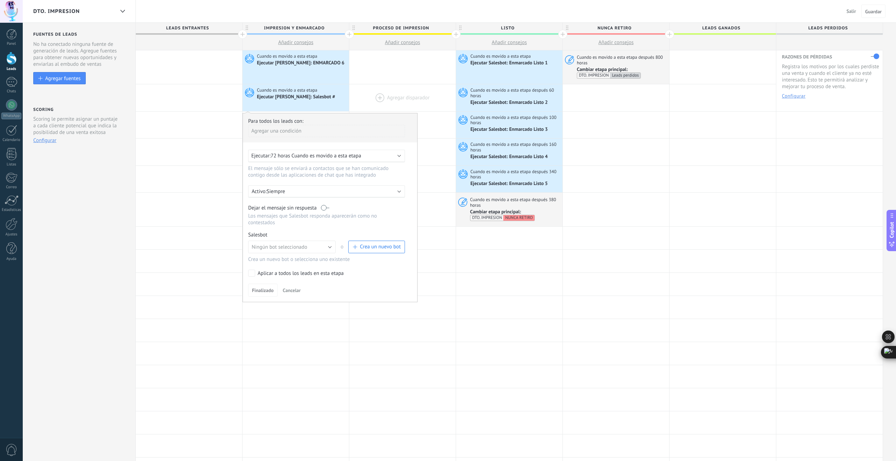
click at [388, 86] on div at bounding box center [402, 97] width 106 height 27
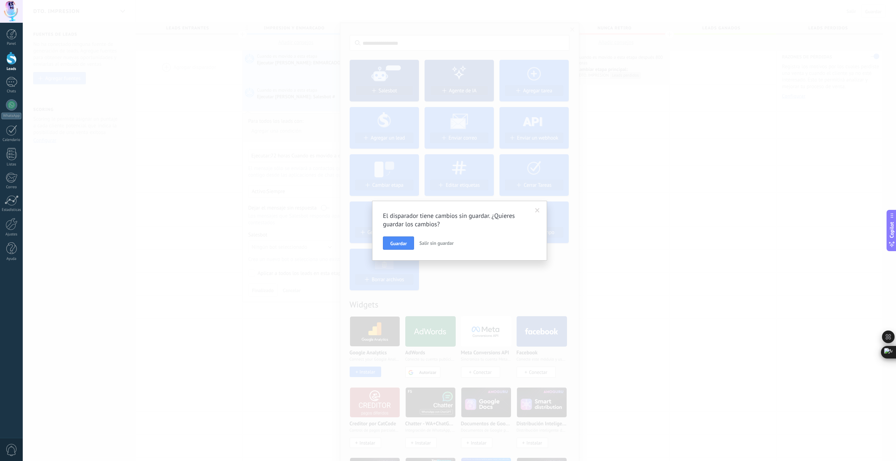
click at [436, 245] on span "Salir sin guardar" at bounding box center [436, 243] width 34 height 6
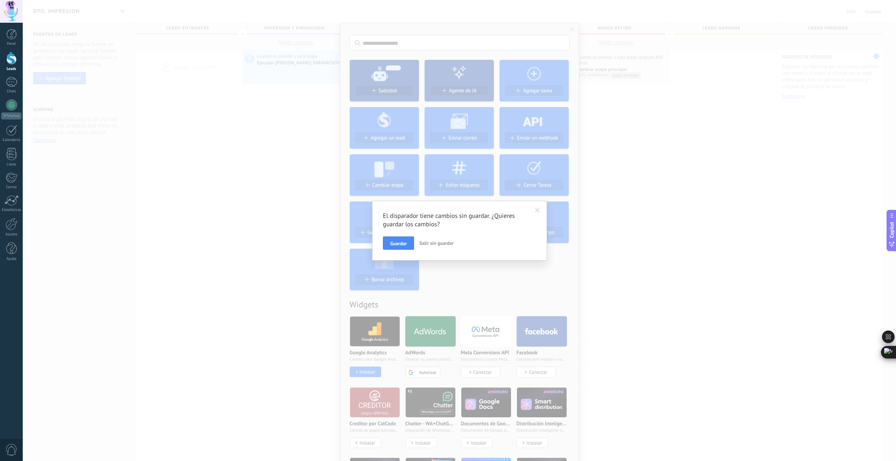
click at [440, 248] on button "Salir sin guardar" at bounding box center [436, 243] width 40 height 13
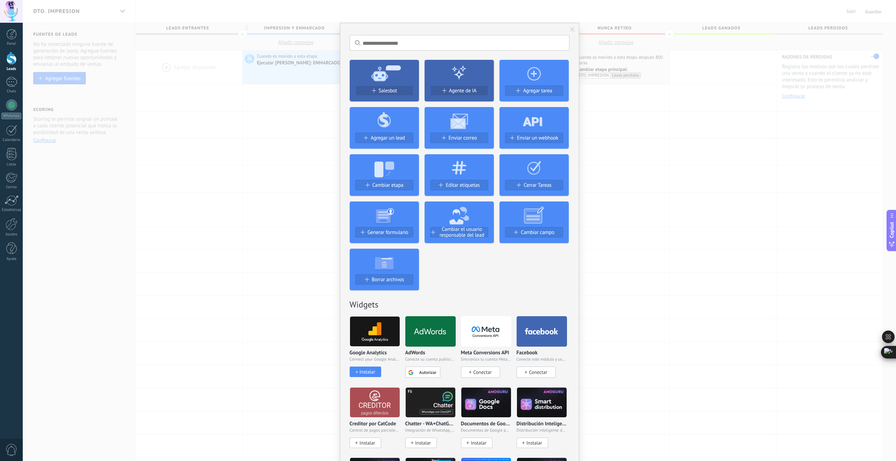
click at [287, 146] on div "No hay resultados Salesbot Agente de IA Agregar tarea Agregar un lead Enviar co…" at bounding box center [459, 230] width 873 height 461
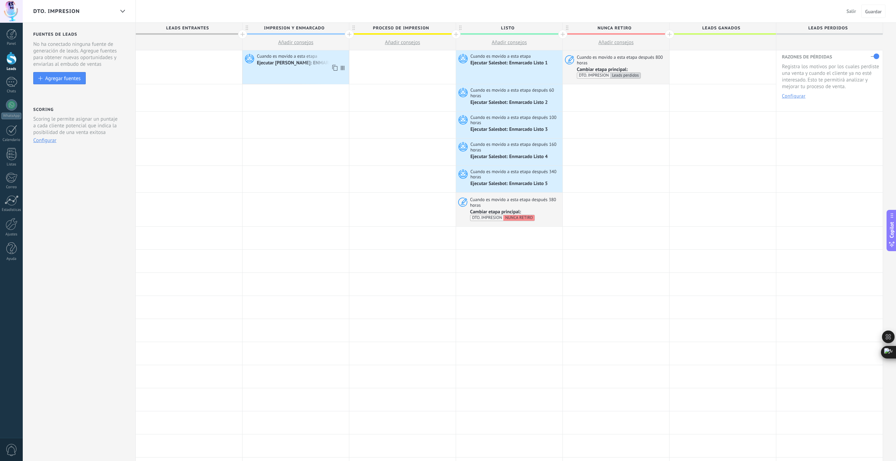
click at [334, 68] on icon at bounding box center [334, 67] width 7 height 9
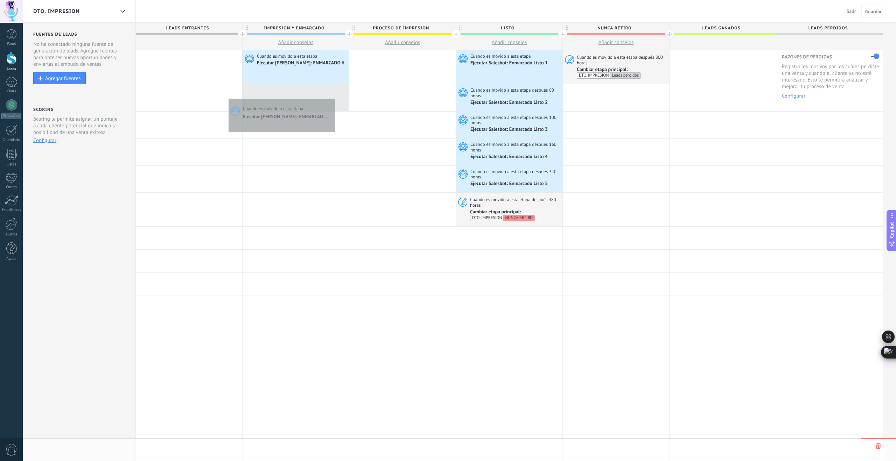
click at [333, 97] on div at bounding box center [295, 97] width 106 height 27
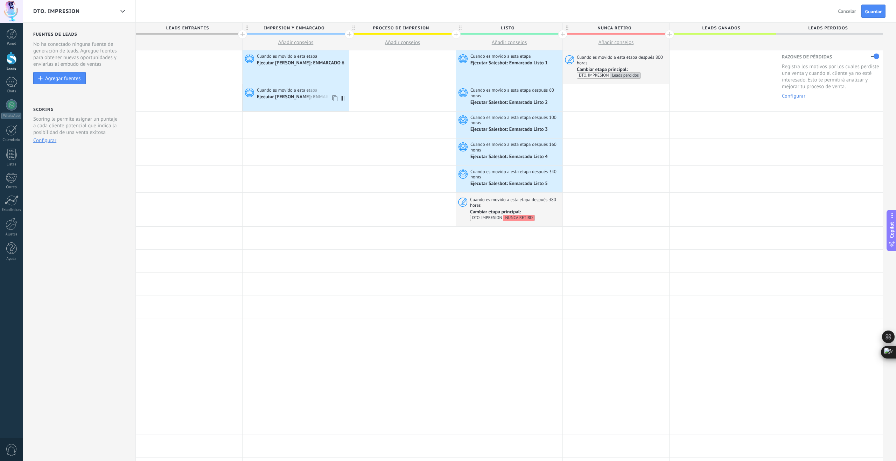
click at [294, 96] on div "Ejecutar [PERSON_NAME]: ENMARCADO 6" at bounding box center [301, 97] width 89 height 6
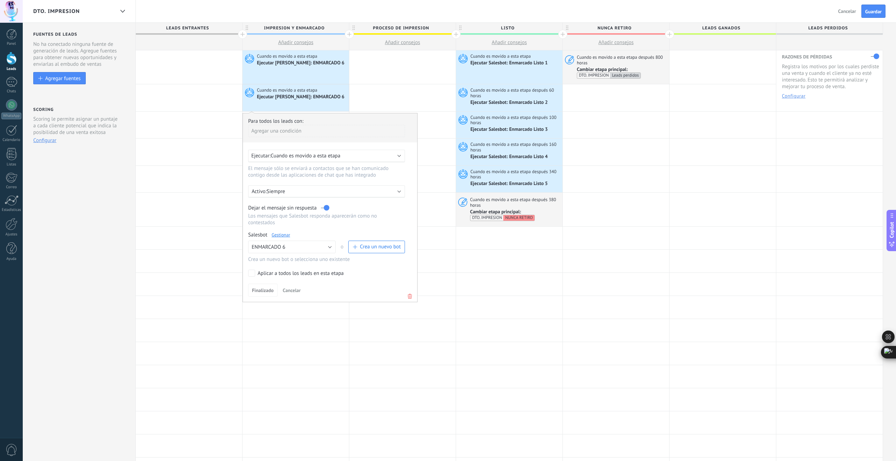
click at [298, 158] on span "Cuando es movido a esta etapa" at bounding box center [305, 156] width 70 height 7
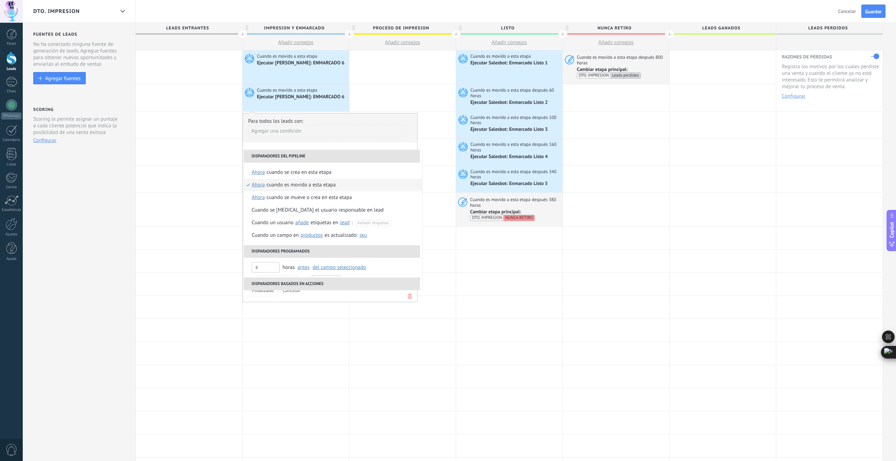
click at [259, 186] on span "ahora" at bounding box center [258, 185] width 13 height 13
click at [330, 236] on input "text" at bounding box center [329, 237] width 23 height 11
type input "**"
click at [297, 238] on div "Seleccionar un intervalo" at bounding box center [287, 236] width 54 height 7
click at [307, 186] on div "Cuando es movido a esta etapa" at bounding box center [324, 185] width 69 height 13
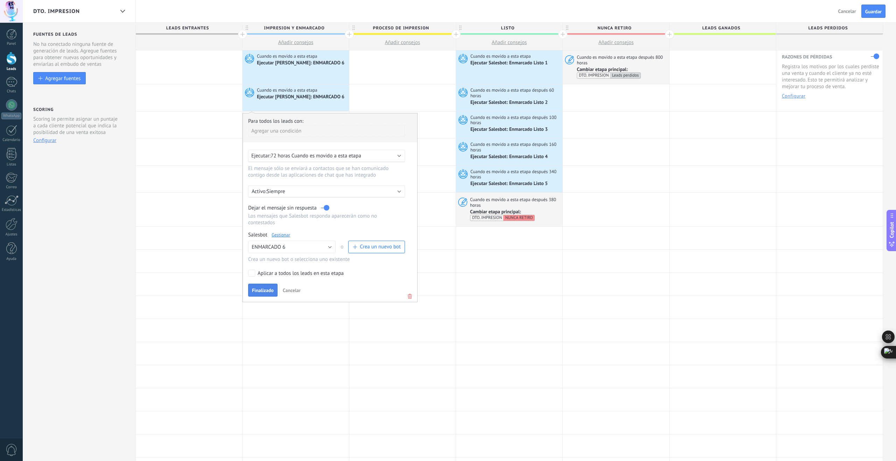
click at [261, 293] on span "Finalizado" at bounding box center [263, 290] width 22 height 5
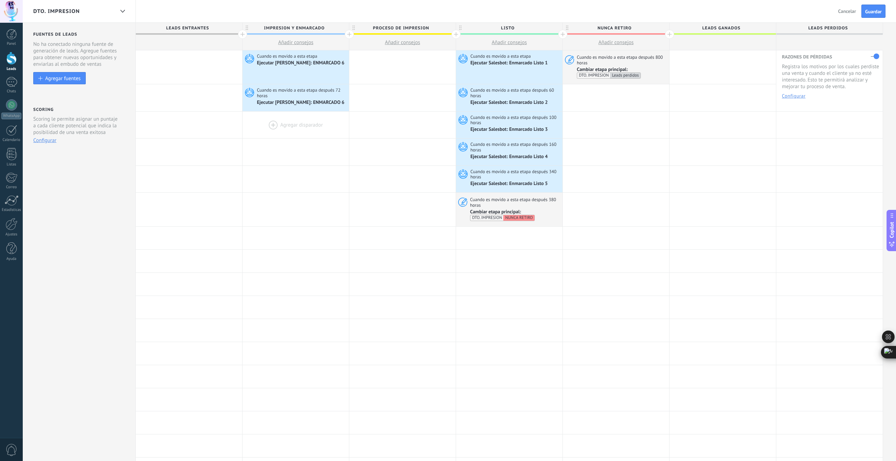
click at [272, 125] on div at bounding box center [295, 125] width 106 height 27
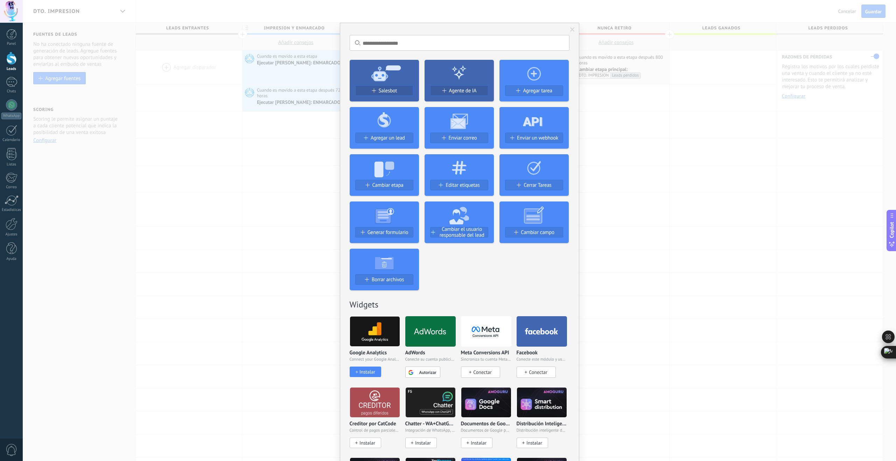
click at [395, 90] on span "Salesbot" at bounding box center [388, 91] width 19 height 6
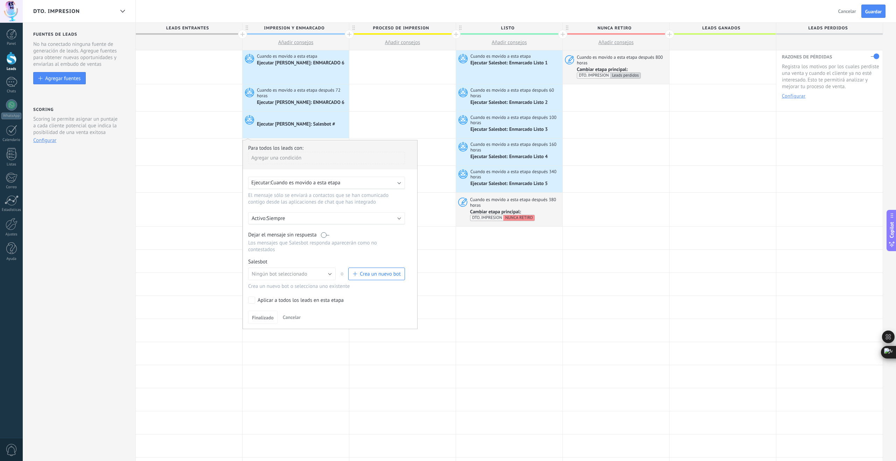
click at [297, 182] on span "Cuando es movido a esta etapa" at bounding box center [305, 182] width 70 height 7
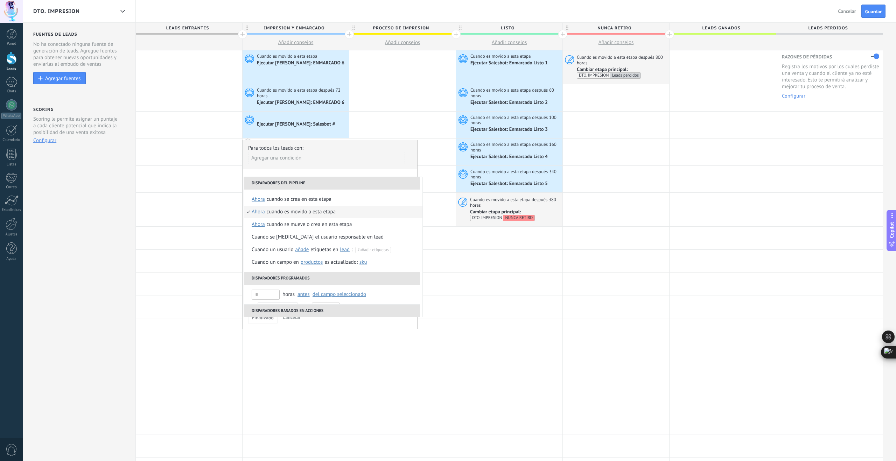
click at [258, 212] on span "ahora" at bounding box center [258, 212] width 13 height 13
click at [331, 266] on input "text" at bounding box center [329, 264] width 23 height 11
type input "***"
click at [309, 266] on div "Seleccionar un intervalo" at bounding box center [287, 263] width 54 height 7
click at [309, 212] on div "Cuando es movido a esta etapa" at bounding box center [327, 212] width 69 height 13
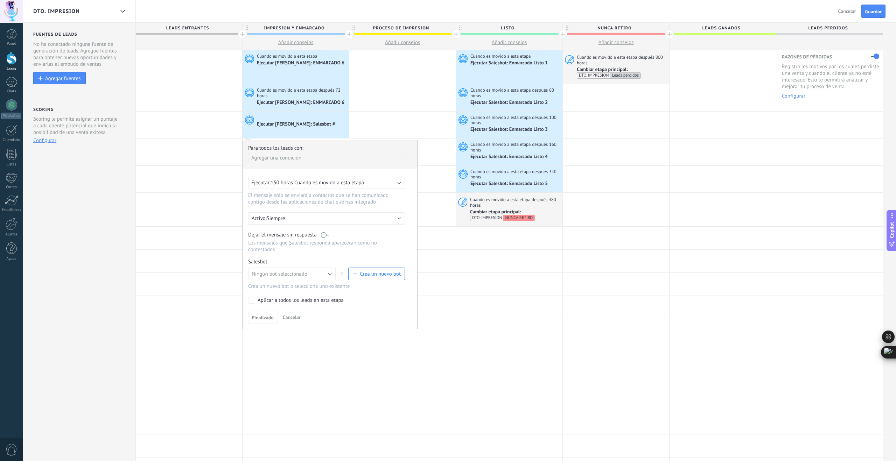
click at [326, 233] on label at bounding box center [325, 235] width 8 height 7
click at [365, 275] on span "Crea un nuevo bot" at bounding box center [380, 274] width 41 height 7
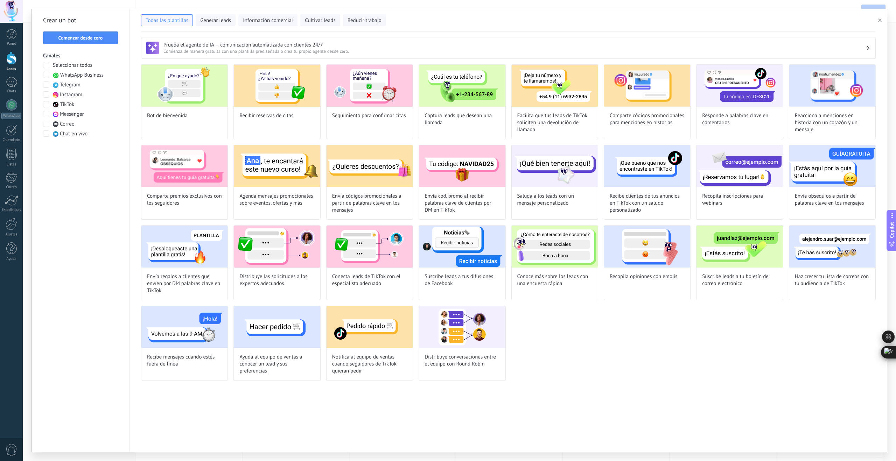
click at [90, 39] on span "Comenzar desde cero" at bounding box center [80, 37] width 44 height 5
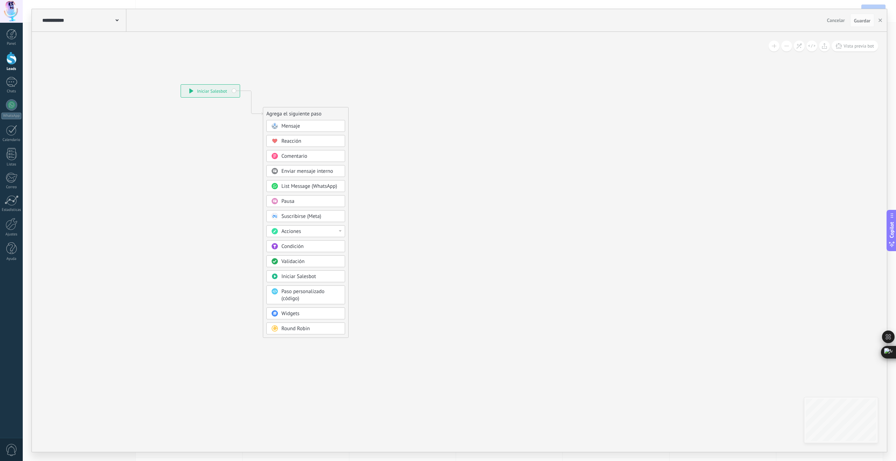
click at [116, 20] on icon at bounding box center [116, 20] width 3 height 2
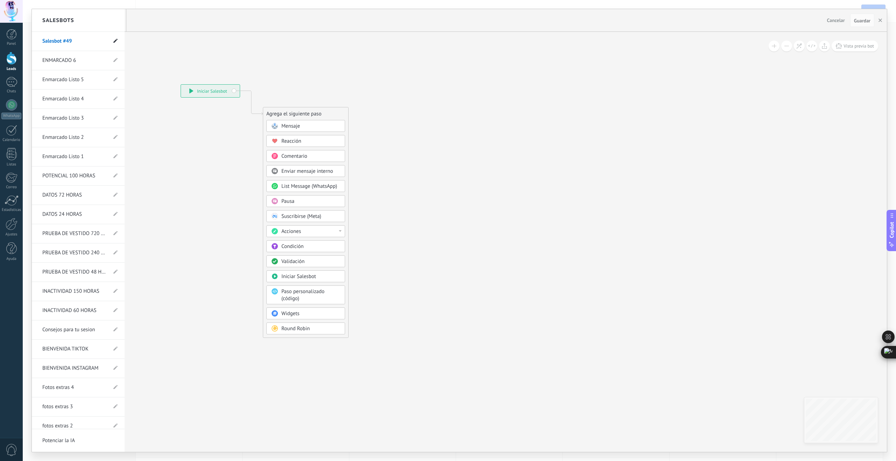
click at [113, 41] on use at bounding box center [115, 41] width 4 height 4
drag, startPoint x: 73, startPoint y: 41, endPoint x: 15, endPoint y: 42, distance: 57.7
click at [15, 42] on body ".abccls-1,.abccls-2{fill-rule:evenodd}.abccls-2{fill:#fff} .abfcls-1{fill:none}…" at bounding box center [448, 230] width 896 height 461
type input "**********"
click at [112, 41] on icon at bounding box center [115, 41] width 8 height 4
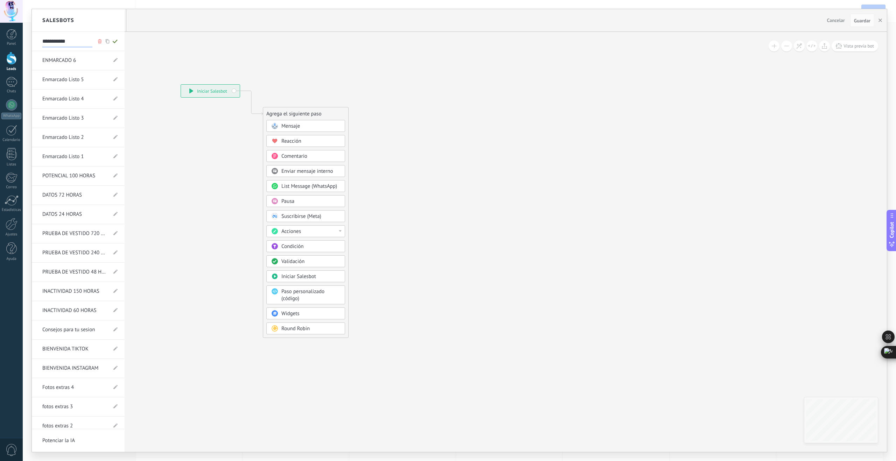
type input "**********"
click at [302, 127] on div at bounding box center [459, 230] width 855 height 443
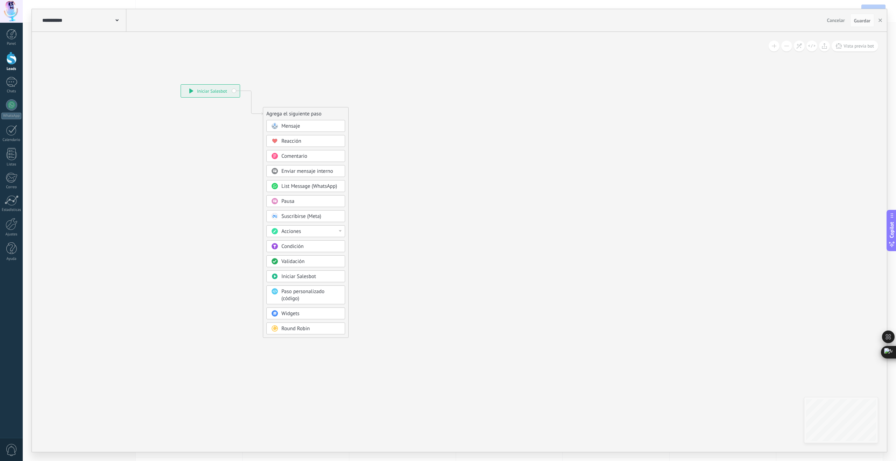
click at [299, 127] on span "Mensaje" at bounding box center [290, 126] width 19 height 7
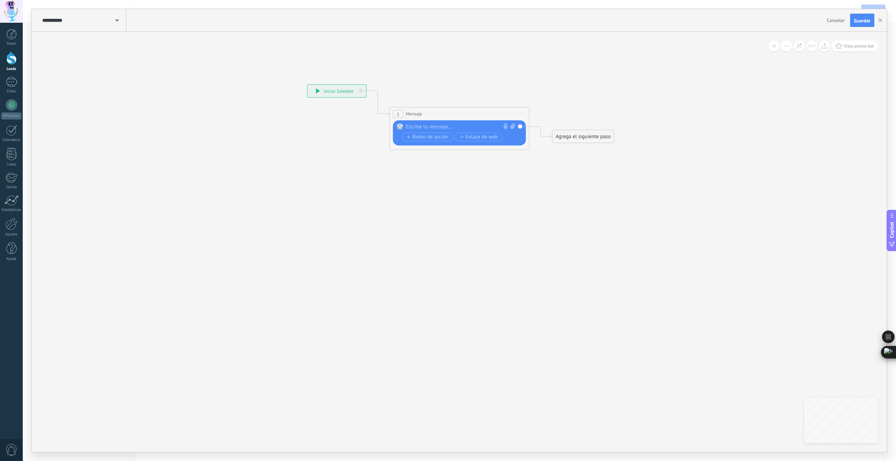
click at [416, 127] on div at bounding box center [458, 127] width 104 height 7
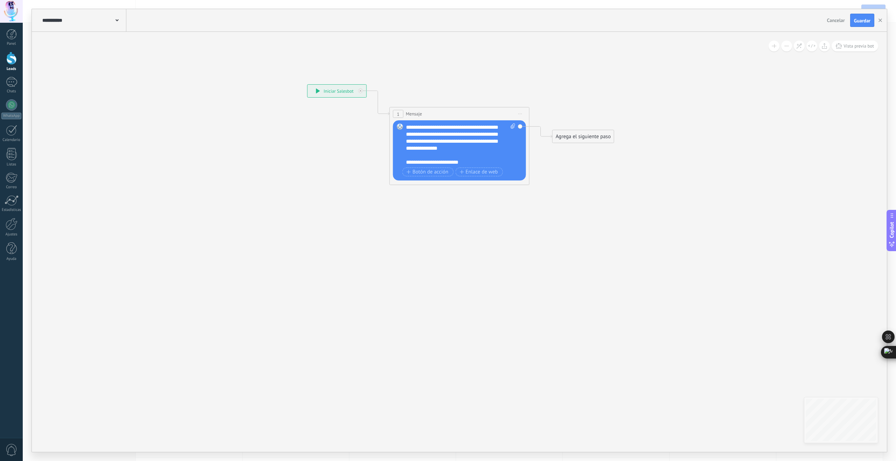
scroll to position [0, 0]
drag, startPoint x: 500, startPoint y: 142, endPoint x: 496, endPoint y: 150, distance: 8.8
click at [500, 142] on div "**********" at bounding box center [461, 145] width 110 height 42
drag, startPoint x: 475, startPoint y: 140, endPoint x: 475, endPoint y: 150, distance: 9.8
click at [475, 140] on div "**********" at bounding box center [461, 145] width 110 height 42
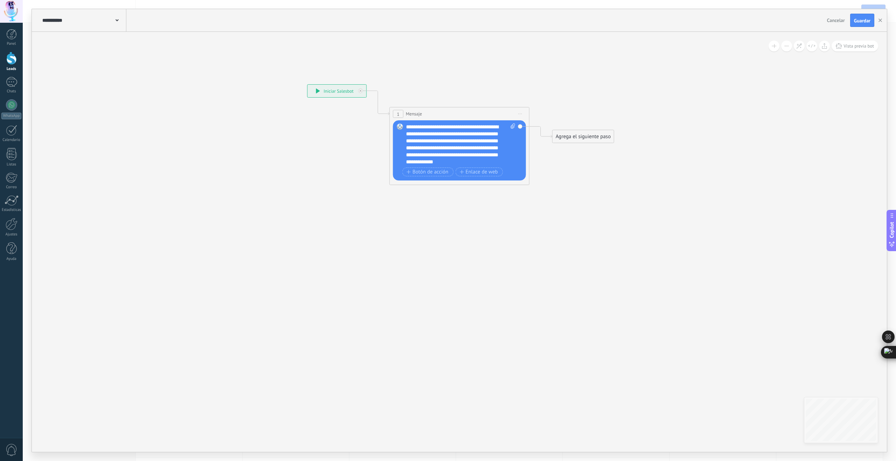
click at [439, 149] on div "**********" at bounding box center [461, 145] width 110 height 42
click at [578, 138] on div "Agrega el siguiente paso" at bounding box center [582, 137] width 61 height 12
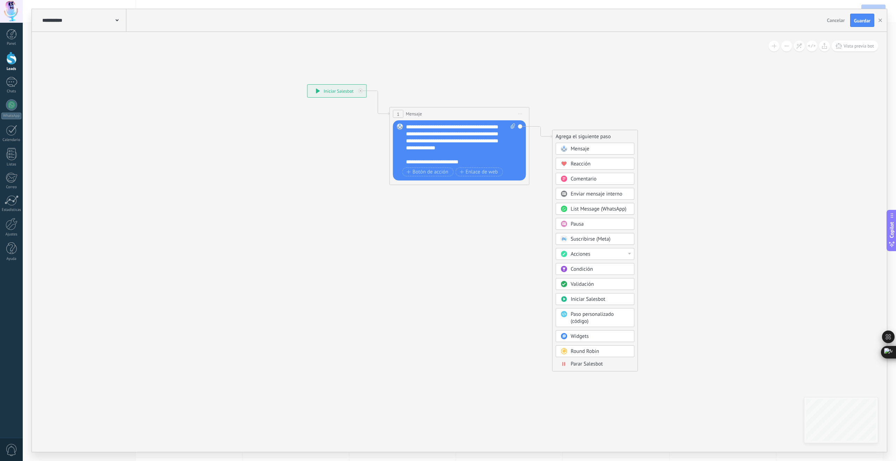
click at [586, 256] on span "Acciones" at bounding box center [581, 254] width 20 height 7
click at [605, 365] on div "Parar Salesbot" at bounding box center [600, 364] width 59 height 7
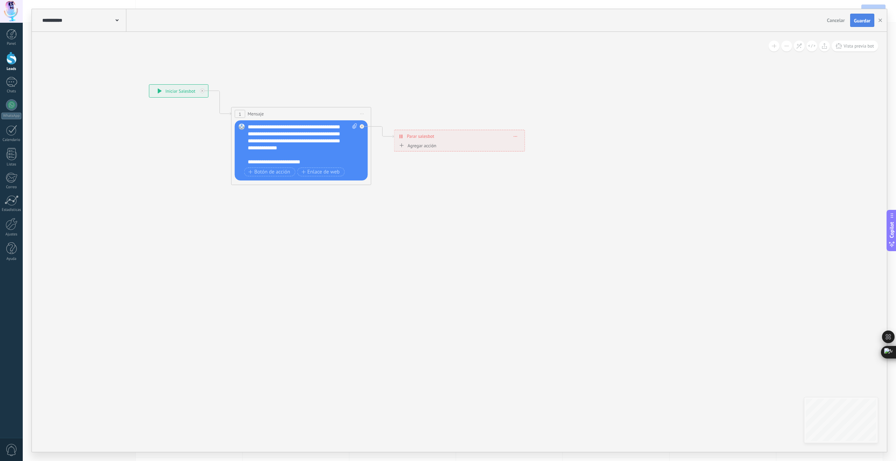
click at [872, 18] on button "Guardar" at bounding box center [862, 20] width 24 height 13
click at [881, 20] on icon "button" at bounding box center [879, 20] width 3 height 3
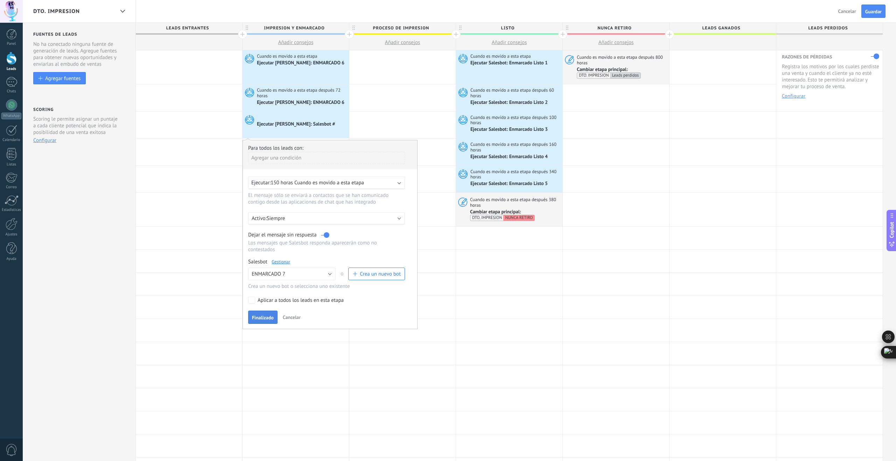
click at [271, 320] on span "Finalizado" at bounding box center [263, 317] width 22 height 5
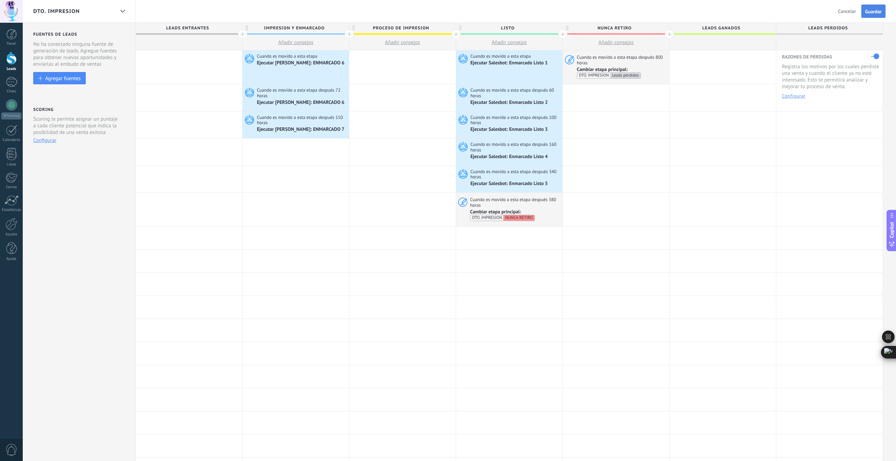
drag, startPoint x: 872, startPoint y: 10, endPoint x: 826, endPoint y: 22, distance: 48.0
click at [872, 10] on span "Guardar" at bounding box center [873, 11] width 16 height 5
click at [852, 11] on span "Salir" at bounding box center [850, 11] width 9 height 6
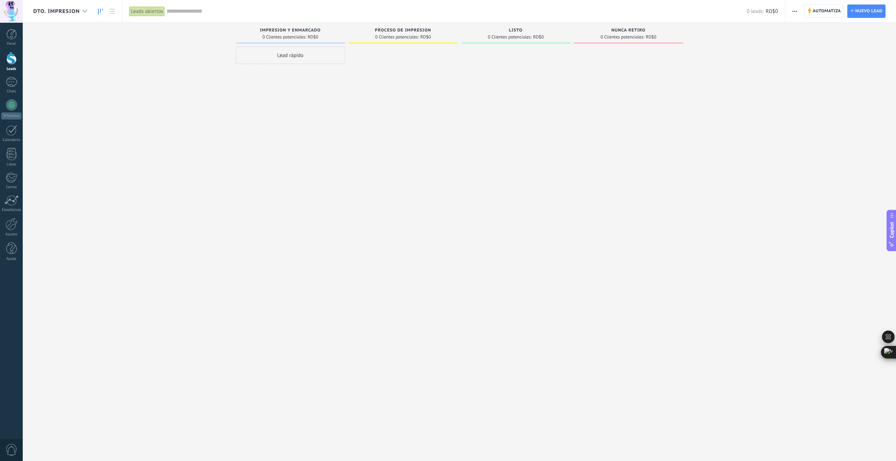
click at [83, 12] on icon at bounding box center [85, 11] width 5 height 3
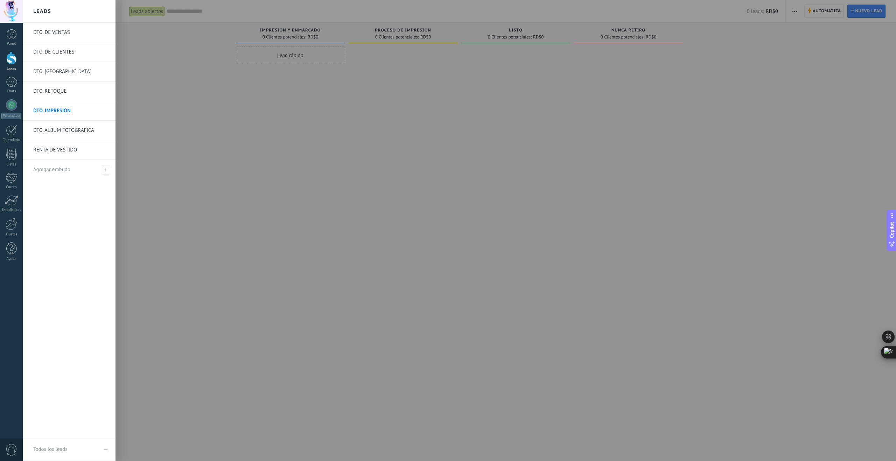
click at [81, 130] on link "DTO. ALBUM FOTOGRAFICA" at bounding box center [70, 131] width 75 height 20
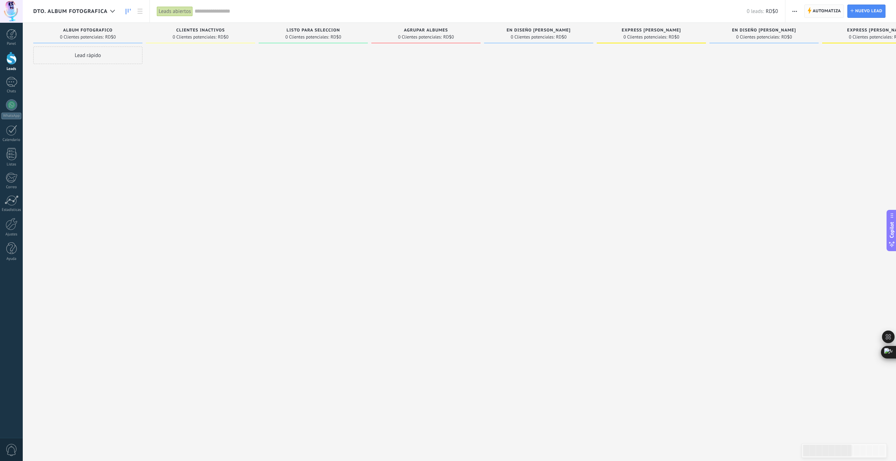
click at [823, 11] on span "Automatiza" at bounding box center [826, 11] width 28 height 13
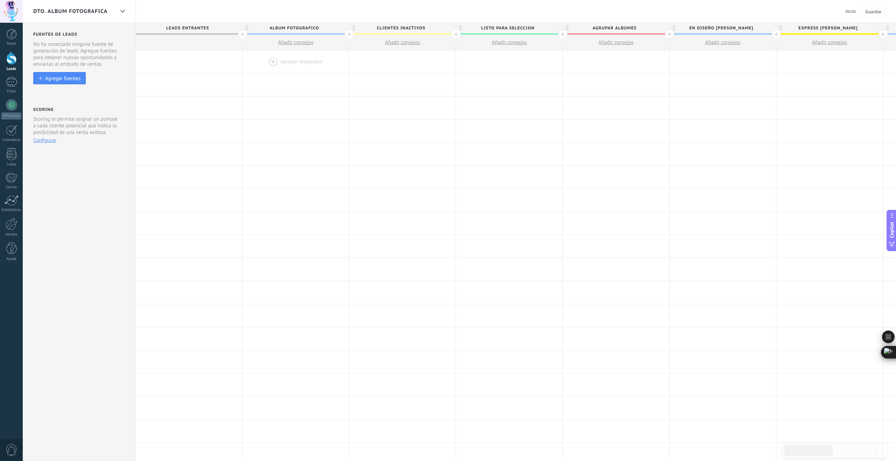
click at [272, 60] on div at bounding box center [295, 61] width 106 height 23
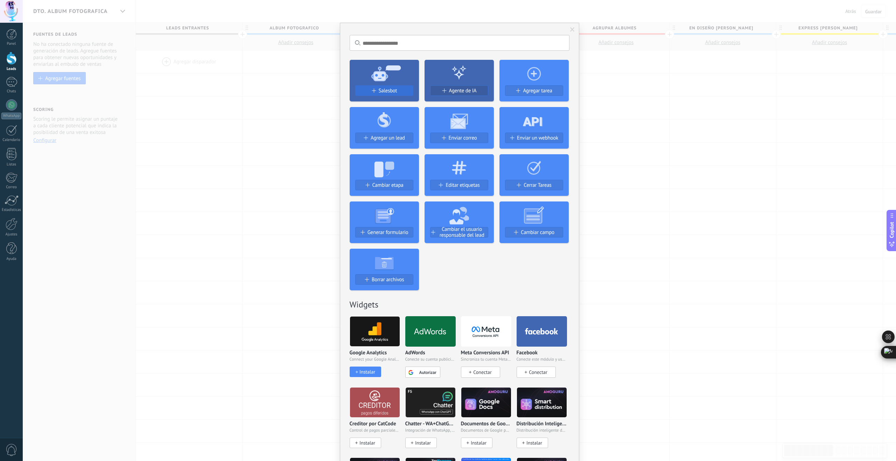
click at [404, 85] on div "Salesbot" at bounding box center [384, 93] width 69 height 16
click at [374, 89] on div "Salesbot" at bounding box center [383, 91] width 57 height 6
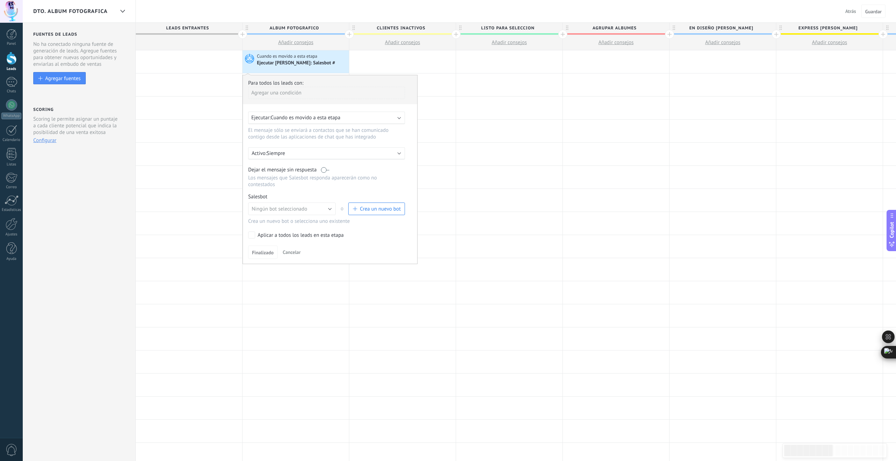
click at [367, 210] on span "Crea un nuevo bot" at bounding box center [380, 209] width 41 height 7
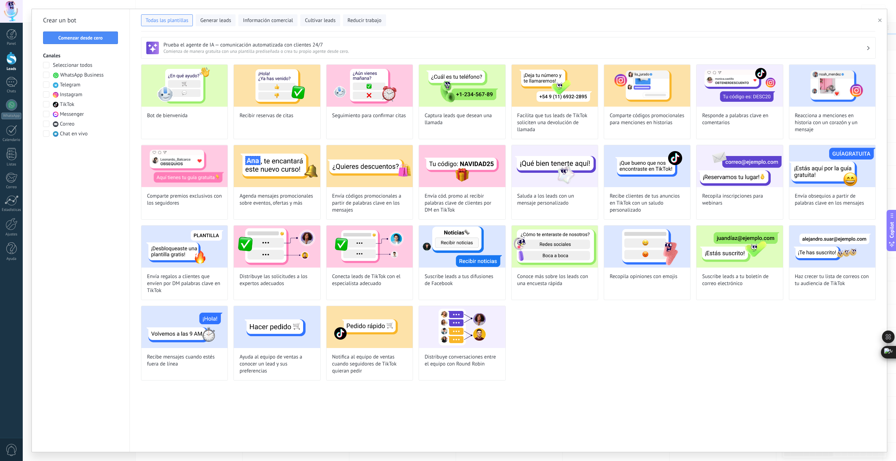
click at [119, 40] on div "Crear un bot Comenzar desde cero Canales Seleccionar todos WhatsApp Business Te…" at bounding box center [81, 230] width 98 height 443
click at [115, 39] on button "Comenzar desde cero" at bounding box center [80, 37] width 75 height 13
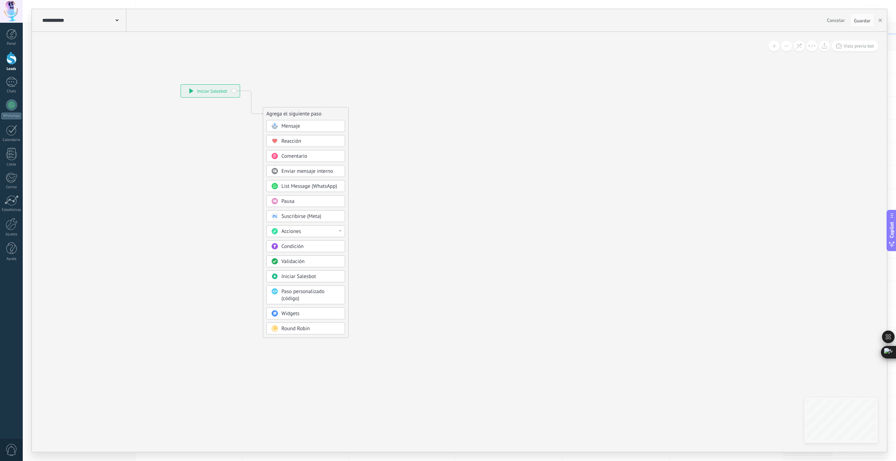
click at [287, 124] on span "Mensaje" at bounding box center [290, 126] width 19 height 7
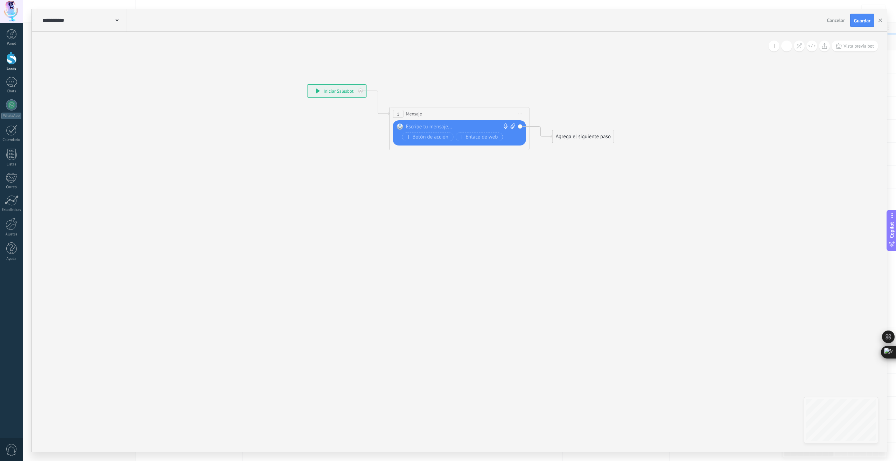
click at [116, 20] on use at bounding box center [116, 20] width 3 height 2
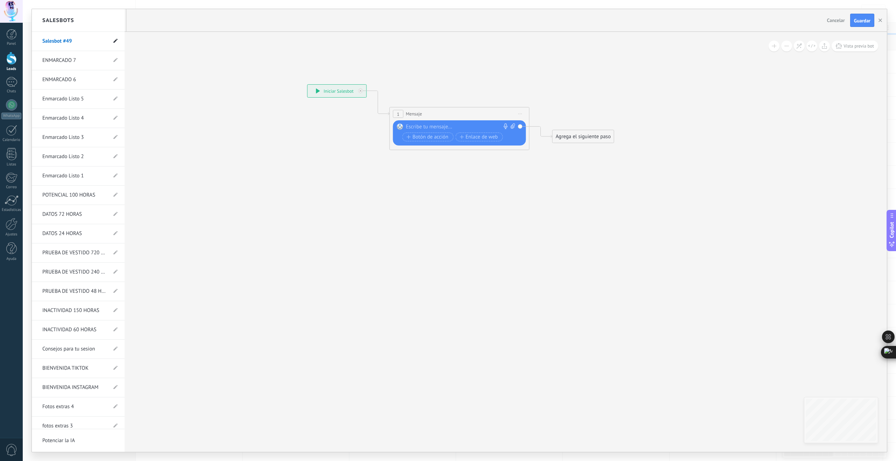
click at [113, 39] on icon at bounding box center [115, 41] width 4 height 4
drag, startPoint x: 82, startPoint y: 41, endPoint x: 31, endPoint y: 40, distance: 51.4
click at [31, 40] on div "**********" at bounding box center [459, 230] width 873 height 461
type input "*******"
click at [113, 40] on icon at bounding box center [115, 41] width 8 height 4
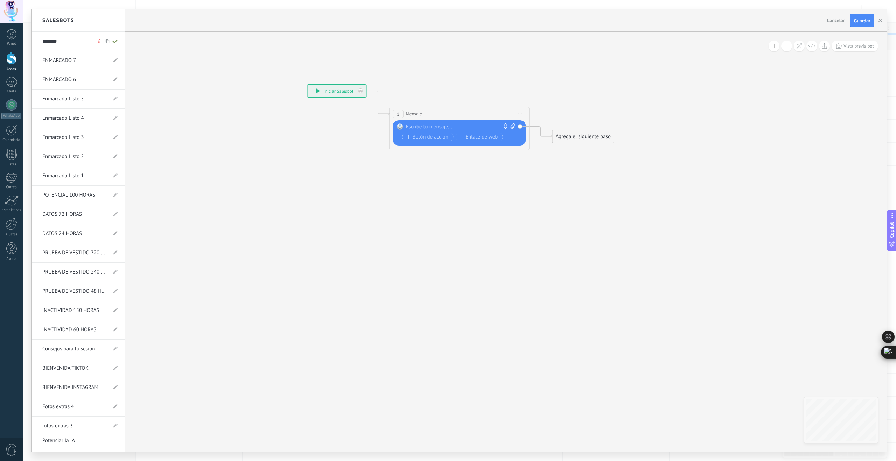
type input "*******"
click at [425, 128] on div at bounding box center [459, 230] width 855 height 443
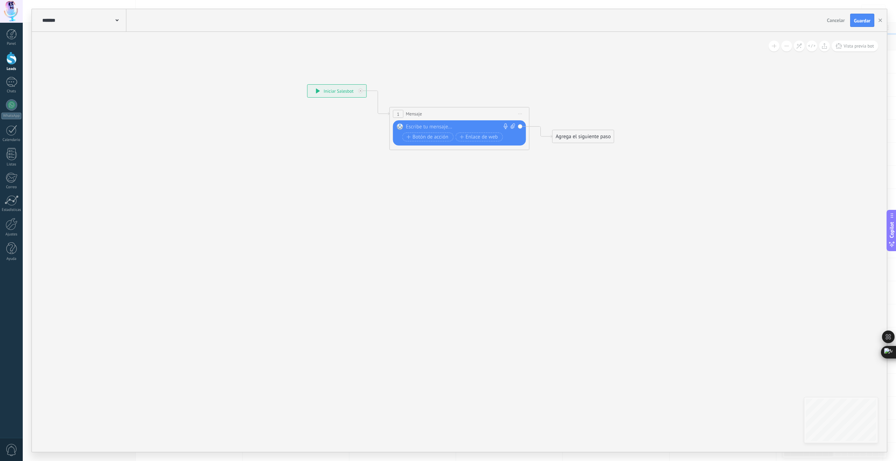
click at [425, 128] on div at bounding box center [458, 127] width 104 height 7
paste div
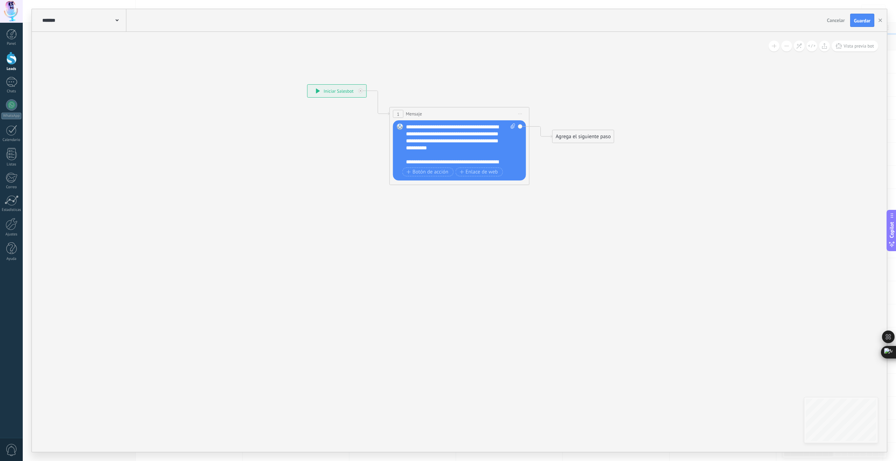
click at [455, 149] on div "**********" at bounding box center [461, 145] width 110 height 42
click at [430, 163] on div "**********" at bounding box center [457, 158] width 103 height 14
click at [599, 134] on div "Agrega el siguiente paso" at bounding box center [582, 137] width 61 height 12
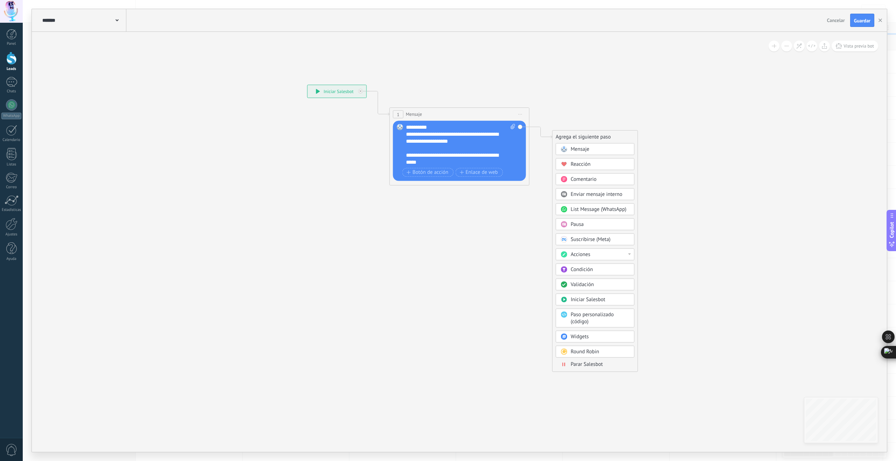
click at [599, 149] on div "Mensaje" at bounding box center [600, 149] width 59 height 7
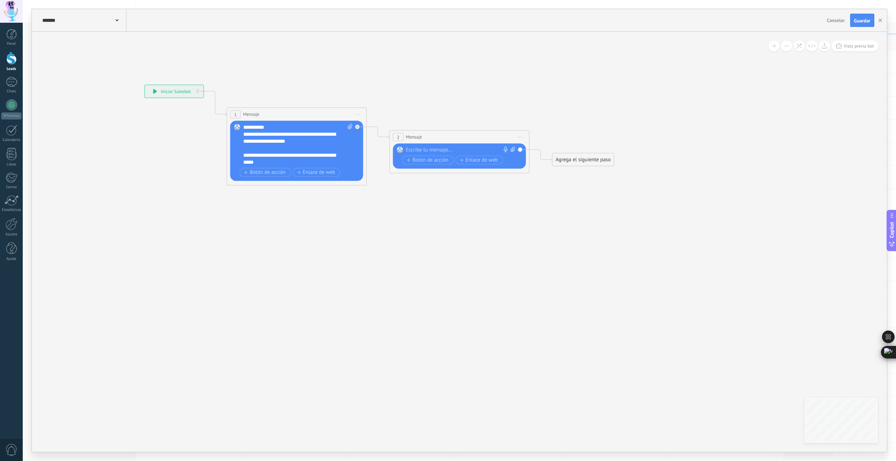
click at [512, 150] on icon at bounding box center [512, 149] width 5 height 5
click input "Subir" at bounding box center [0, 0] width 0 height 0
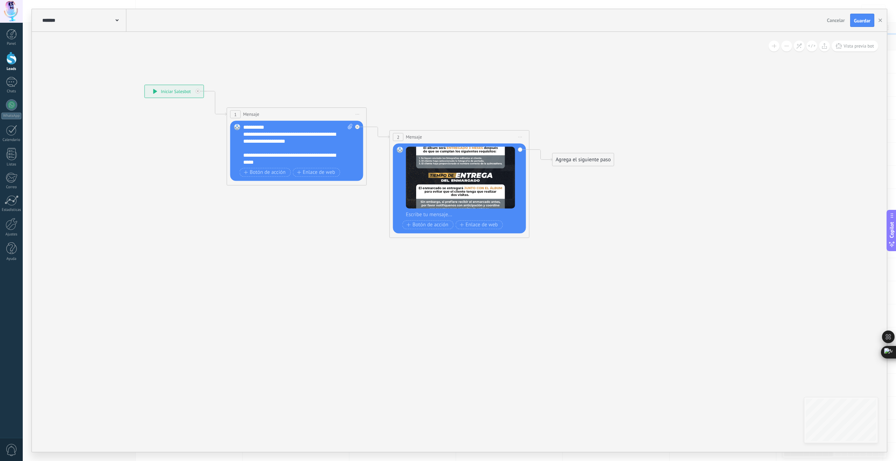
click at [450, 214] on div at bounding box center [464, 214] width 116 height 7
paste div
click at [594, 160] on div "Agrega el siguiente paso" at bounding box center [582, 160] width 61 height 12
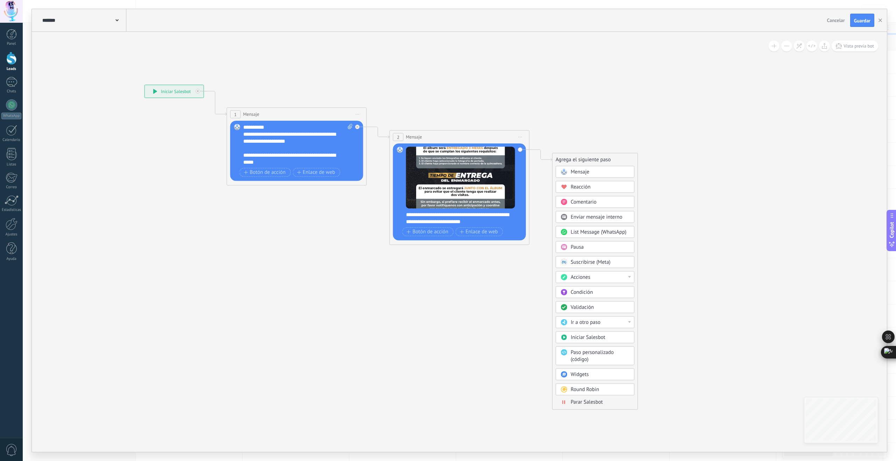
click at [590, 174] on div "Mensaje" at bounding box center [600, 172] width 59 height 7
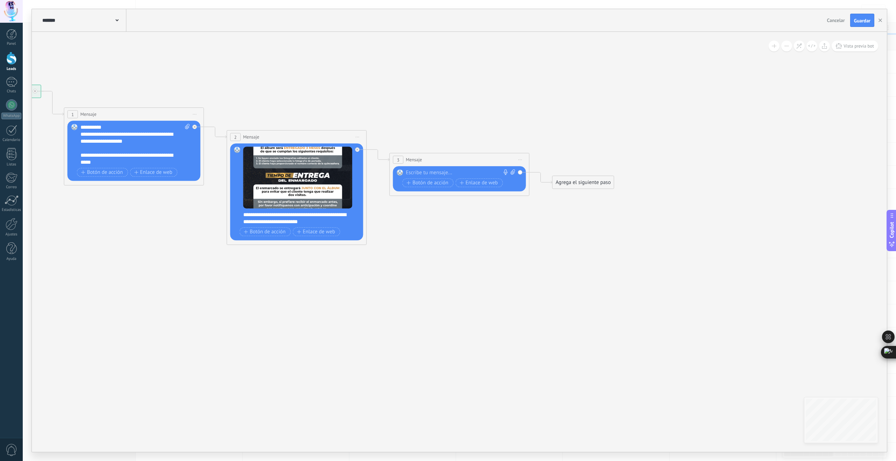
click at [447, 173] on div at bounding box center [458, 172] width 104 height 7
paste div
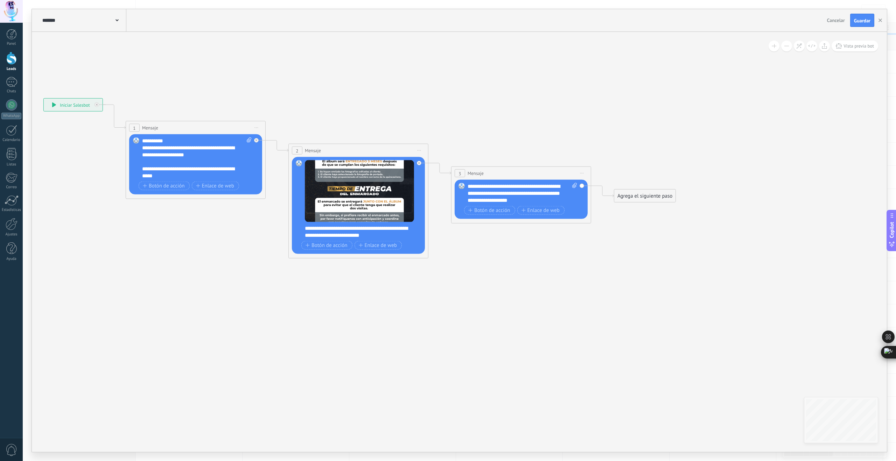
click at [655, 194] on div "Agrega el siguiente paso" at bounding box center [644, 196] width 61 height 12
click at [653, 436] on span "Parar Salesbot" at bounding box center [648, 438] width 32 height 7
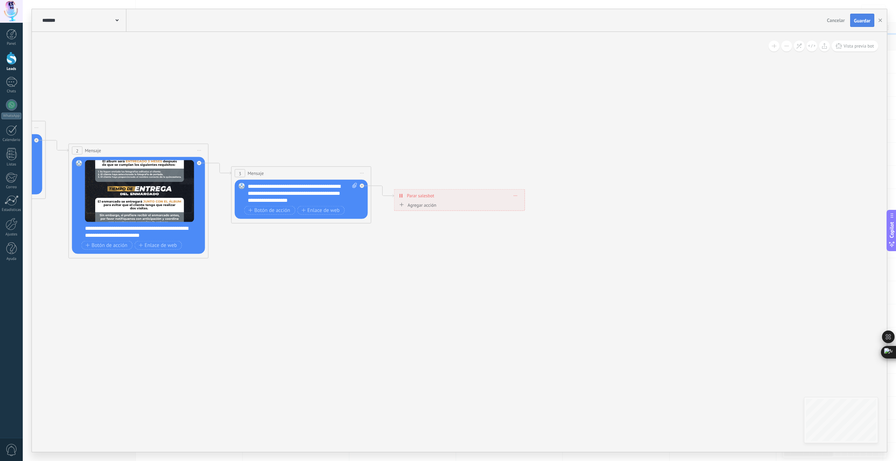
click at [860, 21] on span "Guardar" at bounding box center [862, 20] width 16 height 5
click at [880, 21] on use "button" at bounding box center [879, 20] width 3 height 3
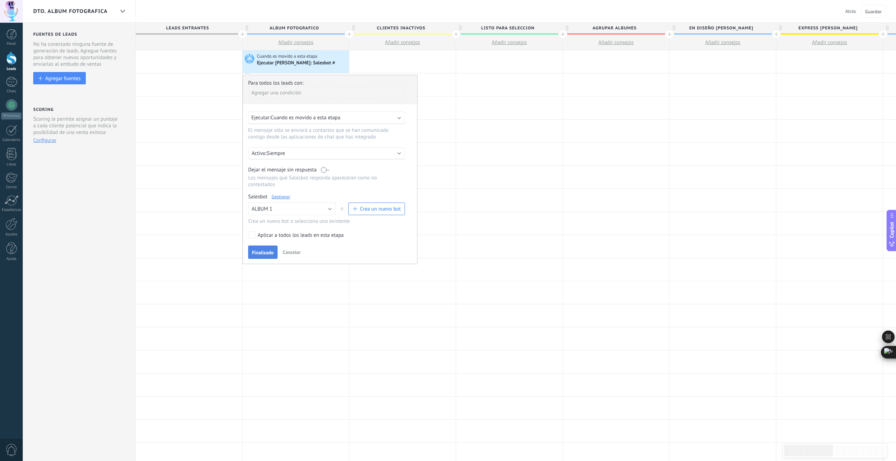
click at [266, 255] on span "Finalizado" at bounding box center [263, 252] width 22 height 5
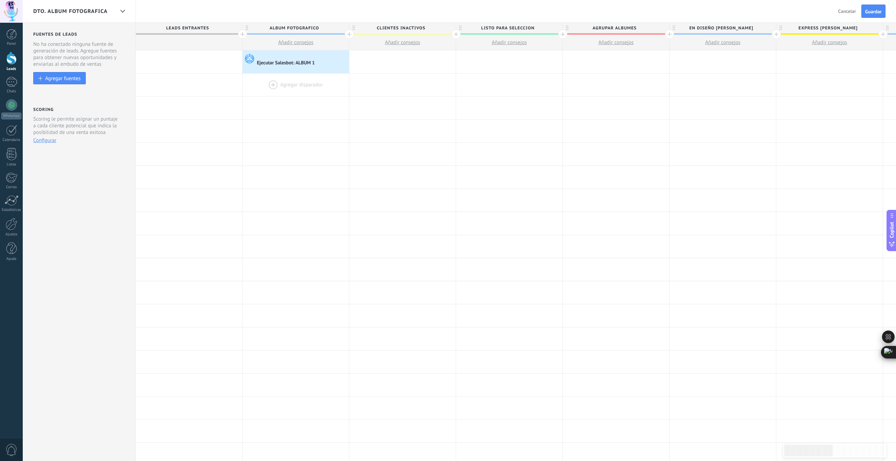
click at [287, 84] on div at bounding box center [295, 84] width 106 height 23
click at [273, 83] on div at bounding box center [295, 84] width 106 height 23
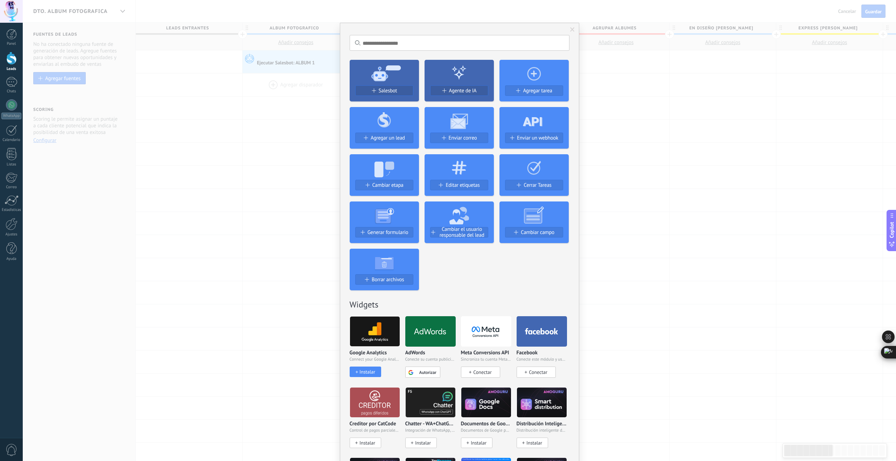
scroll to position [0, 0]
click at [386, 91] on span "Salesbot" at bounding box center [388, 91] width 19 height 6
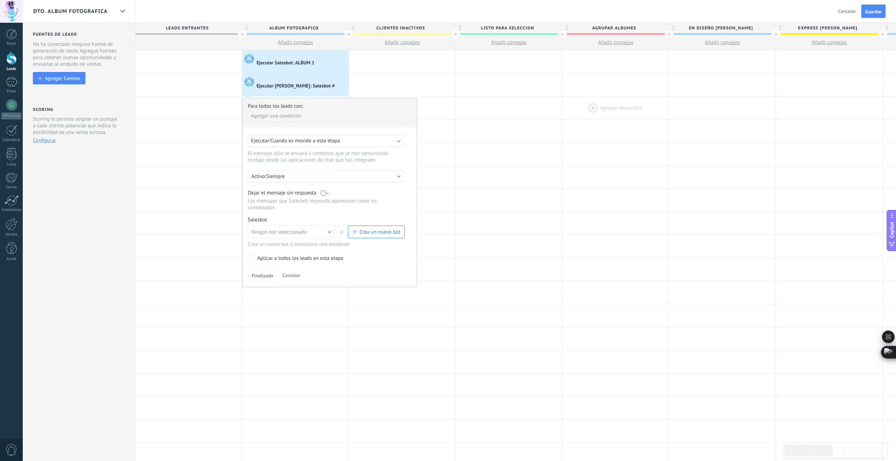
click at [592, 114] on div at bounding box center [615, 108] width 106 height 23
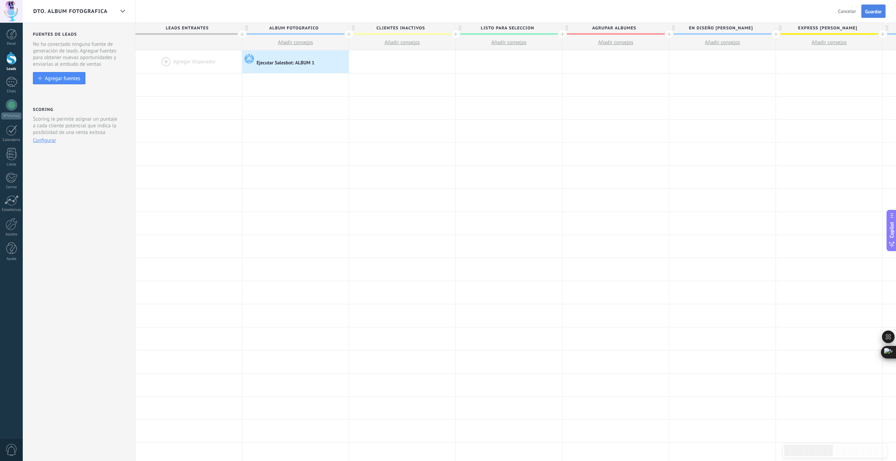
click at [875, 10] on span "Guardar" at bounding box center [873, 11] width 16 height 5
click at [849, 12] on span "Salir" at bounding box center [850, 11] width 9 height 6
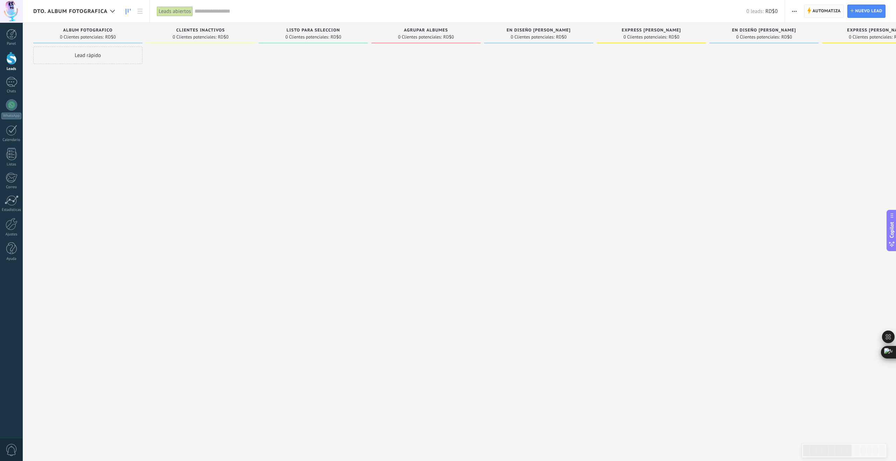
click at [825, 9] on span "Automatiza" at bounding box center [826, 11] width 28 height 13
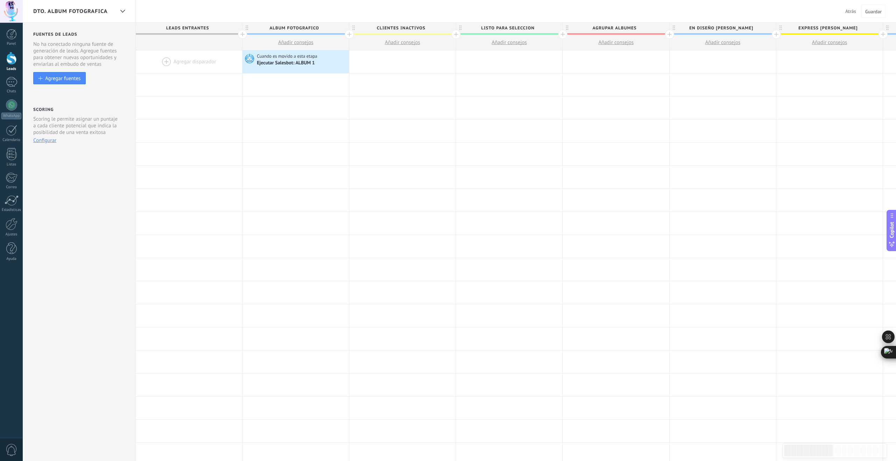
click at [852, 10] on span "Atrás" at bounding box center [850, 11] width 11 height 6
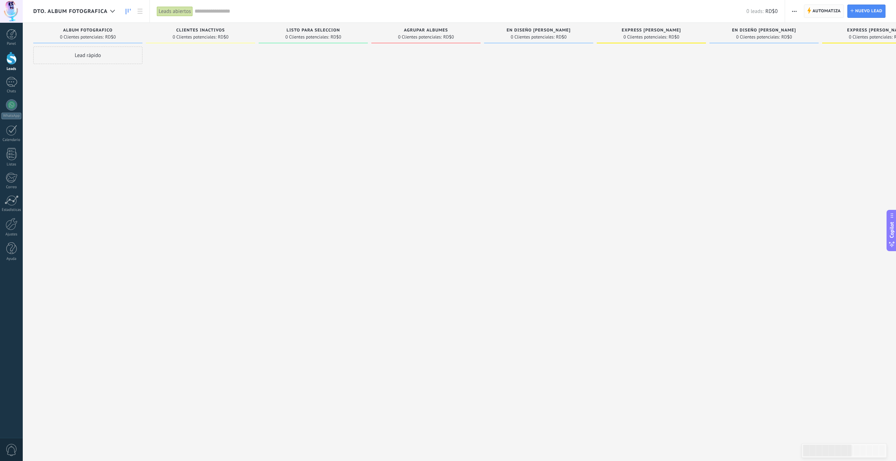
click at [817, 12] on span "Automatiza" at bounding box center [826, 11] width 28 height 13
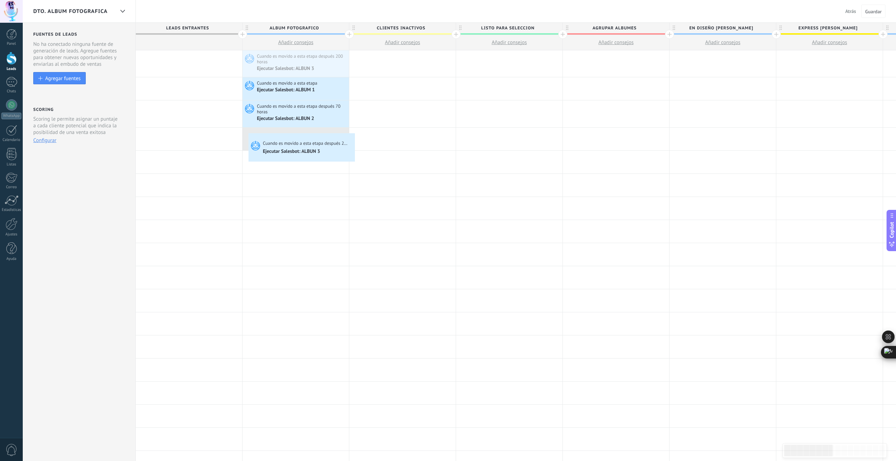
drag, startPoint x: 280, startPoint y: 64, endPoint x: 249, endPoint y: 134, distance: 75.7
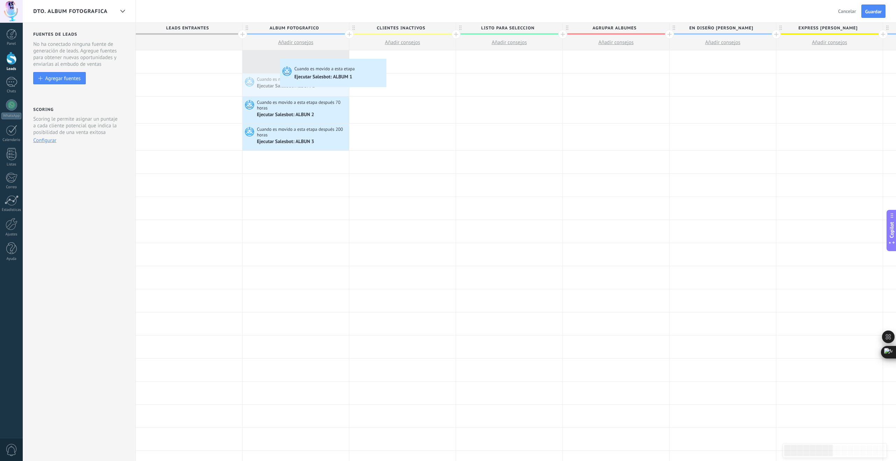
drag, startPoint x: 290, startPoint y: 88, endPoint x: 281, endPoint y: 60, distance: 29.2
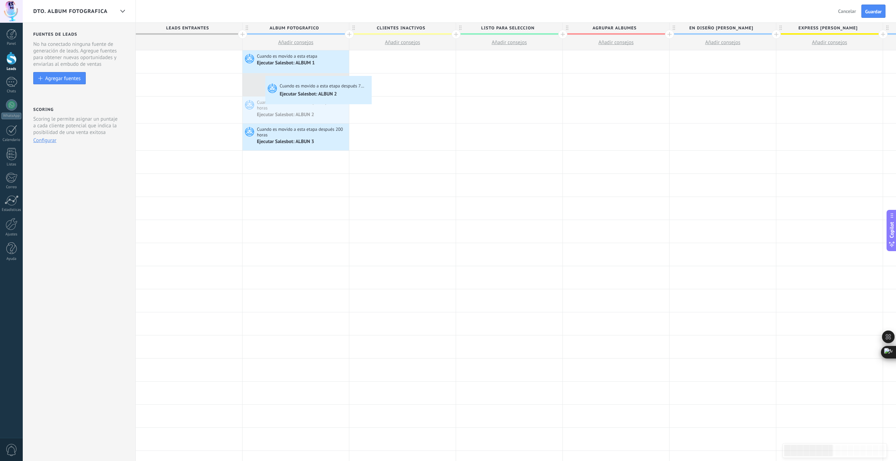
drag, startPoint x: 274, startPoint y: 96, endPoint x: 267, endPoint y: 78, distance: 19.0
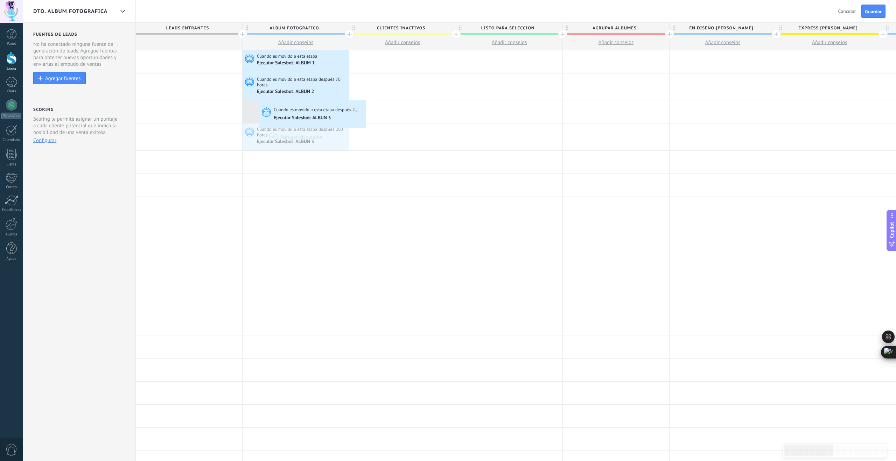
drag, startPoint x: 284, startPoint y: 134, endPoint x: 261, endPoint y: 106, distance: 36.5
click at [881, 11] on span "Guardar" at bounding box center [873, 11] width 16 height 5
click at [385, 27] on span "CLIENTES INACTIVOS" at bounding box center [400, 28] width 103 height 11
drag, startPoint x: 426, startPoint y: 28, endPoint x: 382, endPoint y: 37, distance: 45.1
click at [377, 28] on input "**********" at bounding box center [400, 28] width 93 height 10
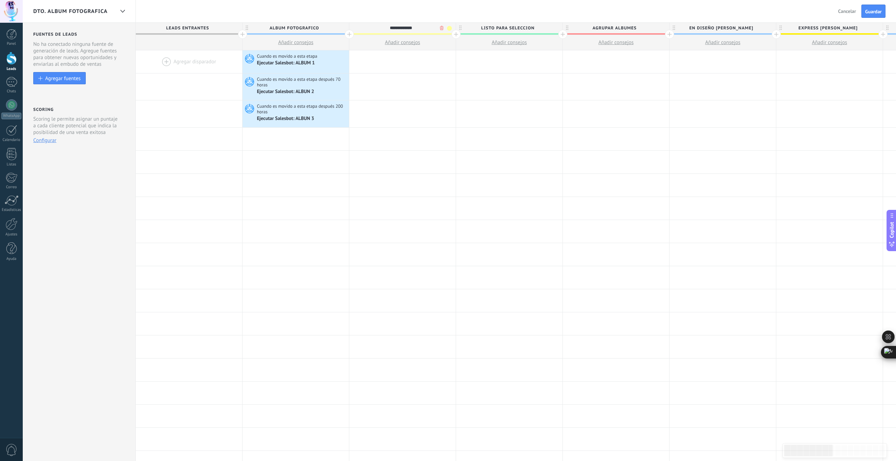
drag, startPoint x: 389, startPoint y: 28, endPoint x: 384, endPoint y: 28, distance: 5.6
click at [384, 28] on input "**********" at bounding box center [400, 28] width 93 height 10
drag, startPoint x: 390, startPoint y: 28, endPoint x: 401, endPoint y: 39, distance: 15.6
click at [390, 28] on input "**********" at bounding box center [400, 28] width 93 height 10
type input "**********"
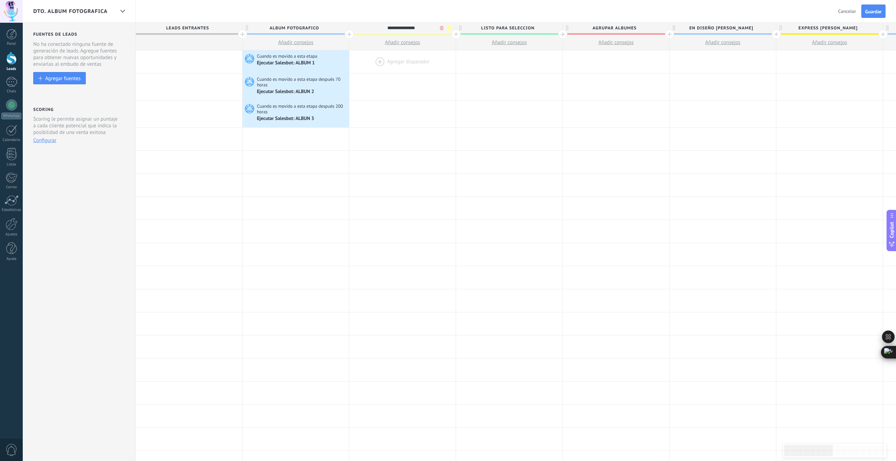
click at [408, 71] on div at bounding box center [402, 61] width 106 height 23
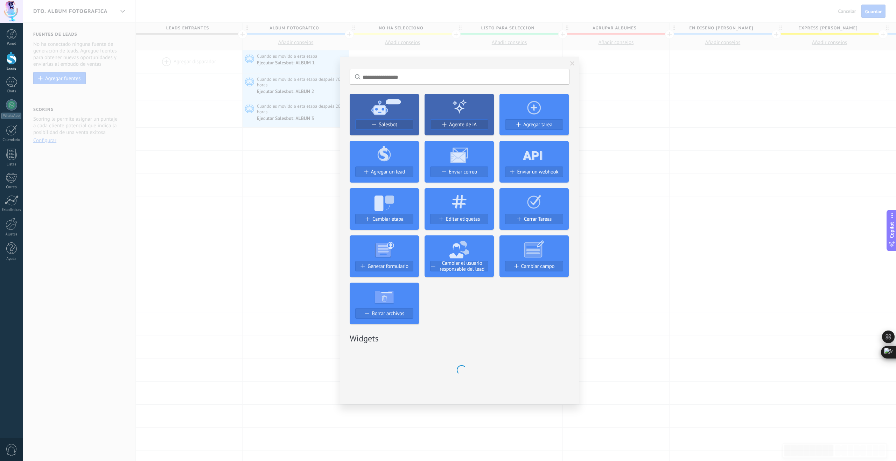
click at [680, 107] on div "No hay resultados Salesbot Agente de IA Agregar tarea Agregar un lead Enviar co…" at bounding box center [459, 230] width 873 height 461
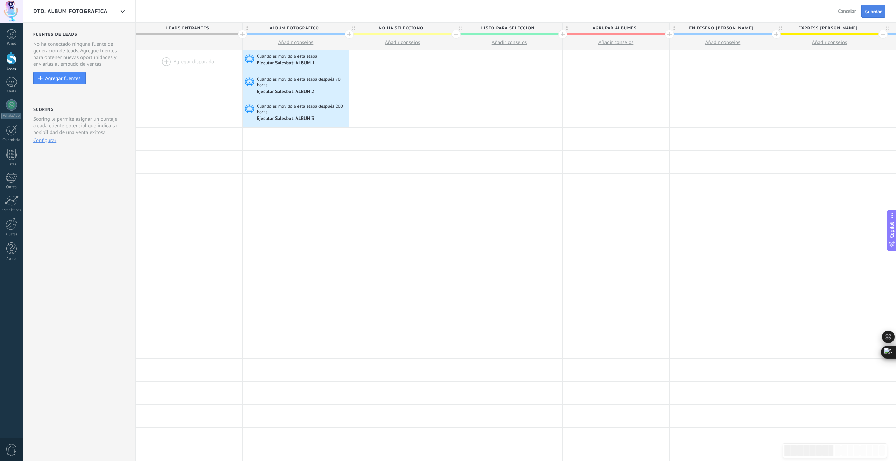
click at [865, 13] on span "Guardar" at bounding box center [873, 11] width 16 height 5
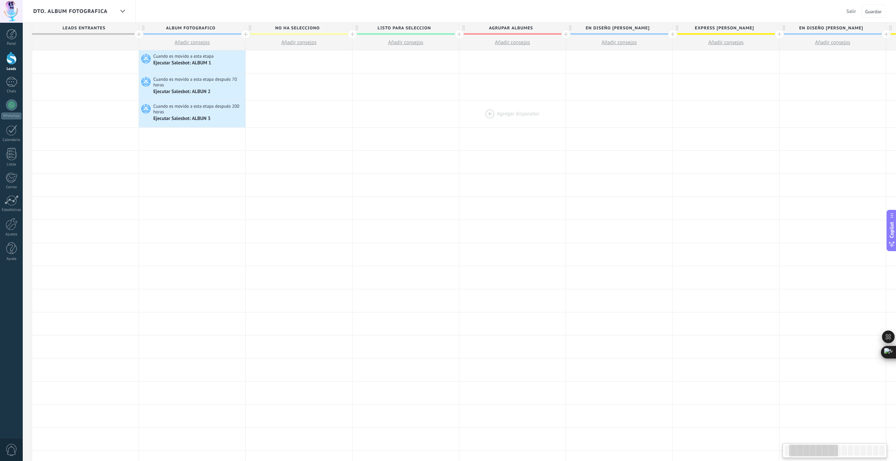
scroll to position [0, 113]
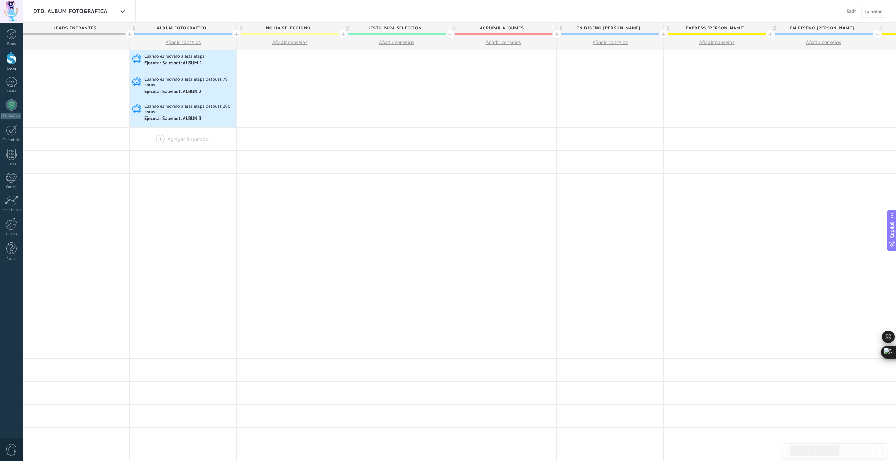
click at [160, 138] on div at bounding box center [183, 139] width 106 height 23
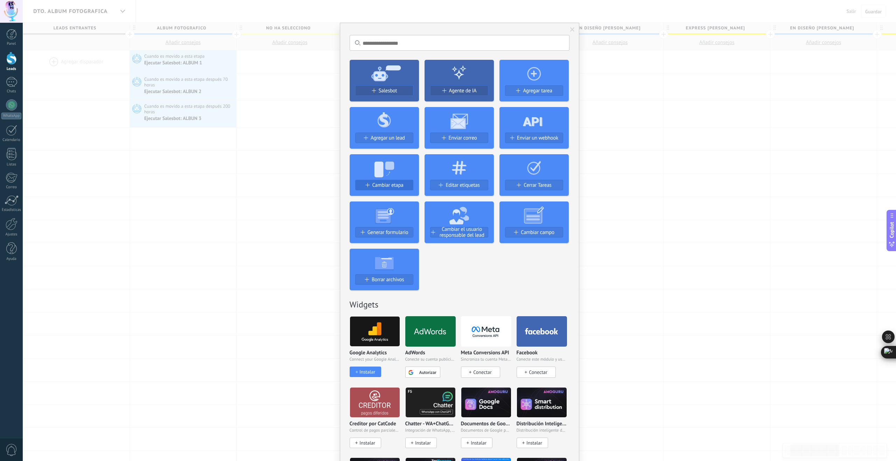
click at [395, 184] on span "Cambiar etapa" at bounding box center [387, 185] width 31 height 6
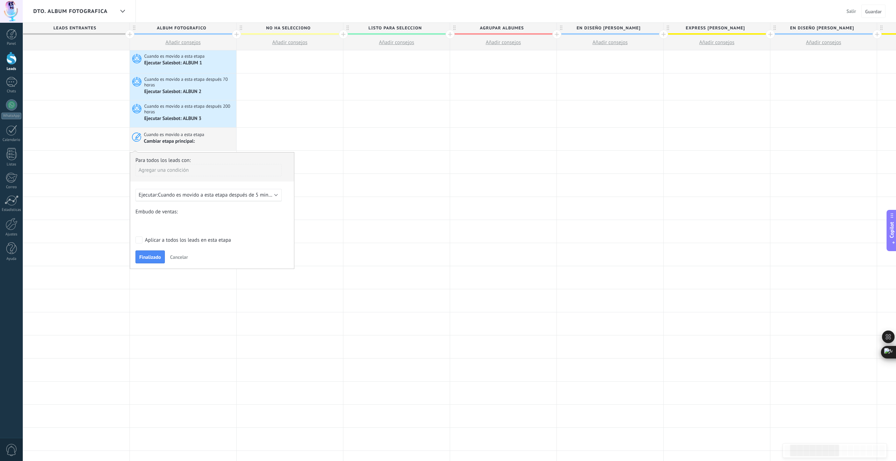
click at [181, 198] on span "Cuando es movido a esta etapa después de 5 minutos" at bounding box center [218, 195] width 120 height 7
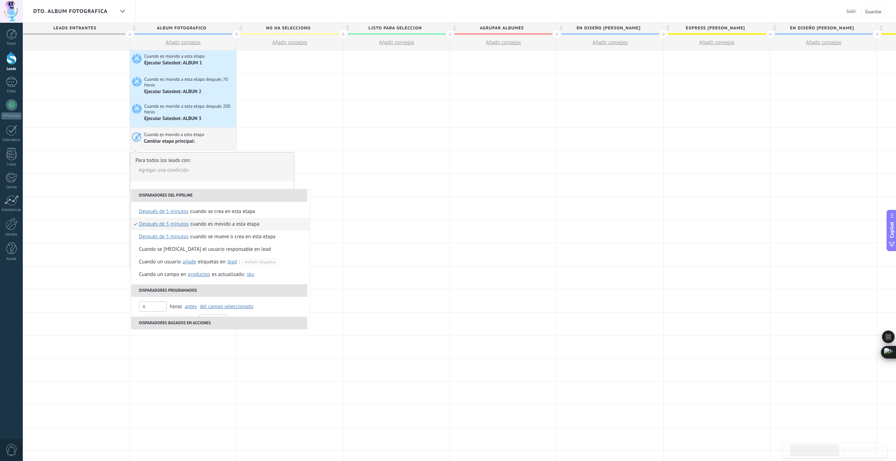
click at [170, 225] on span "después de 5 minutos" at bounding box center [164, 224] width 50 height 13
click at [219, 265] on input "text" at bounding box center [216, 264] width 23 height 11
type input "***"
click at [190, 267] on div "Seleccionar un intervalo" at bounding box center [174, 264] width 54 height 7
click at [214, 223] on div "Cuando es movido a esta etapa" at bounding box center [224, 224] width 69 height 13
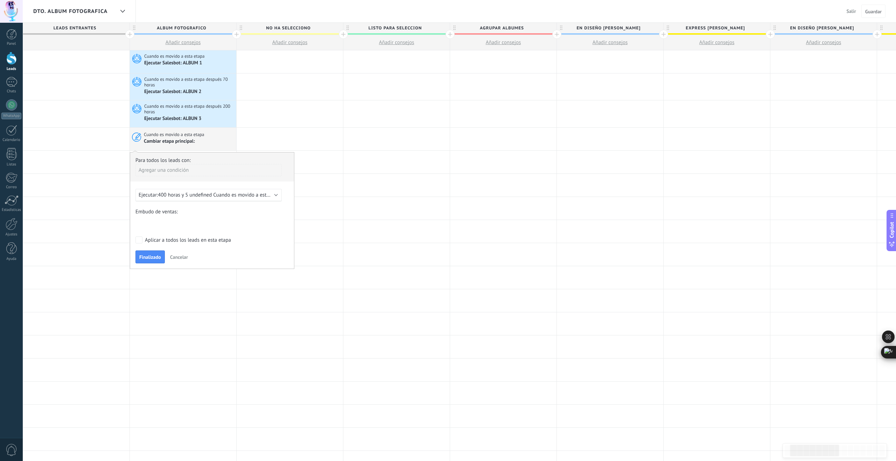
click at [0, 0] on div "COLECCION DE DATOS SEGUIMIENTO POTENCIALES PRUEBA DE VESTIDOS PROBABILIDAD DE P…" at bounding box center [0, 0] width 0 height 0
click at [178, 268] on span at bounding box center [165, 265] width 53 height 6
click at [0, 0] on label "No ha selecciono" at bounding box center [0, 0] width 0 height 0
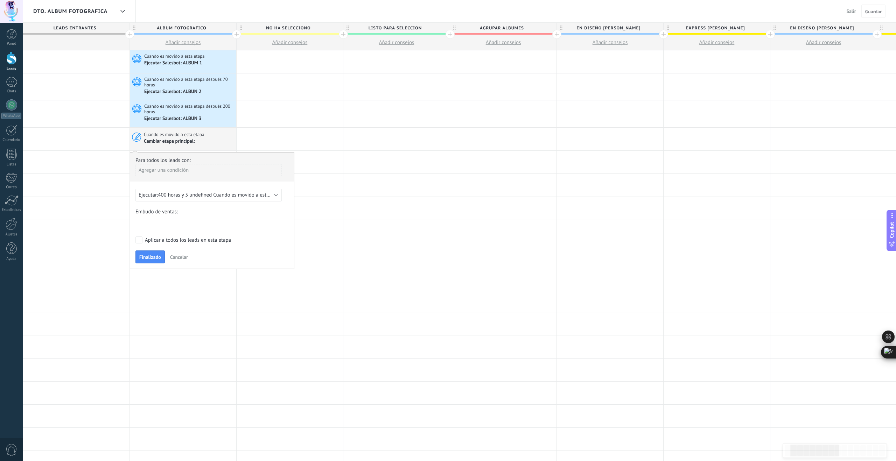
scroll to position [0, 0]
click at [154, 256] on span "Finalizado" at bounding box center [150, 257] width 22 height 5
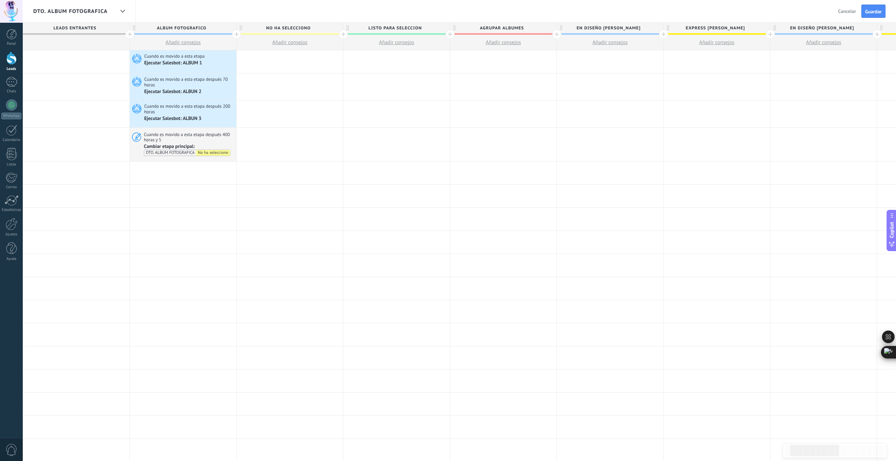
click at [873, 13] on span "Guardar" at bounding box center [873, 11] width 16 height 5
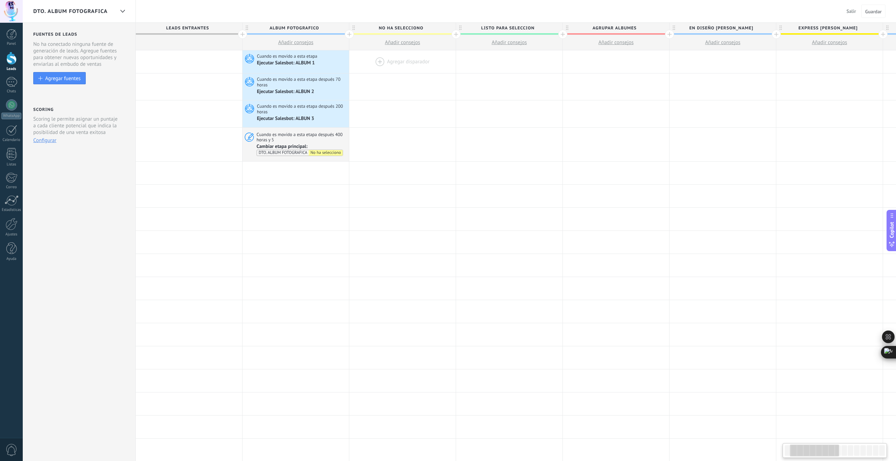
scroll to position [0, 113]
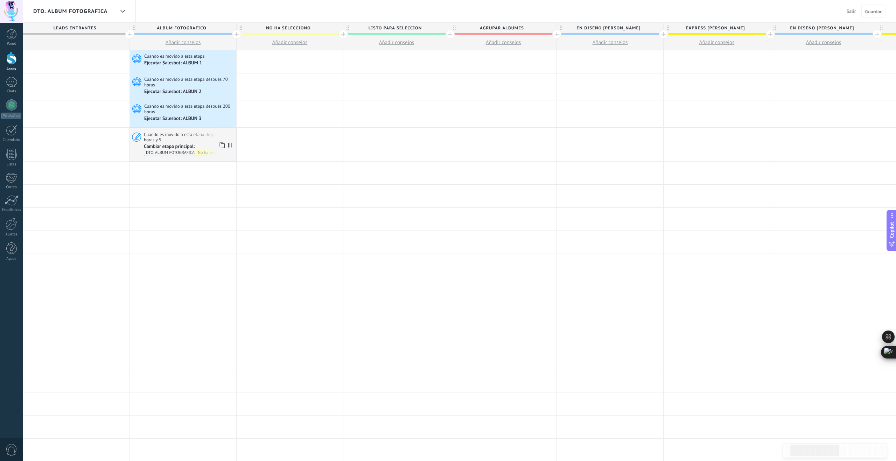
click at [192, 139] on span "Cuando es movido a esta etapa después 400 horas y 5" at bounding box center [189, 138] width 90 height 12
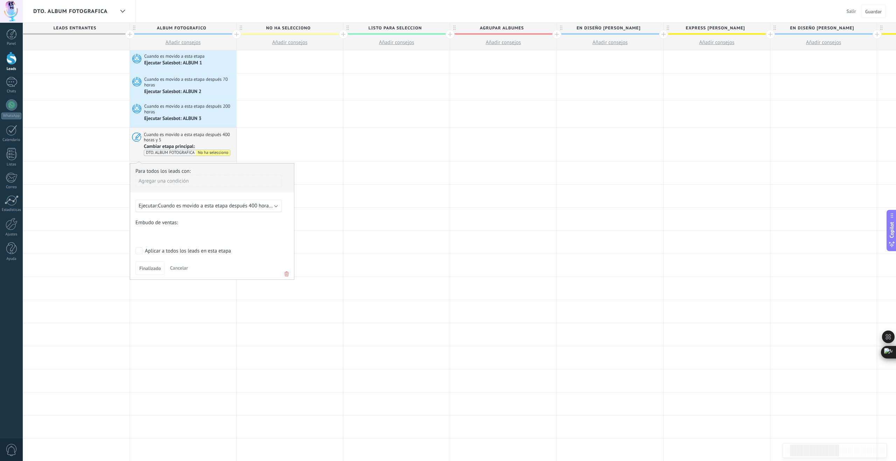
click at [240, 207] on span "Cuando es movido a esta etapa después 400 horas y 5" at bounding box center [218, 206] width 121 height 7
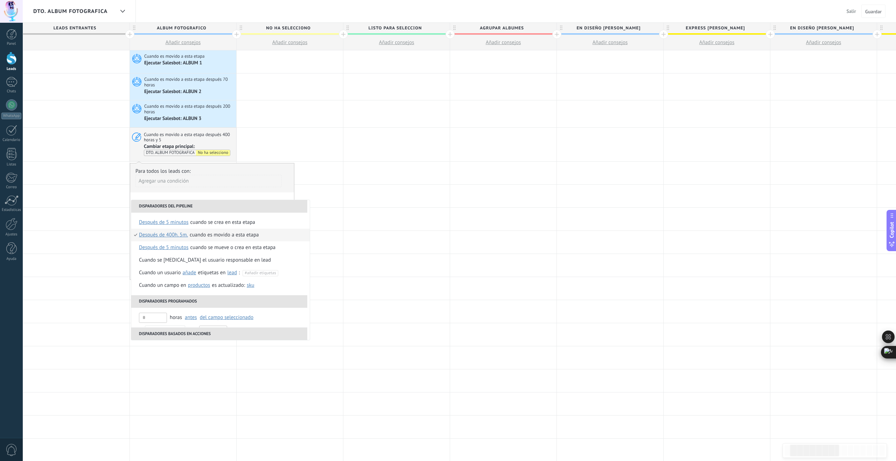
click at [174, 236] on span "Después de 400h. 5m." at bounding box center [163, 235] width 49 height 13
drag, startPoint x: 219, startPoint y: 274, endPoint x: 203, endPoint y: 274, distance: 15.7
click at [203, 274] on div "Seleccionar un intervalo *** *" at bounding box center [200, 275] width 106 height 12
click at [168, 236] on span "Después de 400h. 5m." at bounding box center [163, 235] width 49 height 13
click at [213, 274] on input "***" at bounding box center [216, 274] width 23 height 11
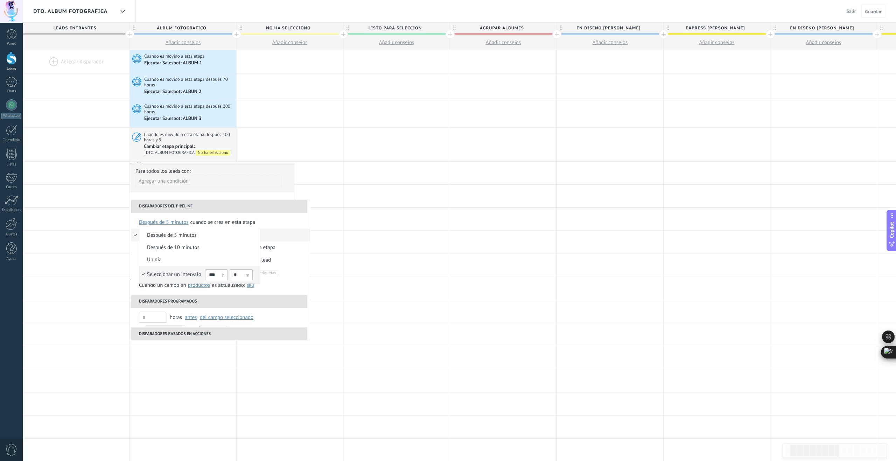
drag, startPoint x: 216, startPoint y: 275, endPoint x: 210, endPoint y: 275, distance: 6.0
click at [209, 275] on input "***" at bounding box center [216, 274] width 23 height 11
type input "***"
click at [189, 273] on div "Seleccionar un intervalo" at bounding box center [174, 274] width 54 height 7
click at [207, 235] on div "Cuando es movido a esta etapa" at bounding box center [224, 235] width 69 height 13
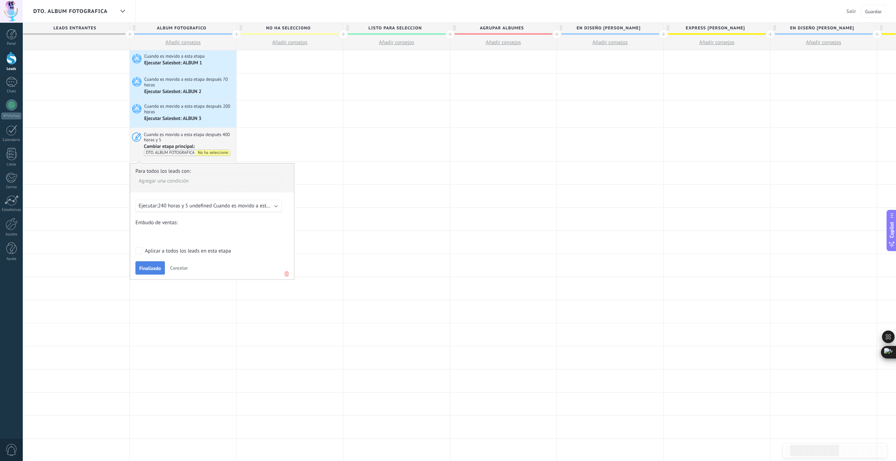
click at [153, 267] on span "Finalizado" at bounding box center [150, 268] width 22 height 5
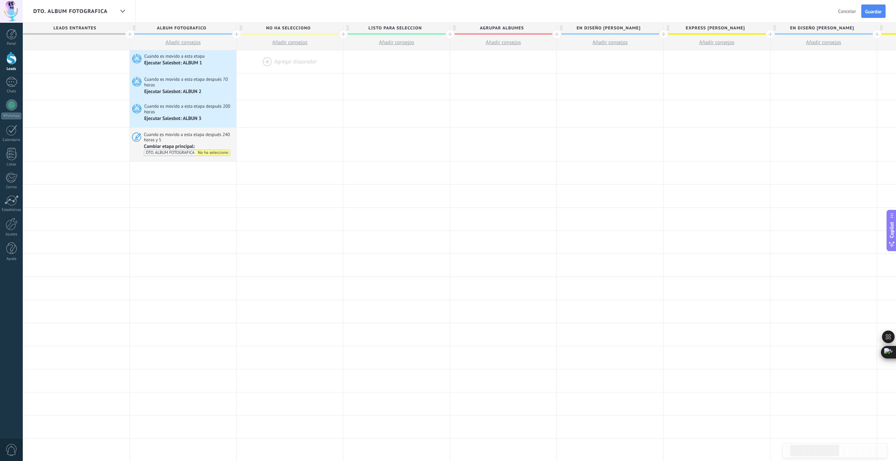
click at [267, 62] on div at bounding box center [290, 61] width 106 height 23
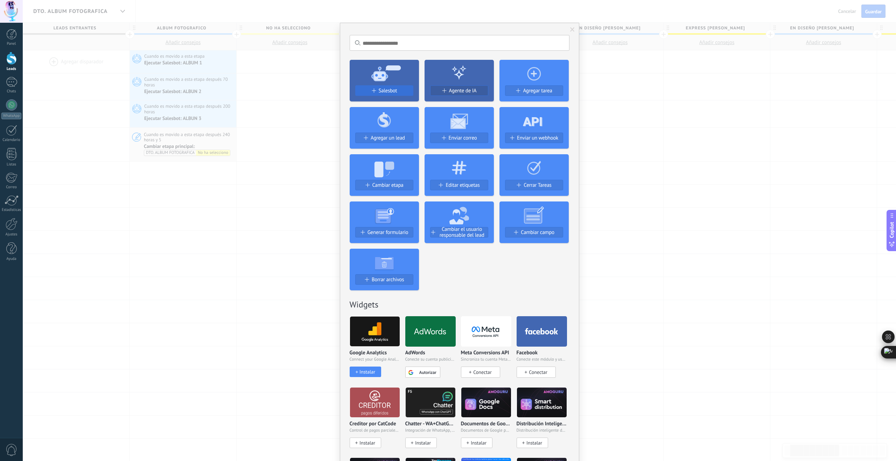
click at [376, 91] on div "Salesbot" at bounding box center [383, 91] width 57 height 6
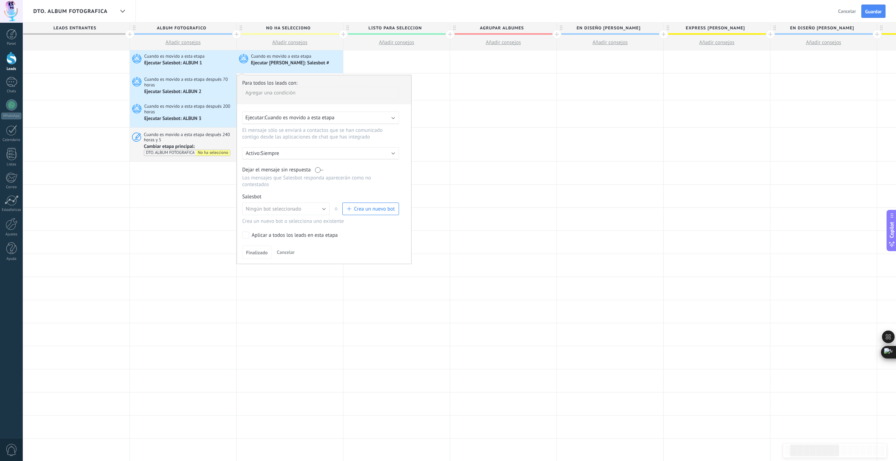
click at [300, 117] on span "Cuando es movido a esta etapa" at bounding box center [300, 117] width 70 height 7
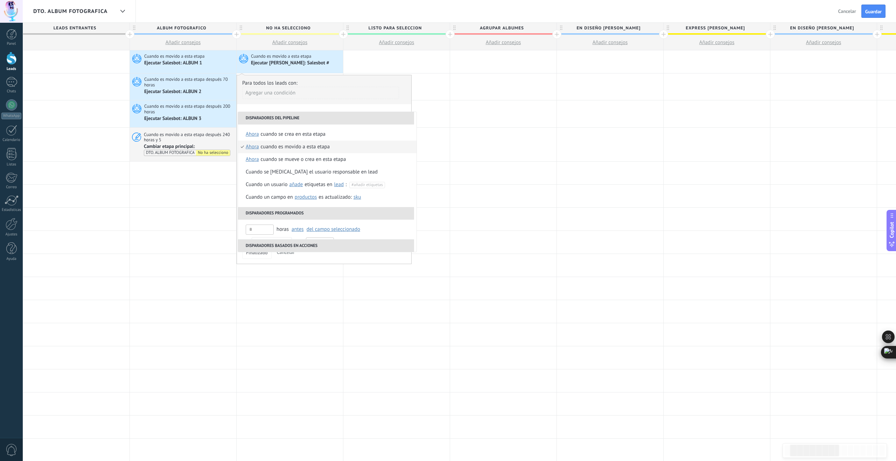
click at [288, 147] on div "Cuando es movido a esta etapa" at bounding box center [295, 147] width 69 height 13
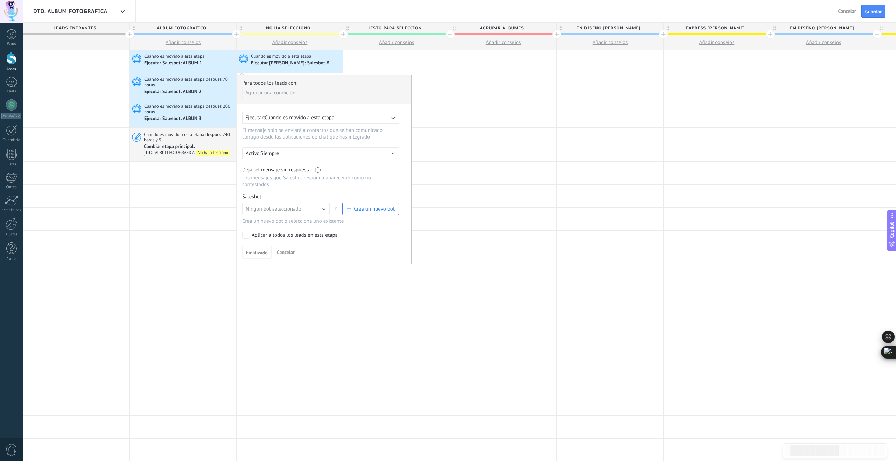
click at [372, 211] on span "Crea un nuevo bot" at bounding box center [374, 209] width 41 height 7
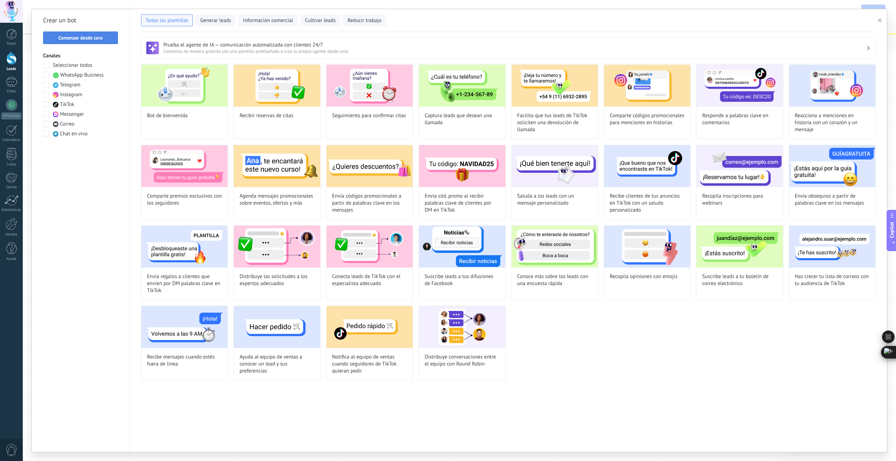
click at [91, 40] on span "Comenzar desde cero" at bounding box center [80, 37] width 44 height 5
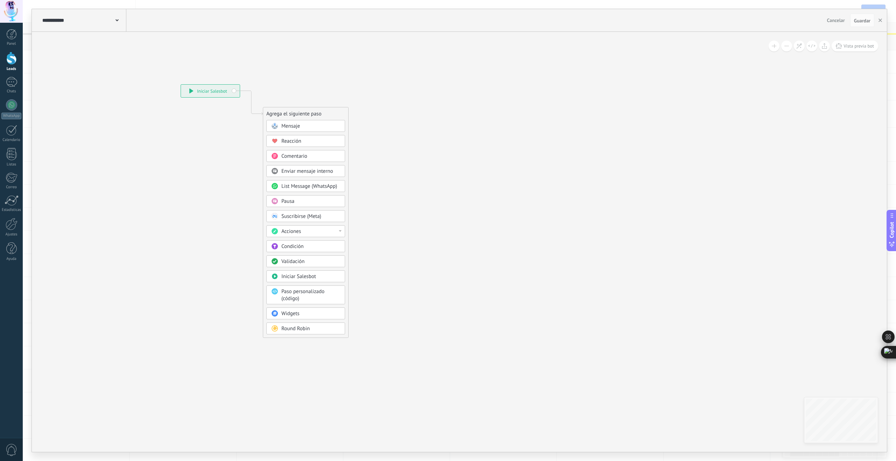
click at [118, 20] on icon at bounding box center [116, 20] width 3 height 2
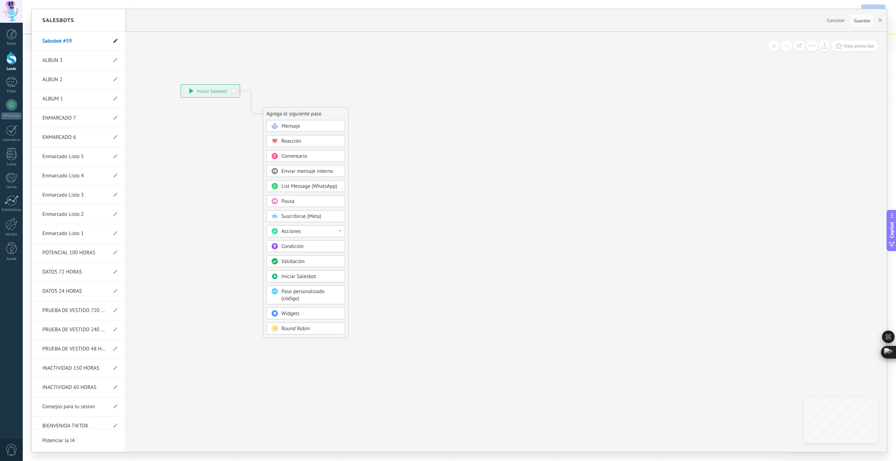
click at [113, 41] on use at bounding box center [115, 41] width 4 height 4
drag, startPoint x: 77, startPoint y: 41, endPoint x: 19, endPoint y: 41, distance: 58.1
click at [19, 41] on body ".abccls-1,.abccls-2{fill-rule:evenodd}.abccls-2{fill:#fff} .abfcls-1{fill:none}…" at bounding box center [448, 230] width 896 height 461
type input "*******"
click at [113, 42] on use at bounding box center [114, 42] width 5 height 4
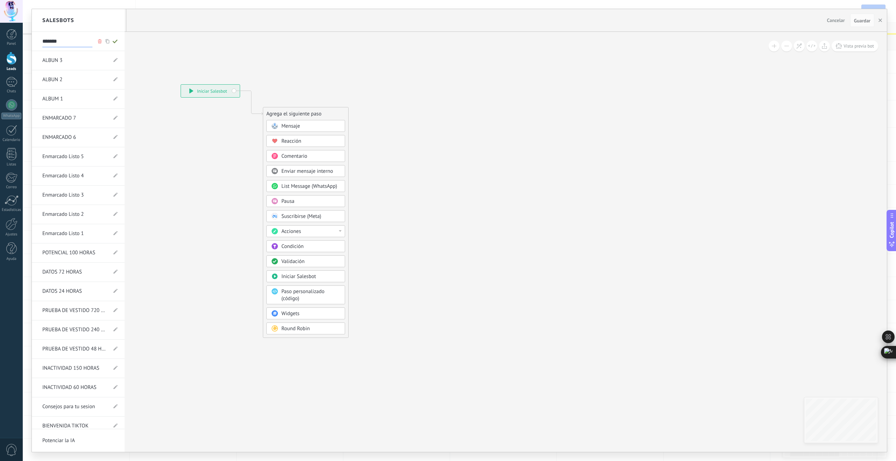
type input "*******"
click at [303, 129] on div at bounding box center [459, 230] width 855 height 443
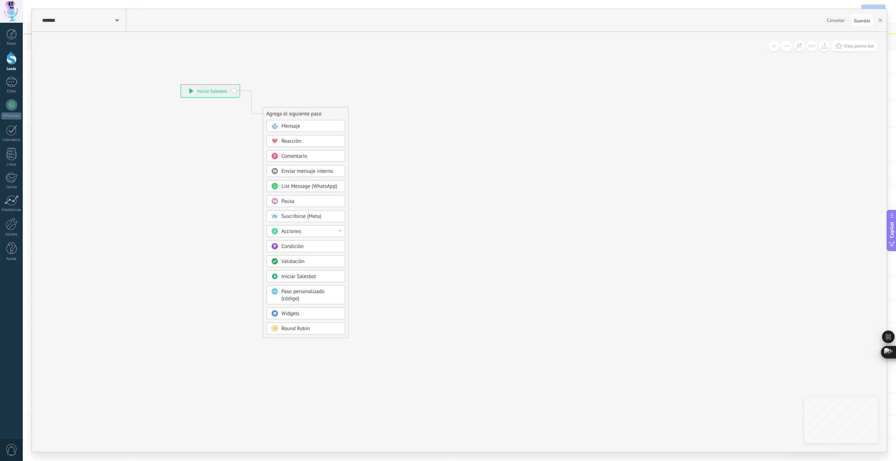
click at [298, 128] on span "Mensaje" at bounding box center [290, 126] width 19 height 7
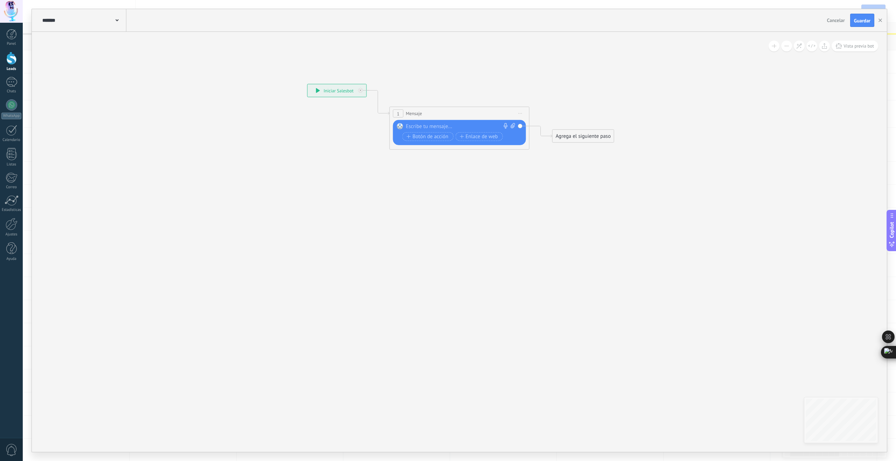
click at [427, 125] on div at bounding box center [458, 126] width 104 height 7
paste div
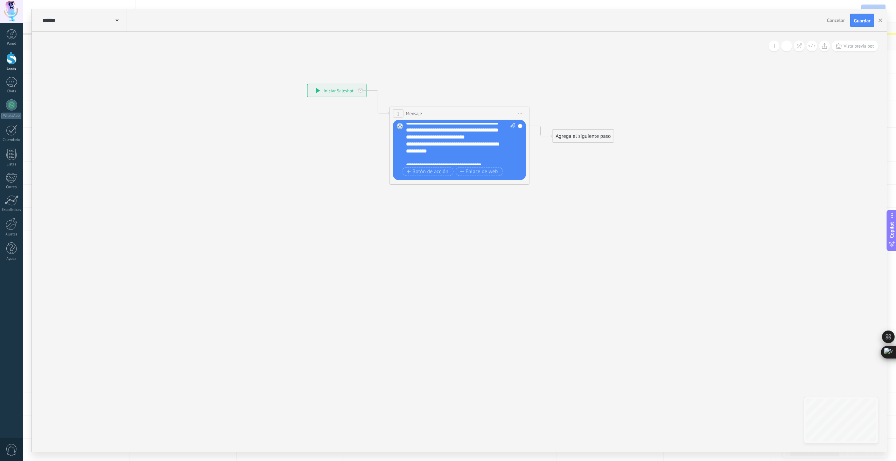
scroll to position [35, 0]
click at [599, 139] on div "Agrega el siguiente paso" at bounding box center [582, 137] width 61 height 12
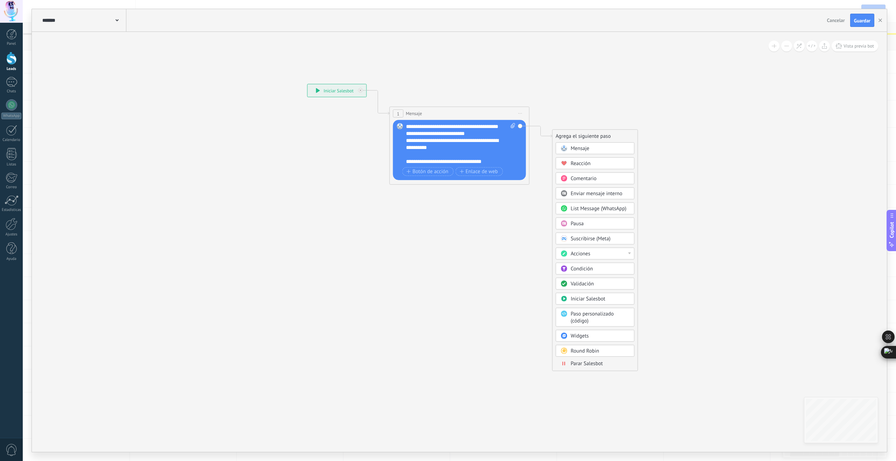
click at [584, 363] on span "Parar Salesbot" at bounding box center [587, 363] width 32 height 7
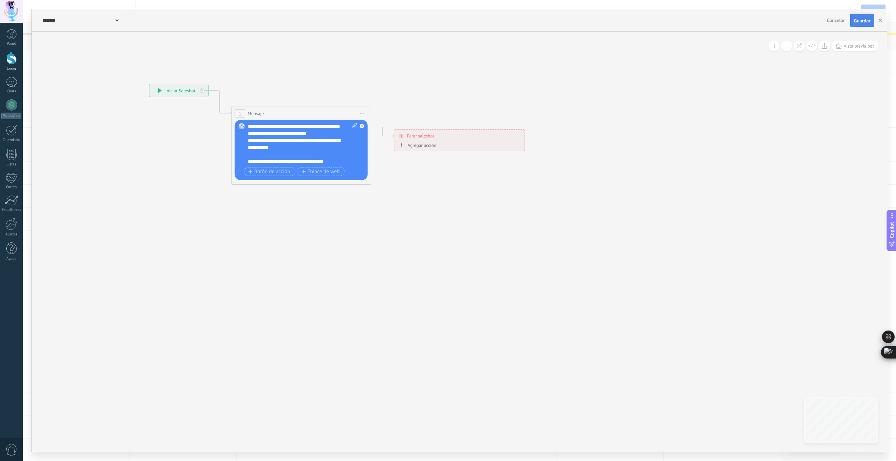
click at [865, 20] on span "Guardar" at bounding box center [862, 20] width 16 height 5
drag, startPoint x: 882, startPoint y: 21, endPoint x: 863, endPoint y: 21, distance: 18.6
click at [881, 21] on button "button" at bounding box center [880, 20] width 10 height 13
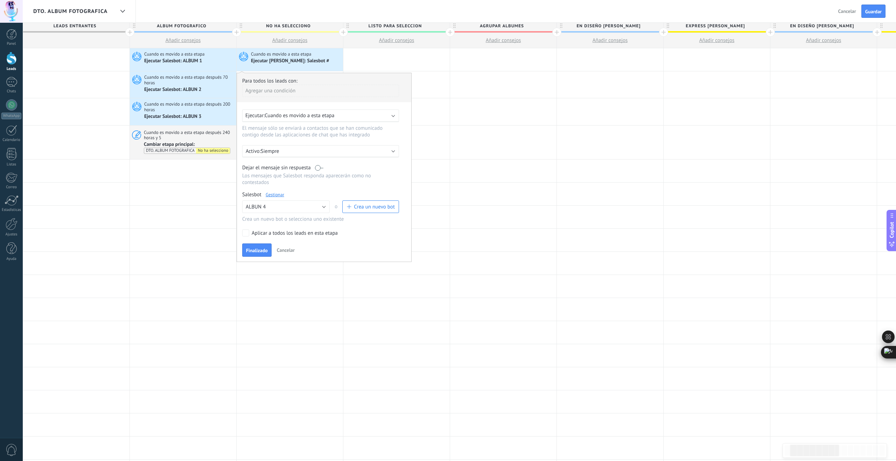
scroll to position [4, 0]
click at [301, 116] on span "Cuando es movido a esta etapa" at bounding box center [300, 114] width 70 height 7
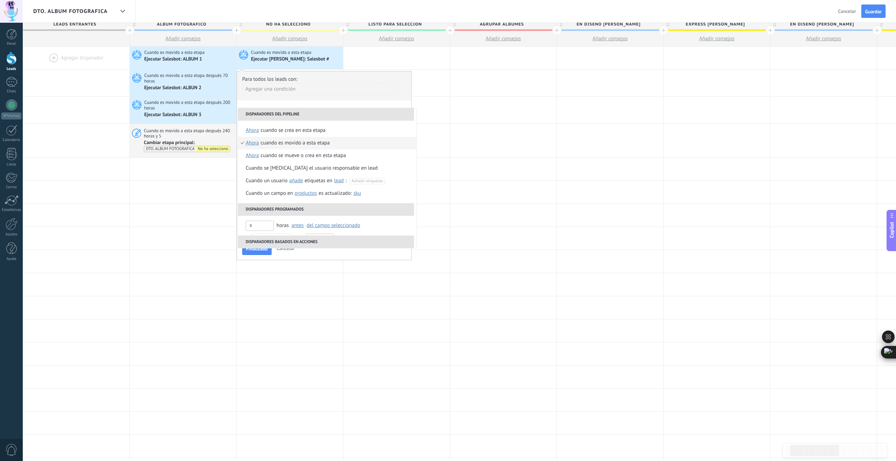
click at [254, 144] on span "ahora" at bounding box center [252, 143] width 13 height 13
click at [321, 195] on input "text" at bounding box center [323, 195] width 23 height 11
type input "***"
click at [300, 197] on div "Seleccionar un intervalo" at bounding box center [281, 195] width 54 height 7
click at [312, 144] on div "Cuando es movido a esta etapa" at bounding box center [321, 143] width 69 height 13
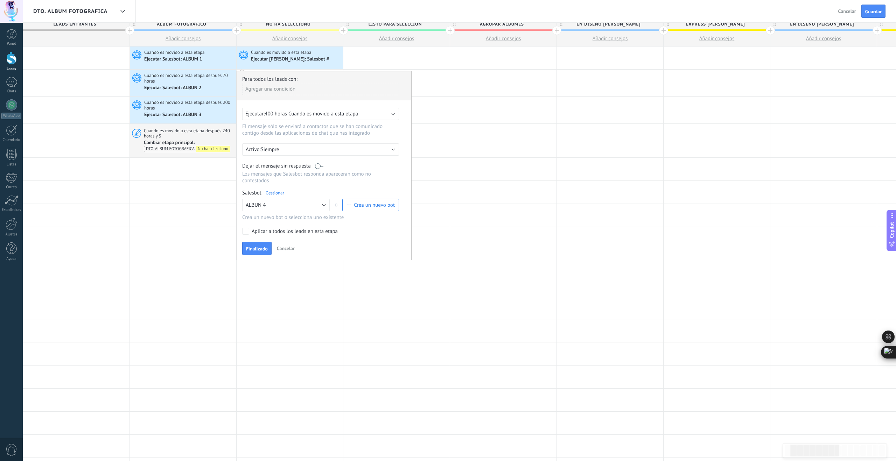
scroll to position [3, 0]
click at [275, 113] on span "400 horas Cuando es movido a esta etapa" at bounding box center [311, 114] width 93 height 7
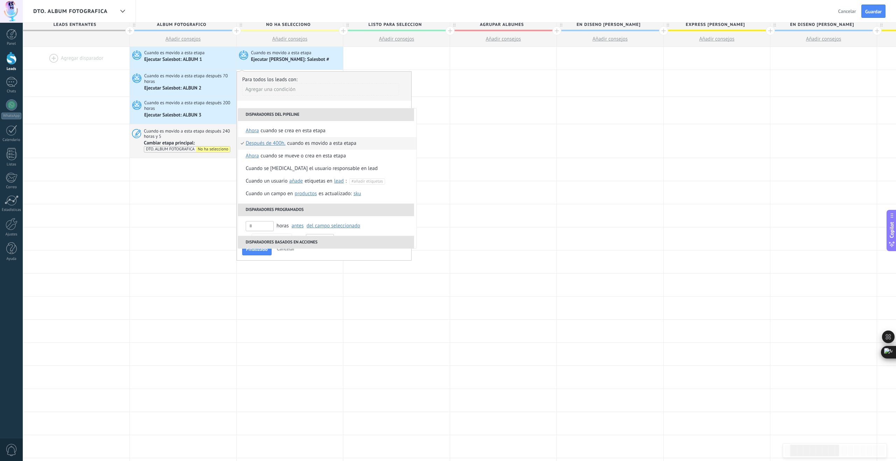
click at [267, 144] on span "Después de 400h." at bounding box center [266, 143] width 40 height 13
drag, startPoint x: 325, startPoint y: 197, endPoint x: 291, endPoint y: 195, distance: 34.3
click at [291, 195] on div "Seleccionar un intervalo ***" at bounding box center [307, 196] width 106 height 12
click at [268, 143] on span "Después de 400h." at bounding box center [266, 143] width 40 height 13
click at [323, 196] on input "***" at bounding box center [323, 195] width 23 height 11
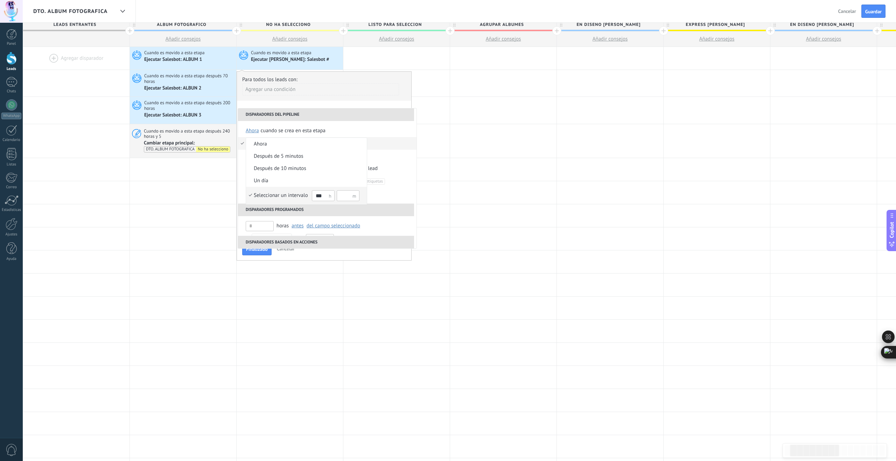
drag, startPoint x: 323, startPoint y: 197, endPoint x: 315, endPoint y: 197, distance: 8.7
click at [315, 197] on input "***" at bounding box center [323, 195] width 23 height 11
type input "***"
click at [297, 196] on div "Seleccionar un intervalo" at bounding box center [281, 195] width 54 height 7
click at [302, 145] on div "Cuando es movido a esta etapa" at bounding box center [321, 143] width 69 height 13
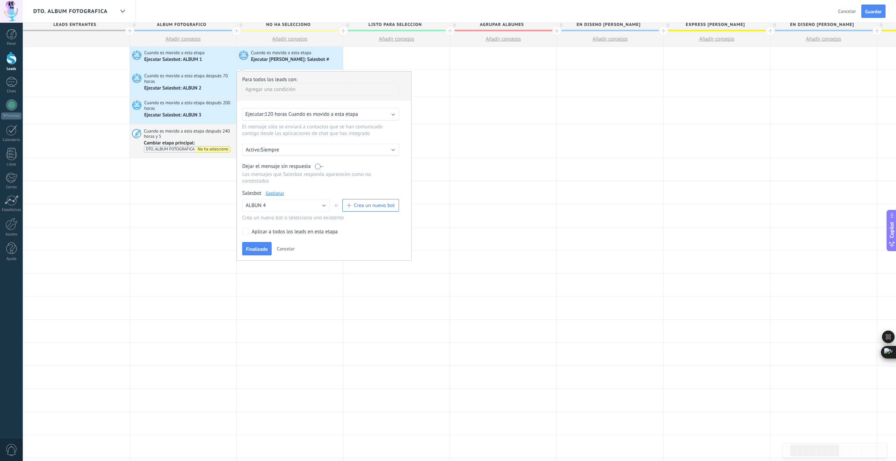
click at [320, 167] on label at bounding box center [319, 166] width 8 height 7
click at [258, 252] on span "Finalizado" at bounding box center [257, 249] width 22 height 5
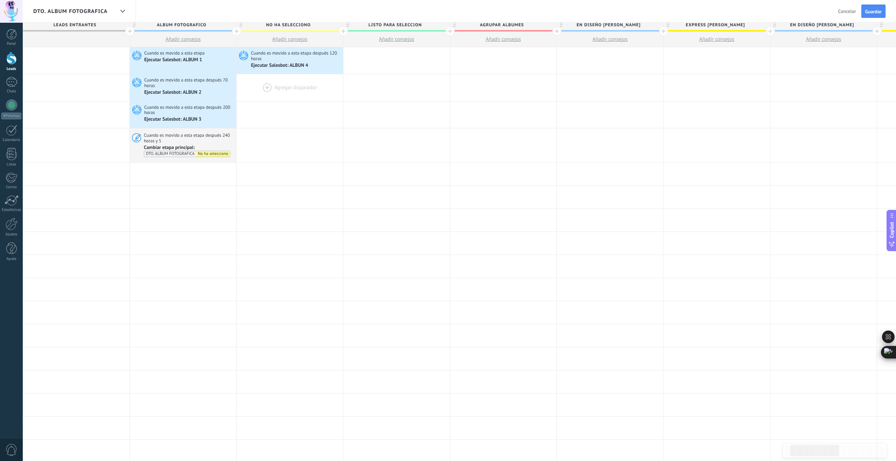
click at [268, 87] on div at bounding box center [290, 87] width 106 height 27
click at [267, 86] on div at bounding box center [290, 87] width 106 height 27
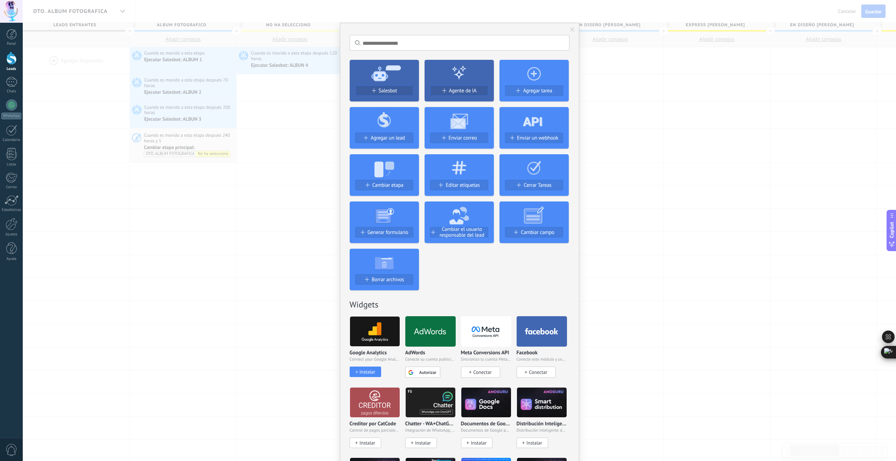
click at [771, 120] on div "No hay resultados Salesbot Agente de IA Agregar tarea Agregar un lead Enviar co…" at bounding box center [459, 230] width 873 height 461
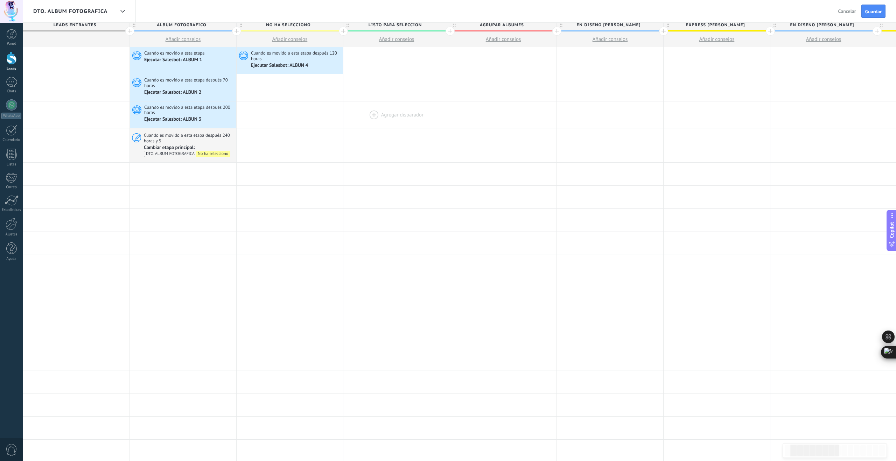
scroll to position [0, 0]
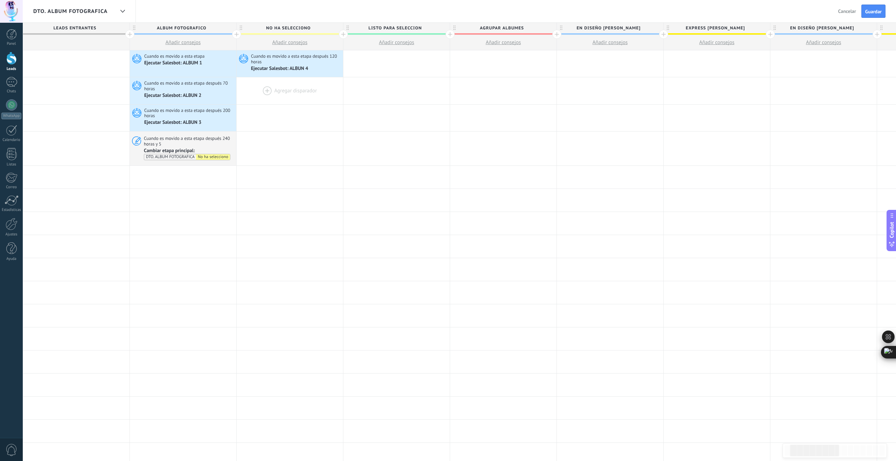
click at [266, 92] on div at bounding box center [290, 90] width 106 height 27
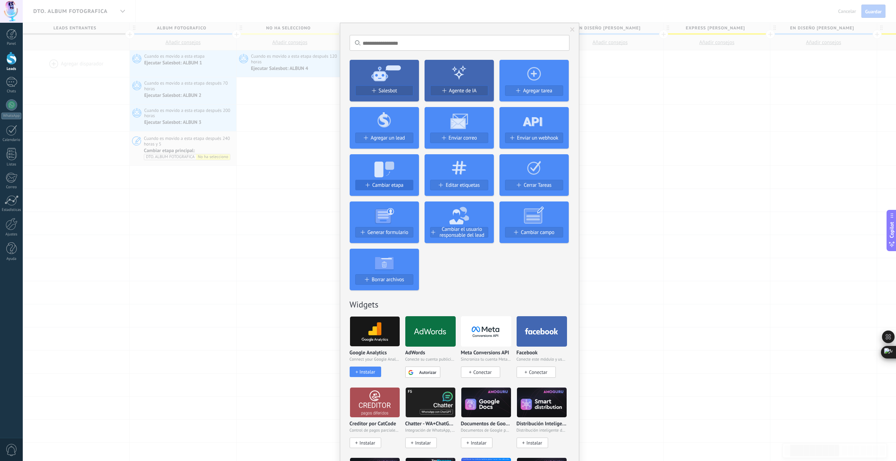
click at [393, 183] on span "Cambiar etapa" at bounding box center [387, 185] width 31 height 6
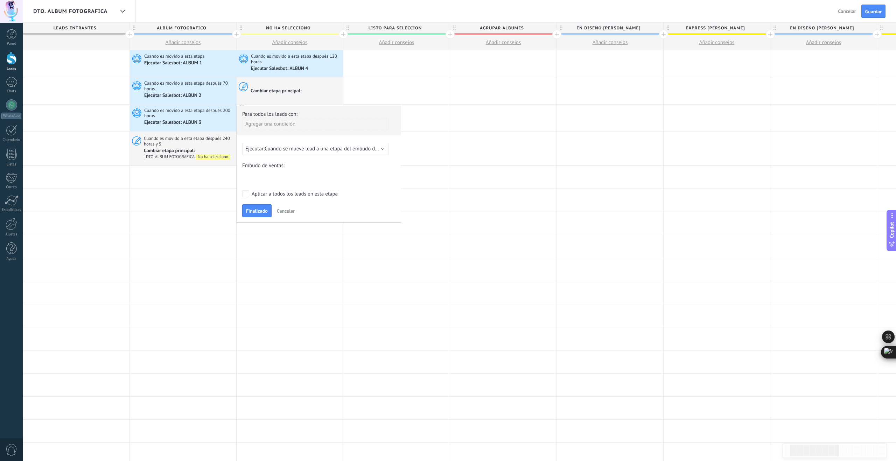
click at [287, 147] on span "Cuando se mueve lead a una etapa del embudo después de 5 minutos" at bounding box center [343, 149] width 156 height 7
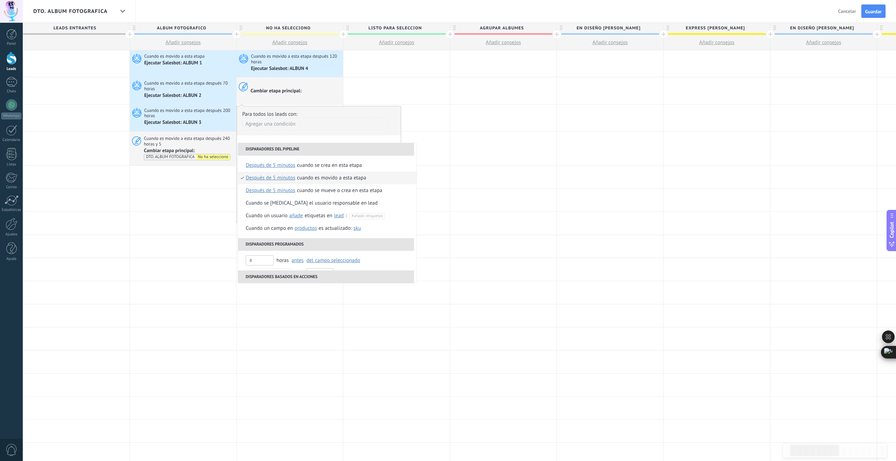
click at [283, 178] on span "después de 5 minutos" at bounding box center [271, 178] width 50 height 13
click at [325, 219] on input "text" at bounding box center [323, 218] width 23 height 11
type input "***"
click at [287, 215] on div "Seleccionar un intervalo" at bounding box center [281, 217] width 54 height 7
click at [303, 178] on div "Cuando es movido a esta etapa" at bounding box center [330, 178] width 69 height 13
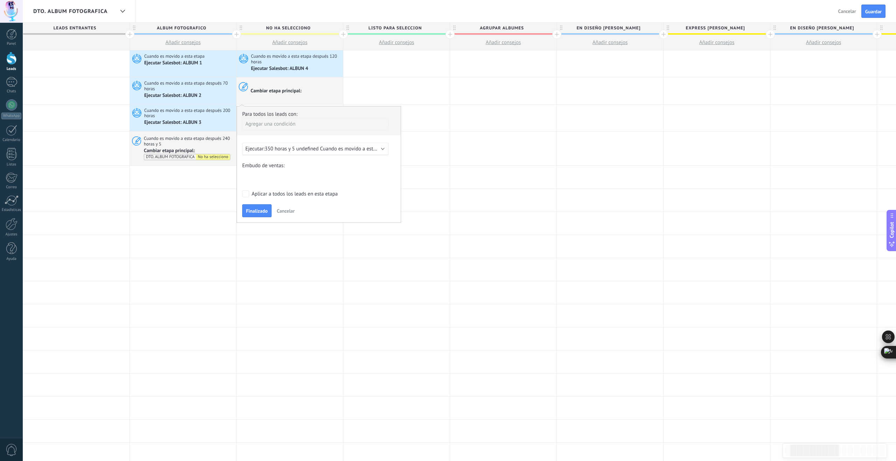
click at [0, 0] on div "COLECCION DE DATOS SEGUIMIENTO POTENCIALES PRUEBA DE VESTIDOS PROBABILIDAD DE P…" at bounding box center [0, 0] width 0 height 0
click at [282, 249] on span at bounding box center [272, 246] width 53 height 6
click at [0, 0] on label "Ventas Perdidos" at bounding box center [0, 0] width 0 height 0
click at [258, 240] on span "Finalizado" at bounding box center [257, 239] width 22 height 5
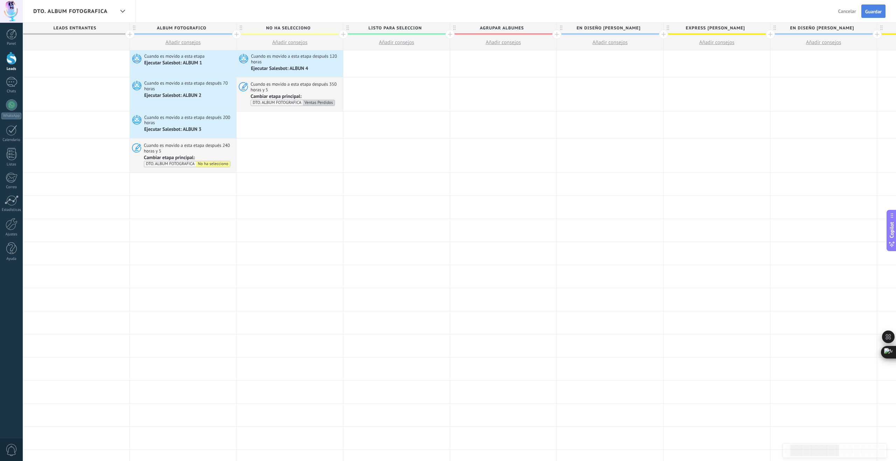
click at [879, 11] on span "Guardar" at bounding box center [873, 11] width 16 height 5
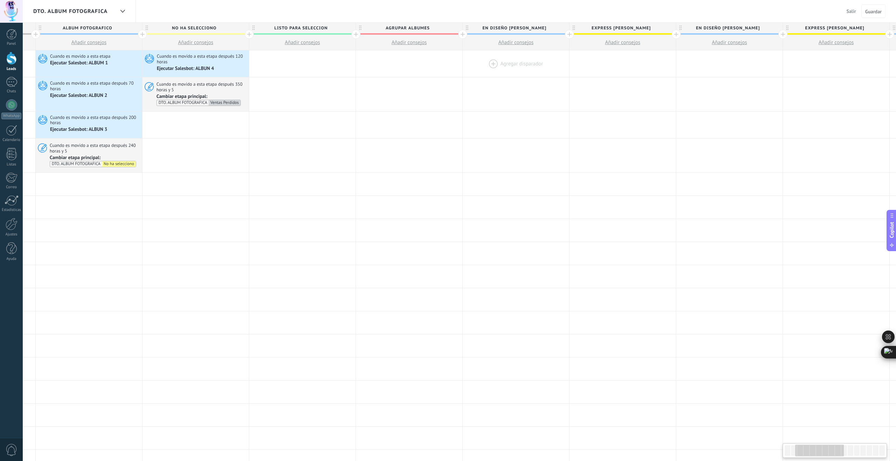
scroll to position [0, 210]
click at [489, 63] on div at bounding box center [513, 63] width 106 height 27
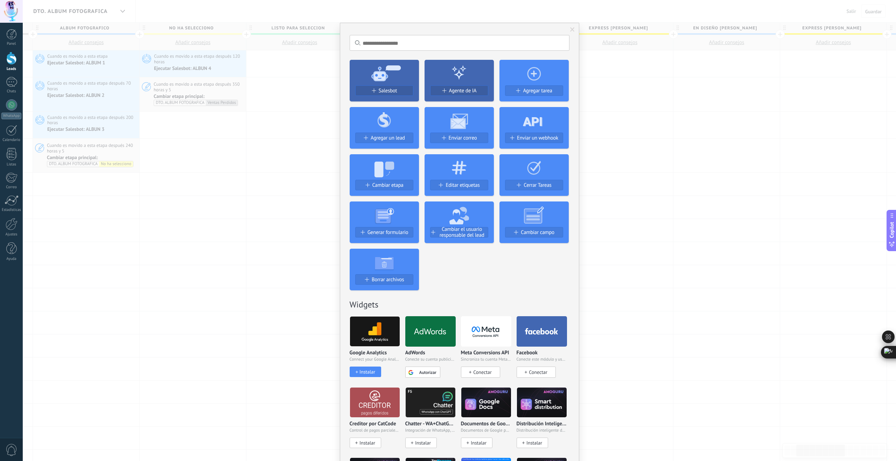
click at [396, 126] on icon at bounding box center [384, 119] width 69 height 25
click at [392, 94] on span "Salesbot" at bounding box center [388, 91] width 19 height 6
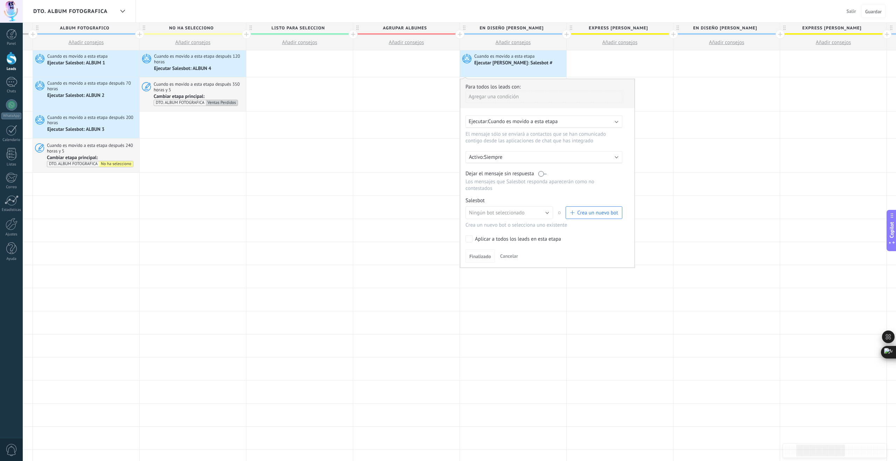
click at [589, 213] on span "Crea un nuevo bot" at bounding box center [597, 213] width 41 height 7
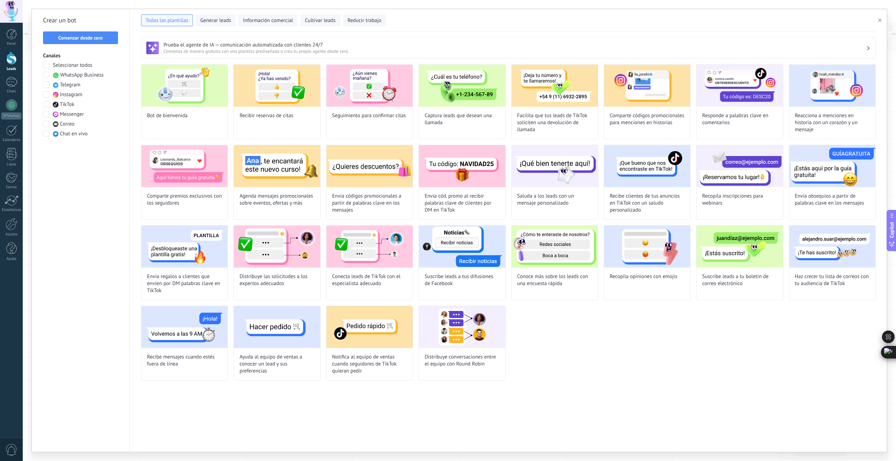
click at [82, 36] on span "Comenzar desde cero" at bounding box center [80, 37] width 44 height 5
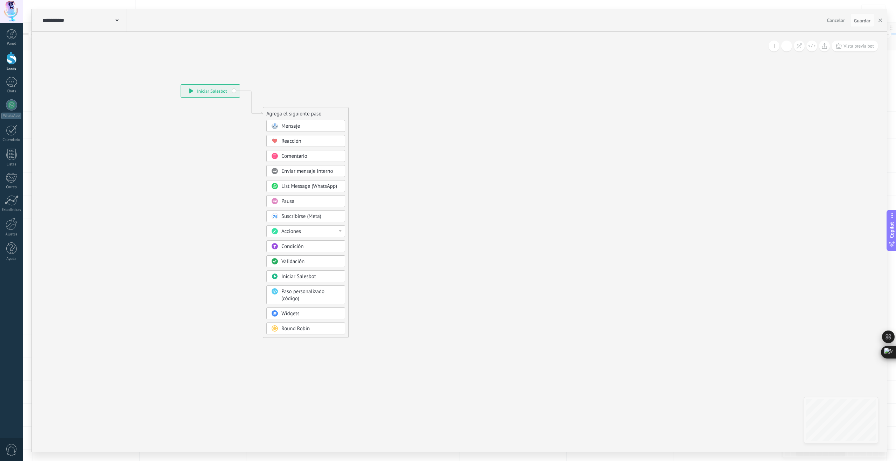
click at [115, 19] on span at bounding box center [116, 19] width 3 height 7
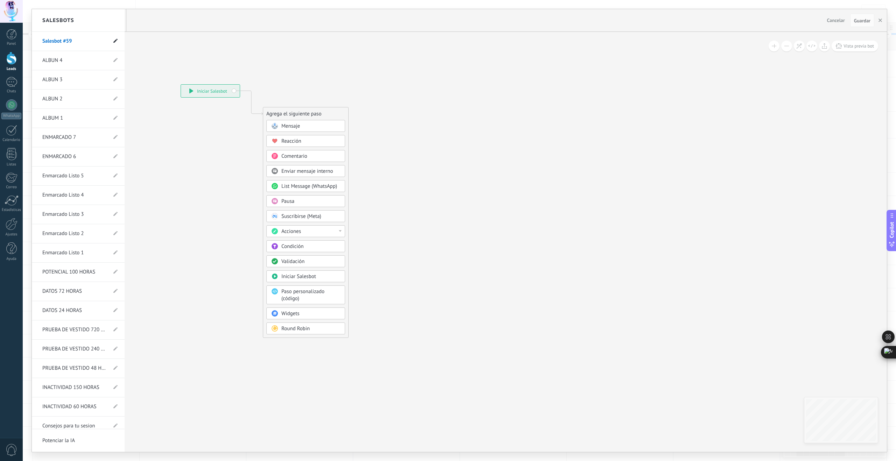
click at [113, 41] on icon at bounding box center [115, 41] width 4 height 4
drag, startPoint x: 76, startPoint y: 41, endPoint x: 14, endPoint y: 40, distance: 61.2
click at [14, 40] on body ".abccls-1,.abccls-2{fill-rule:evenodd}.abccls-2{fill:#fff} .abfcls-1{fill:none}…" at bounding box center [448, 230] width 896 height 461
type input "*******"
click at [112, 44] on span at bounding box center [115, 41] width 8 height 9
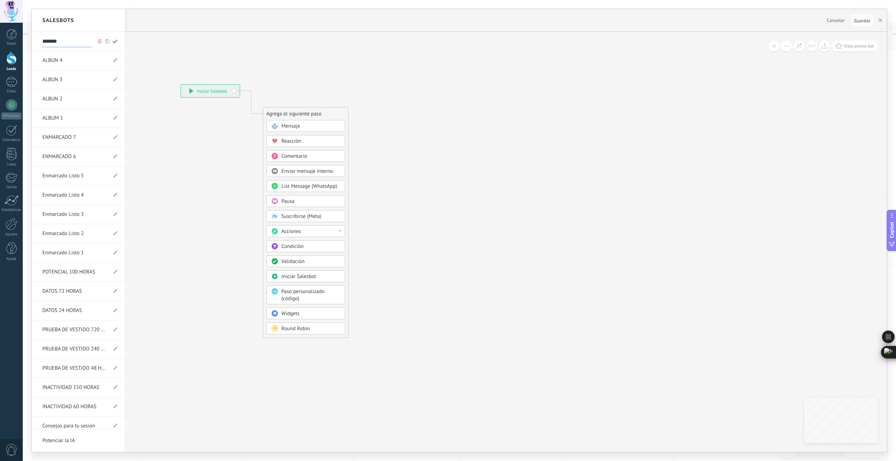
type input "*******"
click at [293, 128] on div at bounding box center [459, 230] width 855 height 443
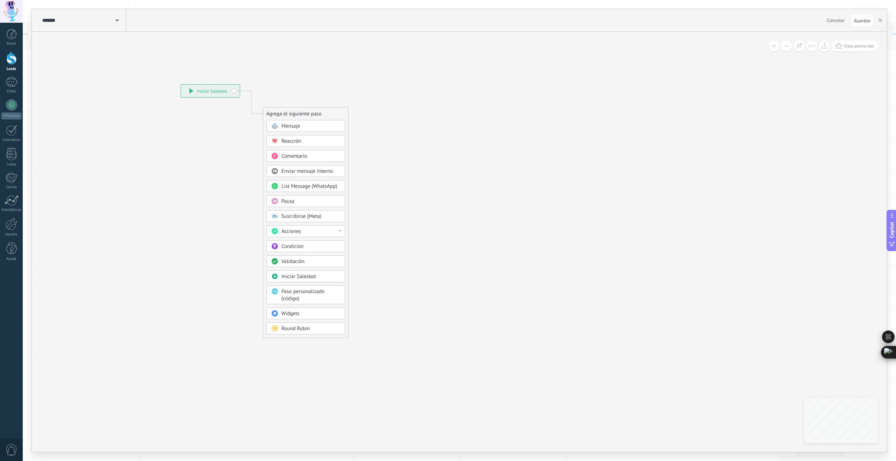
click at [292, 127] on span "Mensaje" at bounding box center [290, 126] width 19 height 7
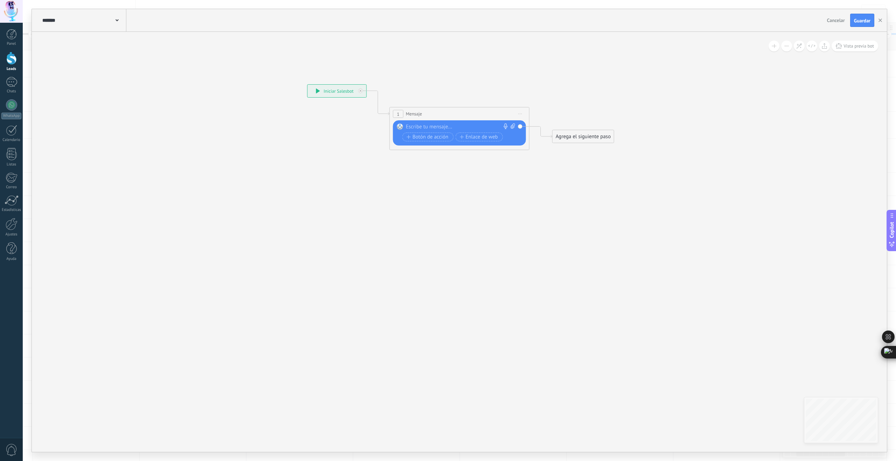
click at [429, 129] on div at bounding box center [458, 127] width 104 height 7
paste div
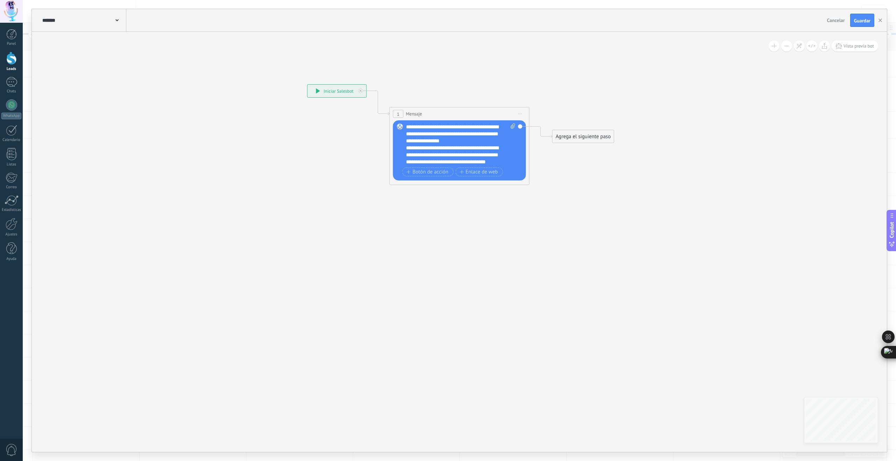
drag, startPoint x: 460, startPoint y: 129, endPoint x: 466, endPoint y: 135, distance: 8.9
click at [460, 129] on div "**********" at bounding box center [461, 145] width 110 height 42
click at [500, 149] on div "**********" at bounding box center [457, 141] width 103 height 21
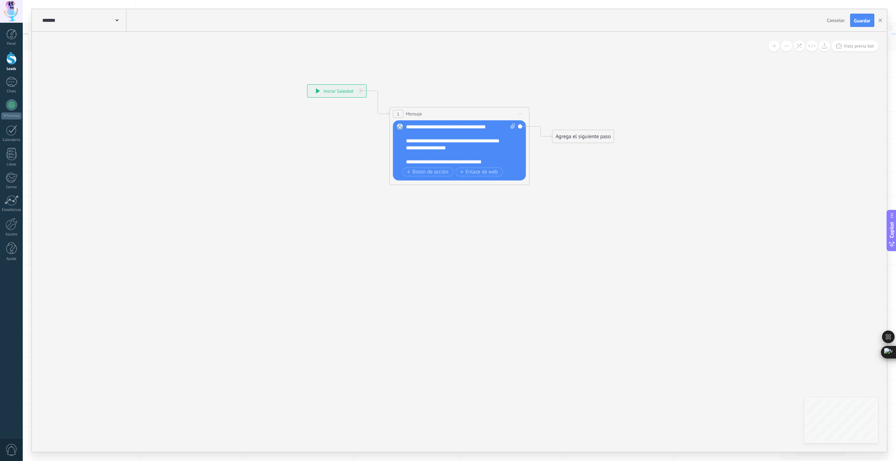
click at [576, 137] on div "Agrega el siguiente paso" at bounding box center [582, 137] width 61 height 12
click at [594, 365] on span "Parar Salesbot" at bounding box center [587, 364] width 32 height 7
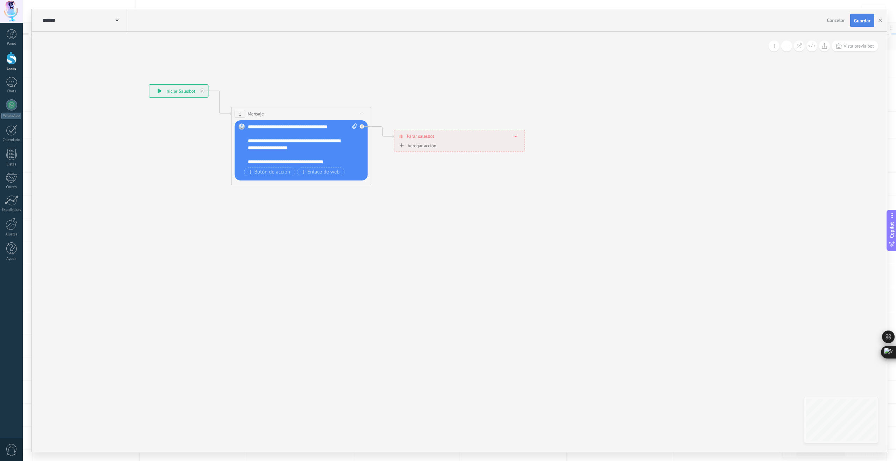
click at [863, 19] on span "Guardar" at bounding box center [862, 20] width 16 height 5
click at [299, 141] on div "**********" at bounding box center [303, 145] width 110 height 42
click at [296, 141] on div "**********" at bounding box center [303, 145] width 110 height 42
drag, startPoint x: 297, startPoint y: 141, endPoint x: 292, endPoint y: 141, distance: 5.2
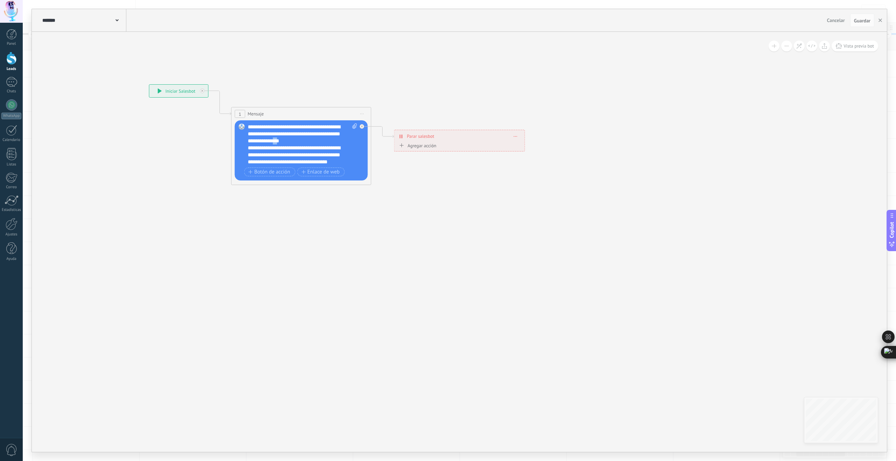
click at [292, 141] on div "**********" at bounding box center [303, 145] width 110 height 42
click at [296, 148] on div "**********" at bounding box center [299, 144] width 103 height 14
click at [867, 21] on span "Guardar" at bounding box center [862, 20] width 16 height 5
drag, startPoint x: 880, startPoint y: 21, endPoint x: 867, endPoint y: 23, distance: 13.1
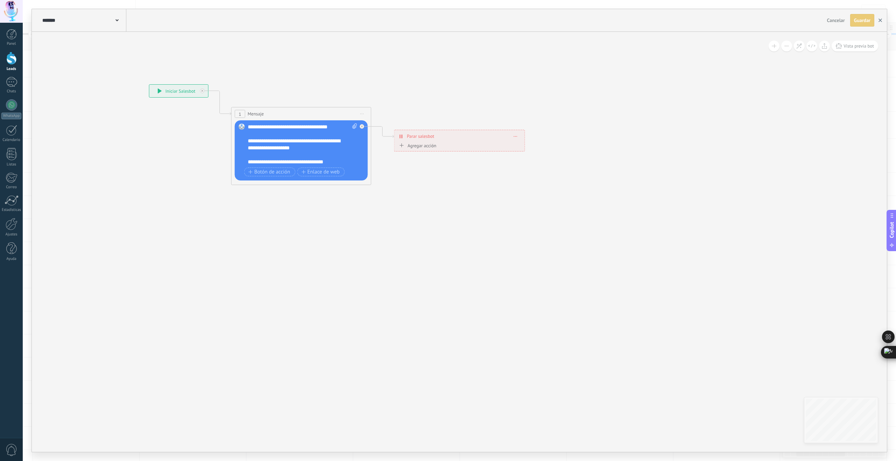
click at [879, 21] on use "button" at bounding box center [879, 20] width 3 height 3
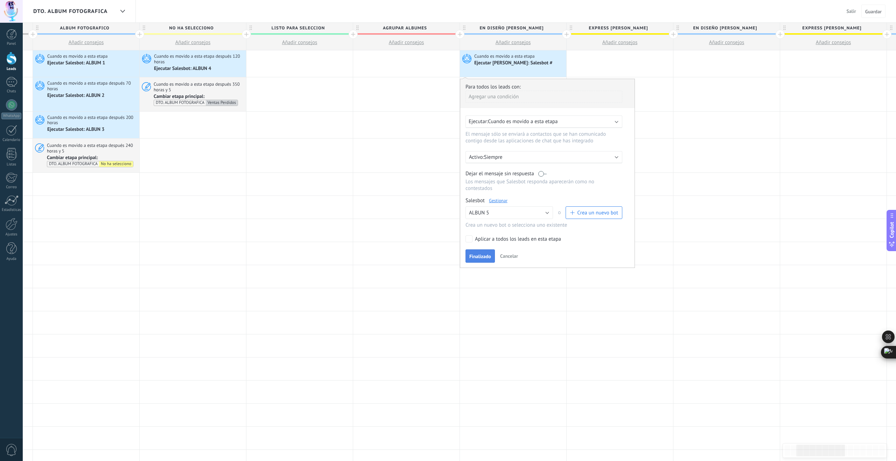
click at [484, 259] on span "Finalizado" at bounding box center [480, 256] width 22 height 5
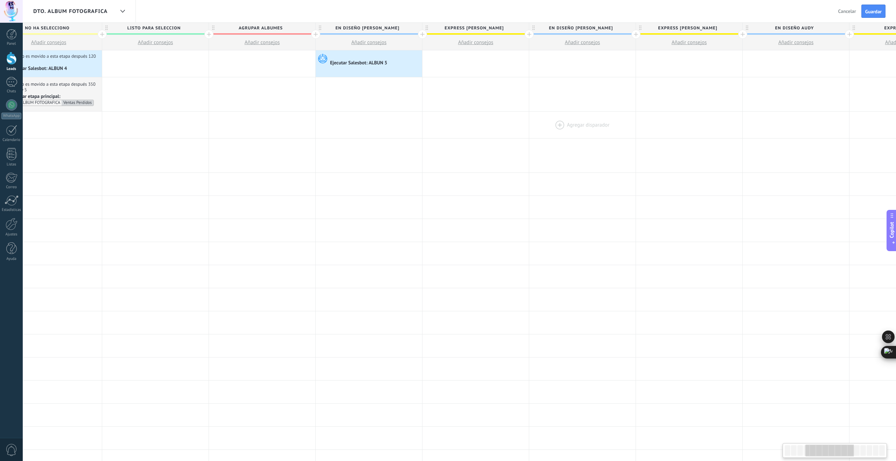
scroll to position [0, 378]
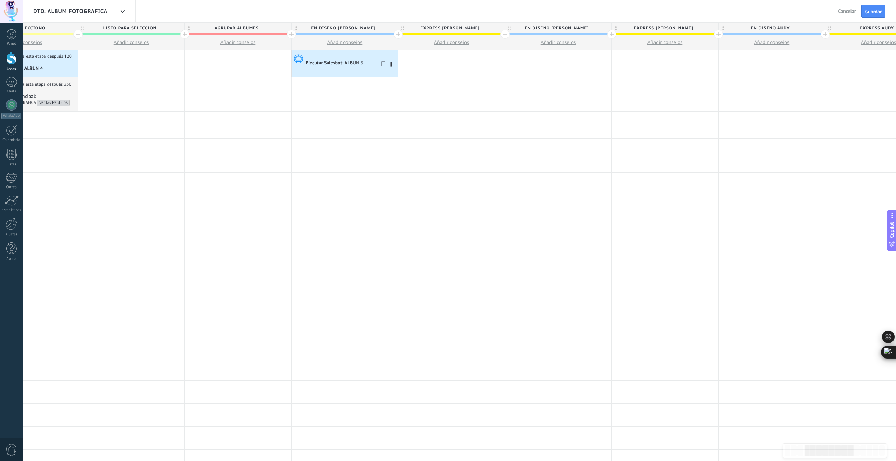
click at [385, 64] on icon at bounding box center [383, 64] width 7 height 9
click at [597, 58] on div at bounding box center [558, 63] width 106 height 27
click at [599, 65] on icon at bounding box center [596, 64] width 7 height 9
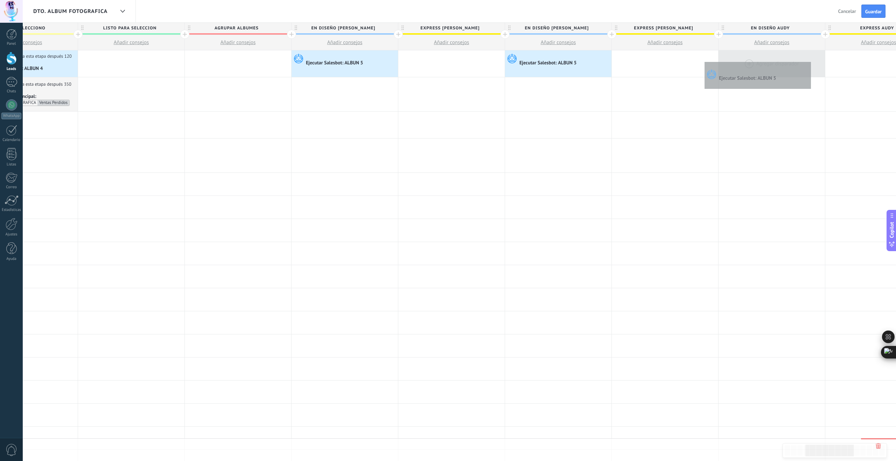
click at [809, 60] on div at bounding box center [771, 63] width 106 height 27
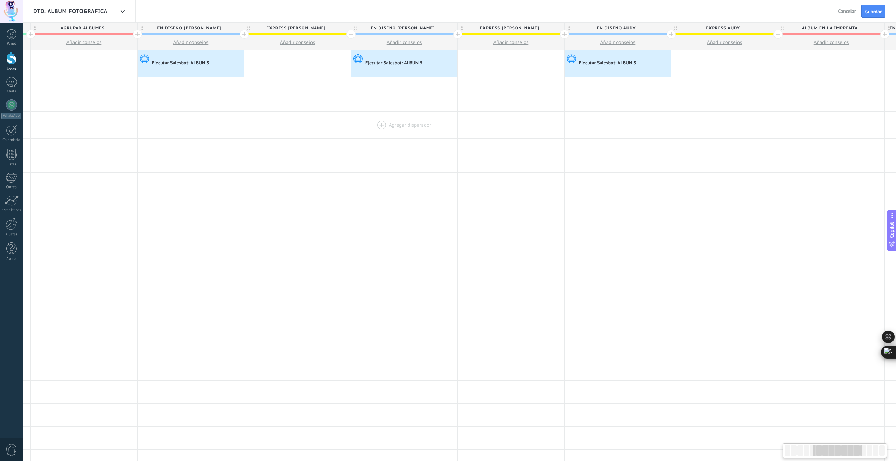
scroll to position [0, 495]
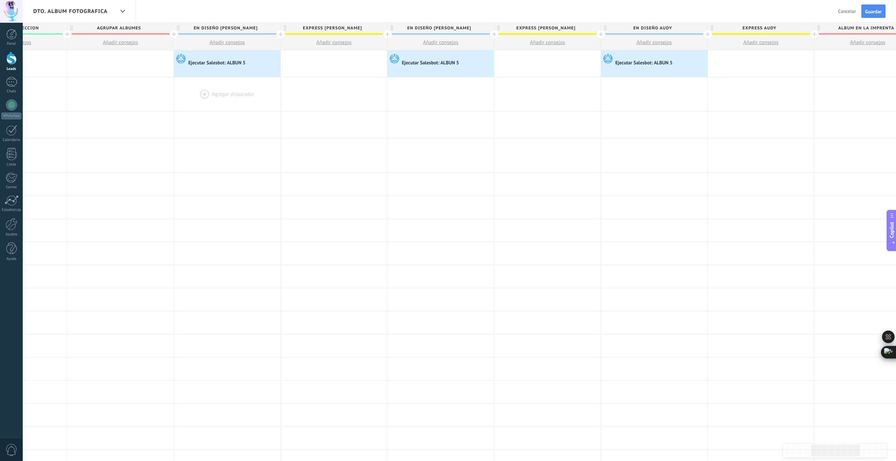
click at [207, 94] on div at bounding box center [227, 94] width 106 height 34
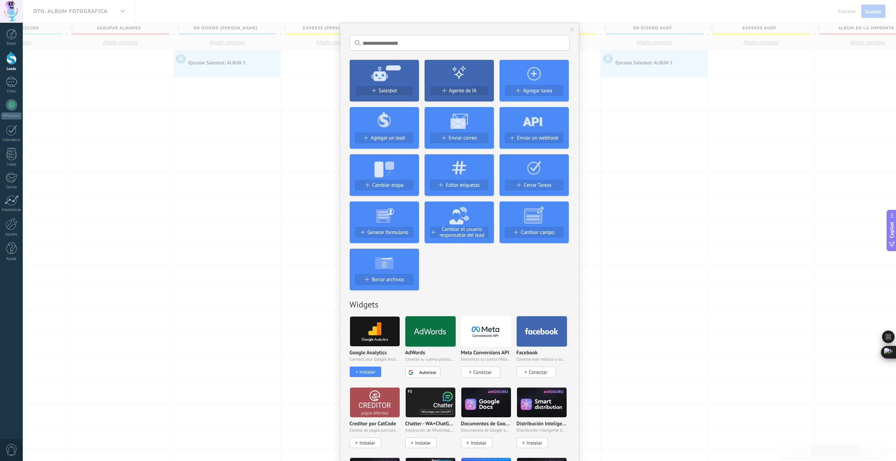
drag, startPoint x: 648, startPoint y: 104, endPoint x: 812, endPoint y: 25, distance: 182.8
click at [648, 104] on div "No hay resultados Salesbot Agente de IA Agregar tarea Agregar un lead Enviar co…" at bounding box center [459, 230] width 873 height 461
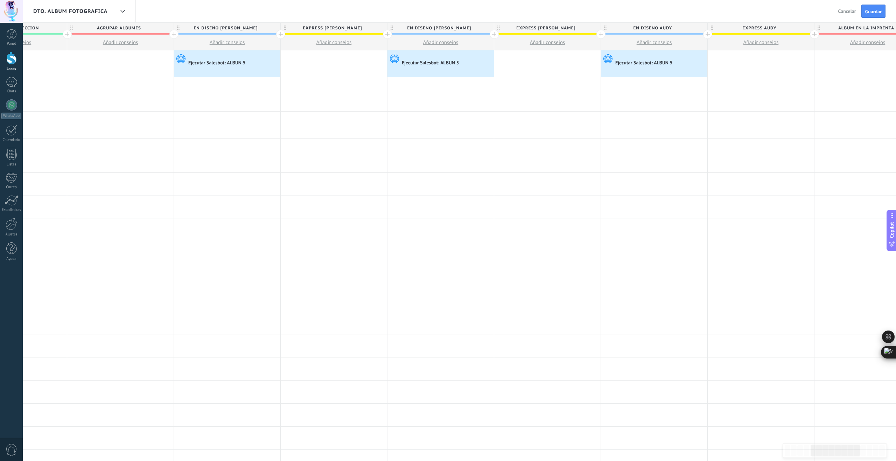
click at [873, 14] on span "Guardar" at bounding box center [873, 11] width 16 height 5
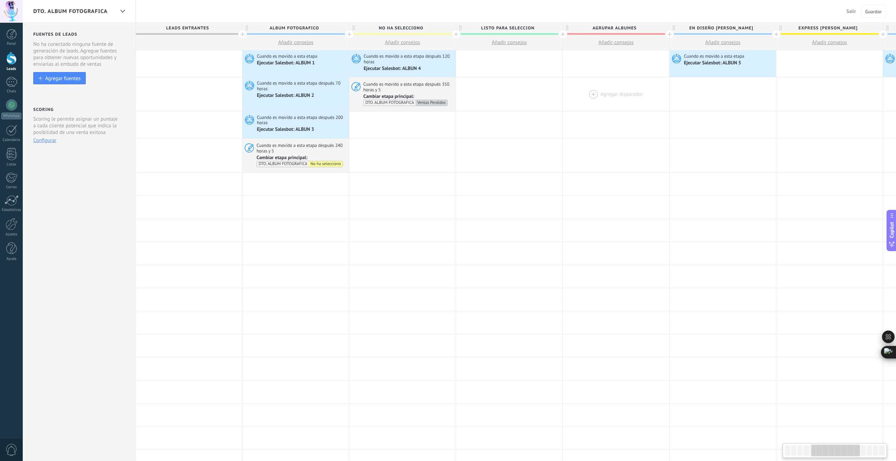
scroll to position [0, 495]
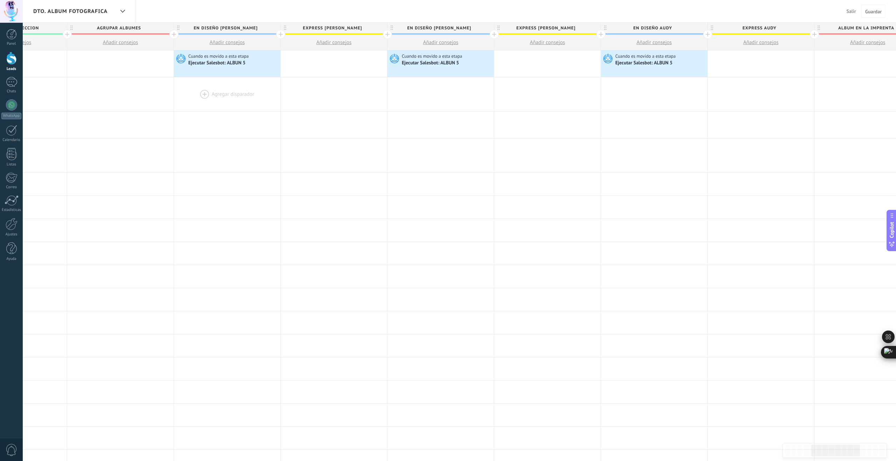
click at [205, 93] on div at bounding box center [227, 94] width 106 height 34
click at [204, 93] on div at bounding box center [227, 94] width 106 height 34
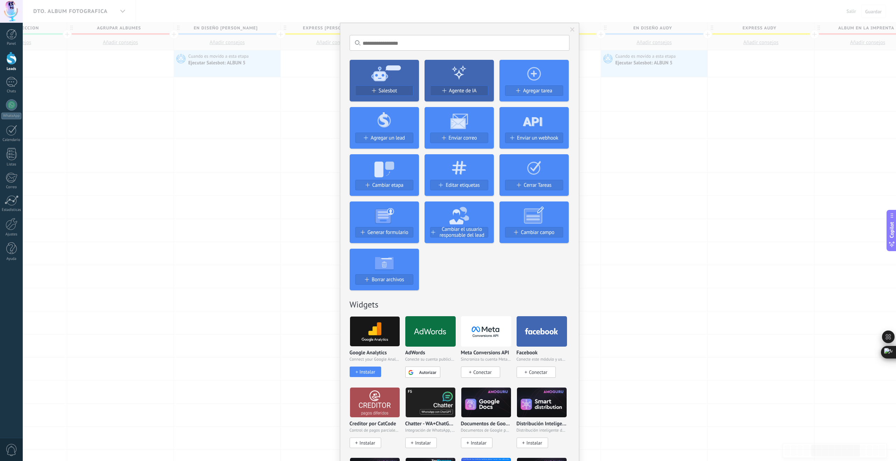
click at [388, 125] on icon at bounding box center [384, 119] width 69 height 25
click at [383, 93] on span "Salesbot" at bounding box center [388, 91] width 19 height 6
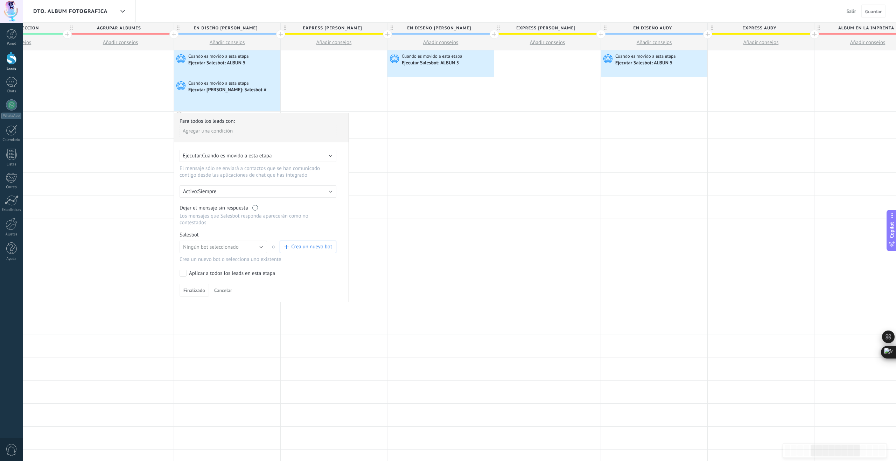
click at [250, 155] on span "Cuando es movido a esta etapa" at bounding box center [237, 156] width 70 height 7
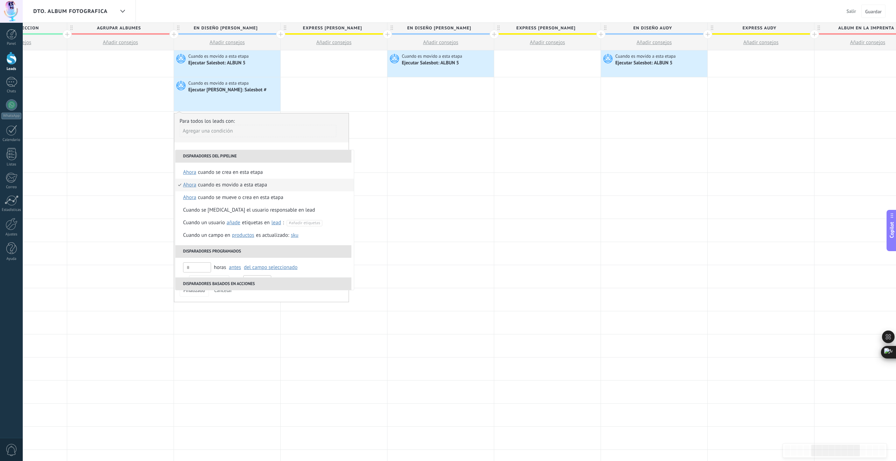
click at [189, 185] on span "ahora" at bounding box center [189, 185] width 13 height 13
click at [260, 237] on input "text" at bounding box center [260, 237] width 23 height 11
type input "***"
click at [232, 236] on div "Seleccionar un intervalo" at bounding box center [218, 236] width 54 height 7
click at [258, 180] on div "Cuando es movido a esta etapa" at bounding box center [259, 185] width 69 height 13
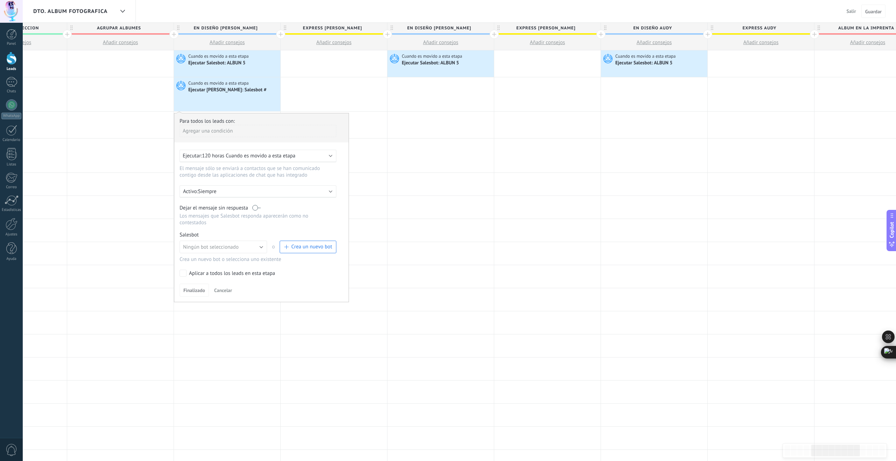
click at [255, 208] on label at bounding box center [256, 208] width 8 height 7
click at [291, 248] on span "Crea un nuevo bot" at bounding box center [311, 247] width 41 height 7
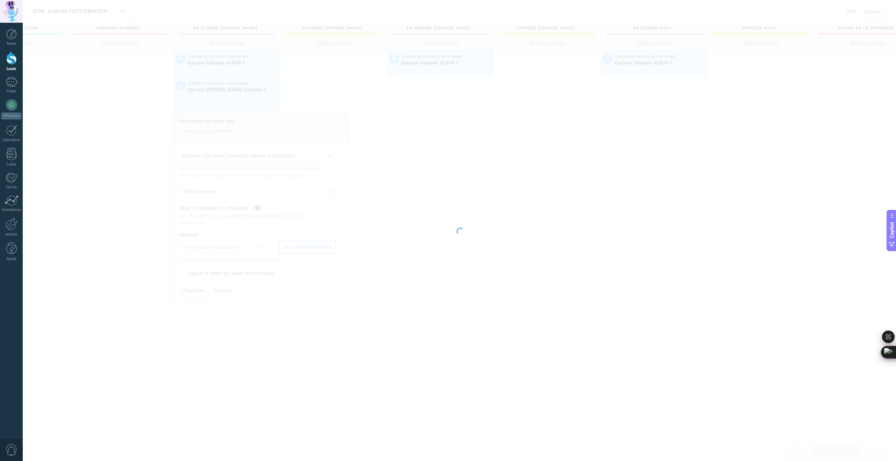
type input "**********"
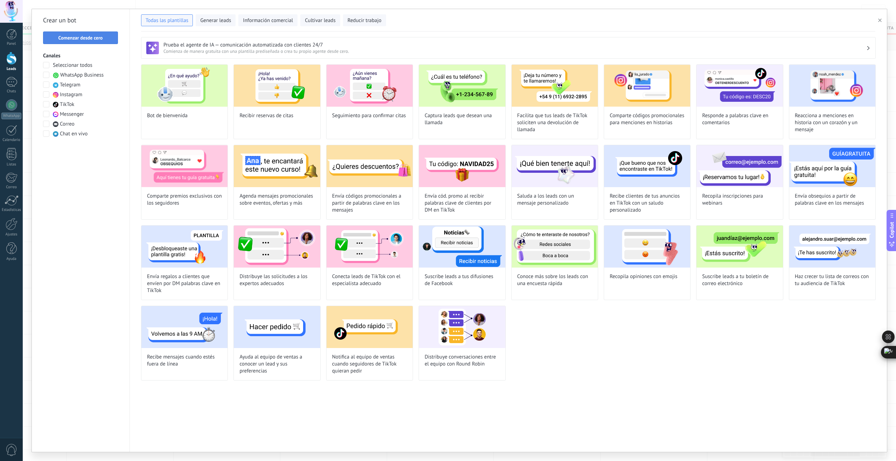
click at [90, 42] on button "Comenzar desde cero" at bounding box center [80, 37] width 75 height 13
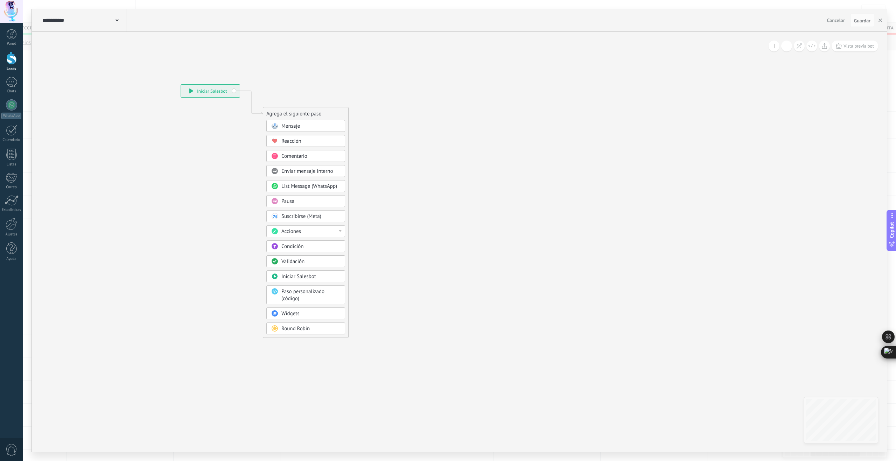
click at [118, 21] on icon at bounding box center [116, 20] width 3 height 2
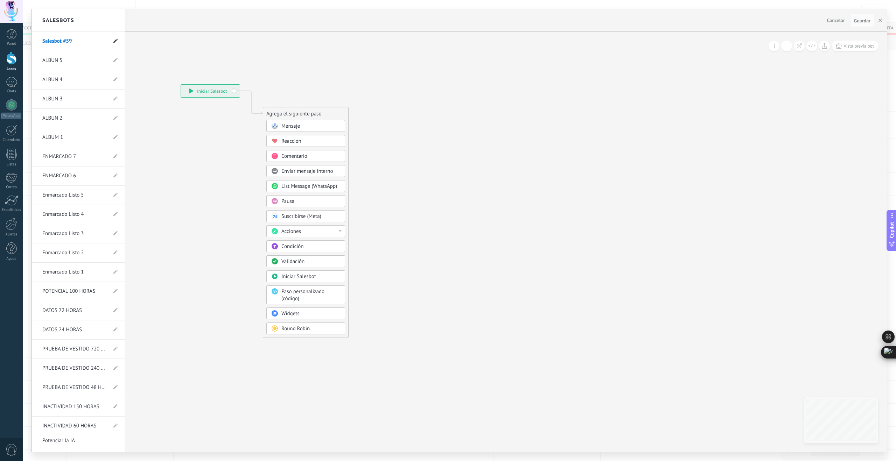
click at [113, 41] on icon at bounding box center [115, 41] width 4 height 4
drag, startPoint x: 70, startPoint y: 42, endPoint x: 24, endPoint y: 40, distance: 46.6
click at [24, 40] on div "**********" at bounding box center [459, 230] width 873 height 461
type input "*******"
click at [114, 40] on use at bounding box center [114, 42] width 5 height 4
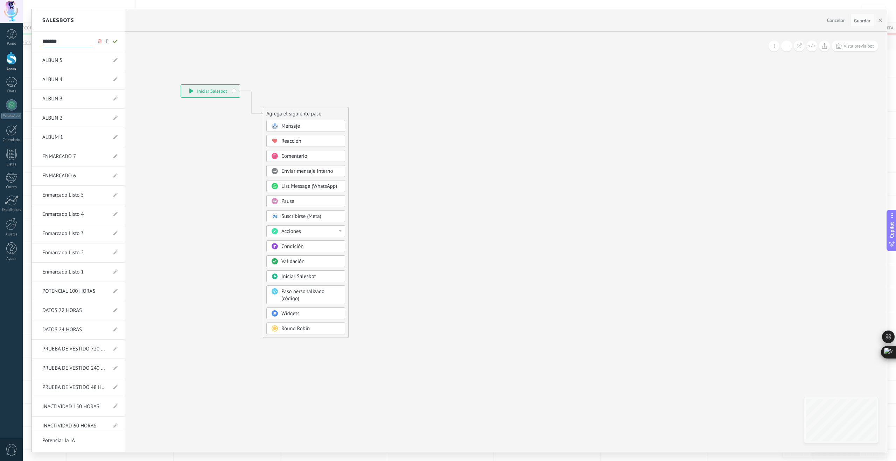
type input "*******"
click at [292, 128] on div at bounding box center [459, 230] width 855 height 443
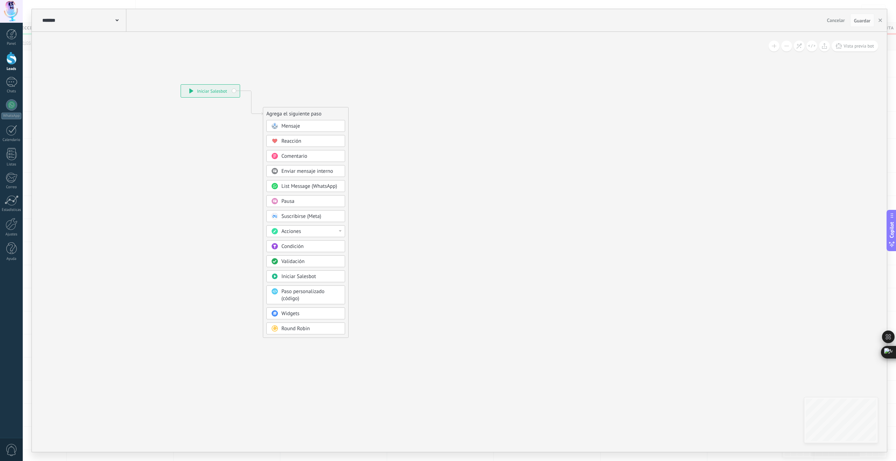
click at [294, 126] on span "Mensaje" at bounding box center [290, 126] width 19 height 7
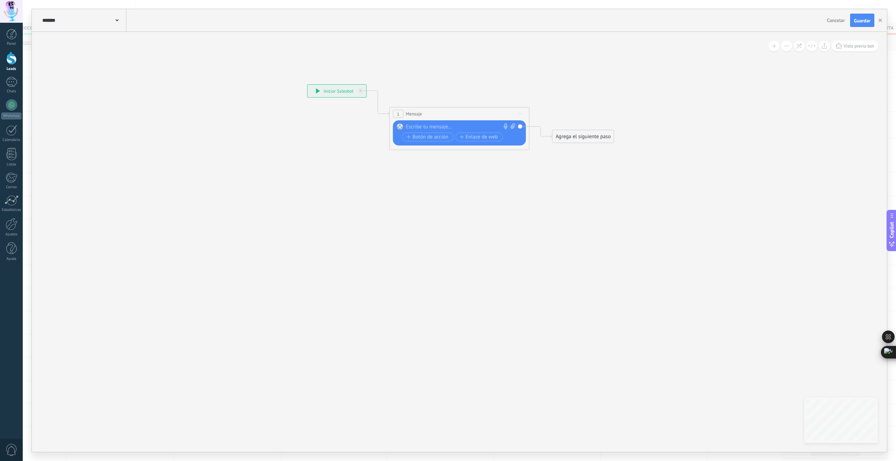
click at [427, 129] on div at bounding box center [458, 127] width 104 height 7
paste div
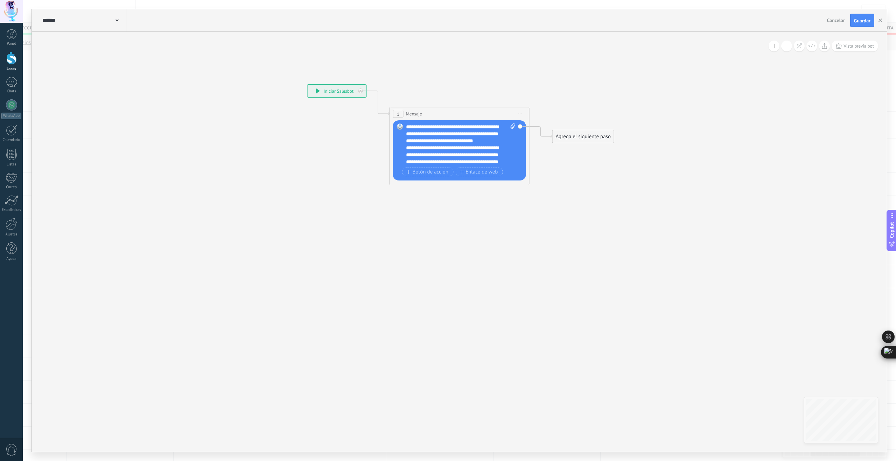
drag, startPoint x: 446, startPoint y: 129, endPoint x: 451, endPoint y: 132, distance: 5.9
click at [447, 129] on div "**********" at bounding box center [461, 145] width 110 height 42
click at [438, 142] on div "**********" at bounding box center [461, 145] width 110 height 42
drag, startPoint x: 462, startPoint y: 134, endPoint x: 407, endPoint y: 136, distance: 55.3
click at [407, 134] on div "**********" at bounding box center [461, 145] width 110 height 42
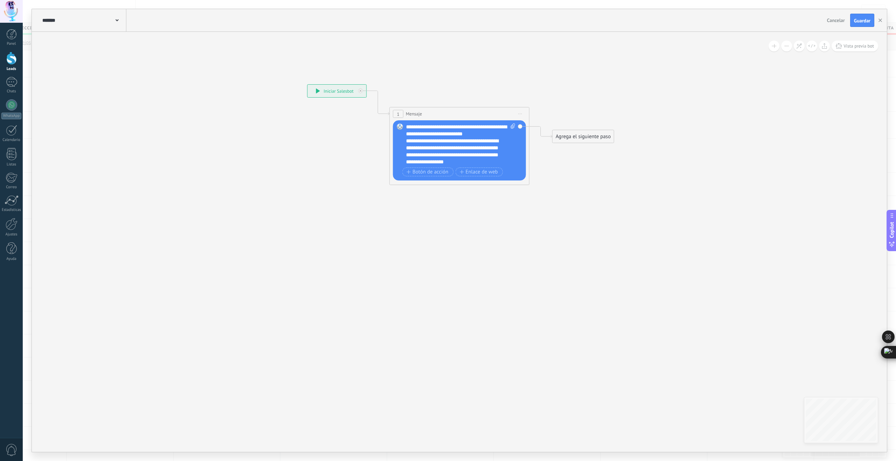
click at [479, 135] on div "**********" at bounding box center [461, 145] width 110 height 42
click at [436, 158] on div "**********" at bounding box center [457, 158] width 103 height 28
click at [474, 157] on div "**********" at bounding box center [457, 158] width 103 height 28
click at [573, 137] on div "Agrega el siguiente paso" at bounding box center [582, 137] width 61 height 12
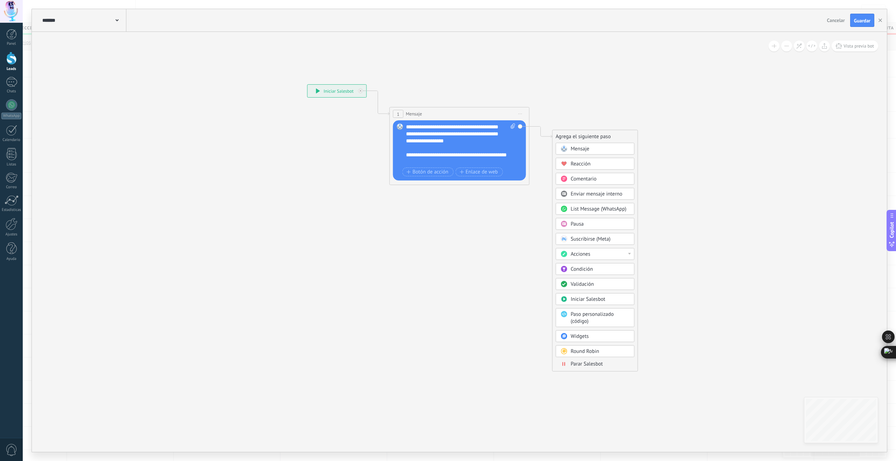
click at [590, 365] on span "Parar Salesbot" at bounding box center [587, 364] width 32 height 7
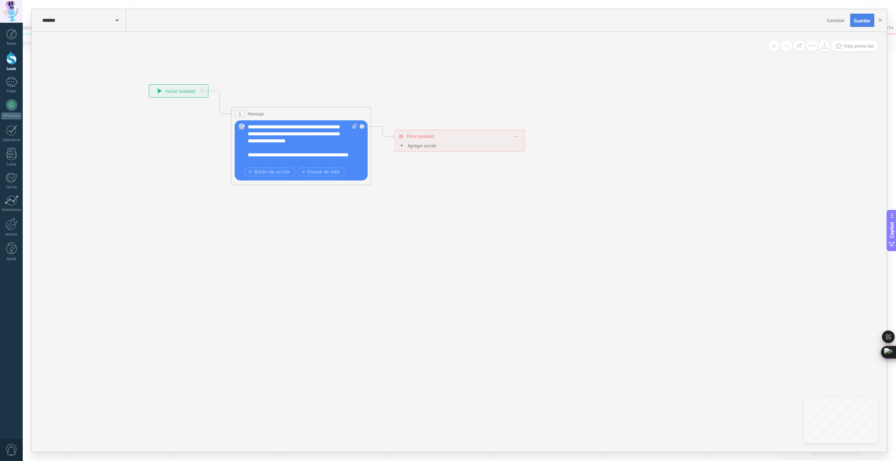
click at [861, 21] on span "Guardar" at bounding box center [862, 20] width 16 height 5
click at [878, 20] on button "button" at bounding box center [880, 20] width 10 height 13
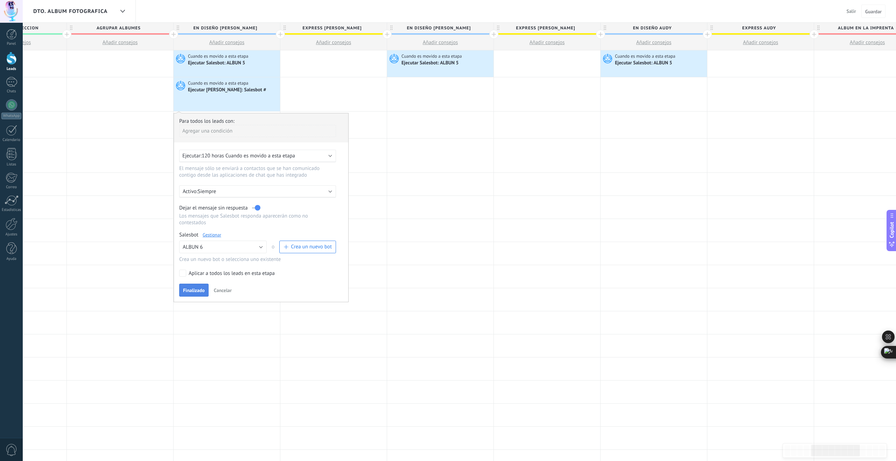
click at [198, 290] on span "Finalizado" at bounding box center [194, 290] width 22 height 5
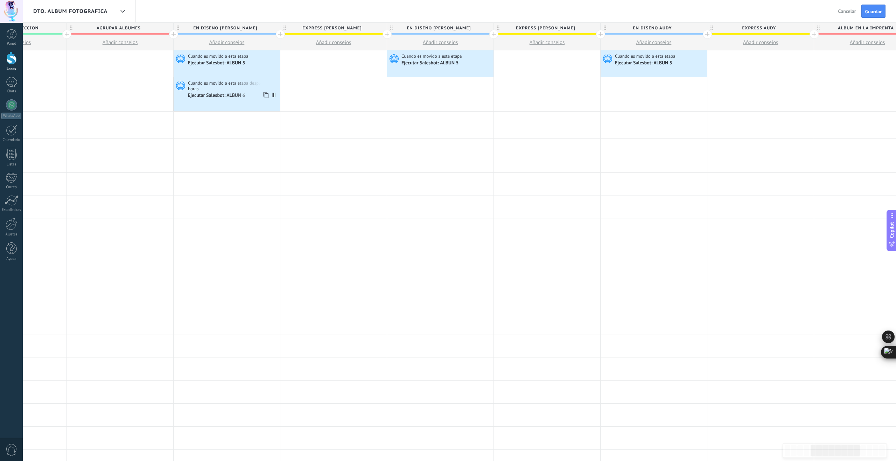
click at [266, 95] on icon at bounding box center [265, 95] width 7 height 9
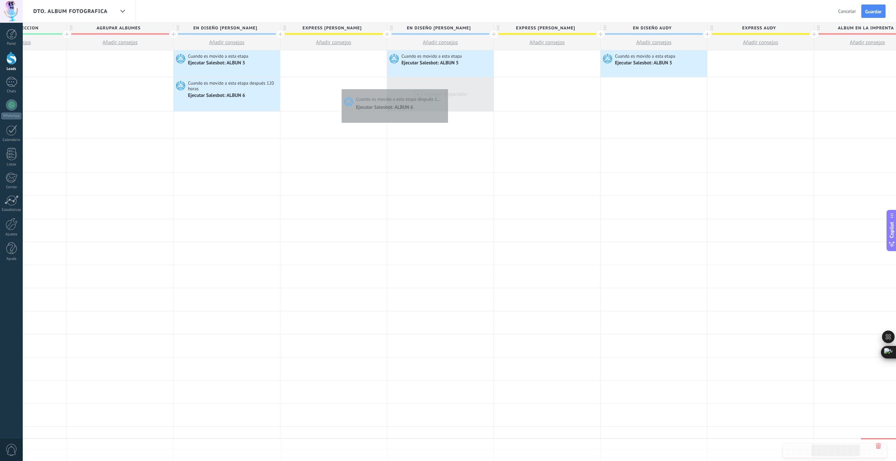
click at [446, 87] on div at bounding box center [440, 94] width 106 height 34
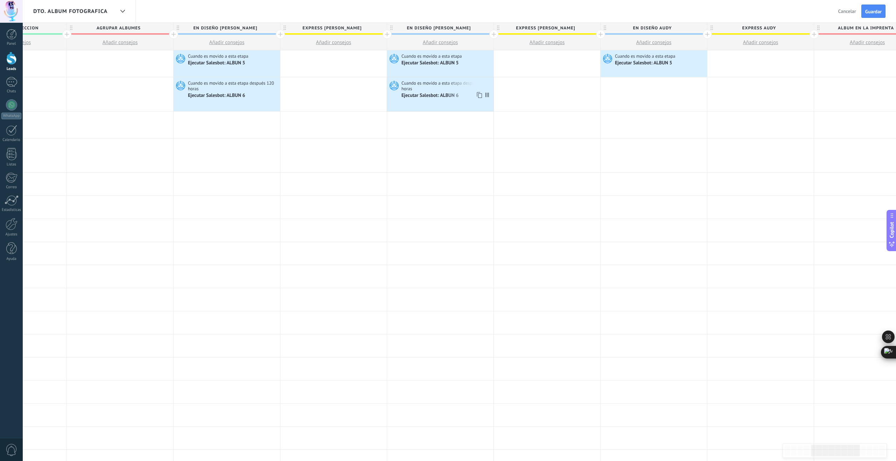
click at [481, 95] on icon at bounding box center [478, 95] width 7 height 9
click at [692, 85] on div at bounding box center [653, 94] width 106 height 34
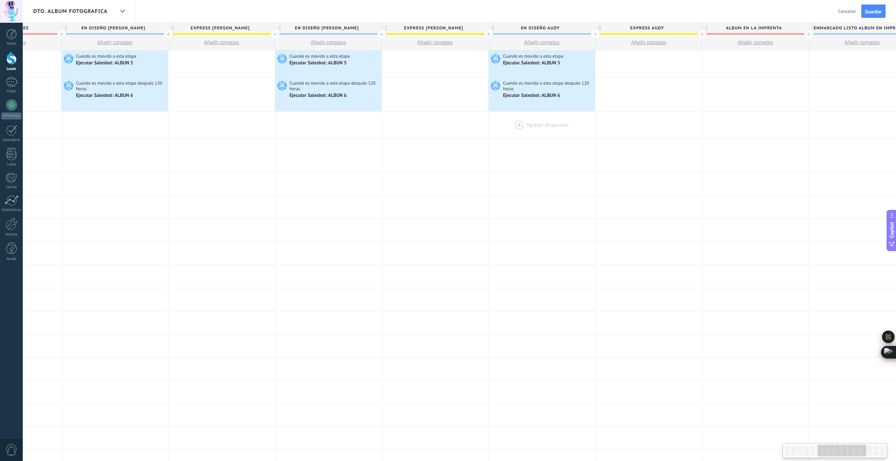
scroll to position [0, 610]
drag, startPoint x: 151, startPoint y: 64, endPoint x: 182, endPoint y: 62, distance: 30.9
click at [151, 64] on icon at bounding box center [151, 64] width 7 height 9
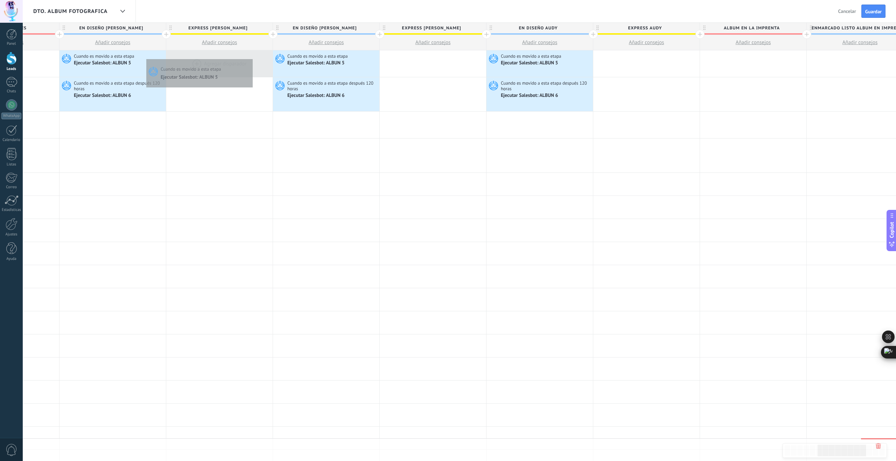
click at [251, 57] on div at bounding box center [219, 63] width 106 height 27
click at [257, 64] on icon at bounding box center [257, 64] width 7 height 9
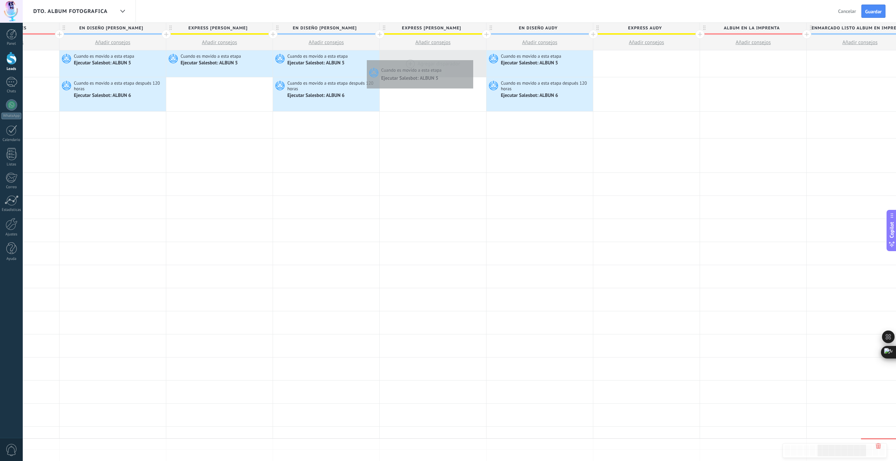
click at [471, 58] on div at bounding box center [433, 63] width 106 height 27
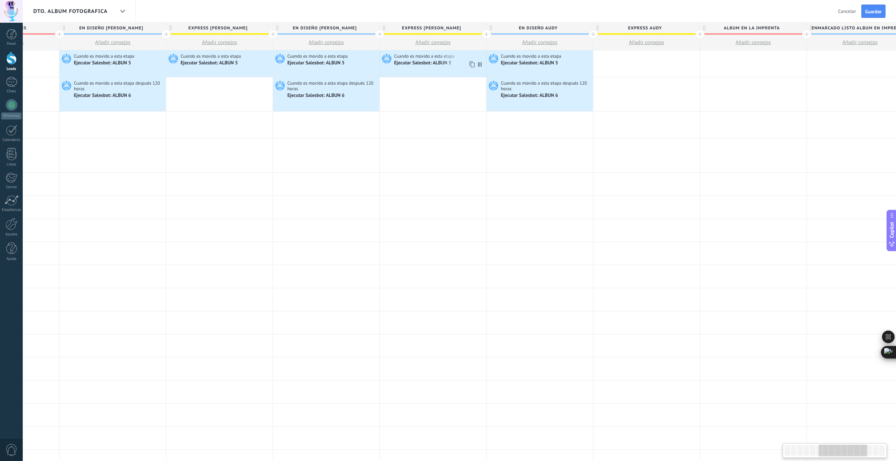
click at [473, 64] on icon at bounding box center [471, 64] width 7 height 9
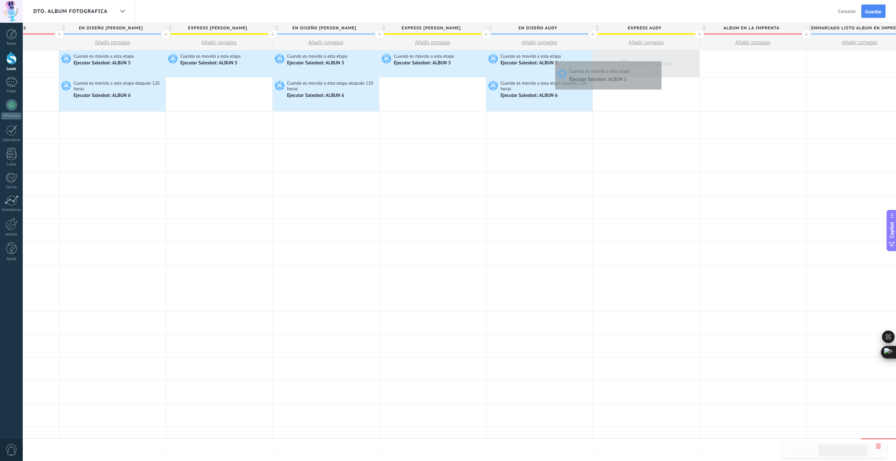
click at [660, 59] on div at bounding box center [646, 63] width 106 height 27
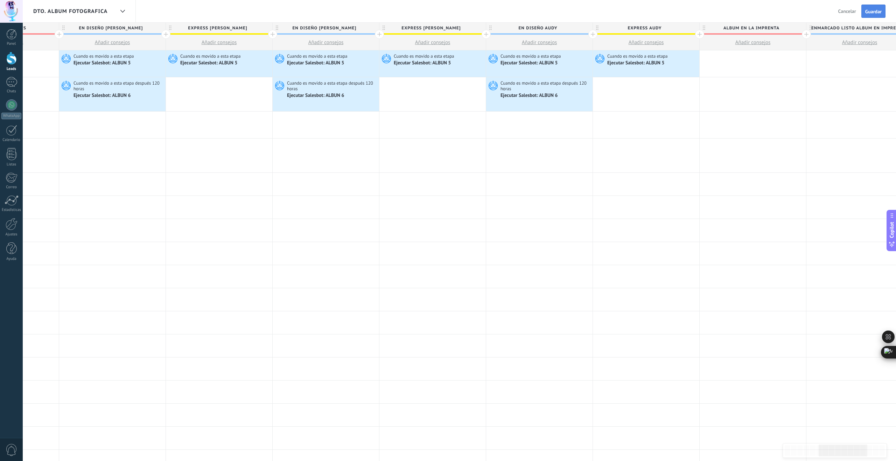
click at [873, 10] on span "Guardar" at bounding box center [873, 11] width 16 height 5
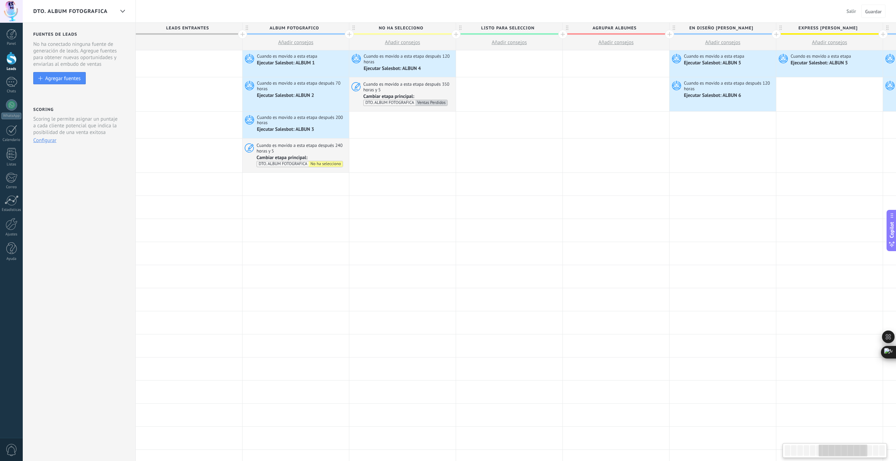
scroll to position [0, 610]
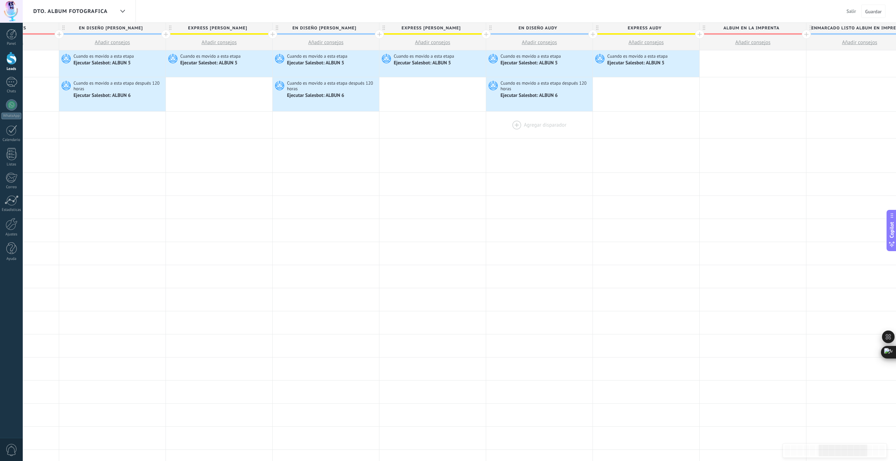
click at [517, 123] on div at bounding box center [539, 125] width 106 height 27
click at [515, 123] on div at bounding box center [539, 125] width 106 height 27
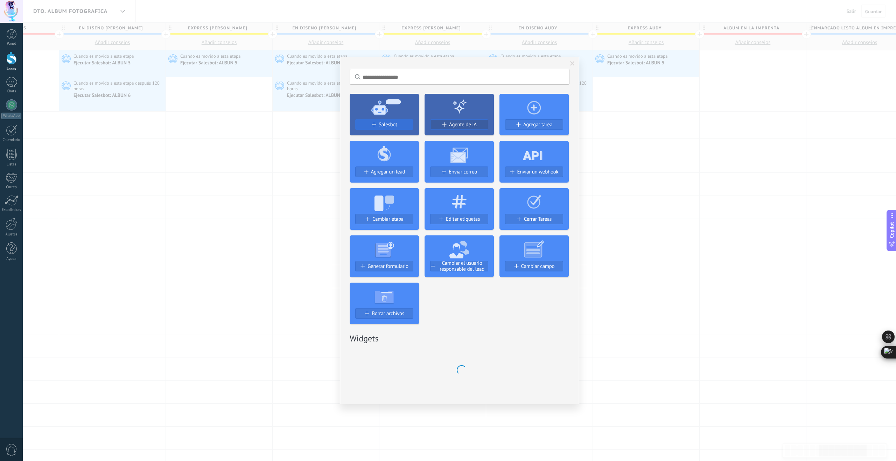
click at [392, 124] on span "Salesbot" at bounding box center [388, 125] width 19 height 6
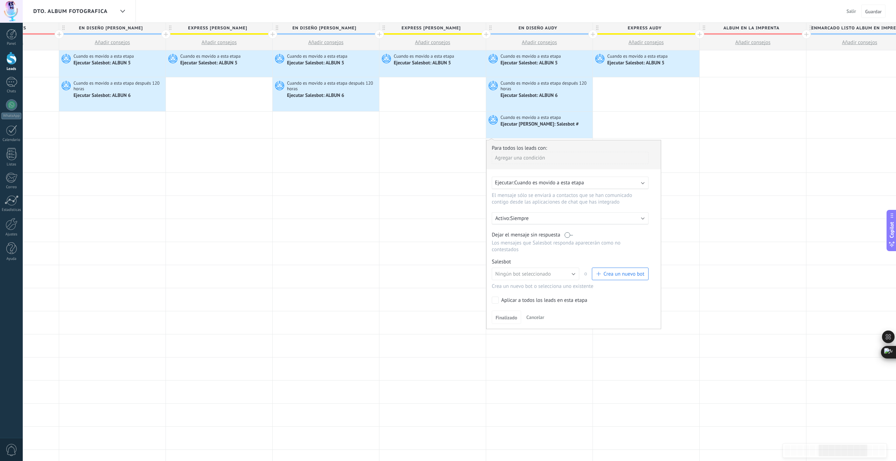
click at [530, 184] on span "Cuando es movido a esta etapa" at bounding box center [549, 182] width 70 height 7
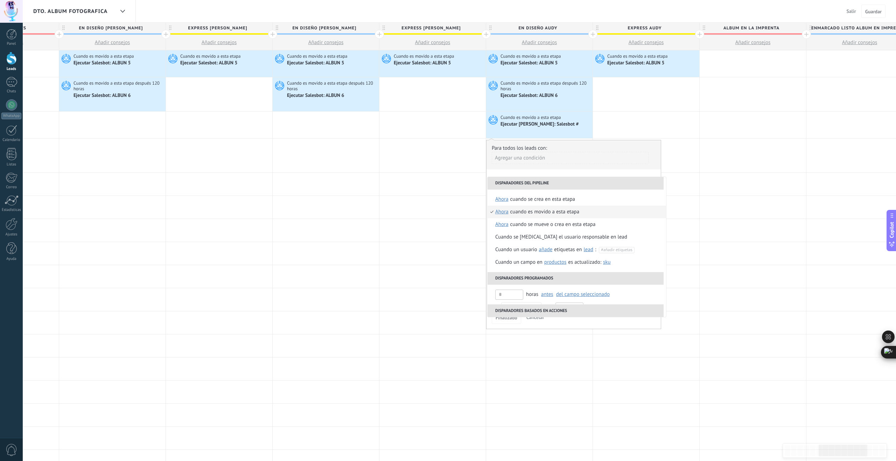
click at [504, 212] on span "ahora" at bounding box center [501, 212] width 13 height 13
click at [569, 265] on input "text" at bounding box center [572, 264] width 23 height 11
type input "***"
click at [543, 265] on div "Seleccionar un intervalo" at bounding box center [530, 263] width 54 height 7
click at [555, 211] on div "Cuando es movido a esta etapa" at bounding box center [571, 212] width 69 height 13
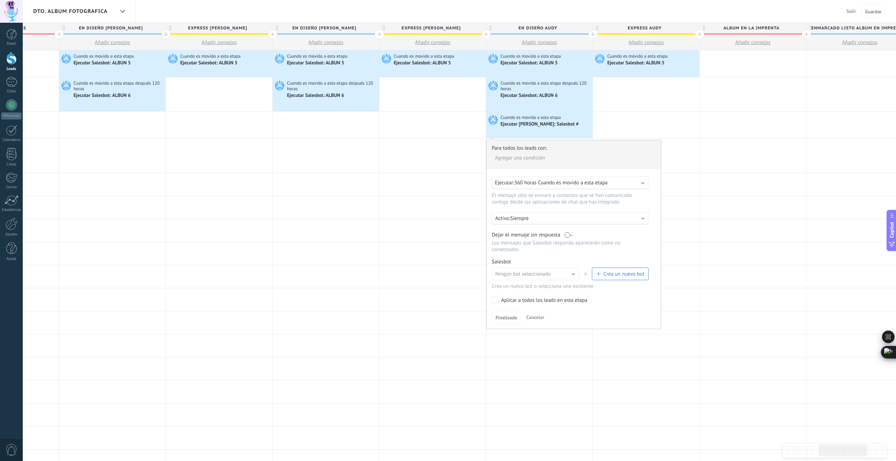
click at [610, 276] on span "Crea un nuevo bot" at bounding box center [623, 274] width 41 height 7
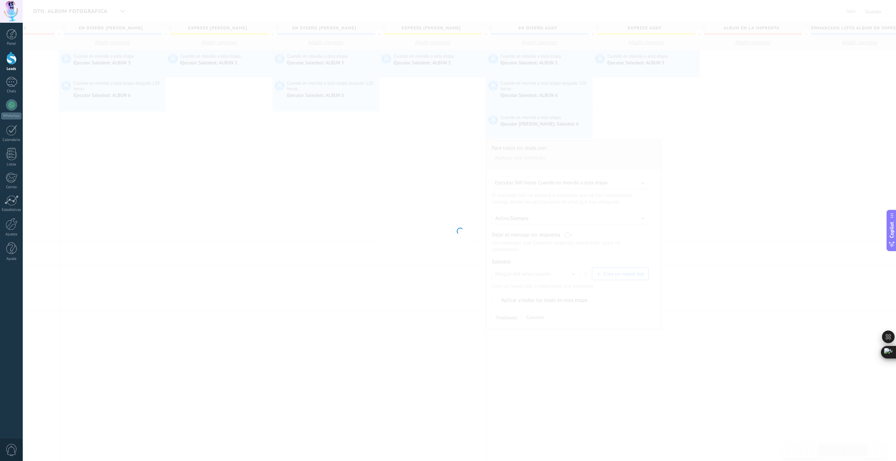
type input "**********"
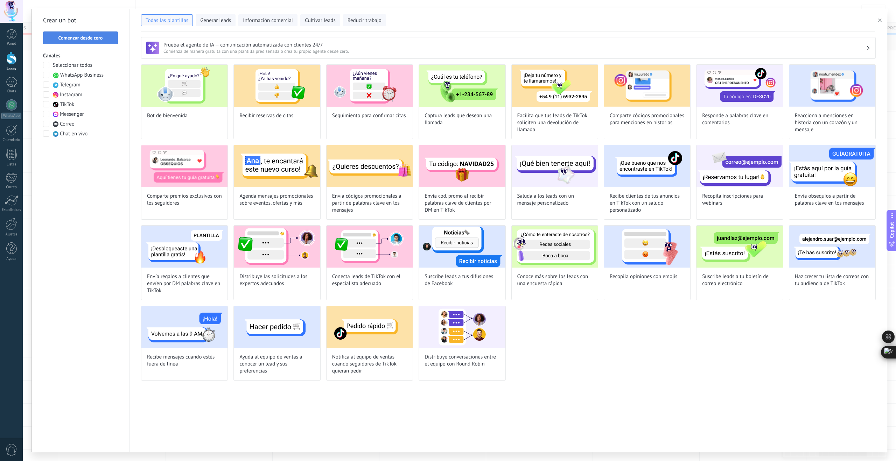
click at [86, 40] on span "Comenzar desde cero" at bounding box center [80, 37] width 44 height 5
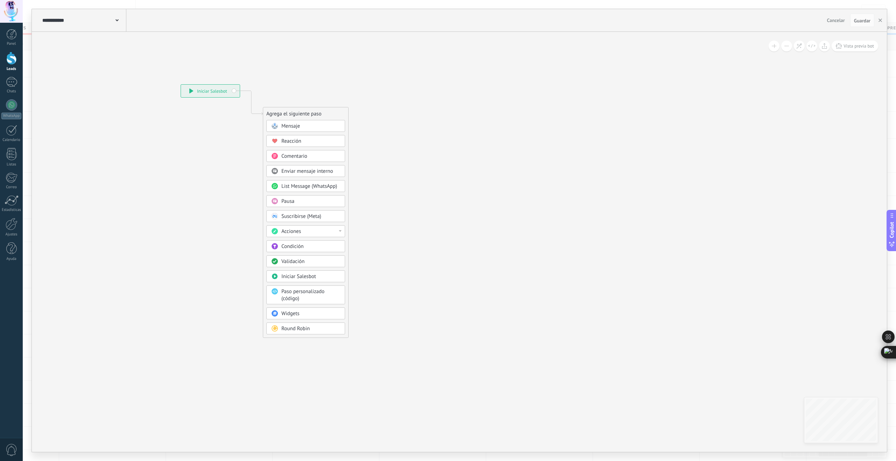
click at [110, 24] on div "**********" at bounding box center [84, 20] width 86 height 22
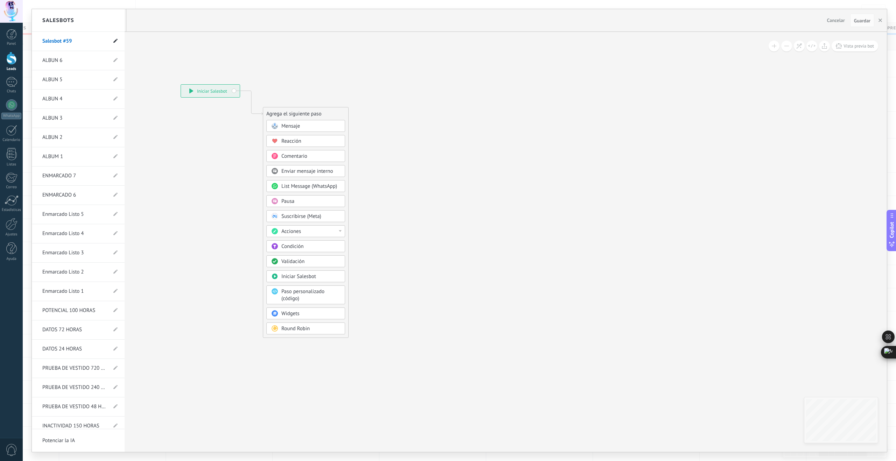
click at [113, 41] on icon at bounding box center [115, 41] width 4 height 4
drag, startPoint x: 82, startPoint y: 43, endPoint x: 12, endPoint y: 44, distance: 70.7
click at [12, 44] on body ".abccls-1,.abccls-2{fill-rule:evenodd}.abccls-2{fill:#fff} .abfcls-1{fill:none}…" at bounding box center [448, 230] width 896 height 461
type input "*******"
click at [114, 40] on use at bounding box center [114, 42] width 5 height 4
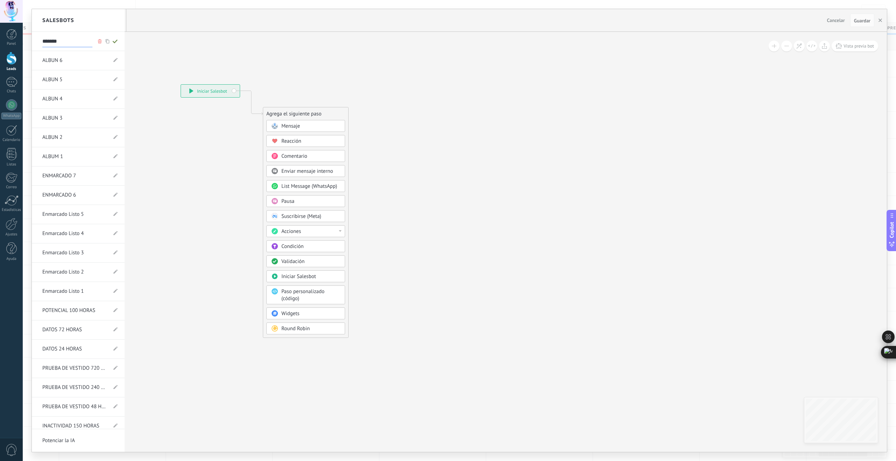
type input "*******"
click at [156, 111] on div at bounding box center [459, 230] width 855 height 443
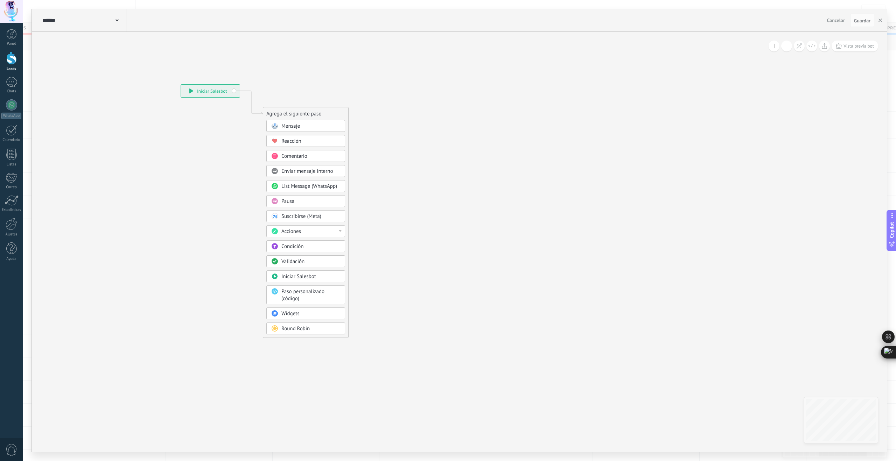
click at [289, 126] on span "Mensaje" at bounding box center [290, 126] width 19 height 7
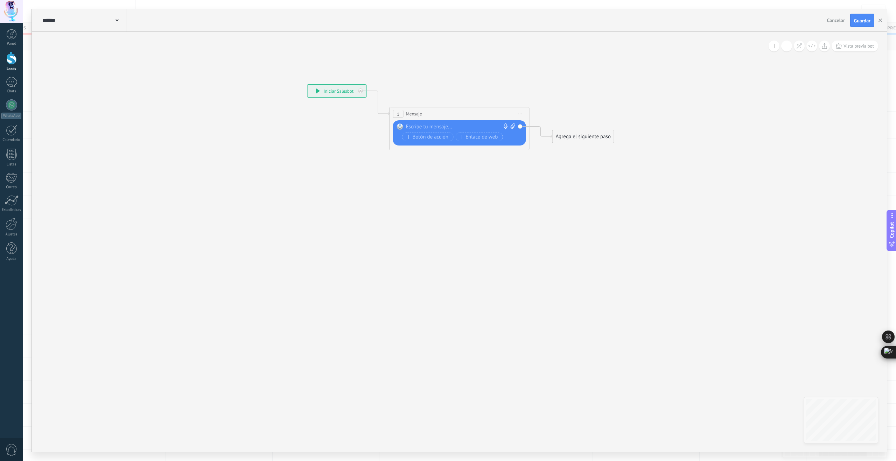
click at [421, 127] on div at bounding box center [458, 127] width 104 height 7
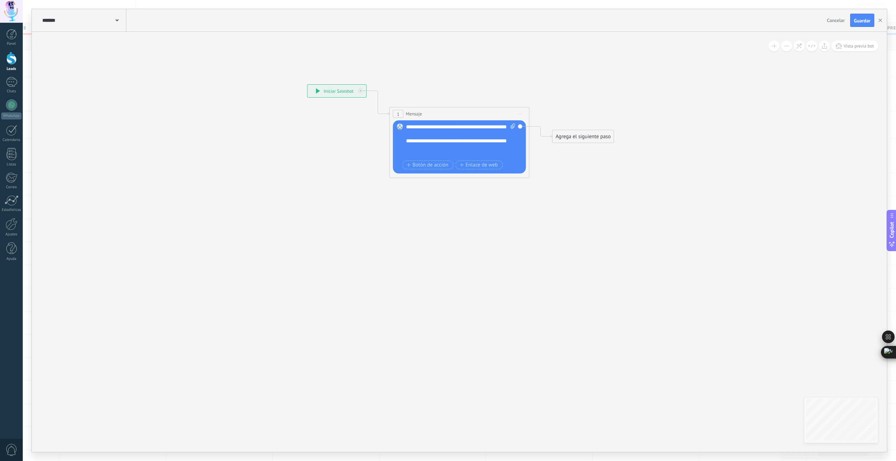
click at [441, 132] on div "**********" at bounding box center [461, 141] width 110 height 35
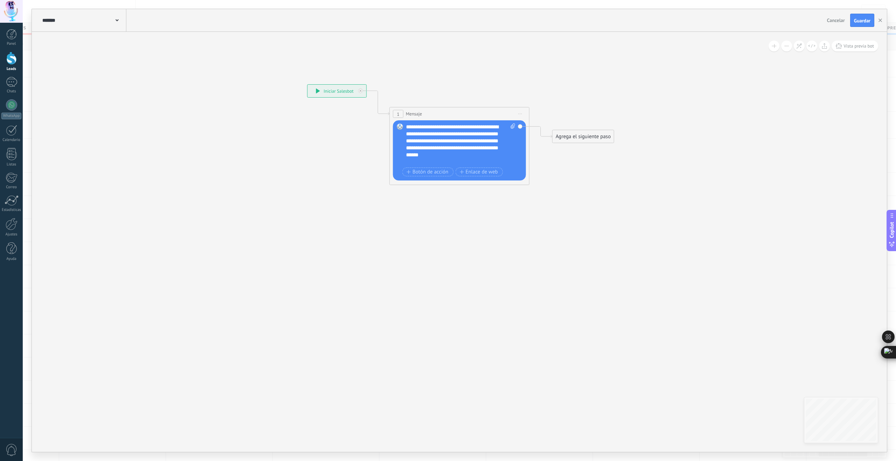
scroll to position [14, 0]
click at [589, 137] on div "Agrega el siguiente paso" at bounding box center [582, 137] width 61 height 12
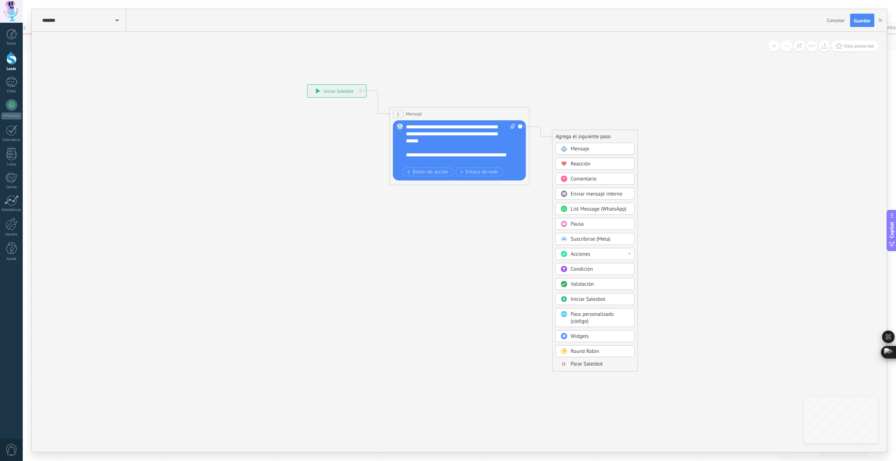
click at [594, 367] on span "Parar Salesbot" at bounding box center [587, 364] width 32 height 7
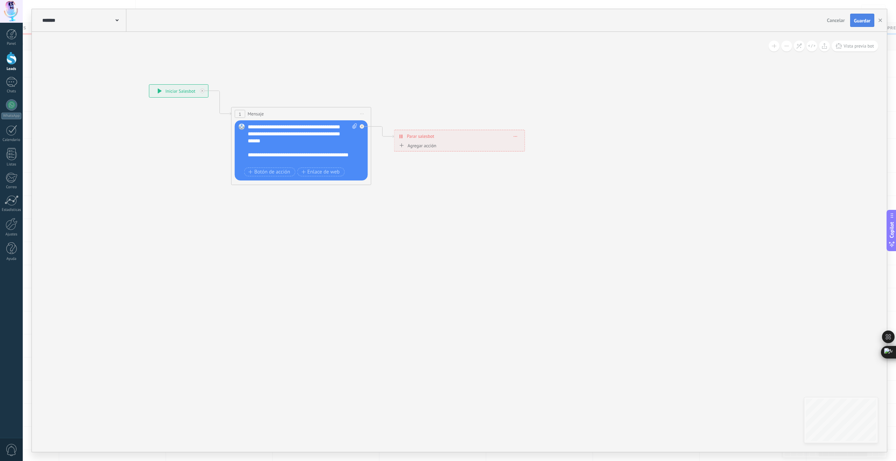
click at [858, 21] on span "Guardar" at bounding box center [862, 20] width 16 height 5
click at [298, 135] on div "**********" at bounding box center [303, 145] width 110 height 42
click at [864, 18] on span "Guardar" at bounding box center [862, 20] width 16 height 5
click at [880, 19] on icon "button" at bounding box center [879, 20] width 3 height 3
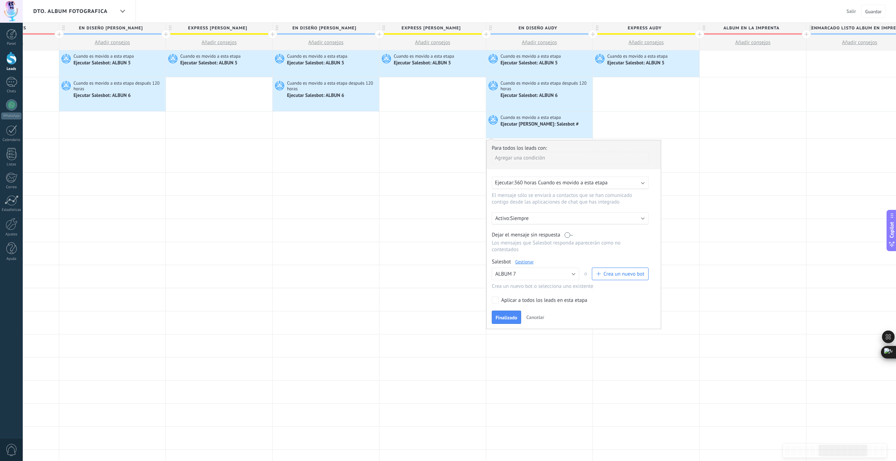
click at [511, 320] on span "Finalizado" at bounding box center [506, 317] width 22 height 5
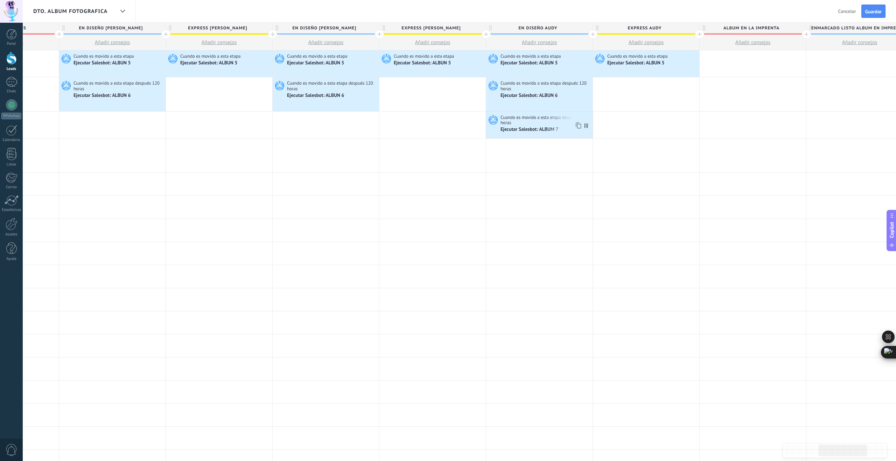
click at [576, 125] on icon at bounding box center [577, 125] width 7 height 9
click at [360, 118] on div at bounding box center [326, 125] width 106 height 27
click at [366, 126] on icon at bounding box center [364, 125] width 7 height 9
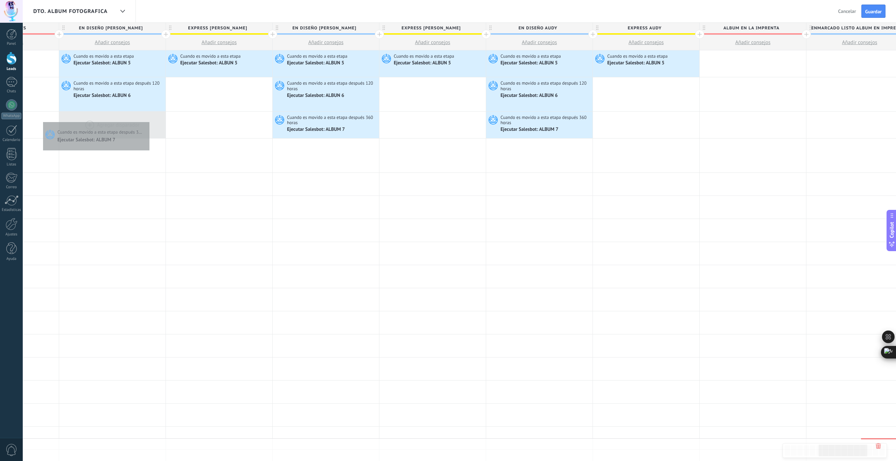
click at [148, 120] on div at bounding box center [112, 125] width 106 height 27
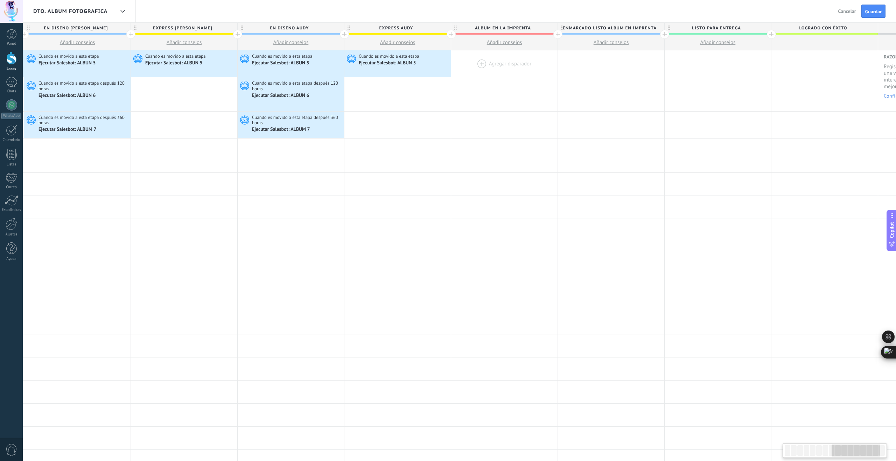
scroll to position [0, 860]
click at [585, 61] on div at bounding box center [609, 63] width 106 height 27
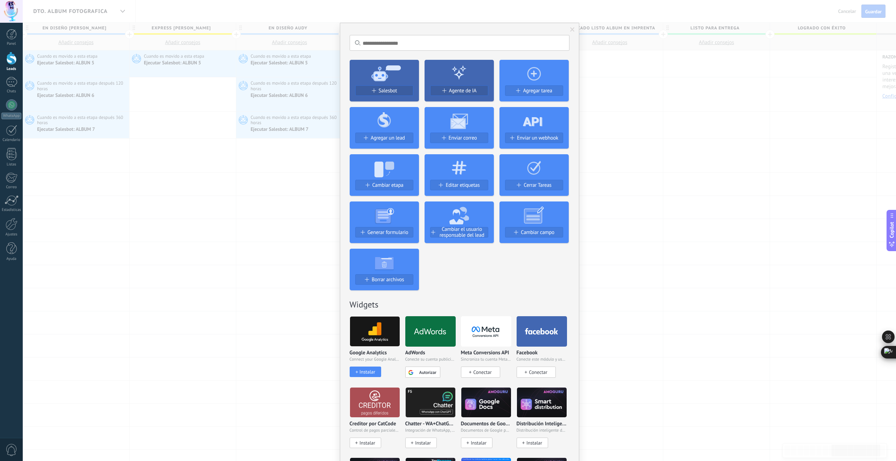
click at [388, 91] on span "Salesbot" at bounding box center [388, 91] width 19 height 6
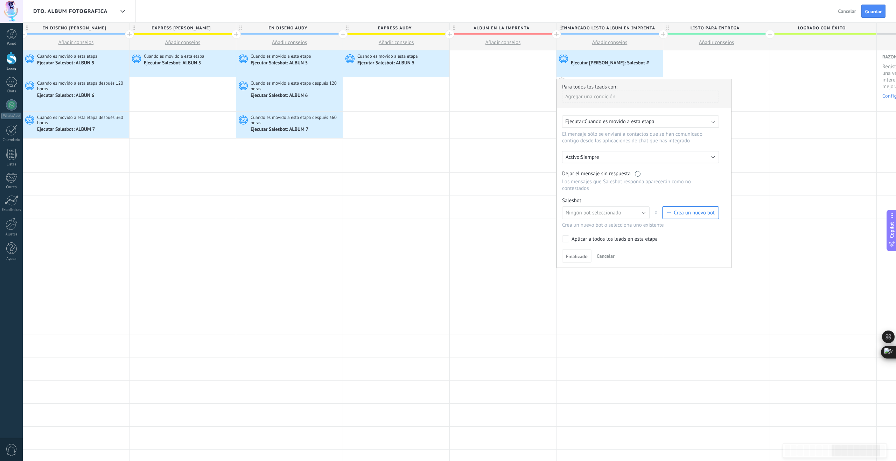
click at [677, 215] on span "Crea un nuevo bot" at bounding box center [693, 213] width 41 height 7
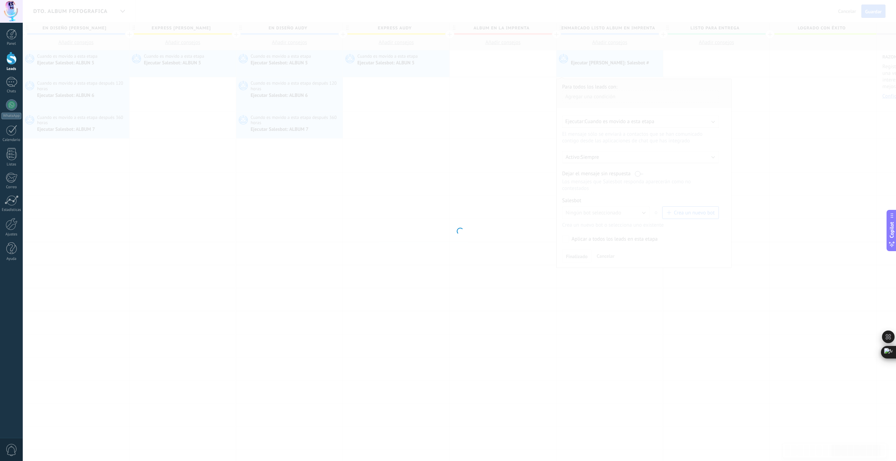
type input "**********"
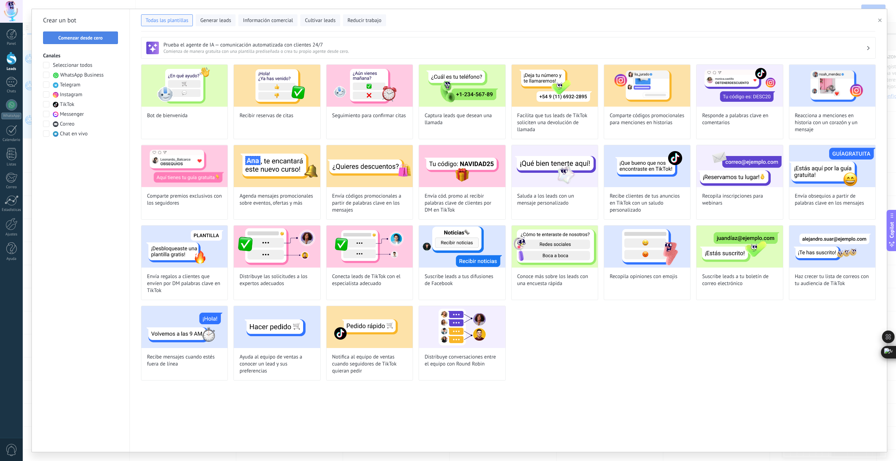
click at [79, 40] on span "Comenzar desde cero" at bounding box center [80, 37] width 44 height 5
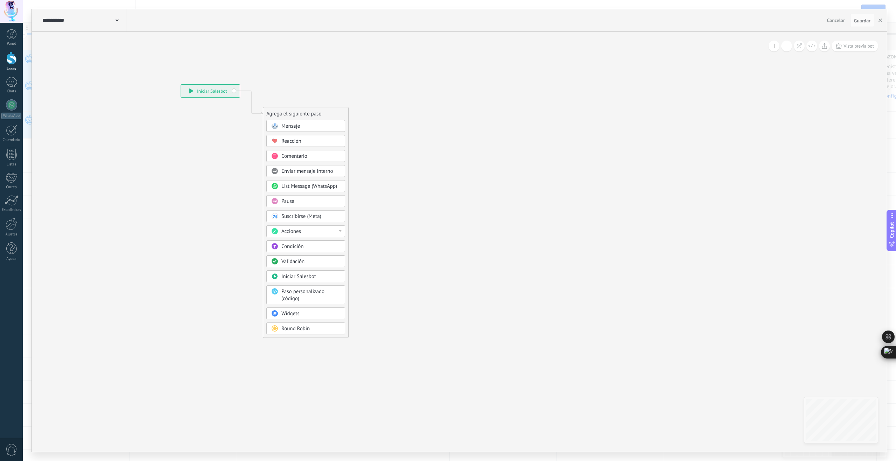
click at [120, 20] on div "**********" at bounding box center [84, 20] width 86 height 22
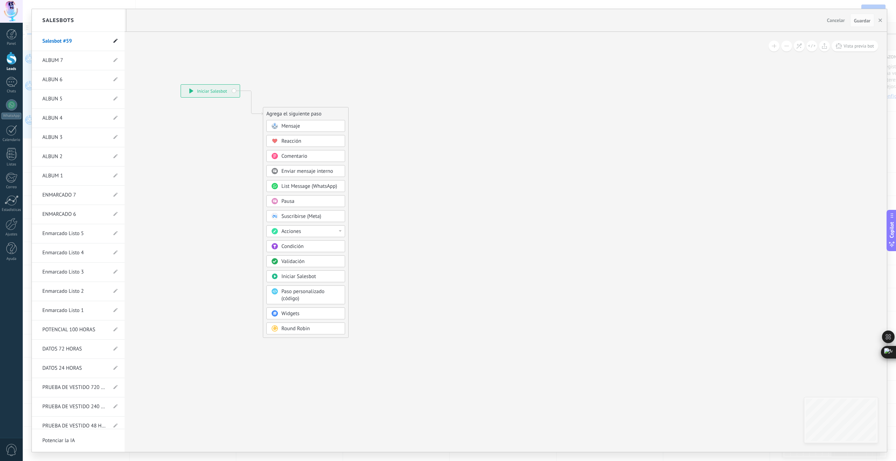
click at [113, 42] on icon at bounding box center [115, 41] width 4 height 4
drag, startPoint x: 77, startPoint y: 39, endPoint x: -12, endPoint y: 38, distance: 88.9
click at [0, 38] on html ".abccls-1,.abccls-2{fill-rule:evenodd}.abccls-2{fill:#fff} .abfcls-1{fill:none}…" at bounding box center [448, 230] width 896 height 461
type input "*******"
click at [112, 41] on use at bounding box center [114, 42] width 5 height 4
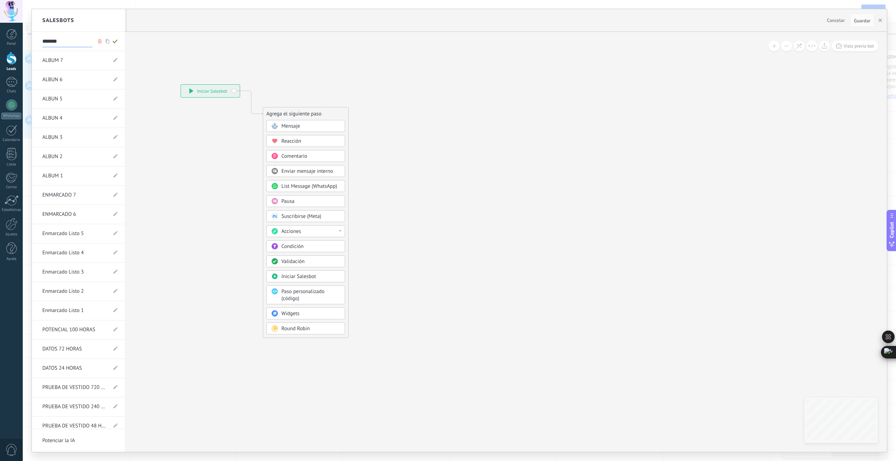
type input "*******"
click at [282, 128] on div at bounding box center [459, 230] width 855 height 443
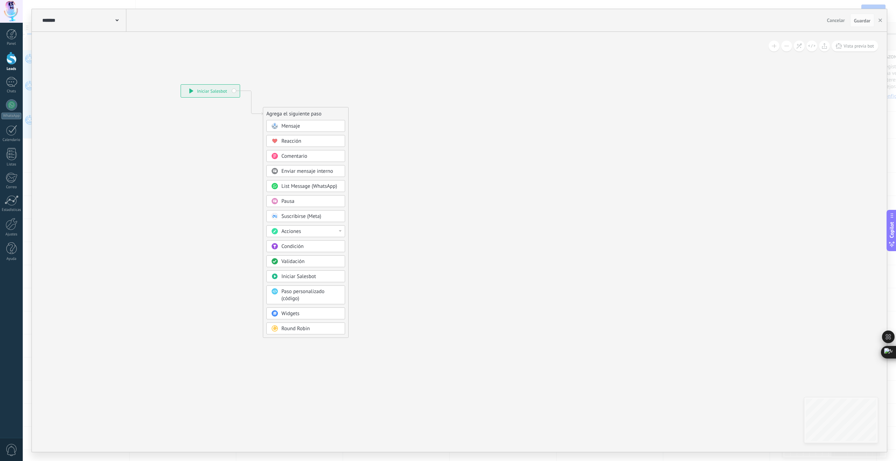
click at [289, 128] on span "Mensaje" at bounding box center [290, 126] width 19 height 7
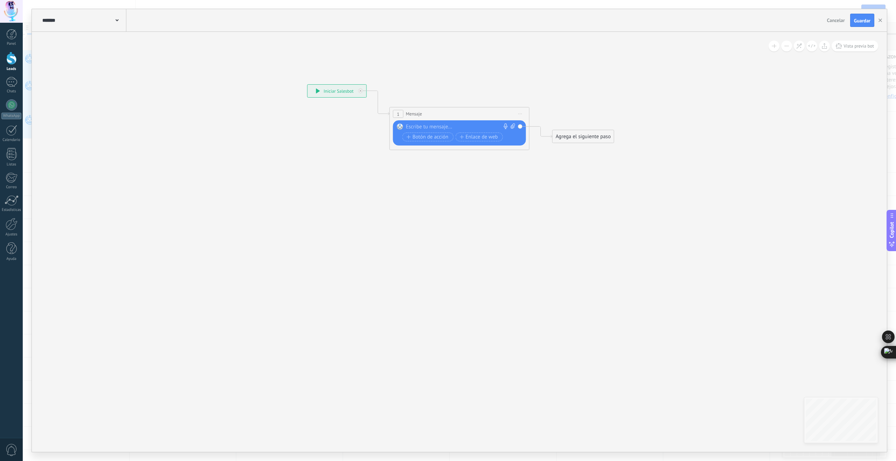
click at [449, 123] on div "Reemplazar Quitar Convertir a mensaje de voz Arrastre la imagen aquí para adjun…" at bounding box center [459, 132] width 133 height 25
click at [445, 127] on div at bounding box center [458, 127] width 104 height 7
paste div
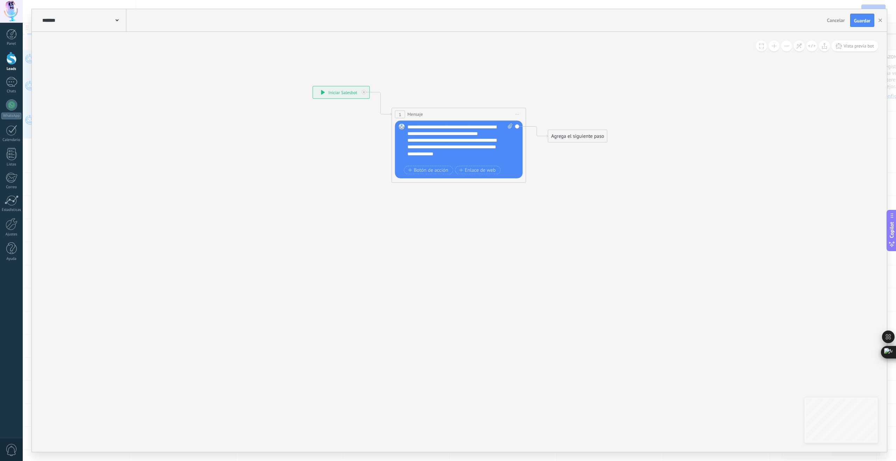
drag, startPoint x: 458, startPoint y: 128, endPoint x: 459, endPoint y: 134, distance: 6.4
click at [458, 129] on div "**********" at bounding box center [459, 144] width 105 height 40
click at [452, 127] on div "**********" at bounding box center [459, 144] width 105 height 40
click at [493, 133] on div "**********" at bounding box center [456, 136] width 98 height 20
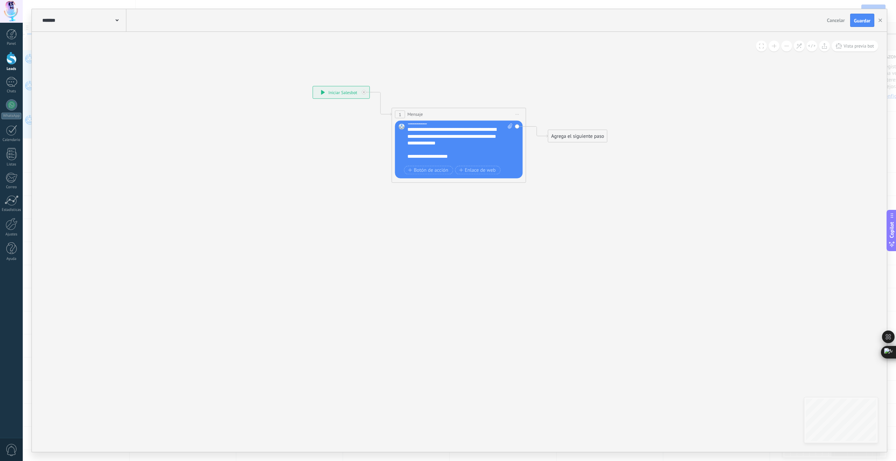
click at [453, 137] on div "**********" at bounding box center [456, 136] width 98 height 20
drag, startPoint x: 464, startPoint y: 149, endPoint x: 409, endPoint y: 158, distance: 55.5
click at [409, 158] on div "**********" at bounding box center [459, 144] width 105 height 40
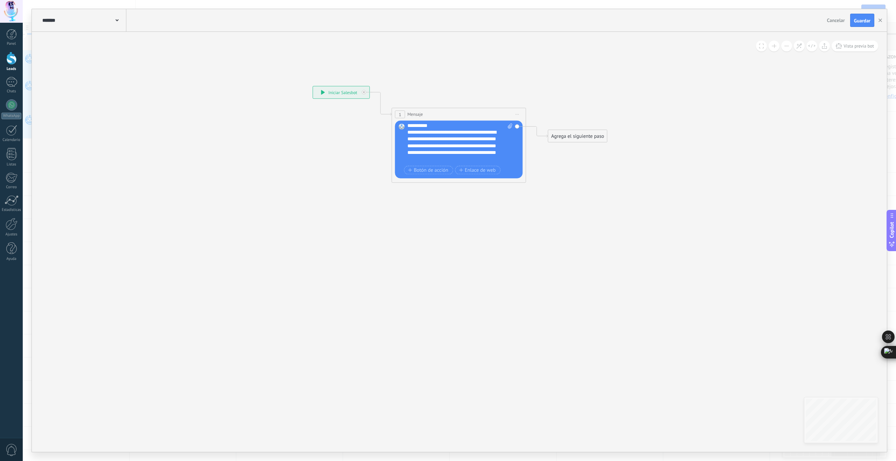
click at [419, 160] on div "**********" at bounding box center [456, 146] width 98 height 34
click at [567, 139] on div "Agrega el siguiente paso" at bounding box center [577, 136] width 59 height 11
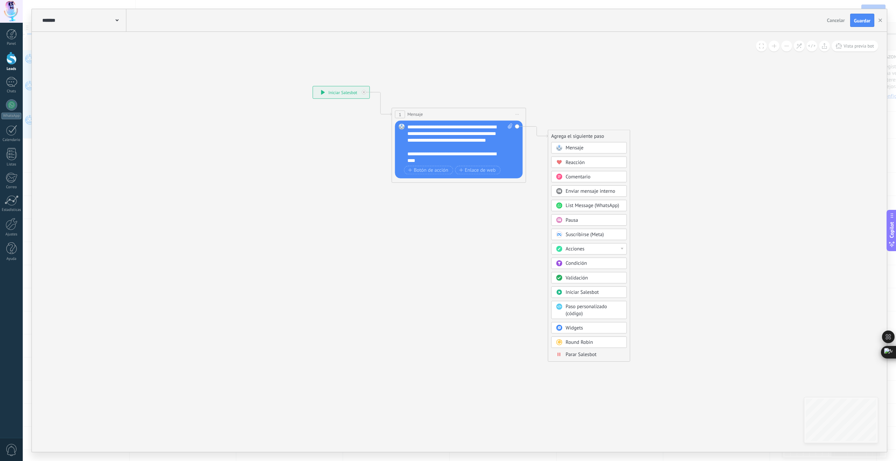
click at [583, 356] on span "Parar Salesbot" at bounding box center [580, 354] width 31 height 6
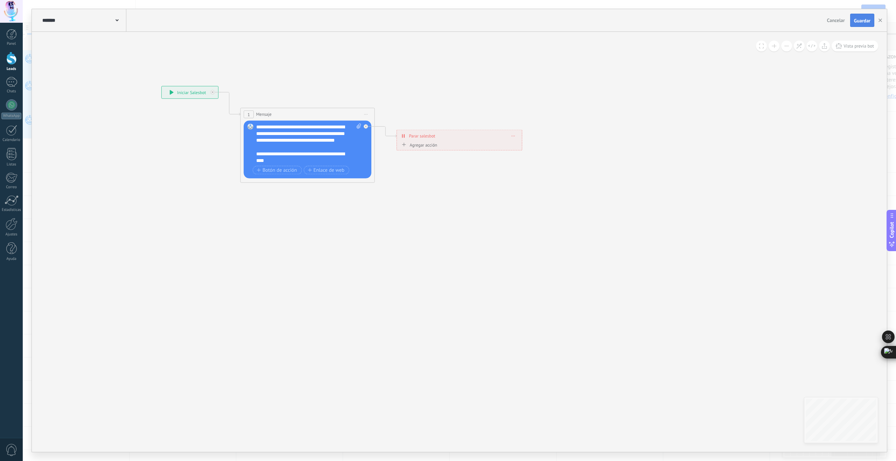
click at [859, 21] on span "Guardar" at bounding box center [862, 20] width 16 height 5
drag, startPoint x: 881, startPoint y: 21, endPoint x: 872, endPoint y: 21, distance: 8.7
click at [880, 20] on icon "button" at bounding box center [879, 20] width 3 height 3
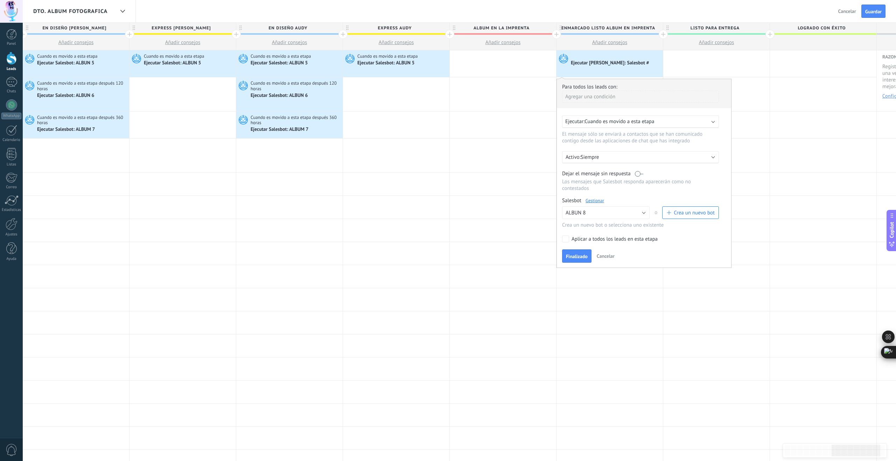
click at [642, 176] on label at bounding box center [639, 173] width 8 height 7
click at [567, 259] on span "Finalizado" at bounding box center [577, 256] width 22 height 5
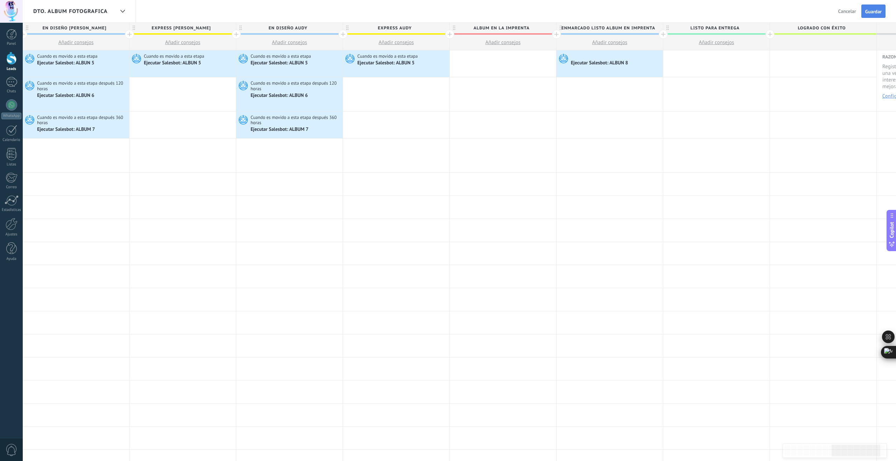
click at [867, 13] on span "Guardar" at bounding box center [873, 11] width 16 height 5
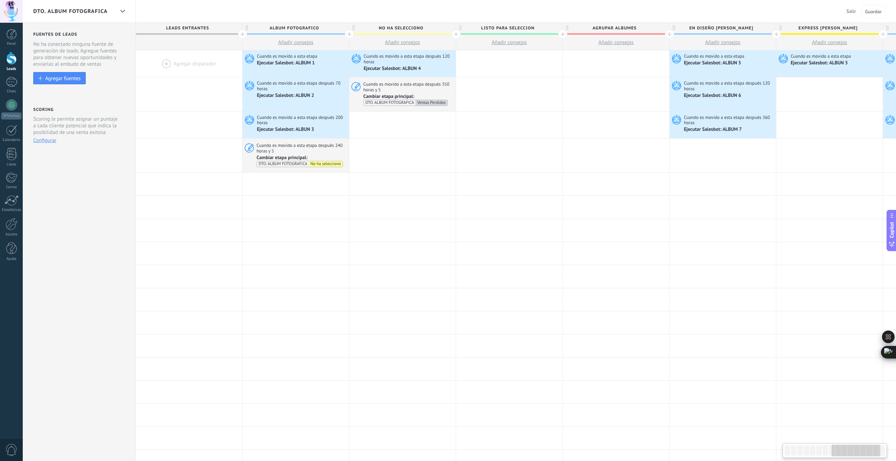
scroll to position [0, 860]
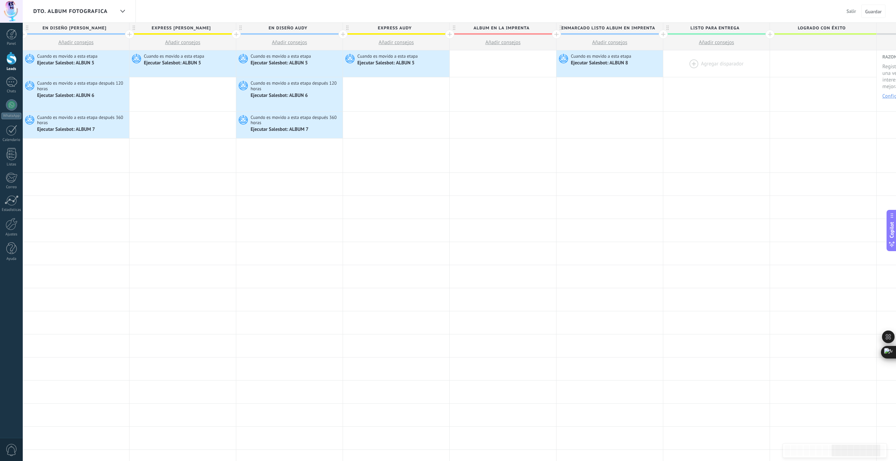
click at [697, 63] on div at bounding box center [716, 63] width 106 height 27
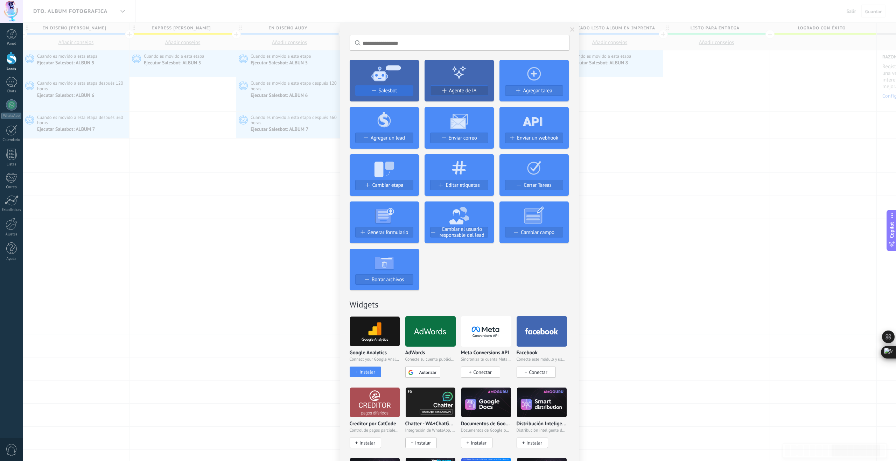
click at [382, 90] on span "Salesbot" at bounding box center [388, 91] width 19 height 6
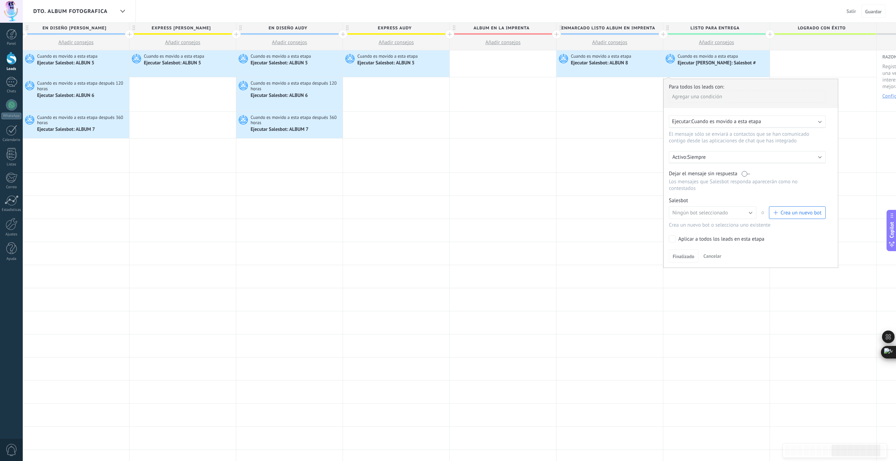
click at [793, 216] on span "Crea un nuevo bot" at bounding box center [800, 213] width 41 height 7
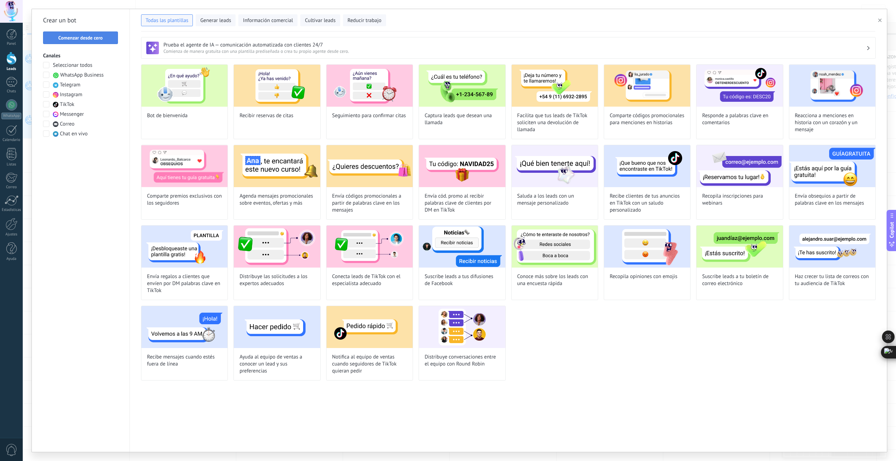
click at [93, 40] on span "Comenzar desde cero" at bounding box center [80, 37] width 44 height 5
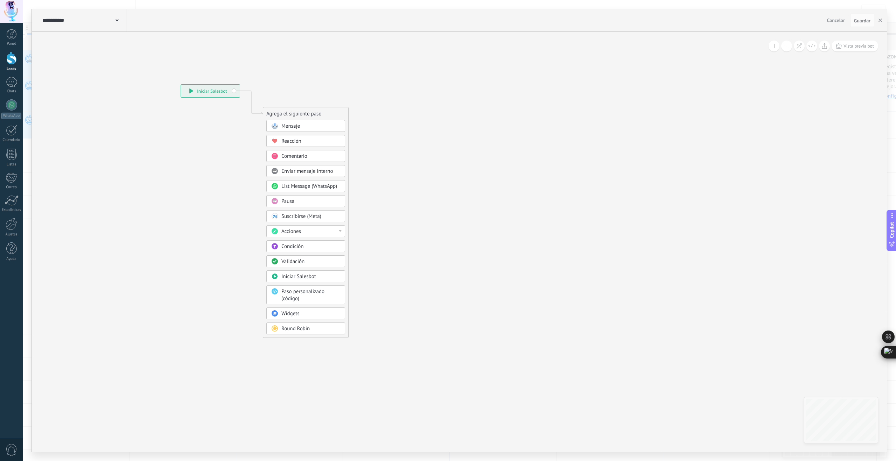
click at [116, 21] on icon at bounding box center [116, 20] width 3 height 2
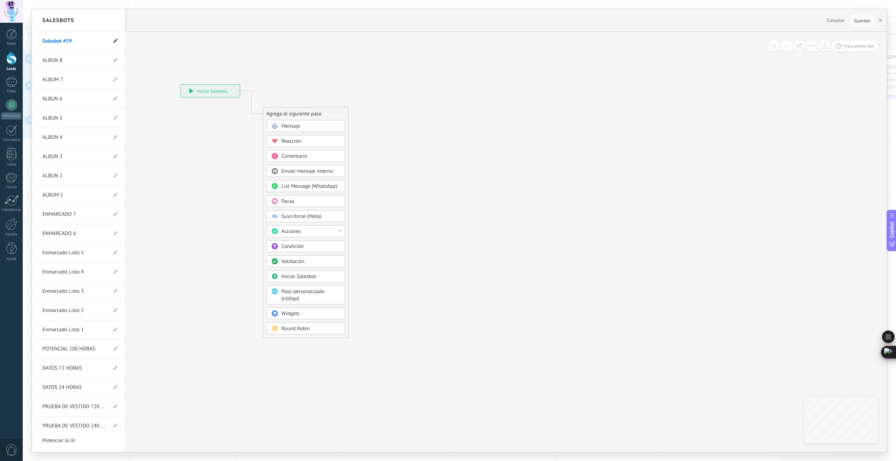
click at [113, 41] on use at bounding box center [115, 41] width 4 height 4
drag, startPoint x: 82, startPoint y: 42, endPoint x: 3, endPoint y: 41, distance: 78.7
click at [3, 41] on body ".abccls-1,.abccls-2{fill-rule:evenodd}.abccls-2{fill:#fff} .abfcls-1{fill:none}…" at bounding box center [448, 230] width 896 height 461
type input "**********"
click at [112, 42] on use at bounding box center [114, 42] width 5 height 4
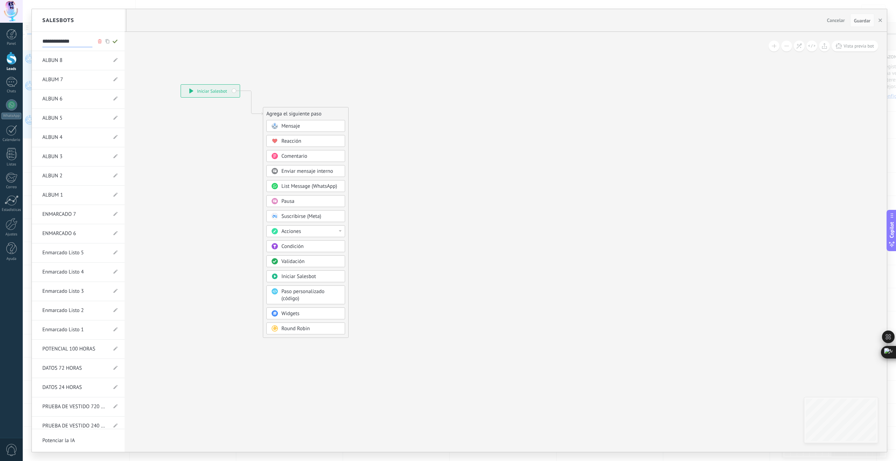
type input "**********"
click at [295, 128] on div at bounding box center [459, 230] width 855 height 443
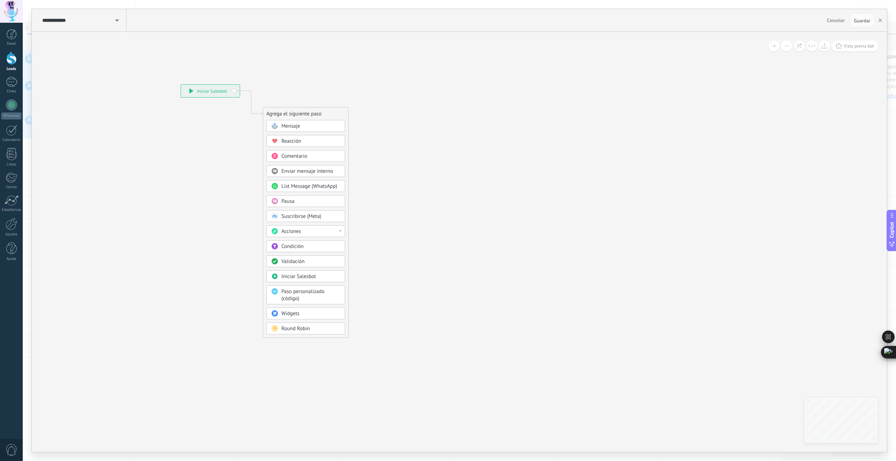
click at [295, 126] on span "Mensaje" at bounding box center [290, 126] width 19 height 7
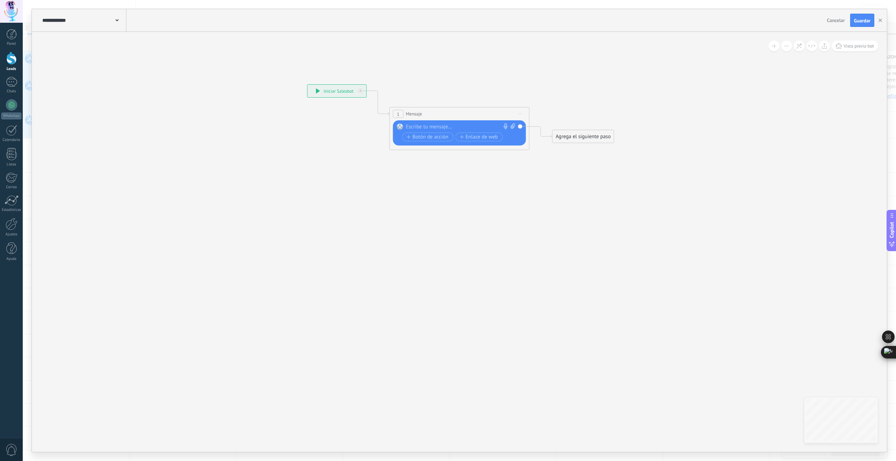
click at [437, 127] on div at bounding box center [458, 127] width 104 height 7
paste div
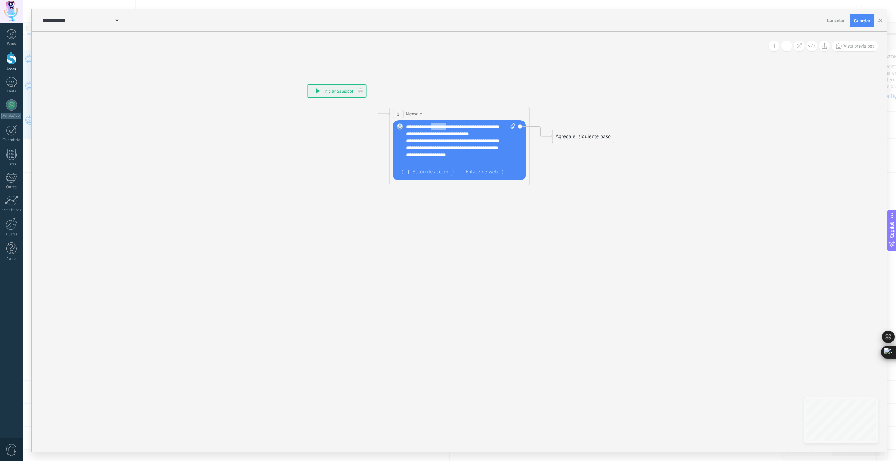
drag, startPoint x: 458, startPoint y: 128, endPoint x: 439, endPoint y: 130, distance: 19.1
click at [438, 128] on div "**********" at bounding box center [461, 145] width 110 height 42
click at [464, 150] on div "**********" at bounding box center [457, 147] width 103 height 21
click at [473, 157] on div "**********" at bounding box center [457, 147] width 103 height 21
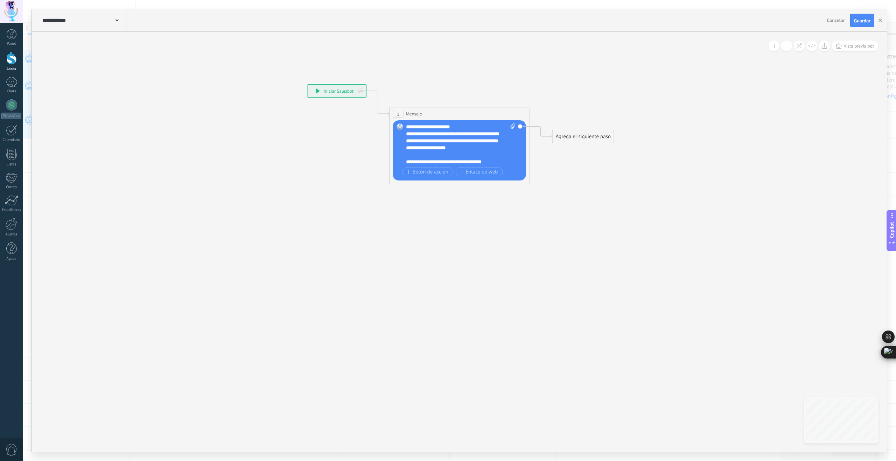
click at [584, 137] on div "Agrega el siguiente paso" at bounding box center [582, 137] width 61 height 12
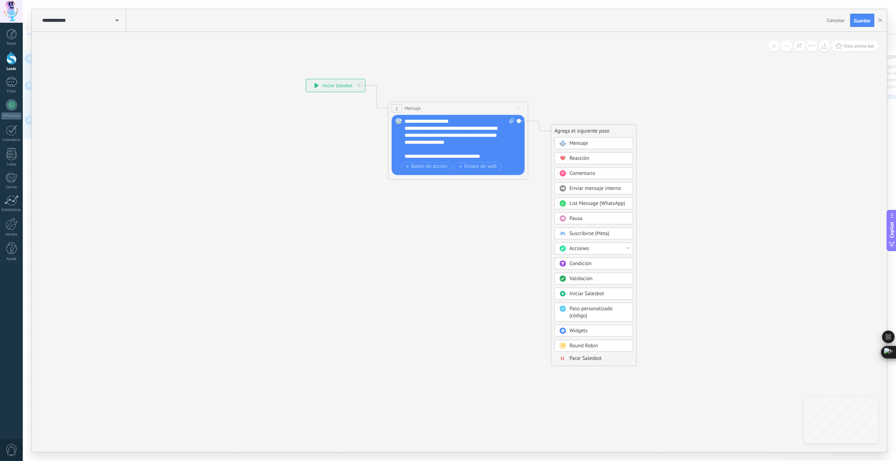
click at [589, 360] on span "Parar Salesbot" at bounding box center [585, 358] width 32 height 7
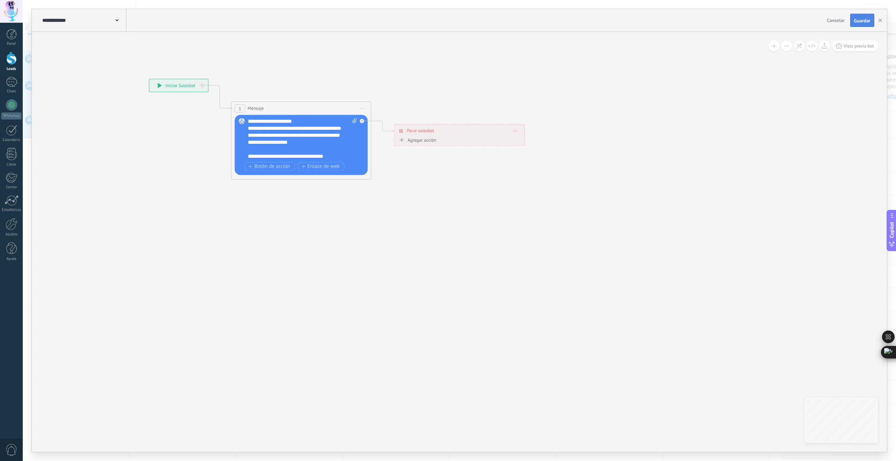
click at [866, 19] on span "Guardar" at bounding box center [862, 20] width 16 height 5
click at [881, 20] on icon "button" at bounding box center [879, 20] width 3 height 3
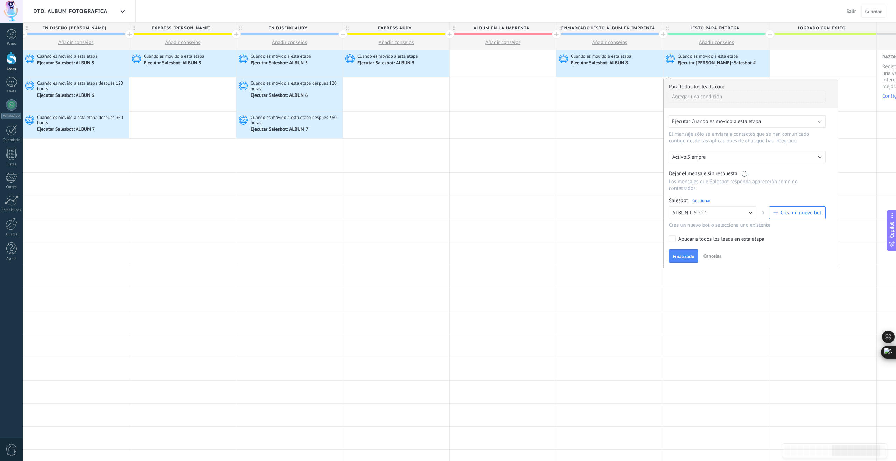
click at [747, 174] on label at bounding box center [745, 173] width 8 height 7
click at [689, 259] on span "Finalizado" at bounding box center [683, 256] width 22 height 5
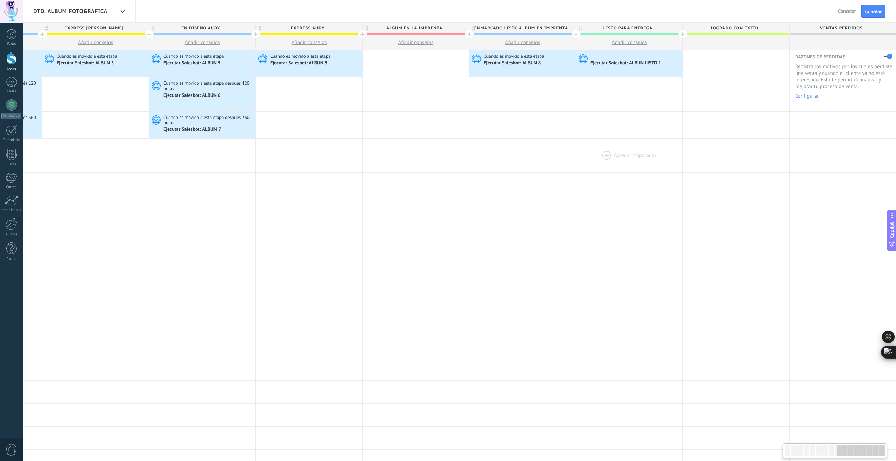
scroll to position [0, 947]
click at [875, 13] on span "Guardar" at bounding box center [873, 11] width 16 height 5
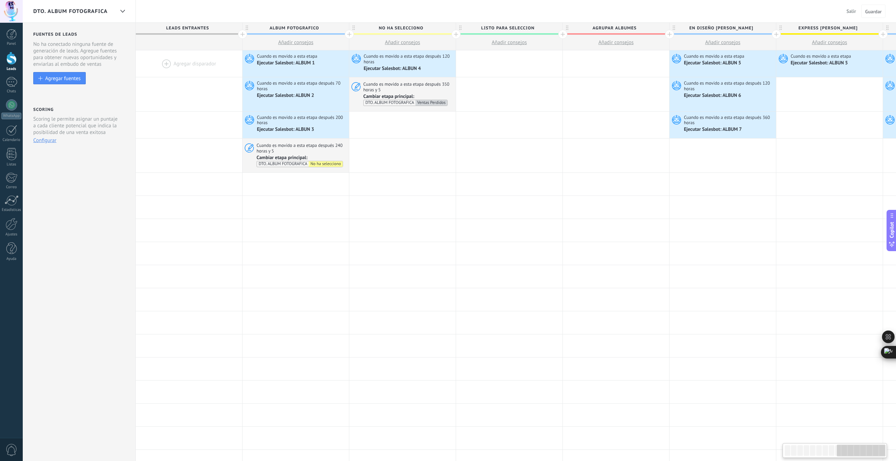
scroll to position [0, 947]
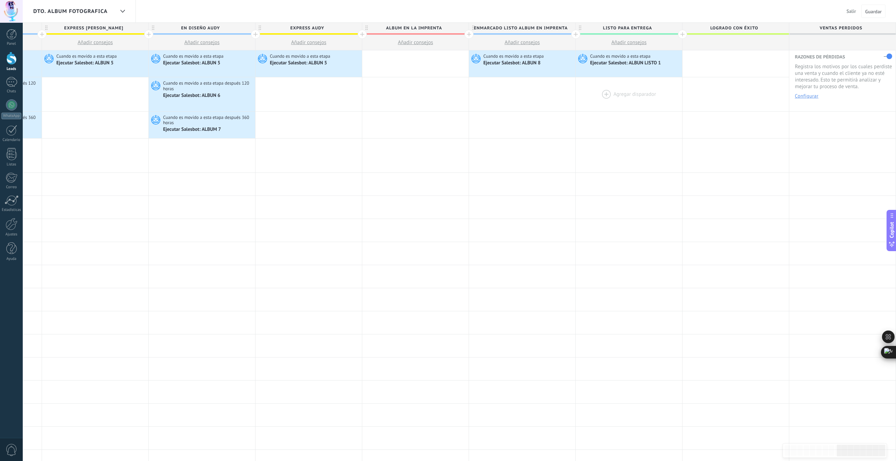
click at [605, 93] on div at bounding box center [629, 94] width 106 height 34
click at [604, 92] on div at bounding box center [629, 94] width 106 height 34
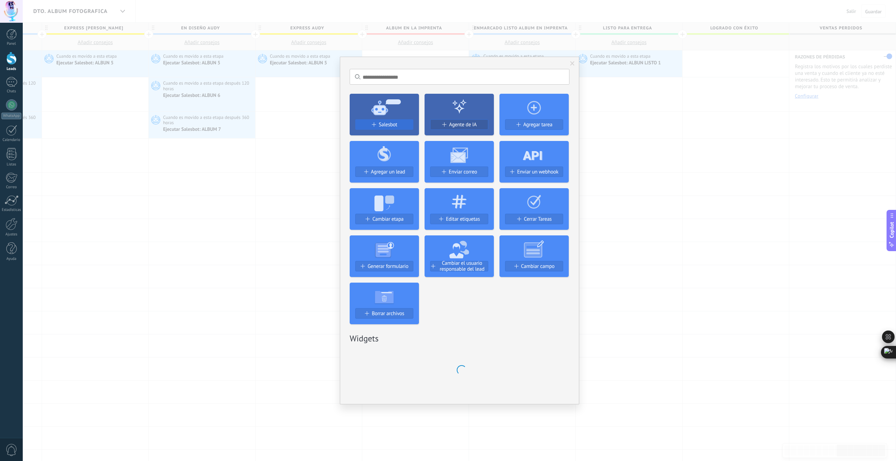
click at [400, 123] on div "Salesbot" at bounding box center [383, 125] width 57 height 6
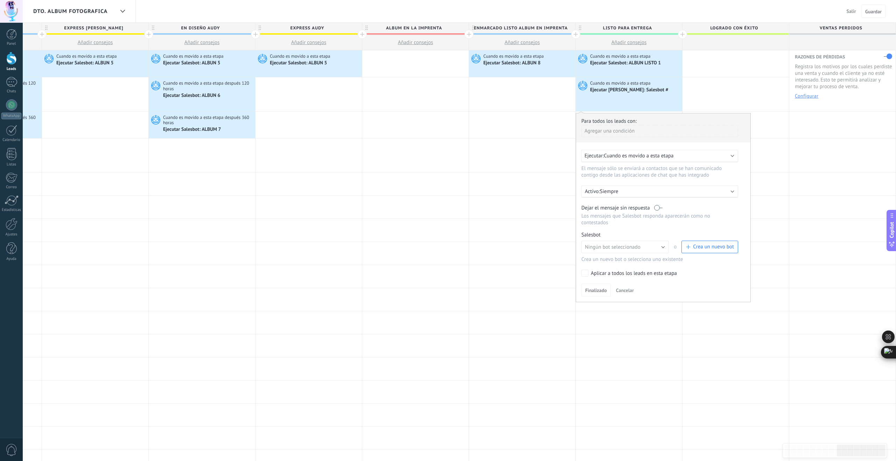
click at [690, 158] on div "Ejecutar: Cuando es movido a esta etapa" at bounding box center [656, 156] width 145 height 7
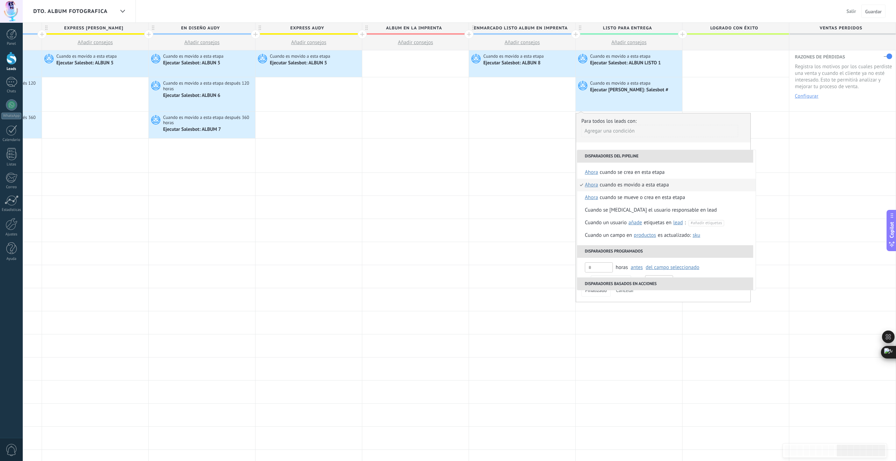
click at [592, 185] on span "ahora" at bounding box center [591, 185] width 13 height 13
click at [658, 236] on input "text" at bounding box center [662, 237] width 23 height 11
type input "**"
click at [644, 235] on div "Seleccionar un intervalo" at bounding box center [620, 236] width 54 height 7
click at [634, 187] on div "Cuando es movido a esta etapa" at bounding box center [657, 185] width 69 height 13
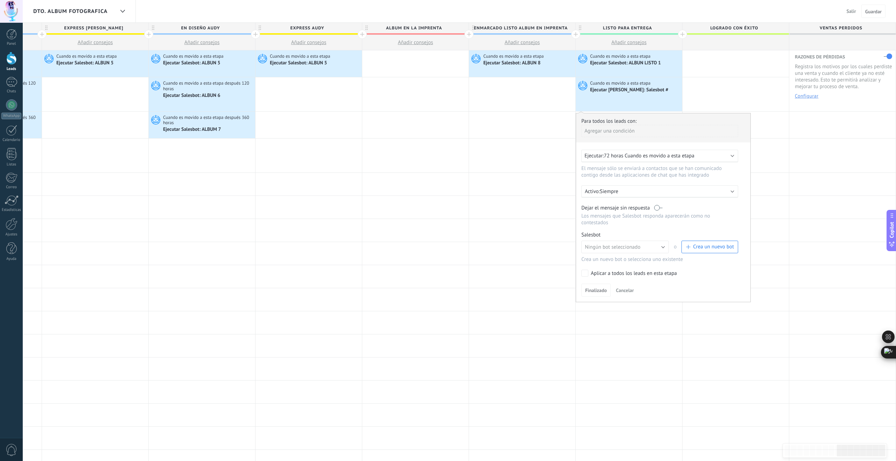
click at [646, 154] on span "72 horas Cuando es movido a esta etapa" at bounding box center [649, 156] width 91 height 7
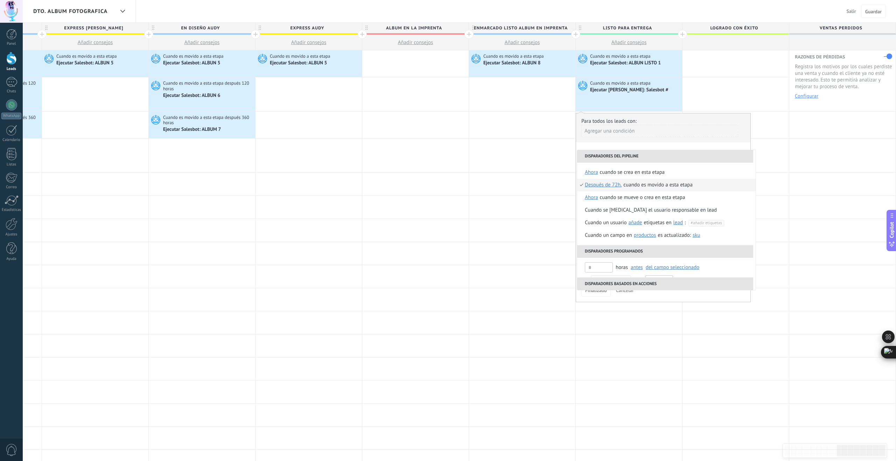
click at [609, 185] on span "Después de 72h." at bounding box center [603, 185] width 37 height 13
drag, startPoint x: 662, startPoint y: 237, endPoint x: 651, endPoint y: 237, distance: 10.9
click at [651, 237] on input "**" at bounding box center [662, 237] width 23 height 11
type input "**"
click at [627, 237] on div "Seleccionar un intervalo" at bounding box center [620, 236] width 54 height 7
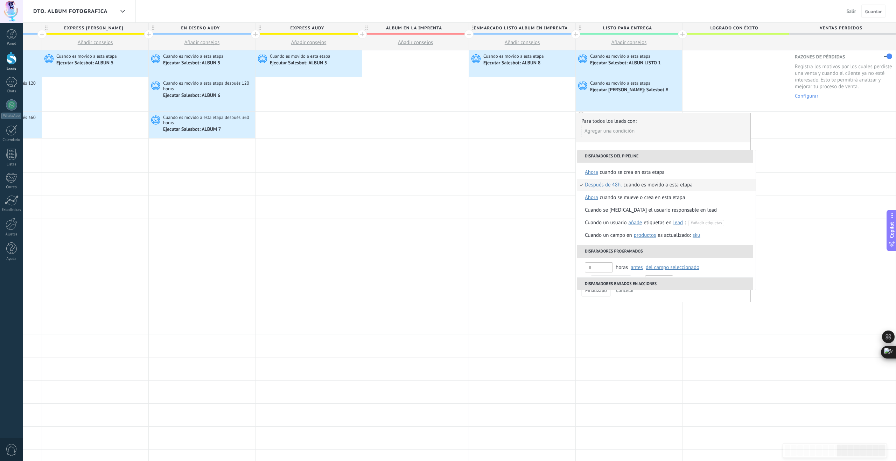
click at [628, 184] on div "Cuando es movido a esta etapa" at bounding box center [657, 185] width 69 height 13
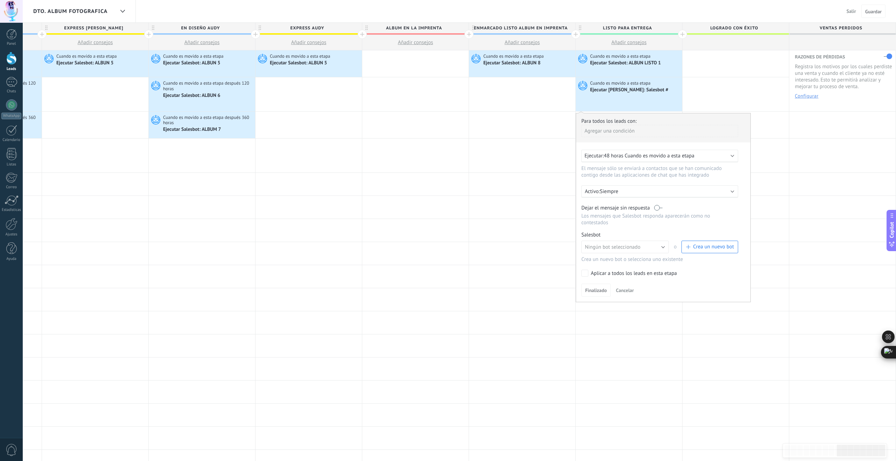
click at [663, 207] on div "Dejar el mensaje sin respuesta" at bounding box center [659, 208] width 157 height 7
click at [661, 207] on label at bounding box center [658, 208] width 8 height 7
click at [693, 249] on span "Crea un nuevo bot" at bounding box center [713, 247] width 41 height 7
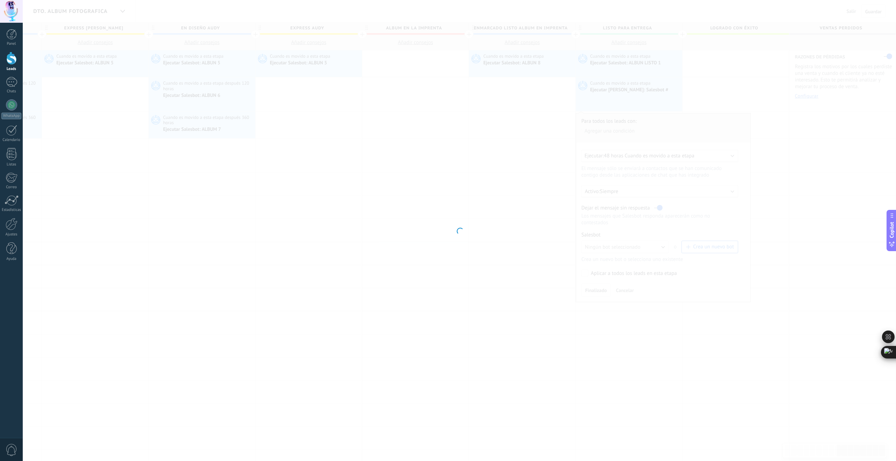
type input "**********"
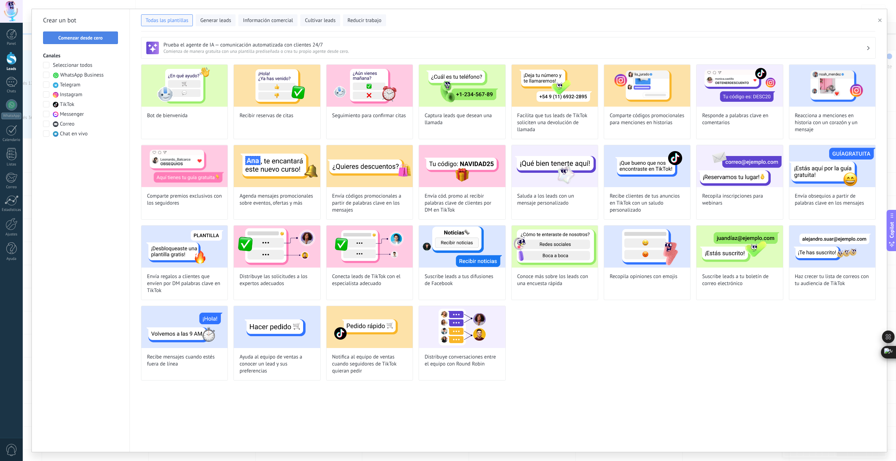
click at [100, 41] on button "Comenzar desde cero" at bounding box center [80, 37] width 75 height 13
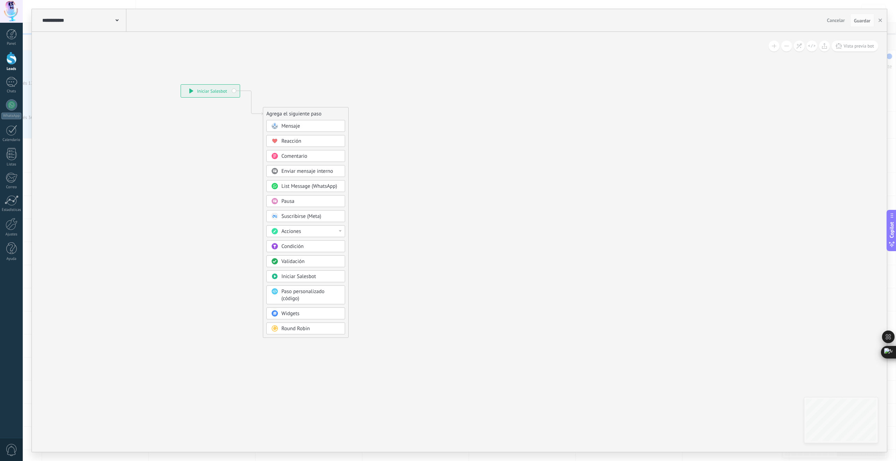
click at [115, 23] on span at bounding box center [116, 19] width 3 height 7
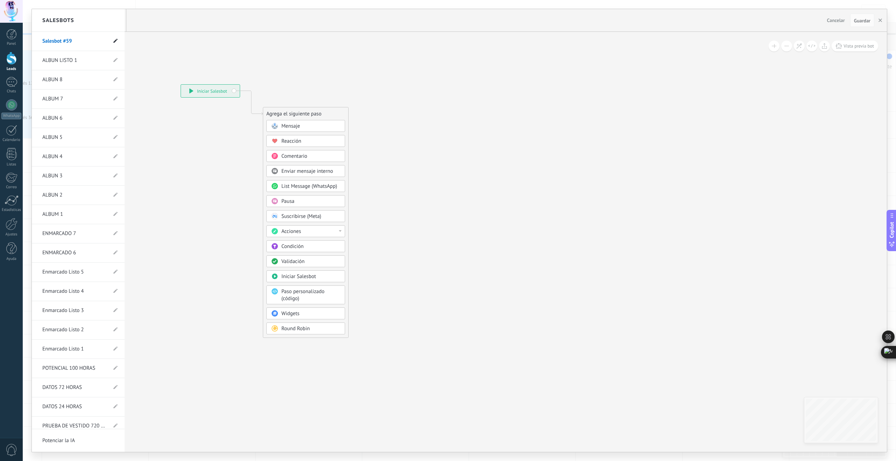
click at [113, 41] on use at bounding box center [115, 41] width 4 height 4
drag, startPoint x: 78, startPoint y: 42, endPoint x: -6, endPoint y: 39, distance: 84.4
click at [0, 39] on html ".abccls-1,.abccls-2{fill-rule:evenodd}.abccls-2{fill:#fff} .abfcls-1{fill:none}…" at bounding box center [448, 230] width 896 height 461
type input "**********"
click at [113, 41] on use at bounding box center [114, 42] width 5 height 4
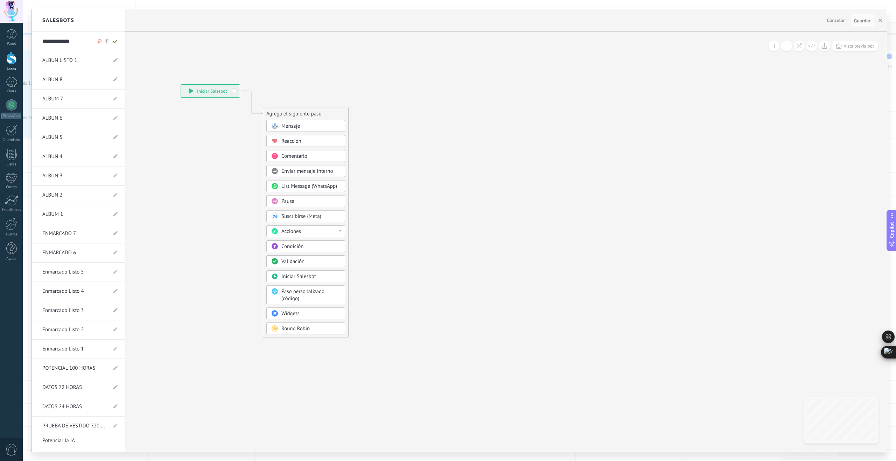
type input "**********"
click at [298, 127] on div at bounding box center [459, 230] width 855 height 443
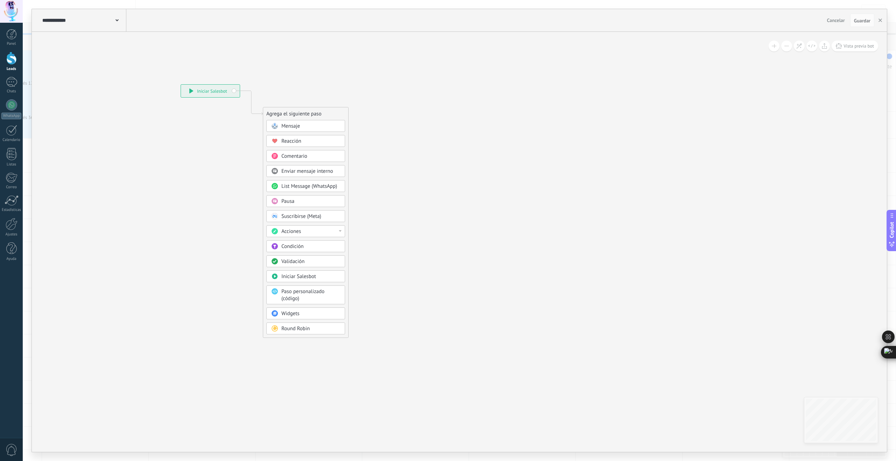
click at [293, 127] on span "Mensaje" at bounding box center [290, 126] width 19 height 7
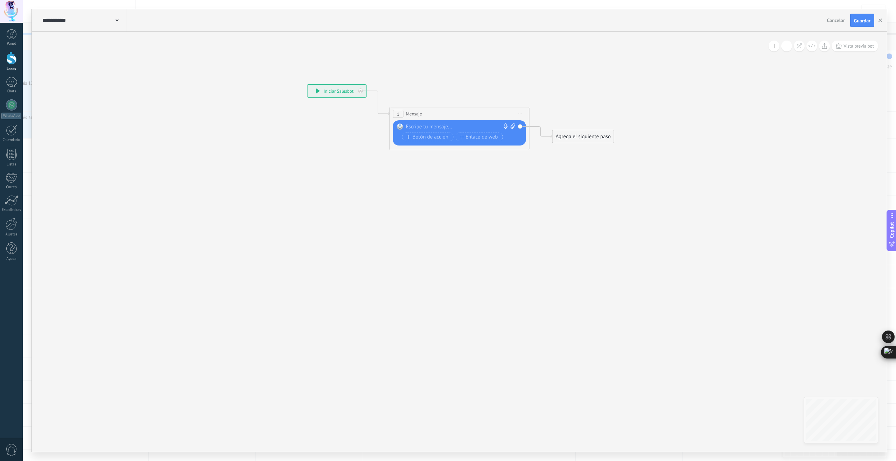
click at [425, 128] on div at bounding box center [458, 127] width 104 height 7
paste div
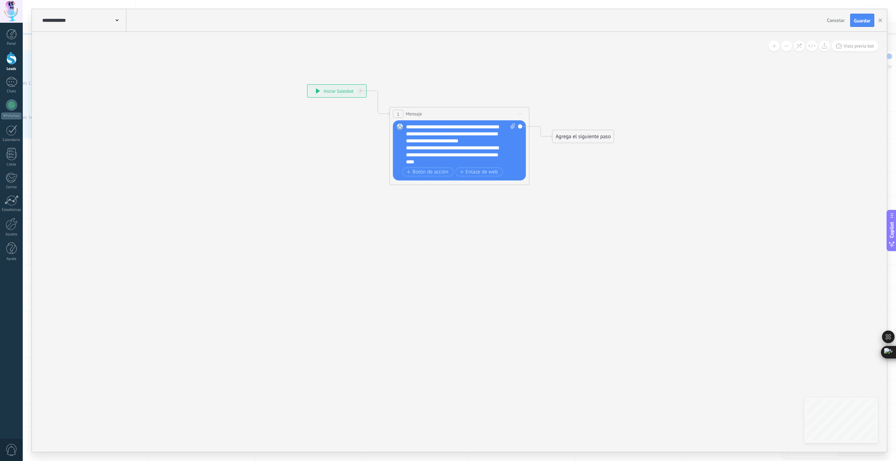
click at [448, 162] on div "**********" at bounding box center [457, 154] width 103 height 21
click at [595, 136] on div "Agrega el siguiente paso" at bounding box center [582, 137] width 61 height 12
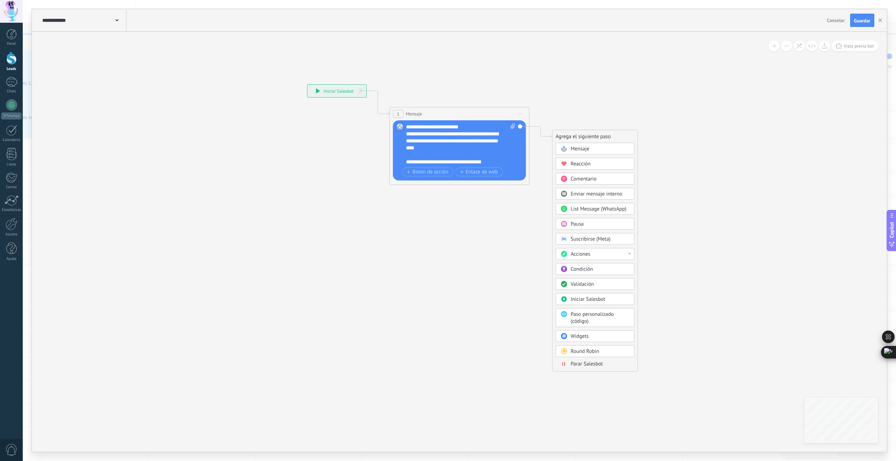
click at [595, 364] on span "Parar Salesbot" at bounding box center [587, 364] width 32 height 7
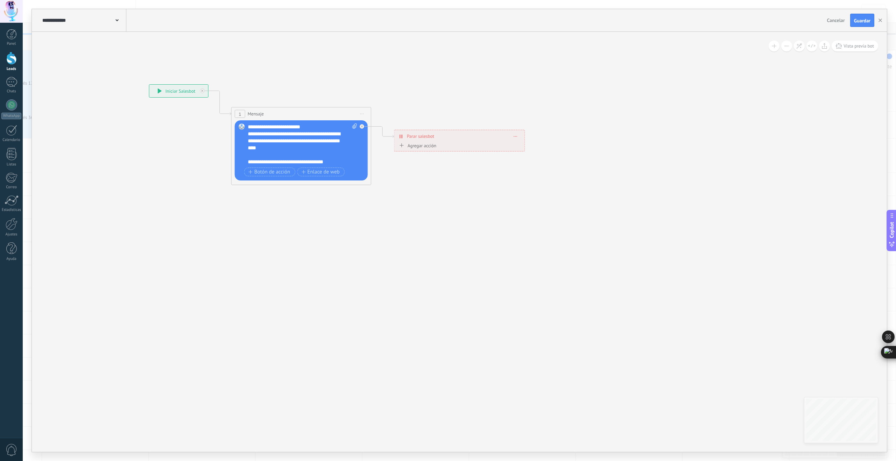
click at [294, 149] on div "**********" at bounding box center [299, 141] width 103 height 21
click at [867, 18] on span "Guardar" at bounding box center [862, 20] width 16 height 5
click at [879, 20] on icon "button" at bounding box center [879, 20] width 3 height 3
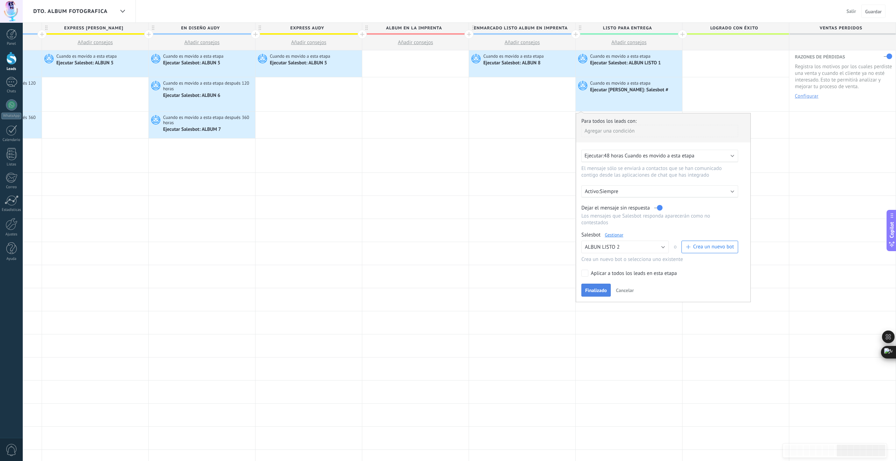
click at [599, 293] on span "Finalizado" at bounding box center [596, 290] width 22 height 5
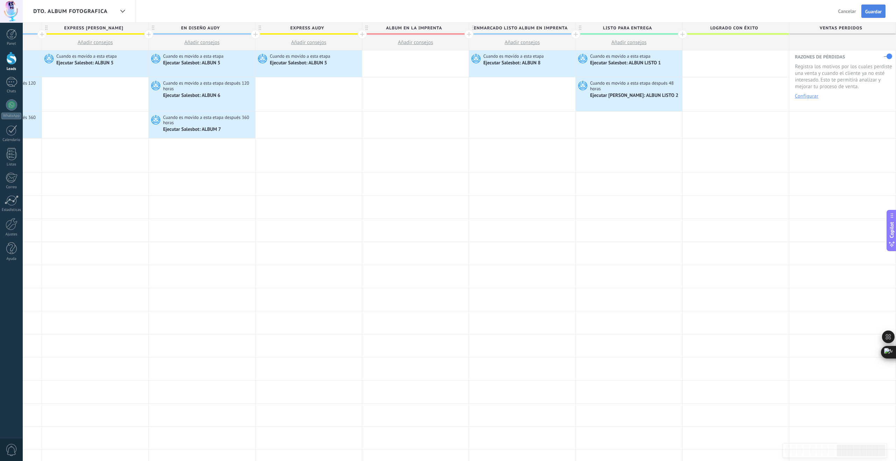
click at [877, 12] on span "Guardar" at bounding box center [873, 11] width 16 height 5
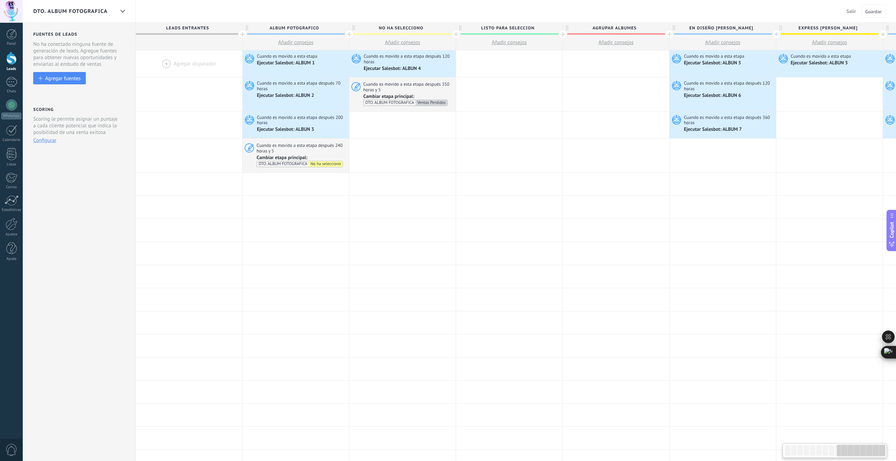
scroll to position [0, 947]
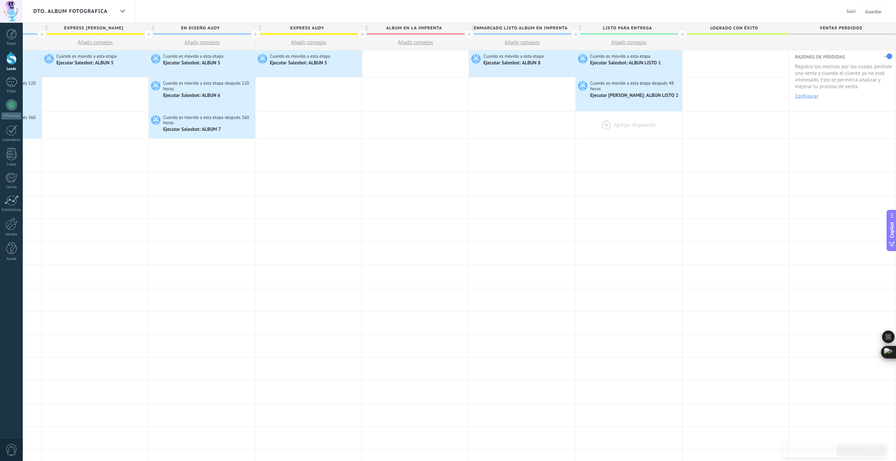
click at [603, 123] on div at bounding box center [629, 125] width 106 height 27
click at [605, 121] on div at bounding box center [629, 125] width 106 height 27
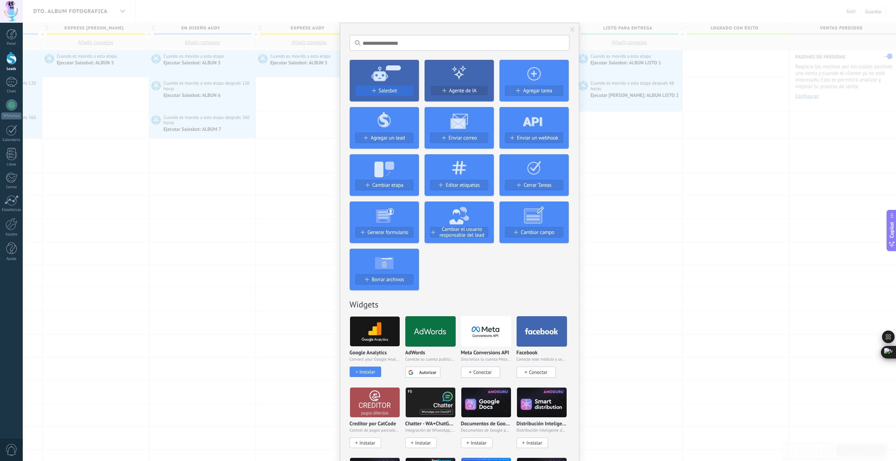
click at [385, 91] on span "Salesbot" at bounding box center [388, 91] width 19 height 6
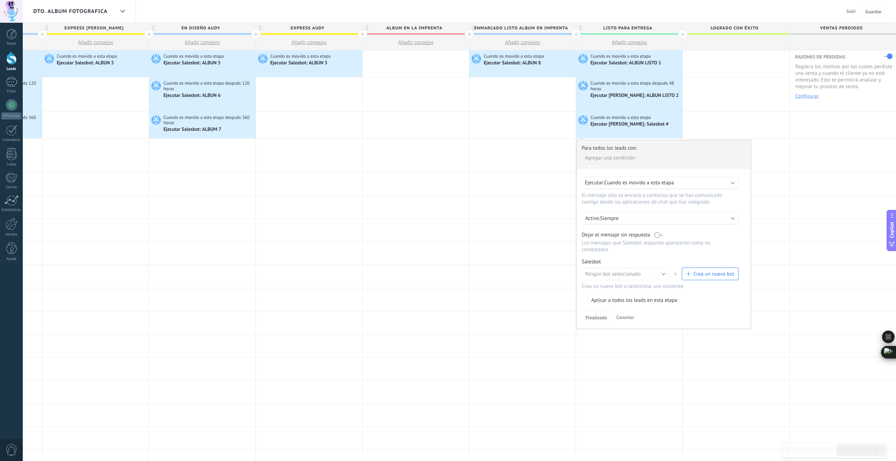
click at [655, 182] on span "Cuando es movido a esta etapa" at bounding box center [639, 182] width 70 height 7
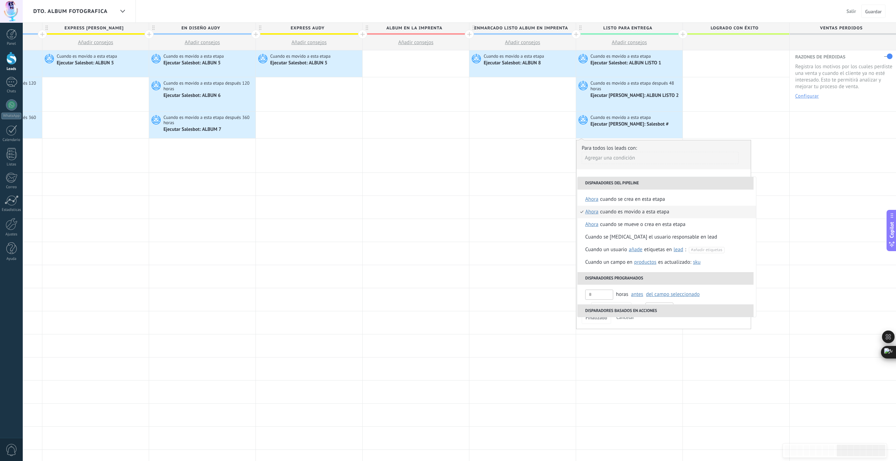
click at [596, 212] on span "ahora" at bounding box center [591, 212] width 13 height 13
click at [661, 261] on input "text" at bounding box center [662, 264] width 23 height 11
type input "***"
click at [629, 266] on div "Seleccionar un intervalo" at bounding box center [620, 263] width 54 height 7
click at [645, 211] on div "Cuando es movido a esta etapa" at bounding box center [661, 212] width 69 height 13
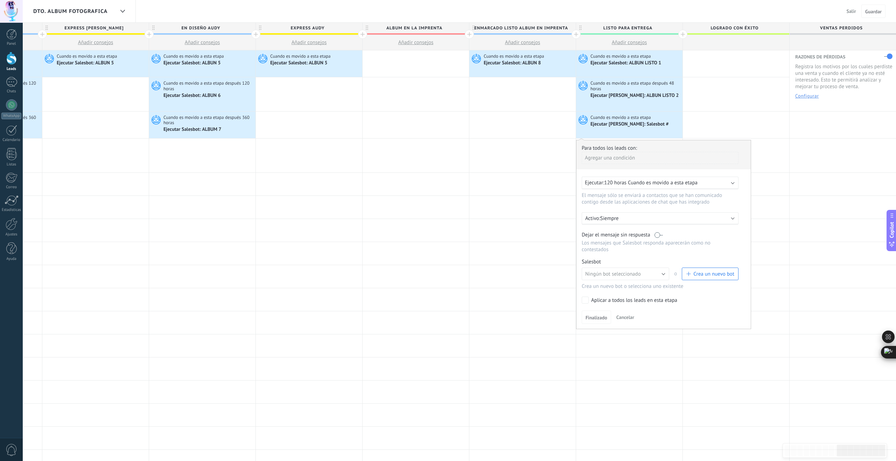
click at [660, 236] on label at bounding box center [658, 235] width 8 height 7
click at [701, 276] on span "Crea un nuevo bot" at bounding box center [713, 274] width 41 height 7
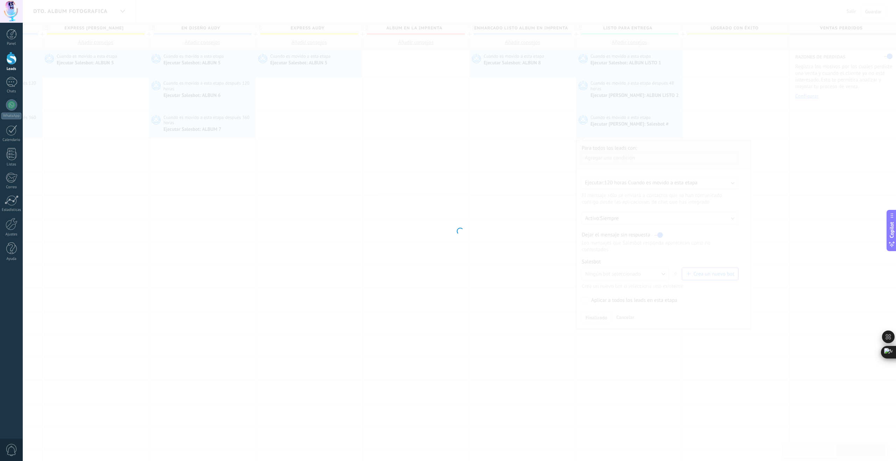
type input "**********"
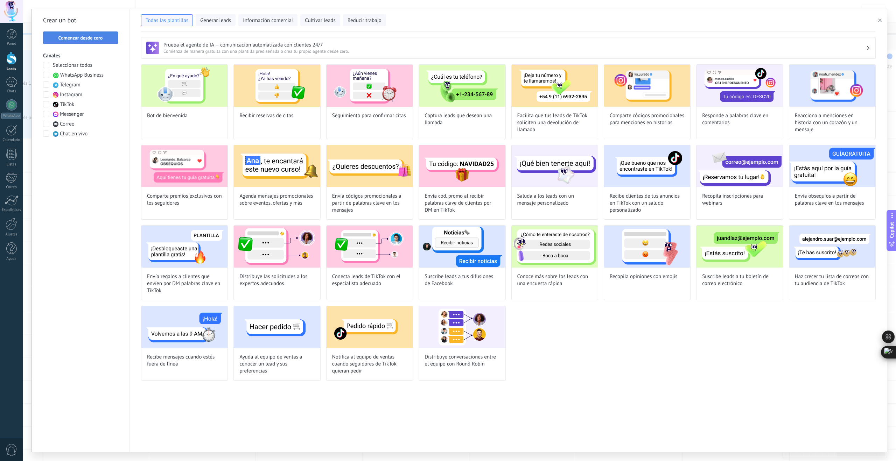
click at [101, 36] on span "Comenzar desde cero" at bounding box center [80, 37] width 44 height 5
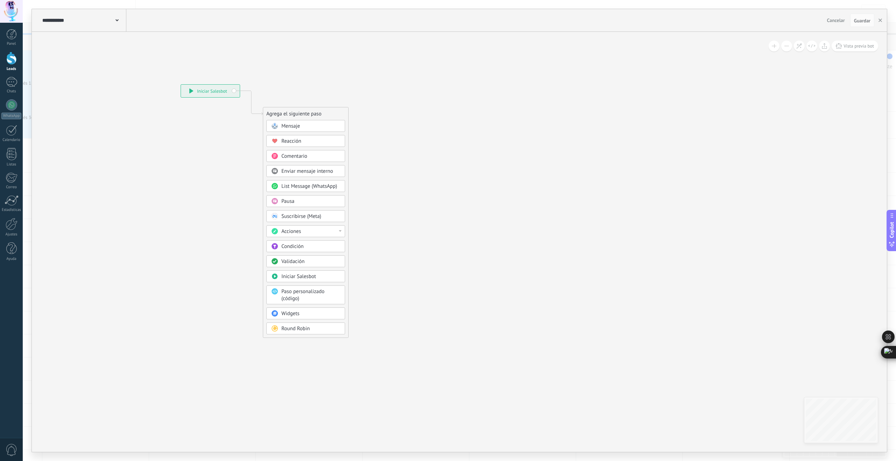
click at [295, 126] on span "Mensaje" at bounding box center [290, 126] width 19 height 7
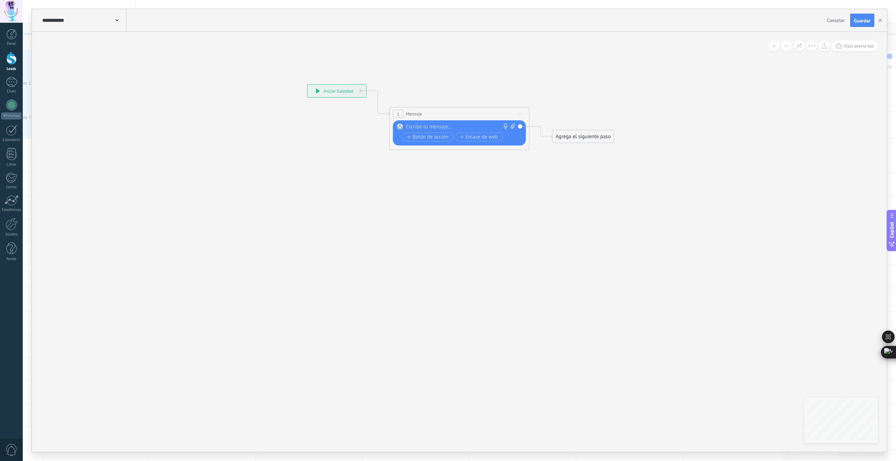
click at [414, 127] on div at bounding box center [458, 127] width 104 height 7
paste div
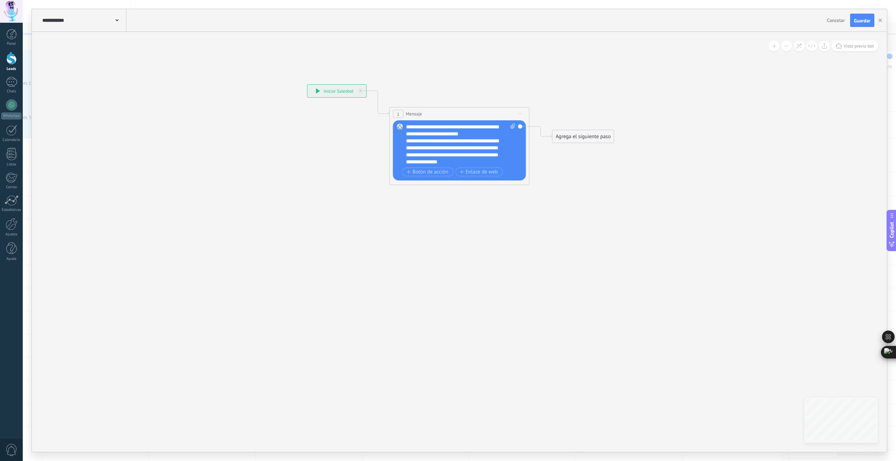
click at [459, 129] on div "**********" at bounding box center [461, 145] width 110 height 42
drag, startPoint x: 458, startPoint y: 127, endPoint x: 461, endPoint y: 141, distance: 13.9
click at [458, 128] on div "**********" at bounding box center [461, 145] width 110 height 42
click at [492, 148] on div "**********" at bounding box center [457, 144] width 103 height 14
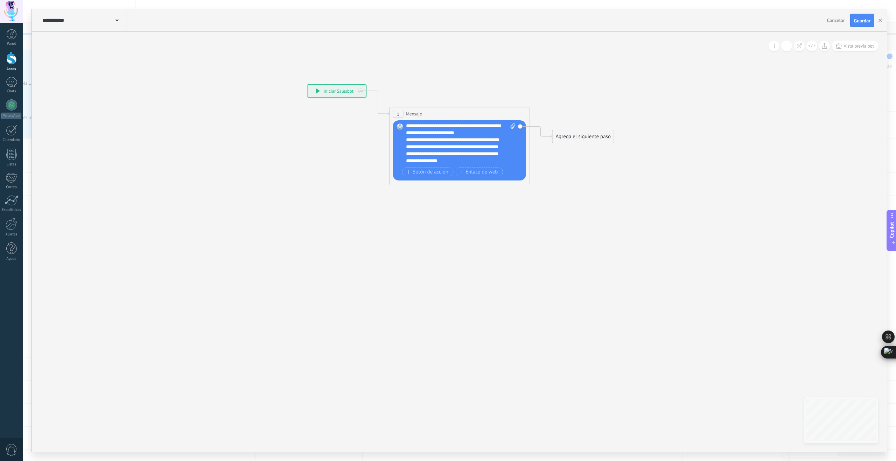
scroll to position [0, 0]
click at [455, 128] on div "**********" at bounding box center [461, 145] width 110 height 42
click at [470, 148] on div "**********" at bounding box center [457, 158] width 103 height 28
click at [595, 134] on div "Agrega el siguiente paso" at bounding box center [582, 137] width 61 height 12
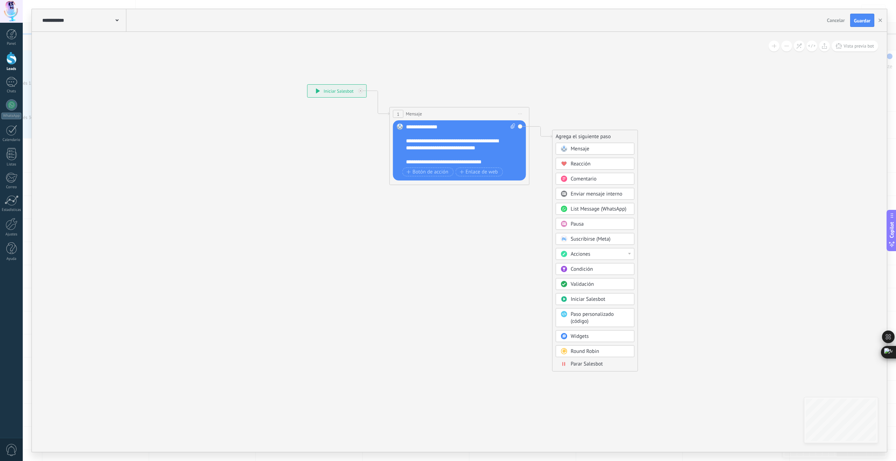
click at [596, 364] on span "Parar Salesbot" at bounding box center [587, 364] width 32 height 7
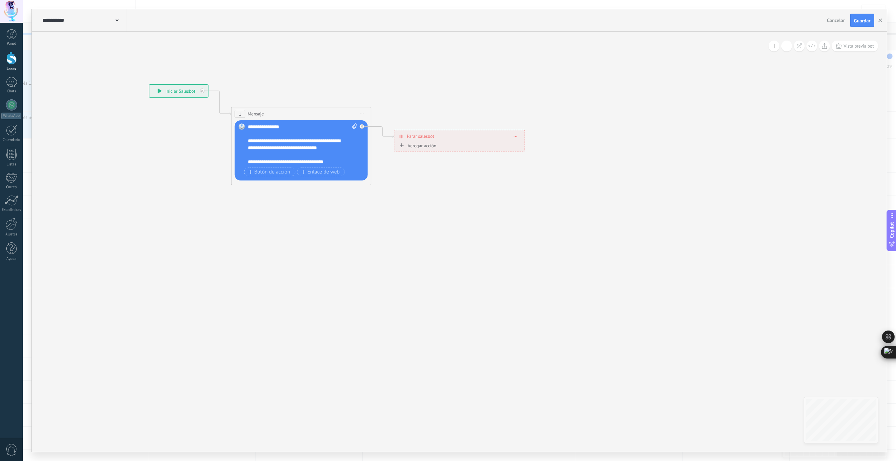
click at [118, 22] on span at bounding box center [116, 19] width 3 height 7
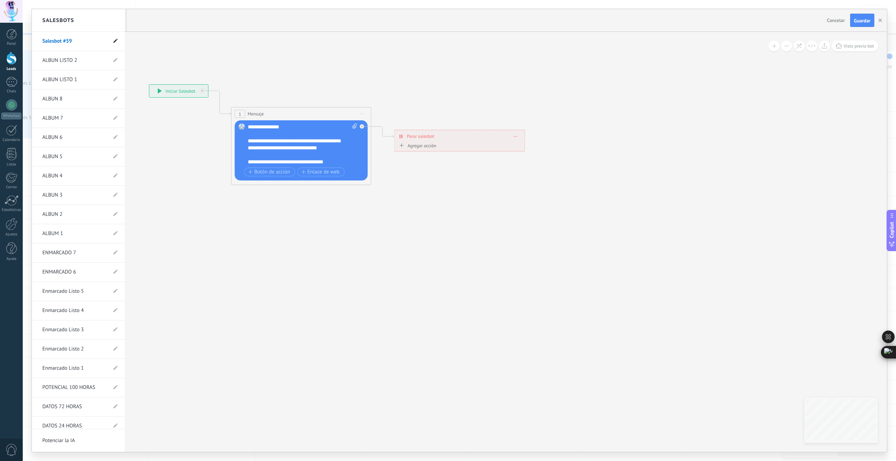
click at [113, 41] on use at bounding box center [115, 41] width 4 height 4
drag, startPoint x: 80, startPoint y: 41, endPoint x: 30, endPoint y: 35, distance: 50.4
click at [30, 35] on div "**********" at bounding box center [459, 230] width 873 height 461
type input "**********"
click at [112, 40] on icon at bounding box center [115, 41] width 8 height 4
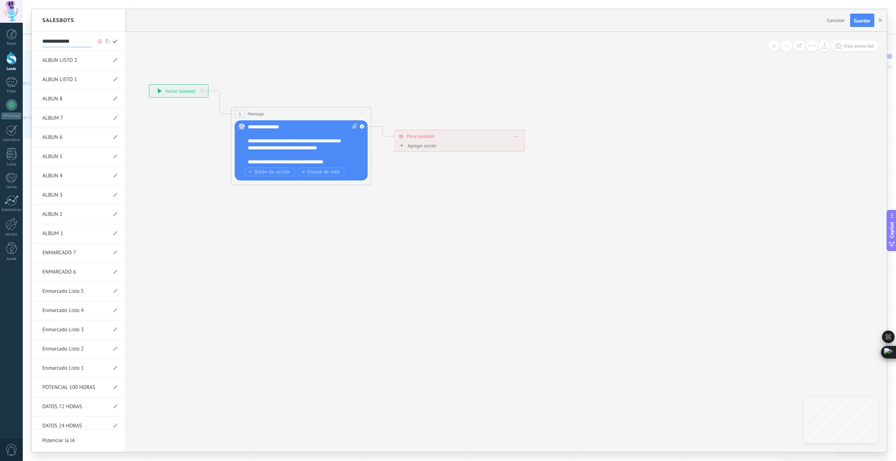
type input "**********"
click at [872, 20] on div at bounding box center [459, 230] width 855 height 443
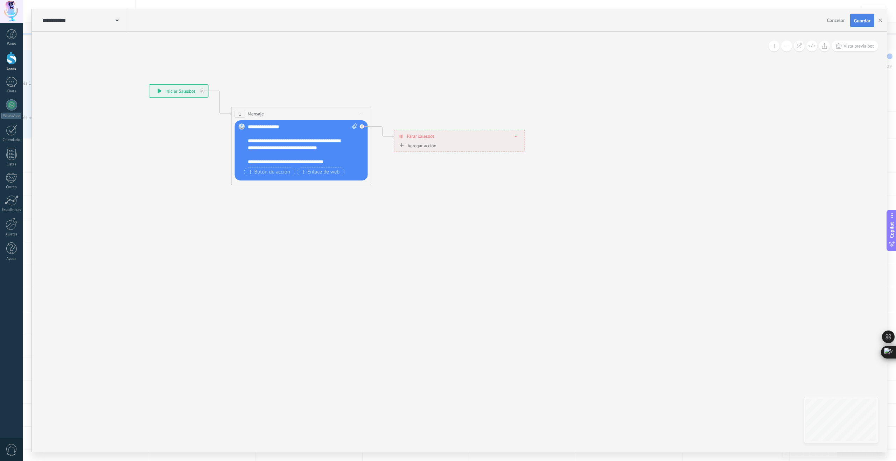
click at [869, 20] on span "Guardar" at bounding box center [862, 20] width 16 height 5
click at [881, 20] on icon "button" at bounding box center [879, 20] width 3 height 3
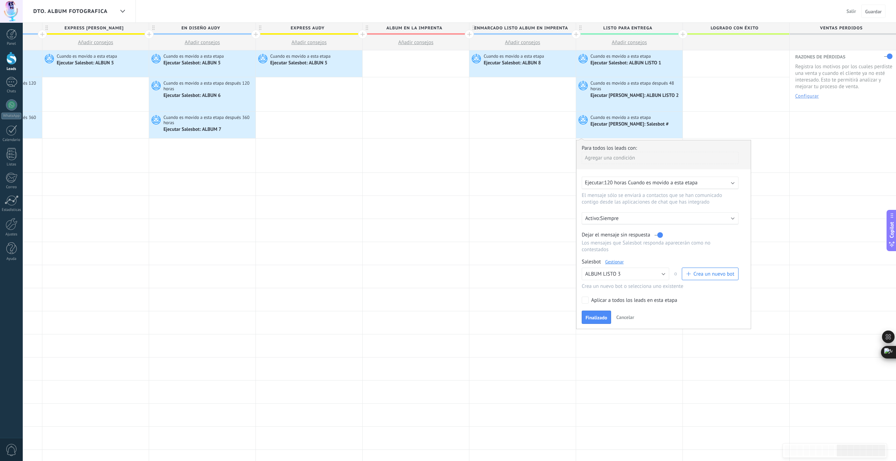
click at [602, 317] on span "Finalizado" at bounding box center [596, 317] width 22 height 5
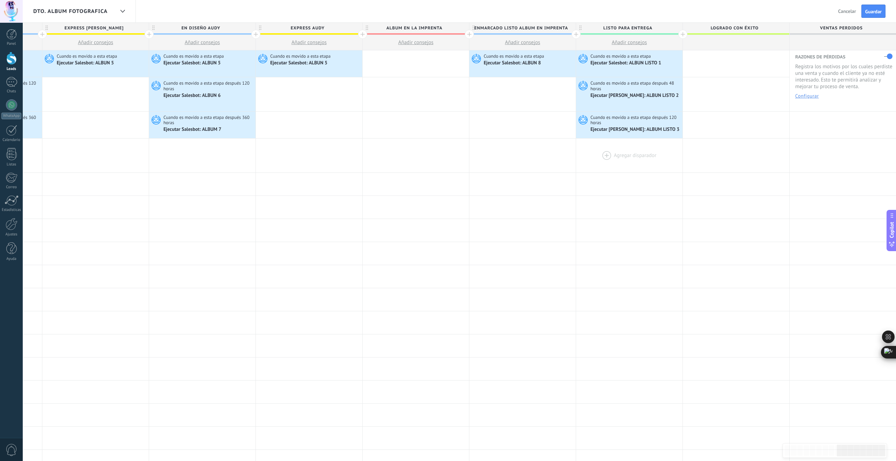
click at [605, 153] on div at bounding box center [629, 156] width 106 height 34
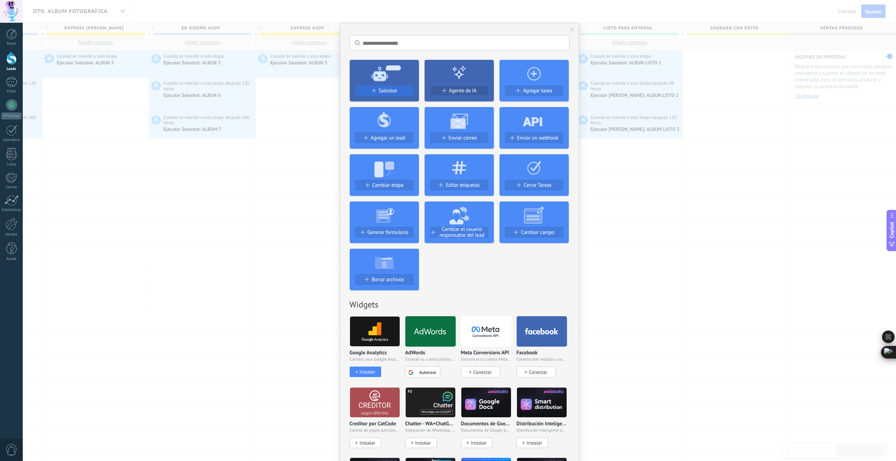
click at [389, 89] on span "Salesbot" at bounding box center [388, 91] width 19 height 6
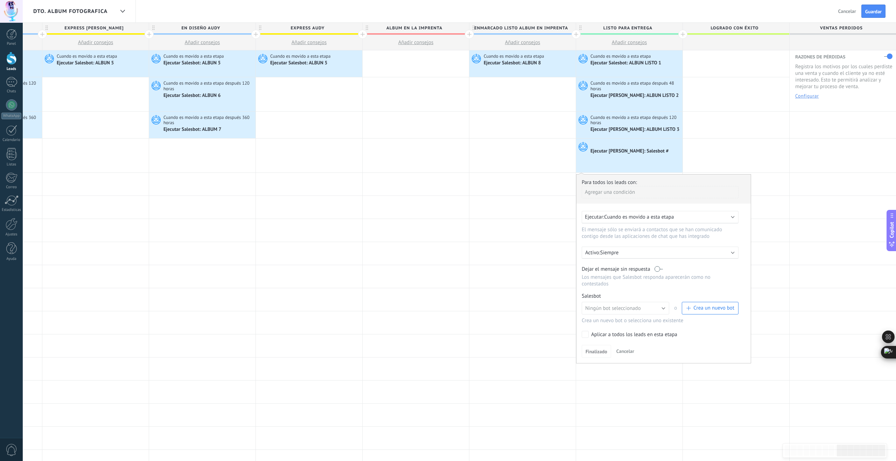
click at [656, 219] on span "Cuando es movido a esta etapa" at bounding box center [639, 217] width 70 height 7
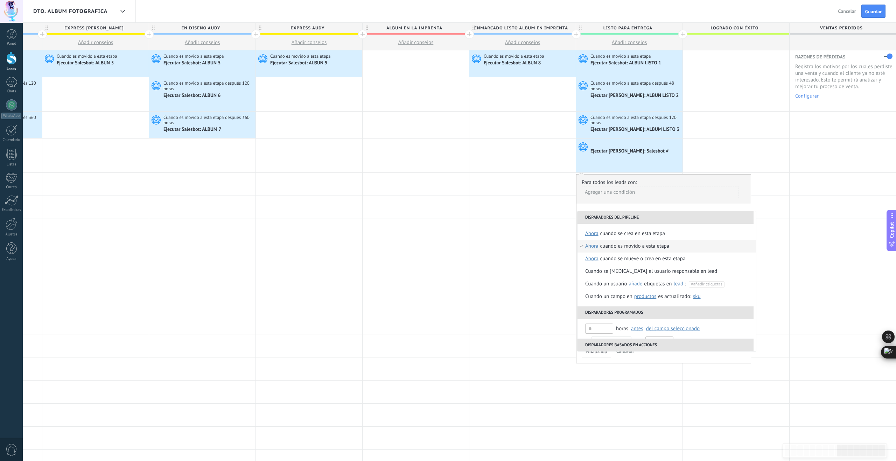
click at [592, 245] on span "ahora" at bounding box center [591, 246] width 13 height 13
click at [665, 297] on input "text" at bounding box center [662, 297] width 23 height 11
type input "***"
click at [613, 296] on div "Seleccionar un intervalo" at bounding box center [620, 297] width 54 height 7
click at [637, 248] on div "Cuando es movido a esta etapa" at bounding box center [661, 246] width 69 height 13
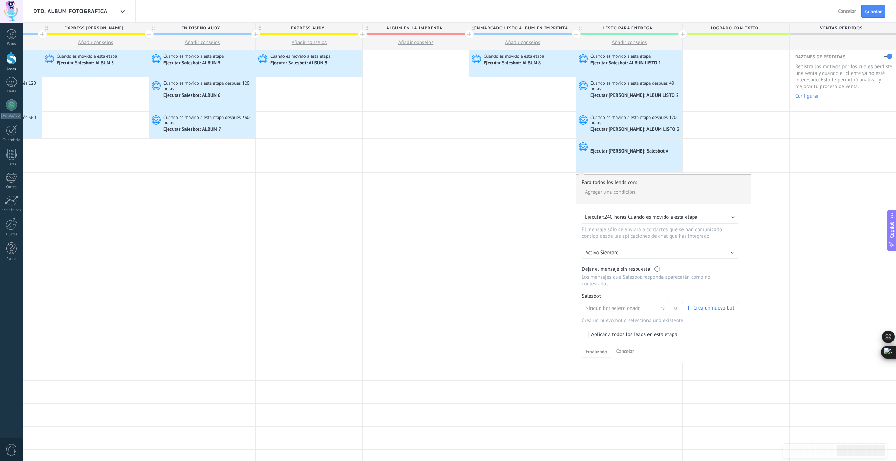
click at [659, 270] on label at bounding box center [658, 269] width 8 height 7
click at [708, 311] on span "Crea un nuevo bot" at bounding box center [713, 308] width 41 height 7
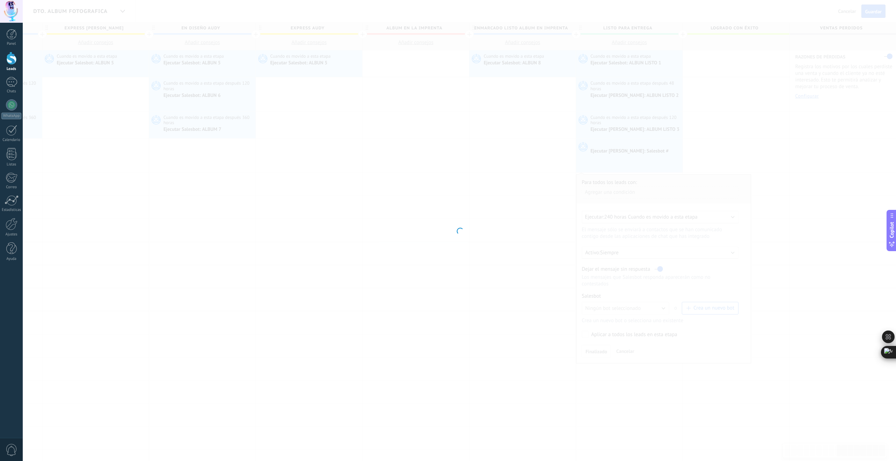
type input "**********"
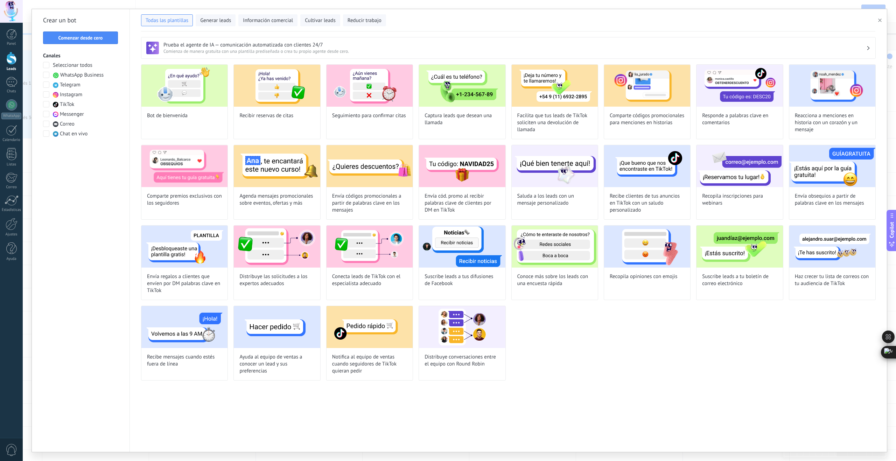
click at [92, 36] on span "Comenzar desde cero" at bounding box center [80, 37] width 44 height 5
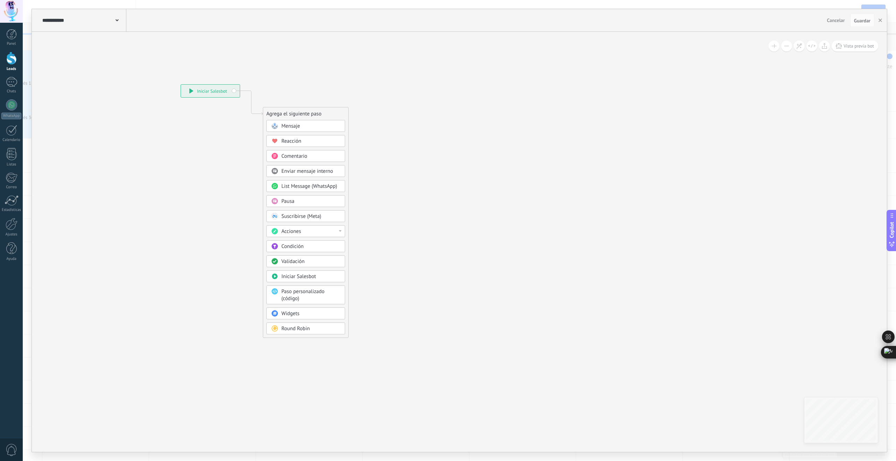
click at [119, 22] on div "**********" at bounding box center [84, 20] width 86 height 22
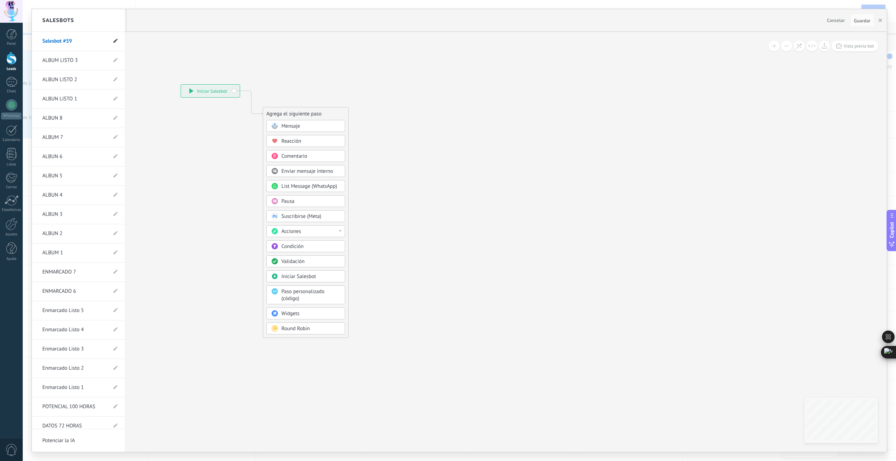
click at [113, 42] on icon at bounding box center [115, 41] width 4 height 4
drag, startPoint x: 74, startPoint y: 41, endPoint x: 30, endPoint y: 38, distance: 43.8
click at [30, 38] on div "**********" at bounding box center [459, 230] width 873 height 461
type input "**********"
click at [113, 41] on icon at bounding box center [115, 41] width 8 height 4
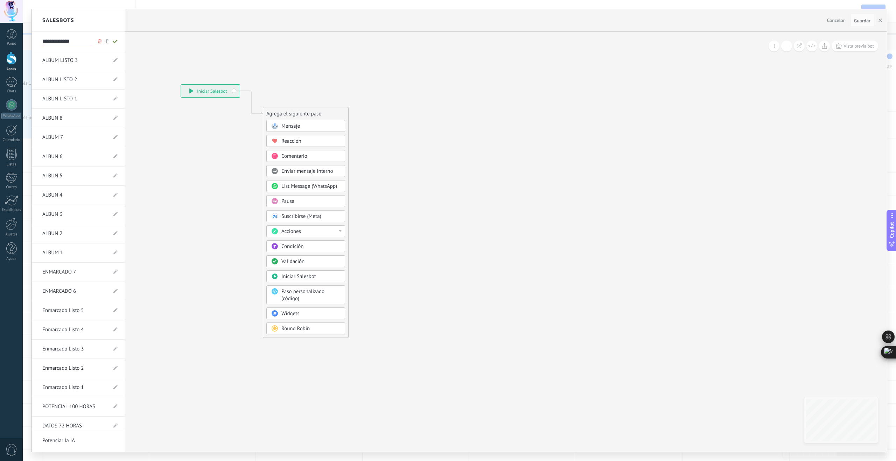
type input "**********"
click at [294, 127] on div at bounding box center [459, 230] width 855 height 443
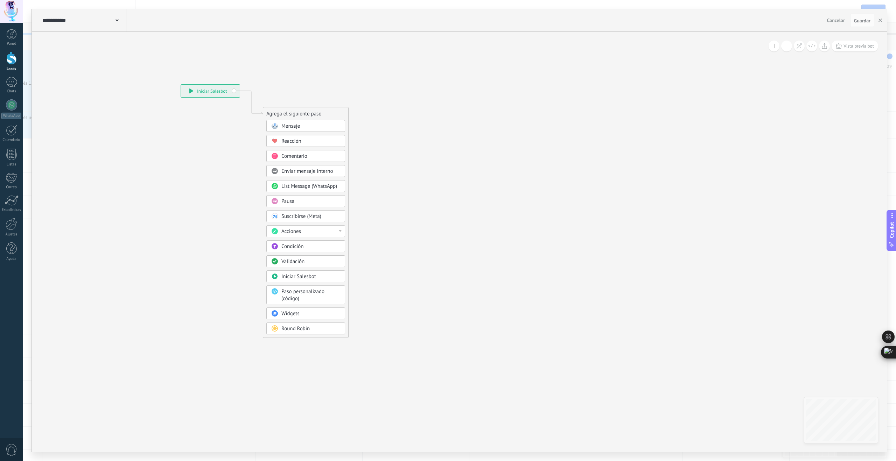
click at [294, 127] on span "Mensaje" at bounding box center [290, 126] width 19 height 7
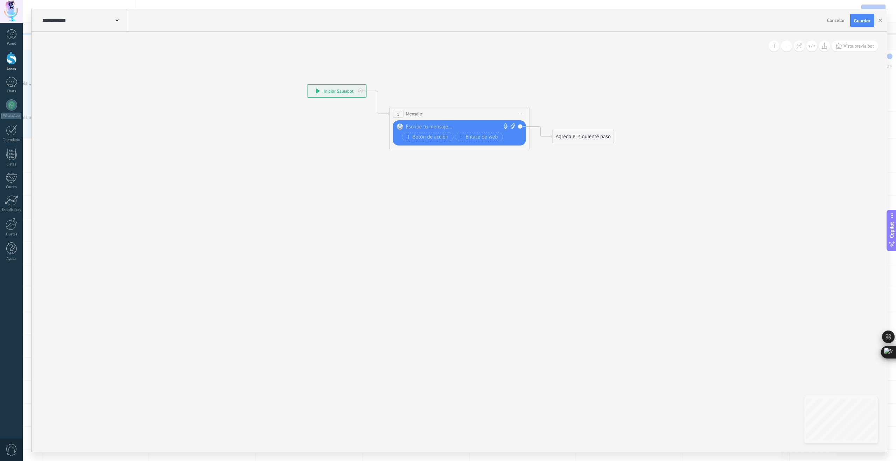
click at [438, 128] on div at bounding box center [458, 127] width 104 height 7
paste div
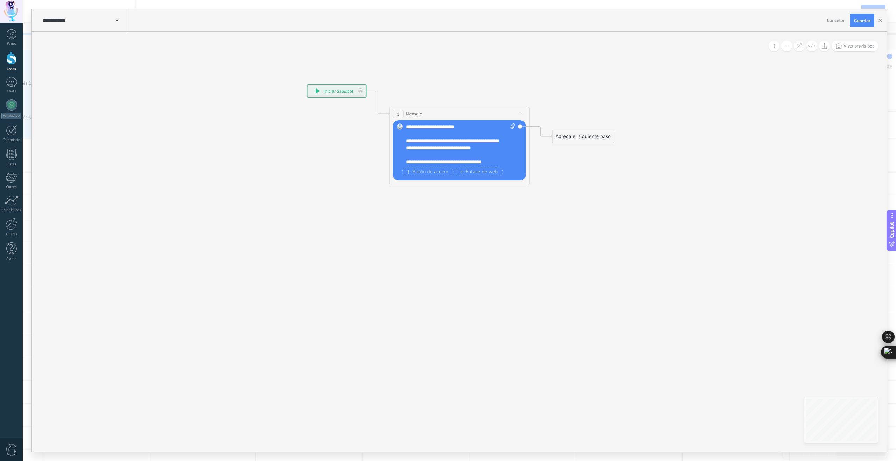
click at [576, 135] on div "Agrega el siguiente paso" at bounding box center [582, 137] width 61 height 12
drag, startPoint x: 595, startPoint y: 365, endPoint x: 591, endPoint y: 364, distance: 4.0
click at [595, 365] on span "Parar Salesbot" at bounding box center [587, 364] width 32 height 7
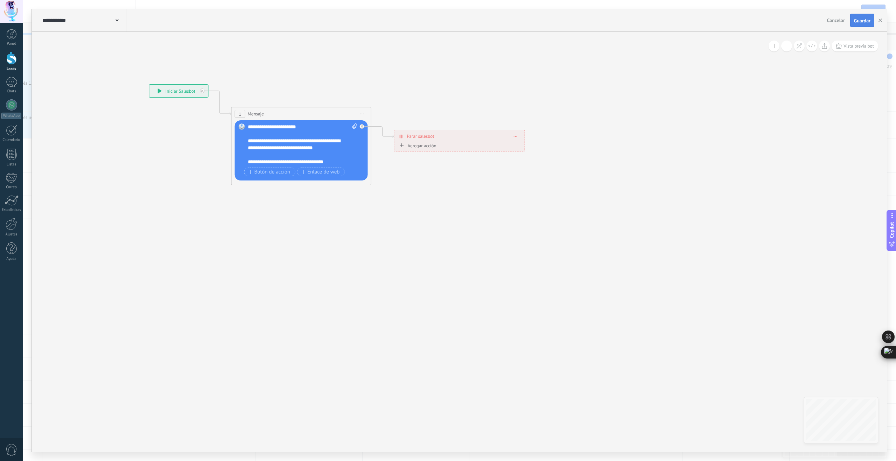
click at [855, 20] on span "Guardar" at bounding box center [862, 20] width 16 height 5
click at [880, 20] on use "button" at bounding box center [879, 20] width 3 height 3
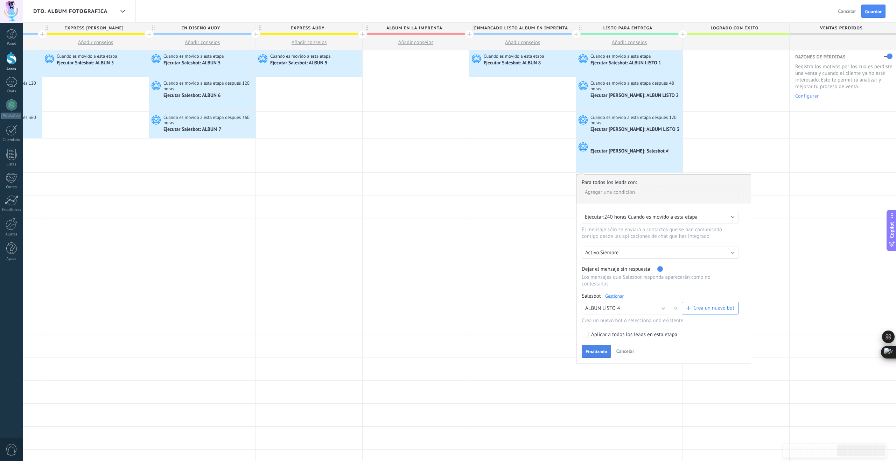
click at [601, 354] on span "Finalizado" at bounding box center [596, 351] width 22 height 5
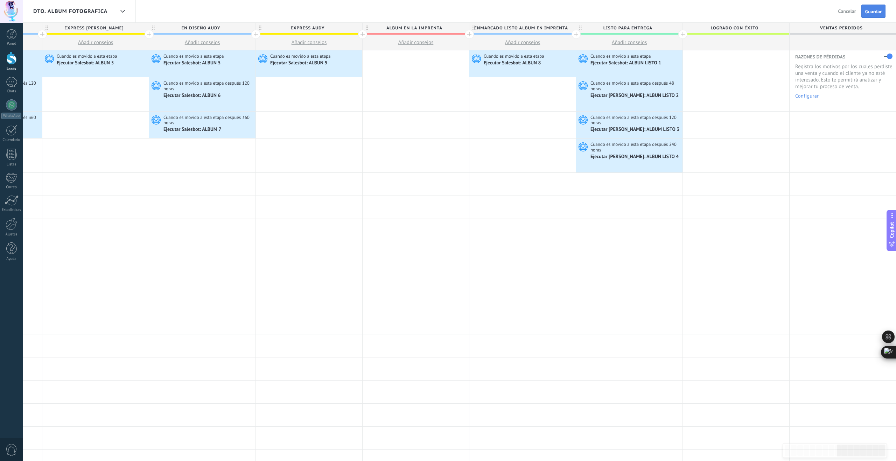
click at [877, 11] on span "Guardar" at bounding box center [873, 11] width 16 height 5
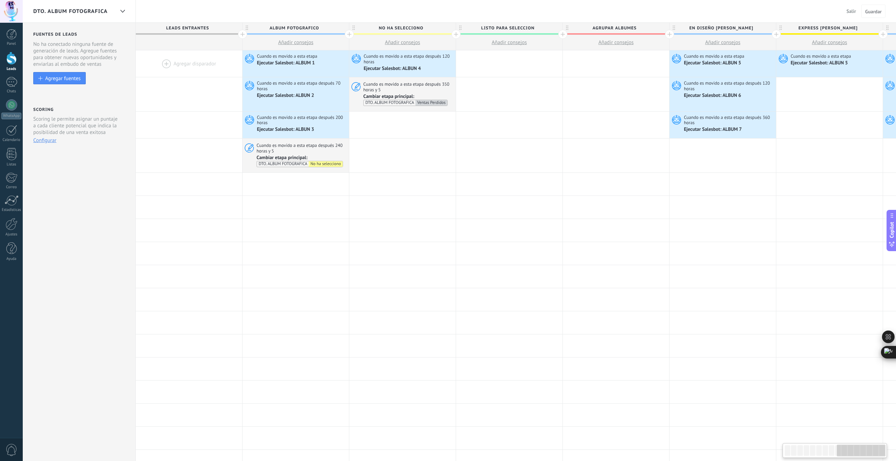
scroll to position [0, 947]
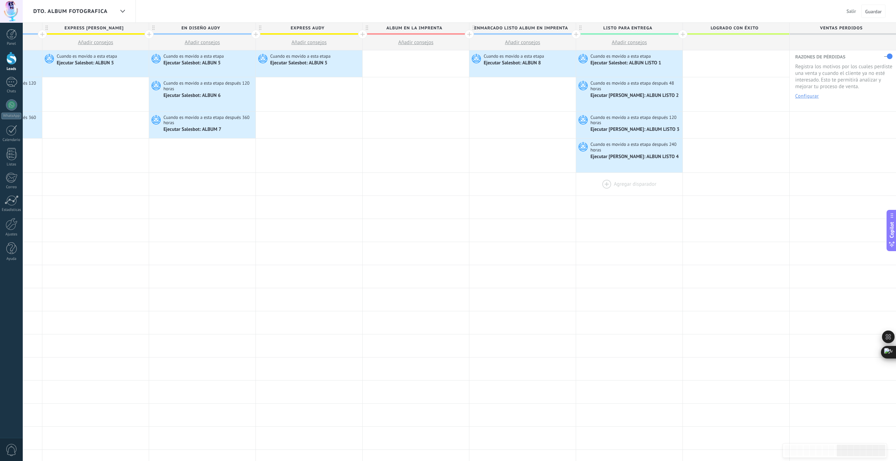
click at [606, 183] on div at bounding box center [629, 184] width 106 height 23
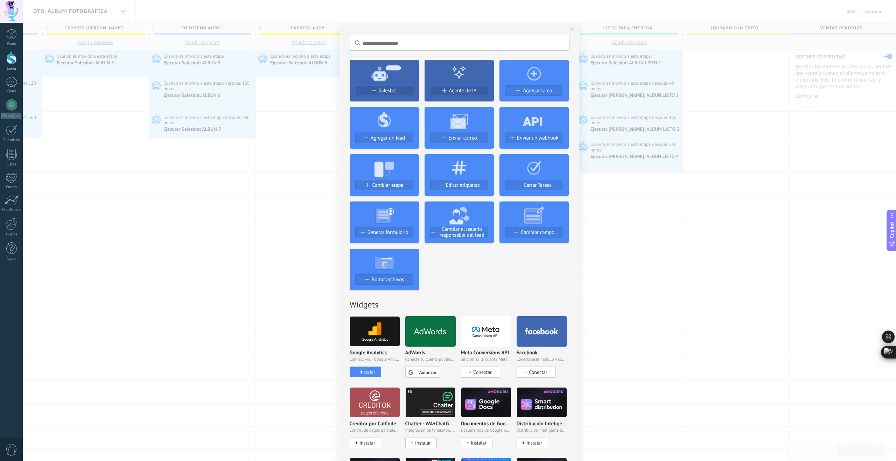
click at [379, 91] on span "Salesbot" at bounding box center [388, 91] width 19 height 6
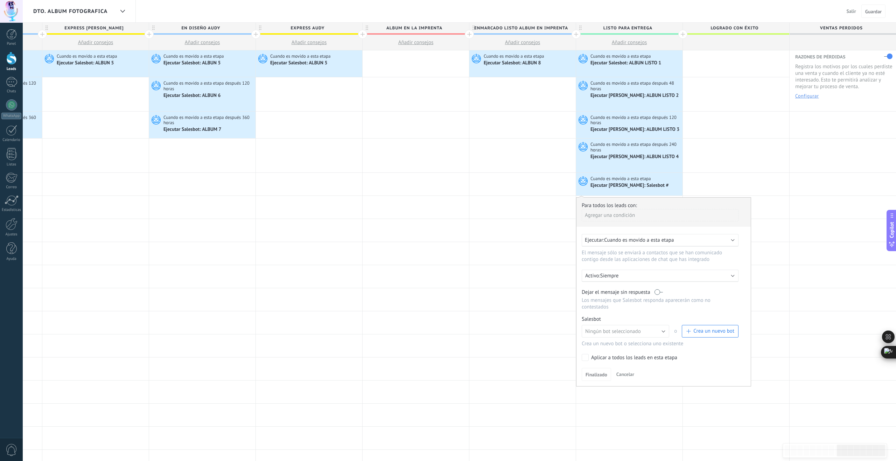
click at [634, 240] on span "Cuando es movido a esta etapa" at bounding box center [639, 240] width 70 height 7
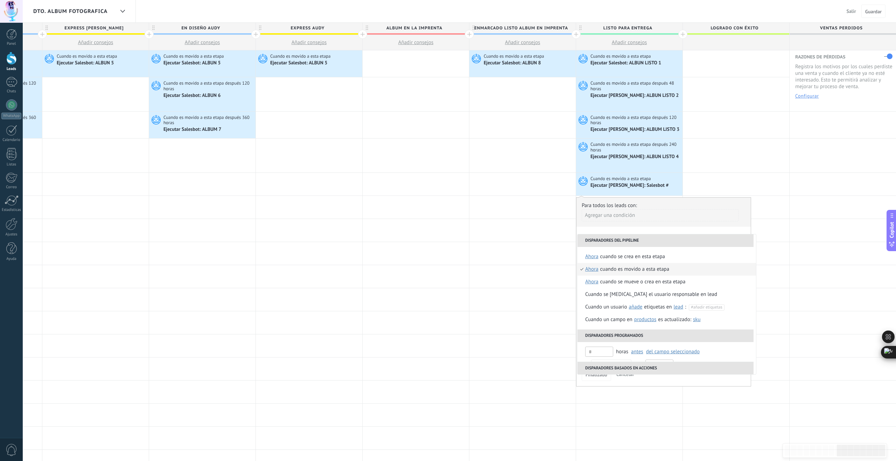
click at [595, 268] on span "ahora" at bounding box center [591, 269] width 13 height 13
click at [667, 321] on input "text" at bounding box center [662, 321] width 23 height 11
type input "***"
click at [641, 320] on div "Seleccionar un intervalo" at bounding box center [620, 320] width 54 height 7
click at [645, 269] on div "Cuando es movido a esta etapa" at bounding box center [661, 269] width 69 height 13
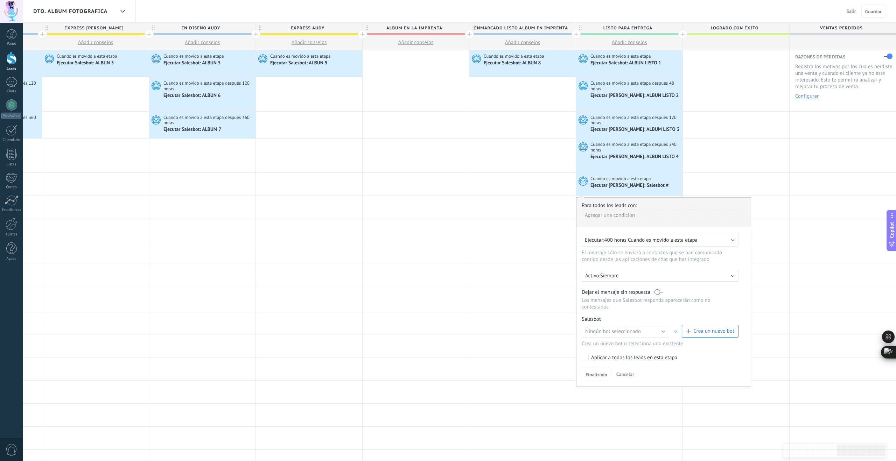
click at [659, 293] on label at bounding box center [658, 292] width 8 height 7
click at [701, 336] on button "Crea un nuevo bot" at bounding box center [710, 331] width 57 height 13
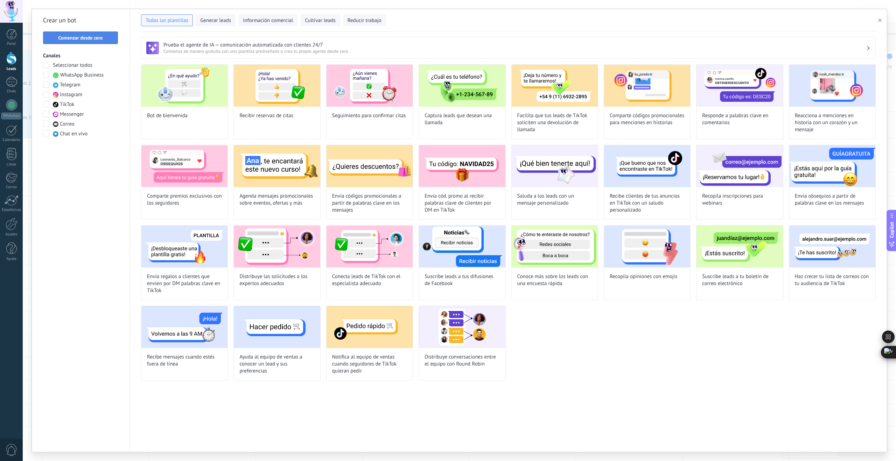
click at [100, 40] on span "Comenzar desde cero" at bounding box center [80, 37] width 44 height 5
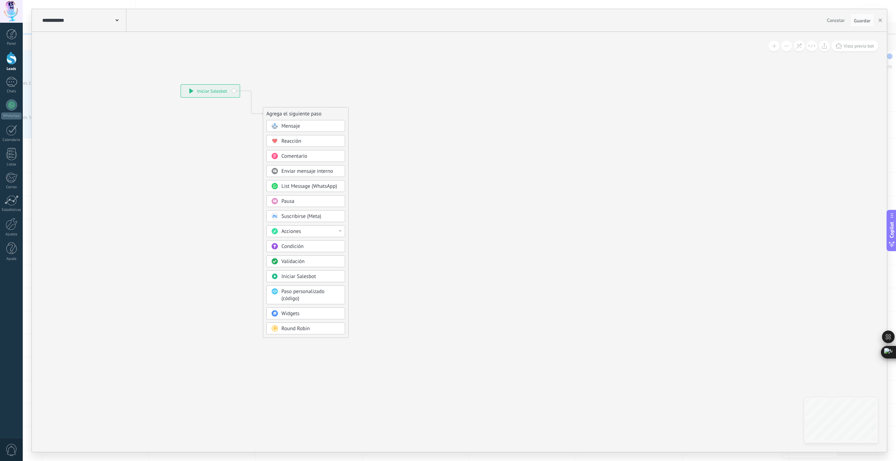
click at [115, 19] on span at bounding box center [116, 19] width 3 height 7
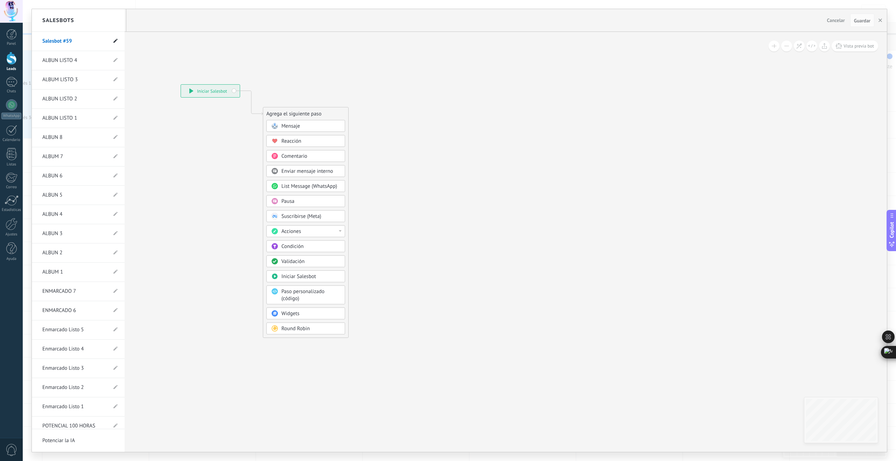
click at [114, 39] on icon at bounding box center [115, 41] width 4 height 4
drag, startPoint x: 86, startPoint y: 40, endPoint x: 36, endPoint y: 39, distance: 50.4
click at [36, 39] on li "**********" at bounding box center [78, 41] width 93 height 19
type input "**********"
click at [114, 42] on icon at bounding box center [115, 41] width 8 height 4
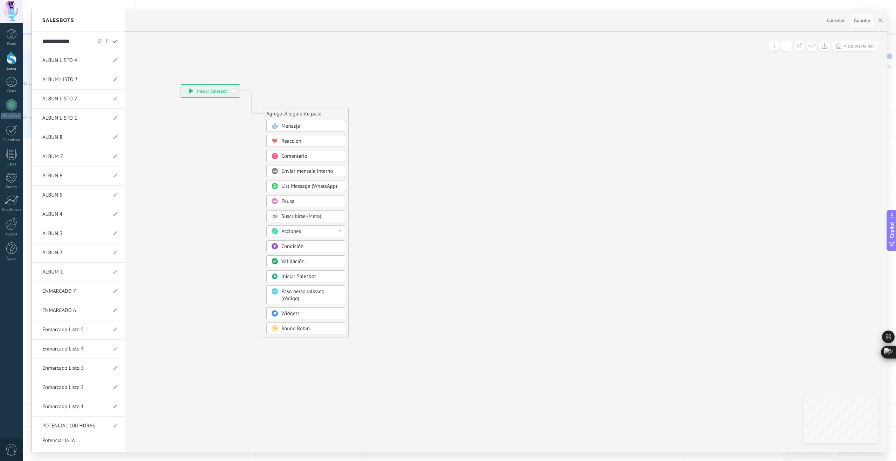
type input "**********"
click at [181, 65] on div at bounding box center [459, 230] width 855 height 443
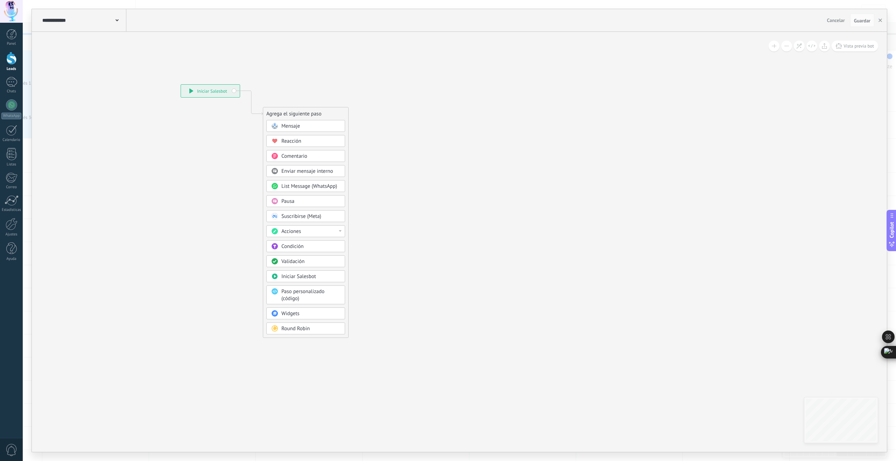
click at [297, 126] on span "Mensaje" at bounding box center [290, 126] width 19 height 7
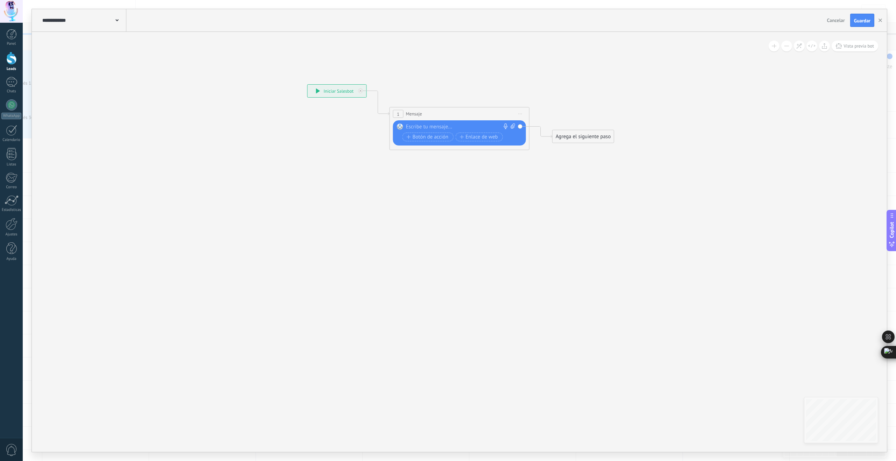
click at [439, 126] on div at bounding box center [458, 127] width 104 height 7
paste div
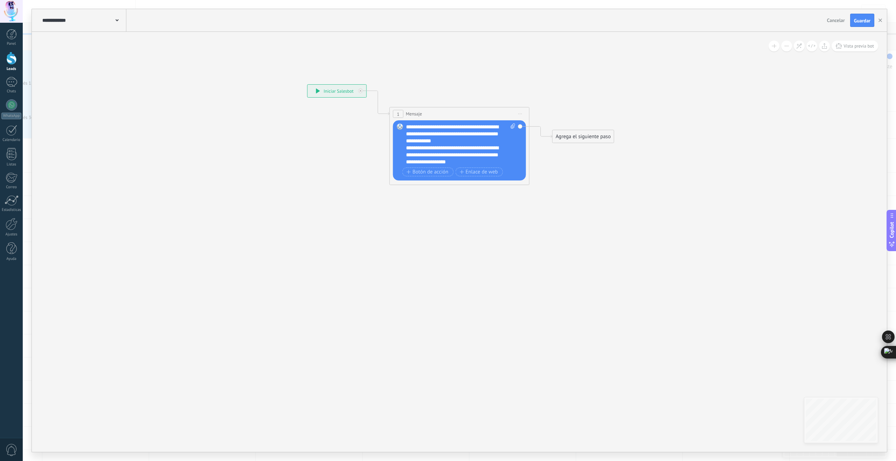
drag, startPoint x: 471, startPoint y: 135, endPoint x: 474, endPoint y: 140, distance: 6.4
click at [472, 136] on div "**********" at bounding box center [461, 145] width 110 height 42
click at [449, 144] on div "**********" at bounding box center [457, 147] width 103 height 14
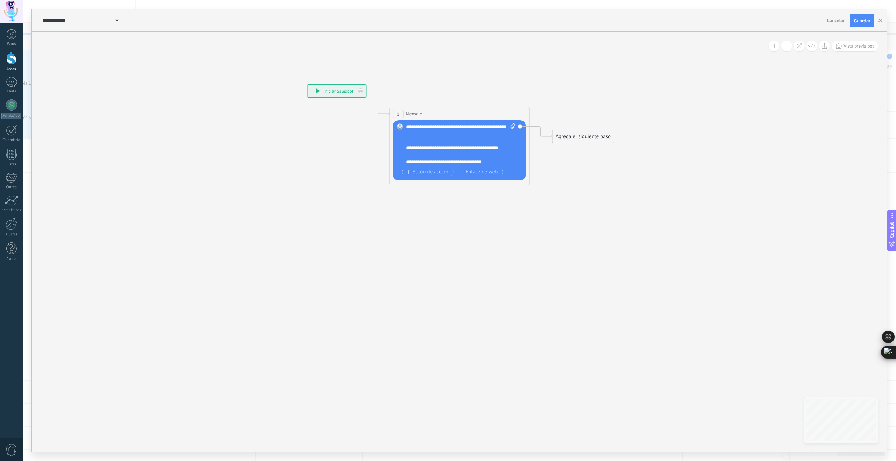
click at [583, 134] on div "Agrega el siguiente paso" at bounding box center [582, 137] width 61 height 12
click at [590, 363] on span "Parar Salesbot" at bounding box center [587, 364] width 32 height 7
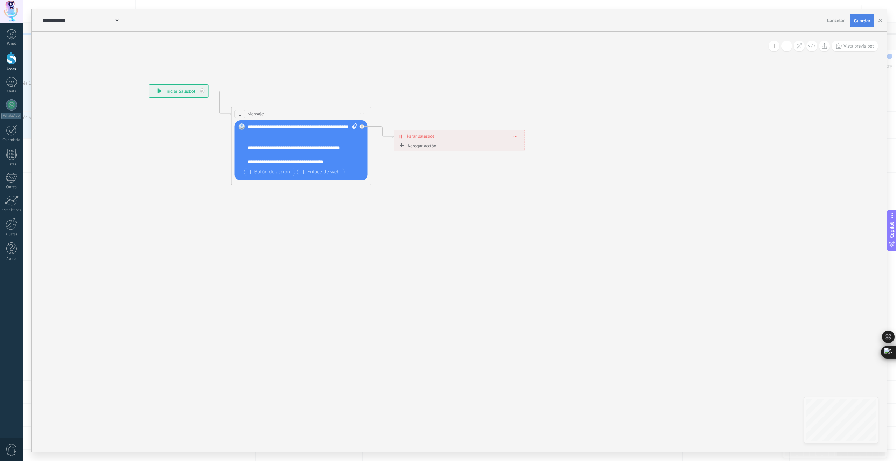
click at [859, 24] on button "Guardar" at bounding box center [862, 20] width 24 height 13
click at [881, 21] on use "button" at bounding box center [879, 20] width 3 height 3
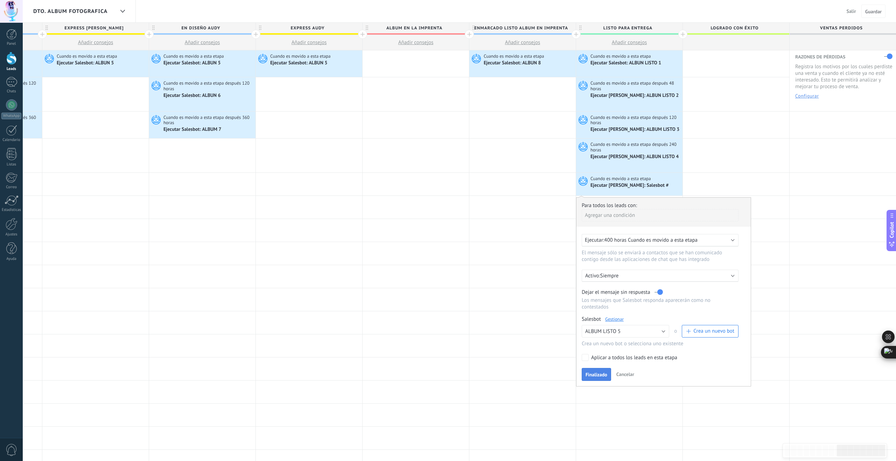
click at [607, 377] on span "Finalizado" at bounding box center [596, 374] width 22 height 5
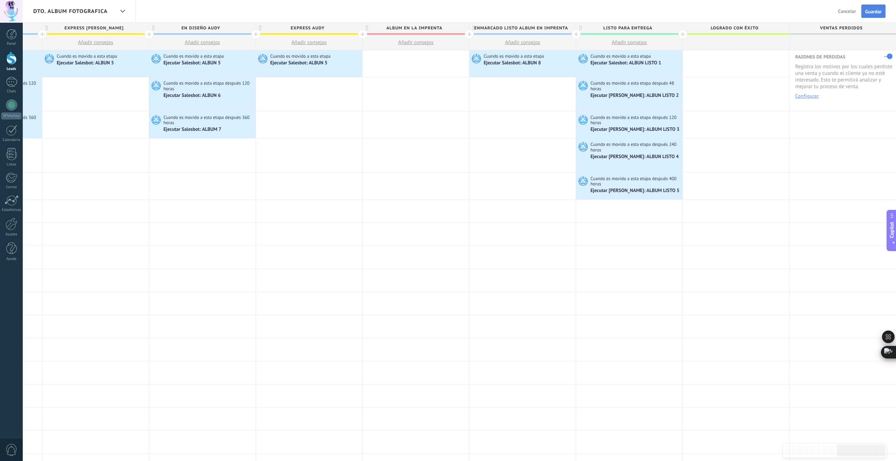
click at [878, 12] on span "Guardar" at bounding box center [873, 11] width 16 height 5
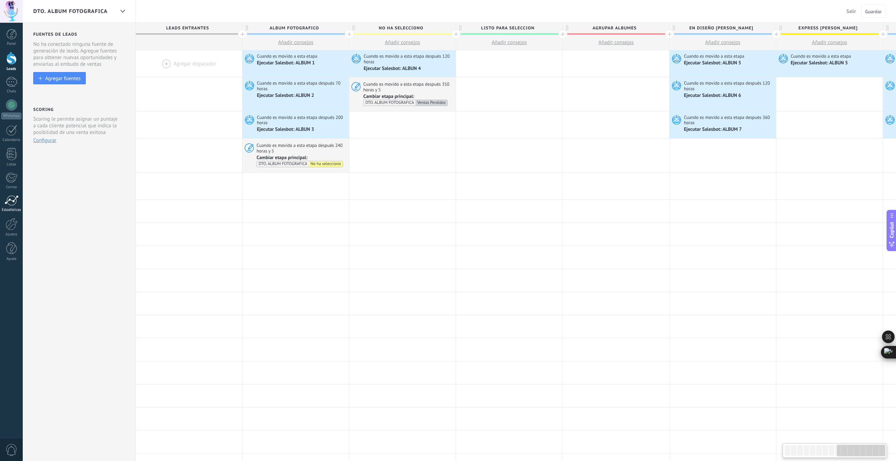
scroll to position [0, 947]
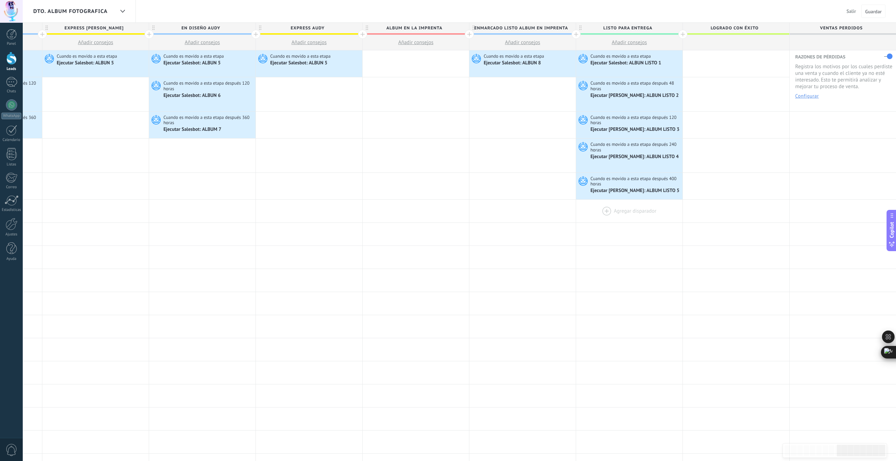
click at [598, 208] on div at bounding box center [629, 211] width 106 height 23
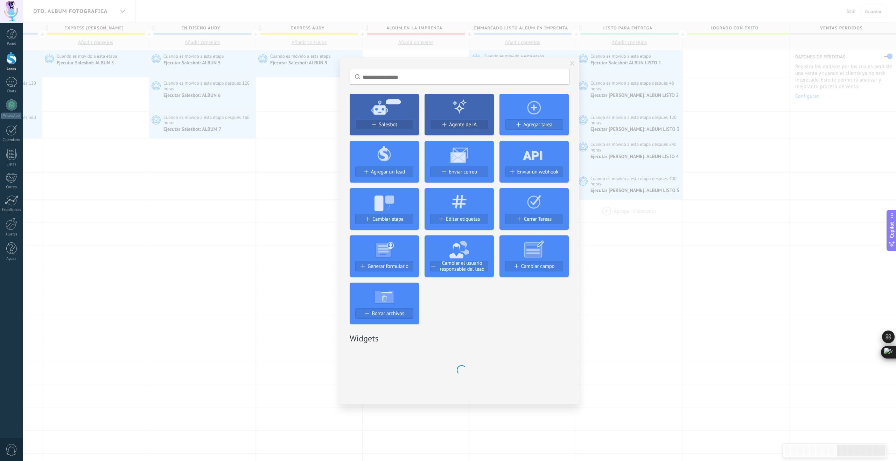
scroll to position [0, 947]
click at [387, 126] on span "Salesbot" at bounding box center [388, 125] width 19 height 6
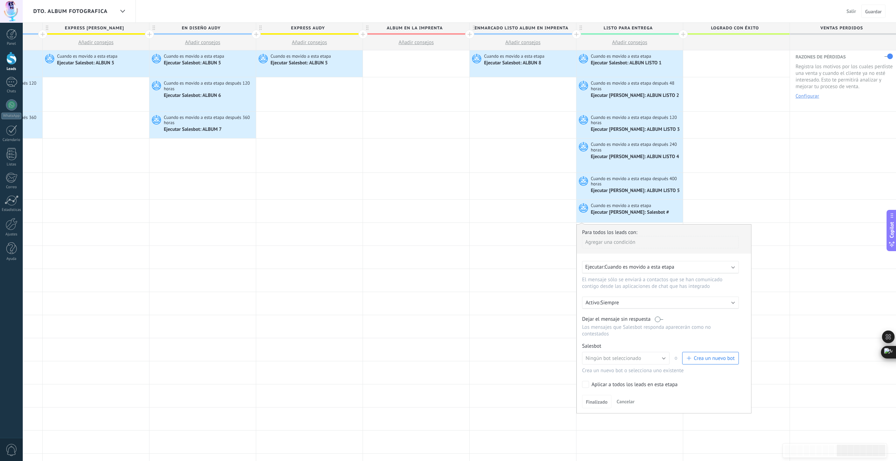
click at [642, 264] on span "Cuando es movido a esta etapa" at bounding box center [639, 267] width 70 height 7
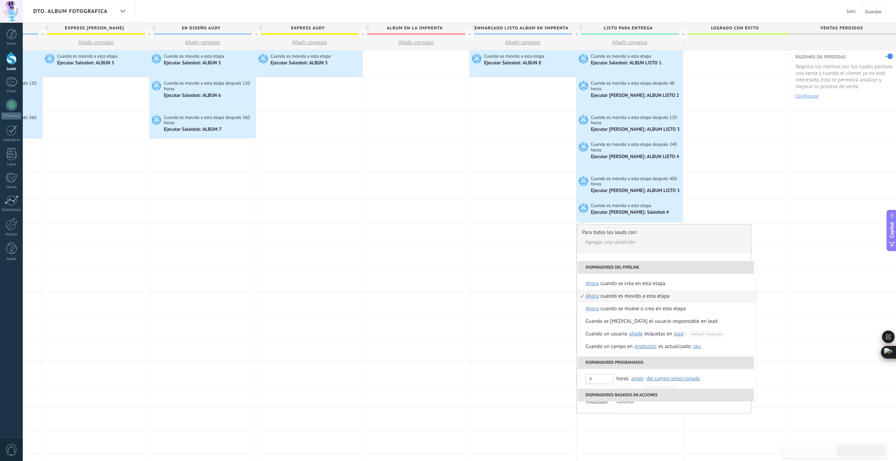
click at [594, 296] on span "ahora" at bounding box center [591, 296] width 13 height 13
click at [662, 348] on input "text" at bounding box center [662, 348] width 23 height 11
type input "***"
click at [638, 346] on div "Seleccionar un intervalo" at bounding box center [620, 347] width 54 height 7
click at [639, 298] on div "Cuando es movido a esta etapa" at bounding box center [661, 296] width 69 height 13
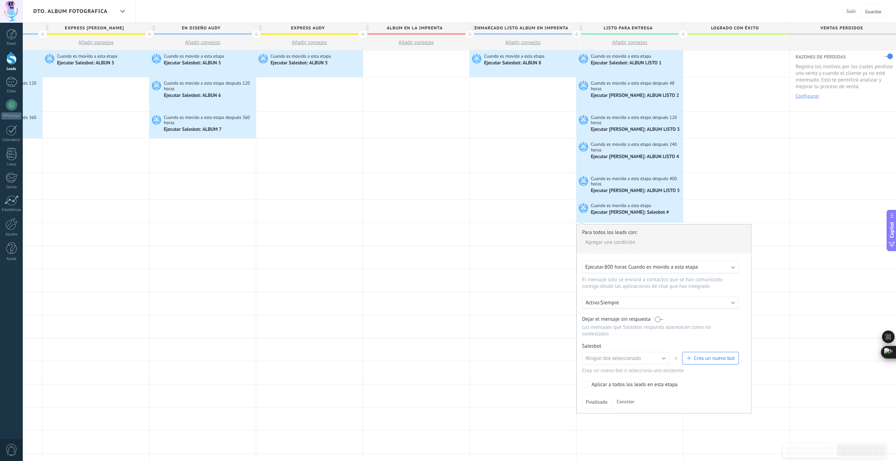
click at [660, 319] on label at bounding box center [659, 319] width 8 height 7
click at [692, 360] on span "Crea un nuevo bot" at bounding box center [710, 358] width 48 height 7
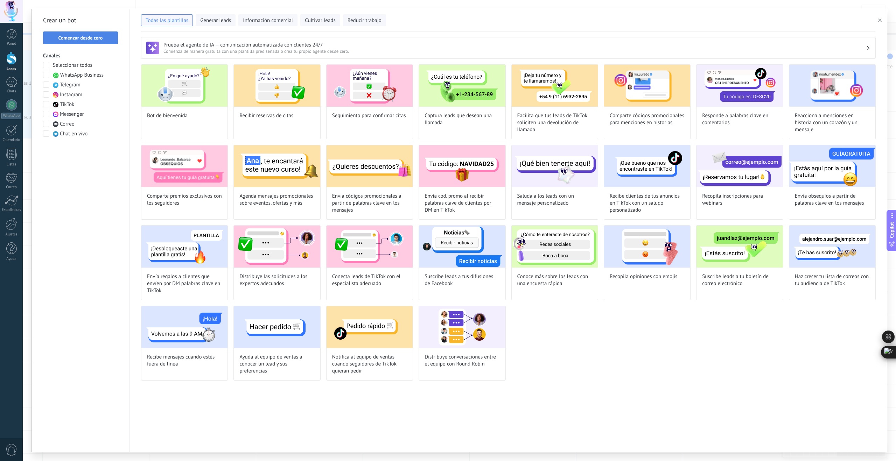
click at [101, 36] on span "Comenzar desde cero" at bounding box center [80, 37] width 44 height 5
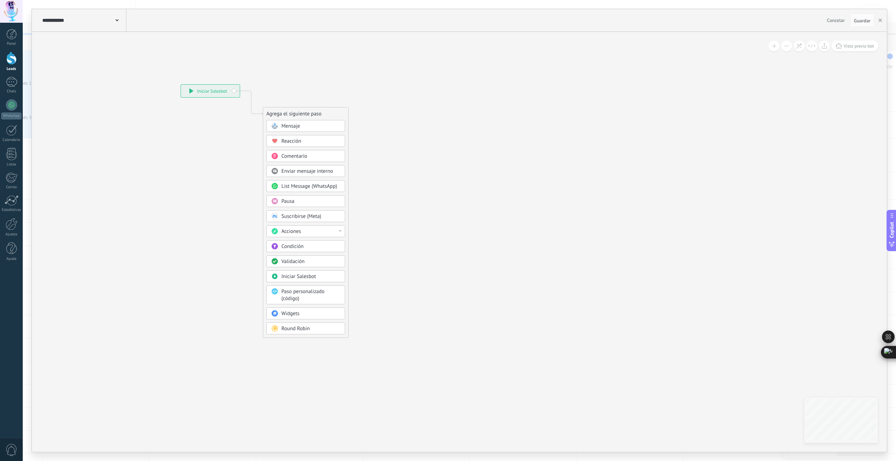
click at [117, 19] on span at bounding box center [116, 19] width 3 height 7
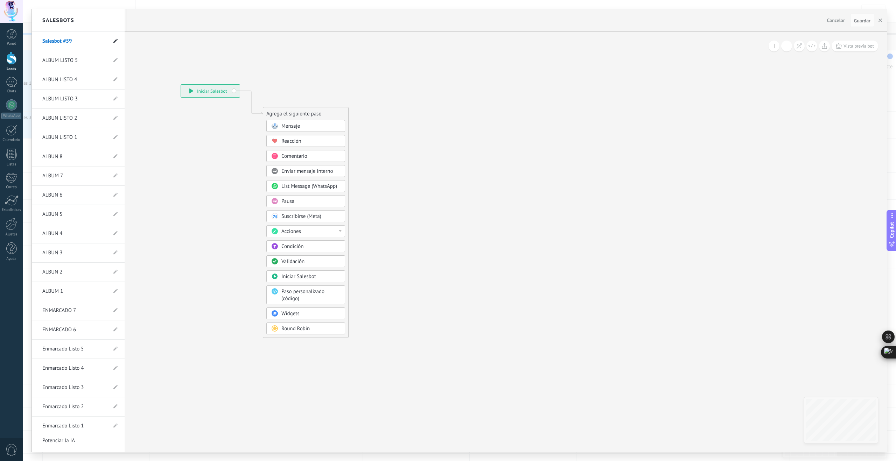
click at [114, 42] on icon at bounding box center [115, 41] width 4 height 4
drag, startPoint x: 67, startPoint y: 40, endPoint x: 36, endPoint y: 39, distance: 30.5
click at [36, 39] on li "**********" at bounding box center [78, 41] width 93 height 19
drag, startPoint x: 91, startPoint y: 41, endPoint x: 3, endPoint y: 38, distance: 87.9
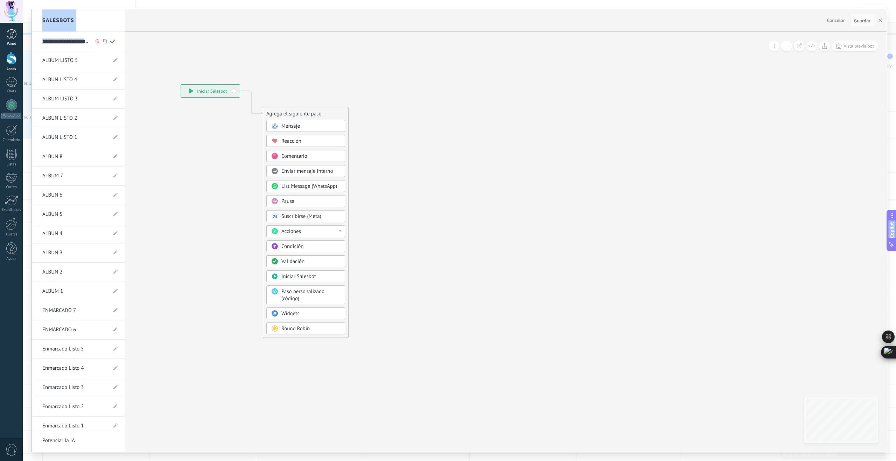
click at [3, 38] on body ".abccls-1,.abccls-2{fill-rule:evenodd}.abccls-2{fill:#fff} .abfcls-1{fill:none}…" at bounding box center [448, 230] width 896 height 461
click at [78, 42] on input "**********" at bounding box center [66, 41] width 48 height 11
type input "**********"
click at [98, 42] on use at bounding box center [97, 41] width 3 height 4
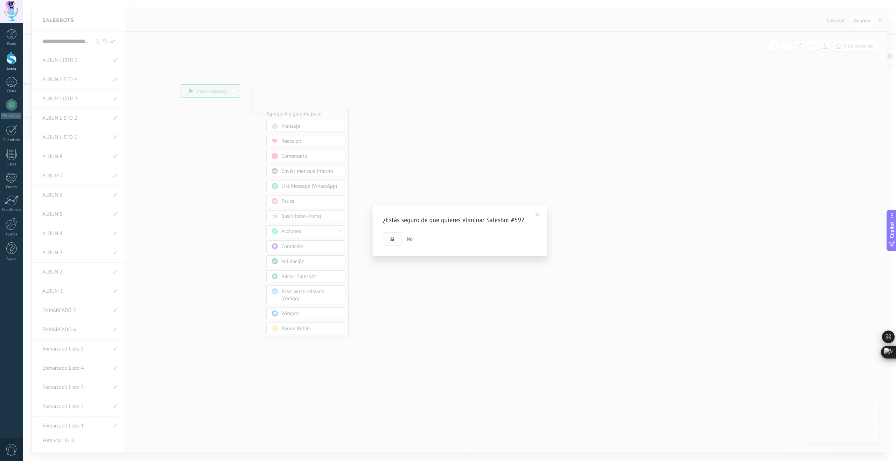
click at [396, 240] on button "Si" at bounding box center [392, 238] width 19 height 13
click at [549, 207] on span at bounding box center [548, 206] width 5 height 5
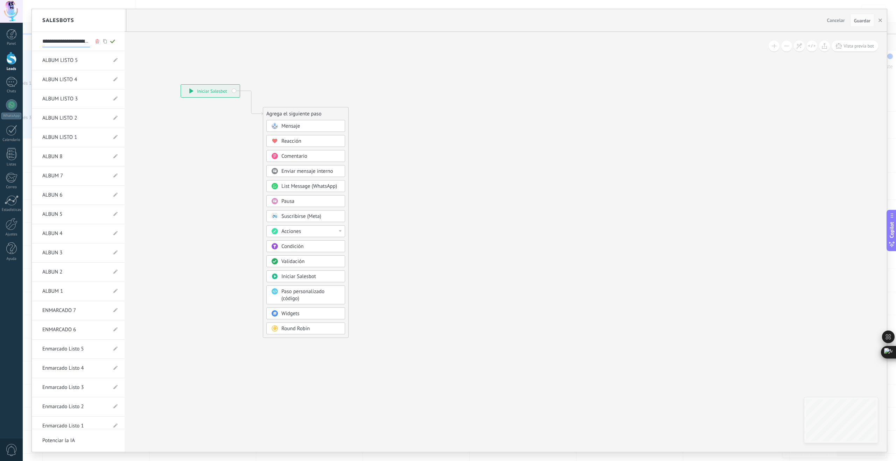
click at [547, 199] on div at bounding box center [459, 230] width 855 height 443
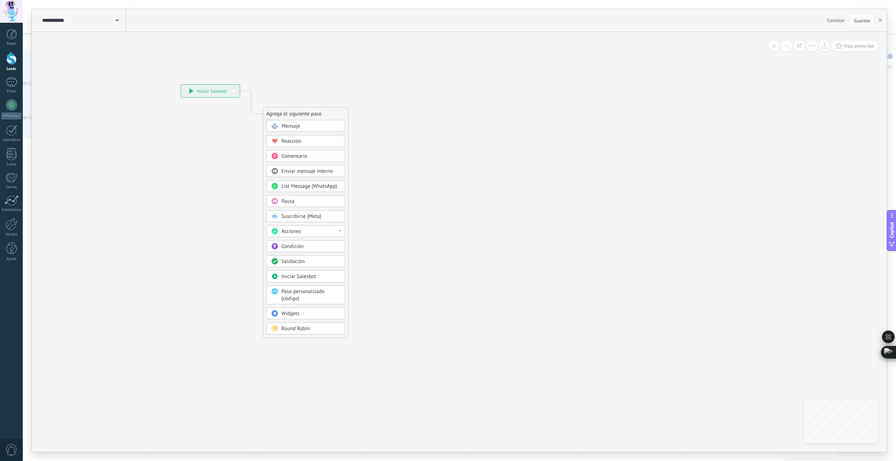
click at [117, 22] on span at bounding box center [116, 19] width 3 height 7
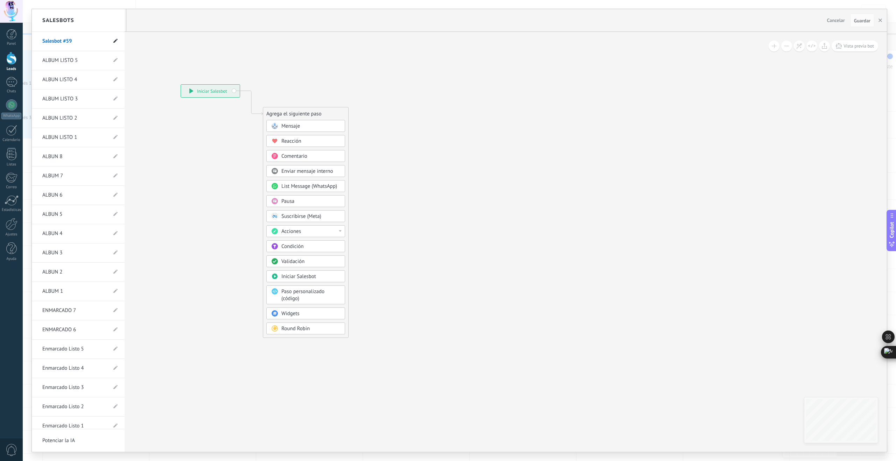
click at [113, 43] on use at bounding box center [115, 41] width 4 height 4
drag, startPoint x: 75, startPoint y: 41, endPoint x: 13, endPoint y: 41, distance: 61.9
click at [15, 40] on body ".abccls-1,.abccls-2{fill-rule:evenodd}.abccls-2{fill:#fff} .abfcls-1{fill:none}…" at bounding box center [448, 230] width 896 height 461
type input "**********"
click at [113, 40] on icon at bounding box center [115, 41] width 8 height 4
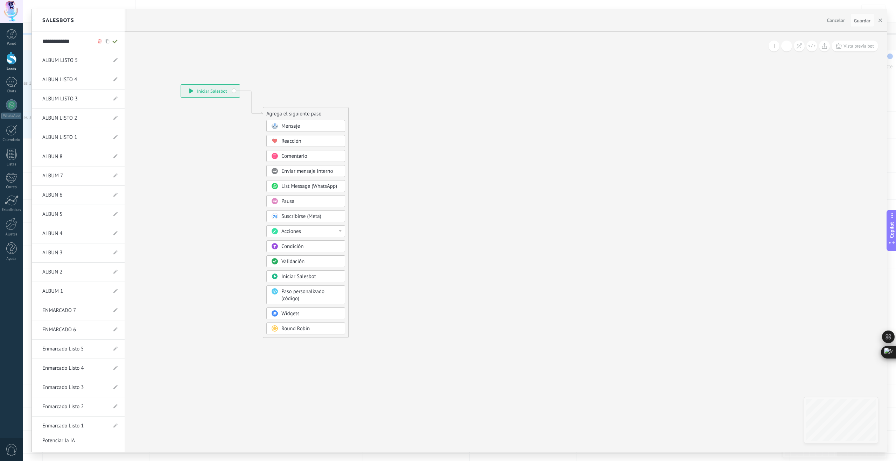
type input "**********"
click at [299, 123] on div at bounding box center [459, 230] width 855 height 443
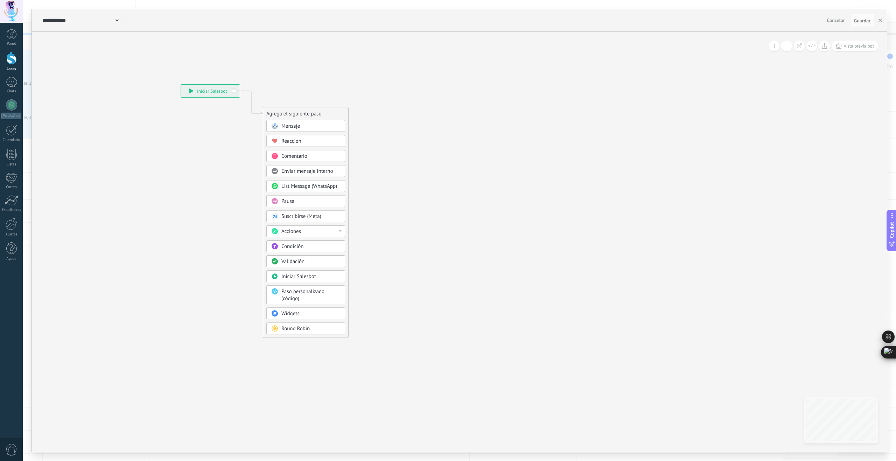
click at [297, 125] on span "Mensaje" at bounding box center [290, 126] width 19 height 7
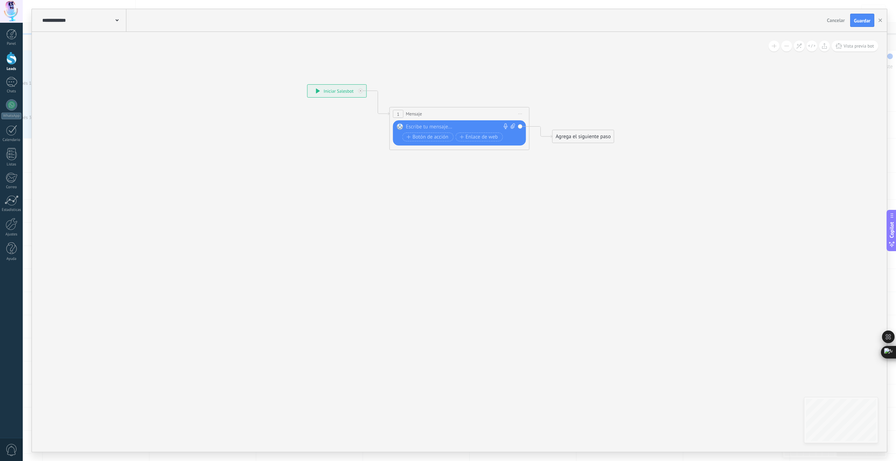
click at [433, 129] on div at bounding box center [458, 127] width 104 height 7
paste div
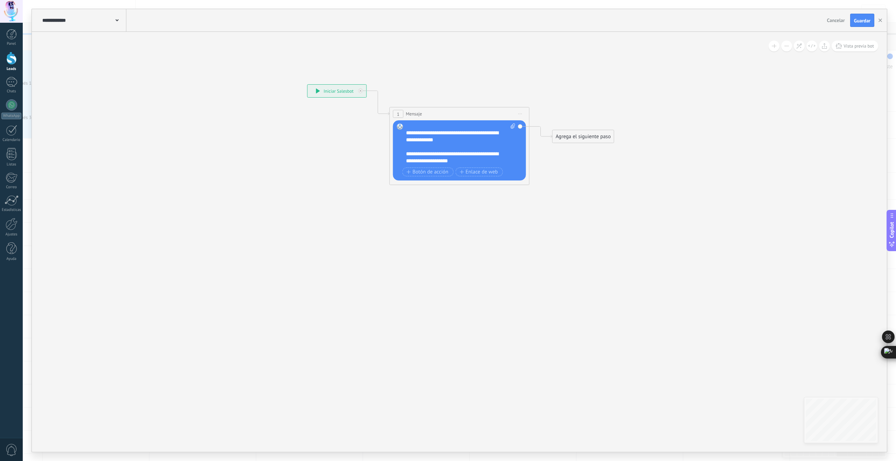
scroll to position [56, 0]
click at [564, 143] on icon at bounding box center [448, 117] width 633 height 416
click at [567, 140] on div "Agrega el siguiente paso" at bounding box center [582, 137] width 61 height 12
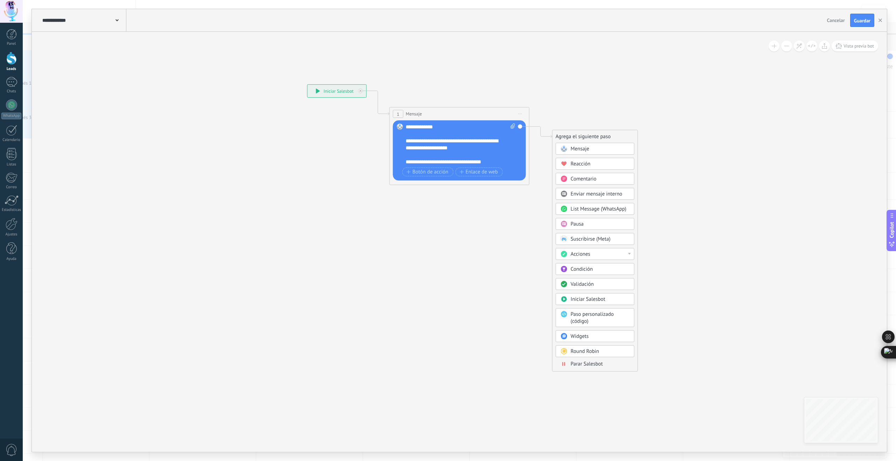
click at [603, 363] on div "Parar Salesbot" at bounding box center [599, 364] width 59 height 7
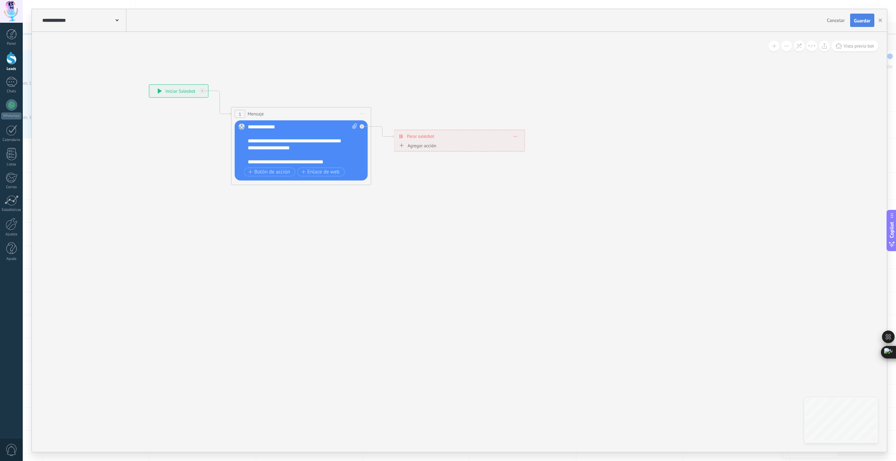
click at [854, 21] on span "Guardar" at bounding box center [862, 20] width 16 height 5
click at [880, 21] on icon "button" at bounding box center [879, 20] width 3 height 3
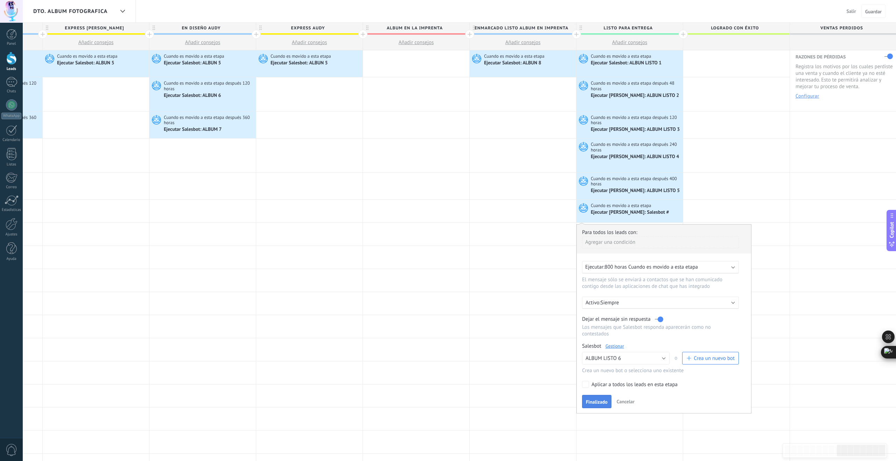
click at [603, 403] on span "Finalizado" at bounding box center [597, 402] width 22 height 5
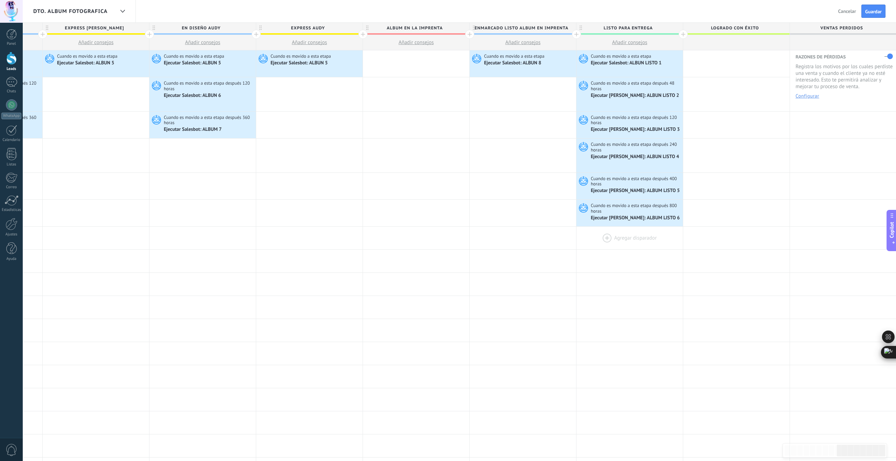
click at [609, 237] on div at bounding box center [629, 238] width 106 height 23
click at [607, 236] on div at bounding box center [629, 238] width 106 height 23
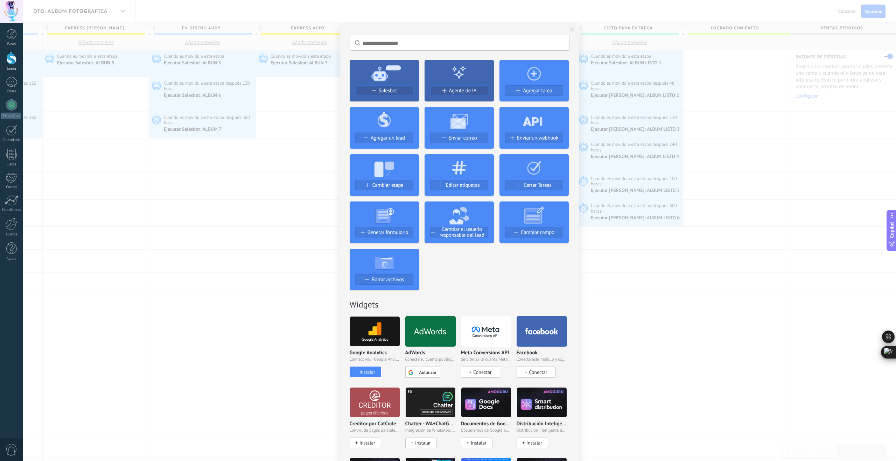
drag, startPoint x: 740, startPoint y: 233, endPoint x: 713, endPoint y: 179, distance: 60.9
click at [740, 233] on div "No hay resultados Salesbot Agente de IA Agregar tarea Agregar un lead Enviar co…" at bounding box center [459, 230] width 873 height 461
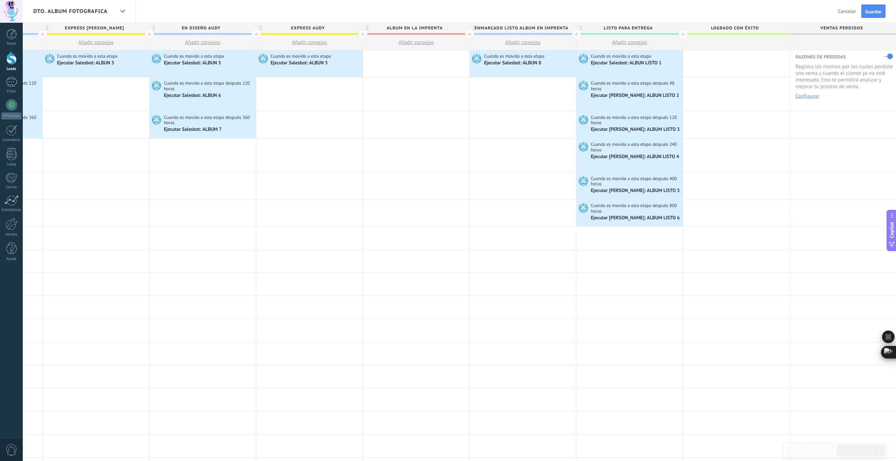
click at [683, 33] on span "Logrado con éxito" at bounding box center [734, 28] width 103 height 11
click at [682, 34] on div at bounding box center [682, 34] width 9 height 9
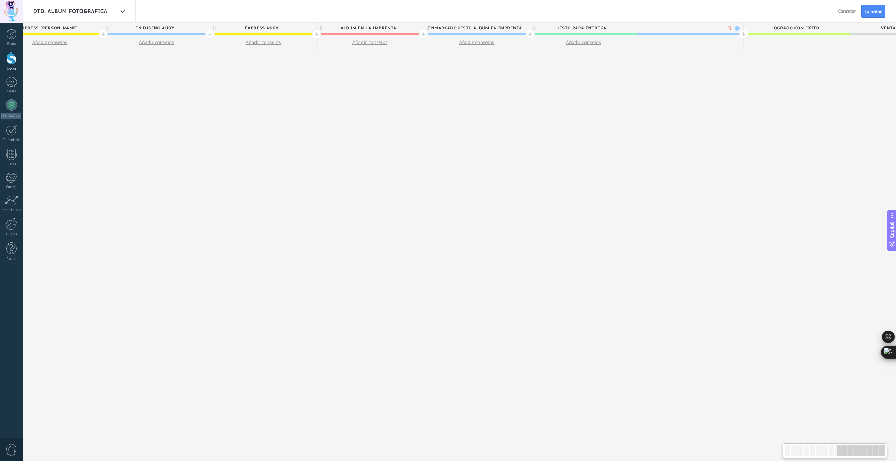
scroll to position [0, 999]
type input "**********"
click at [679, 58] on div "**********" at bounding box center [44, 242] width 1814 height 439
click at [715, 28] on span "NO RETIRO ALBUM" at bounding box center [682, 28] width 103 height 11
click at [731, 28] on span at bounding box center [731, 28] width 5 height 5
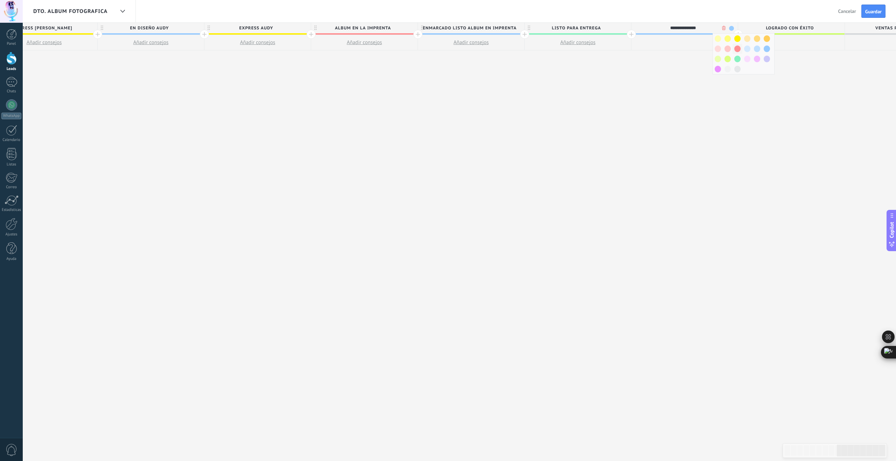
click at [738, 49] on span at bounding box center [737, 48] width 6 height 7
click at [675, 81] on div "**********" at bounding box center [44, 242] width 1814 height 439
click at [739, 34] on div at bounding box center [737, 34] width 9 height 9
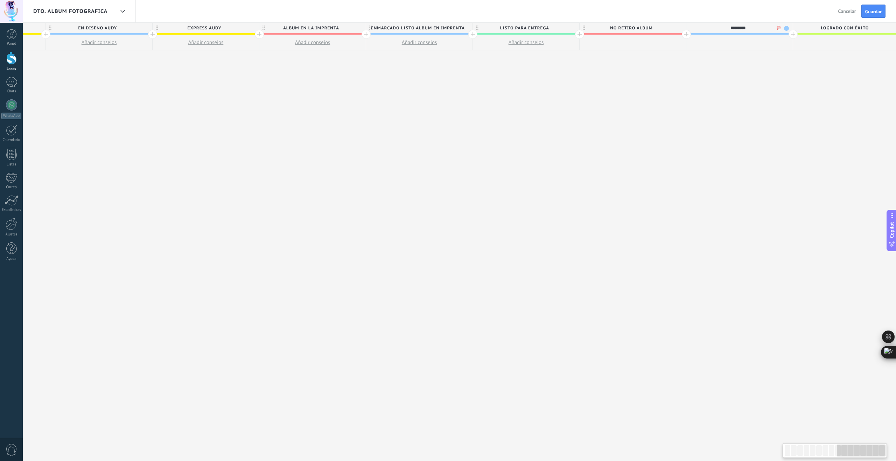
scroll to position [0, 1059]
type input "*********"
click at [778, 27] on span at bounding box center [777, 28] width 5 height 5
click at [775, 58] on span at bounding box center [774, 59] width 6 height 7
click at [867, 14] on span "Guardar" at bounding box center [873, 11] width 16 height 5
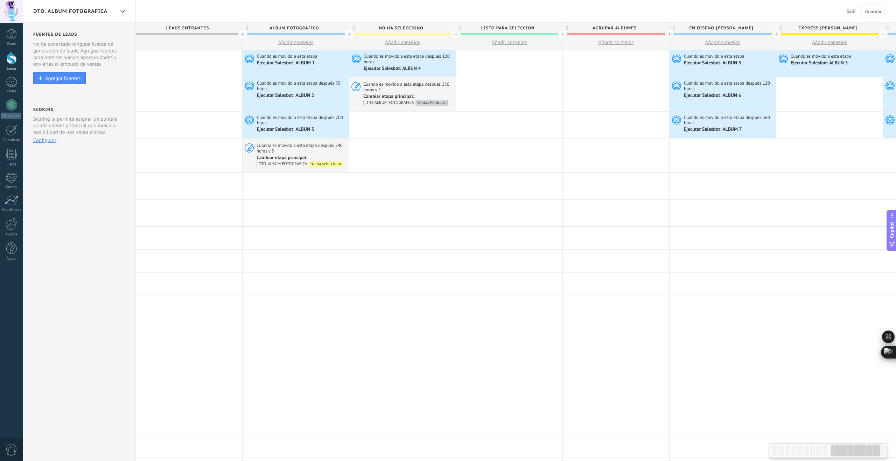
scroll to position [0, 1059]
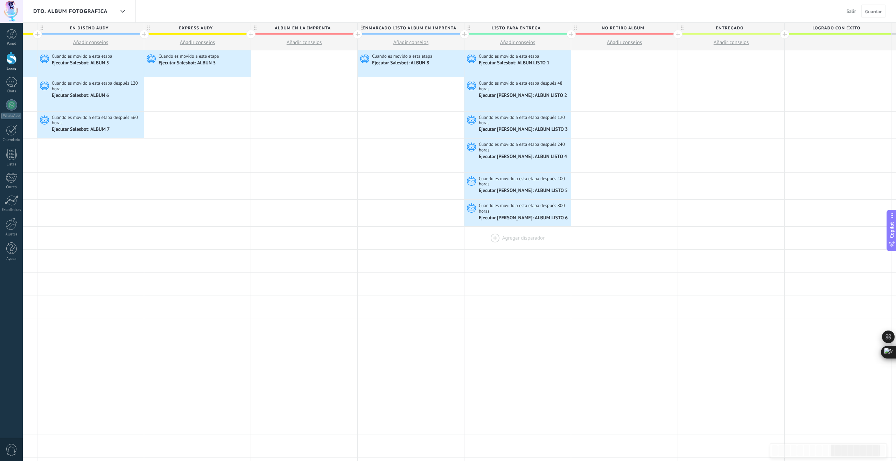
click at [503, 236] on div at bounding box center [517, 238] width 106 height 23
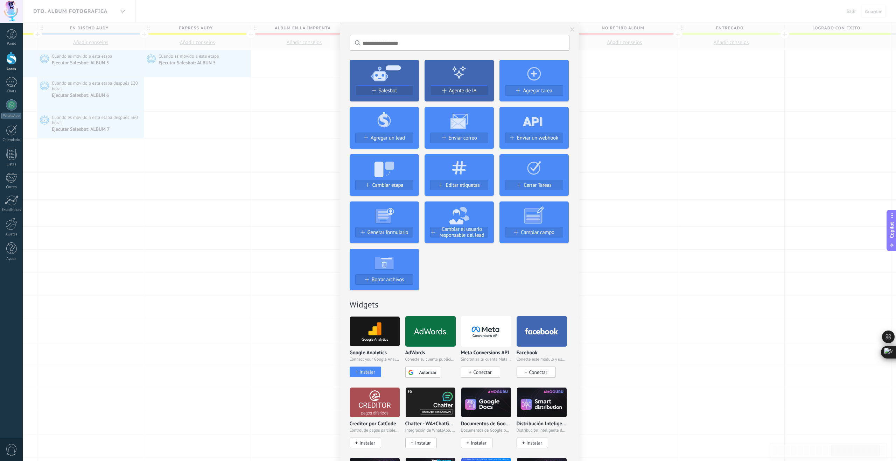
click at [393, 185] on span "Cambiar etapa" at bounding box center [387, 185] width 31 height 6
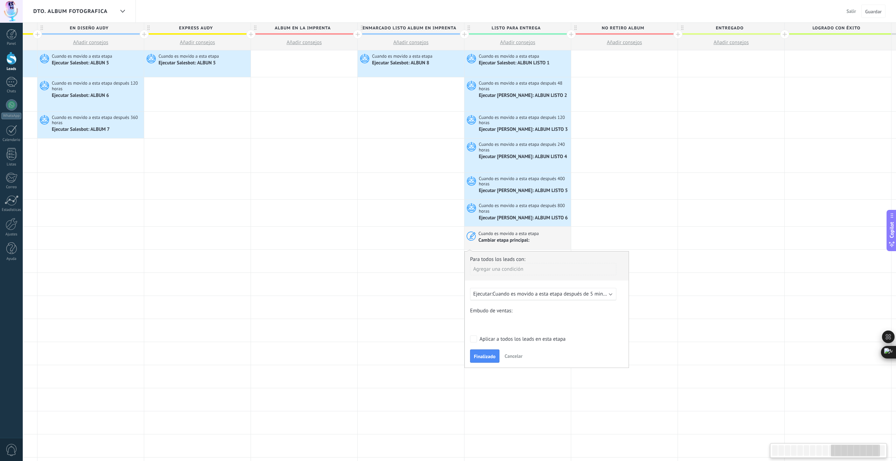
scroll to position [0, 1059]
click at [518, 294] on span "Cuando es movido a esta etapa después de 5 minutos" at bounding box center [552, 294] width 120 height 7
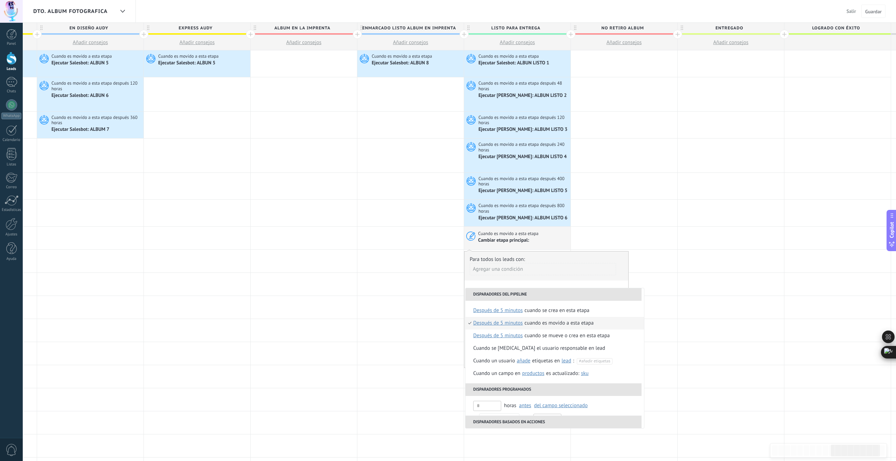
click at [512, 323] on span "después de 5 minutos" at bounding box center [498, 323] width 50 height 13
click at [546, 366] on input "text" at bounding box center [550, 363] width 23 height 11
type input "*"
type input "***"
click at [525, 363] on div "Seleccionar un intervalo" at bounding box center [508, 362] width 54 height 7
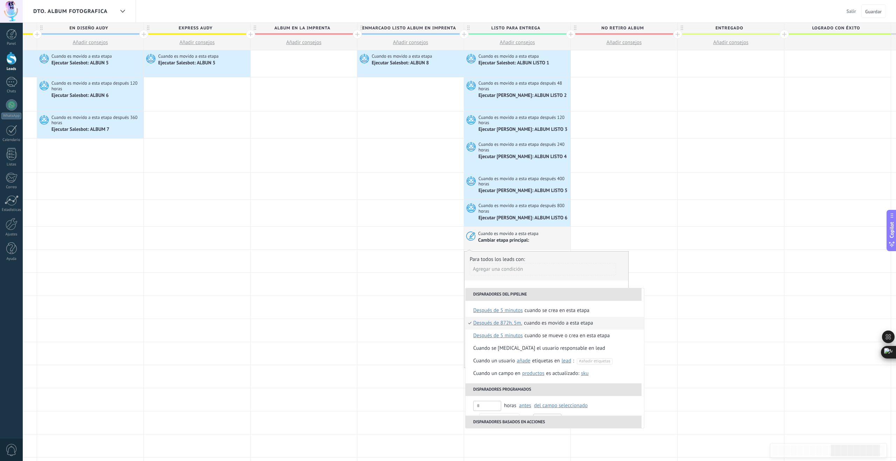
click at [550, 323] on div "Cuando es movido a esta etapa" at bounding box center [558, 323] width 69 height 13
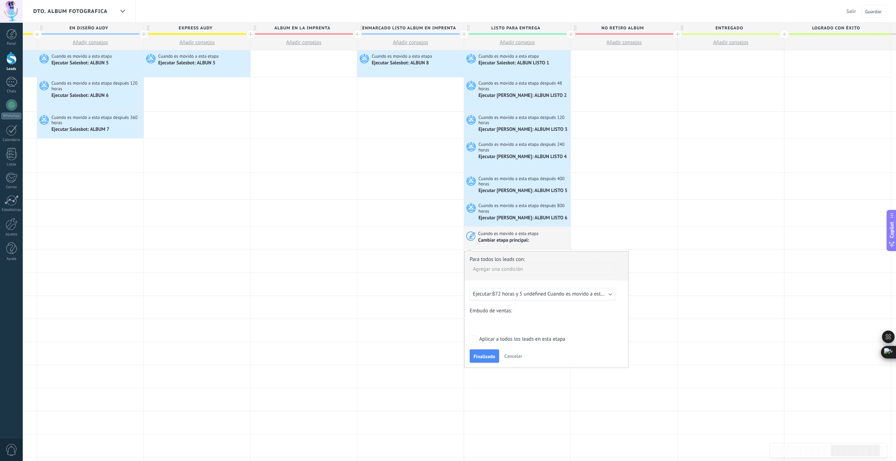
click at [0, 0] on div "COLECCION DE DATOS SEGUIMIENTO POTENCIALES PRUEBA DE VESTIDOS PROBABILIDAD DE P…" at bounding box center [0, 0] width 0 height 0
click at [513, 313] on span at bounding box center [499, 311] width 53 height 6
click at [0, 0] on label "NO RETIRO ALBUM" at bounding box center [0, 0] width 0 height 0
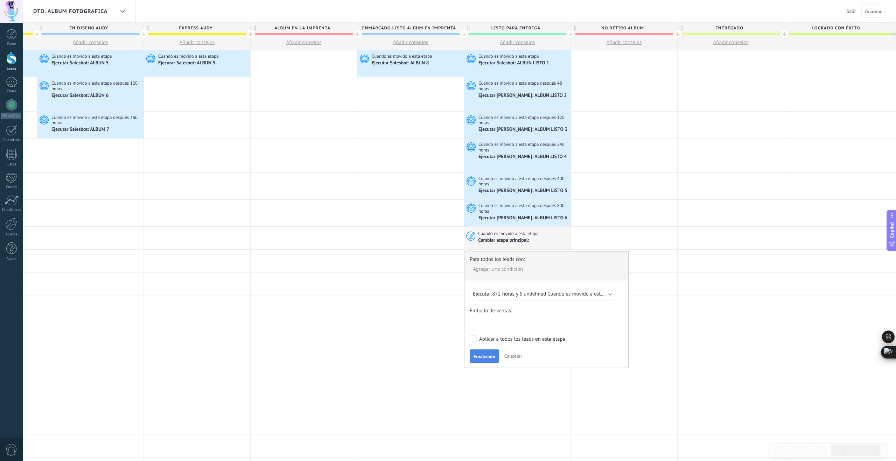
click at [489, 355] on span "Finalizado" at bounding box center [484, 356] width 22 height 5
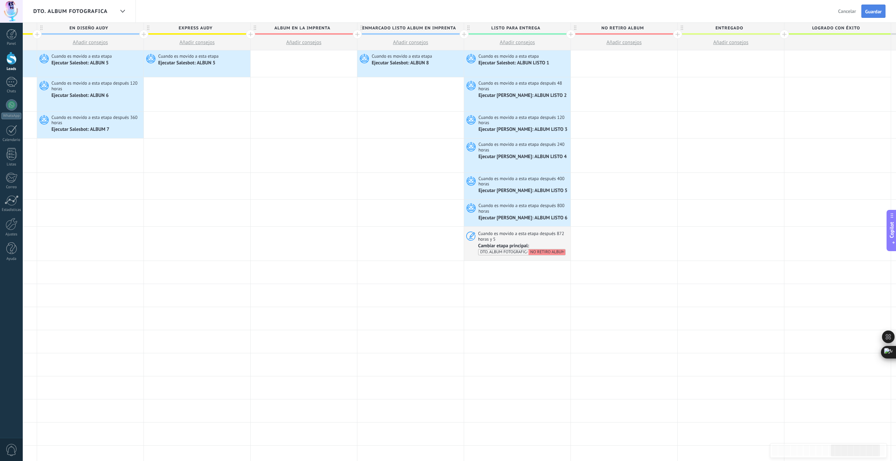
click at [871, 12] on span "Guardar" at bounding box center [873, 11] width 16 height 5
click at [598, 62] on div at bounding box center [624, 63] width 106 height 27
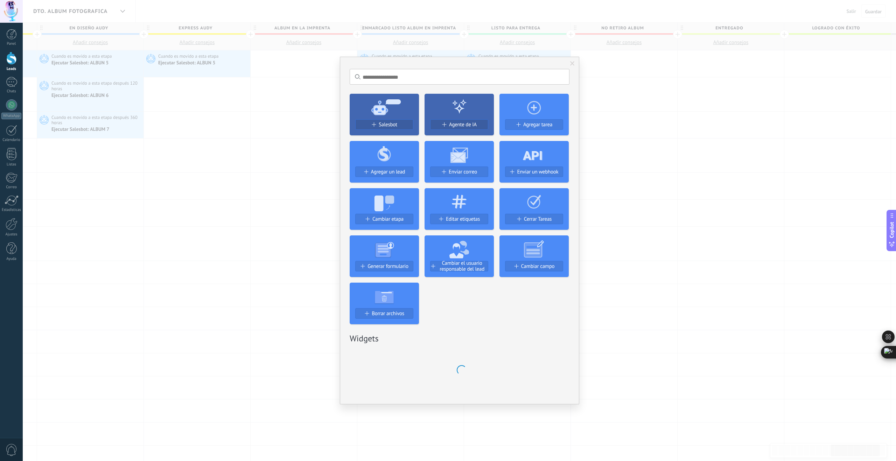
click at [630, 154] on div "No hay resultados Salesbot Agente de IA Agregar tarea Agregar un lead Enviar co…" at bounding box center [459, 230] width 873 height 461
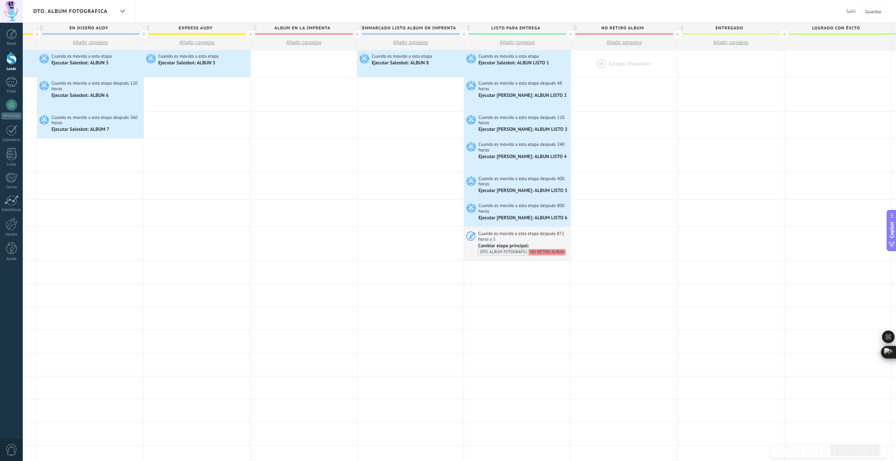
click at [601, 61] on div at bounding box center [624, 63] width 106 height 27
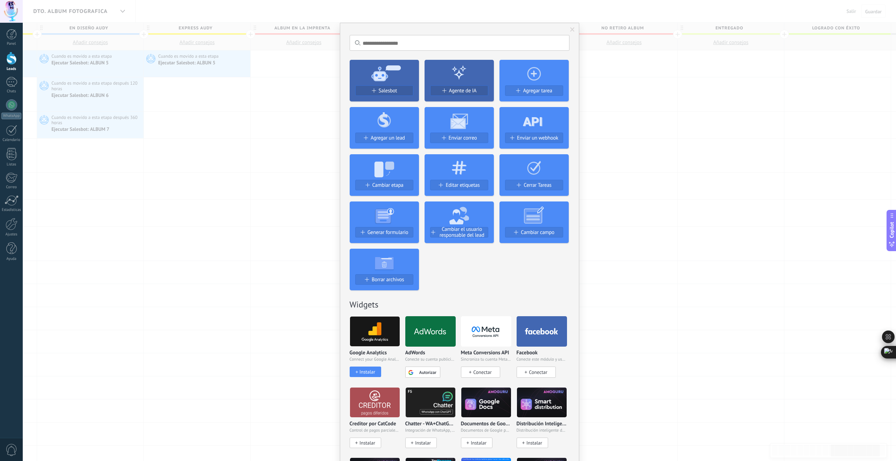
click at [397, 185] on span "Cambiar etapa" at bounding box center [387, 185] width 31 height 6
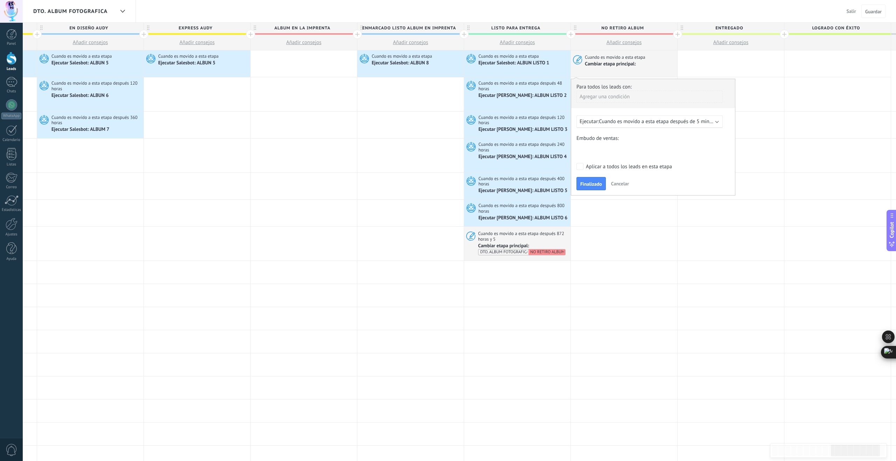
click at [650, 123] on span "Cuando es movido a esta etapa después de 5 minutos" at bounding box center [659, 121] width 120 height 7
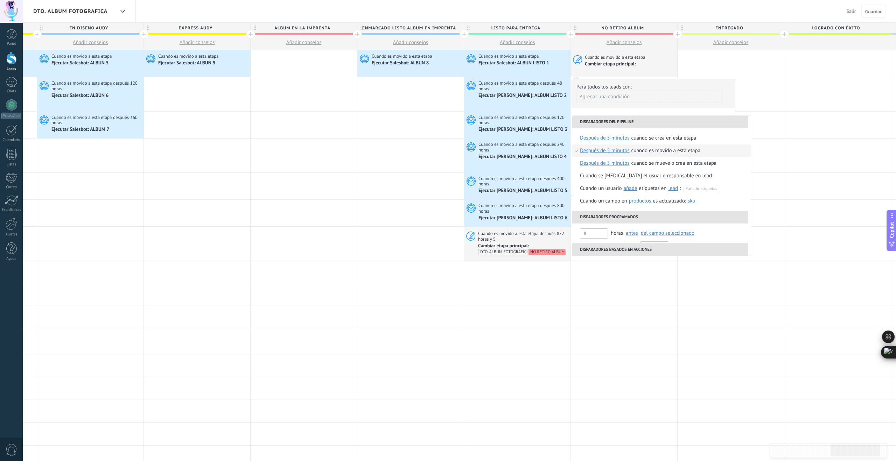
click at [603, 154] on span "después de 5 minutos" at bounding box center [605, 150] width 50 height 13
click at [658, 190] on input "text" at bounding box center [657, 191] width 23 height 11
type input "***"
click at [637, 189] on div "Seleccionar un intervalo" at bounding box center [615, 190] width 54 height 7
click at [642, 153] on div "Cuando es movido a esta etapa" at bounding box center [664, 150] width 69 height 13
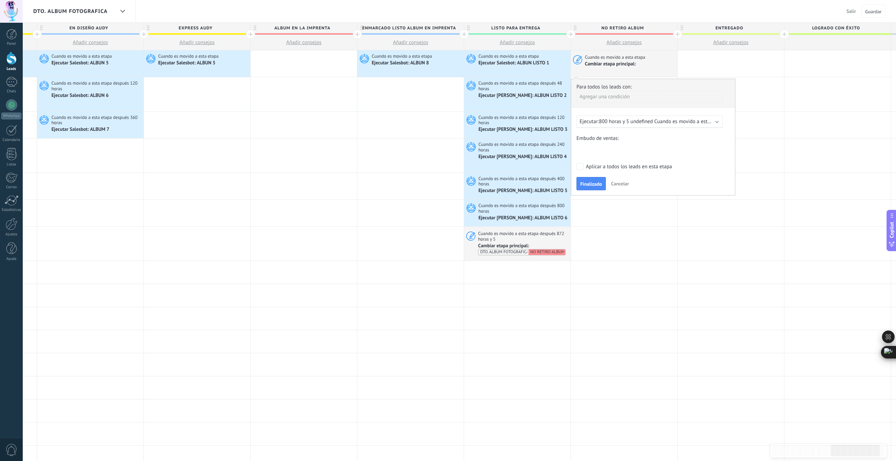
click at [0, 0] on div "COLECCION DE DATOS SEGUIMIENTO POTENCIALES PRUEBA DE VESTIDOS PROBABILIDAD DE P…" at bounding box center [0, 0] width 0 height 0
click at [627, 222] on span at bounding box center [606, 219] width 53 height 6
click at [0, 0] on label "Ventas Perdidos" at bounding box center [0, 0] width 0 height 0
click at [597, 213] on span "Finalizado" at bounding box center [591, 212] width 22 height 5
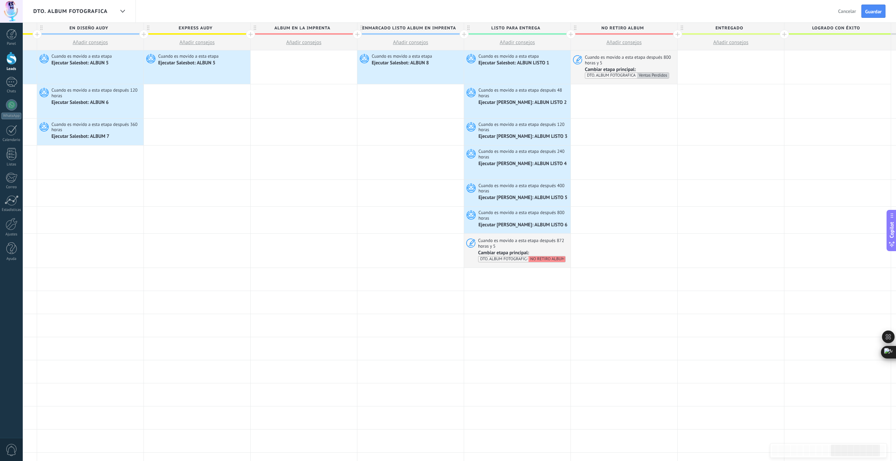
drag, startPoint x: 872, startPoint y: 13, endPoint x: 866, endPoint y: 13, distance: 6.3
click at [872, 13] on span "Guardar" at bounding box center [873, 11] width 16 height 5
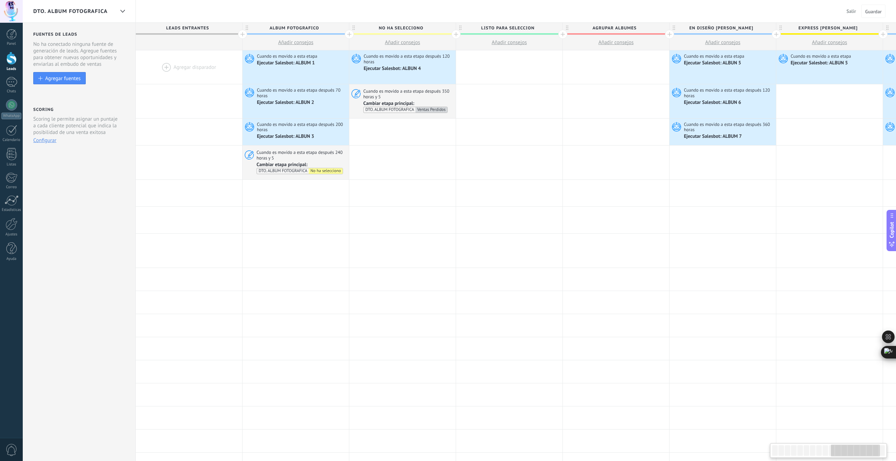
scroll to position [0, 1059]
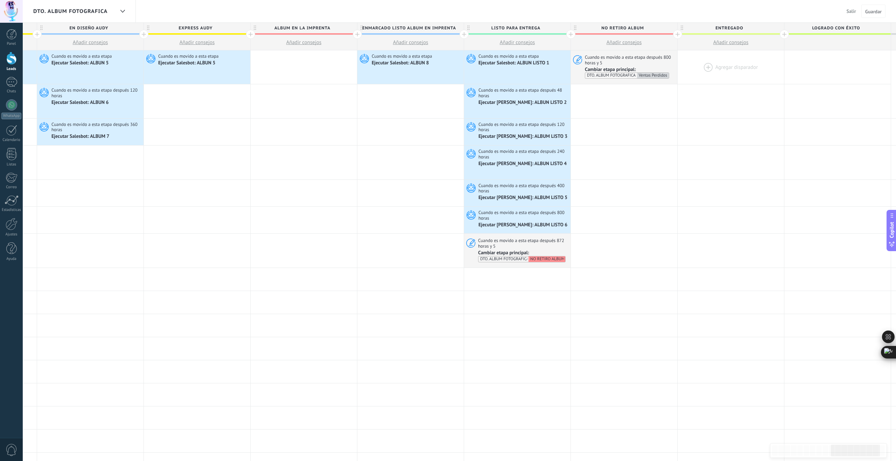
click at [708, 67] on div at bounding box center [730, 67] width 106 height 34
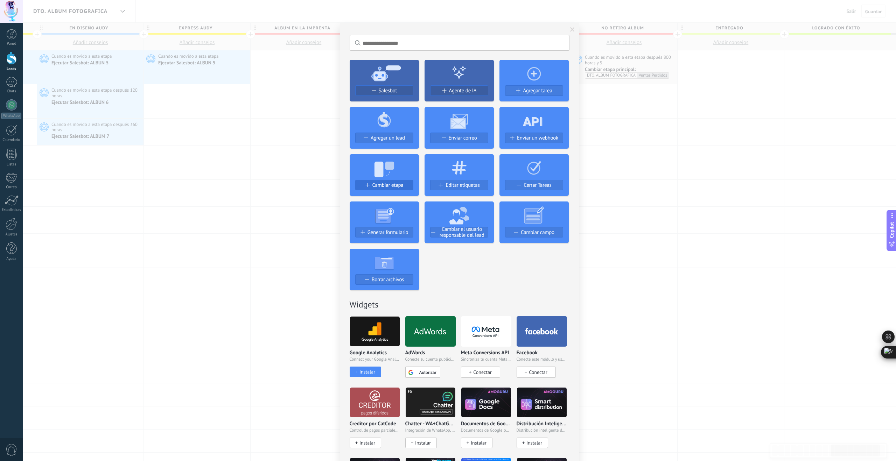
click at [394, 188] on button "Cambiar etapa" at bounding box center [384, 185] width 58 height 10
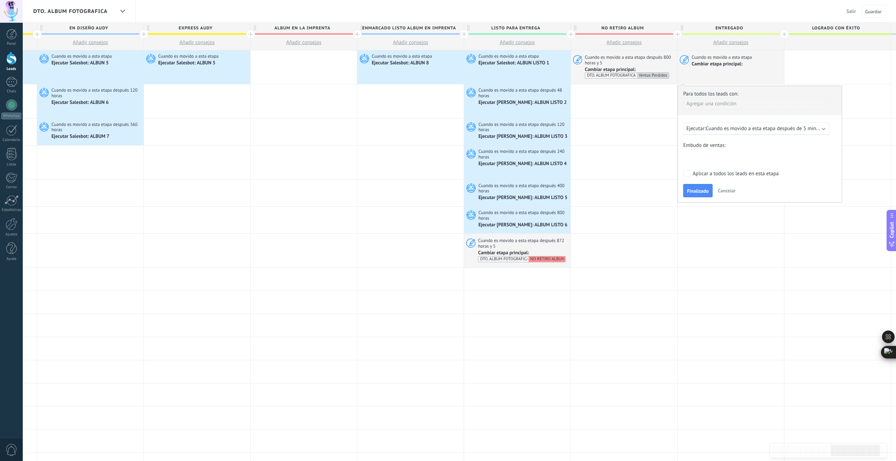
click at [0, 0] on div "COLECCION DE DATOS SEGUIMIENTO POTENCIALES PRUEBA DE VESTIDOS PROBABILIDAD DE P…" at bounding box center [0, 0] width 0 height 0
click at [724, 228] on span at bounding box center [712, 226] width 53 height 6
click at [0, 0] on label "Logrado con éxito" at bounding box center [0, 0] width 0 height 0
click at [690, 192] on span "Finalizado" at bounding box center [698, 191] width 22 height 5
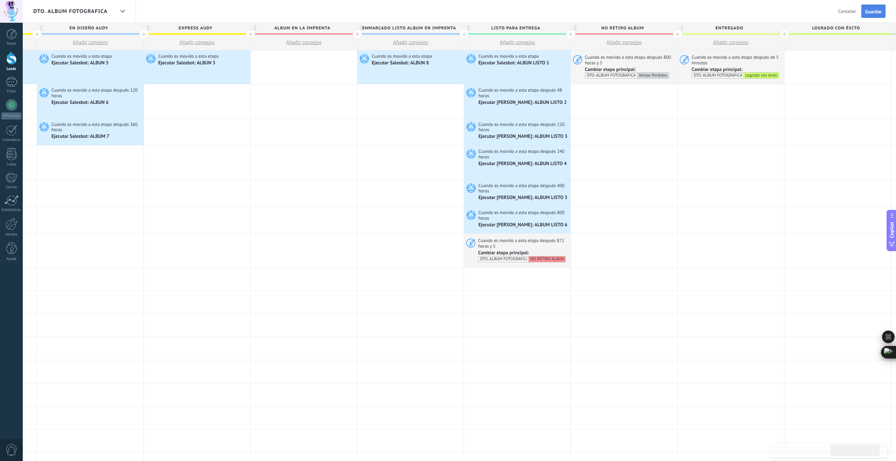
click at [872, 11] on span "Guardar" at bounding box center [873, 11] width 16 height 5
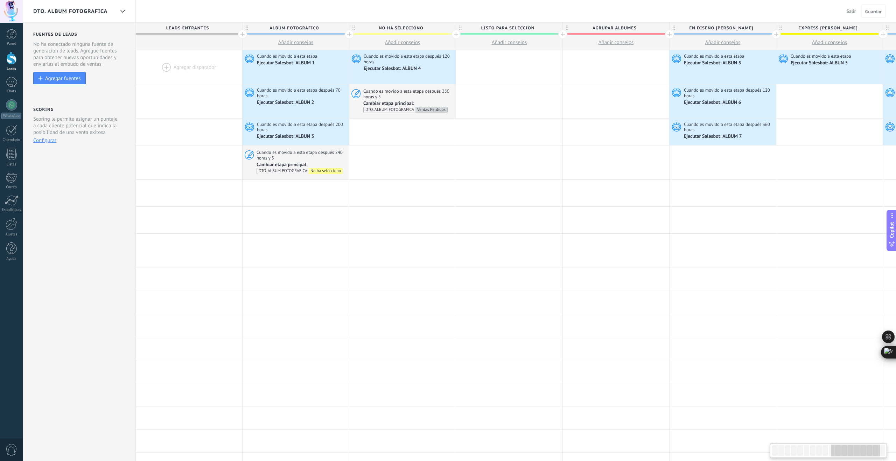
scroll to position [0, 1059]
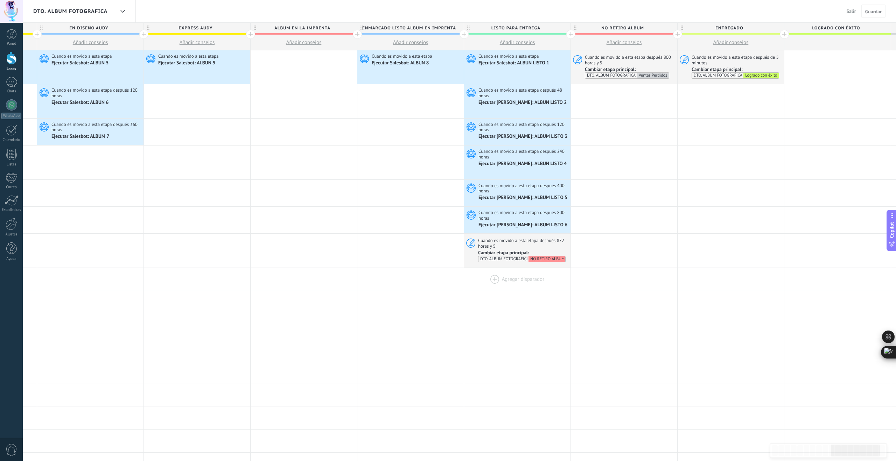
click at [495, 278] on div at bounding box center [517, 279] width 106 height 23
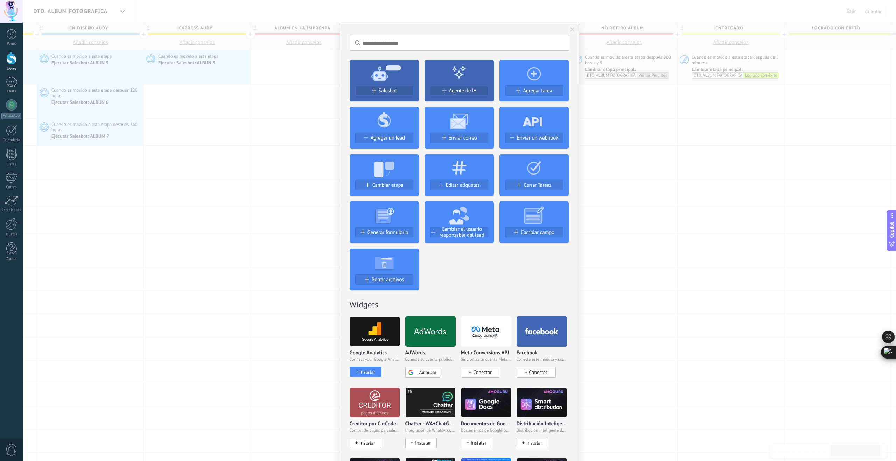
click at [660, 216] on div "No hay resultados Salesbot Agente de IA Agregar tarea Agregar un lead Enviar co…" at bounding box center [459, 230] width 873 height 461
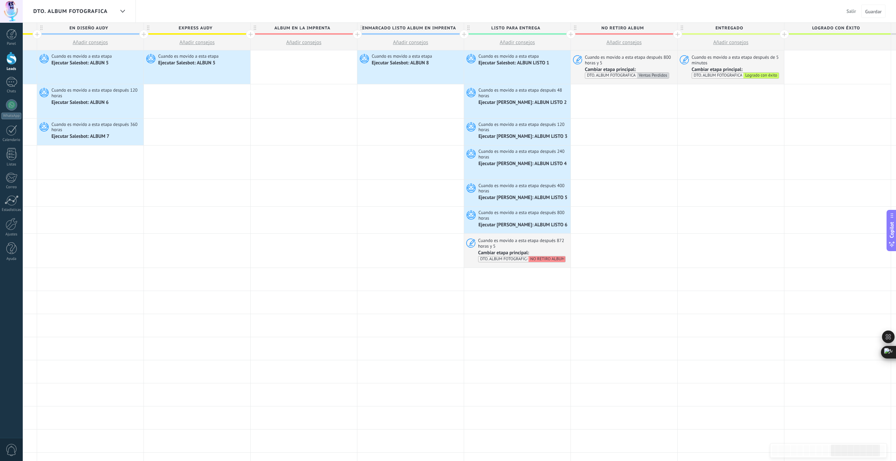
click at [850, 11] on span "Salir" at bounding box center [850, 11] width 9 height 6
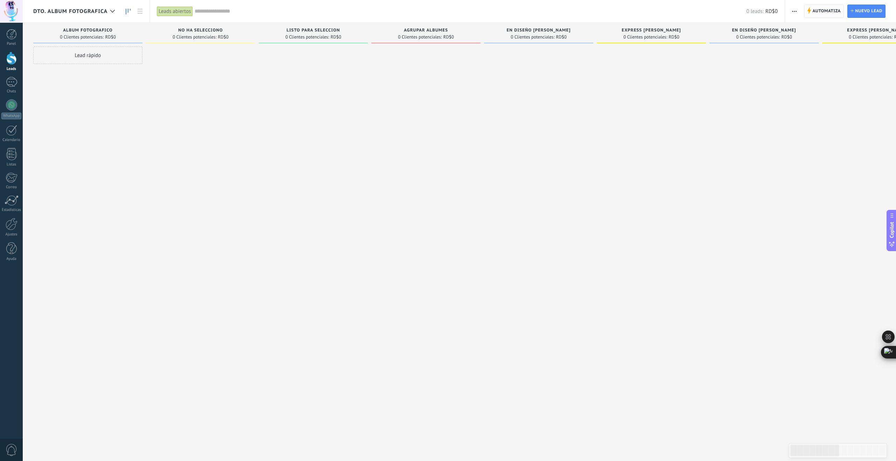
click at [827, 10] on span "Automatiza" at bounding box center [826, 11] width 28 height 13
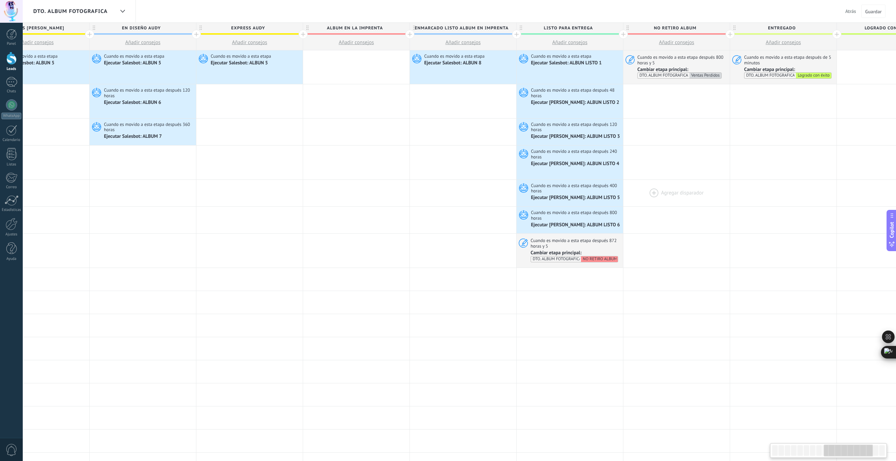
scroll to position [0, 1161]
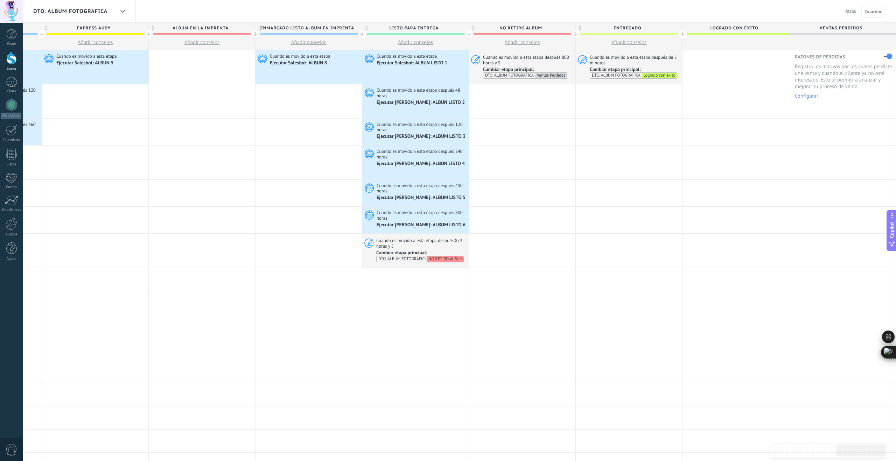
click at [853, 11] on span "Atrás" at bounding box center [850, 11] width 11 height 6
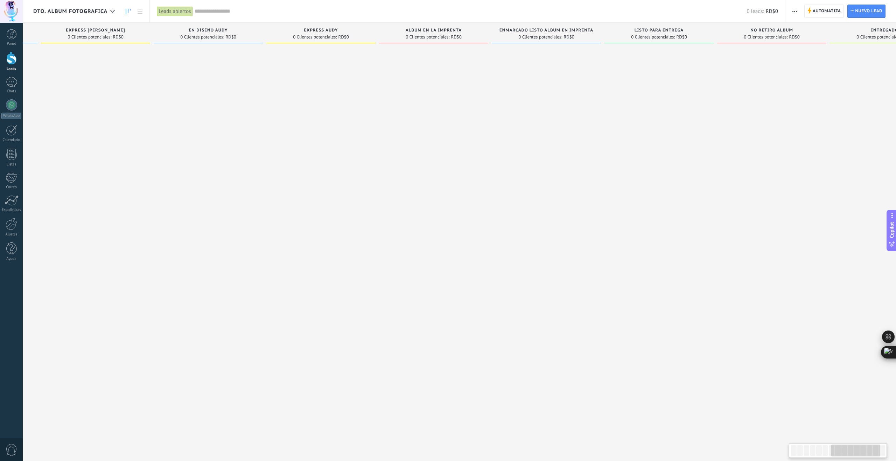
scroll to position [0, 834]
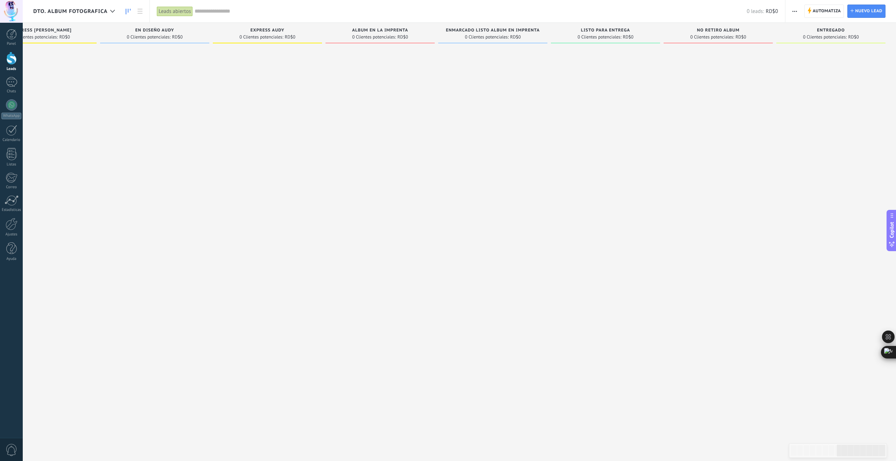
click at [837, 13] on span "Automatiza" at bounding box center [826, 11] width 28 height 13
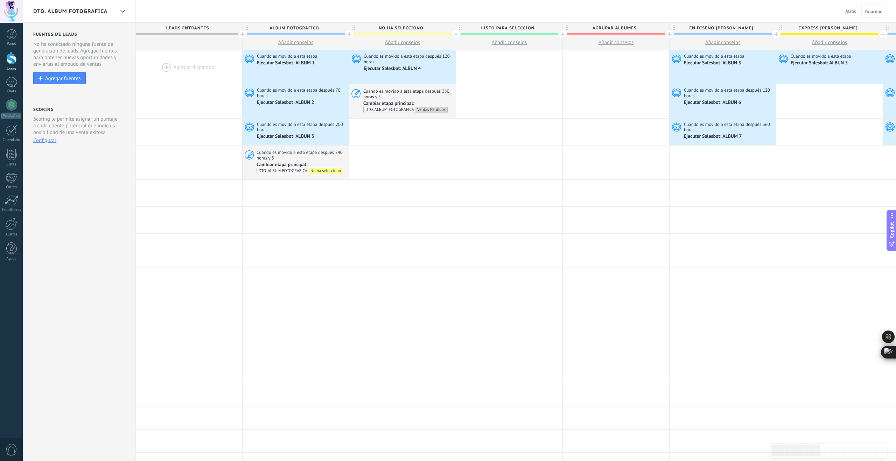
click at [851, 11] on span "Atrás" at bounding box center [850, 11] width 11 height 6
